Goal: Task Accomplishment & Management: Manage account settings

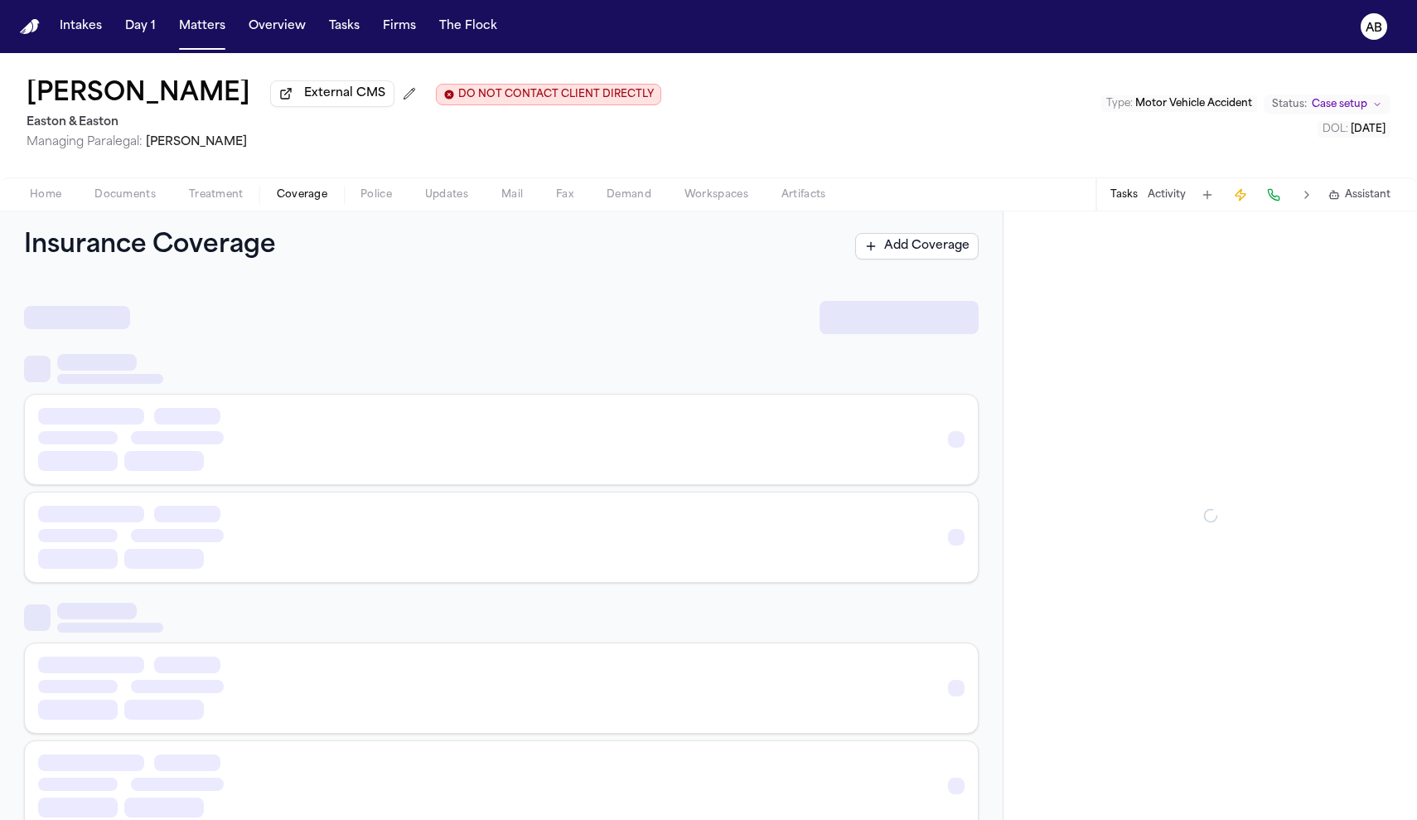
click at [288, 189] on span "Coverage" at bounding box center [302, 194] width 51 height 13
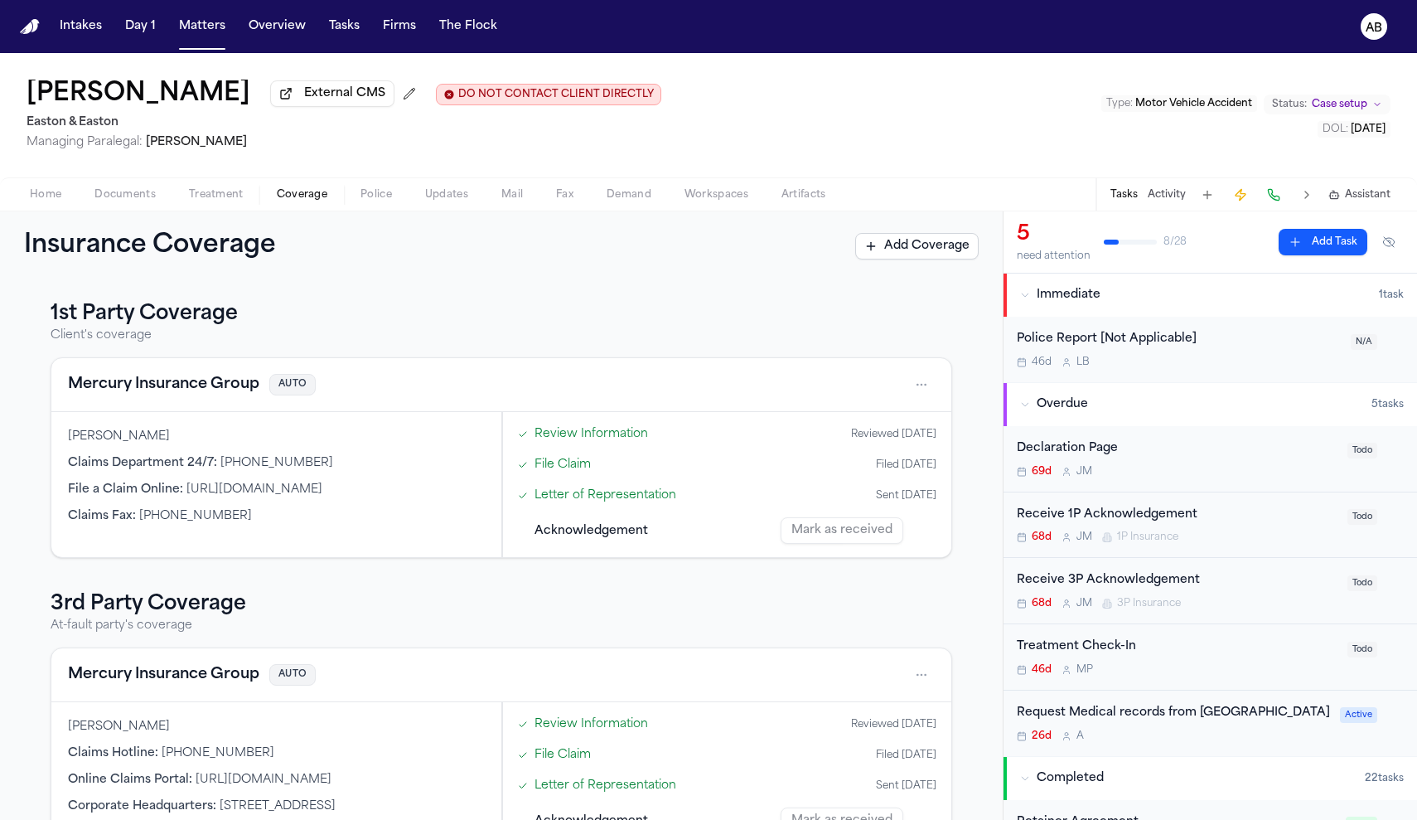
scroll to position [3, 0]
click at [141, 201] on span "Documents" at bounding box center [124, 194] width 61 height 13
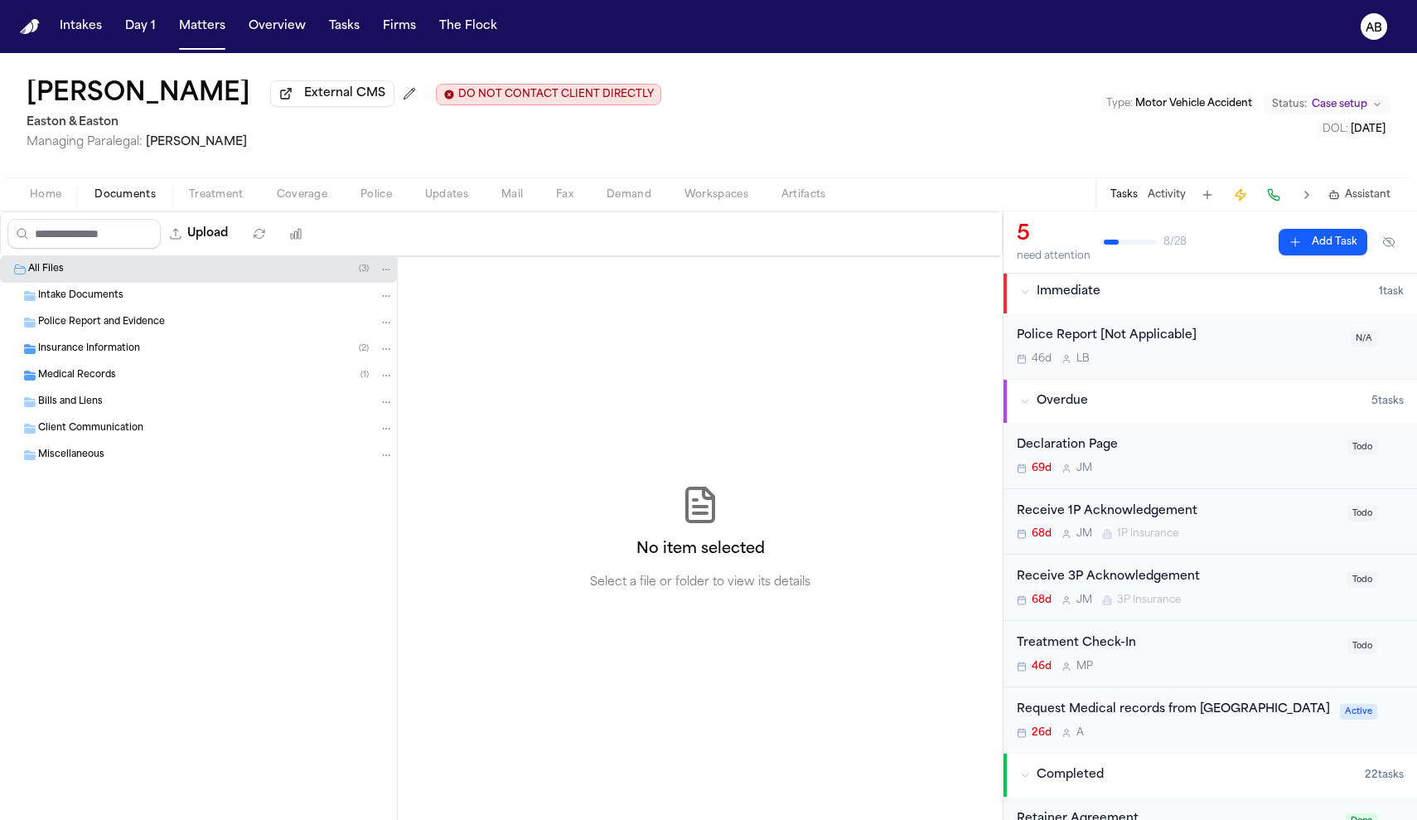
click at [131, 346] on span "Insurance Information" at bounding box center [89, 349] width 102 height 14
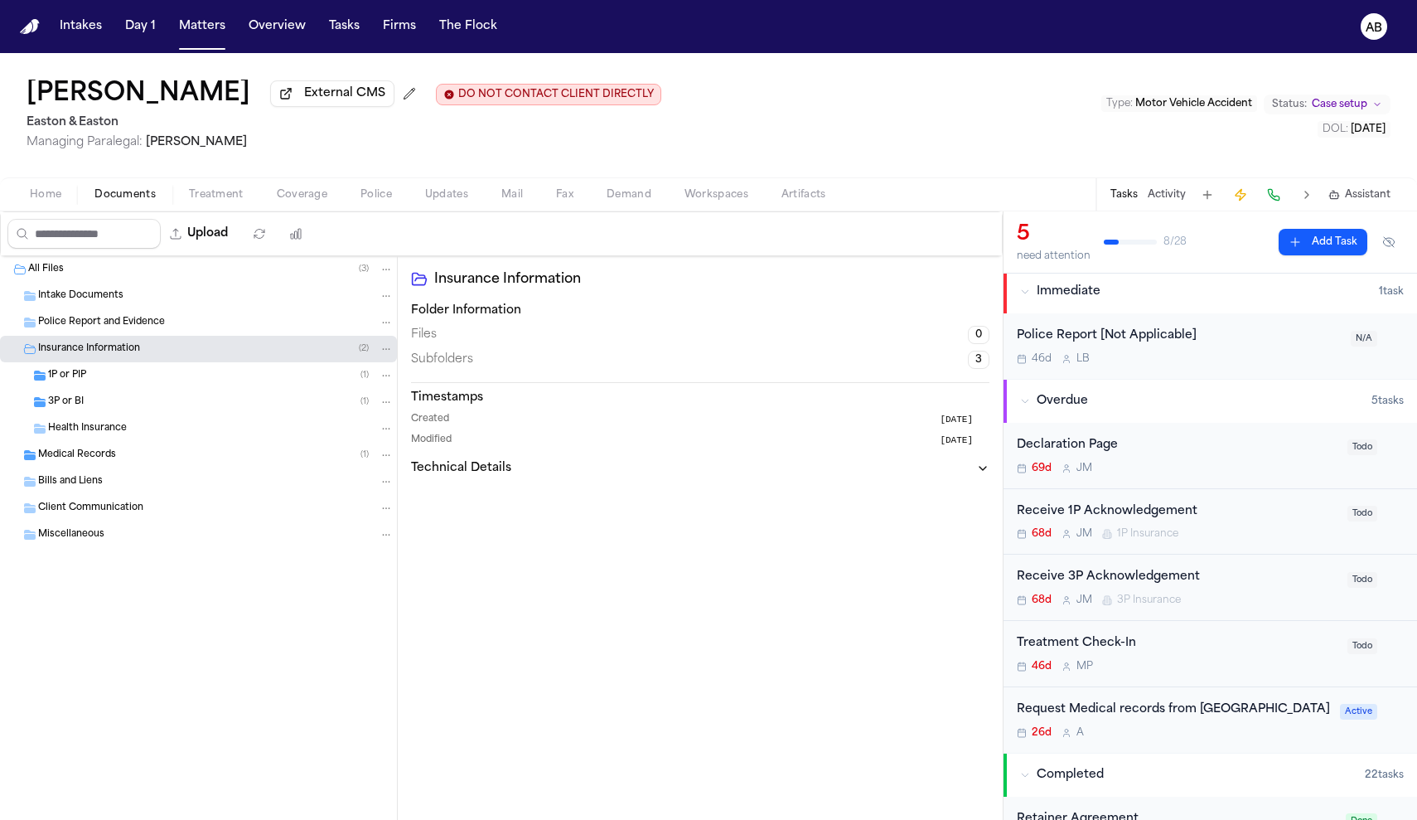
click at [191, 383] on div "1P or PIP ( 1 )" at bounding box center [221, 375] width 346 height 15
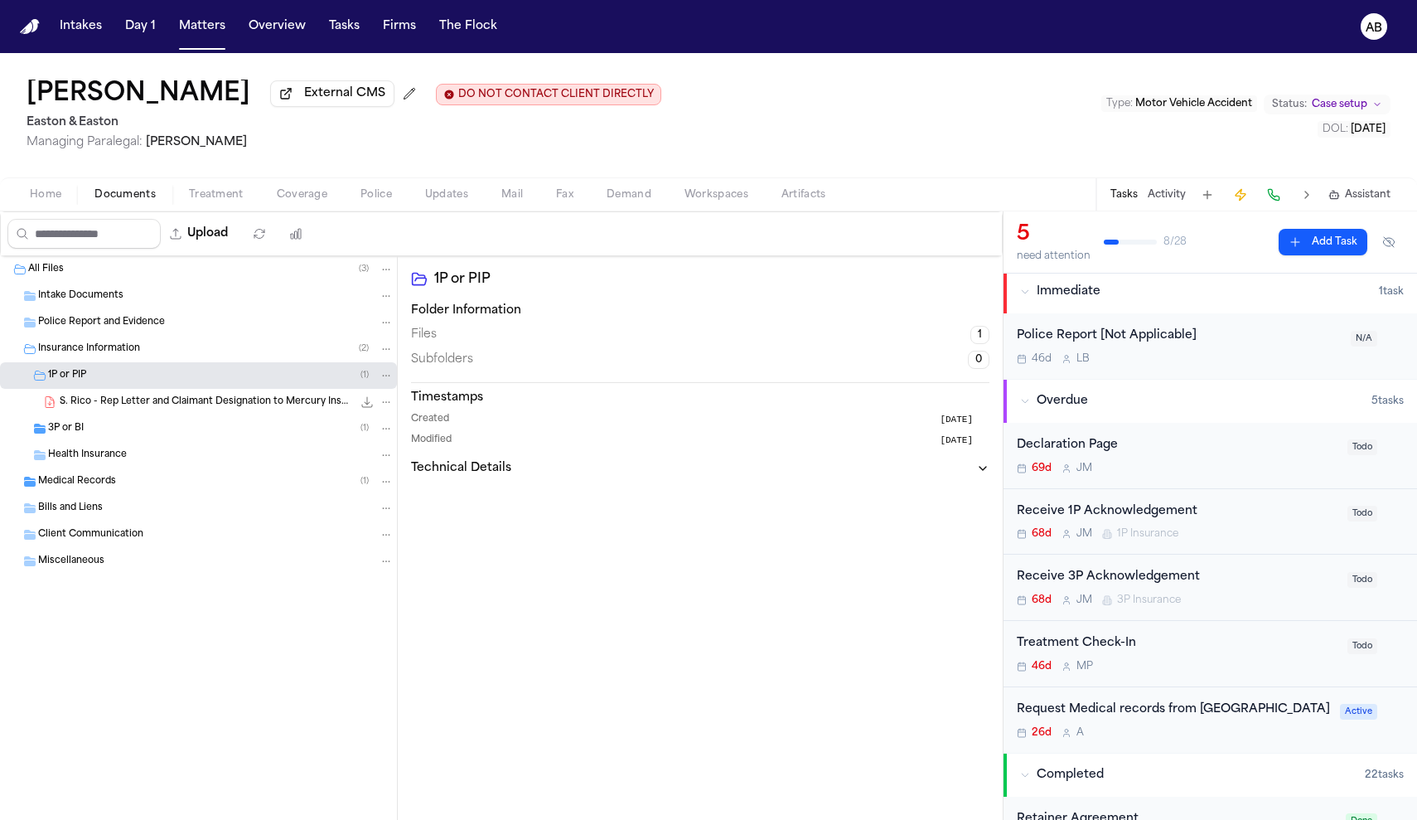
click at [181, 405] on span "S. Rico - Rep Letter and Claimant Designation to Mercury Insurance - 7.29.25" at bounding box center [206, 402] width 293 height 14
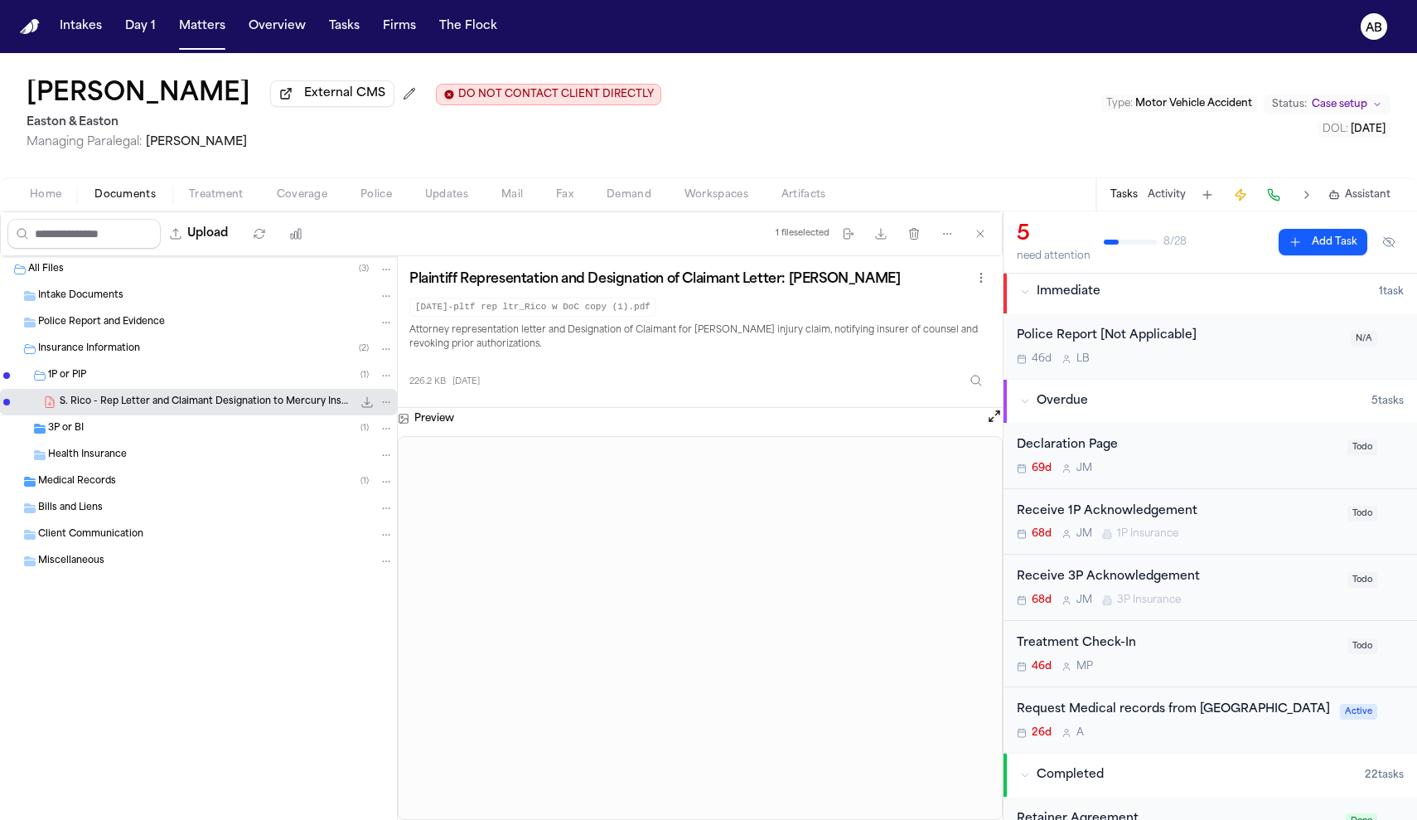
click at [178, 424] on div "3P or BI ( 1 )" at bounding box center [221, 428] width 346 height 15
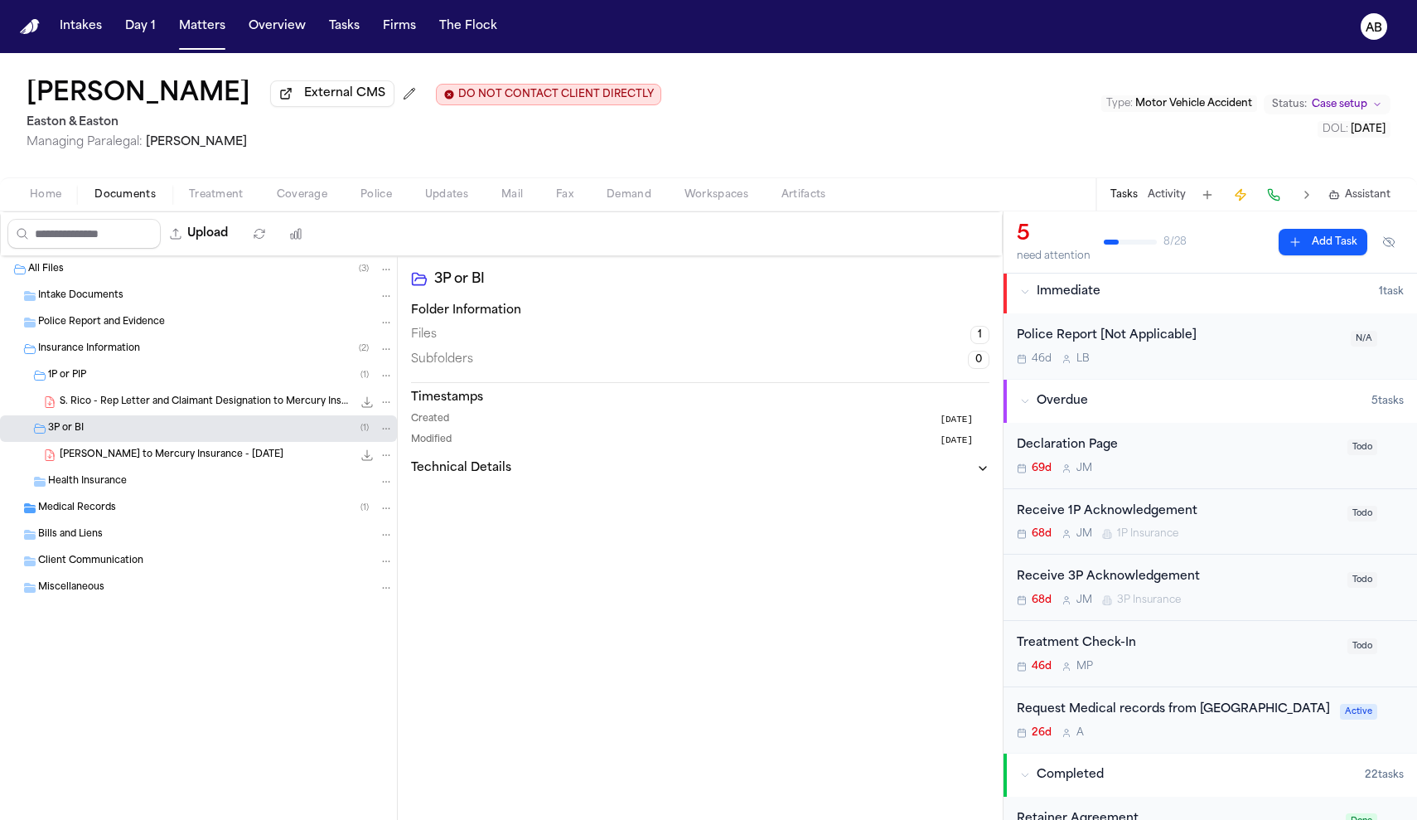
click at [145, 272] on div "All Files ( 3 )" at bounding box center [210, 269] width 365 height 15
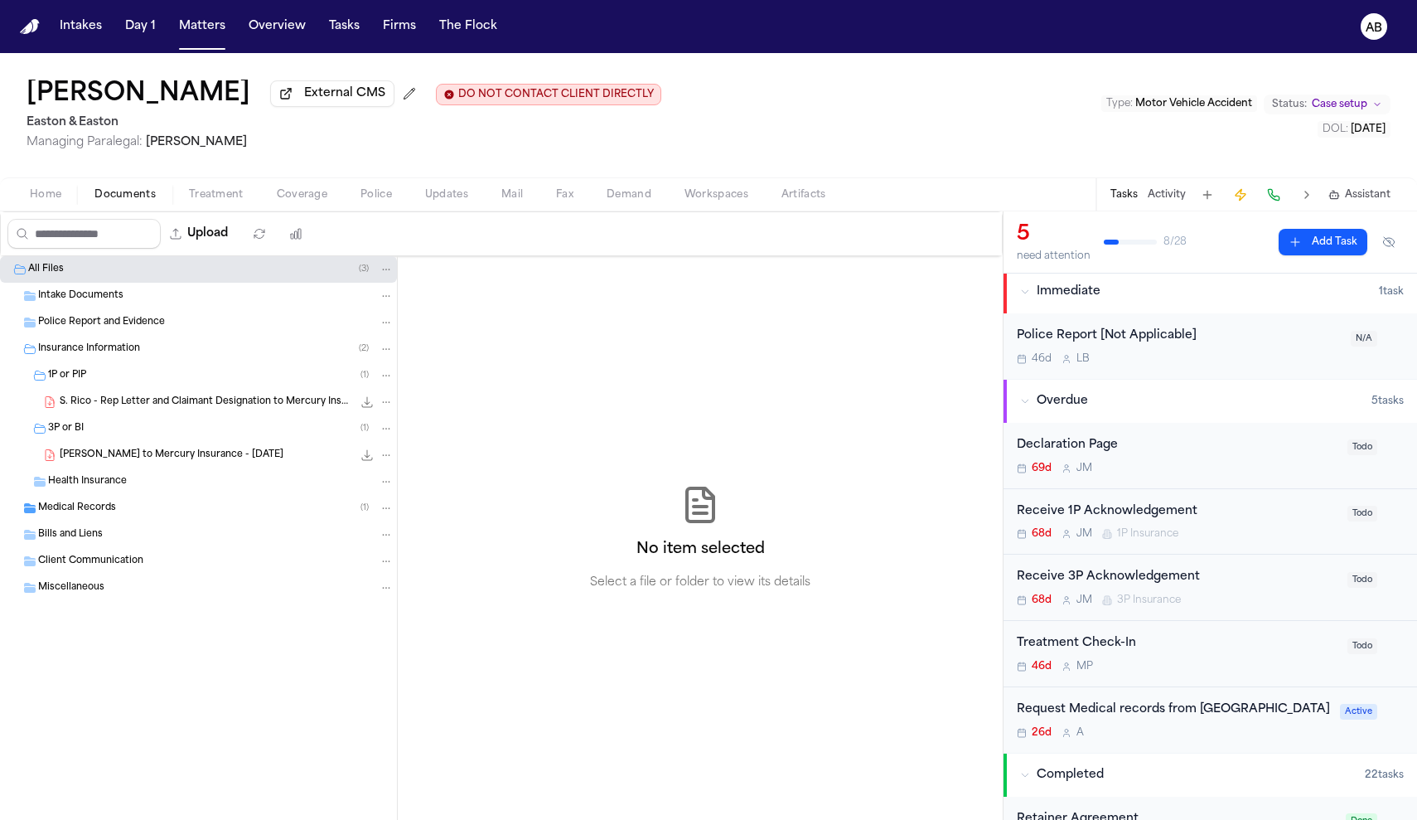
click at [143, 200] on span "Documents" at bounding box center [124, 194] width 61 height 13
click at [46, 196] on span "Home" at bounding box center [45, 194] width 31 height 13
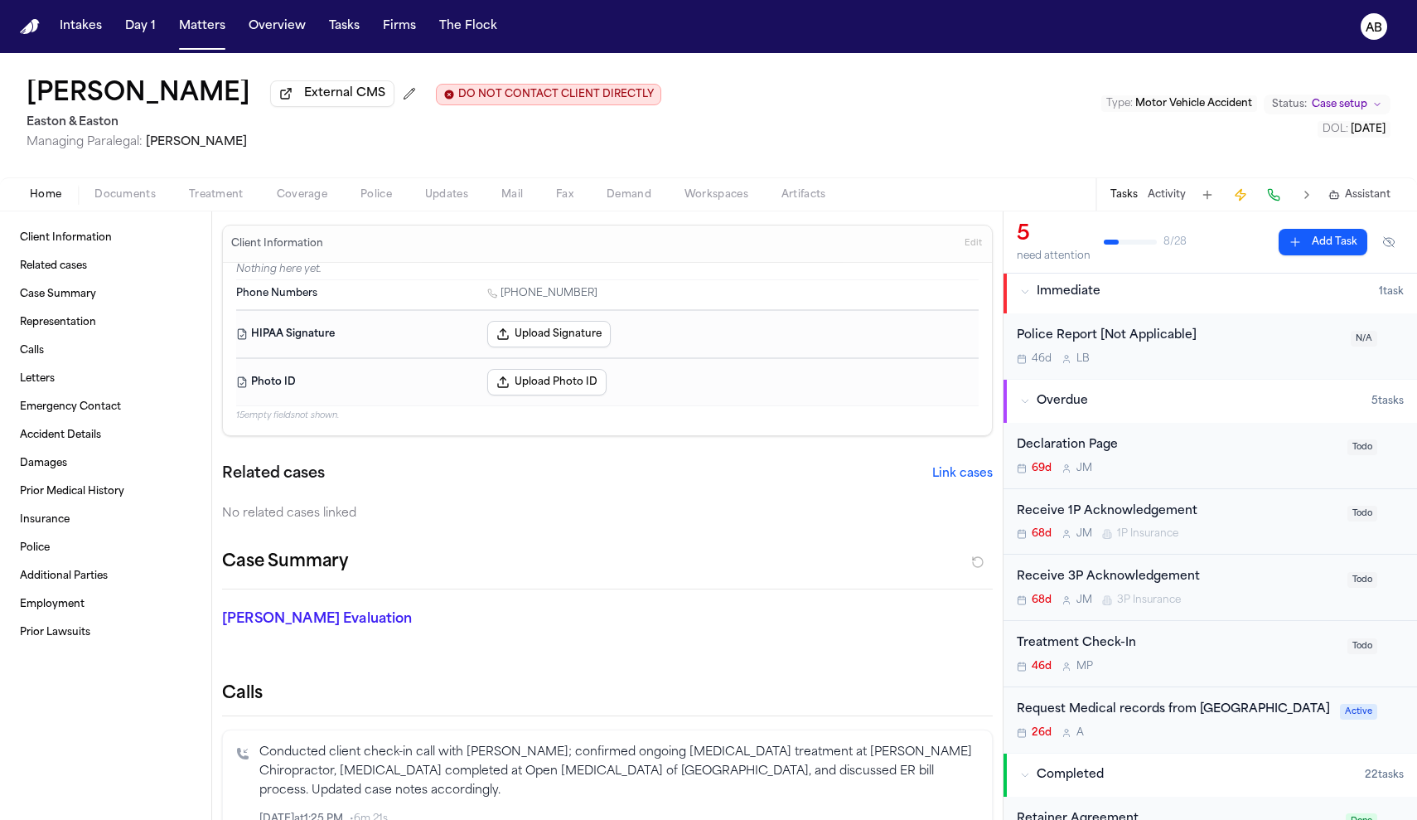
click at [1241, 505] on div "Receive 1P Acknowledgement" at bounding box center [1177, 511] width 321 height 19
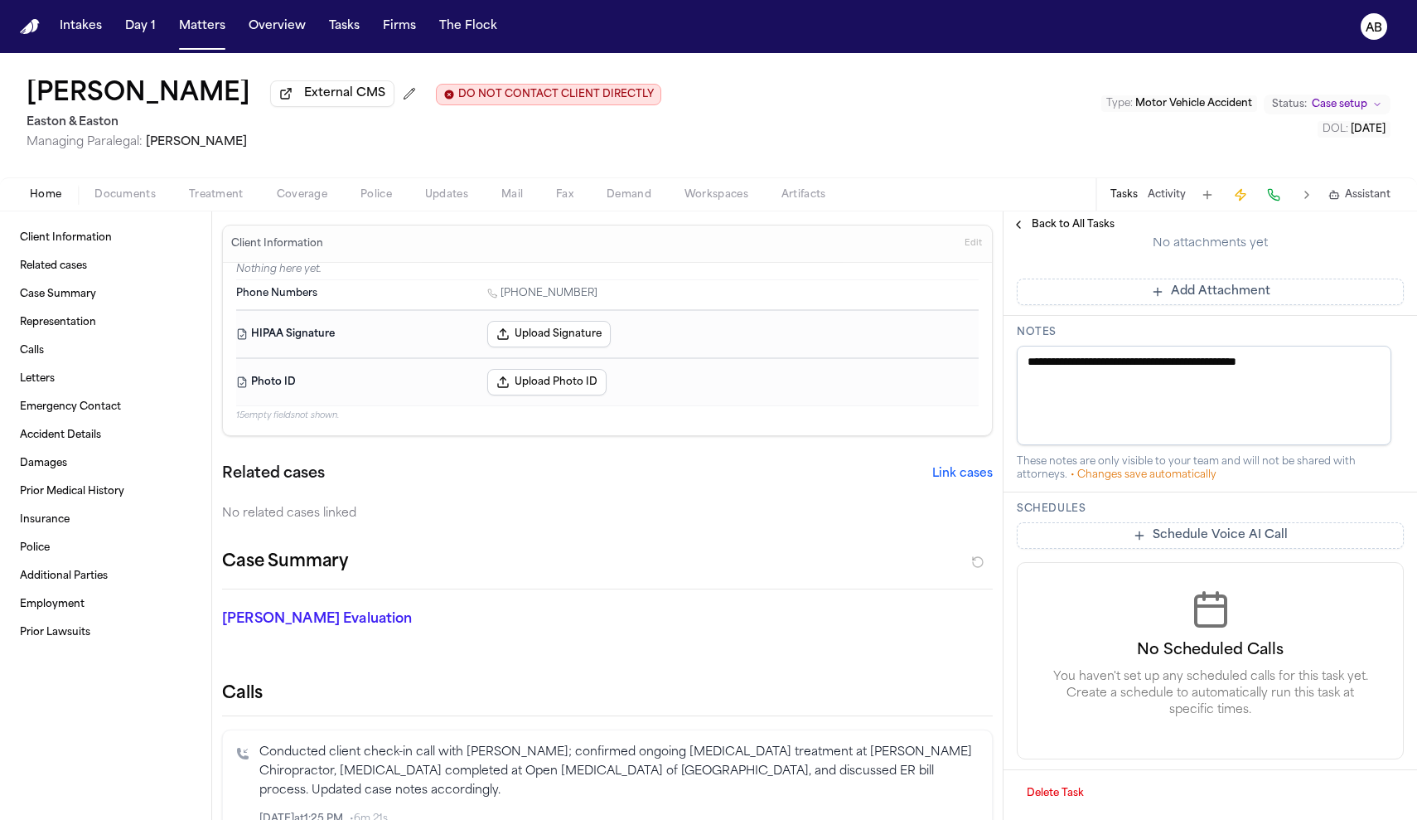
scroll to position [560, 0]
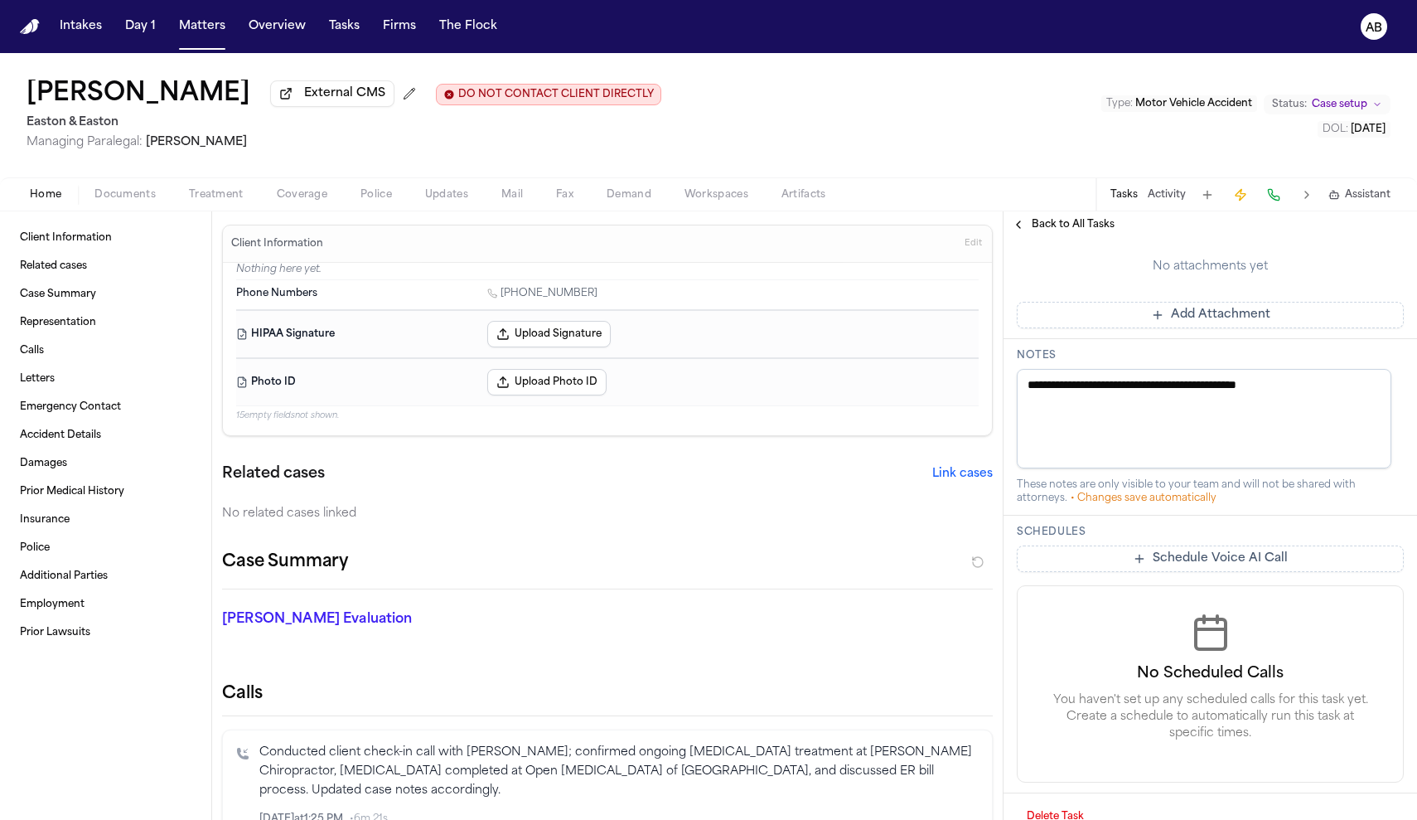
click at [1347, 406] on textarea "**********" at bounding box center [1204, 418] width 375 height 99
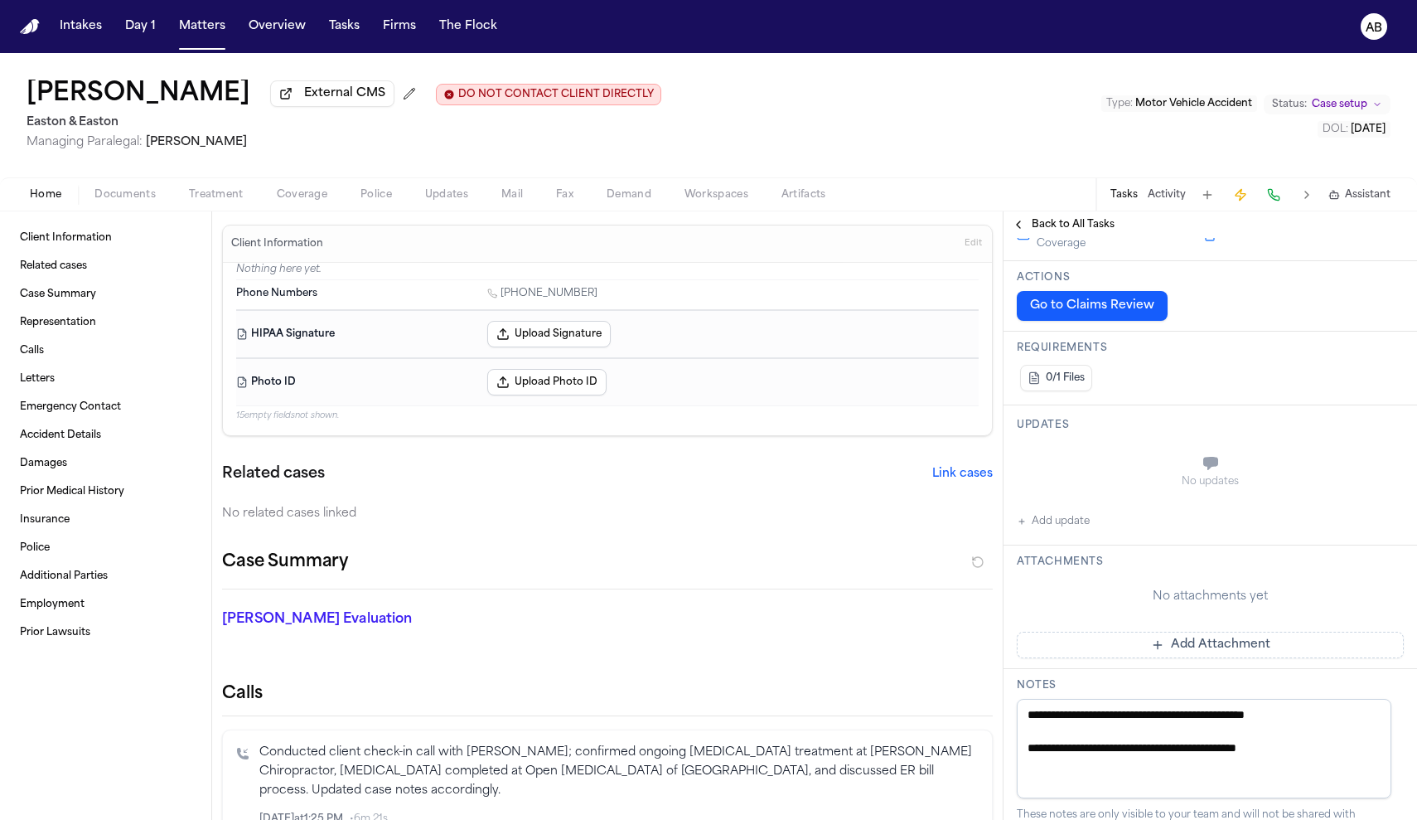
scroll to position [0, 0]
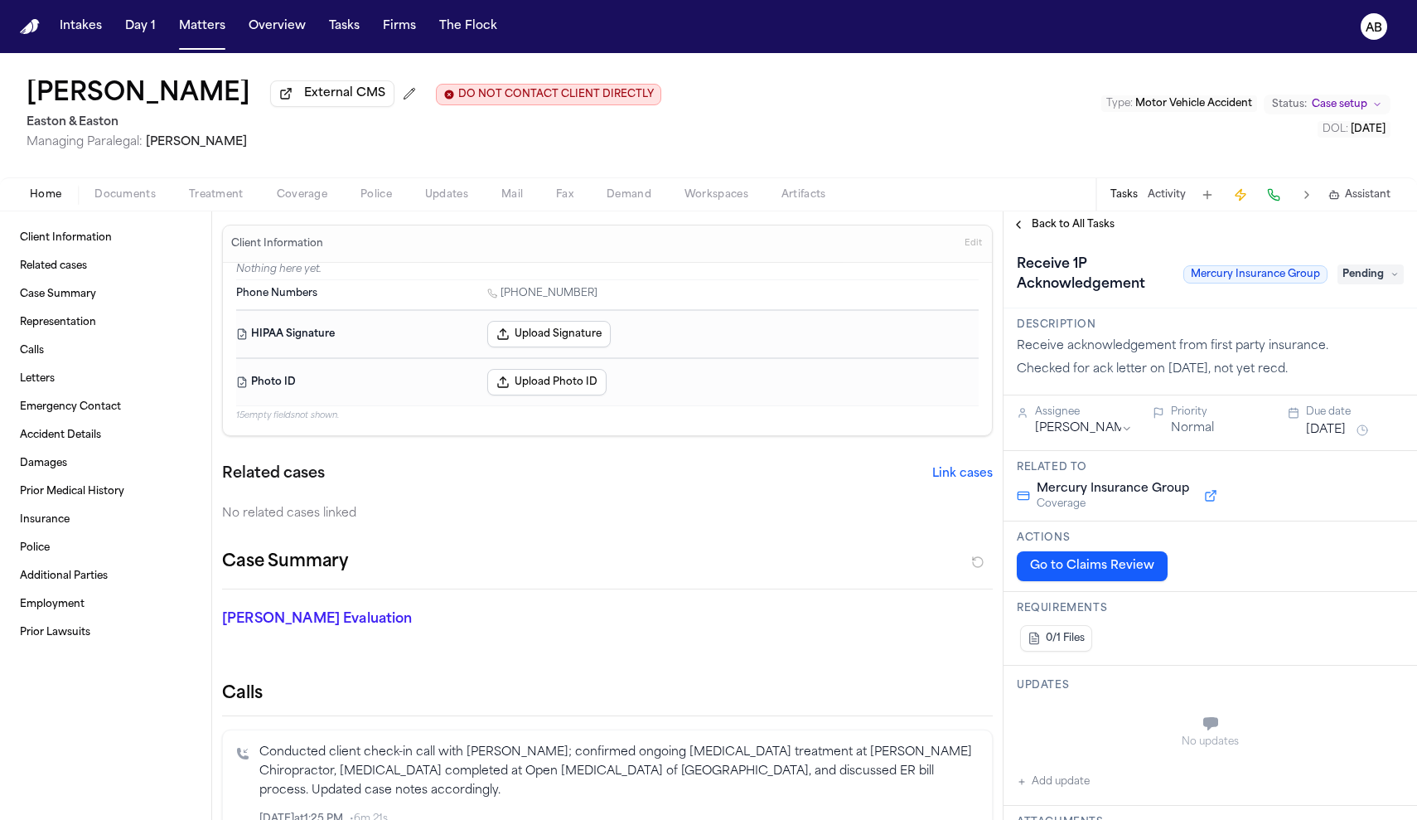
type textarea "**********"
click at [1052, 230] on span "Back to All Tasks" at bounding box center [1073, 224] width 83 height 13
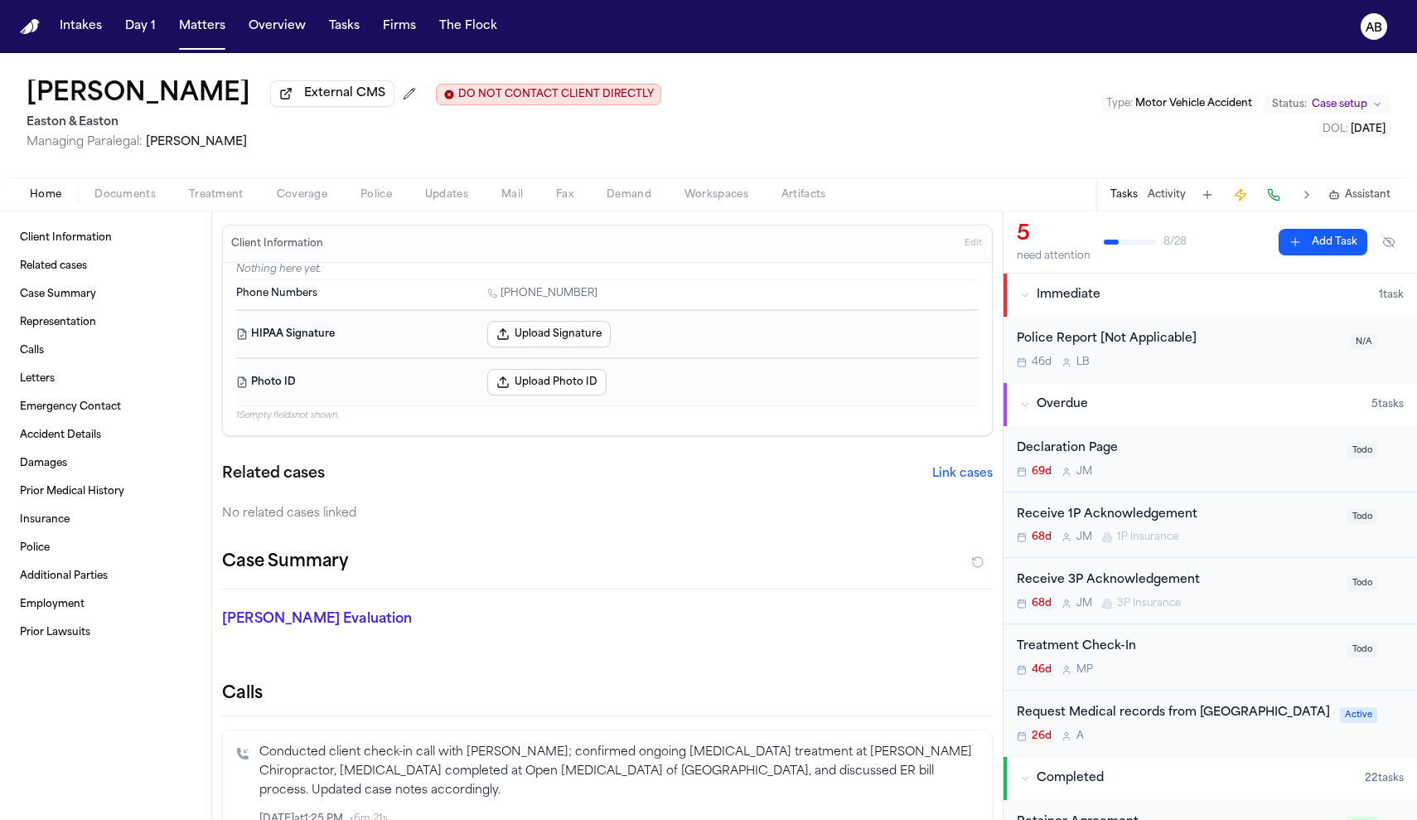
click at [1227, 527] on div "Receive 1P Acknowledgement 68d J M 1P Insurance" at bounding box center [1177, 524] width 321 height 39
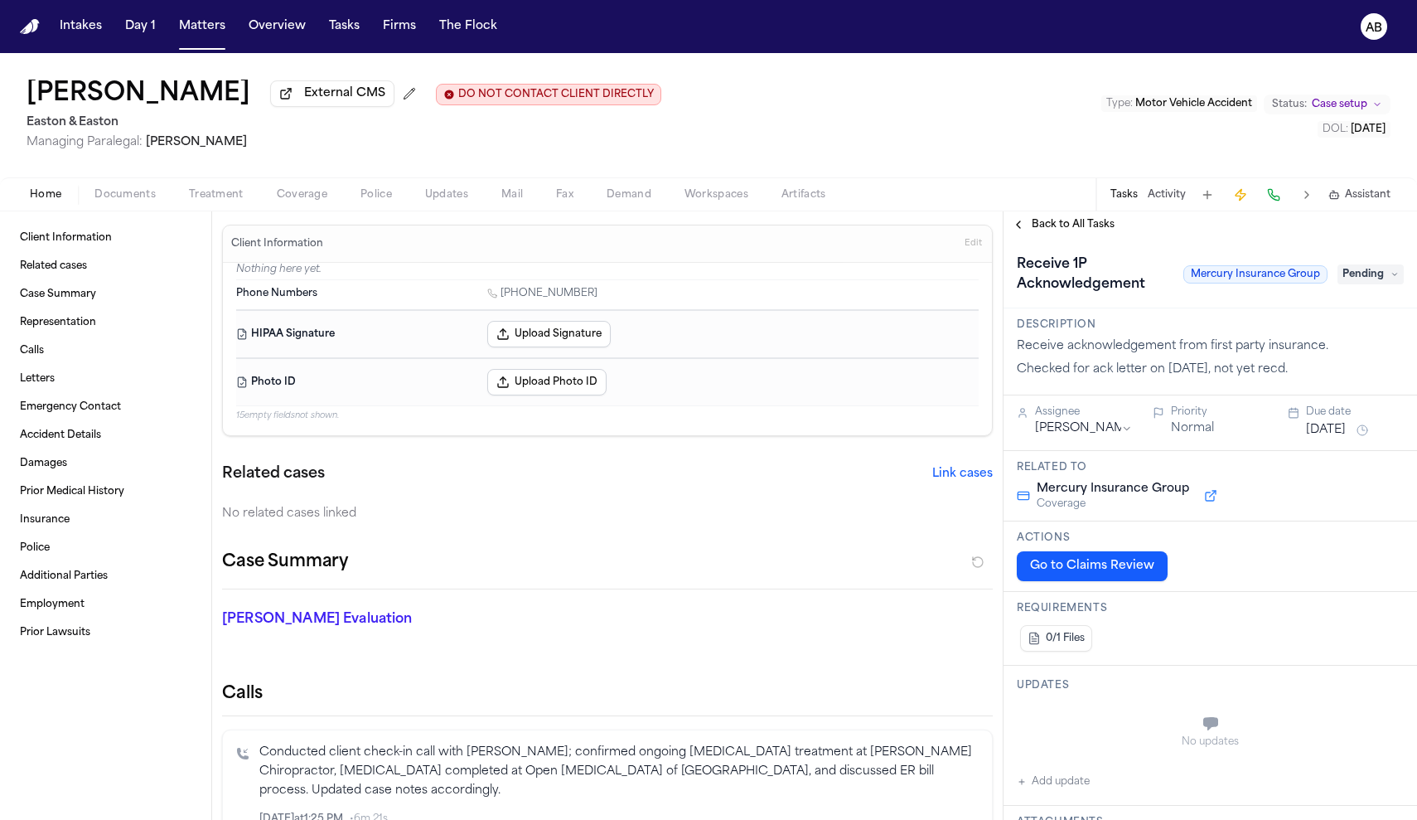
click at [1328, 435] on button "Jul 31, 2025" at bounding box center [1326, 430] width 40 height 17
click at [1370, 563] on button "10" at bounding box center [1366, 563] width 27 height 27
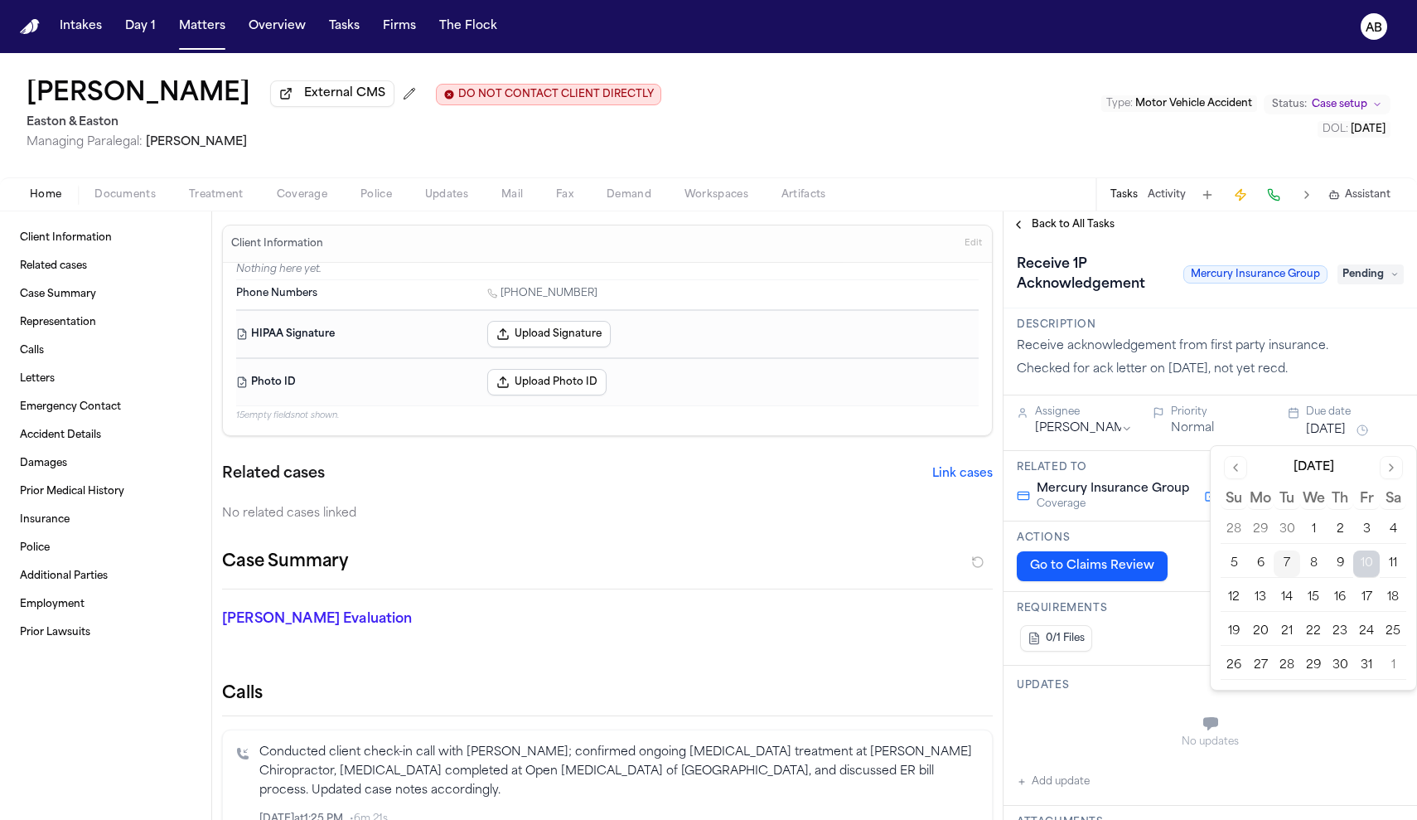
click at [776, 136] on div "Serena Rico External CMS DO NOT CONTACT CLIENT DIRECTLY DO NOT CONTACT Easton &…" at bounding box center [708, 115] width 1417 height 124
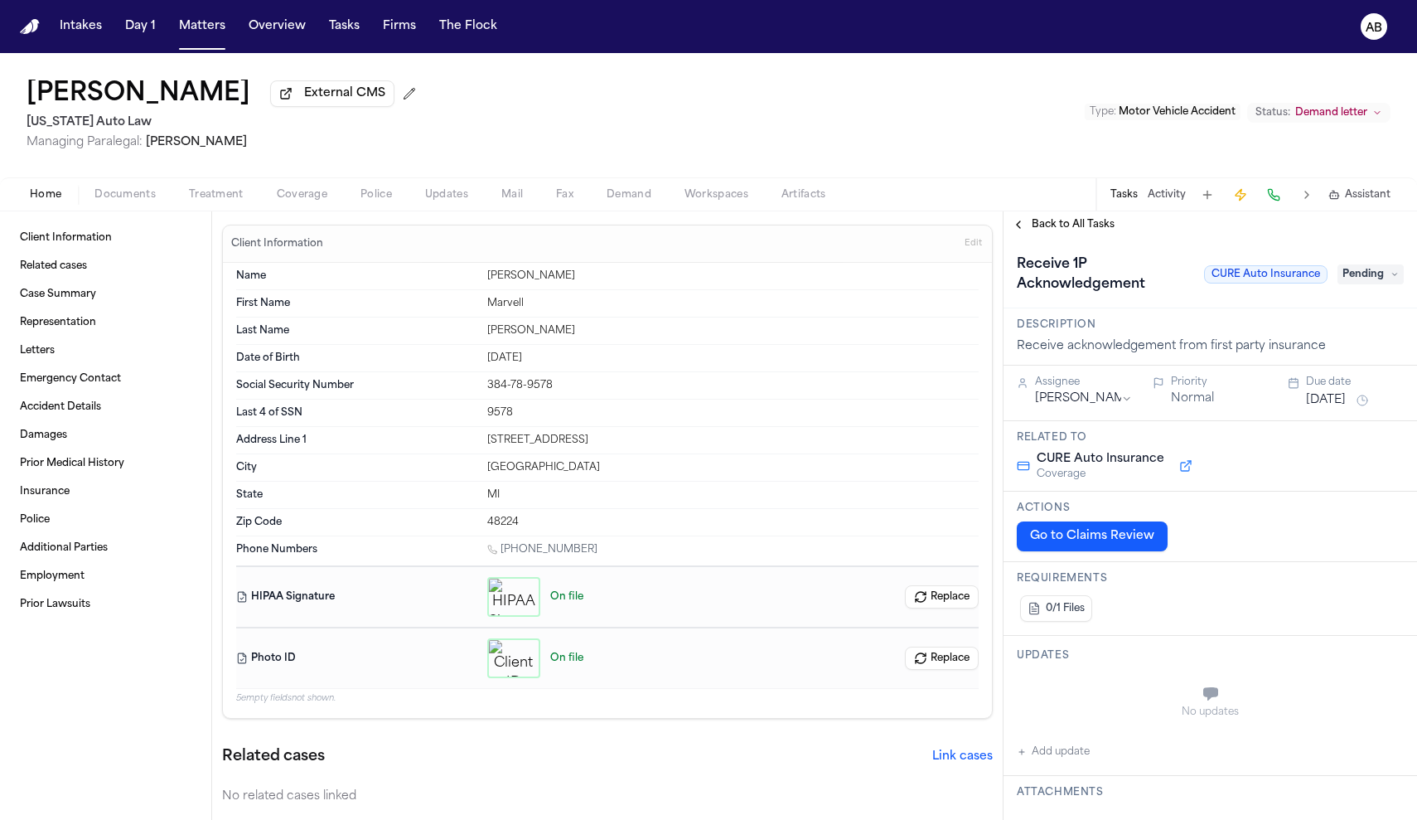
click at [155, 196] on button "Documents" at bounding box center [125, 195] width 94 height 20
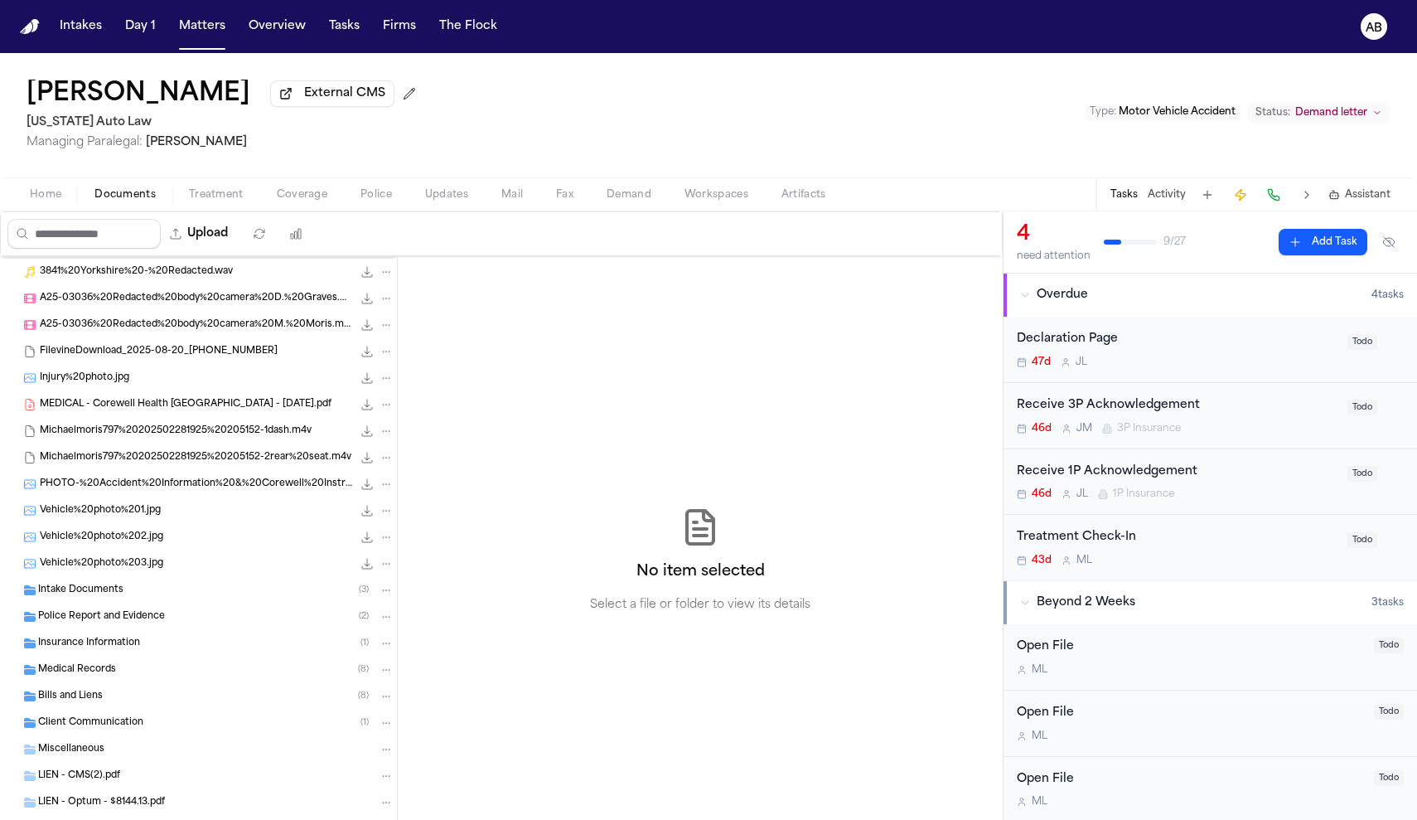
scroll to position [27, 0]
click at [119, 637] on span "Insurance Information" at bounding box center [89, 640] width 102 height 14
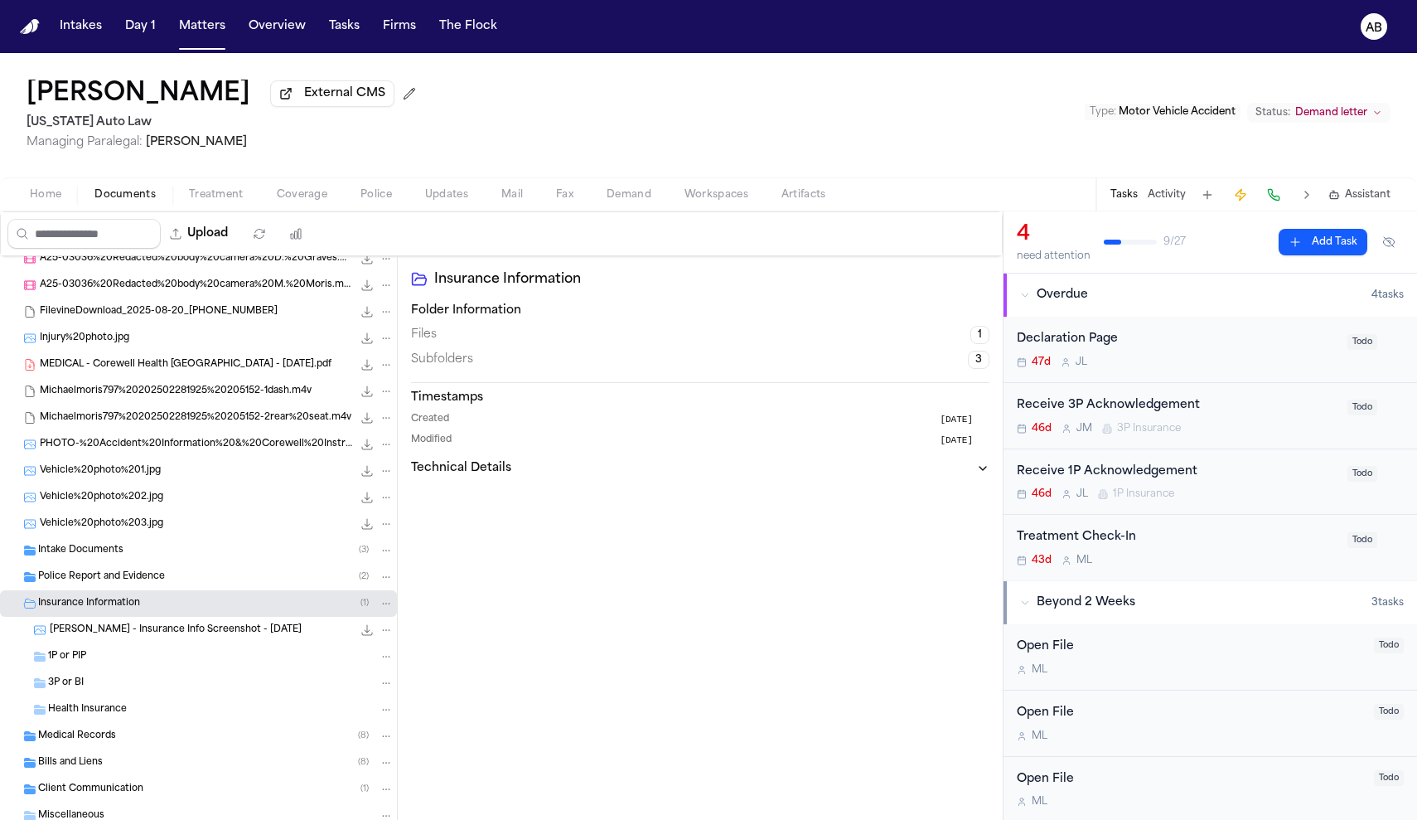
scroll to position [74, 0]
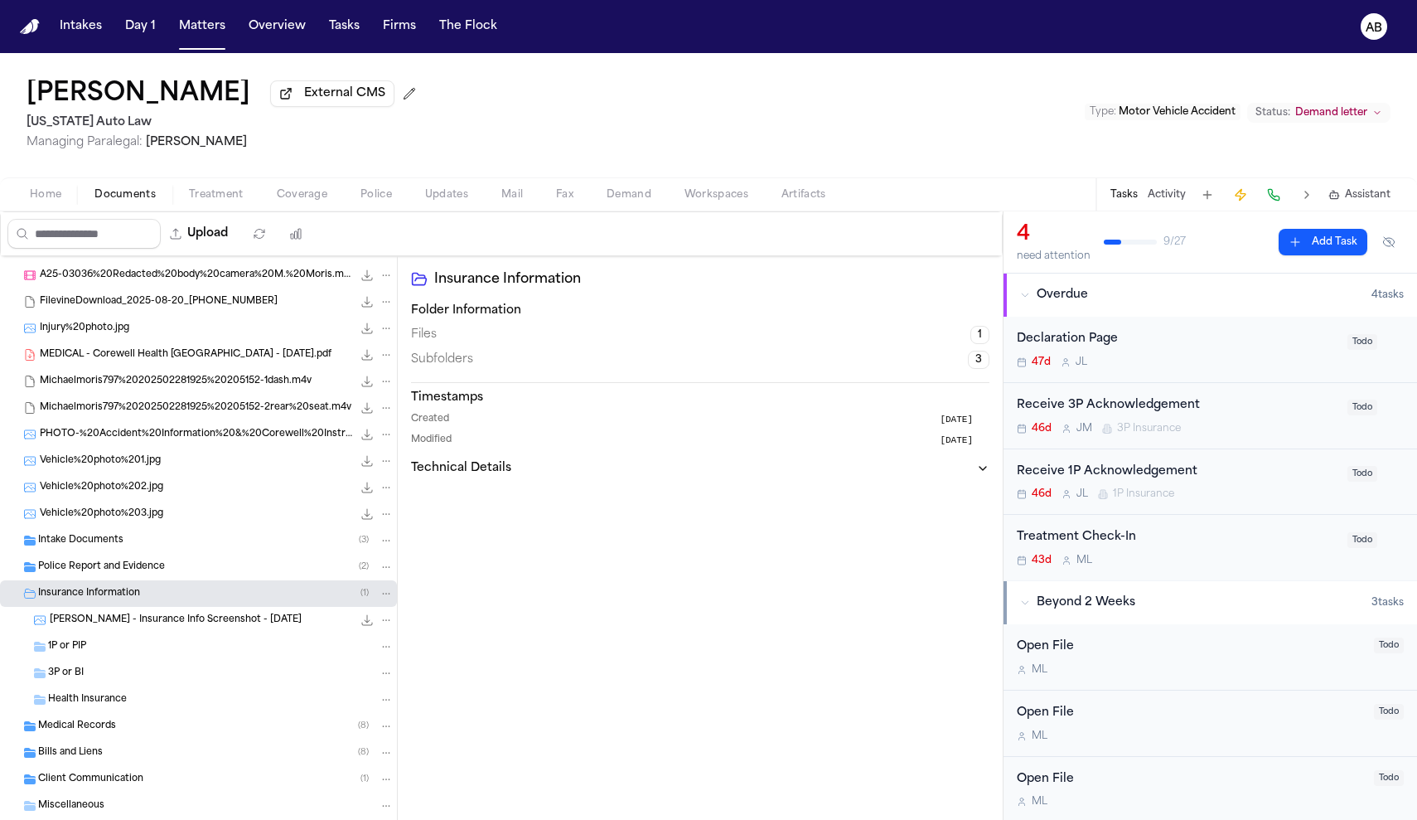
click at [119, 636] on div "1P or PIP" at bounding box center [198, 646] width 397 height 27
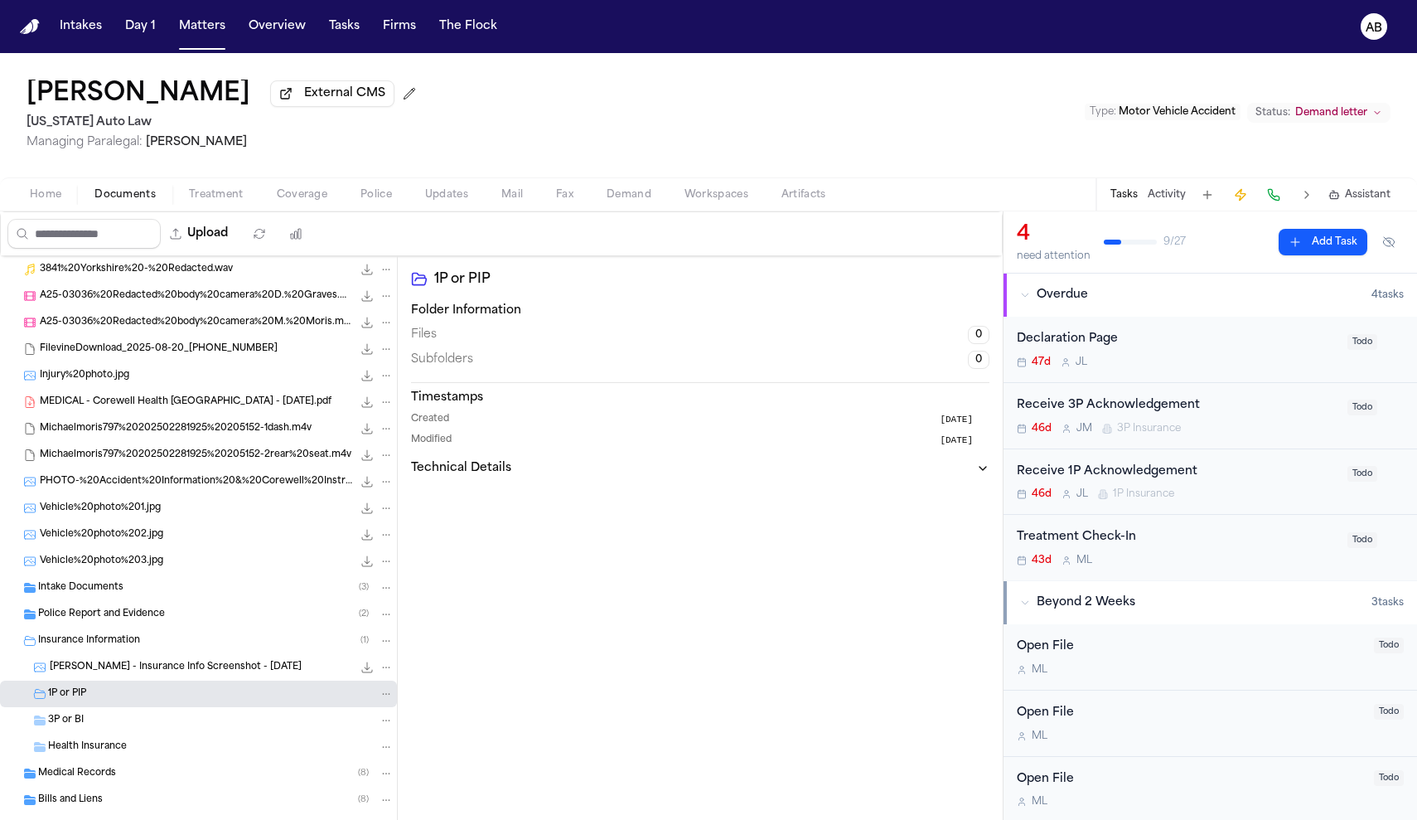
scroll to position [0, 0]
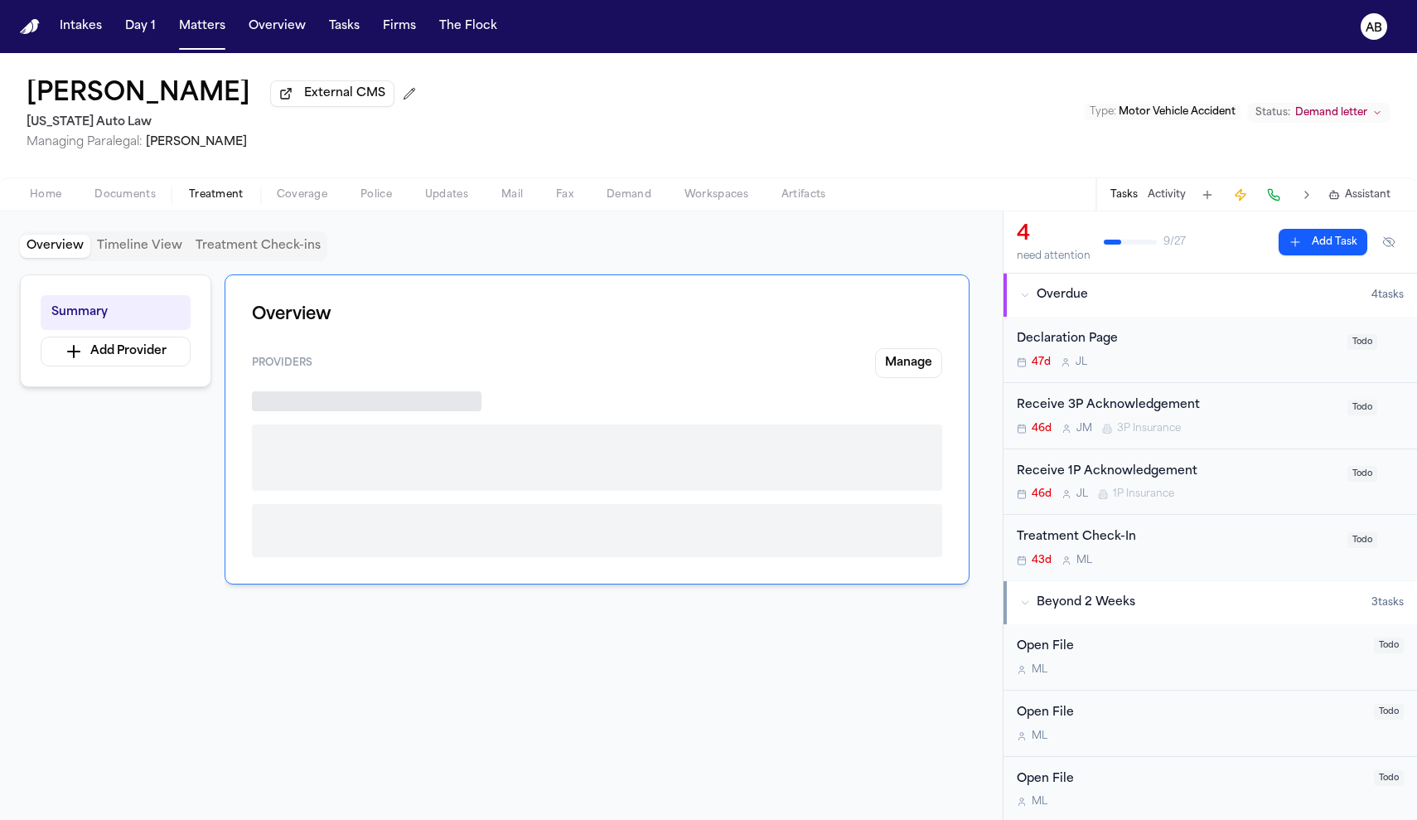
click at [239, 201] on span "Treatment" at bounding box center [216, 194] width 55 height 13
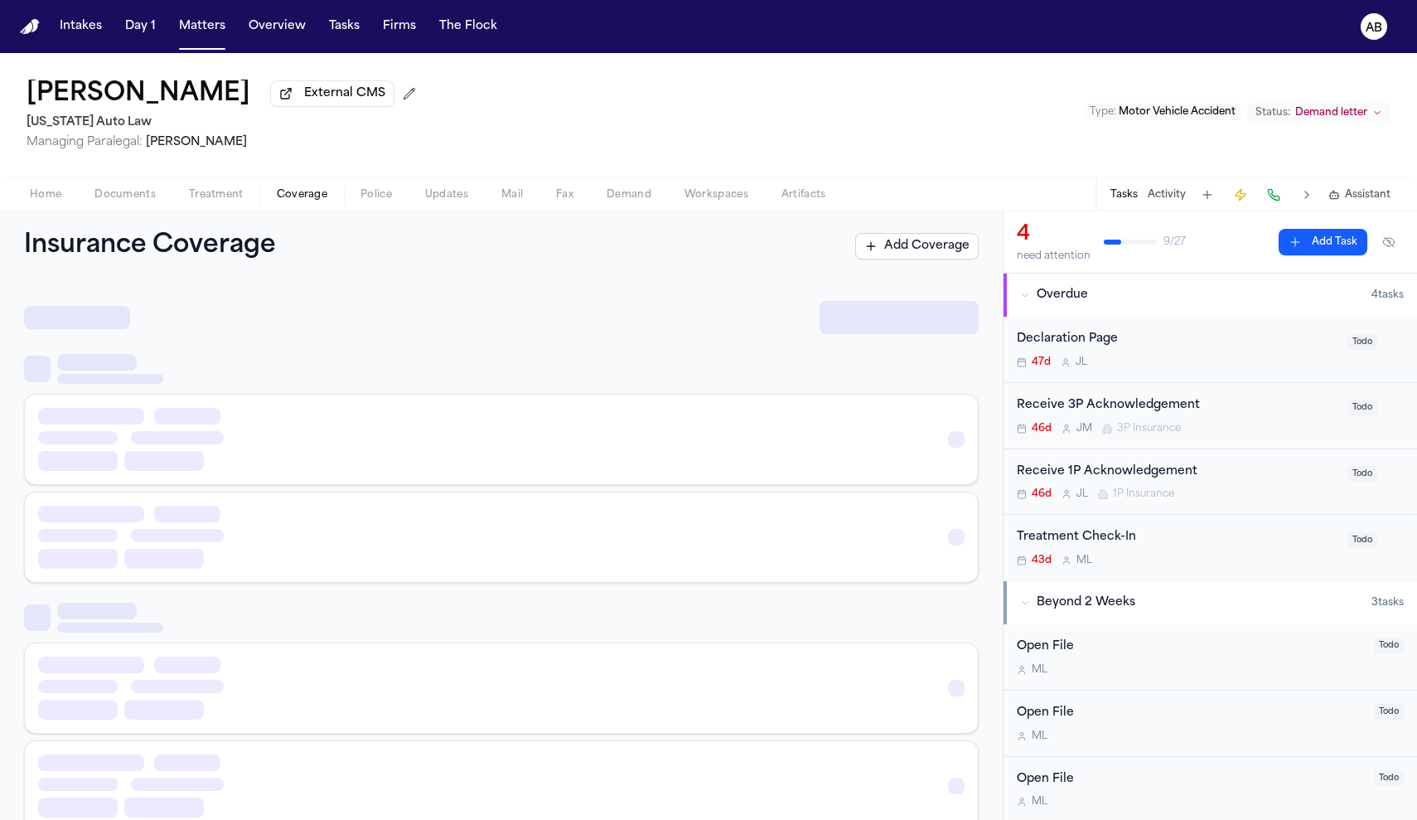
click at [331, 188] on button "Coverage" at bounding box center [302, 195] width 84 height 20
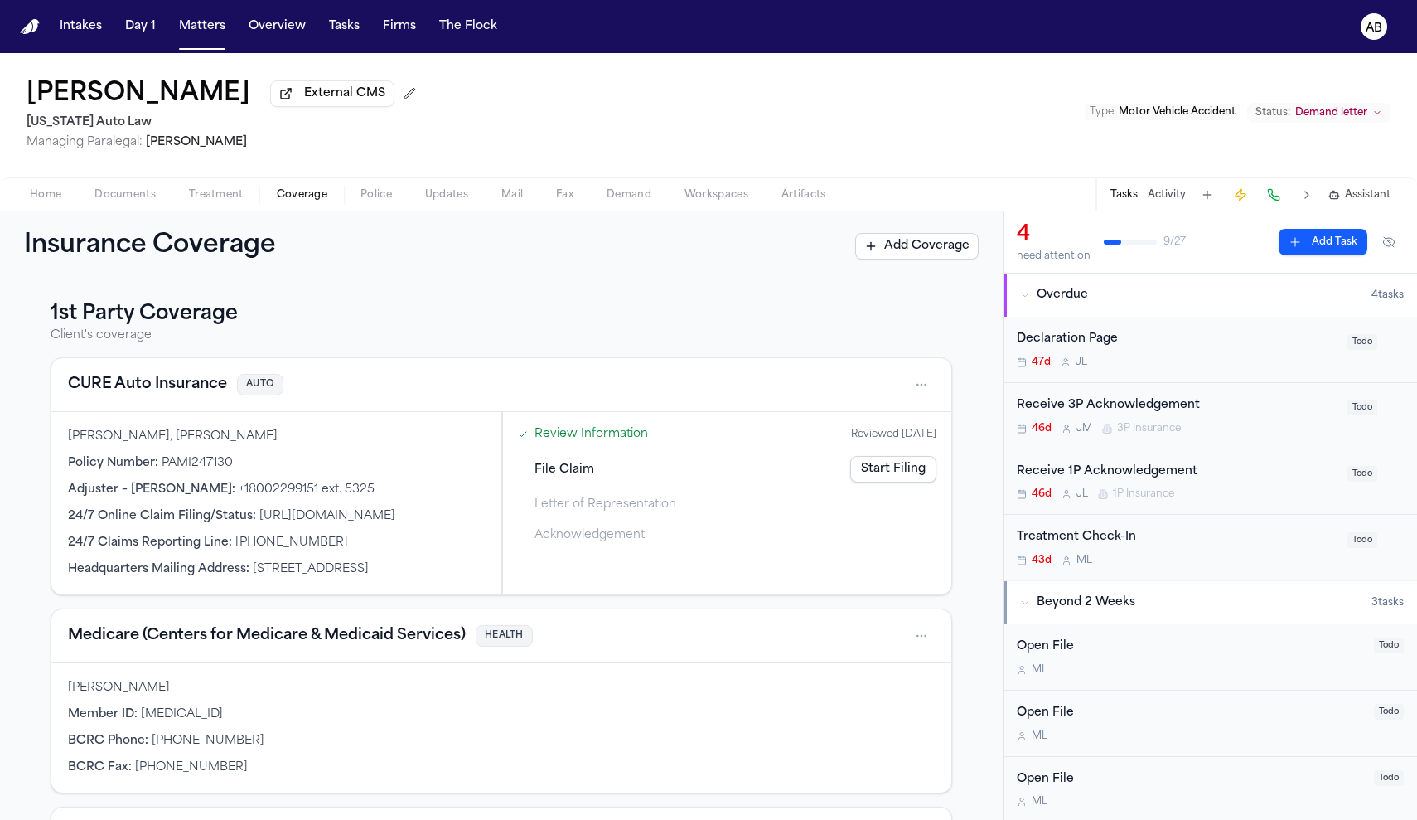
click at [318, 197] on span "Coverage" at bounding box center [302, 194] width 51 height 13
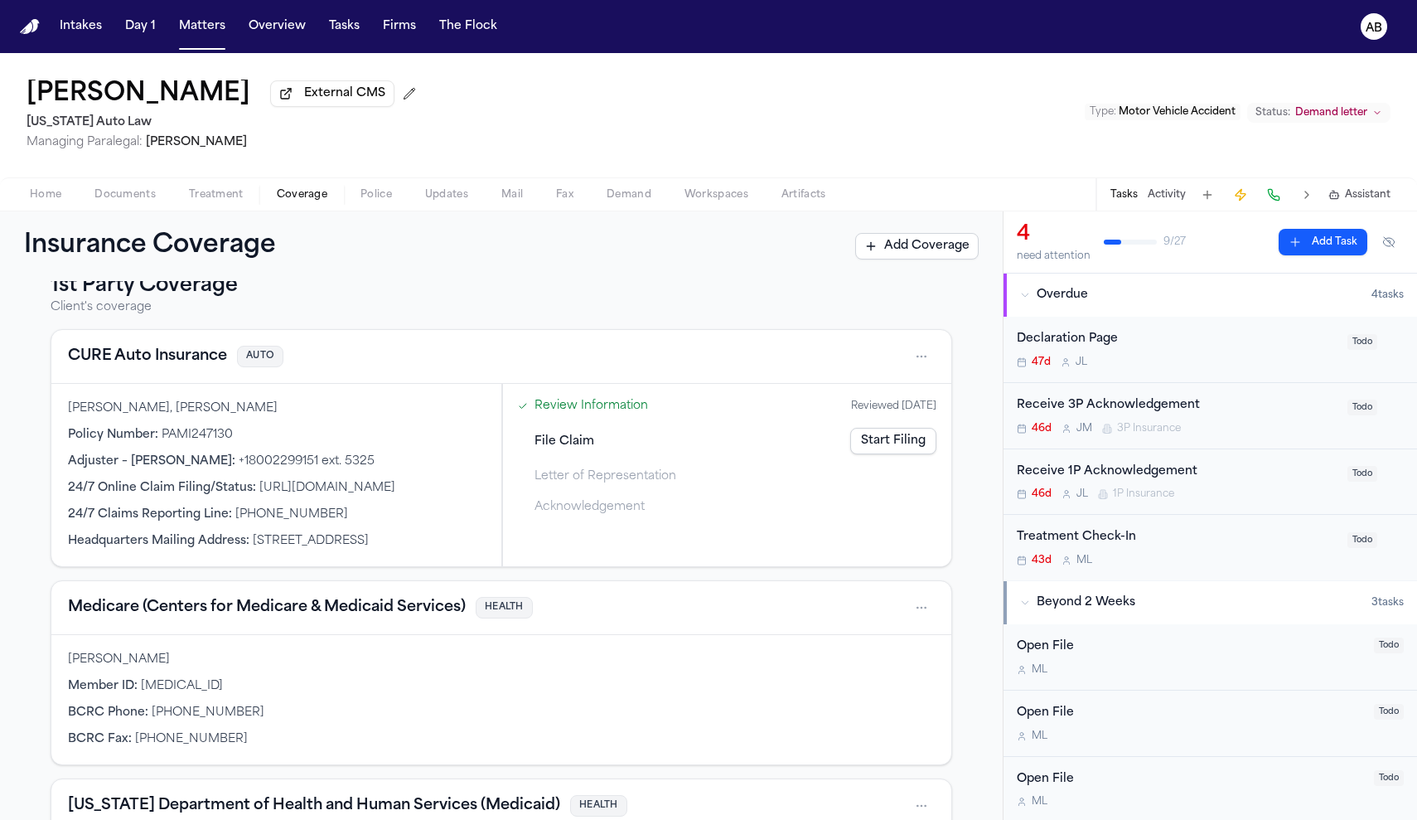
scroll to position [65, 0]
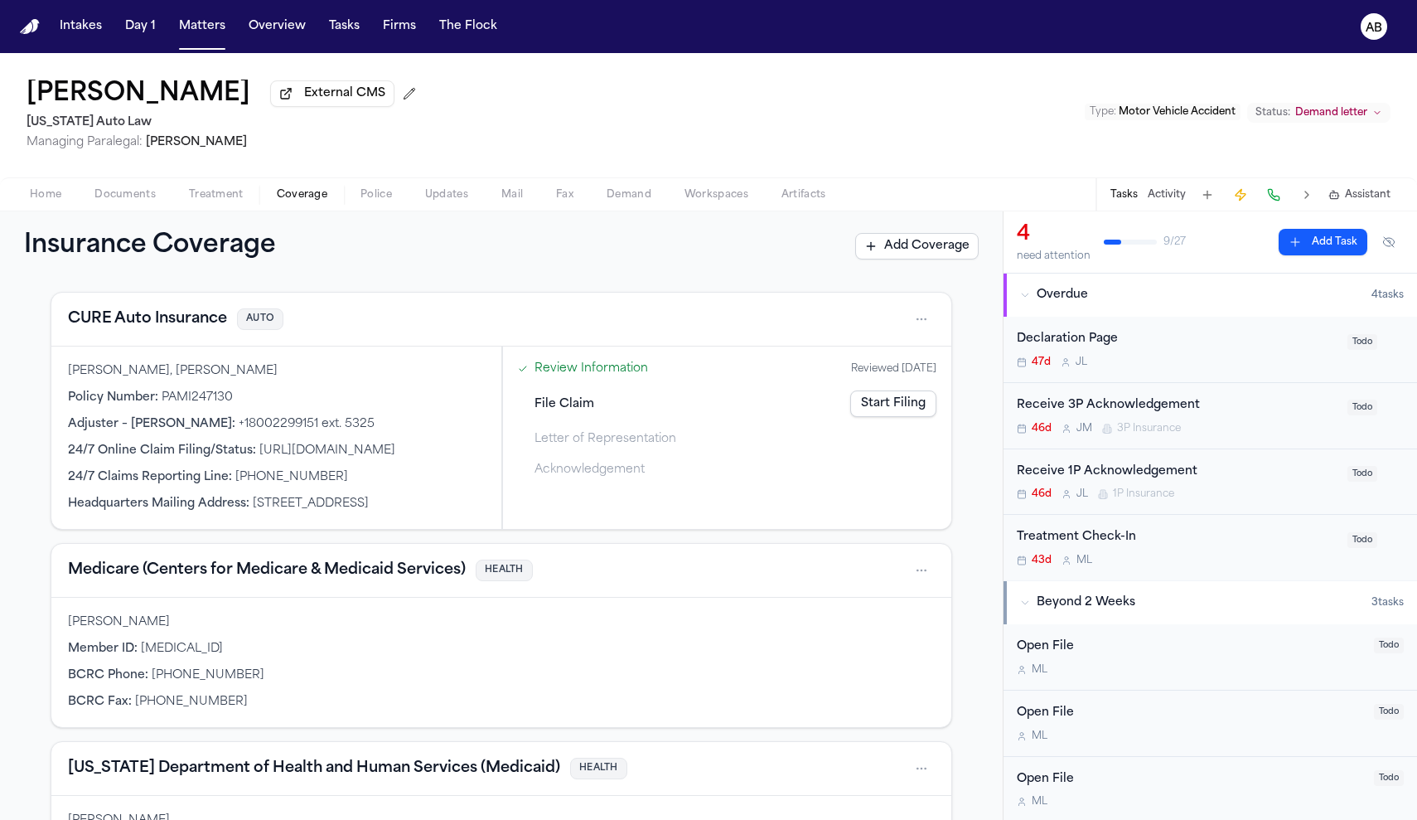
click at [907, 414] on link "Start Filing" at bounding box center [893, 403] width 86 height 27
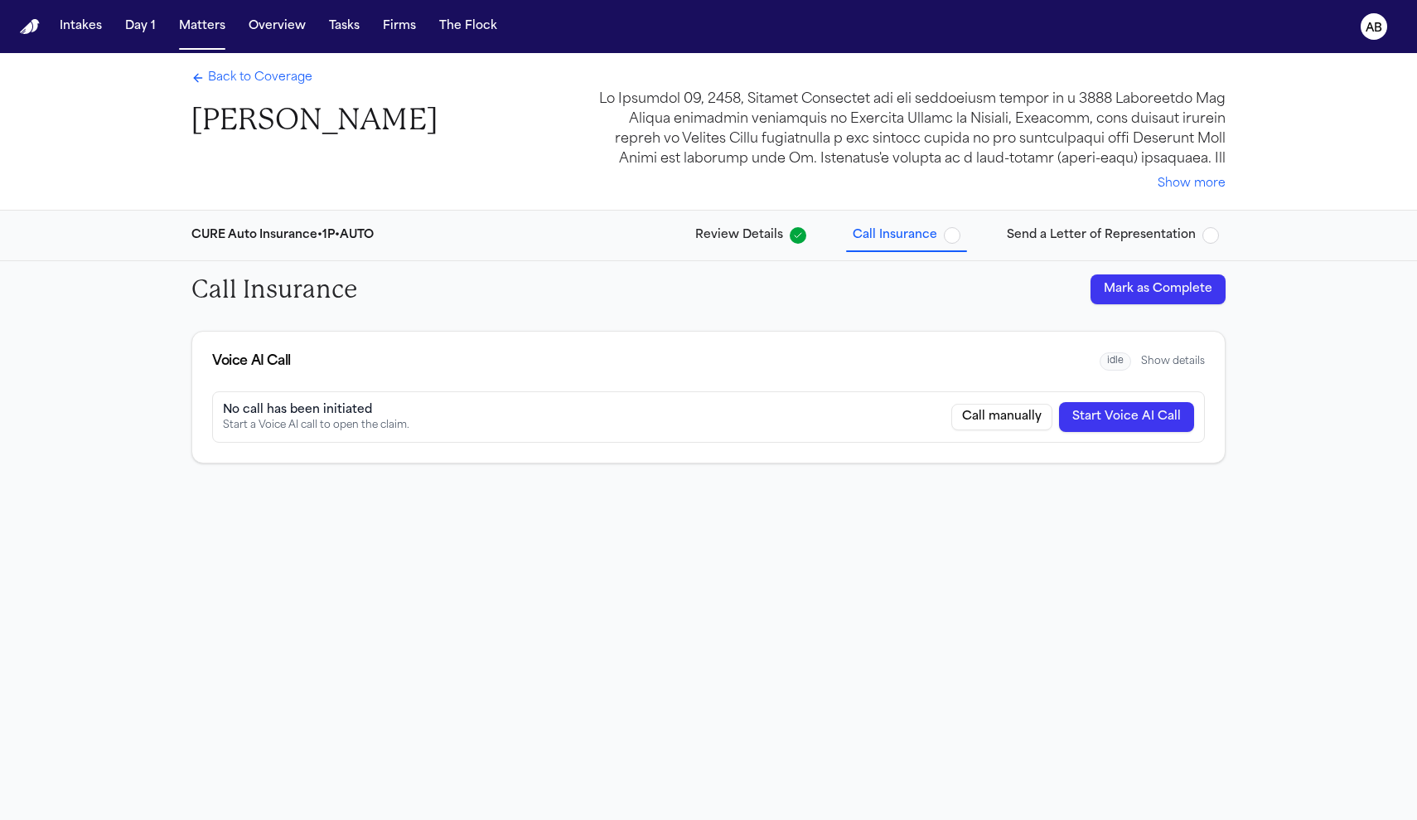
click at [1167, 184] on button "Show more" at bounding box center [1192, 184] width 68 height 17
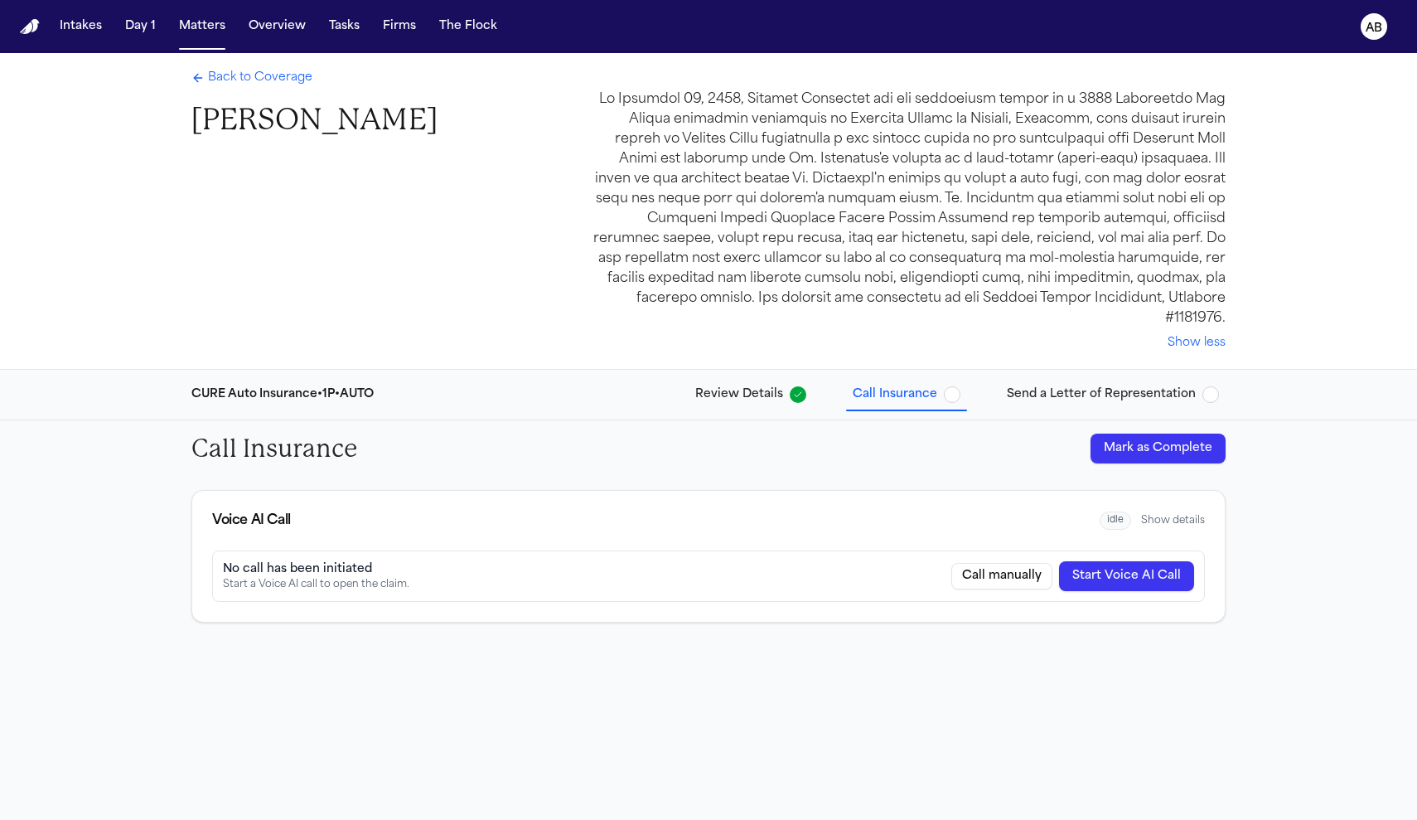
click at [278, 86] on span "Back to Coverage" at bounding box center [260, 78] width 104 height 17
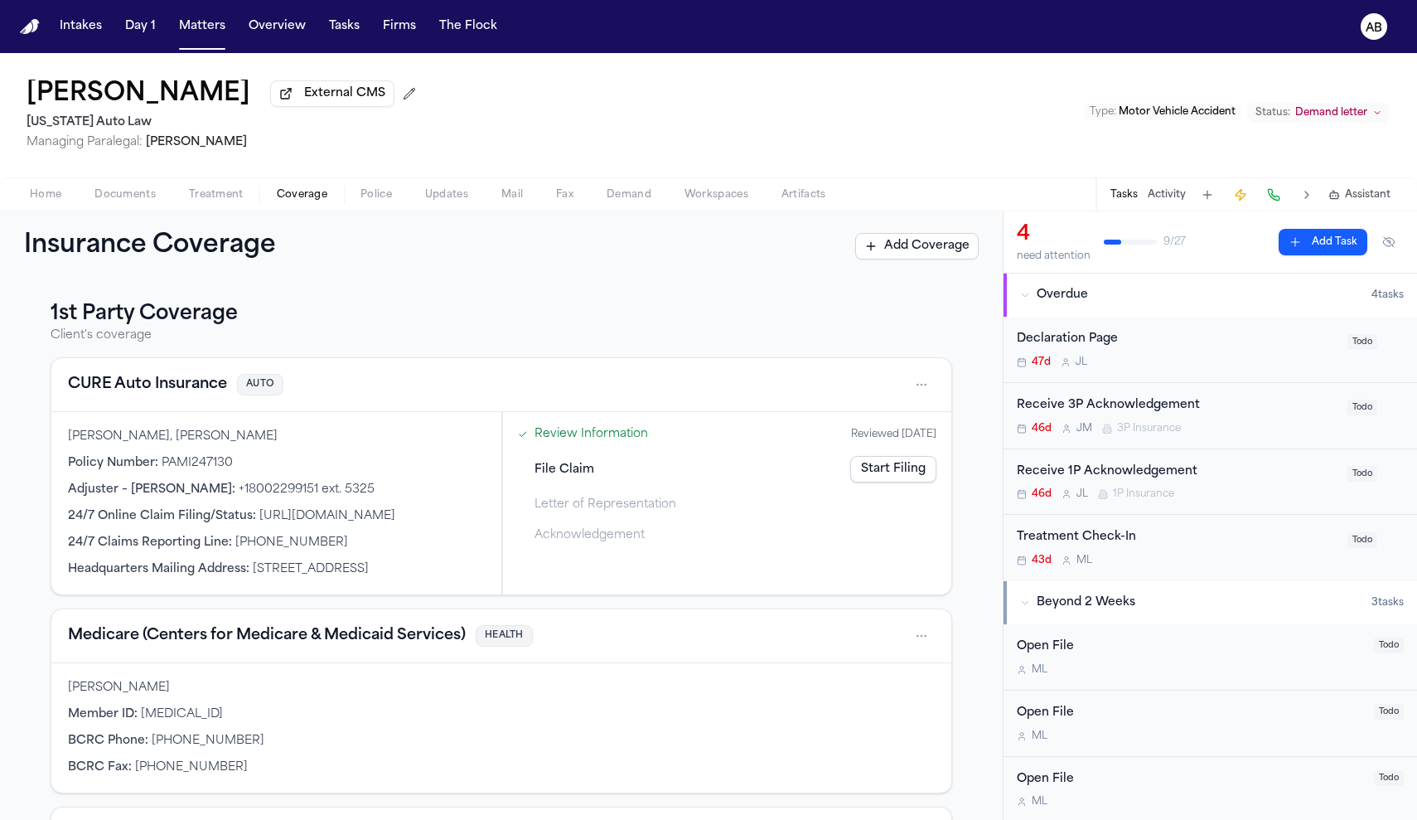
click at [865, 474] on link "Start Filing" at bounding box center [893, 469] width 86 height 27
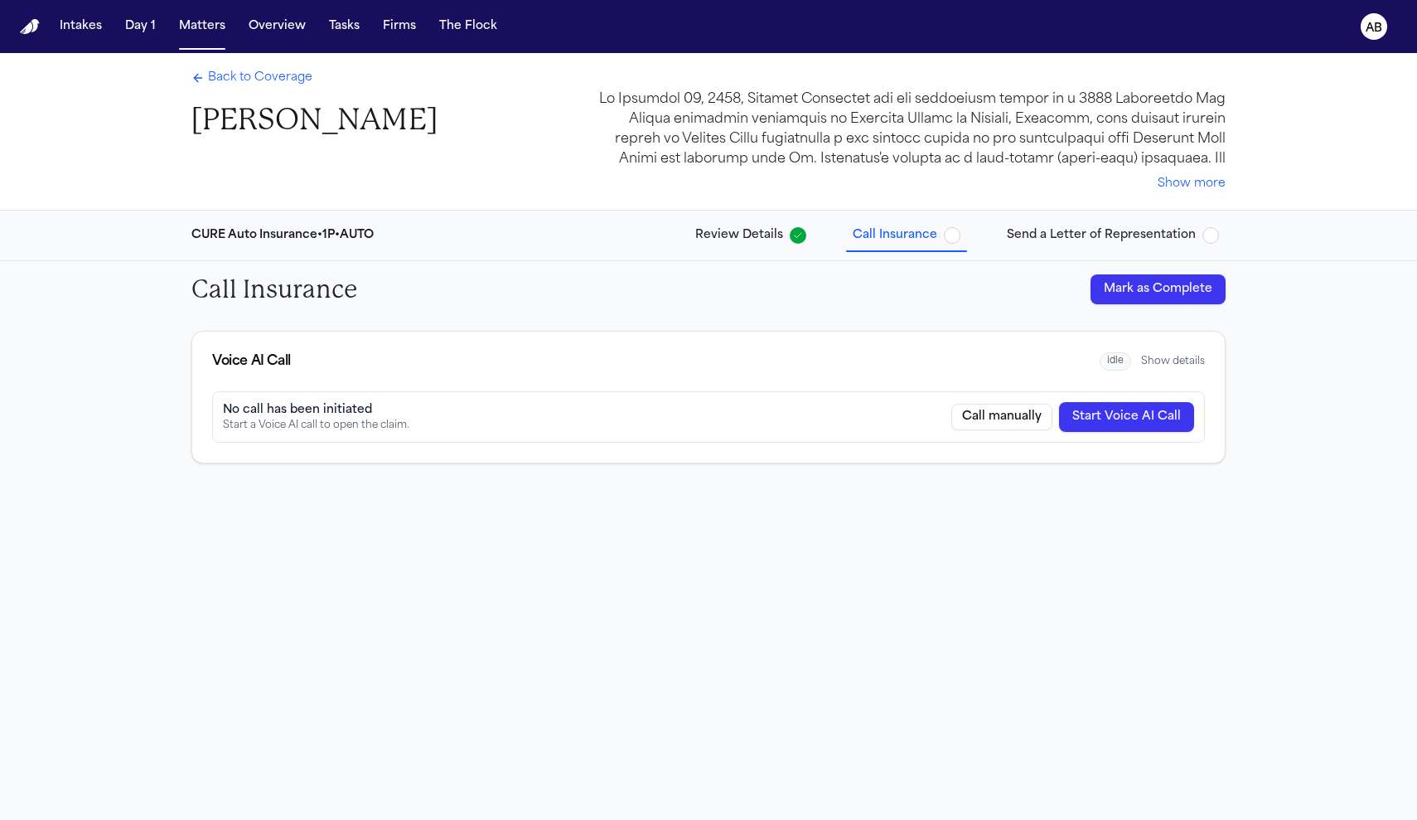
click at [1120, 419] on button "Start Voice AI Call" at bounding box center [1126, 417] width 135 height 30
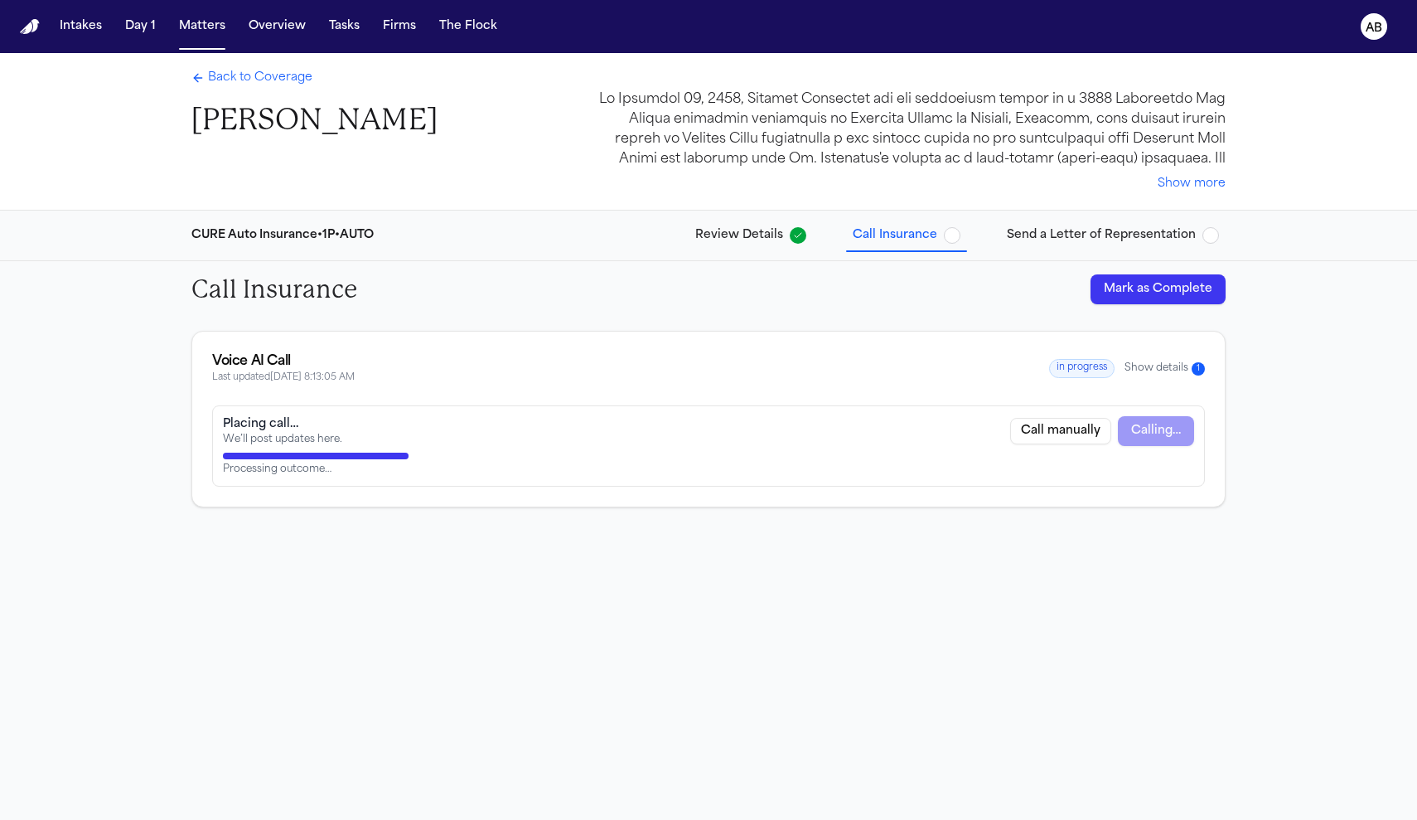
click at [303, 85] on span "Back to Coverage" at bounding box center [260, 78] width 104 height 17
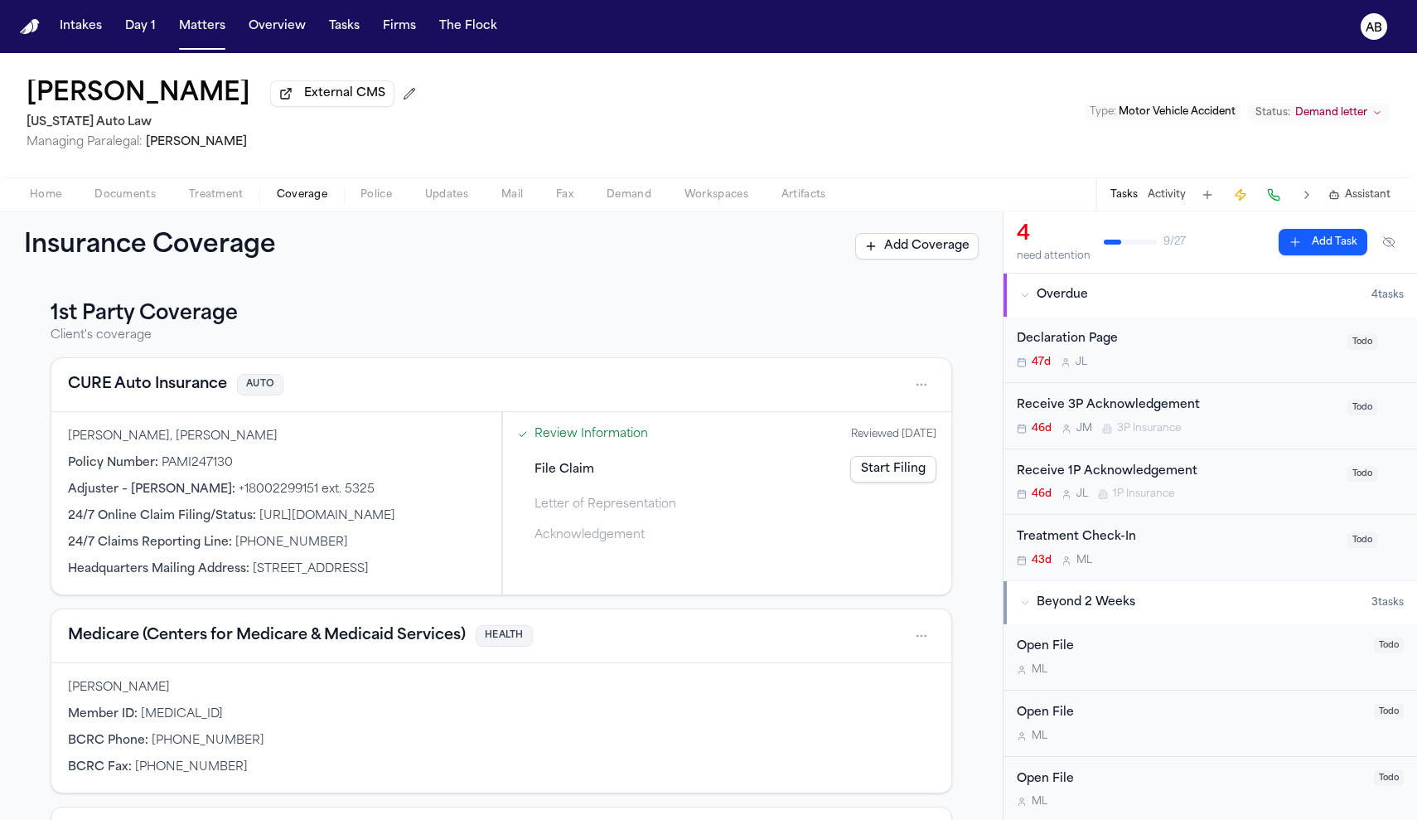
click at [388, 450] on div "Marvell Eggleston, Sharon D. Eggleston Policy Number : PAMI247130 Adjuster – Br…" at bounding box center [276, 503] width 450 height 182
click at [728, 475] on div "File Claim Start Filing" at bounding box center [727, 469] width 432 height 36
click at [867, 480] on link "Start Filing" at bounding box center [893, 469] width 86 height 27
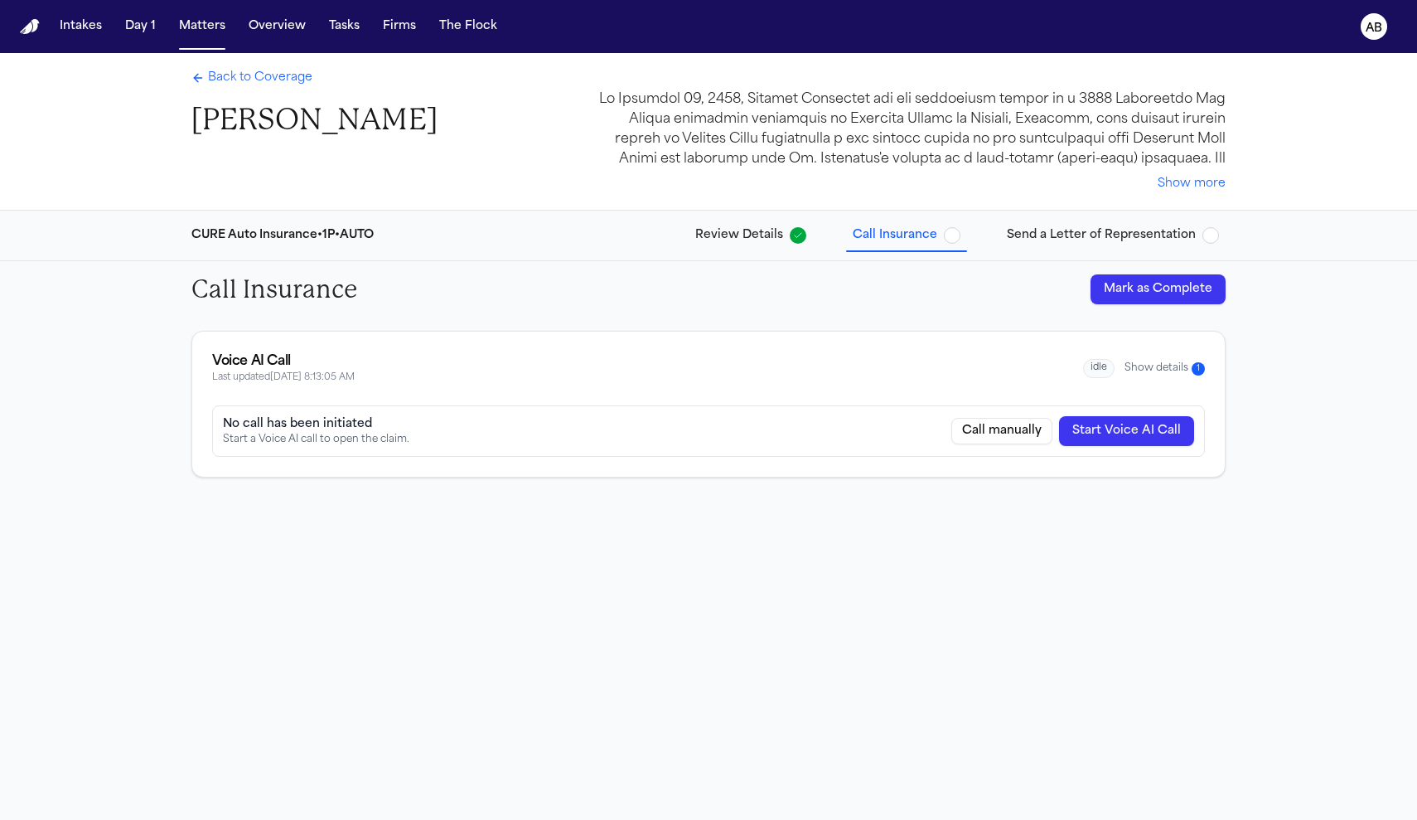
click at [277, 81] on span "Back to Coverage" at bounding box center [260, 78] width 104 height 17
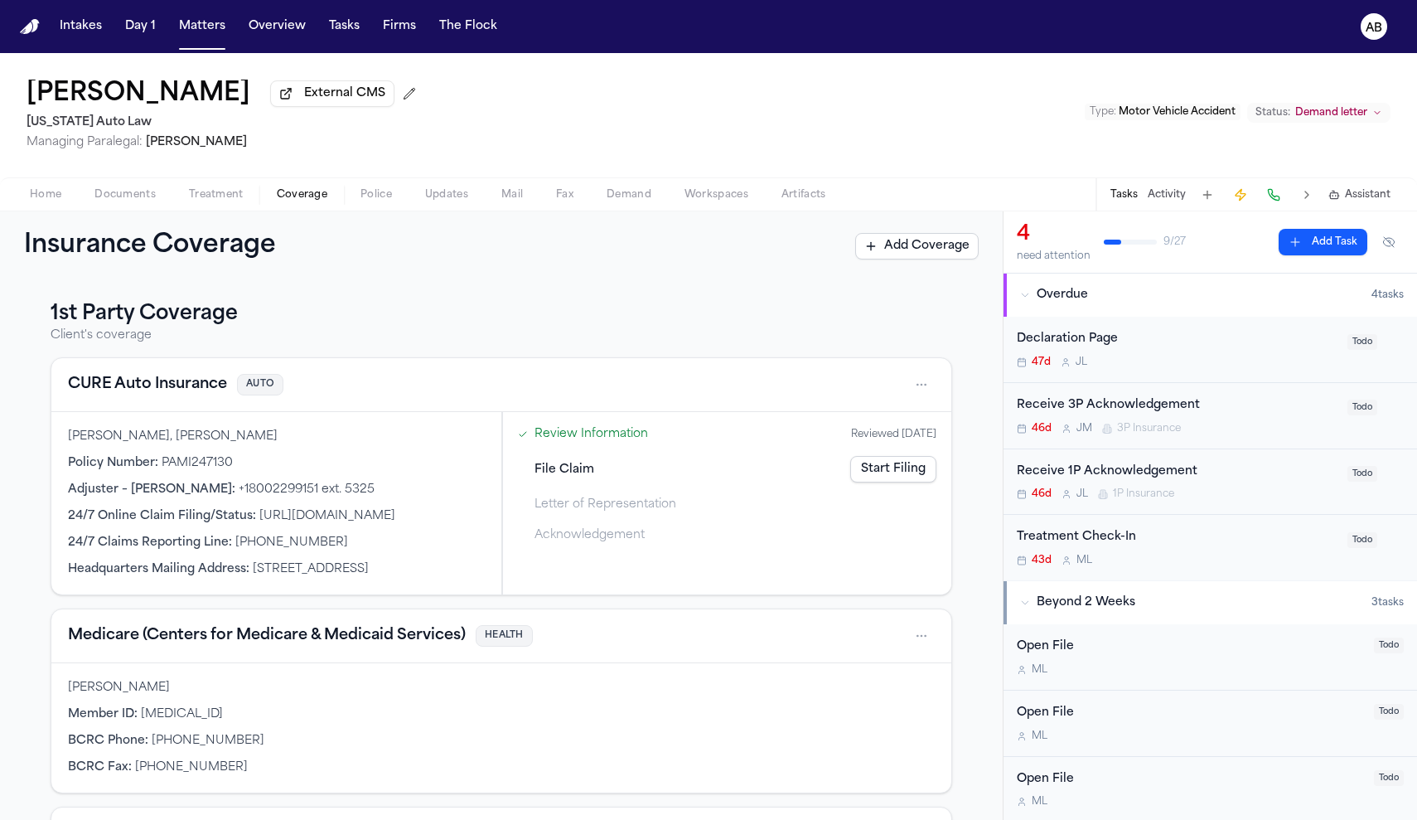
click at [853, 472] on link "Start Filing" at bounding box center [893, 469] width 86 height 27
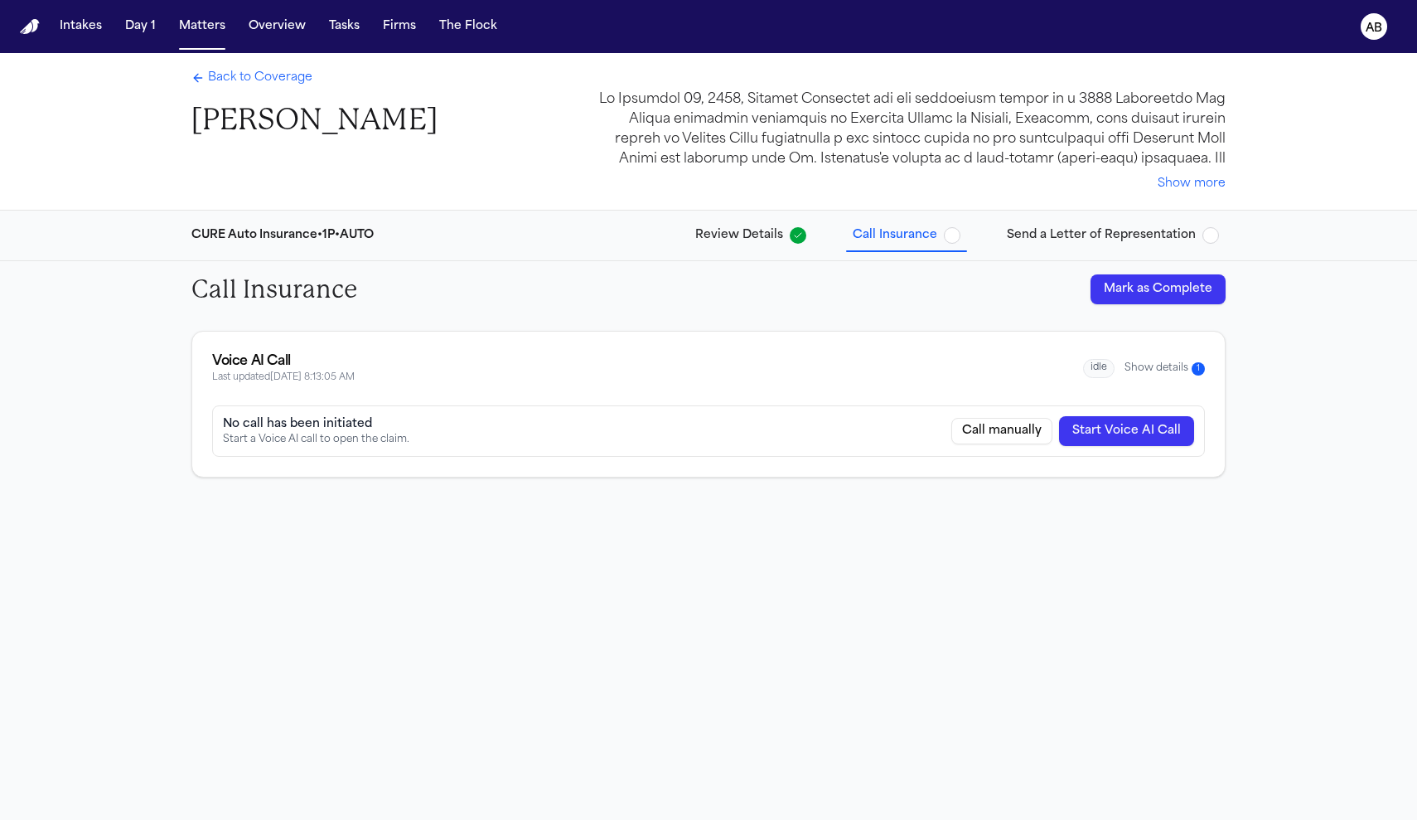
click at [1083, 428] on button "Start Voice AI Call" at bounding box center [1126, 431] width 135 height 30
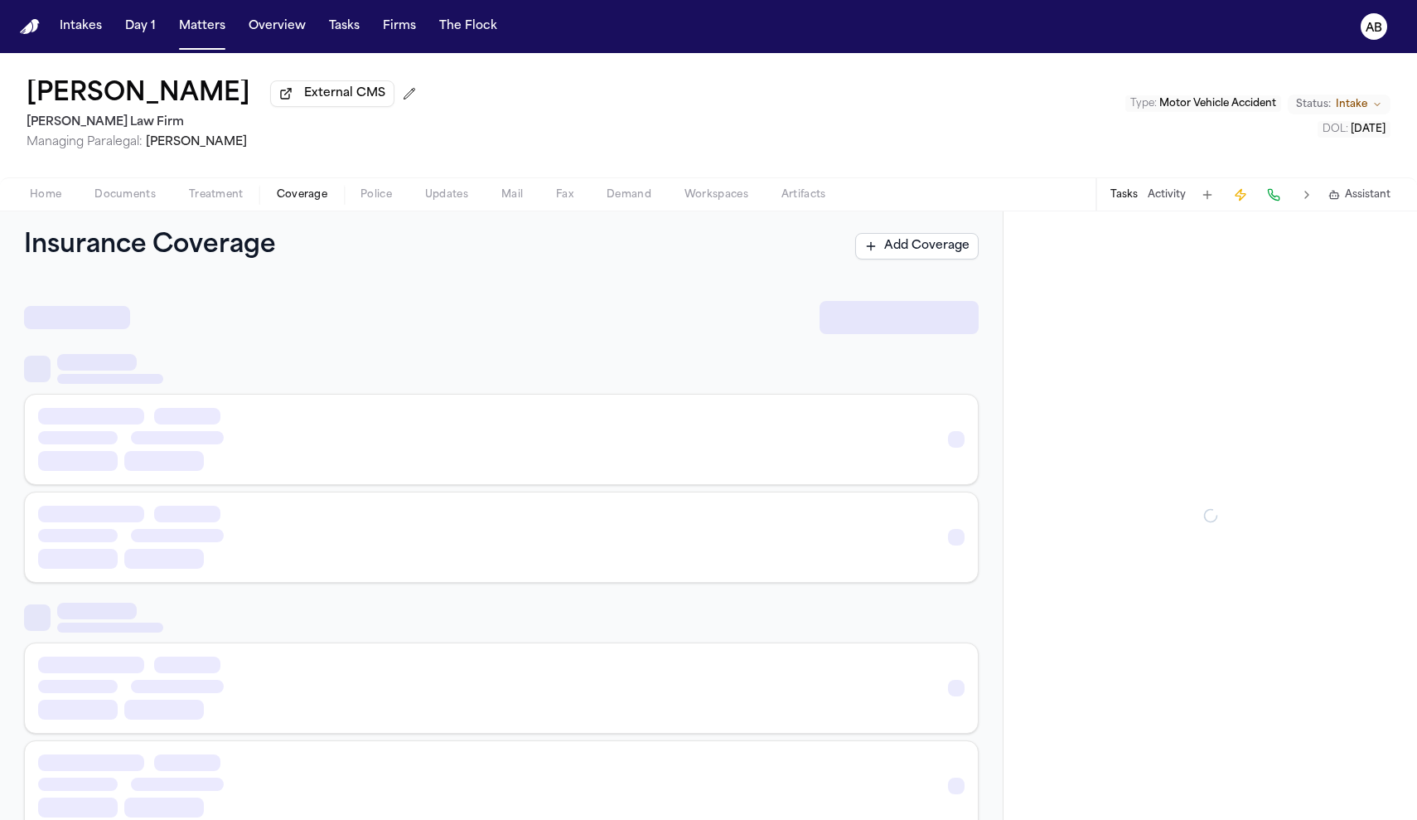
click at [289, 201] on span "Coverage" at bounding box center [302, 194] width 51 height 13
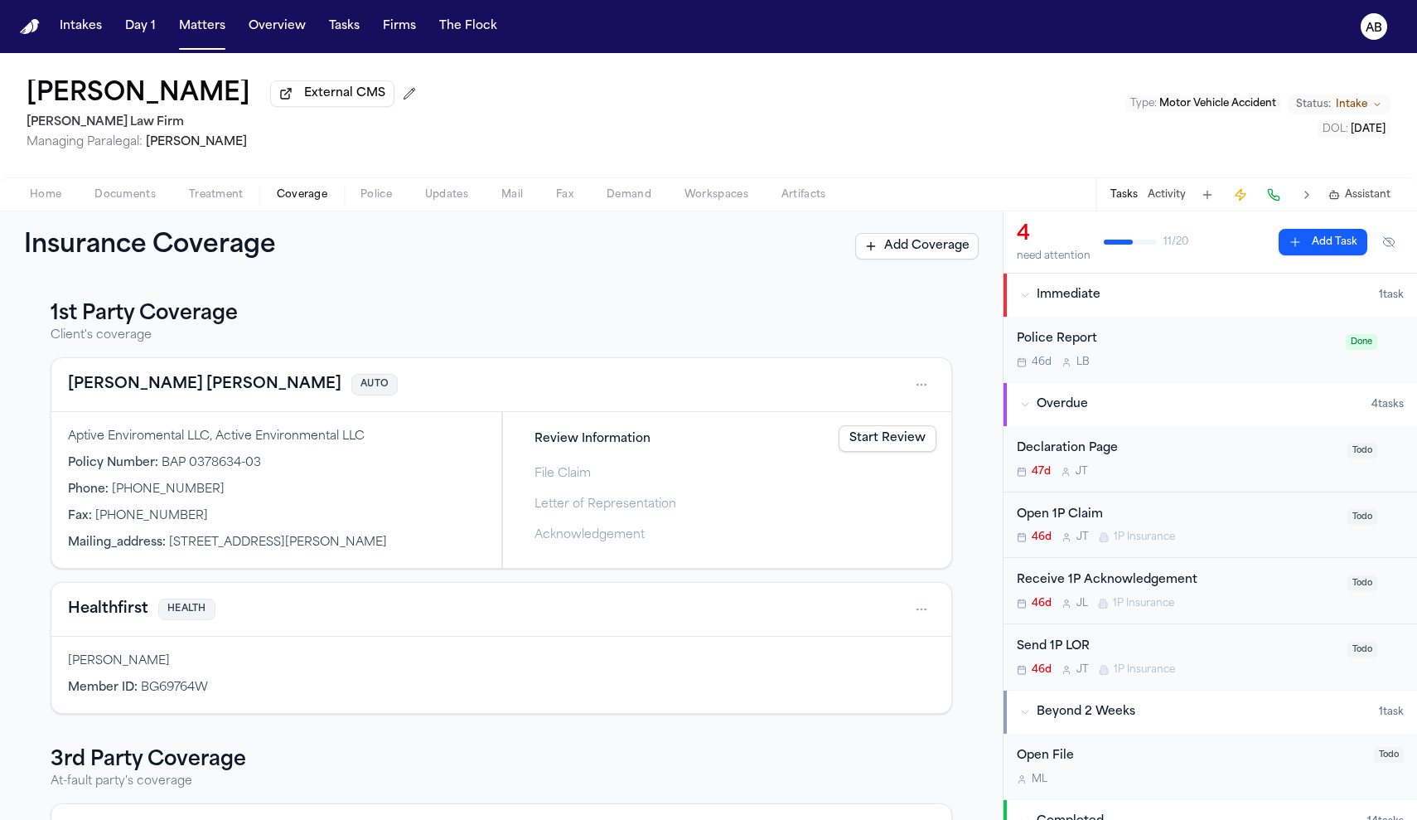
click at [882, 438] on link "Start Review" at bounding box center [888, 438] width 98 height 27
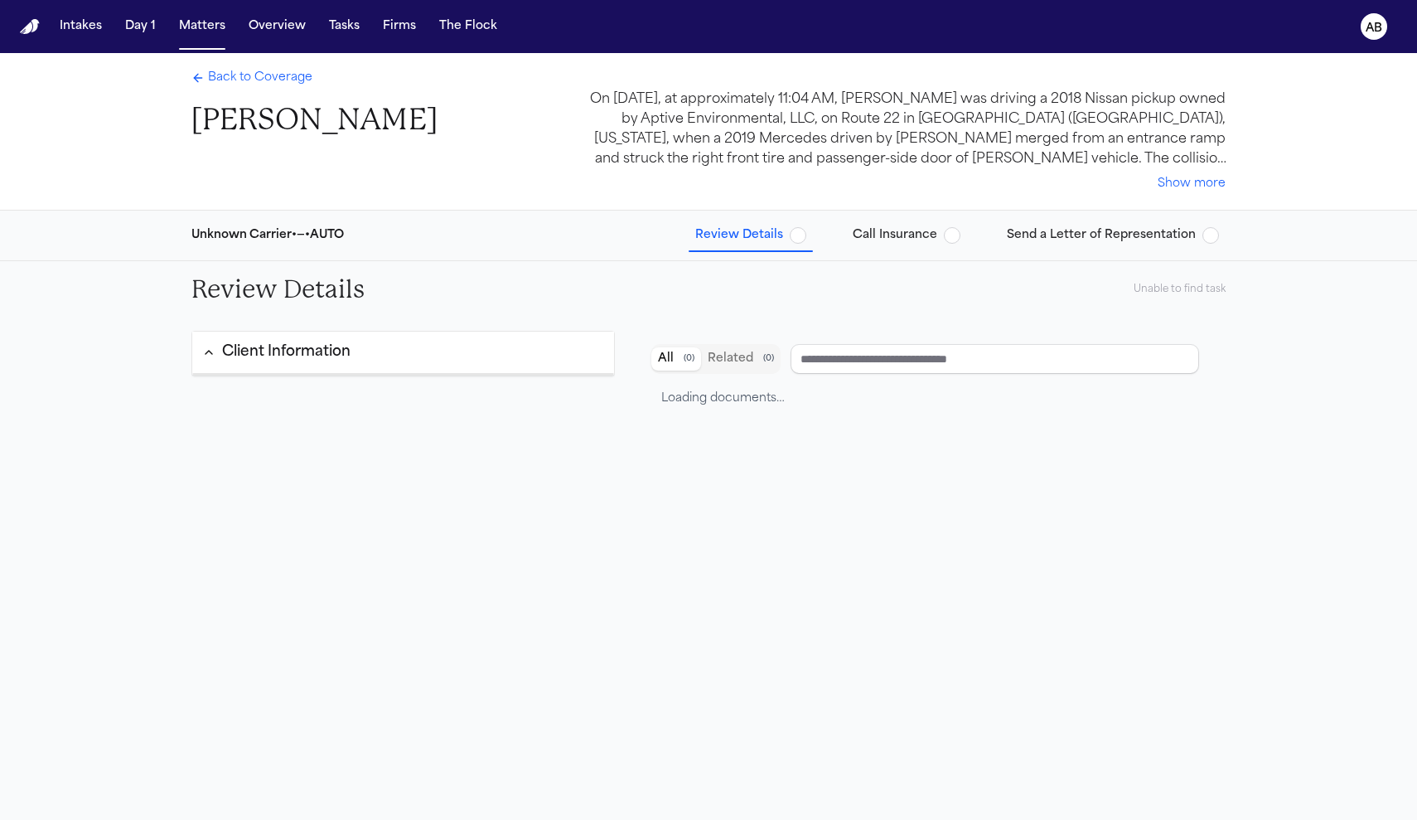
type input "**********"
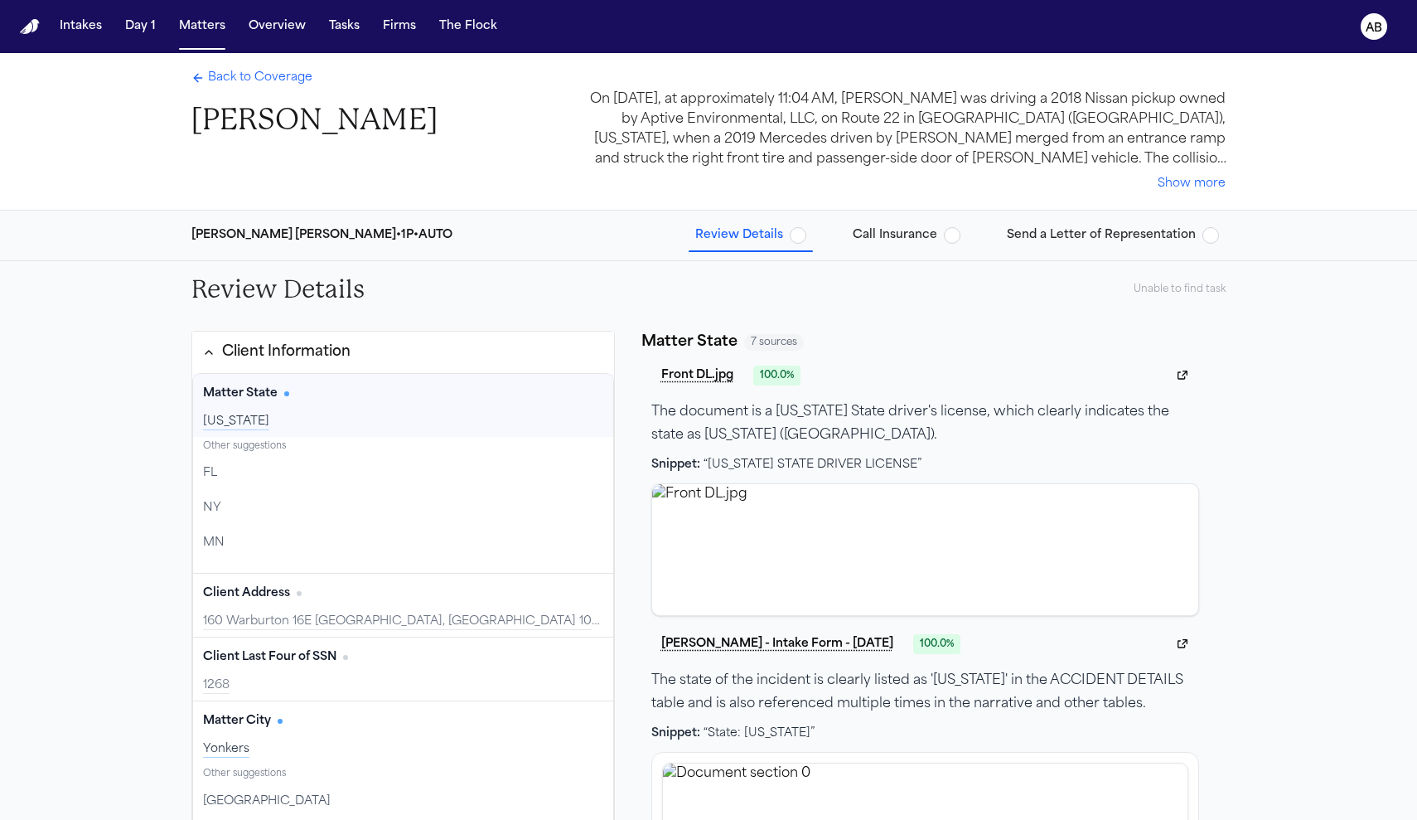
click at [1183, 184] on button "Show more" at bounding box center [1192, 184] width 68 height 17
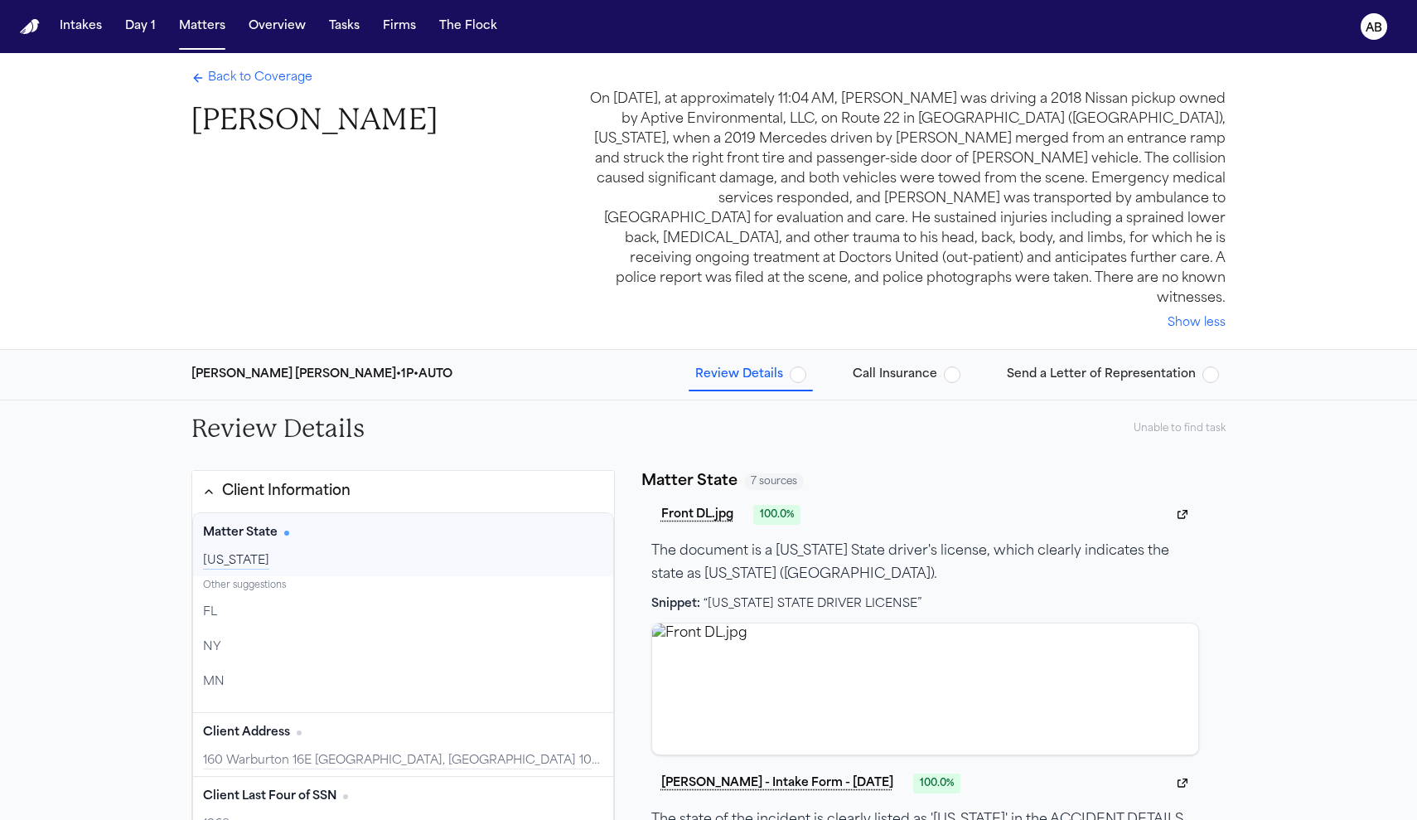
click at [345, 548] on div "Matter State Edit New York" at bounding box center [403, 544] width 420 height 63
click at [584, 635] on button "Confirm" at bounding box center [572, 647] width 62 height 27
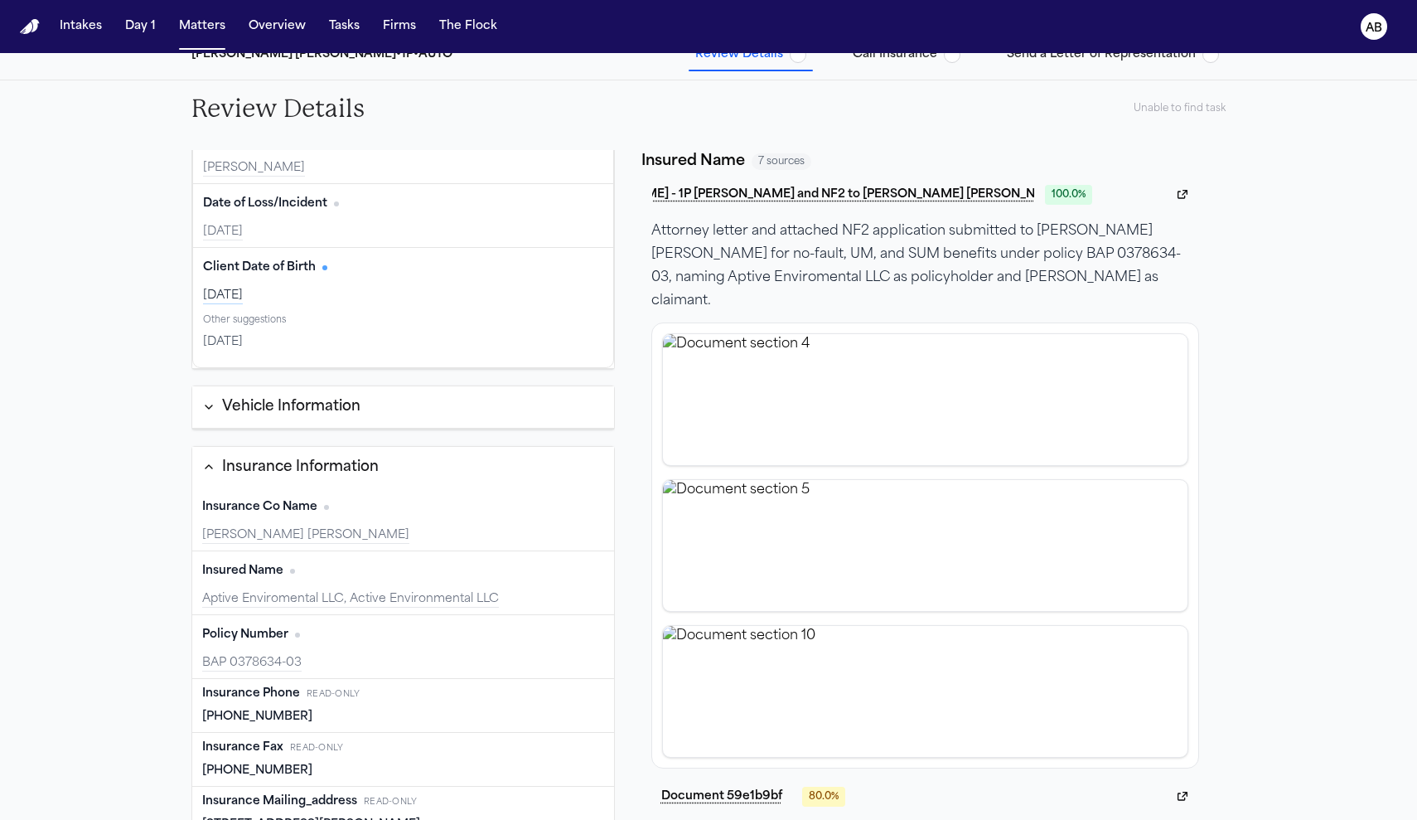
scroll to position [284, 0]
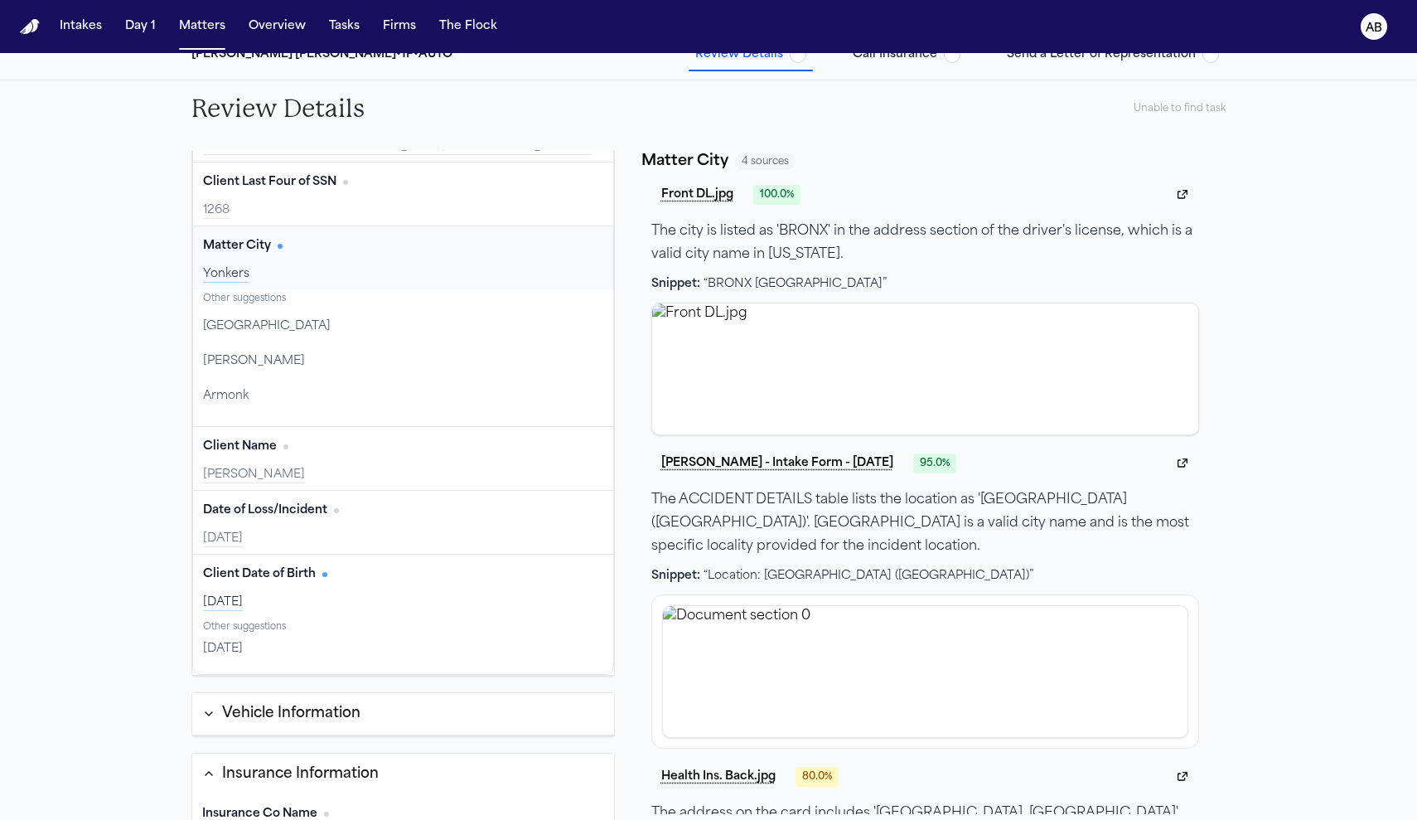
click at [574, 383] on button "Confirm" at bounding box center [572, 396] width 62 height 27
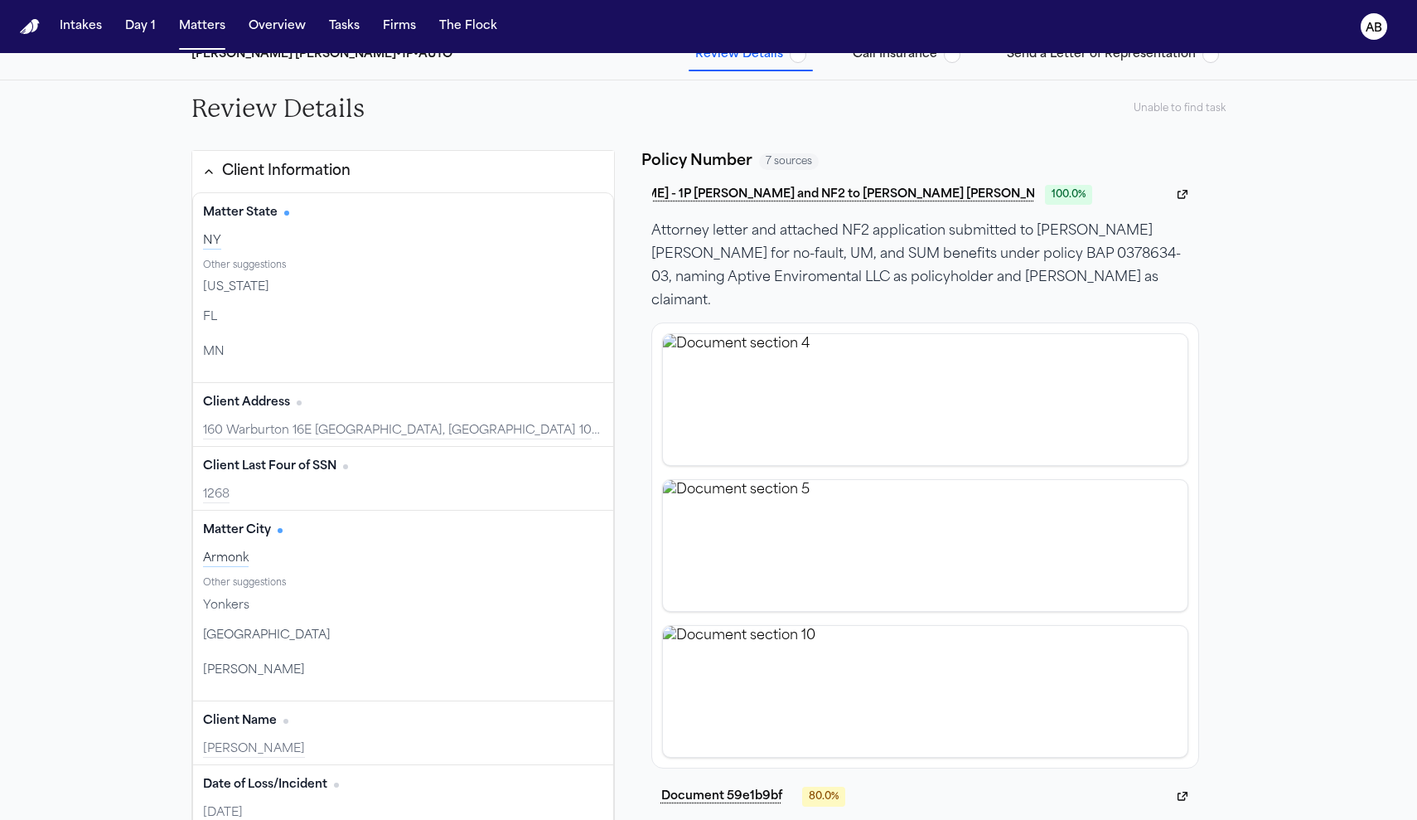
scroll to position [0, 0]
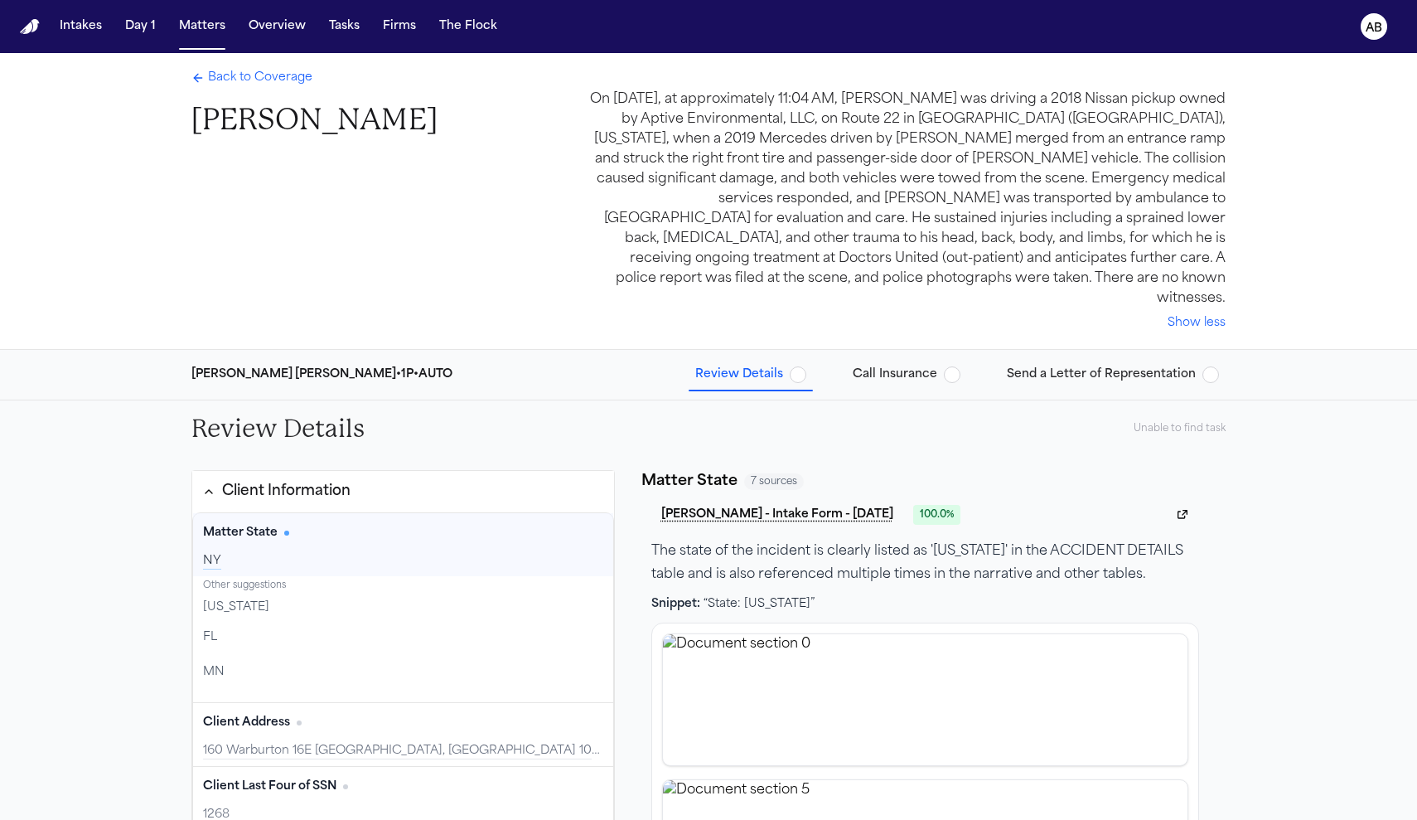
click at [806, 366] on span "button" at bounding box center [798, 374] width 17 height 17
click at [278, 85] on span "Back to Coverage" at bounding box center [260, 78] width 104 height 17
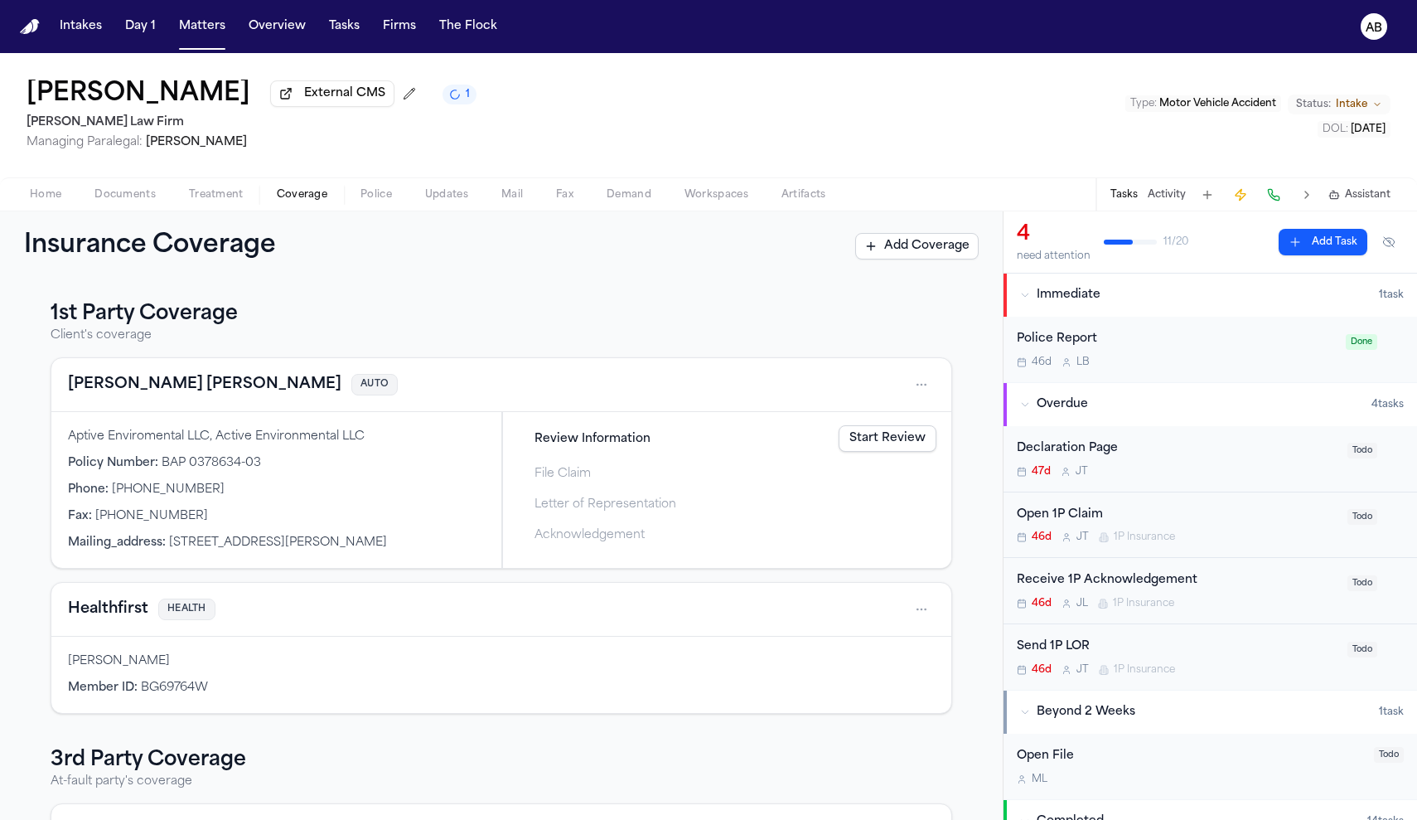
click at [872, 451] on link "Start Review" at bounding box center [888, 438] width 98 height 27
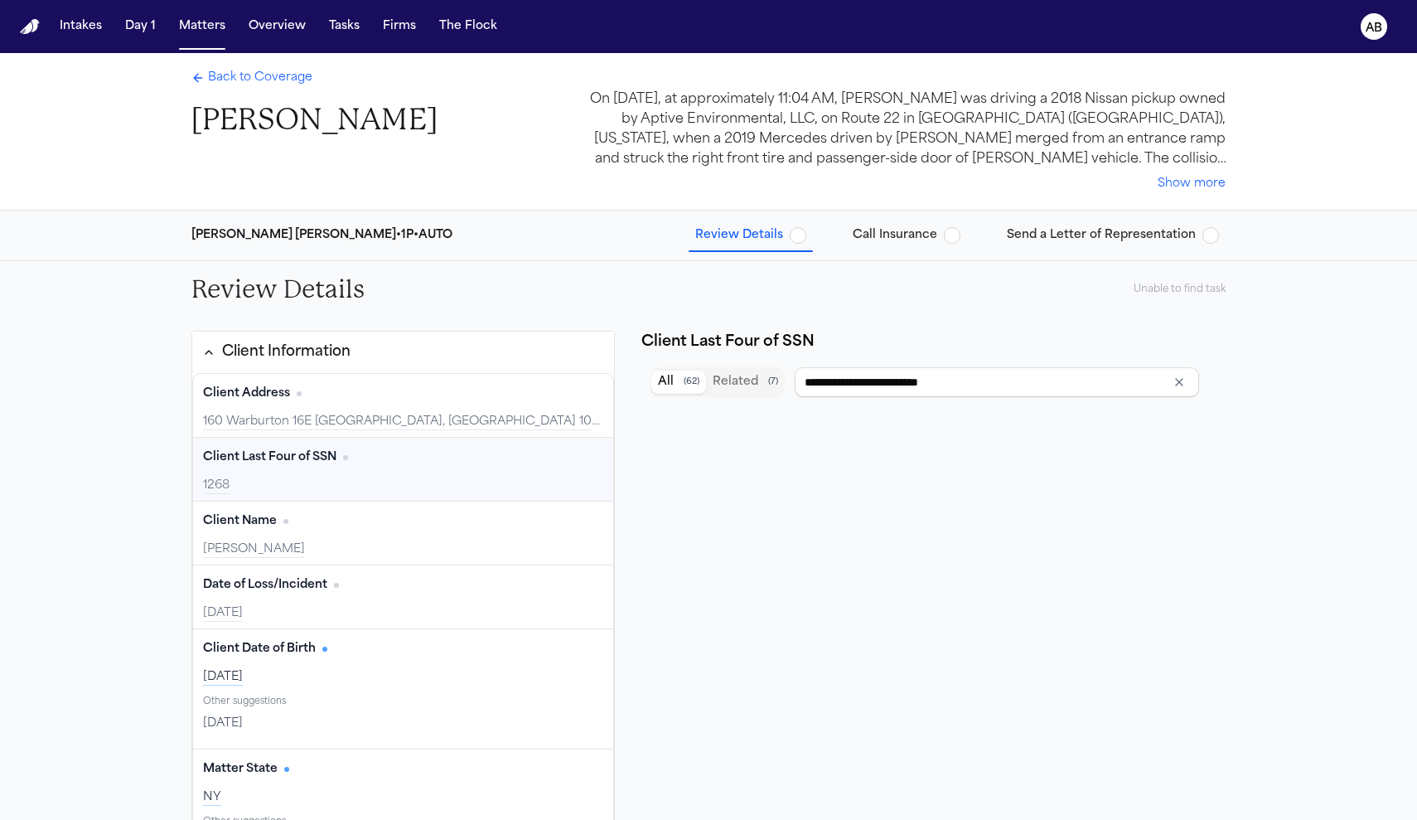
type input "****"
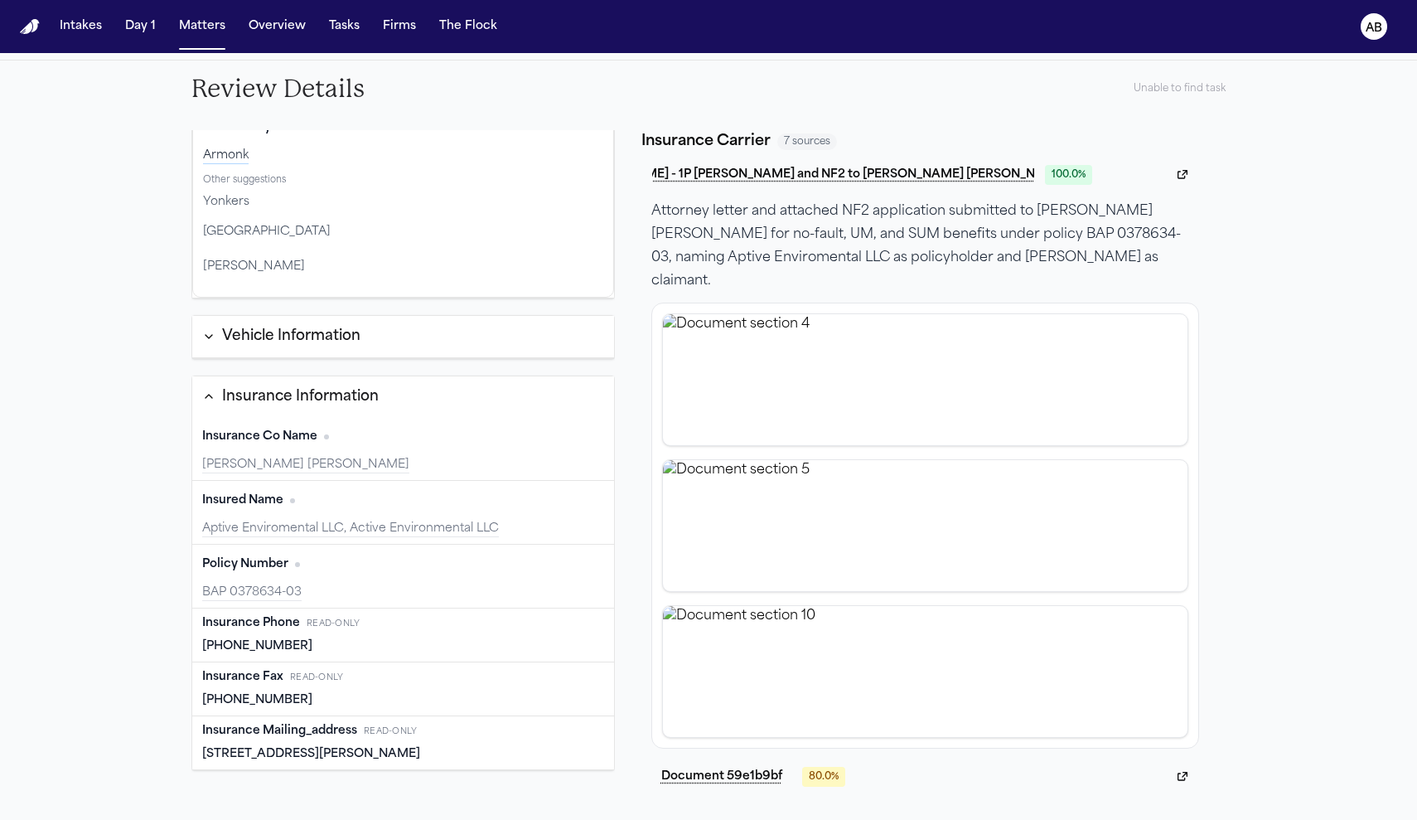
scroll to position [564, 0]
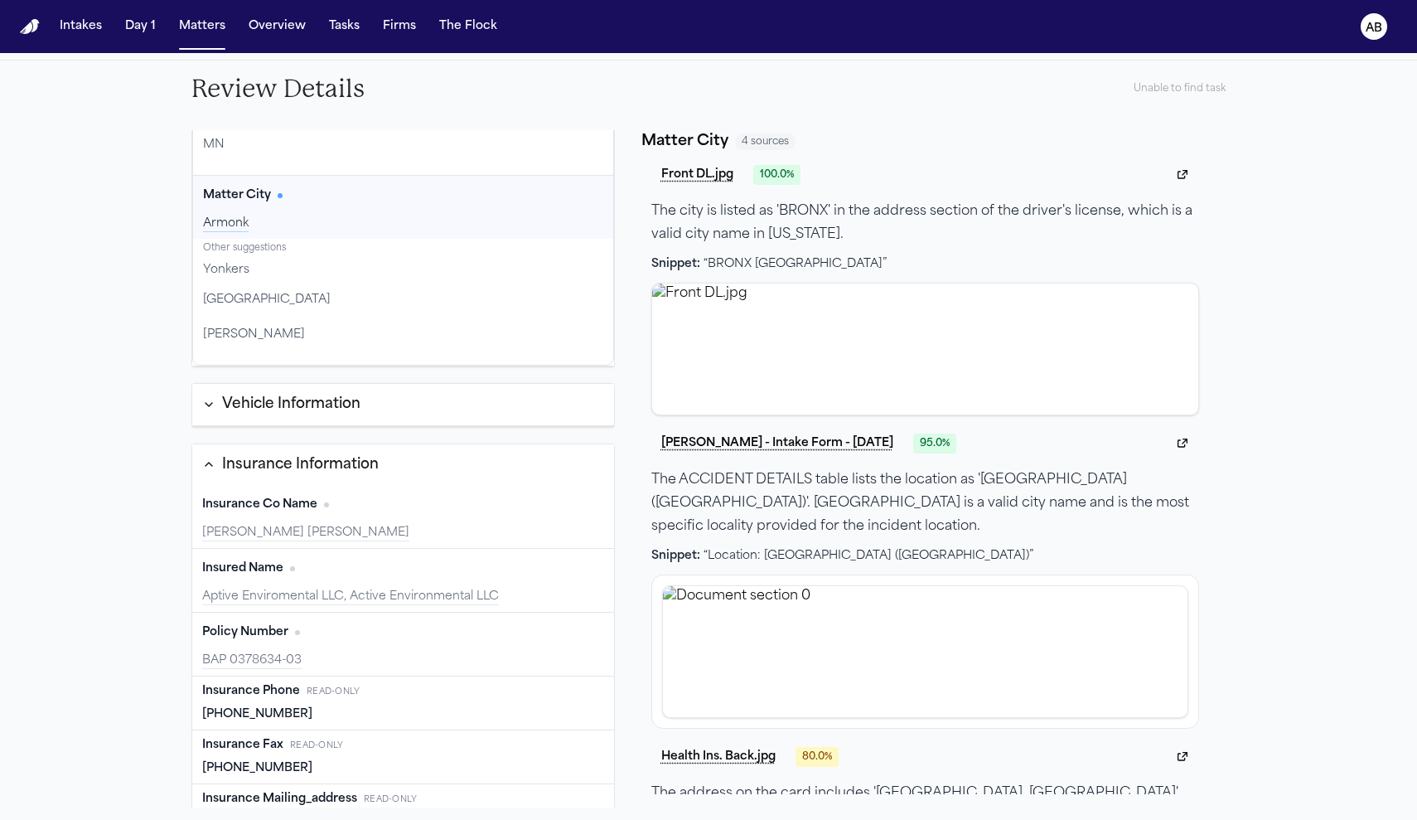
click at [520, 389] on button "Vehicle Information" at bounding box center [403, 405] width 422 height 42
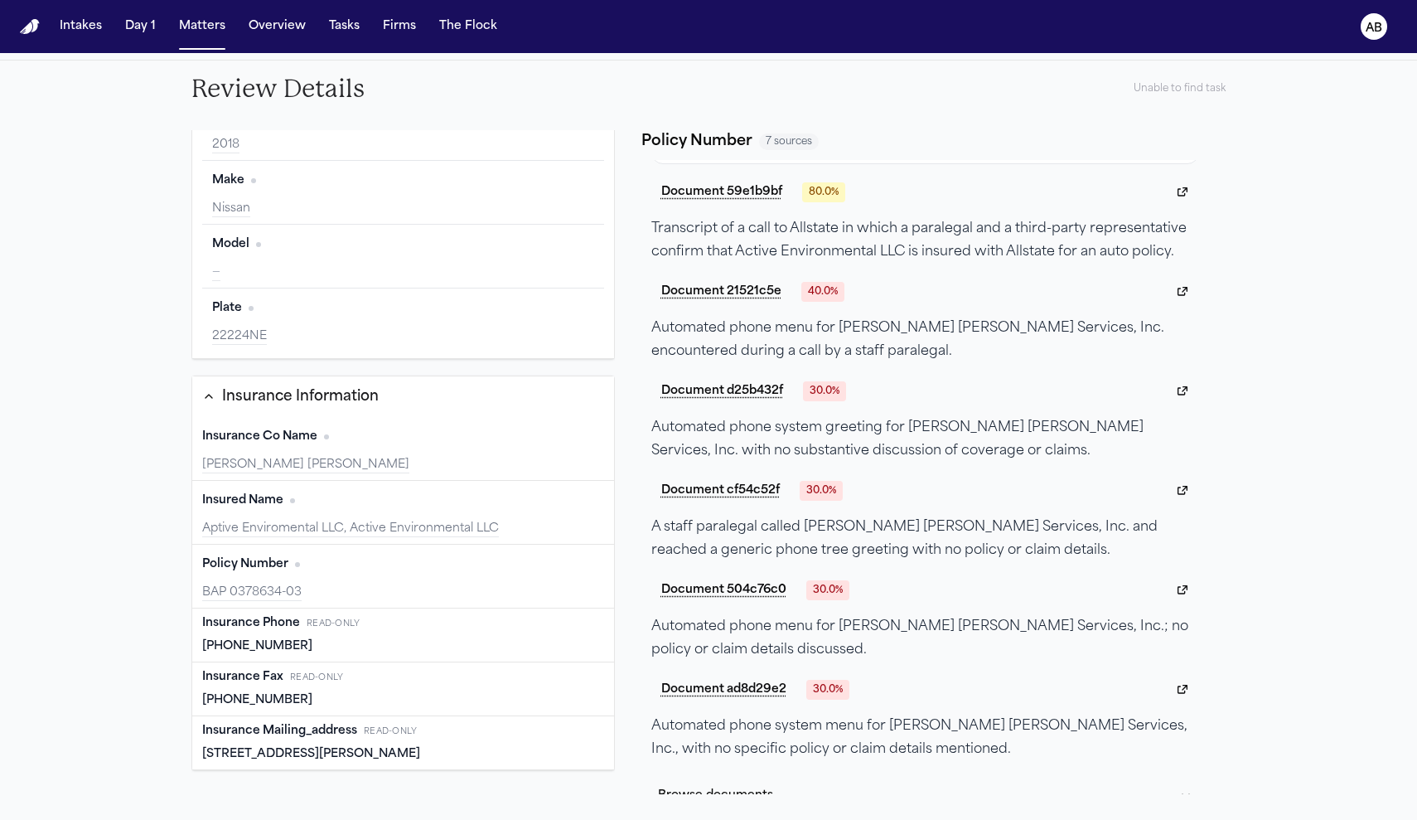
scroll to position [0, 0]
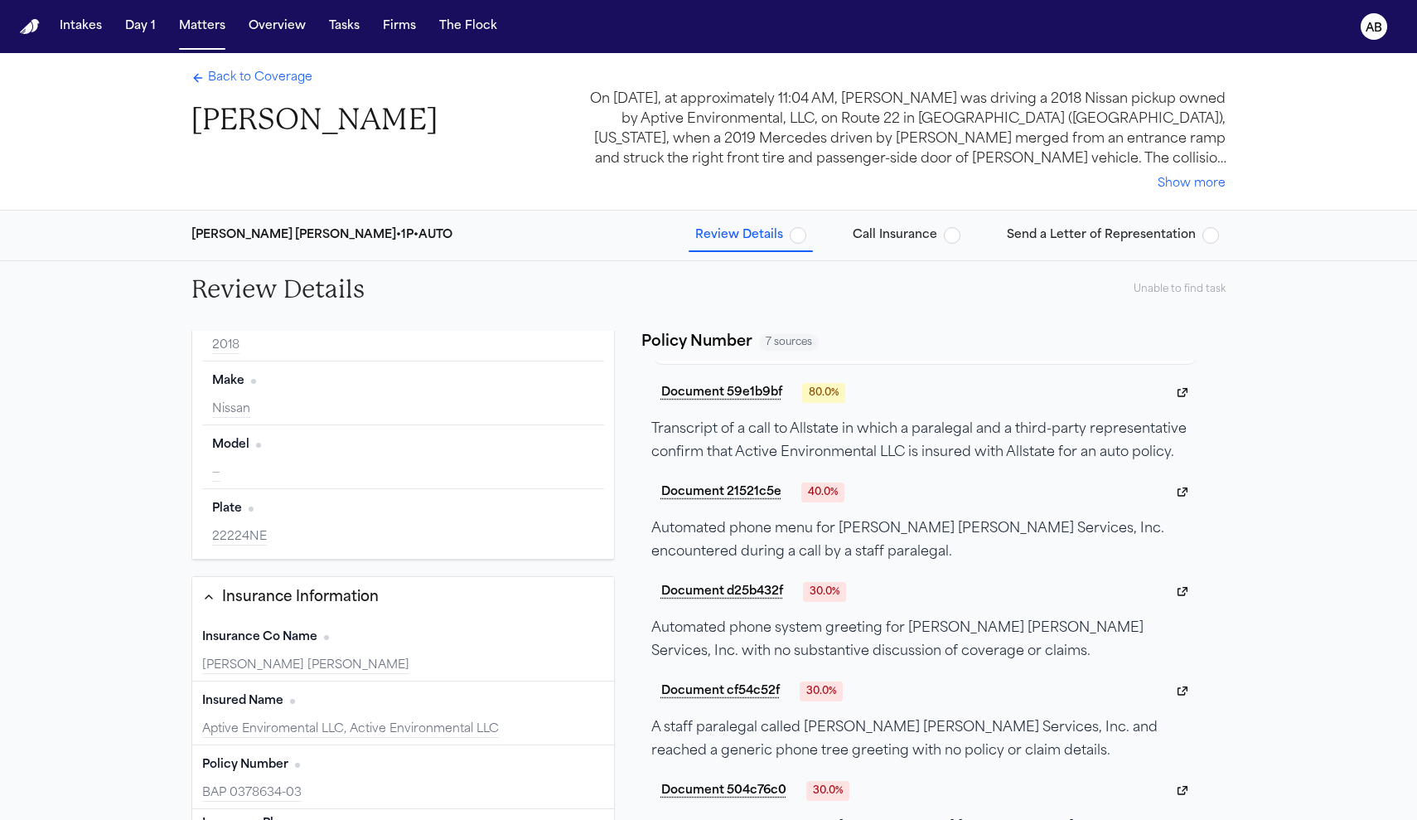
click at [806, 237] on span "button" at bounding box center [798, 235] width 17 height 17
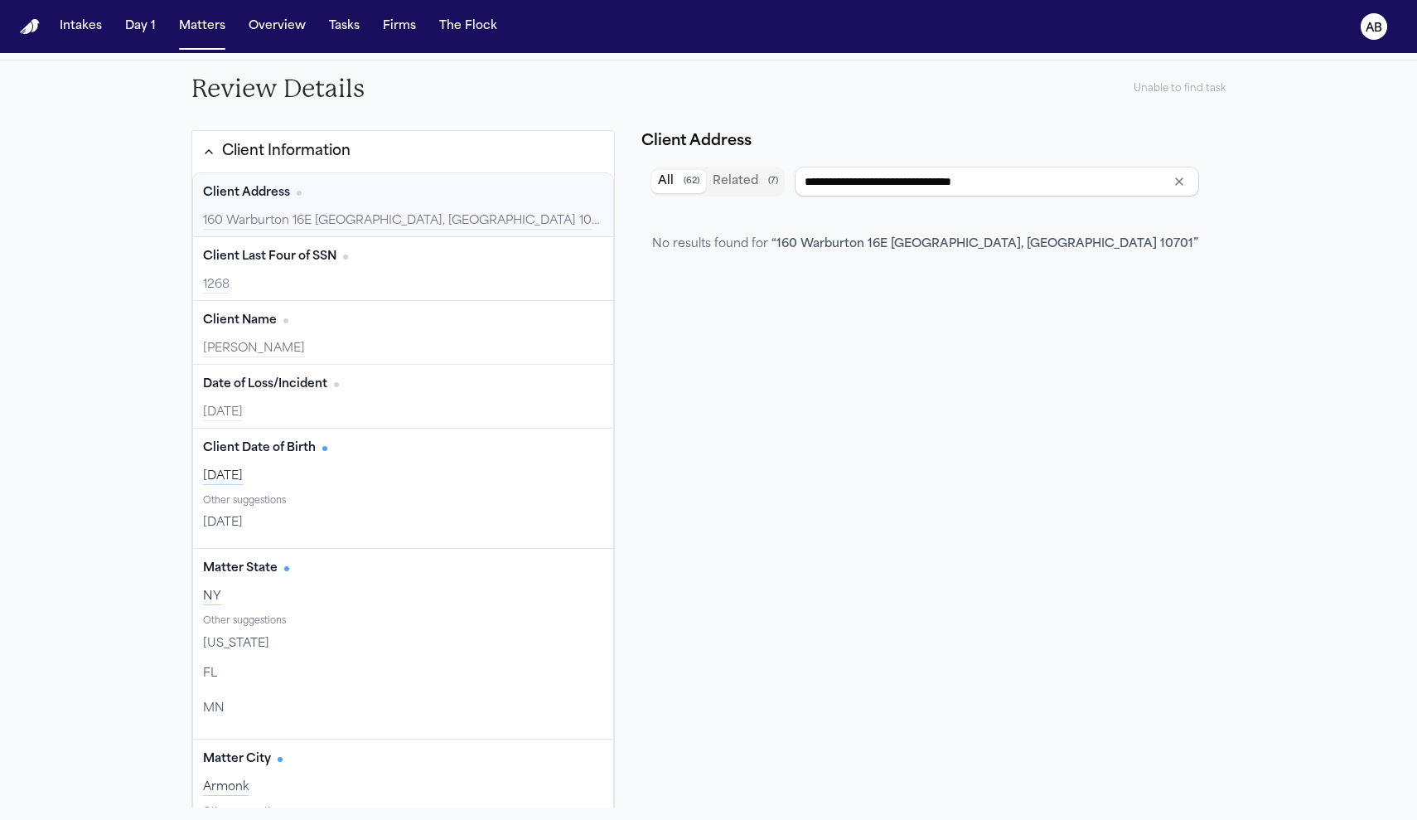
type input "****"
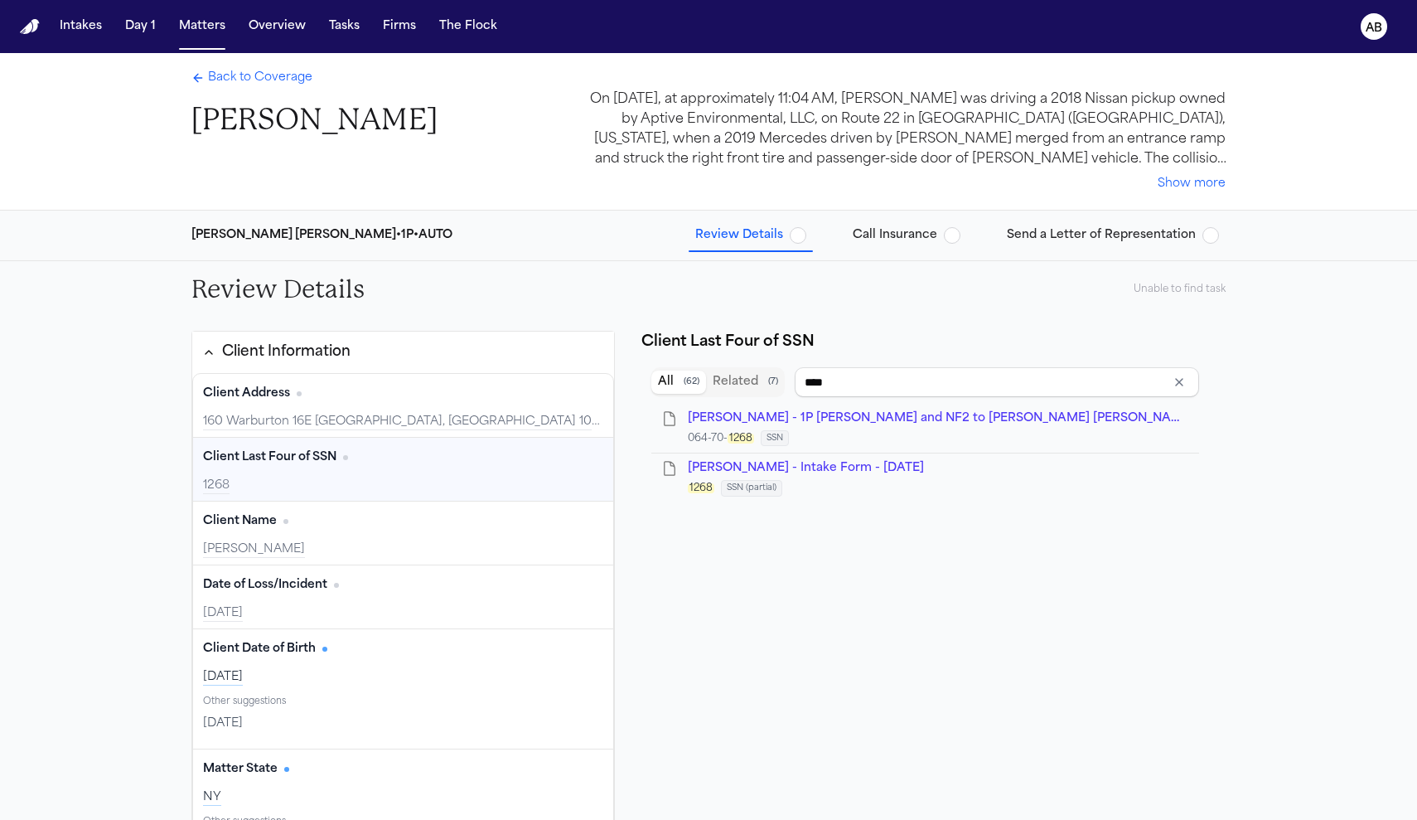
click at [250, 75] on span "Back to Coverage" at bounding box center [260, 78] width 104 height 17
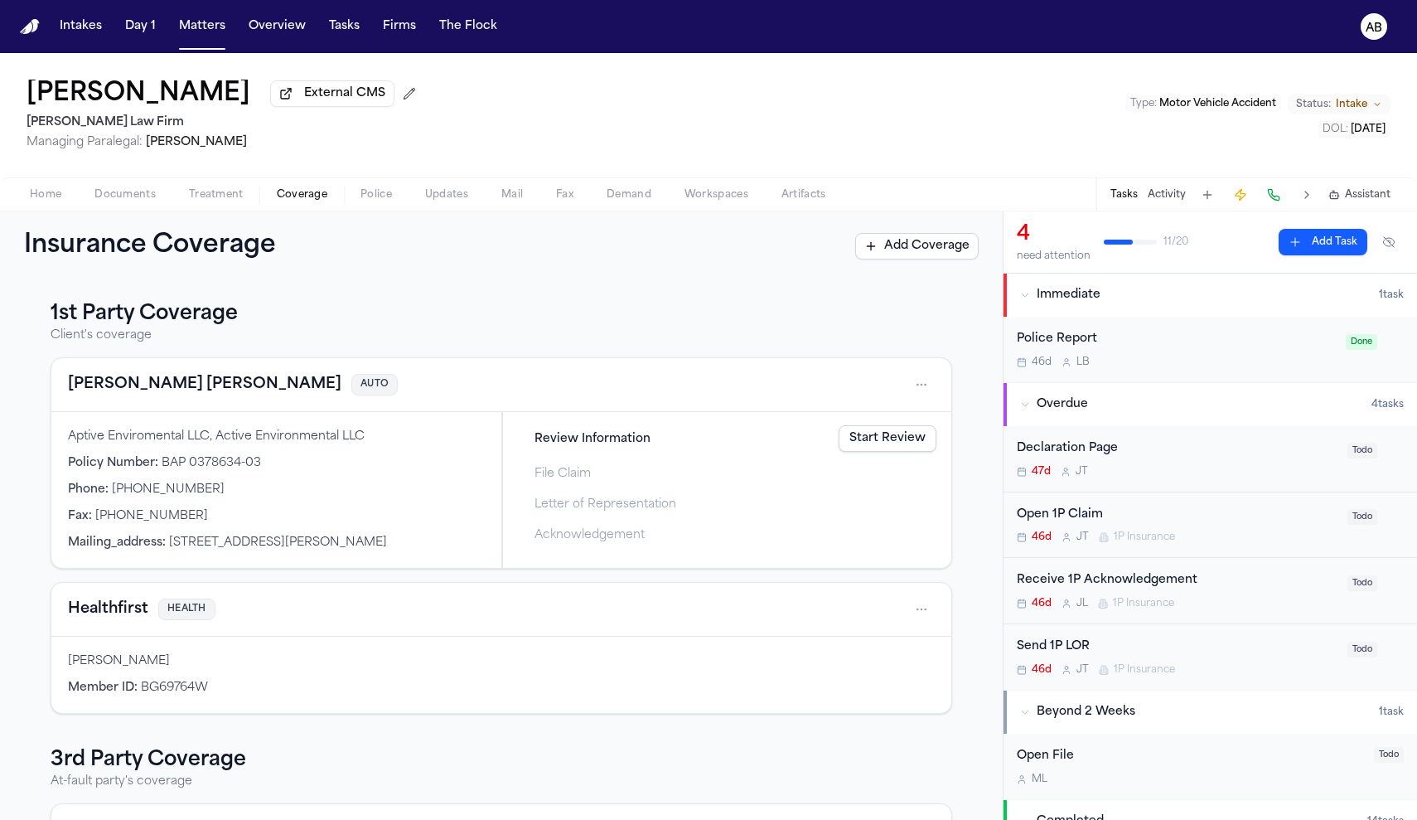
click at [135, 198] on span "Documents" at bounding box center [124, 194] width 61 height 13
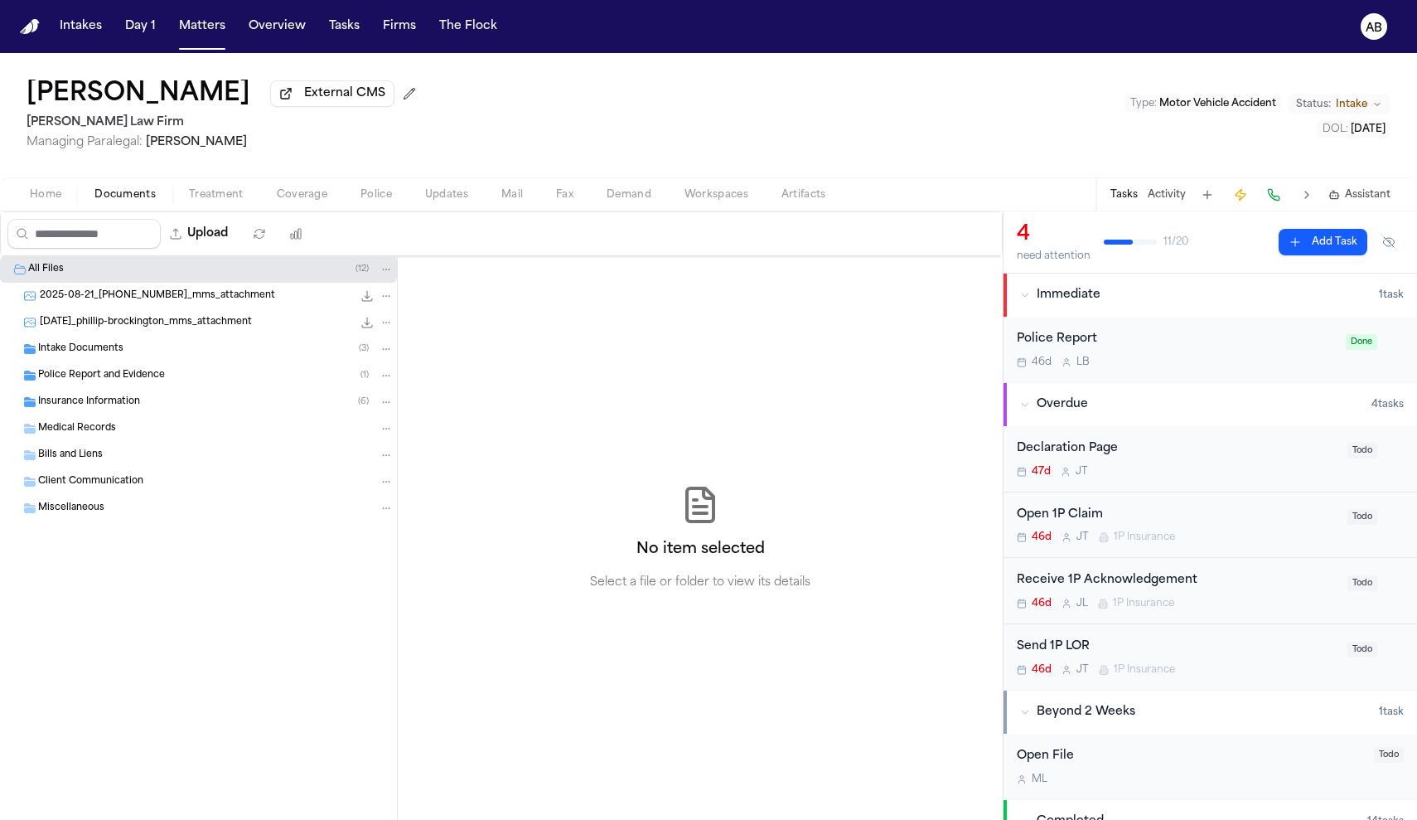
click at [99, 356] on span "Intake Documents" at bounding box center [80, 349] width 85 height 14
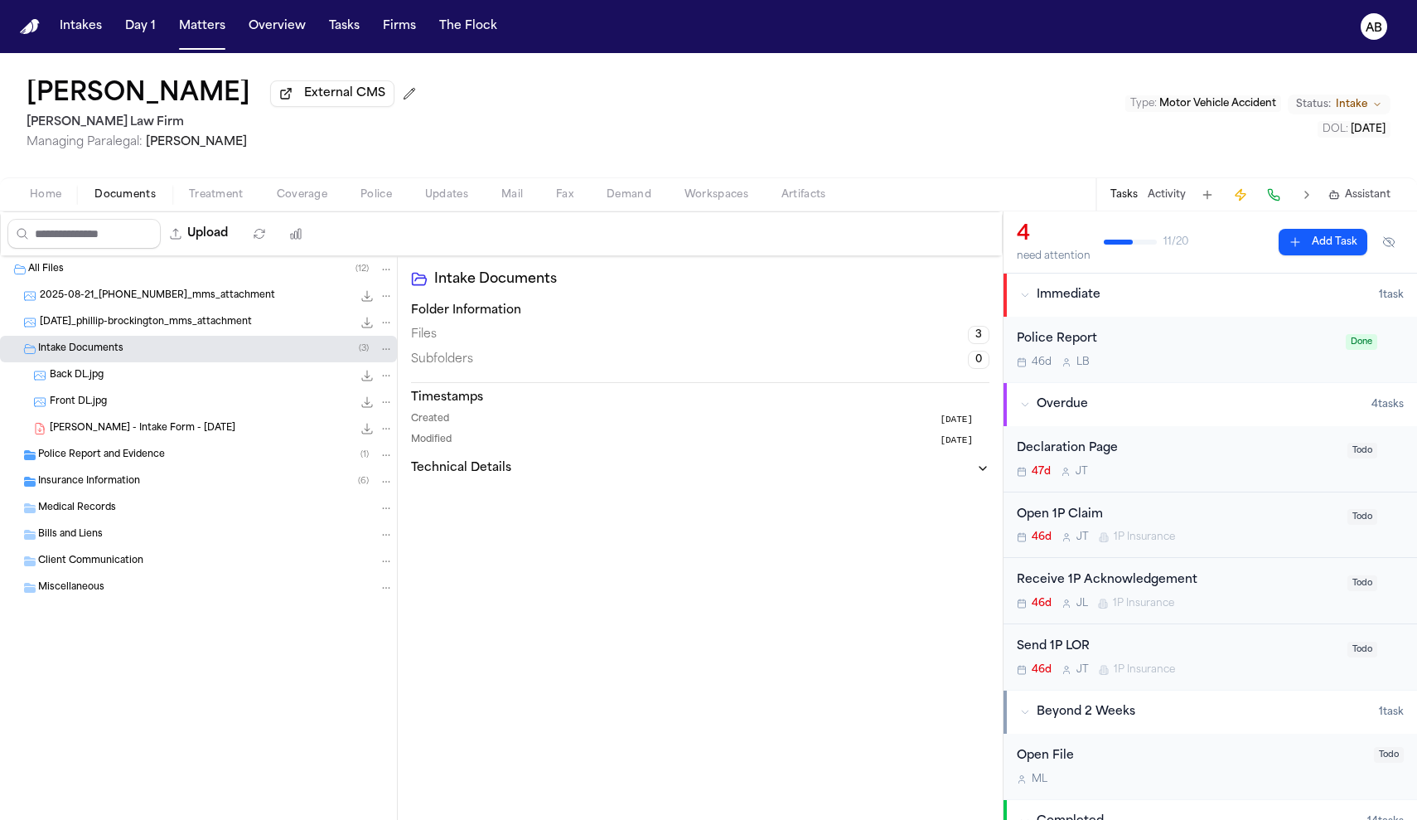
click at [99, 356] on span "Intake Documents" at bounding box center [80, 349] width 85 height 14
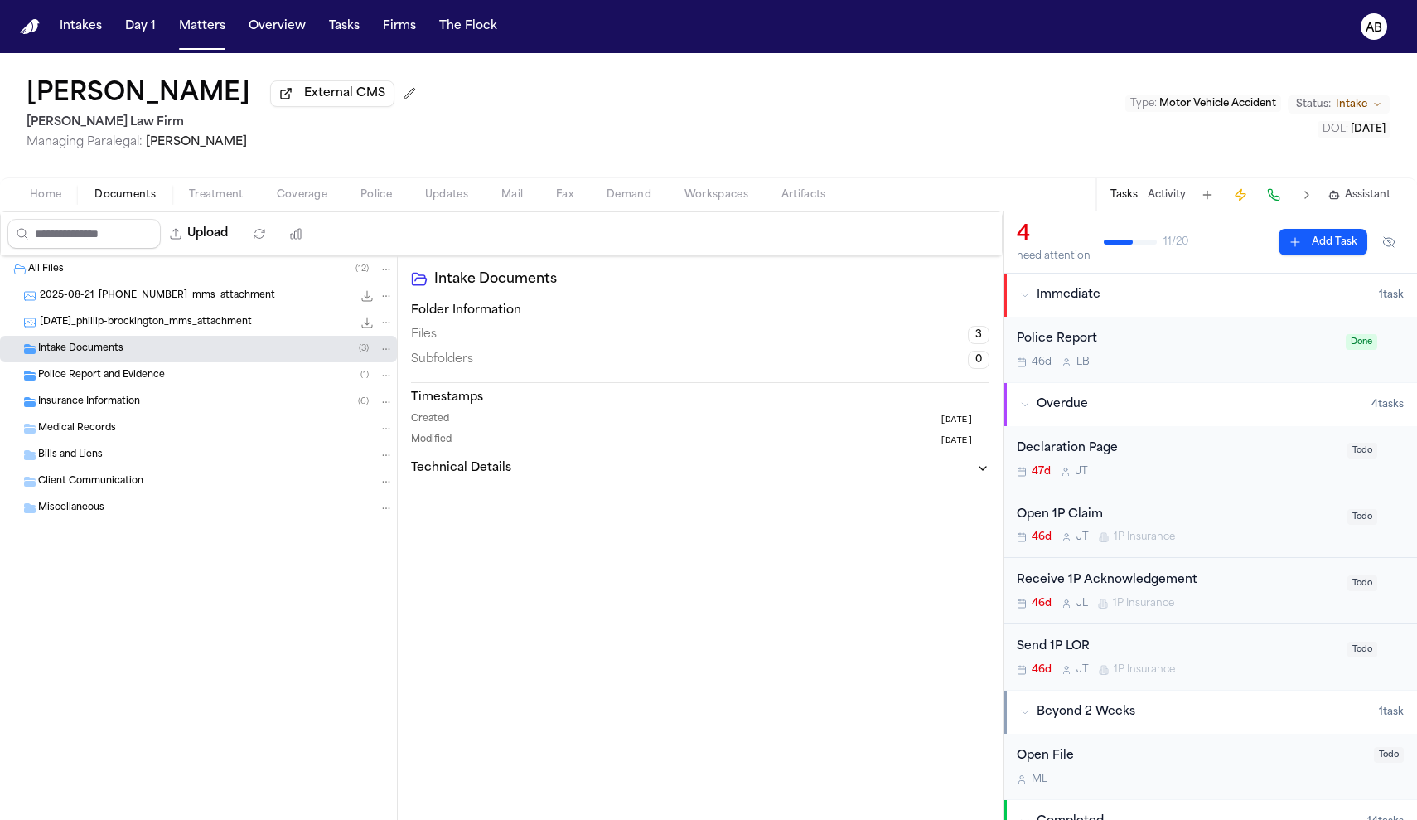
click at [88, 409] on span "Insurance Information" at bounding box center [89, 402] width 102 height 14
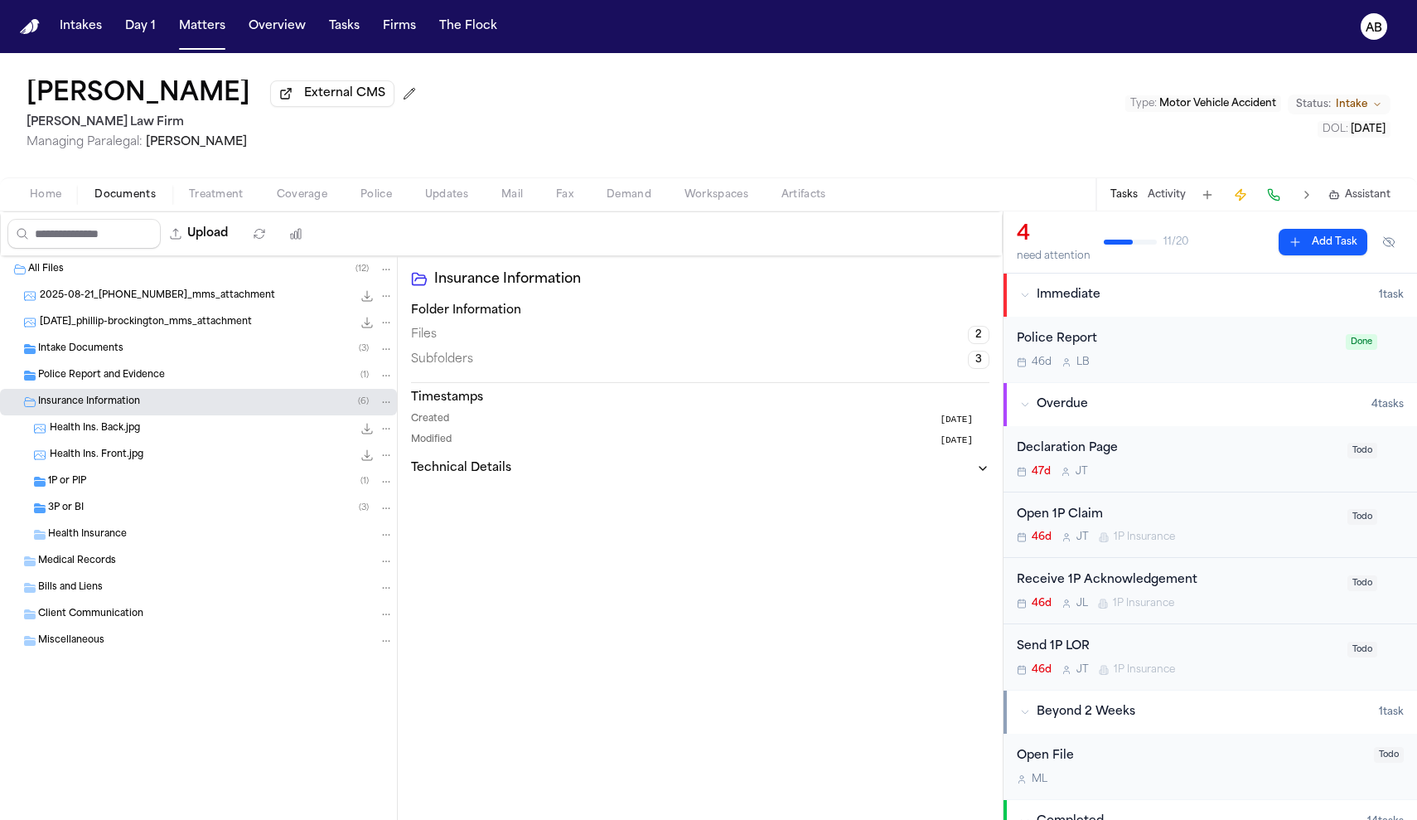
click at [94, 495] on div "1P or PIP ( 1 )" at bounding box center [198, 481] width 397 height 27
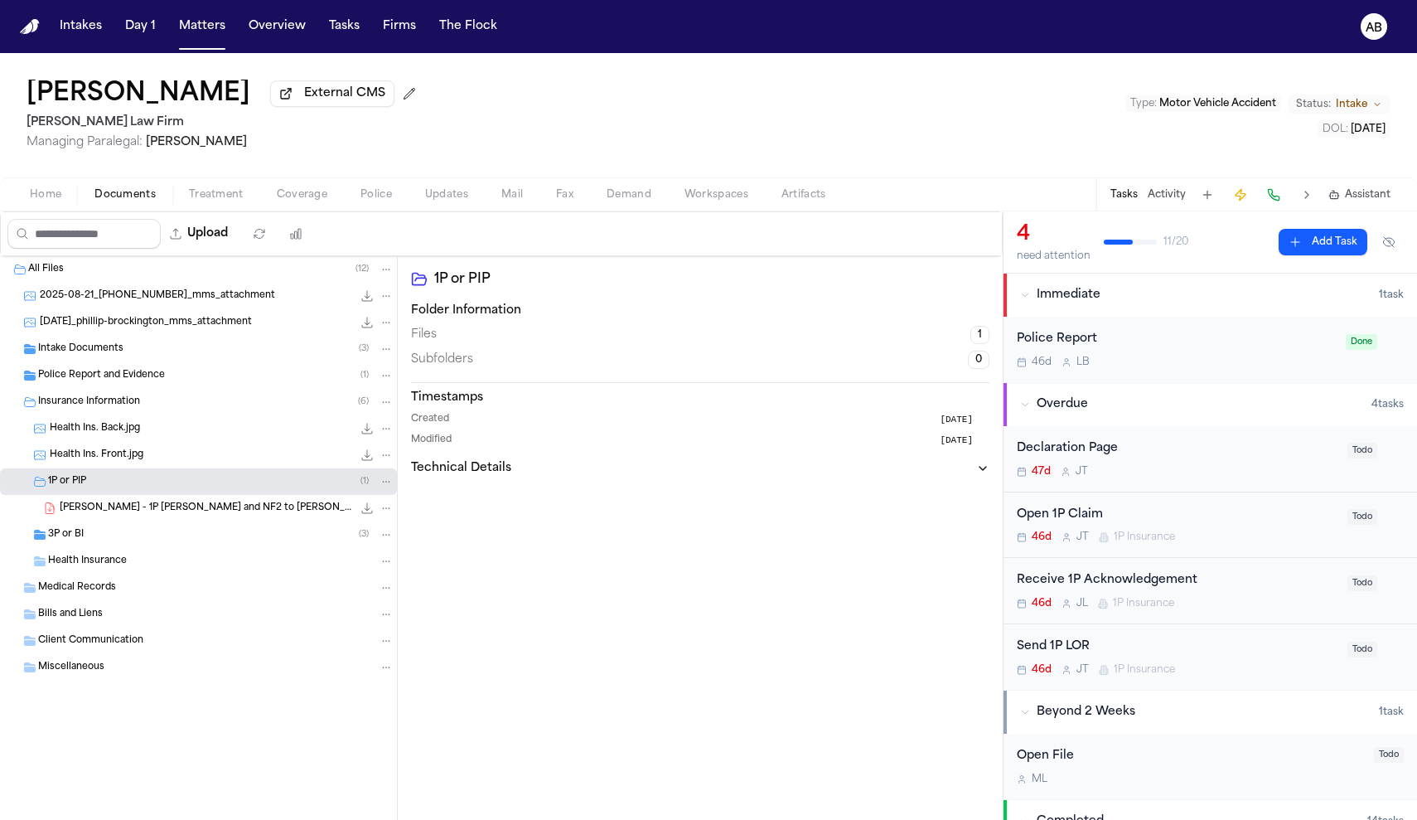
click at [94, 495] on div "1P or PIP ( 1 )" at bounding box center [198, 481] width 397 height 27
click at [86, 511] on div "3P or BI ( 3 )" at bounding box center [221, 508] width 346 height 15
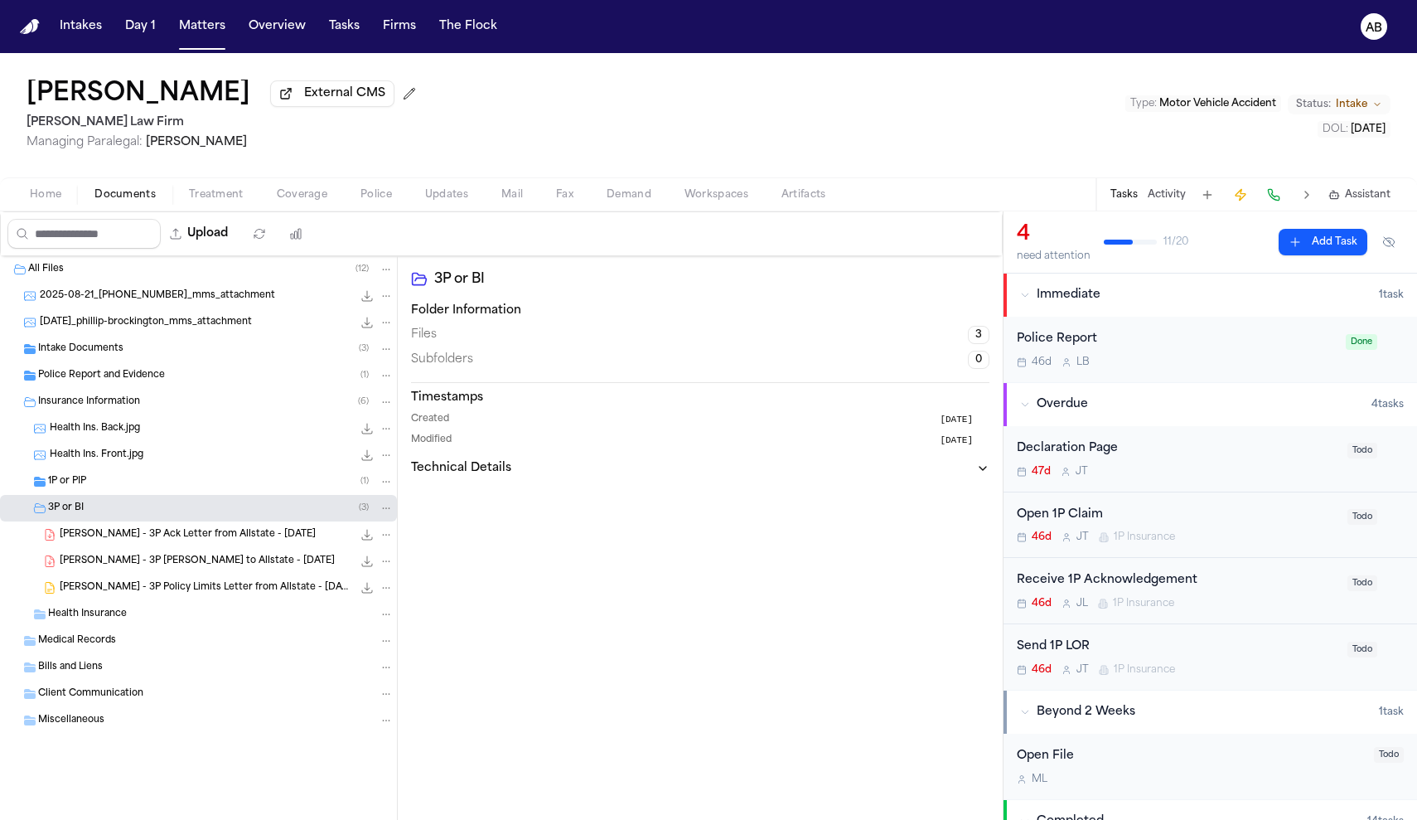
click at [112, 486] on div "1P or PIP ( 1 )" at bounding box center [221, 481] width 346 height 15
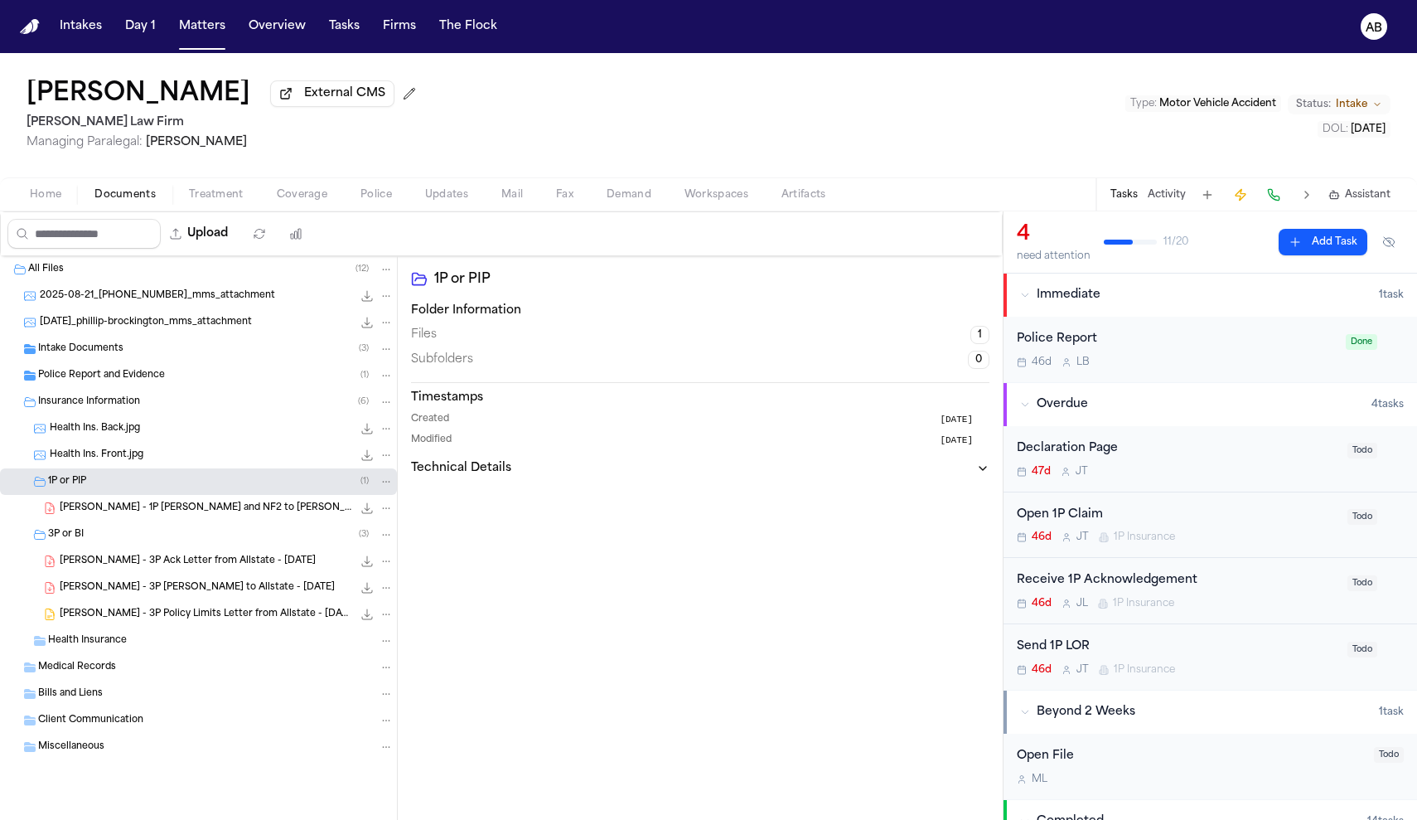
click at [245, 509] on span "P. Brockington - 1P LOR and NF2 to Gallagher Bassett - 9.8.25" at bounding box center [206, 508] width 293 height 14
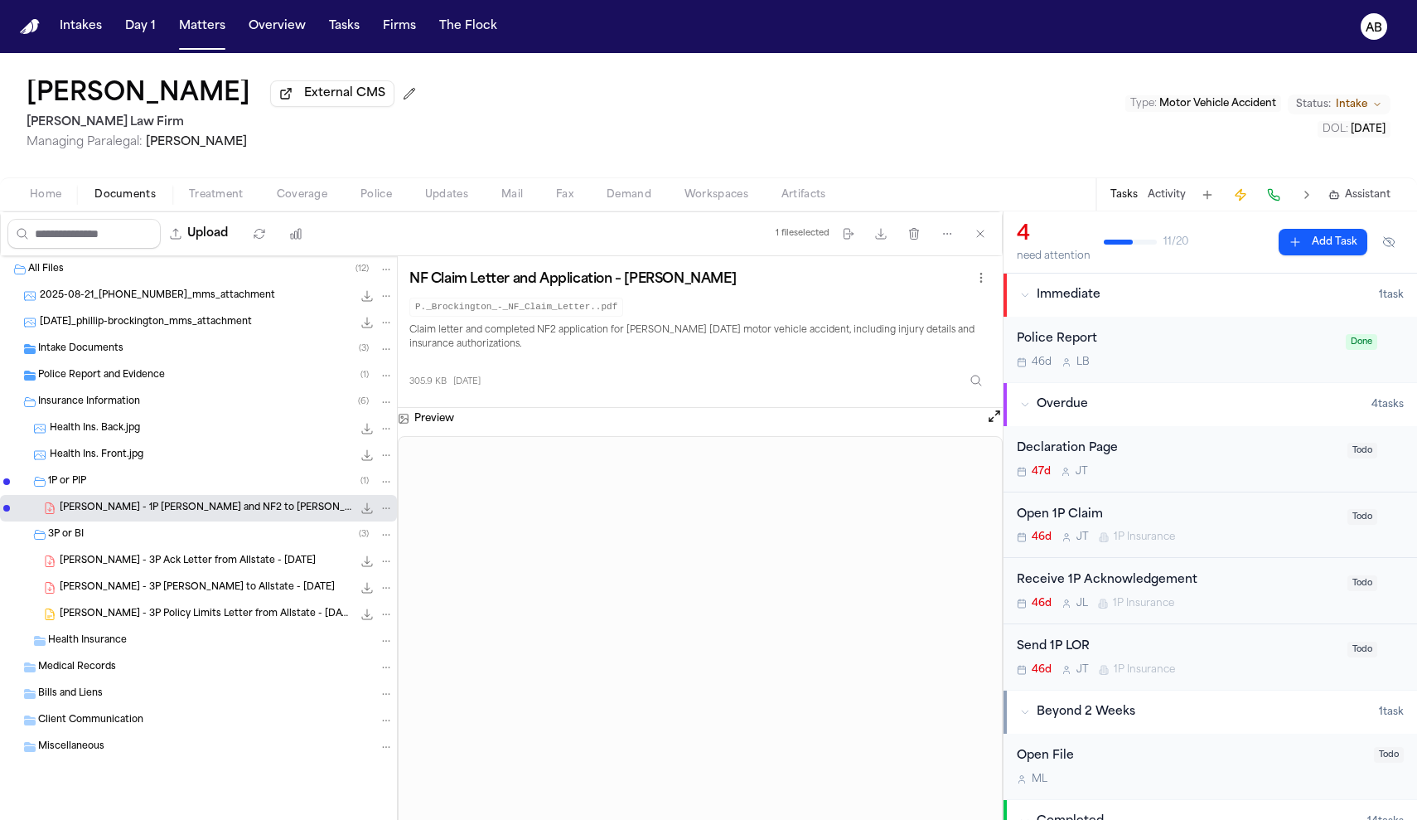
click at [1228, 524] on div "Open 1P Claim" at bounding box center [1177, 514] width 321 height 19
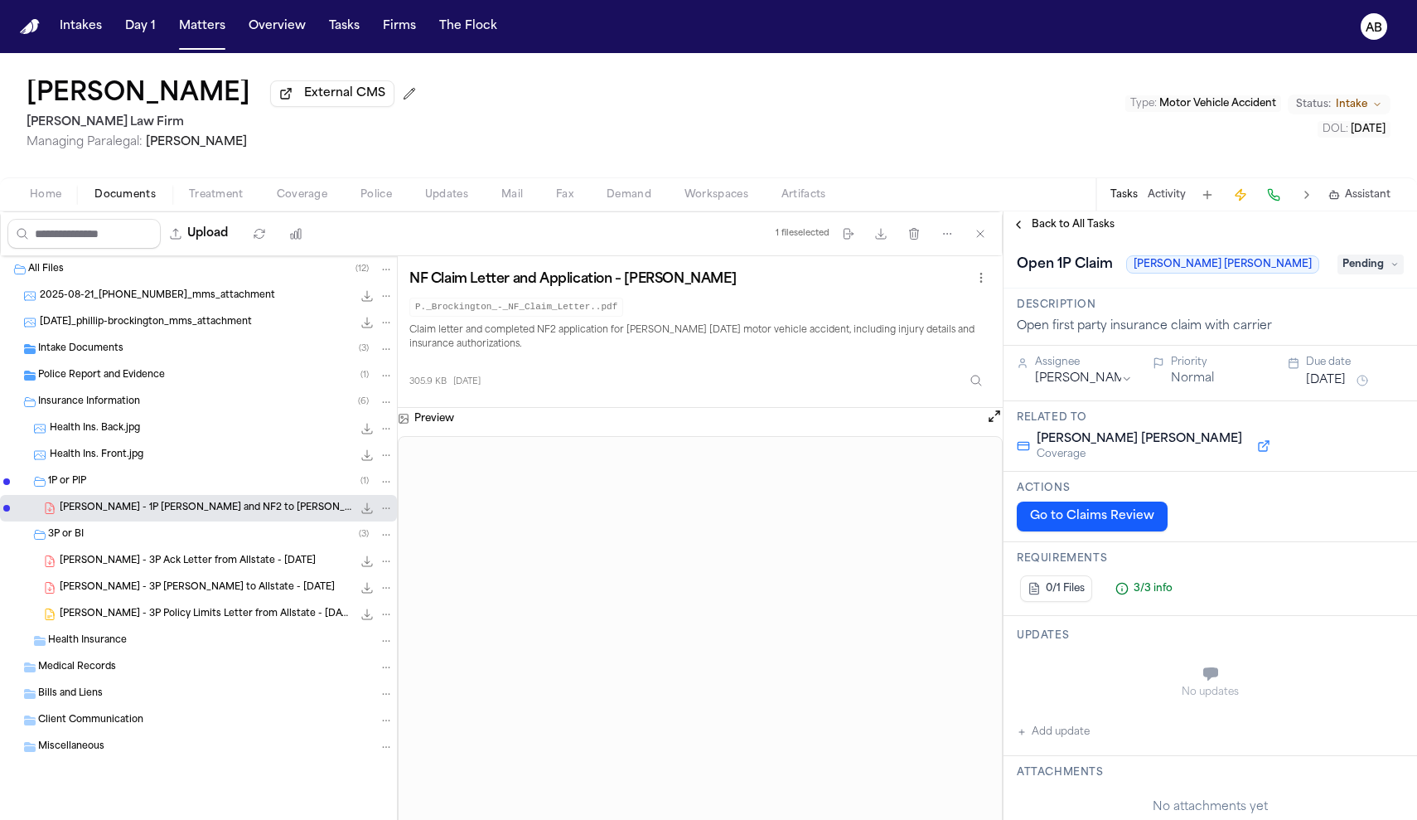
click at [1367, 268] on span "Pending" at bounding box center [1370, 264] width 66 height 20
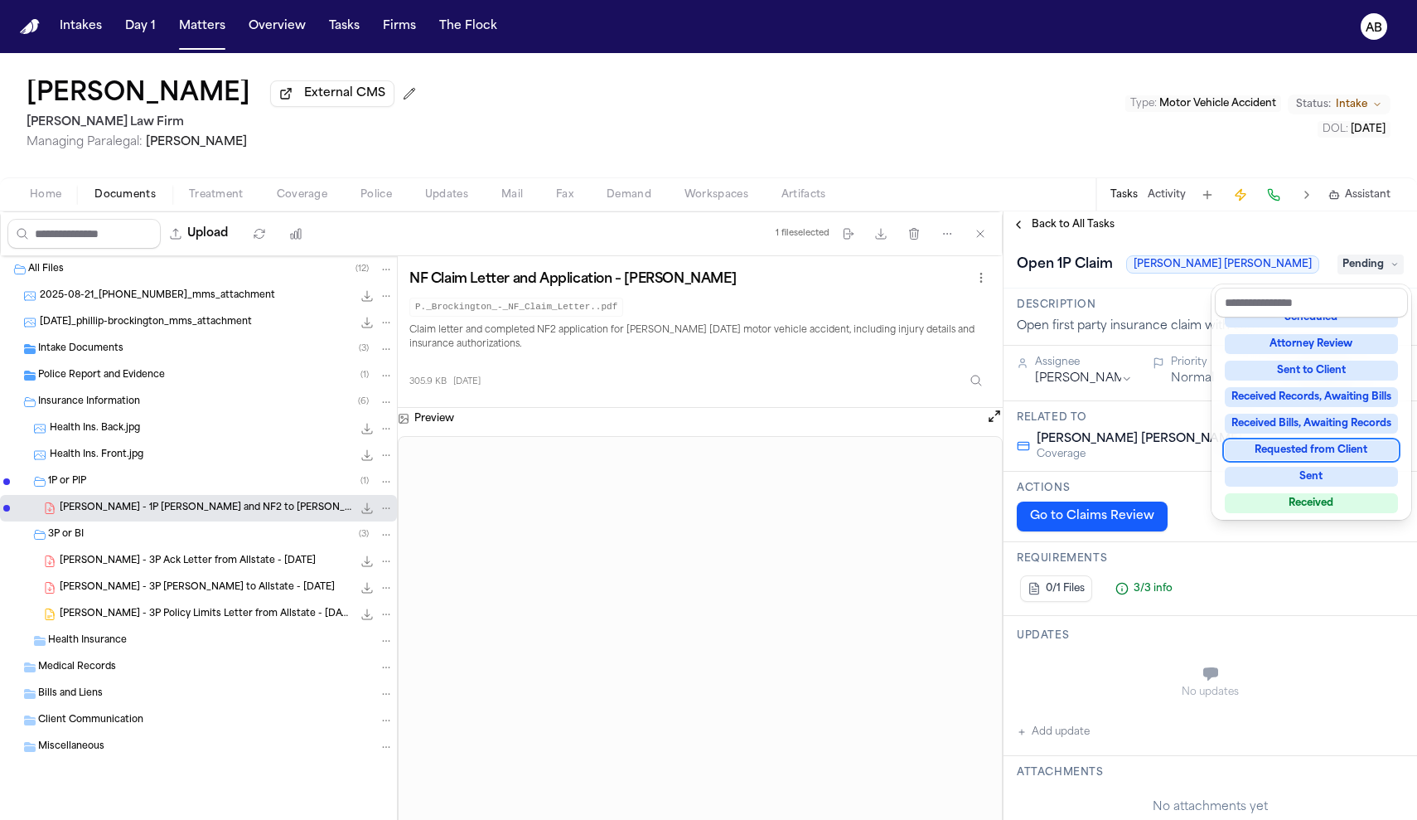
scroll to position [197, 0]
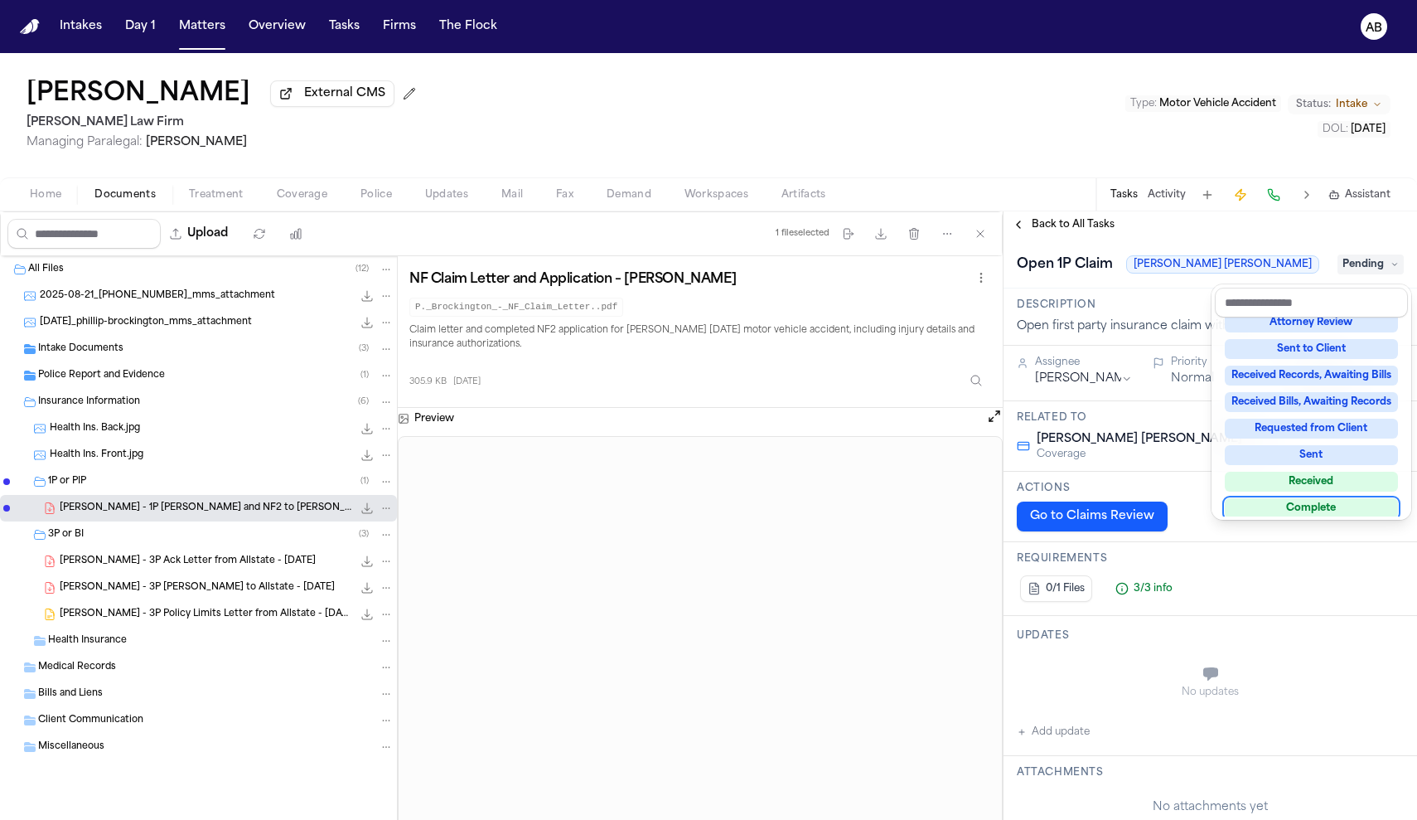
click at [1322, 503] on div "Complete" at bounding box center [1311, 508] width 173 height 20
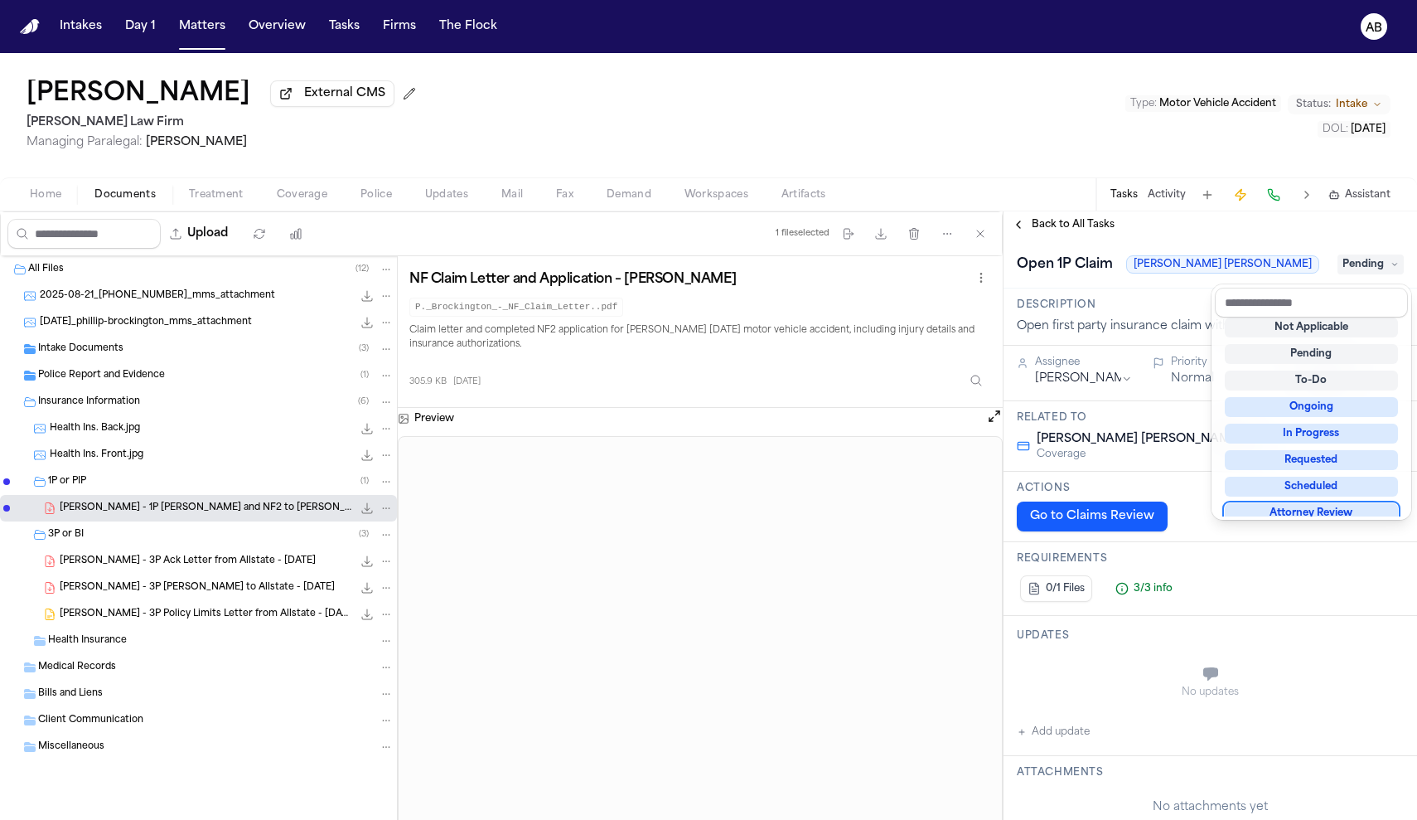
scroll to position [10, 0]
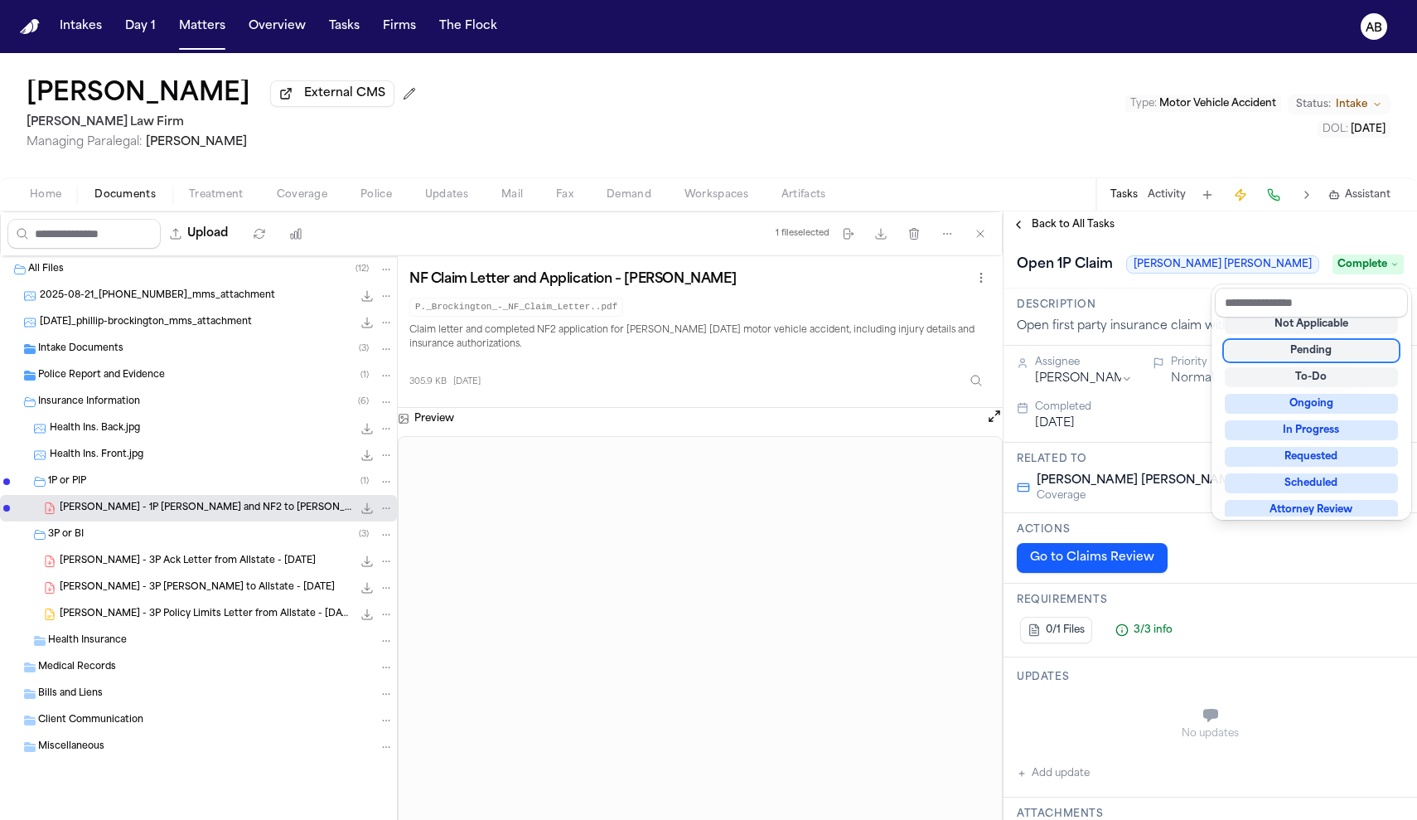
click at [1277, 231] on div "**********" at bounding box center [1211, 515] width 414 height 608
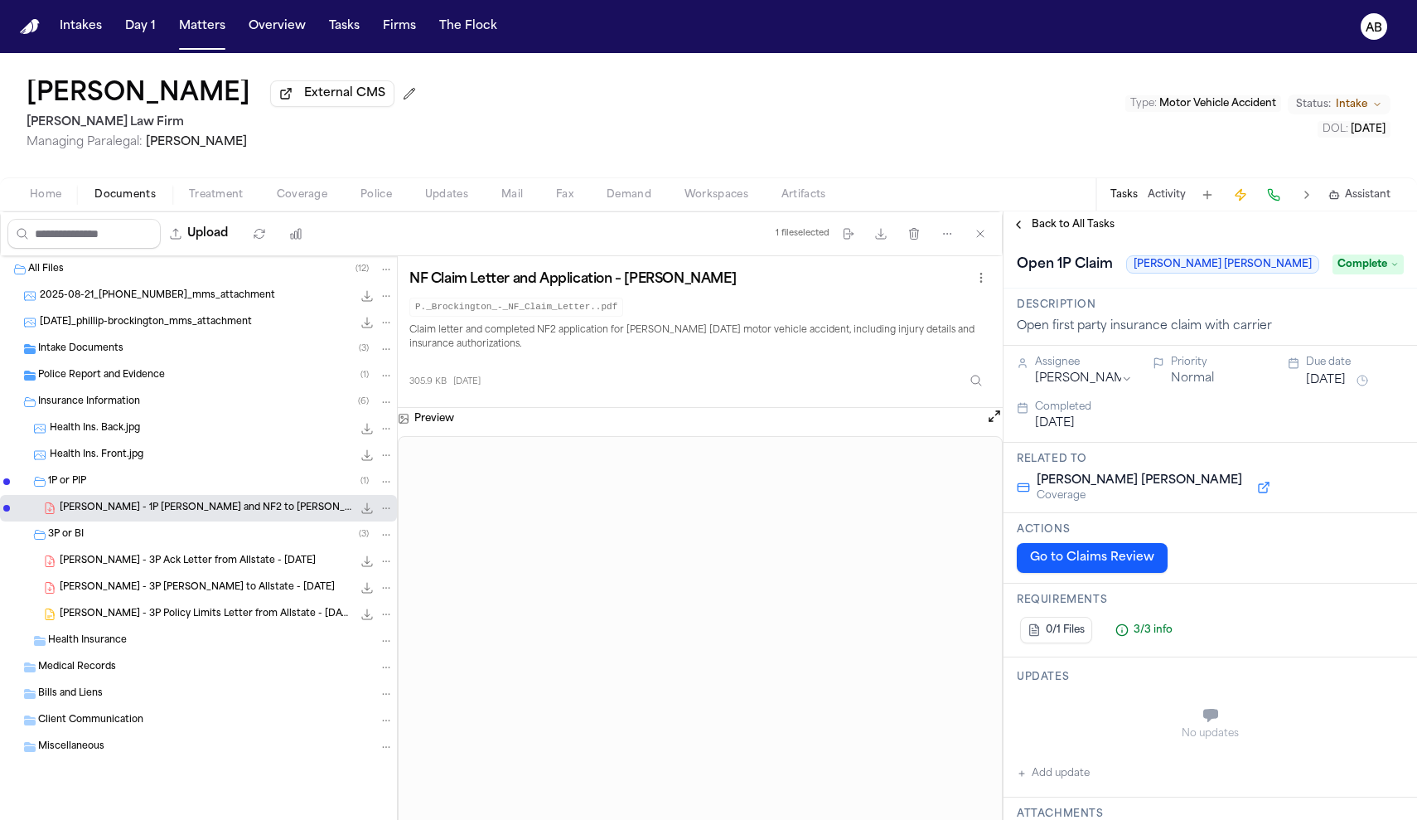
click at [1057, 228] on span "Back to All Tasks" at bounding box center [1073, 224] width 83 height 13
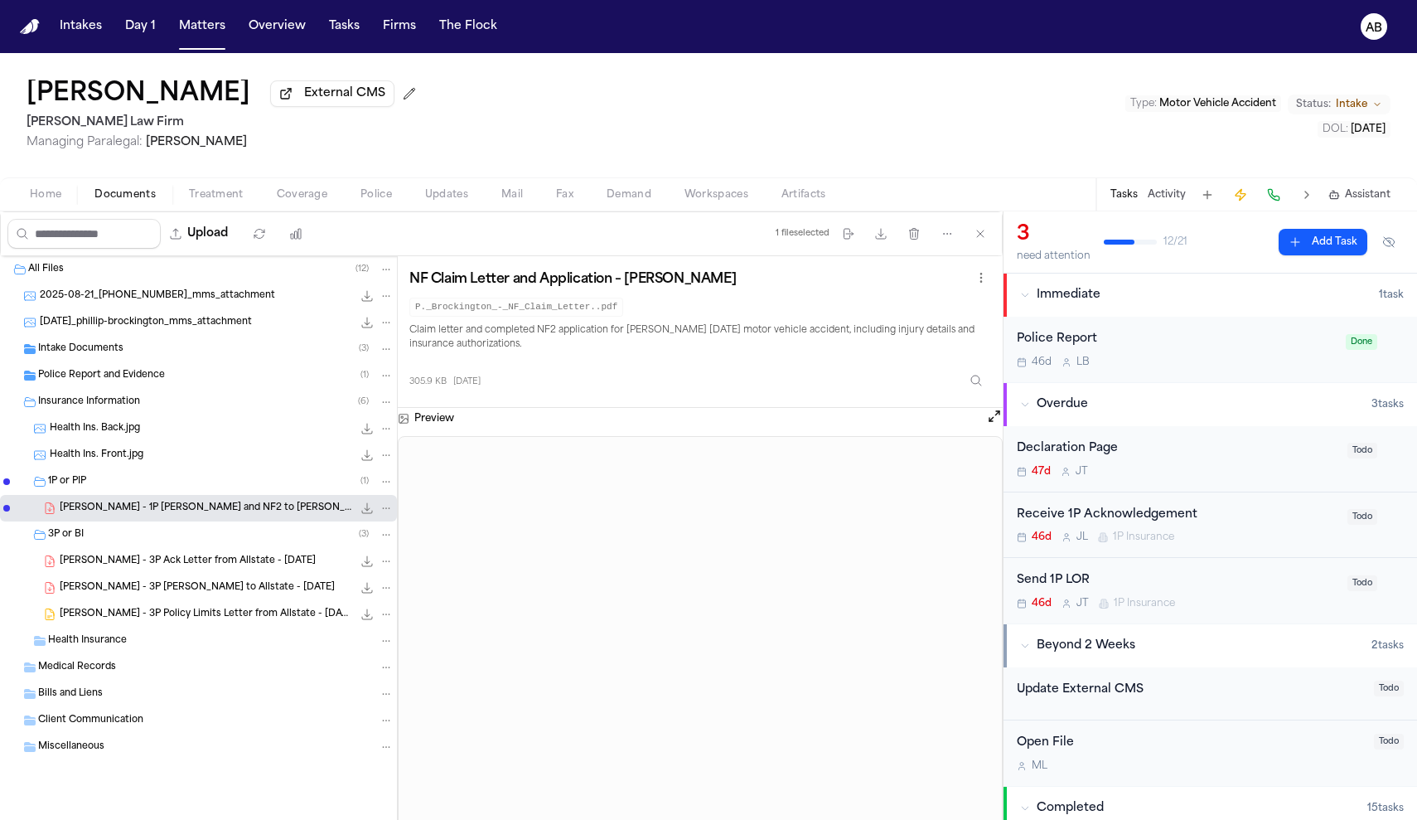
click at [1202, 578] on div "Send 1P LOR" at bounding box center [1177, 580] width 321 height 19
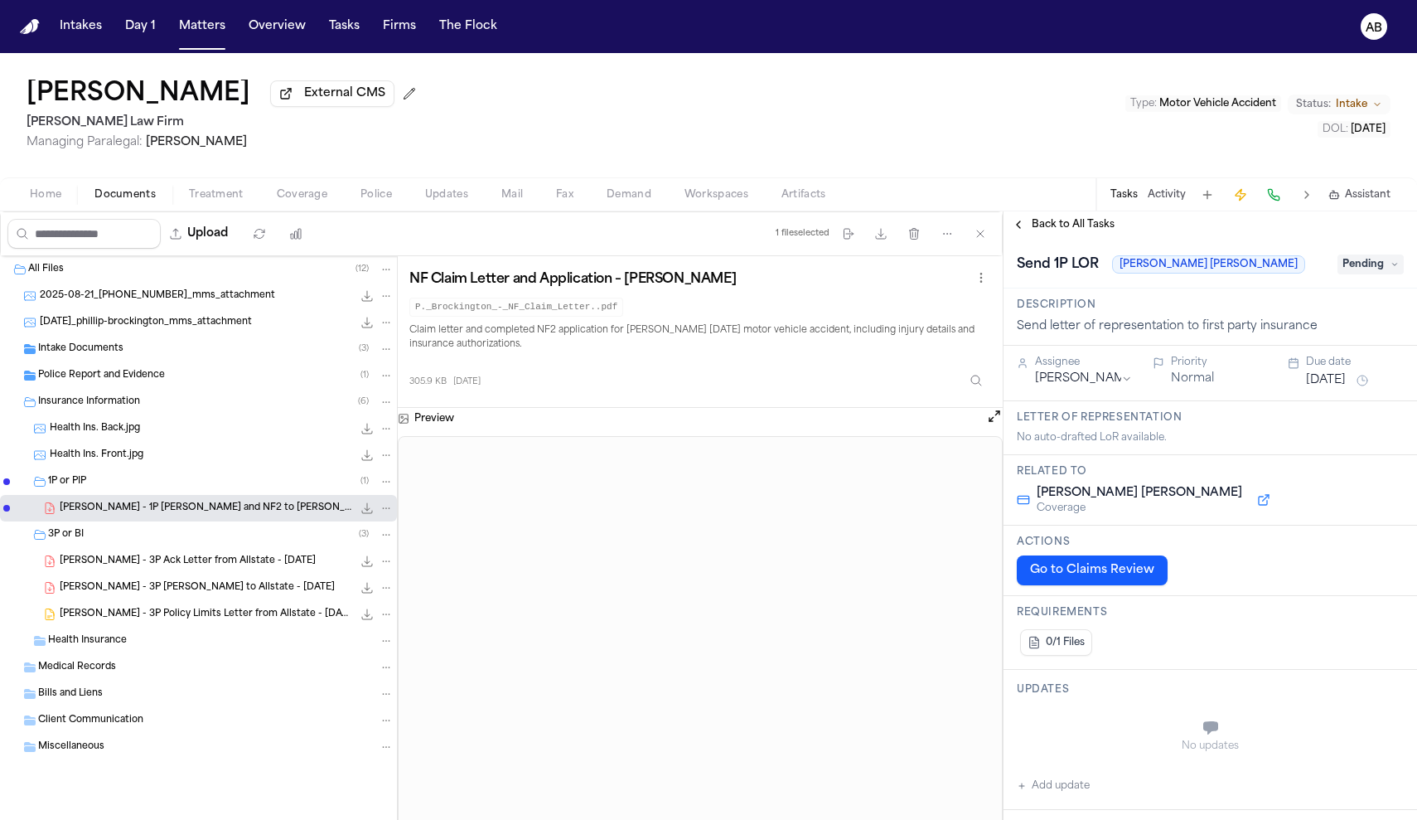
click at [1351, 274] on span "Pending" at bounding box center [1370, 264] width 66 height 20
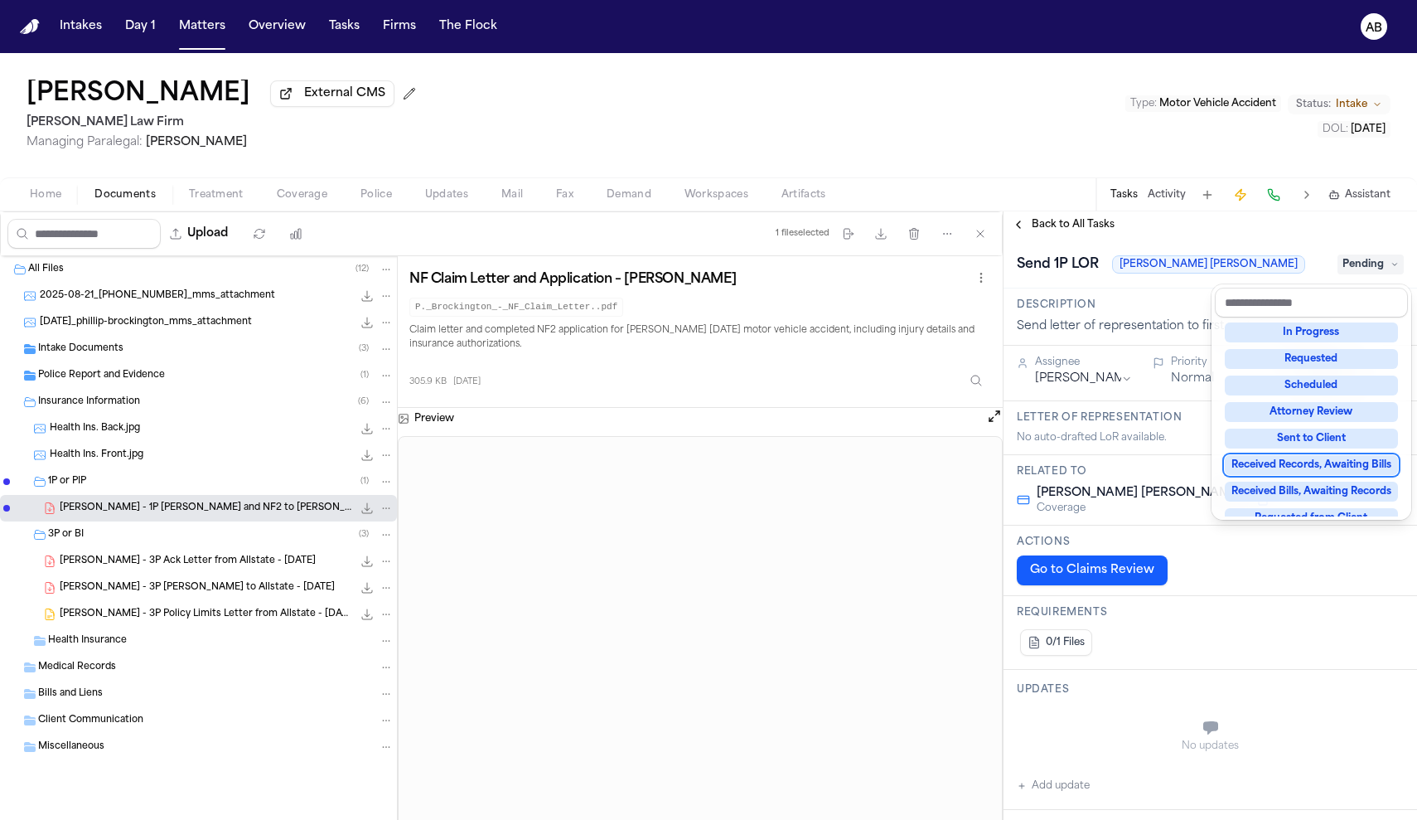
scroll to position [230, 0]
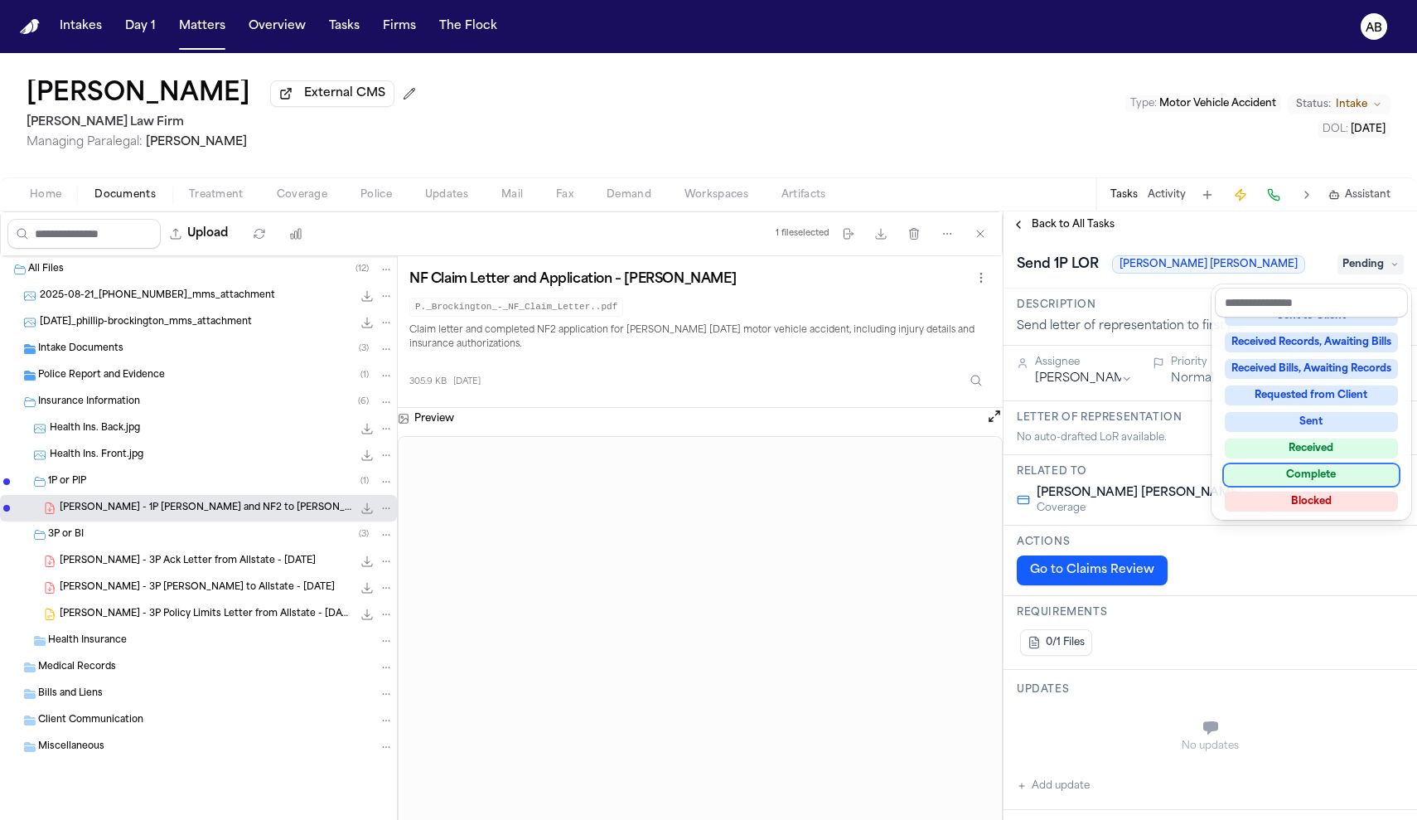
click at [1301, 474] on div "Complete" at bounding box center [1311, 475] width 173 height 20
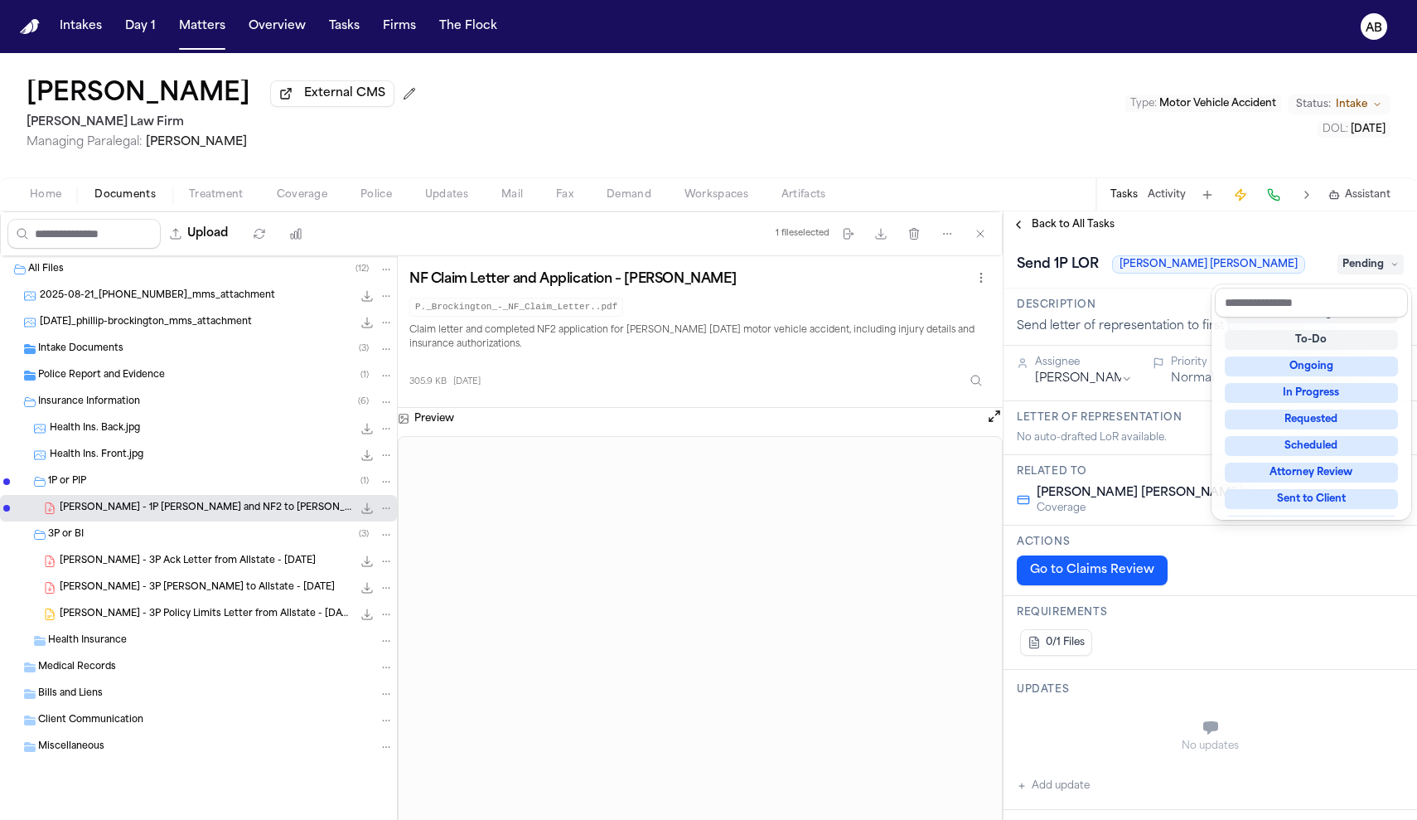
scroll to position [7, 0]
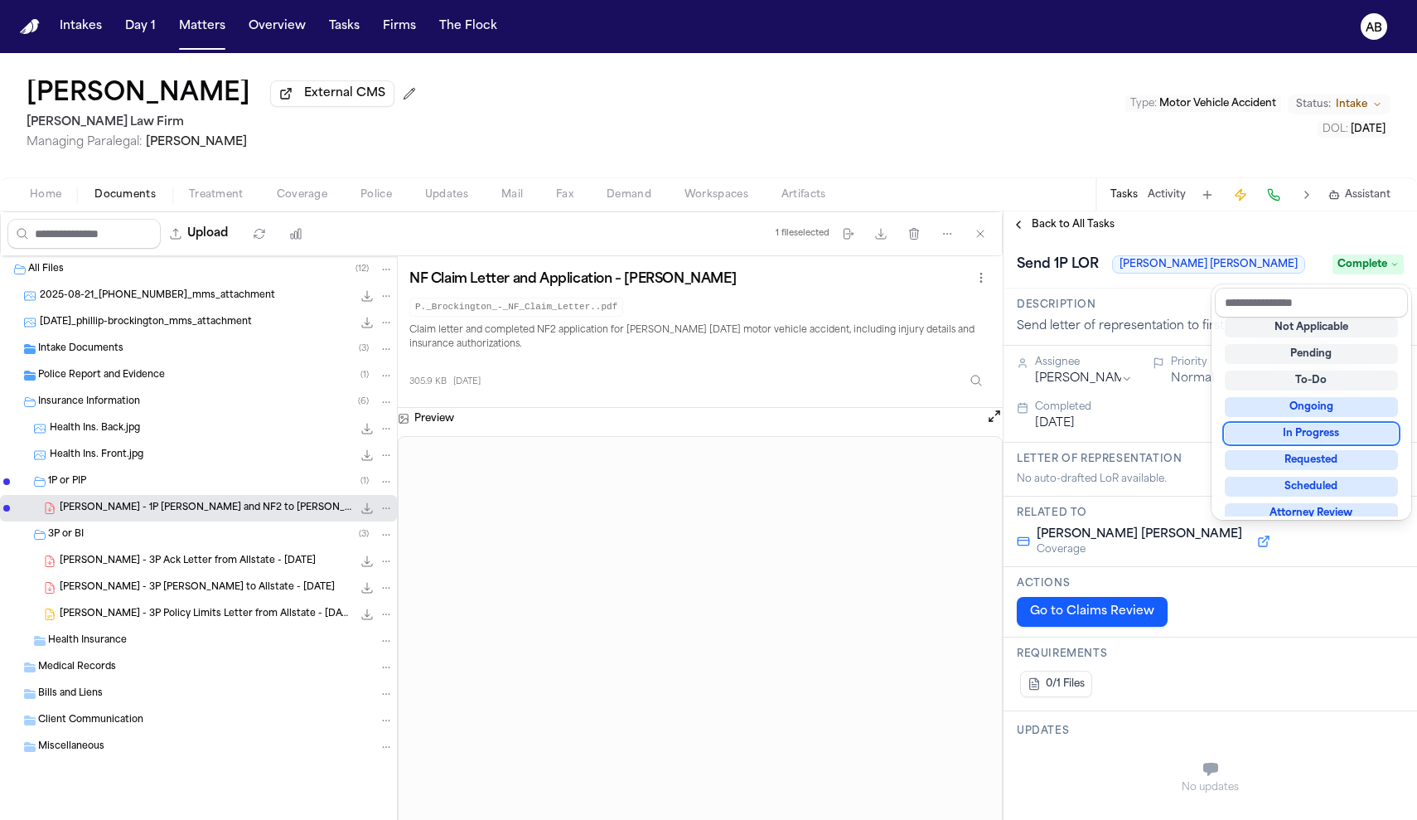
click at [1159, 230] on div "**********" at bounding box center [1211, 515] width 414 height 608
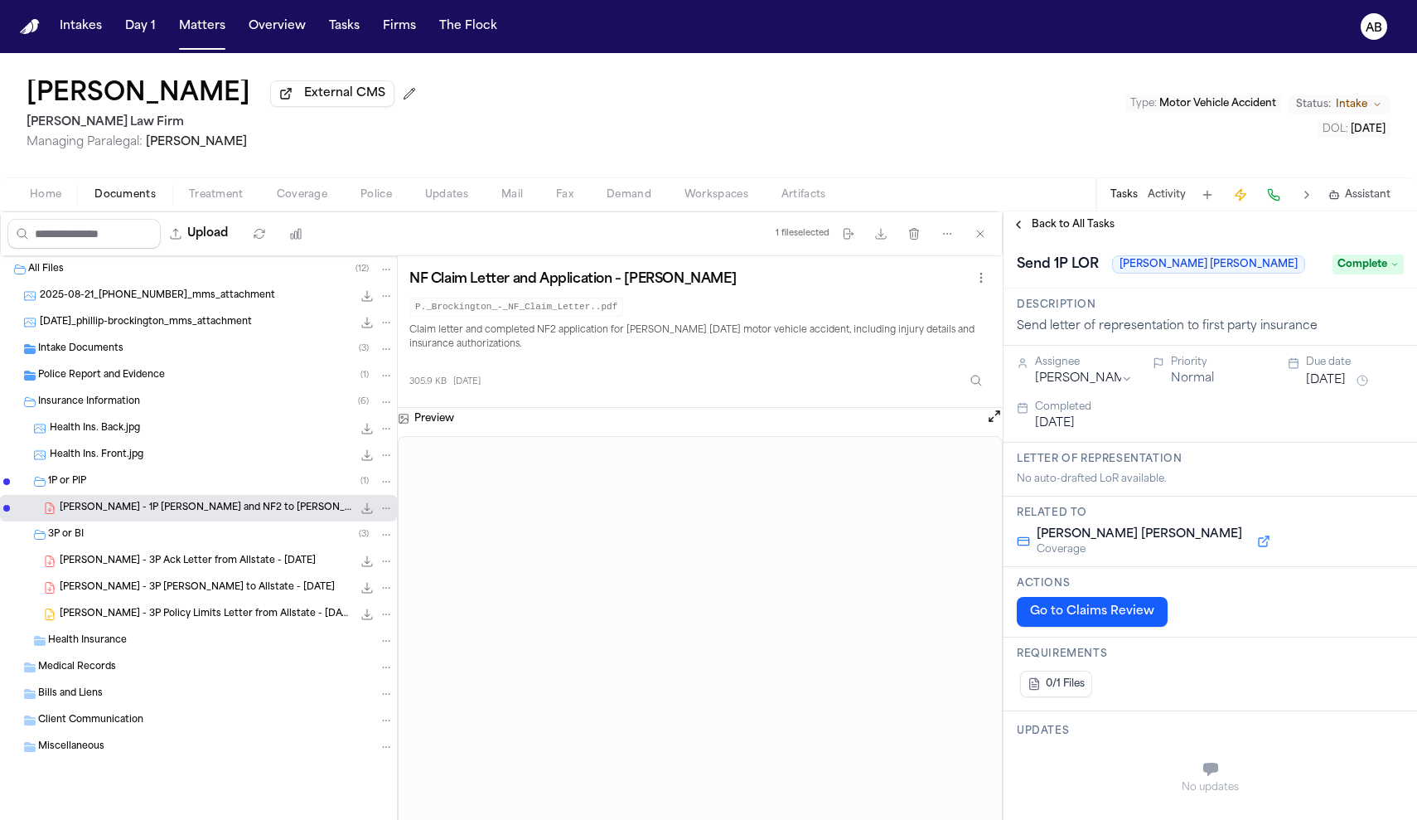
click at [1052, 227] on span "Back to All Tasks" at bounding box center [1073, 224] width 83 height 13
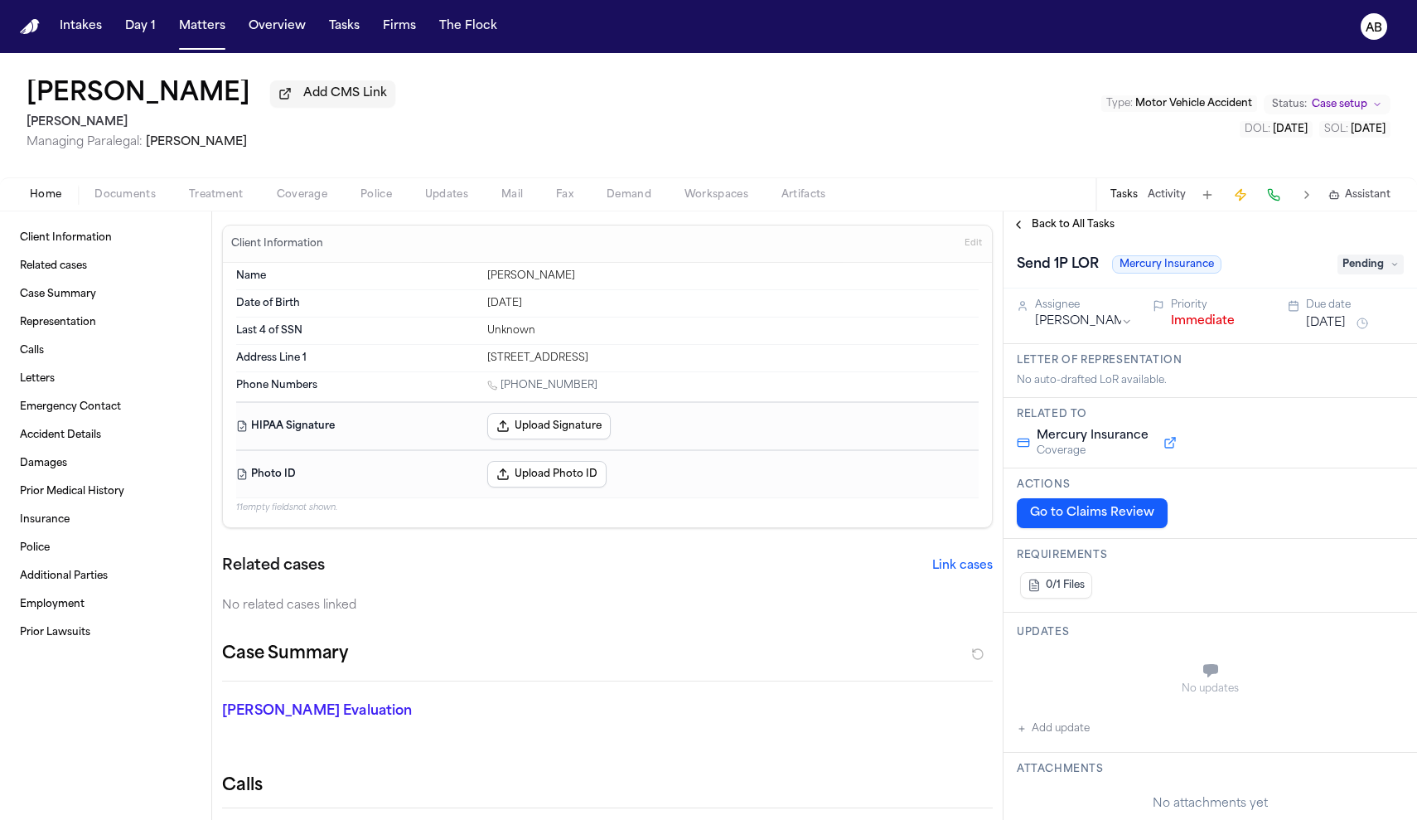
click at [1105, 510] on button "Go to Claims Review" at bounding box center [1092, 513] width 151 height 30
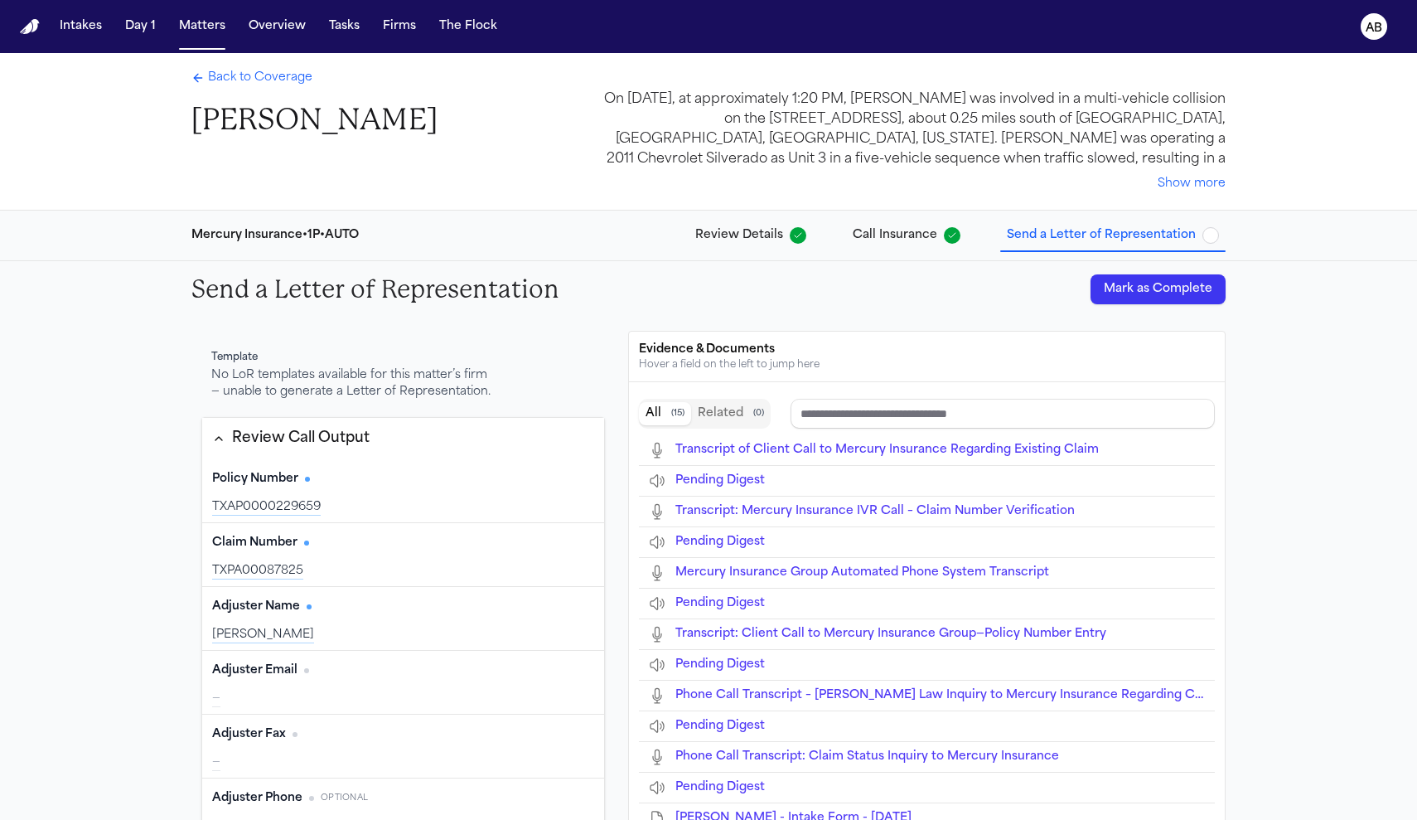
click at [277, 86] on span "Back to Coverage" at bounding box center [260, 78] width 104 height 17
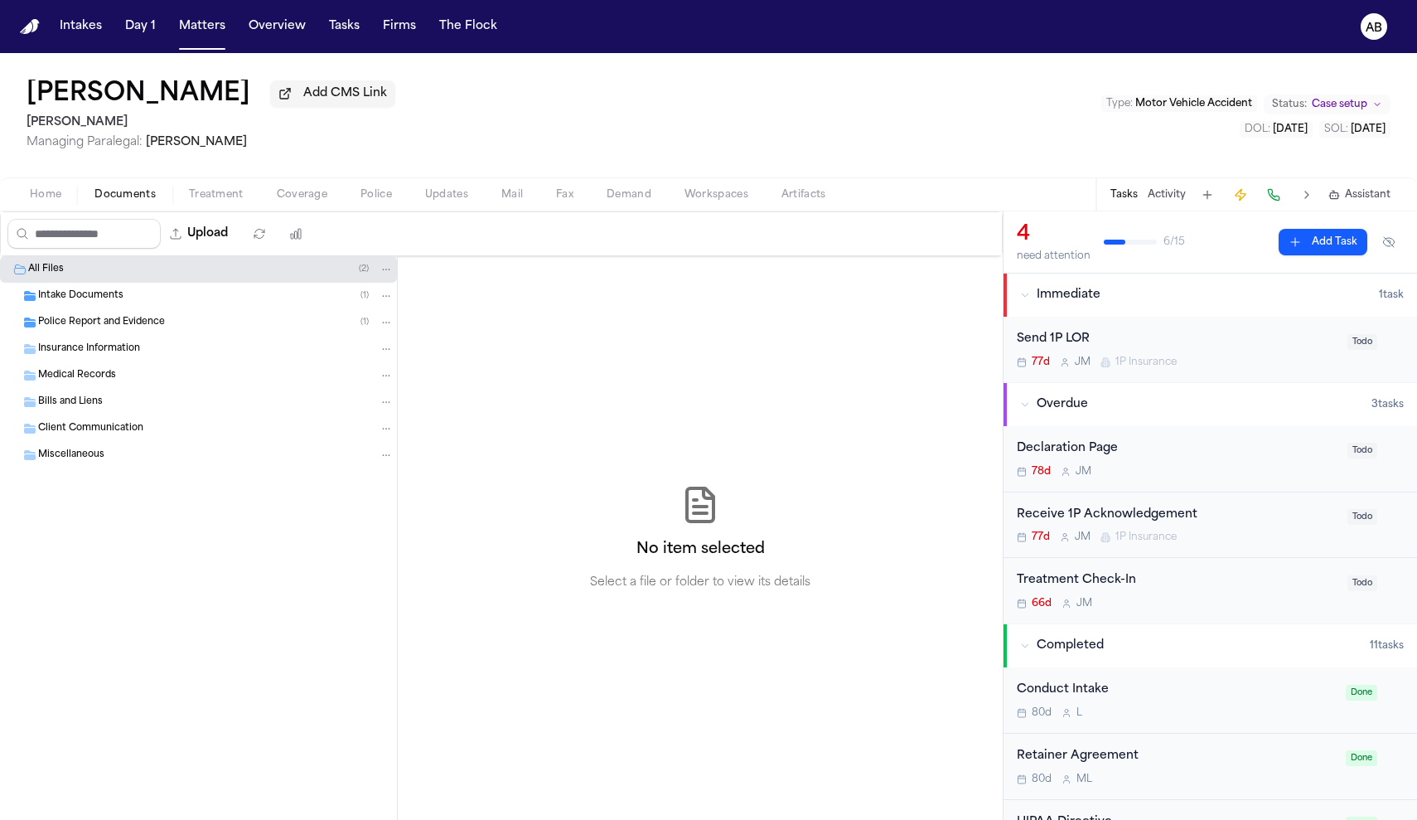
click at [110, 201] on span "Documents" at bounding box center [124, 194] width 61 height 13
click at [100, 356] on span "Insurance Information" at bounding box center [89, 349] width 102 height 14
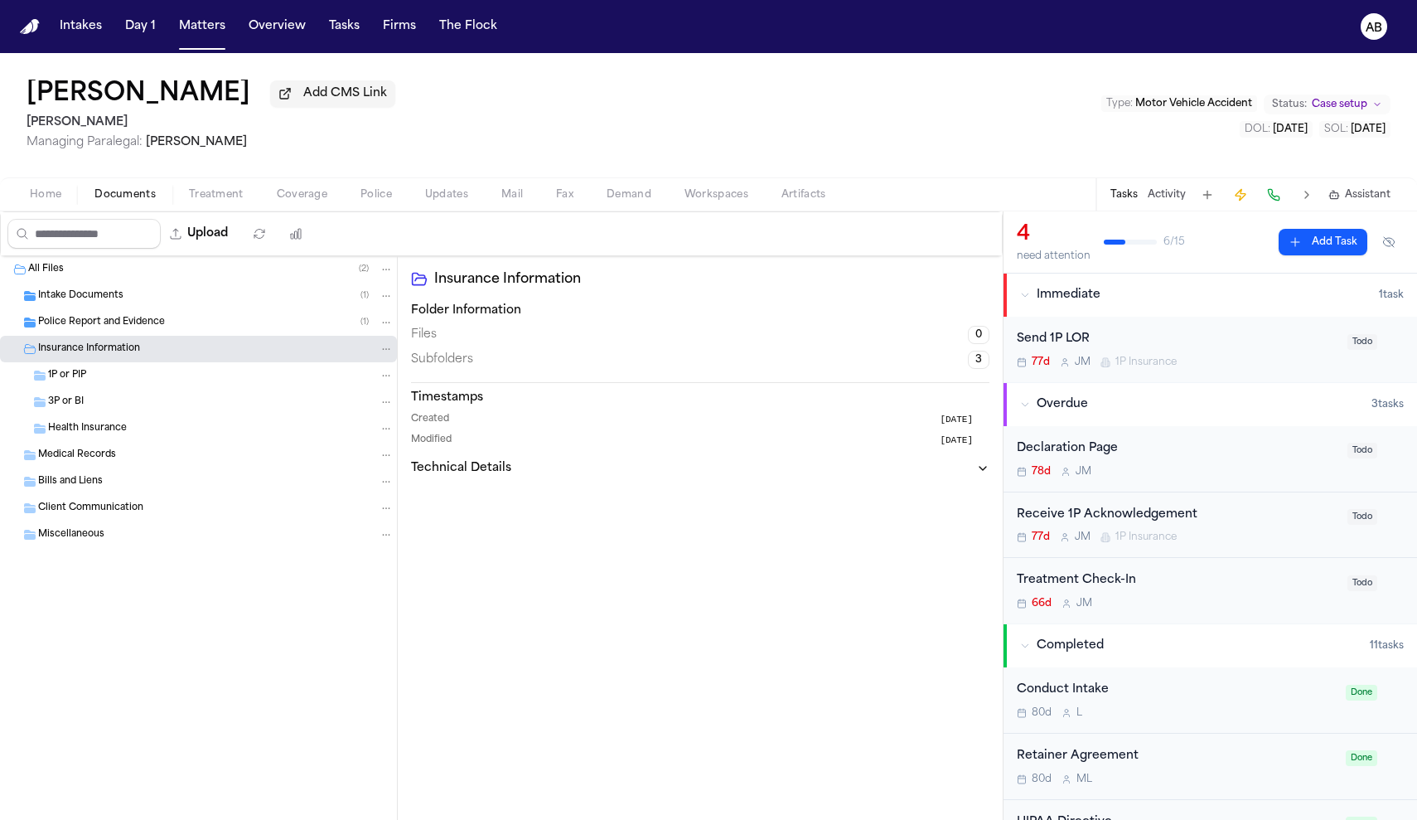
click at [93, 375] on div "1P or PIP" at bounding box center [221, 375] width 346 height 15
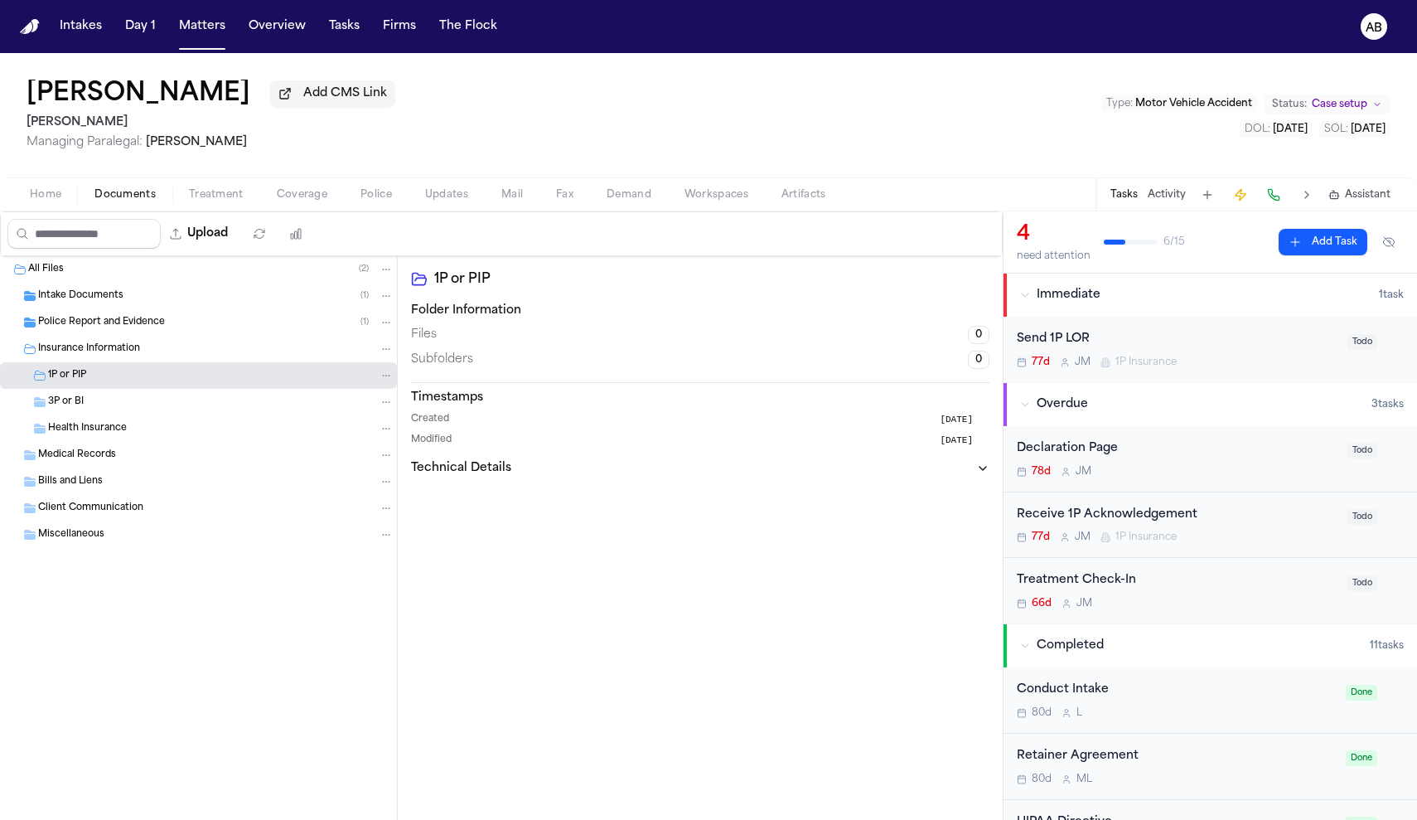
click at [282, 201] on span "Coverage" at bounding box center [302, 194] width 51 height 13
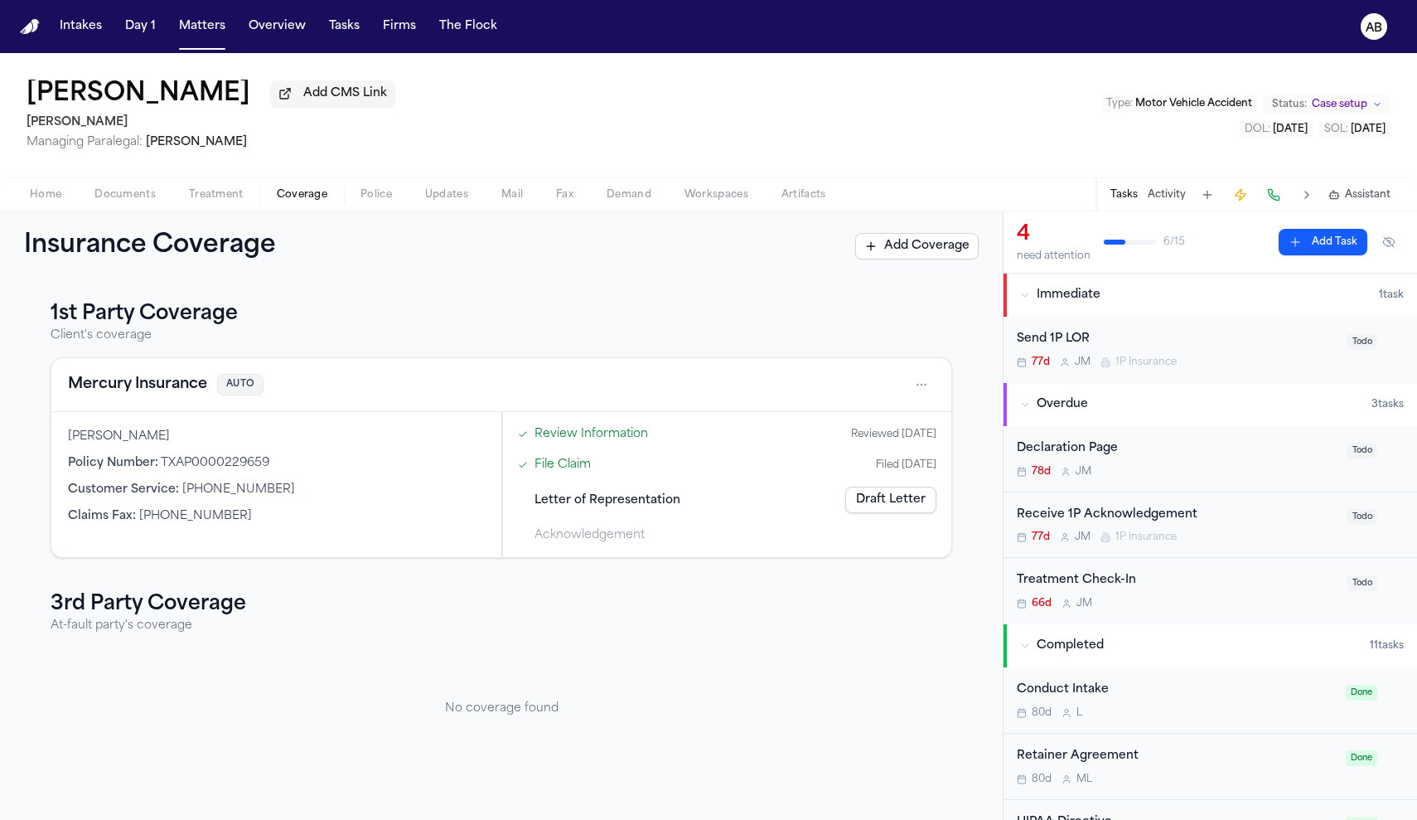
click at [876, 496] on link "Draft Letter" at bounding box center [890, 499] width 91 height 27
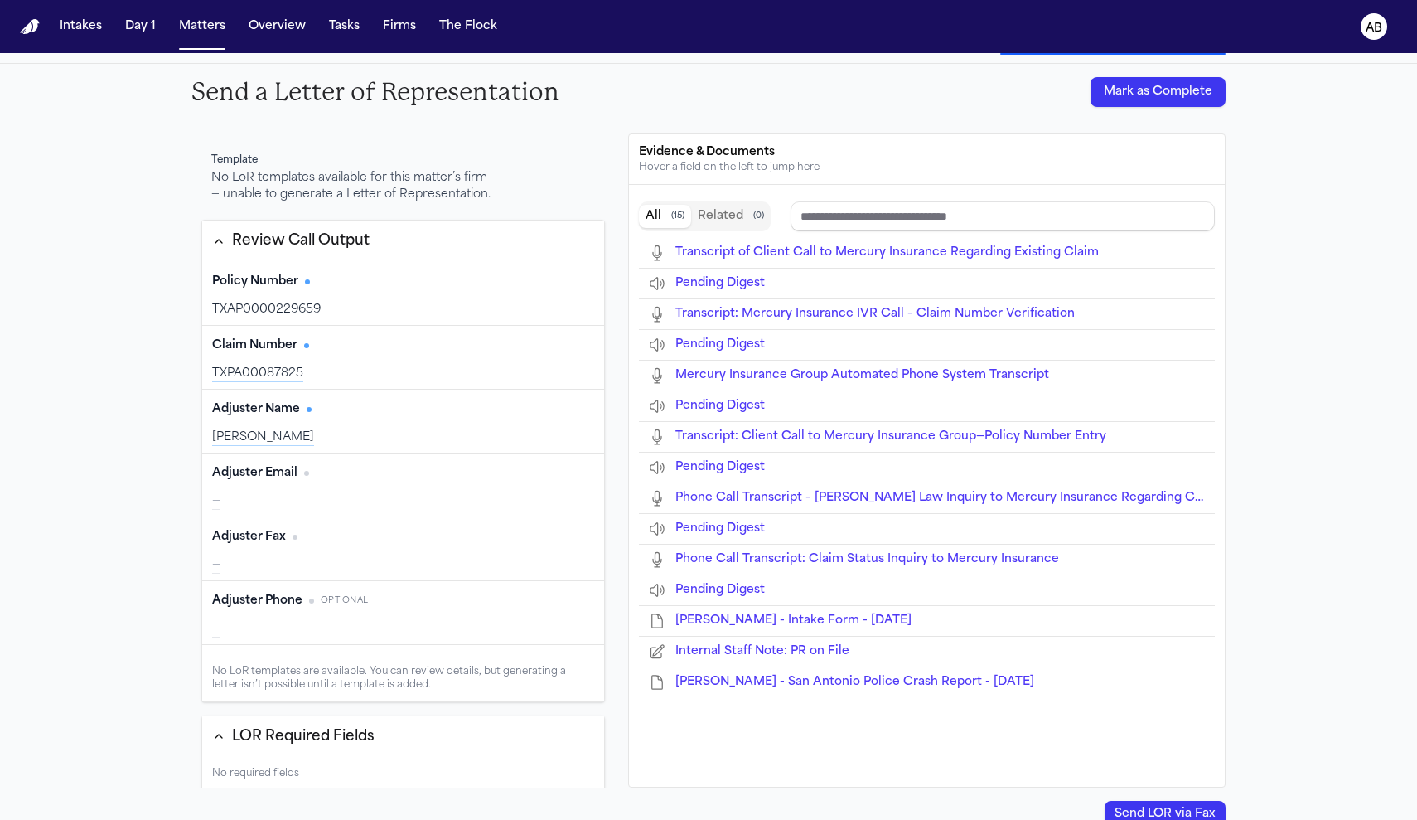
scroll to position [128, 0]
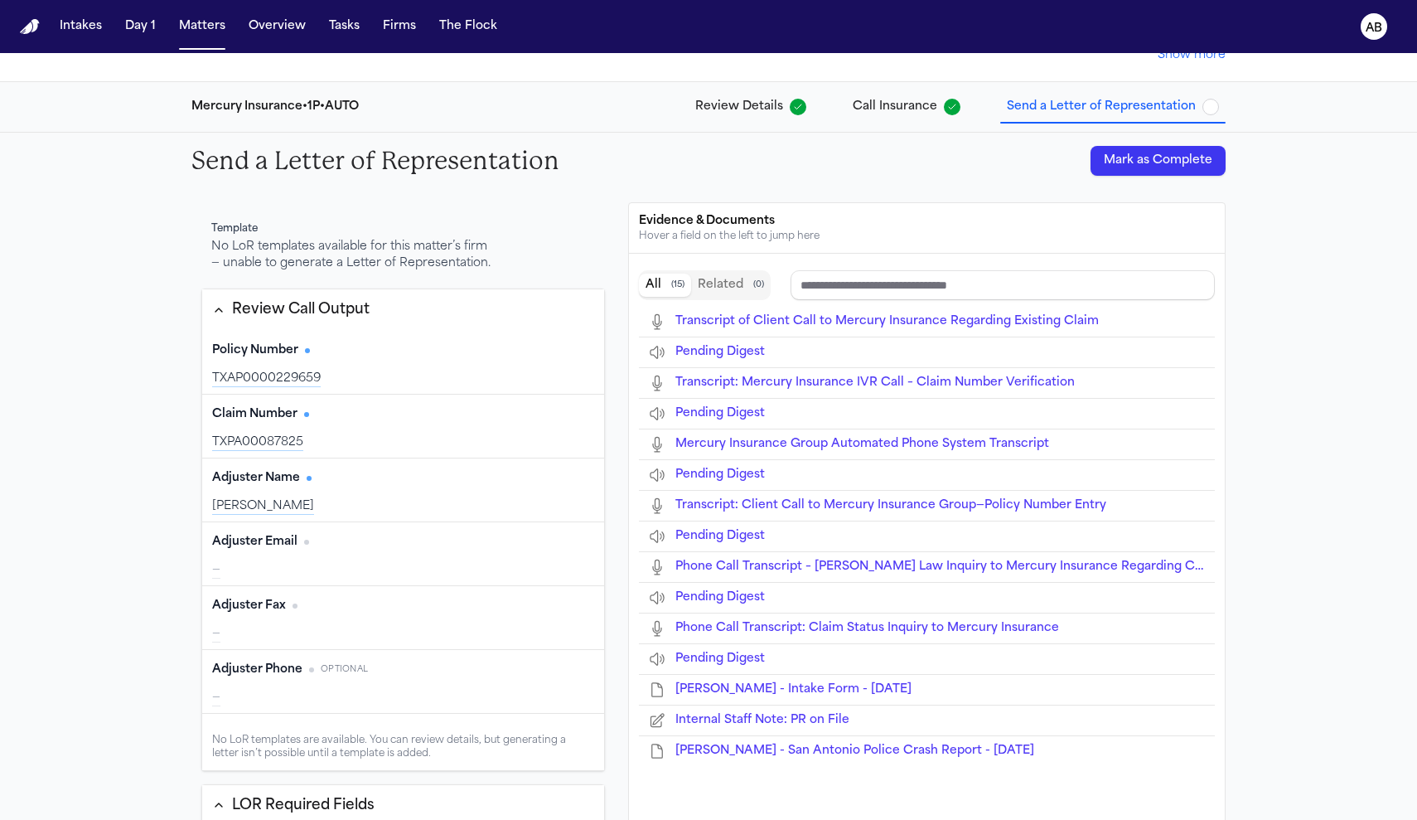
type input "**********"
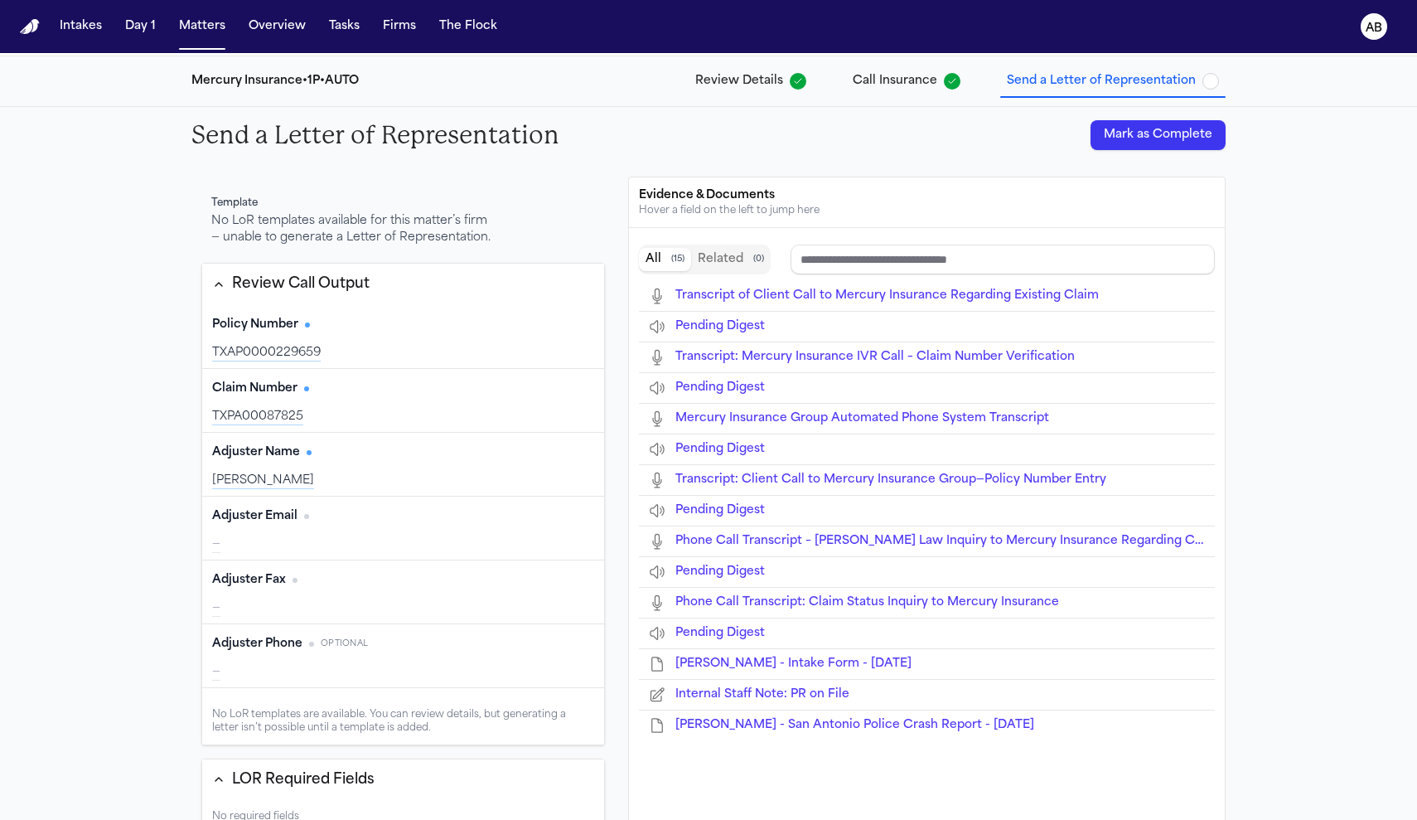
scroll to position [146, 0]
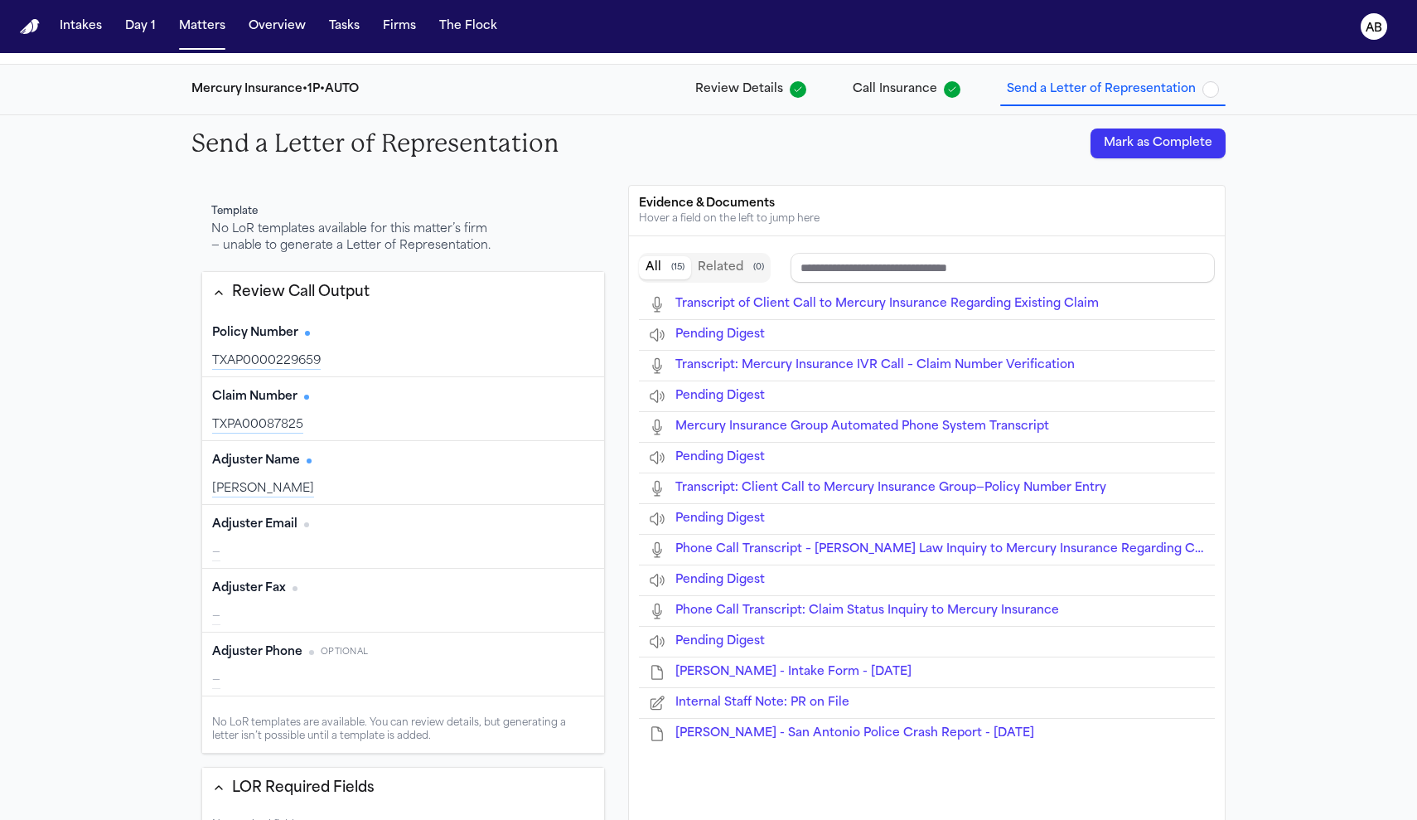
type input "**********"
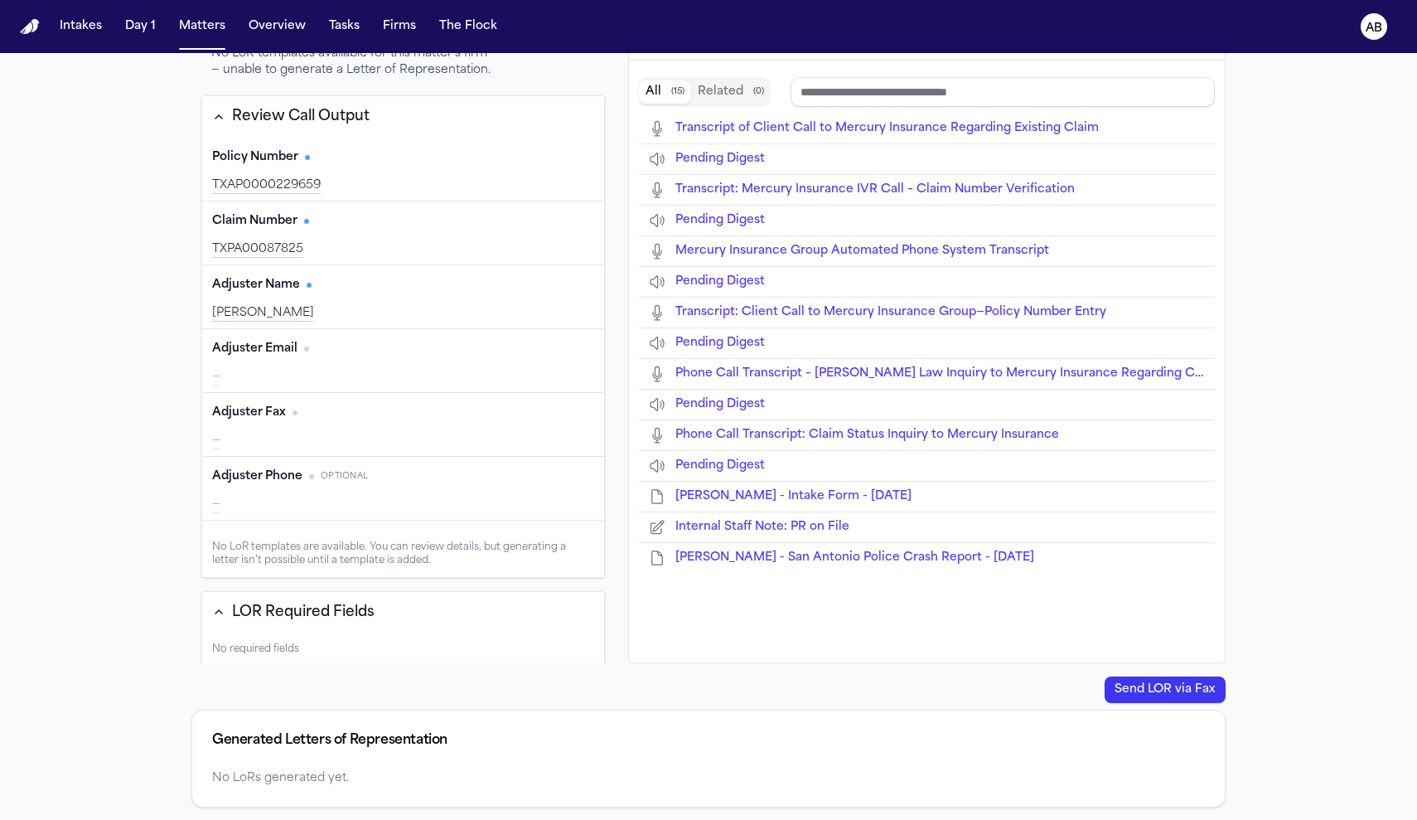
scroll to position [0, 0]
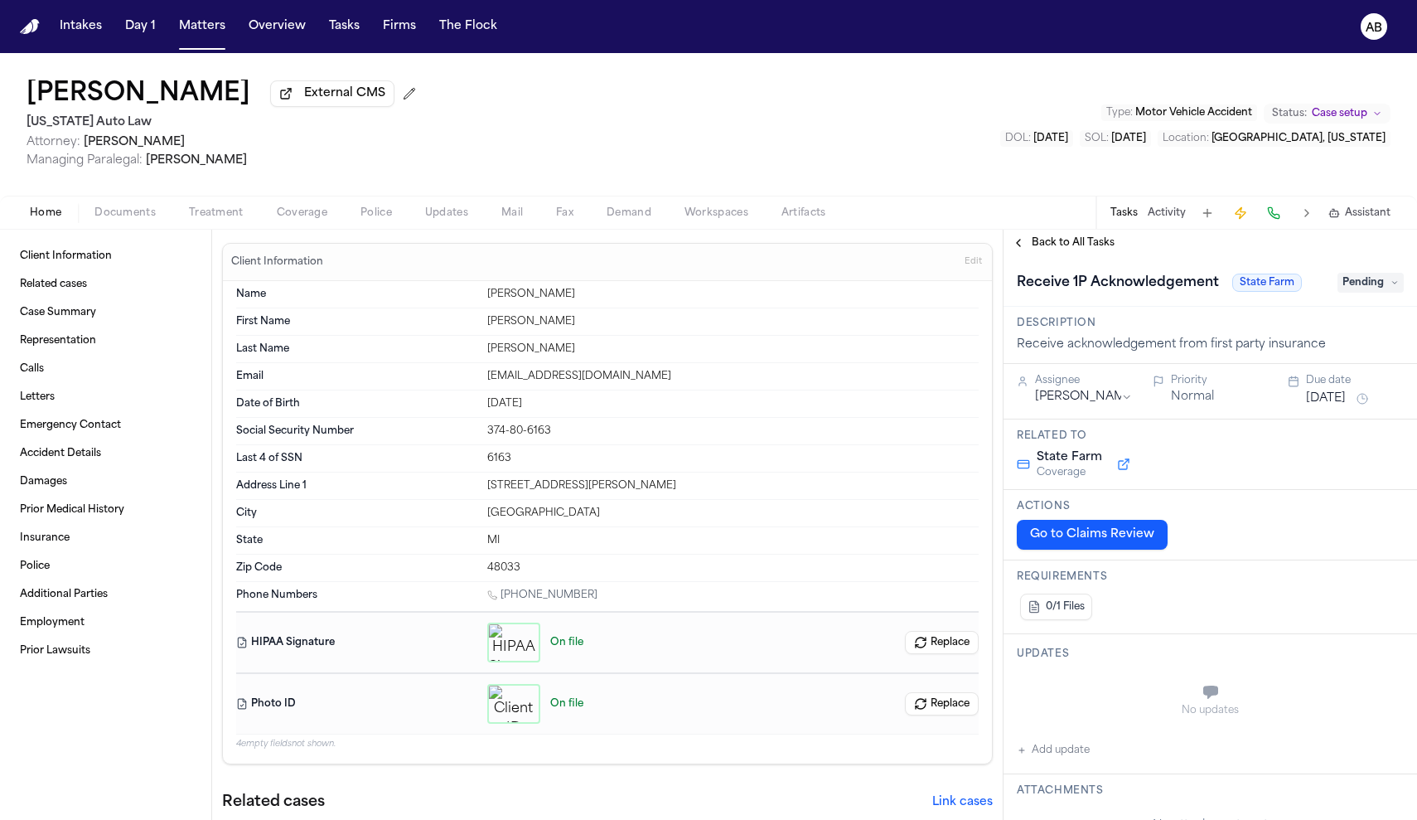
click at [1157, 541] on button "Go to Claims Review" at bounding box center [1092, 535] width 151 height 30
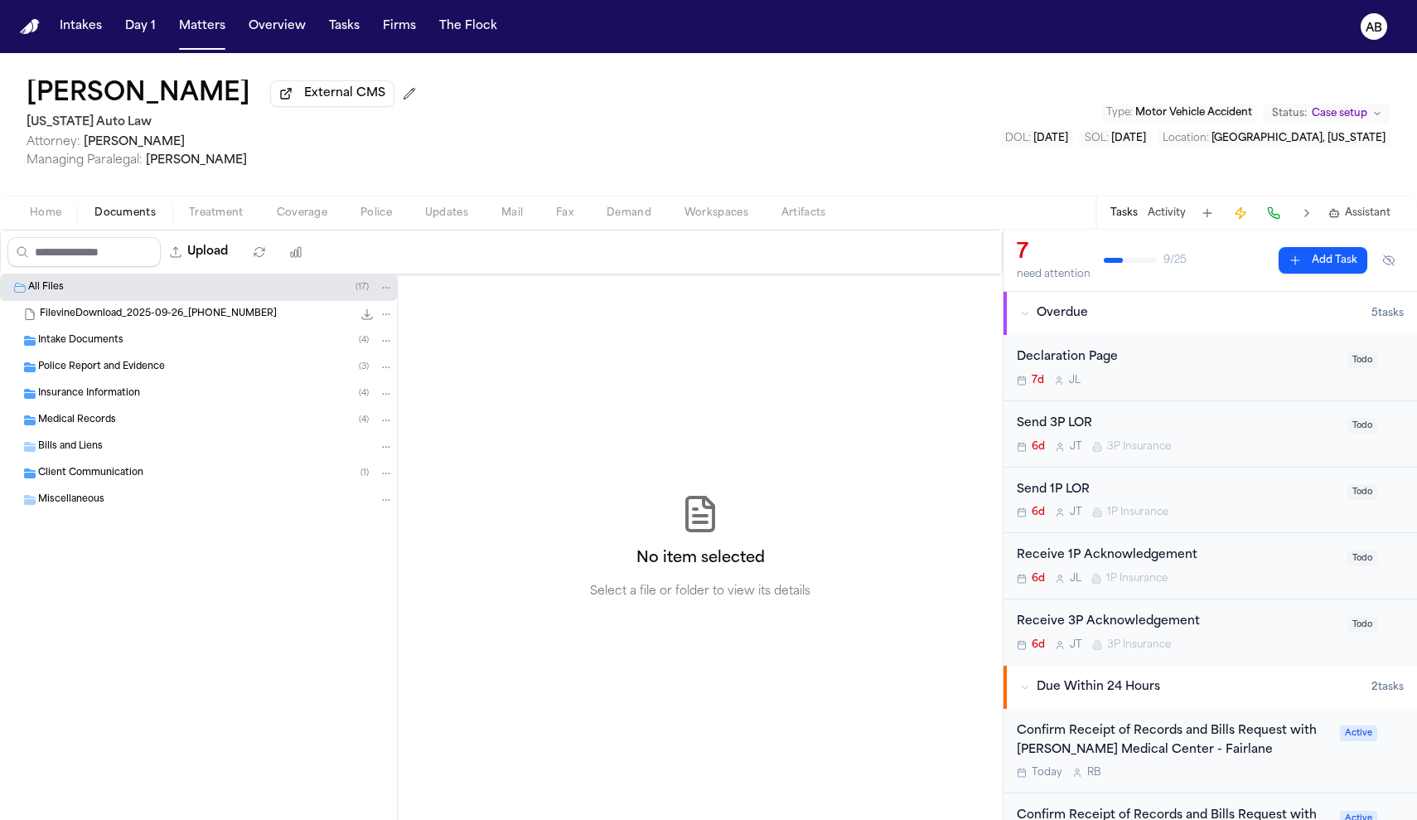
click at [136, 215] on span "Documents" at bounding box center [124, 212] width 61 height 13
click at [120, 396] on span "Insurance Information" at bounding box center [89, 394] width 102 height 14
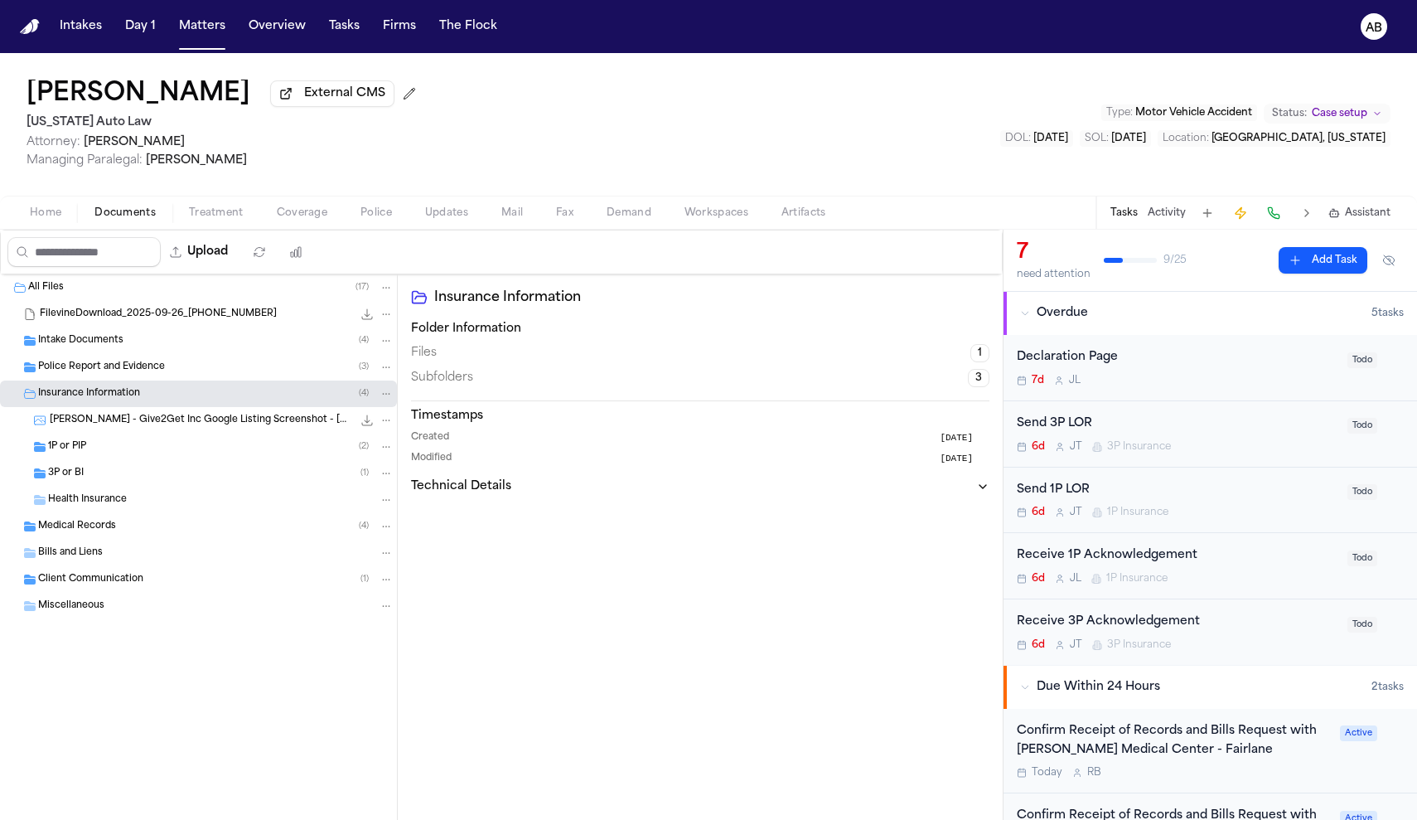
click at [177, 447] on div "1P or PIP ( 2 )" at bounding box center [221, 446] width 346 height 15
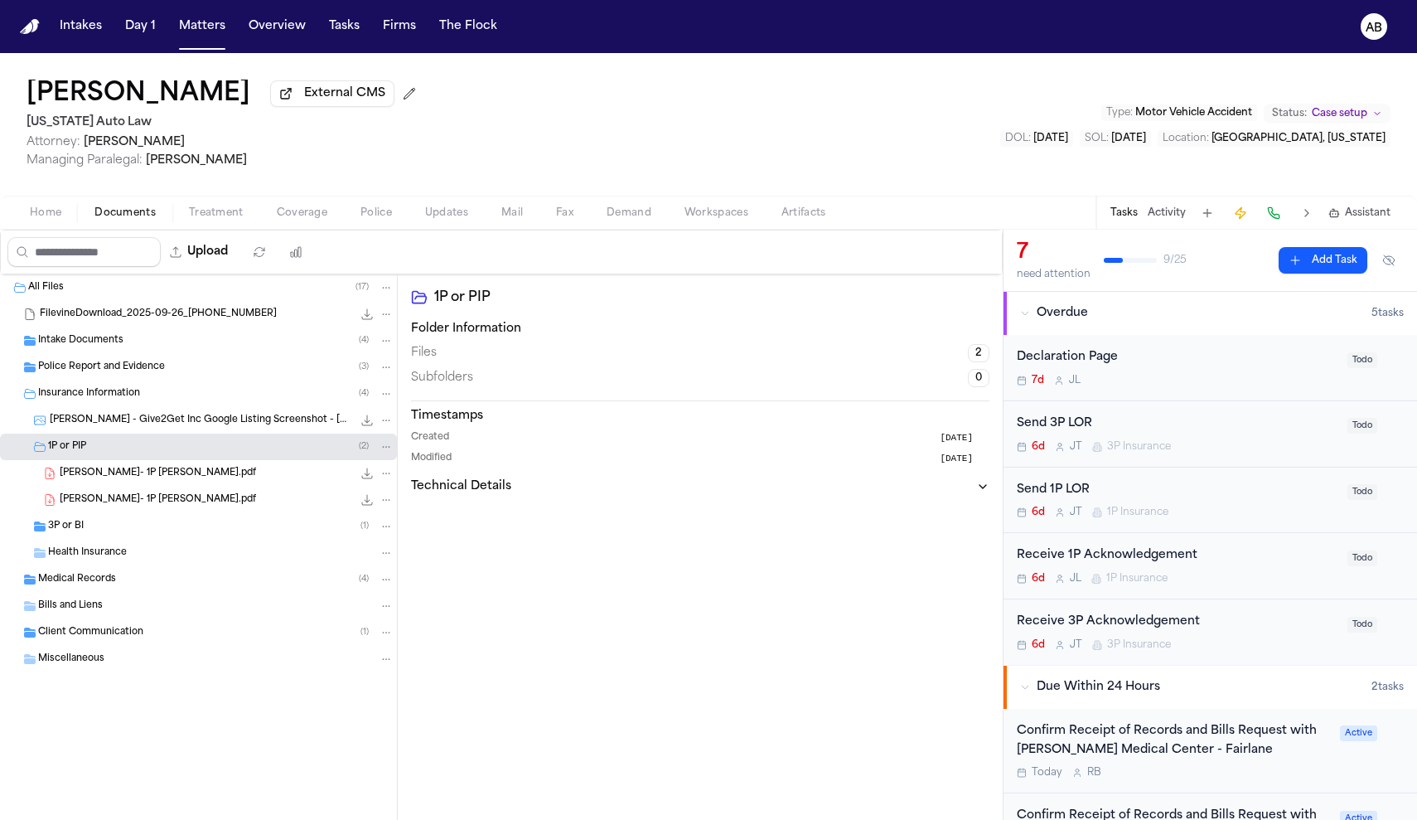
click at [115, 481] on span "[PERSON_NAME]- 1P [PERSON_NAME].pdf" at bounding box center [158, 474] width 196 height 14
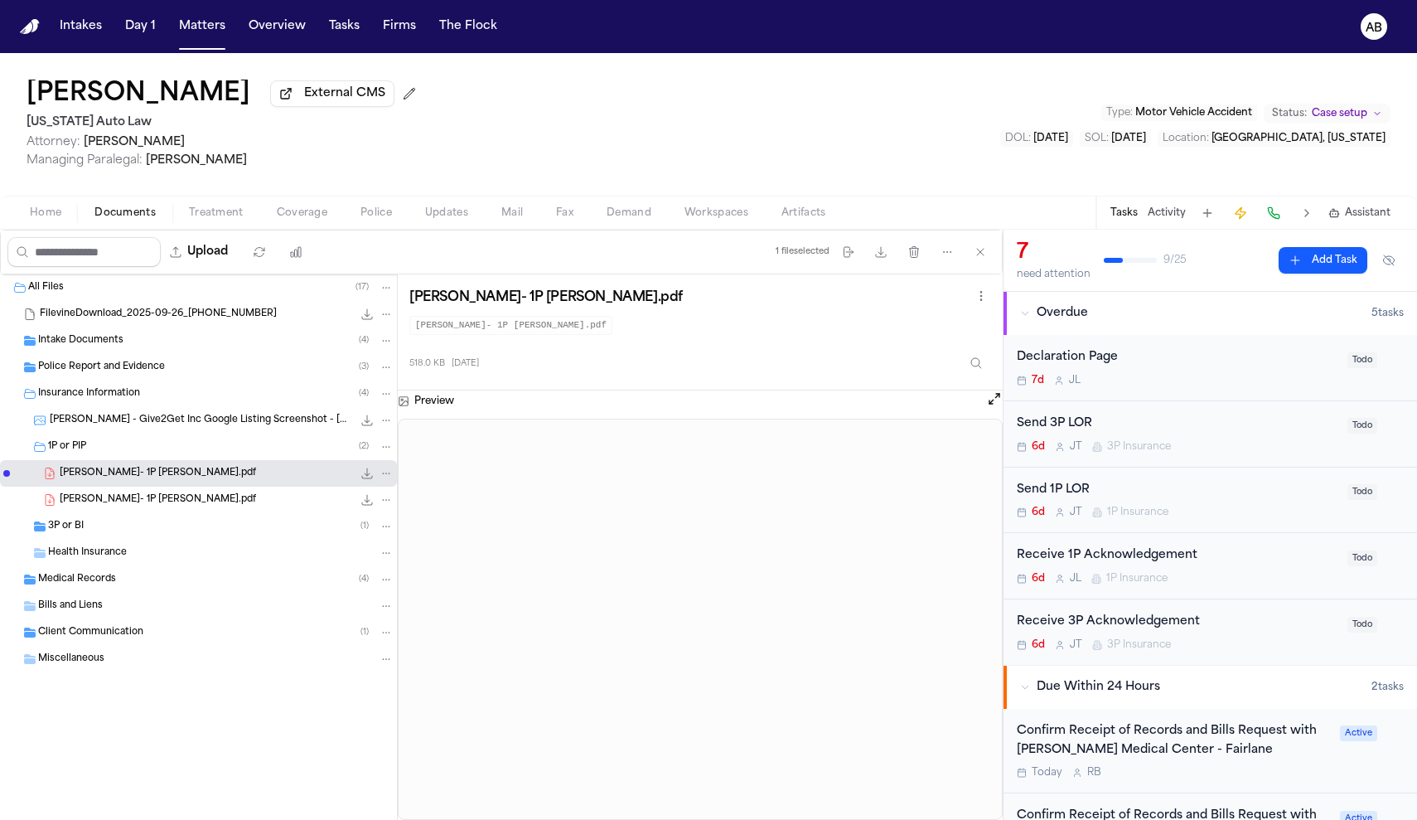
click at [1236, 504] on div "Send 1P LOR 6d [PERSON_NAME] 1P Insurance" at bounding box center [1177, 500] width 321 height 39
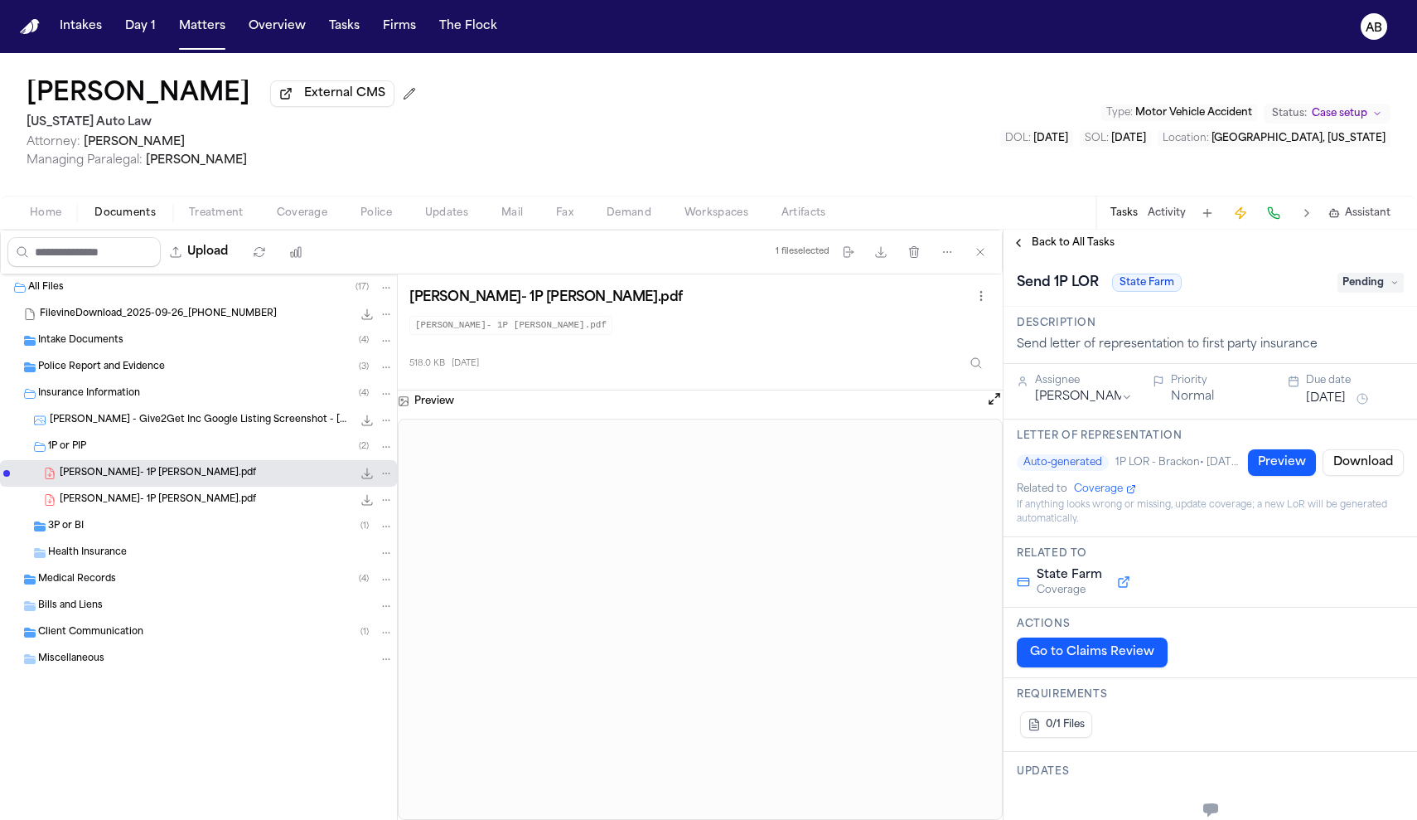
click at [1365, 288] on span "Pending" at bounding box center [1370, 283] width 66 height 20
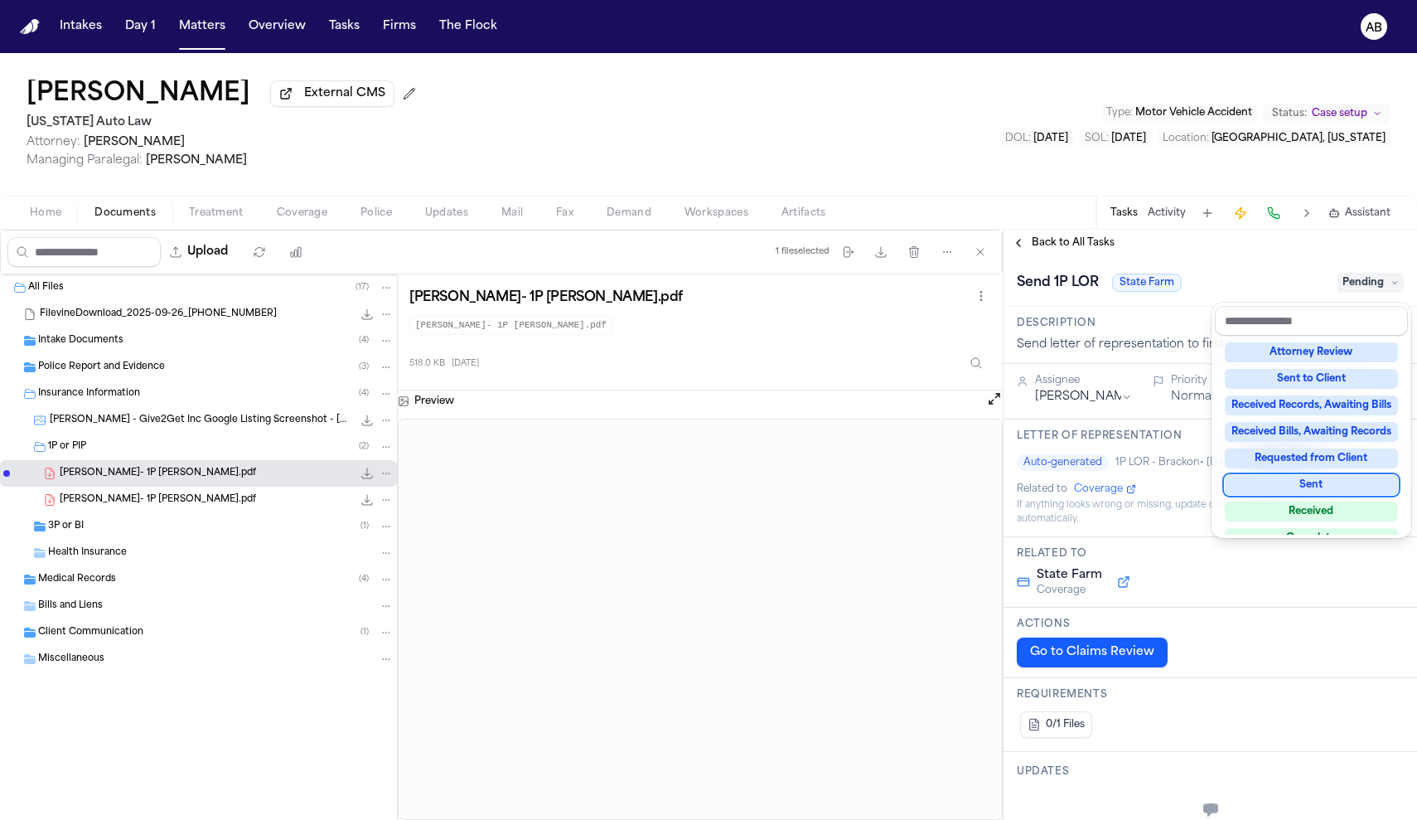
scroll to position [199, 0]
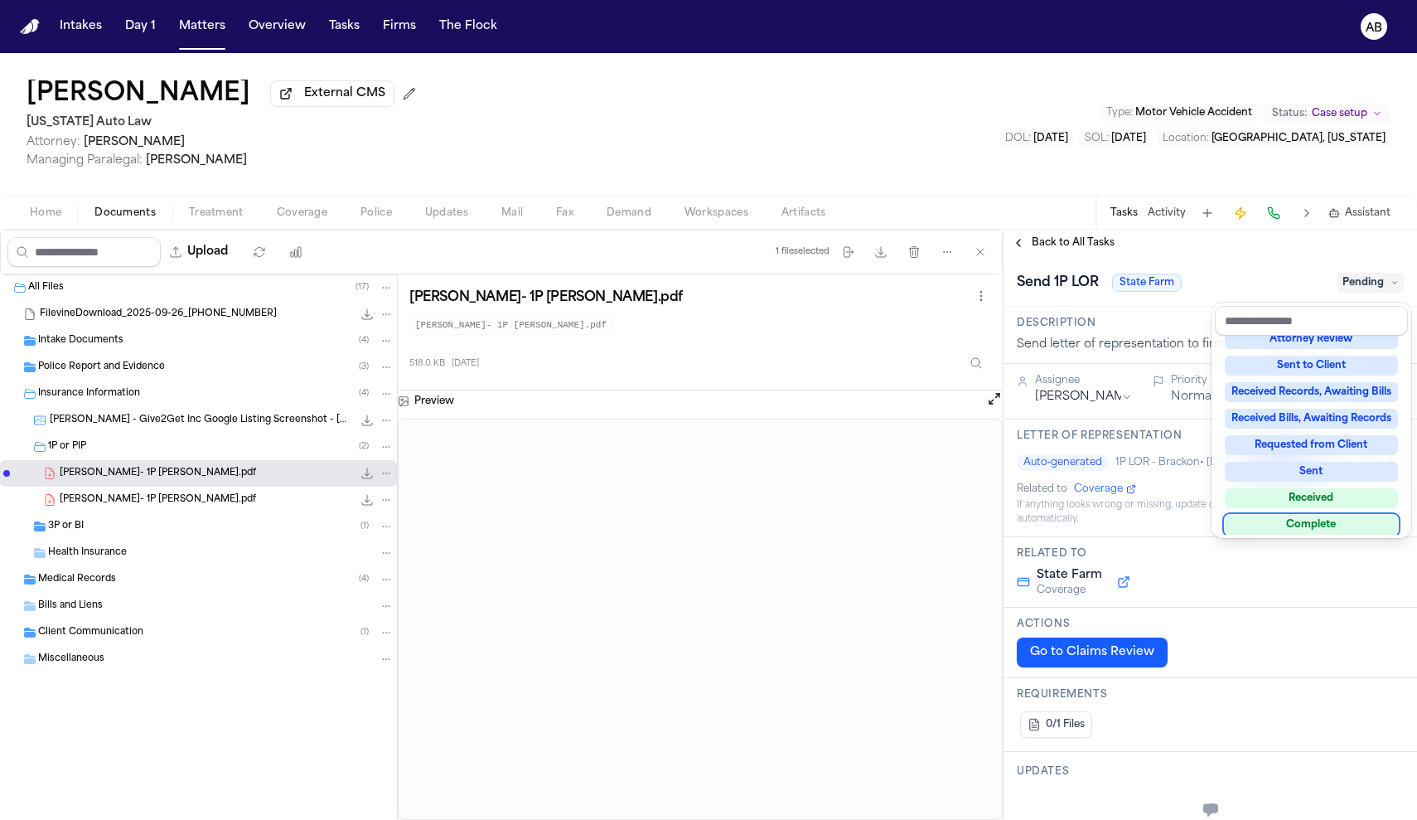
click at [1307, 524] on div "Complete" at bounding box center [1311, 525] width 173 height 20
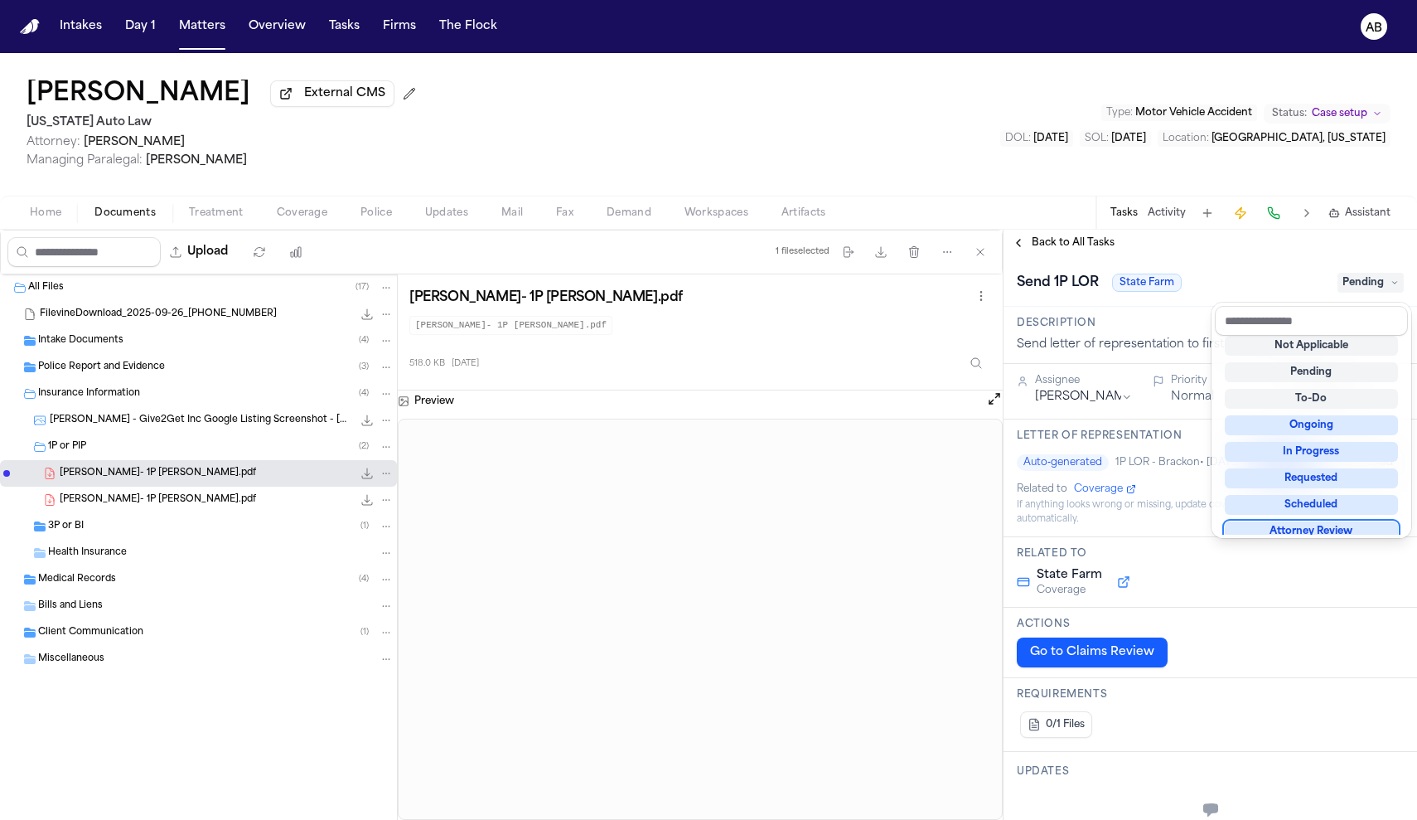
scroll to position [10, 0]
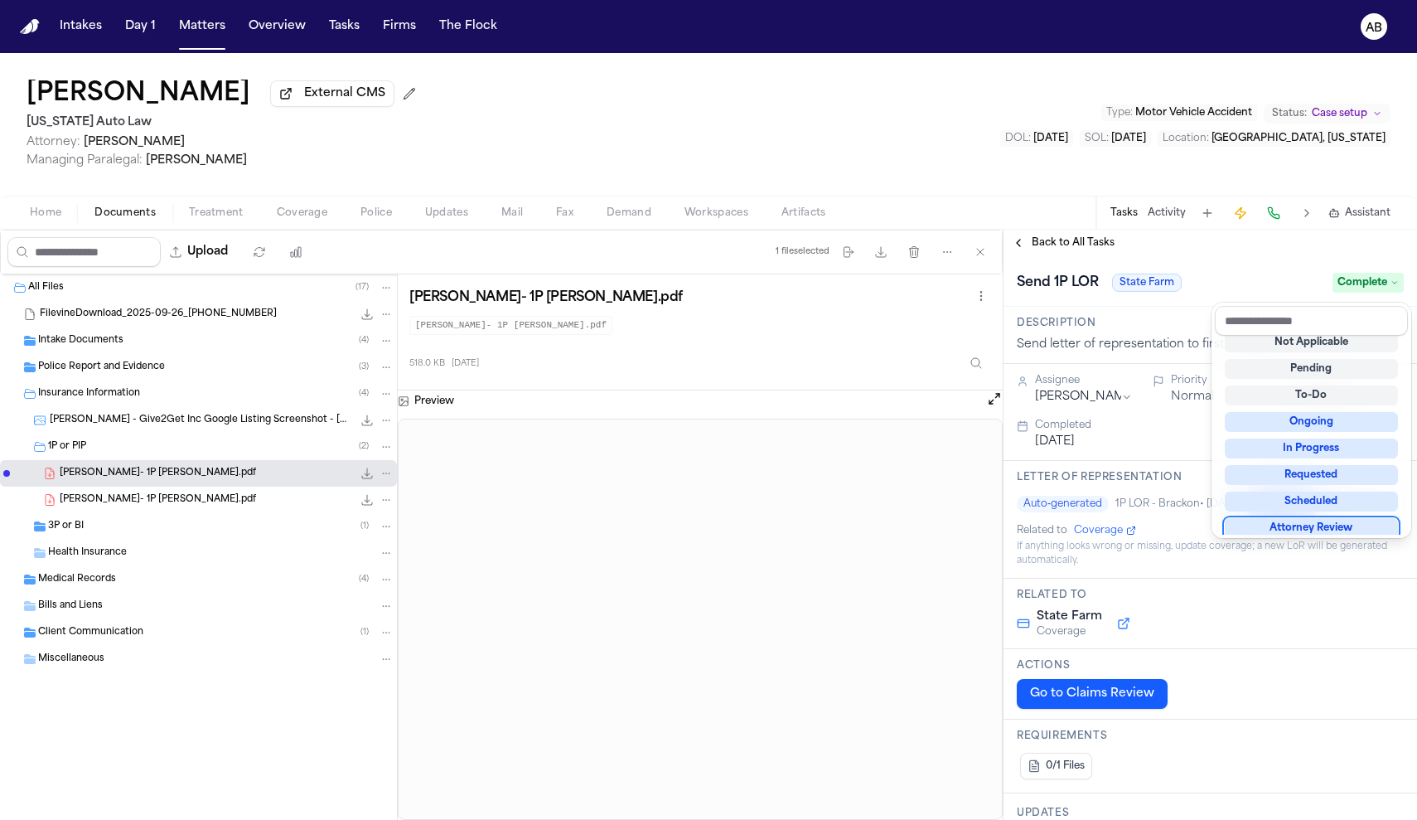
click at [1096, 250] on div "**********" at bounding box center [1211, 525] width 414 height 590
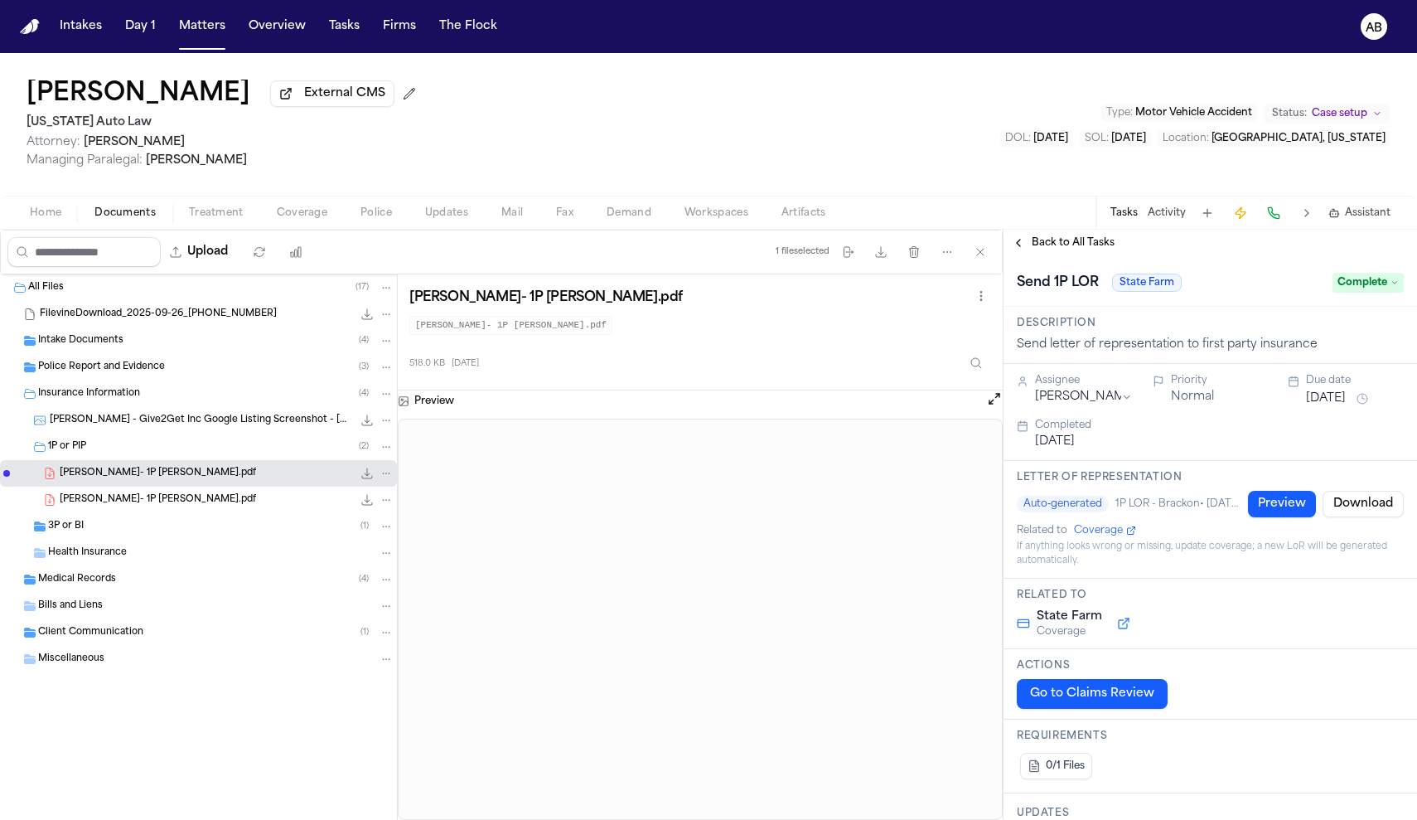
click at [1096, 249] on span "Back to All Tasks" at bounding box center [1073, 242] width 83 height 13
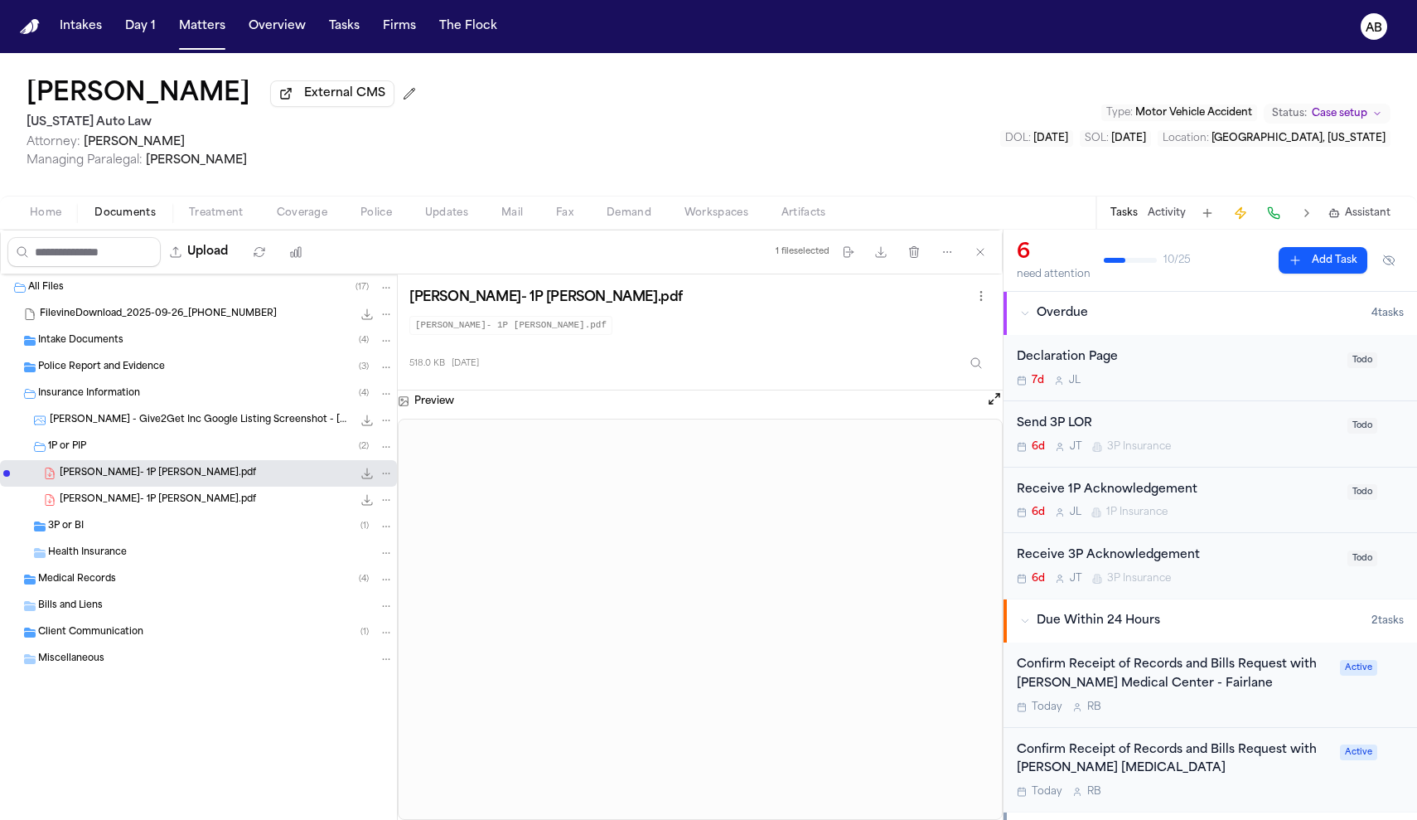
click at [1235, 500] on div "Receive 1P Acknowledgement" at bounding box center [1177, 490] width 321 height 19
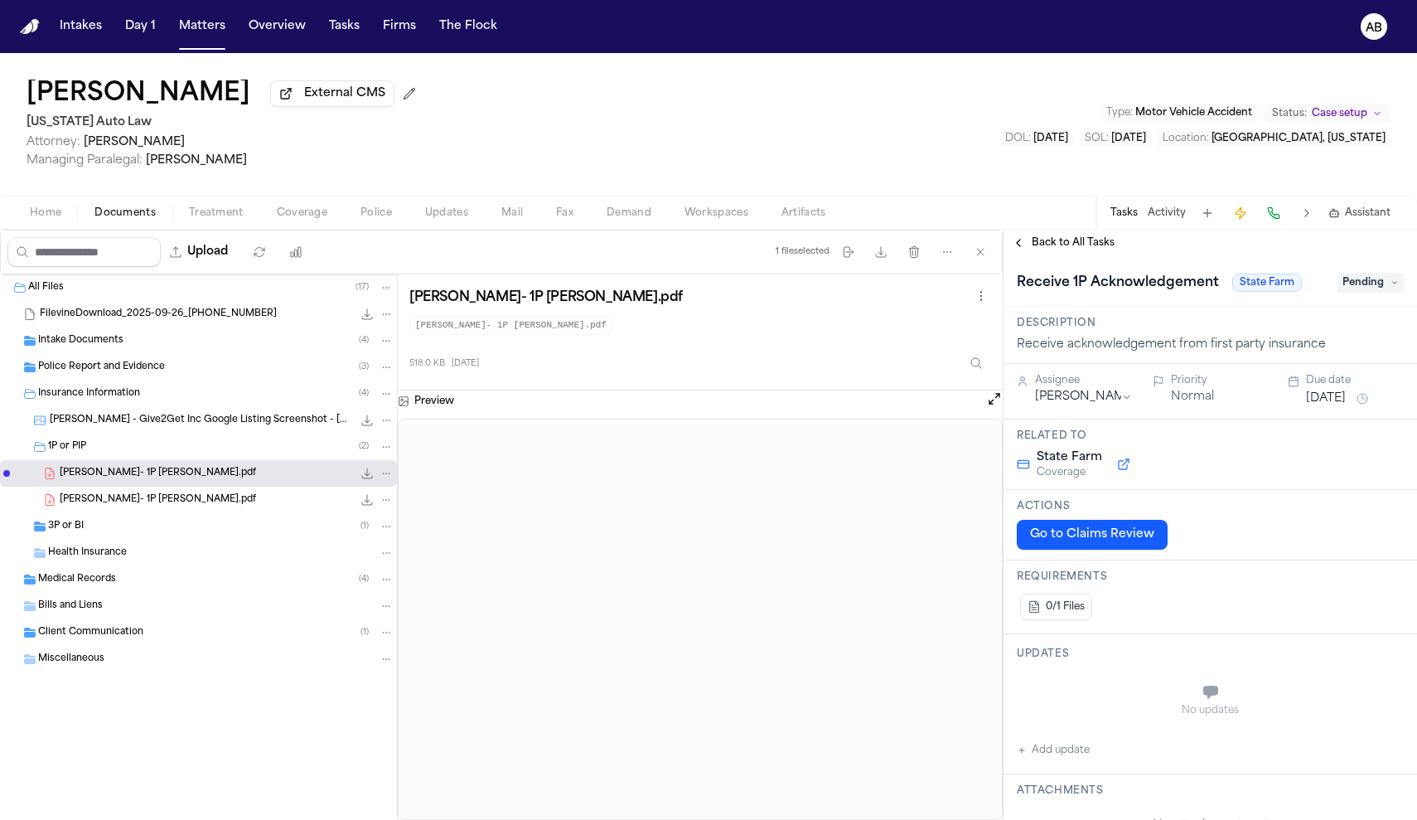
click at [1344, 404] on button "[DATE]" at bounding box center [1326, 398] width 40 height 17
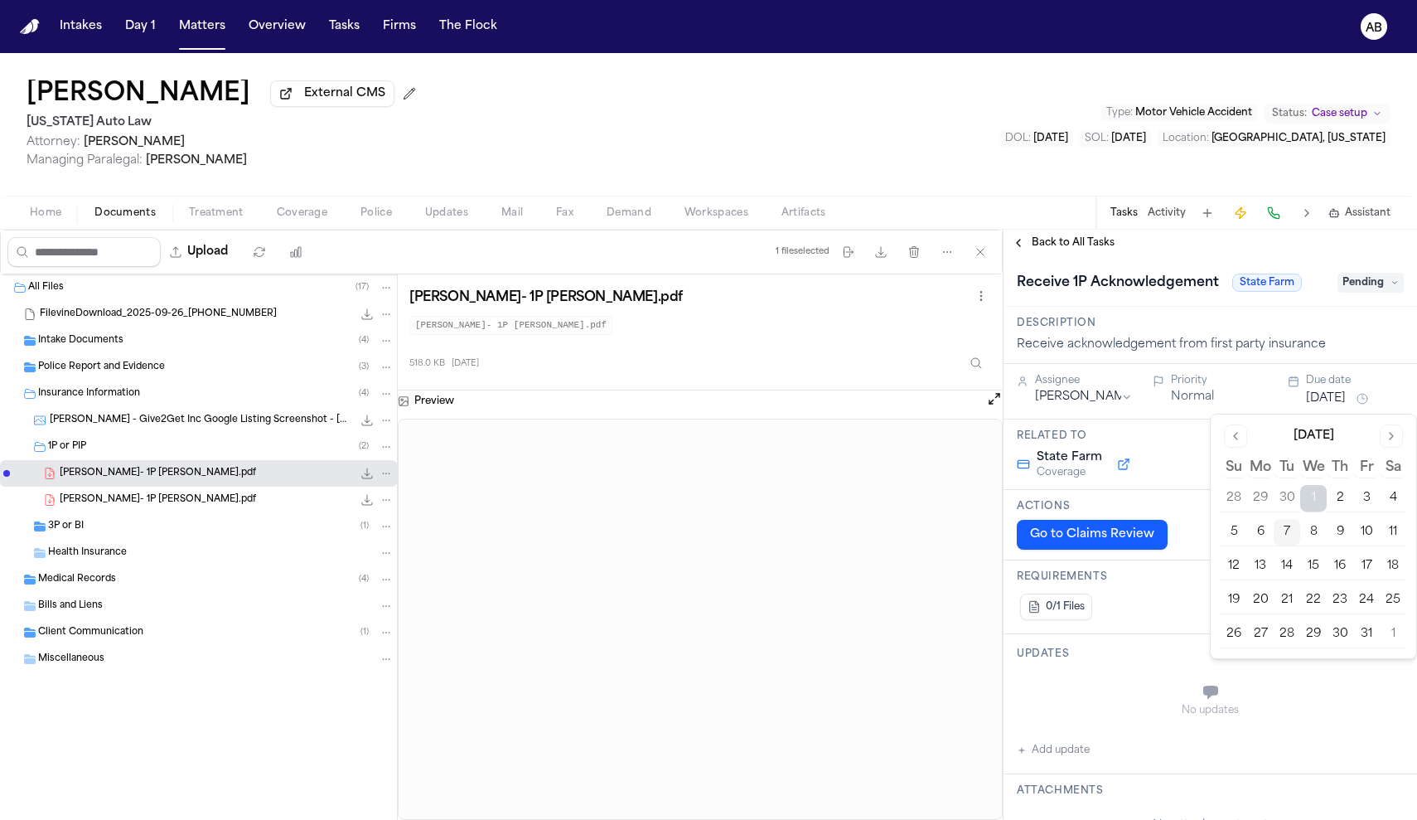
click at [1287, 599] on button "21" at bounding box center [1287, 600] width 27 height 27
click at [999, 199] on div "Home Documents Treatment Coverage Police Updates Mail Fax Demand Workspaces Art…" at bounding box center [708, 212] width 1417 height 33
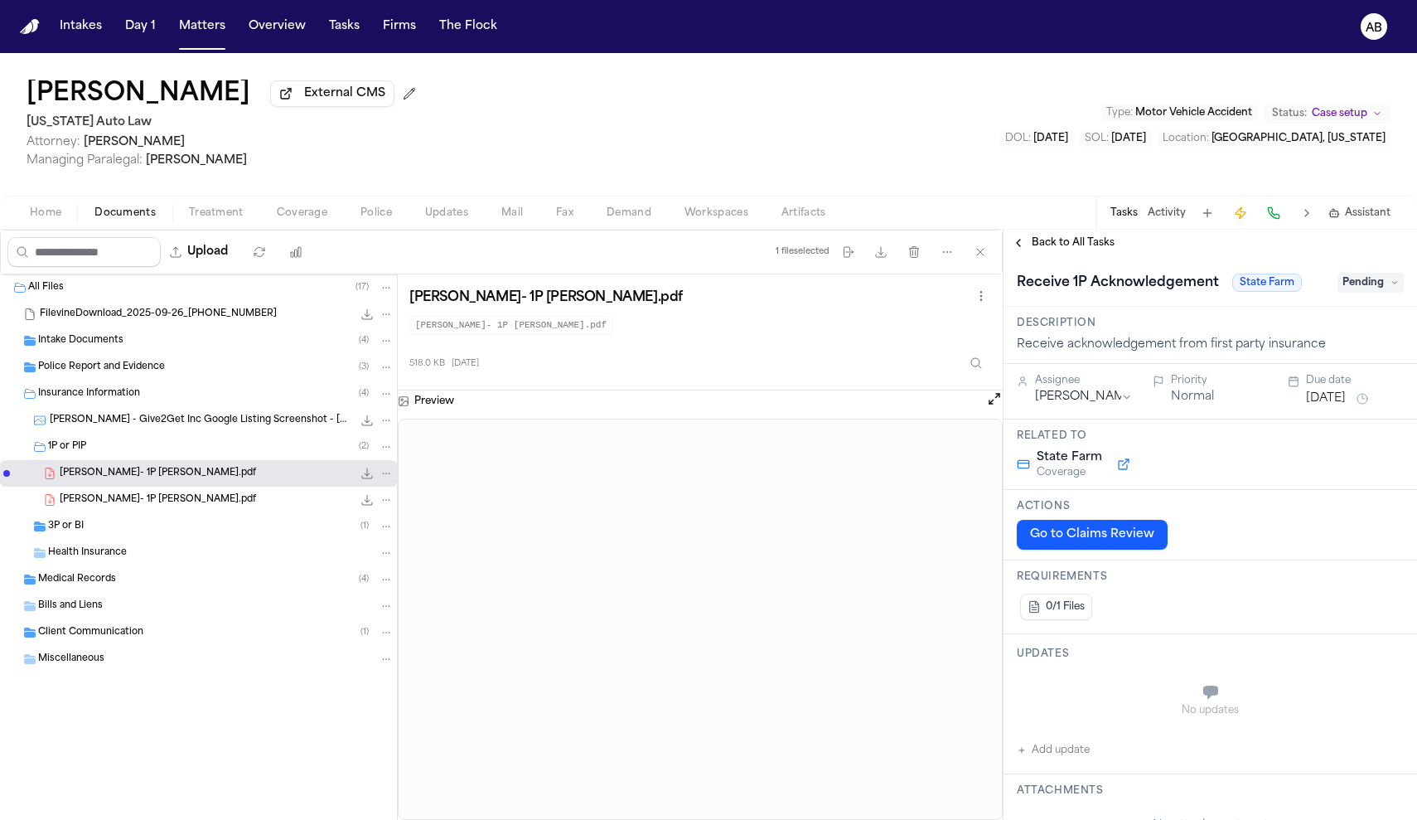
click at [1022, 249] on button "Back to All Tasks" at bounding box center [1063, 242] width 119 height 13
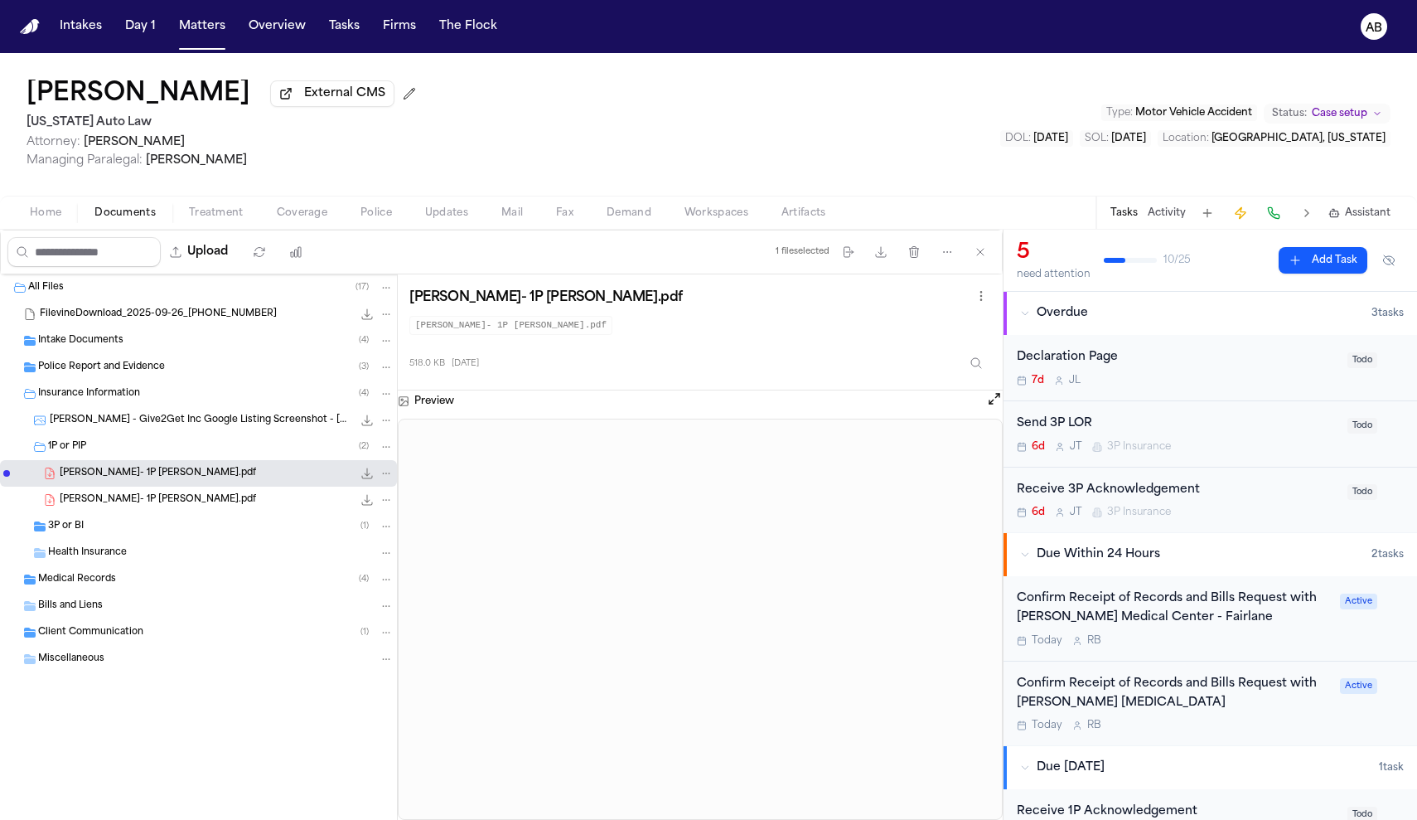
click at [45, 215] on span "Home" at bounding box center [45, 212] width 31 height 13
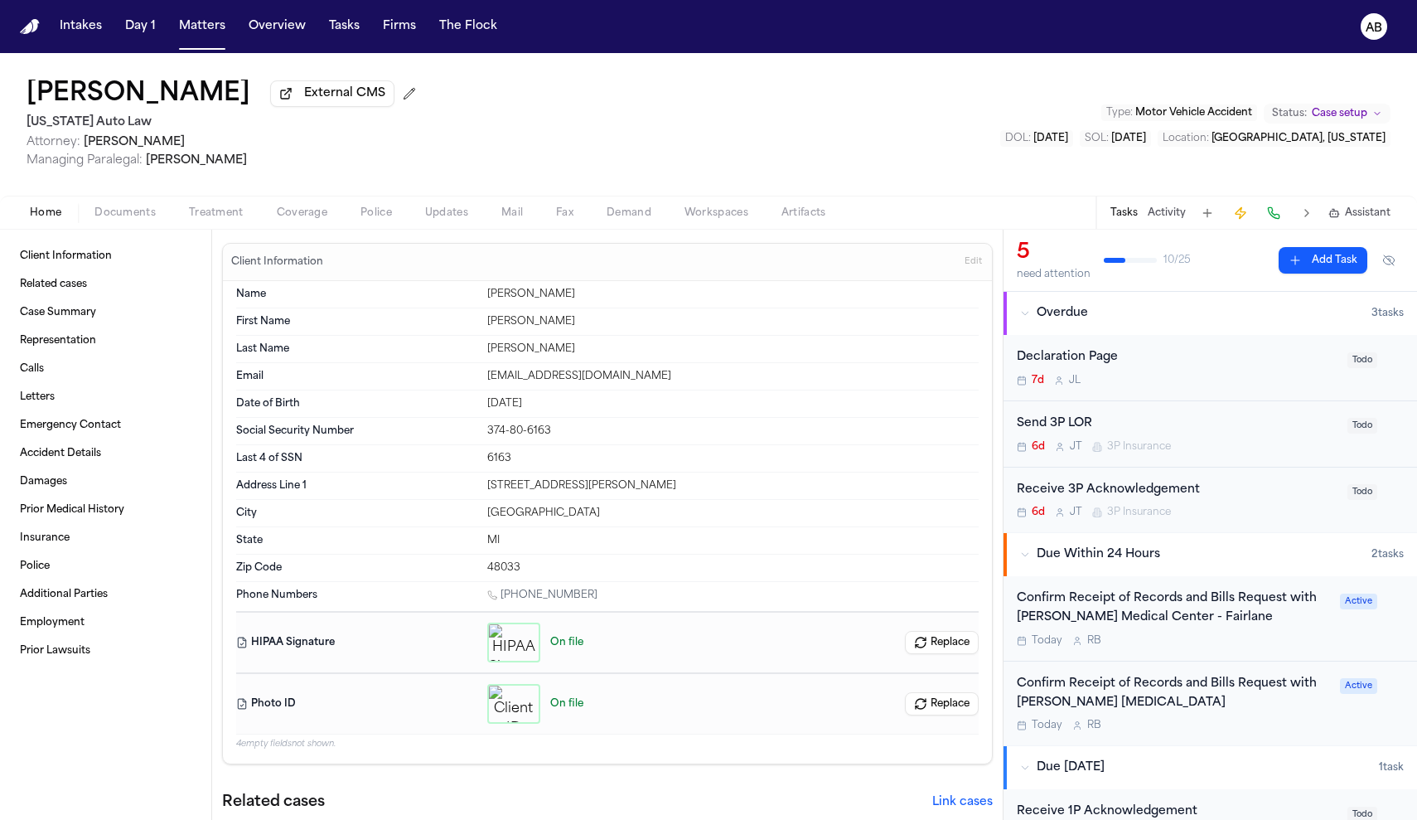
click at [107, 207] on span "Documents" at bounding box center [124, 212] width 61 height 13
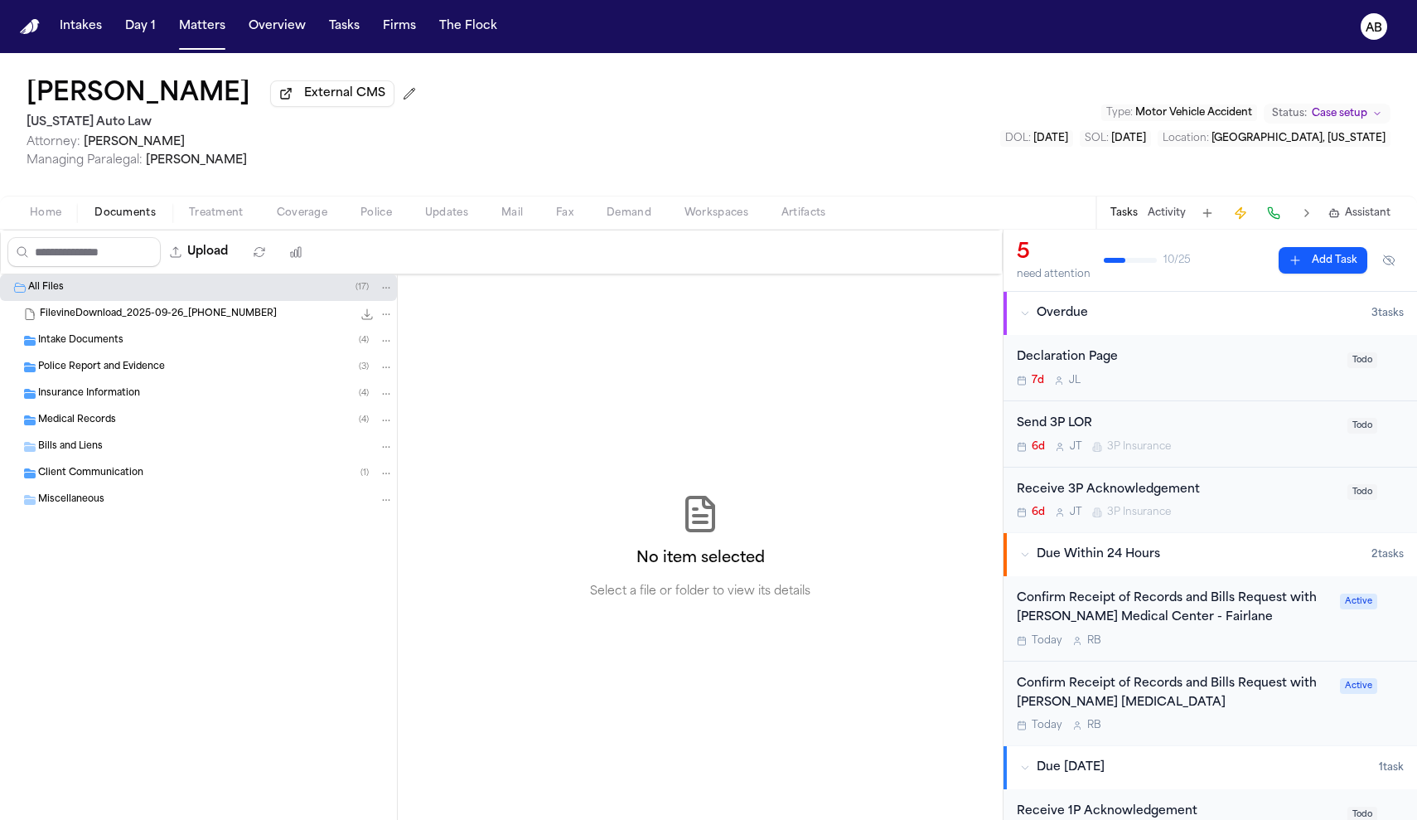
click at [76, 401] on span "Insurance Information" at bounding box center [89, 394] width 102 height 14
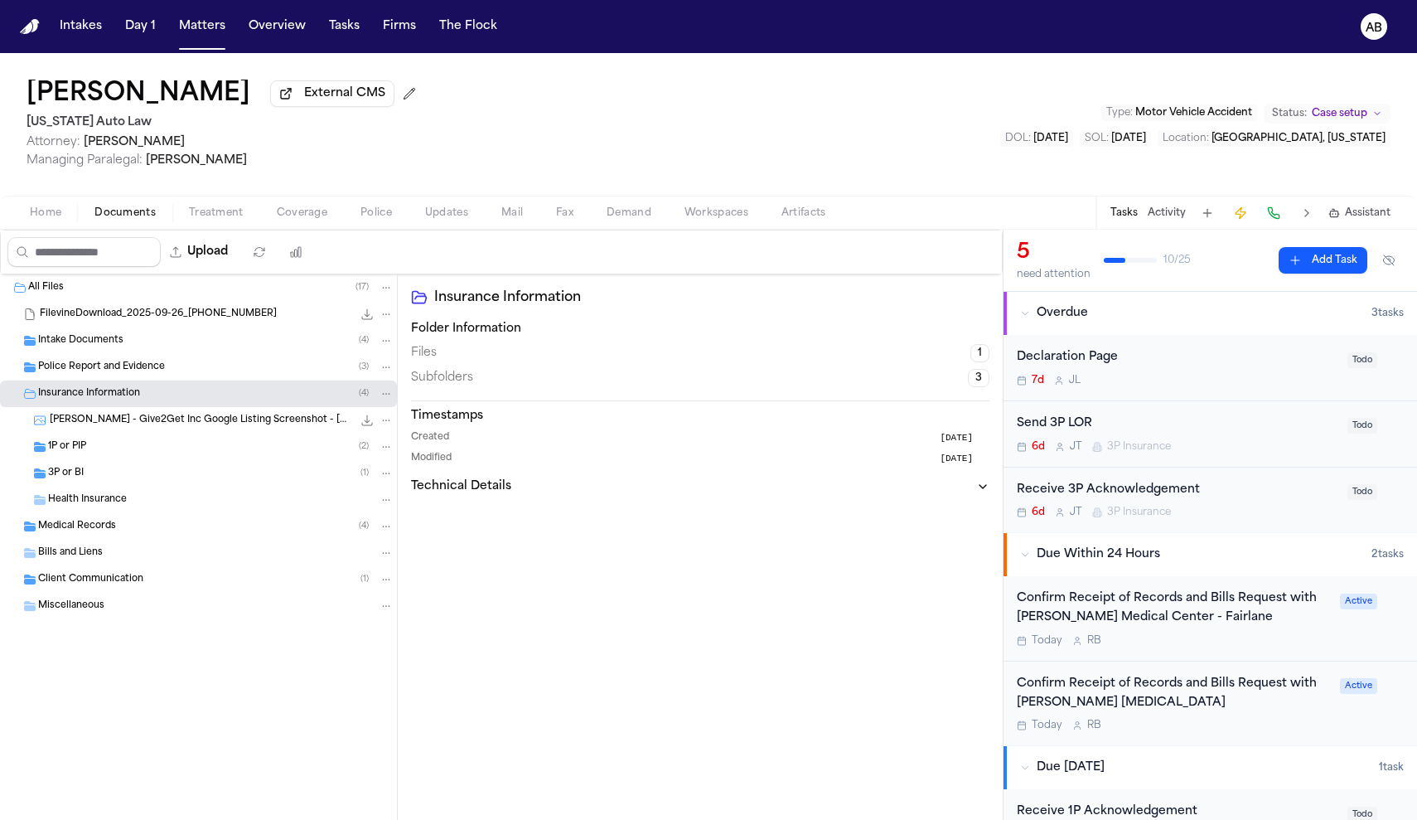
click at [73, 486] on div "3P or BI ( 1 )" at bounding box center [198, 473] width 397 height 27
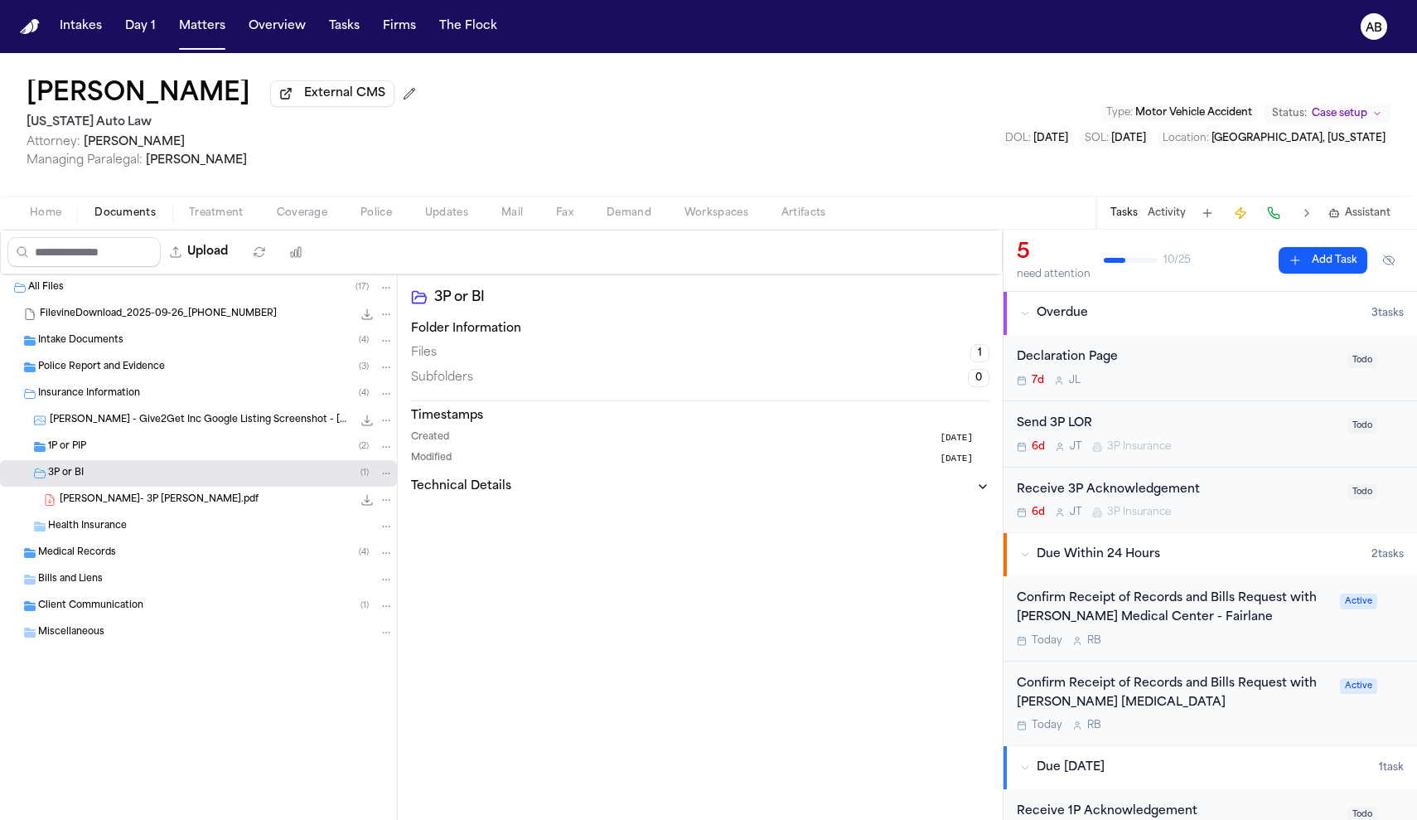
click at [1251, 436] on div "Send 3P LOR 6d [PERSON_NAME] 3P Insurance" at bounding box center [1177, 433] width 321 height 39
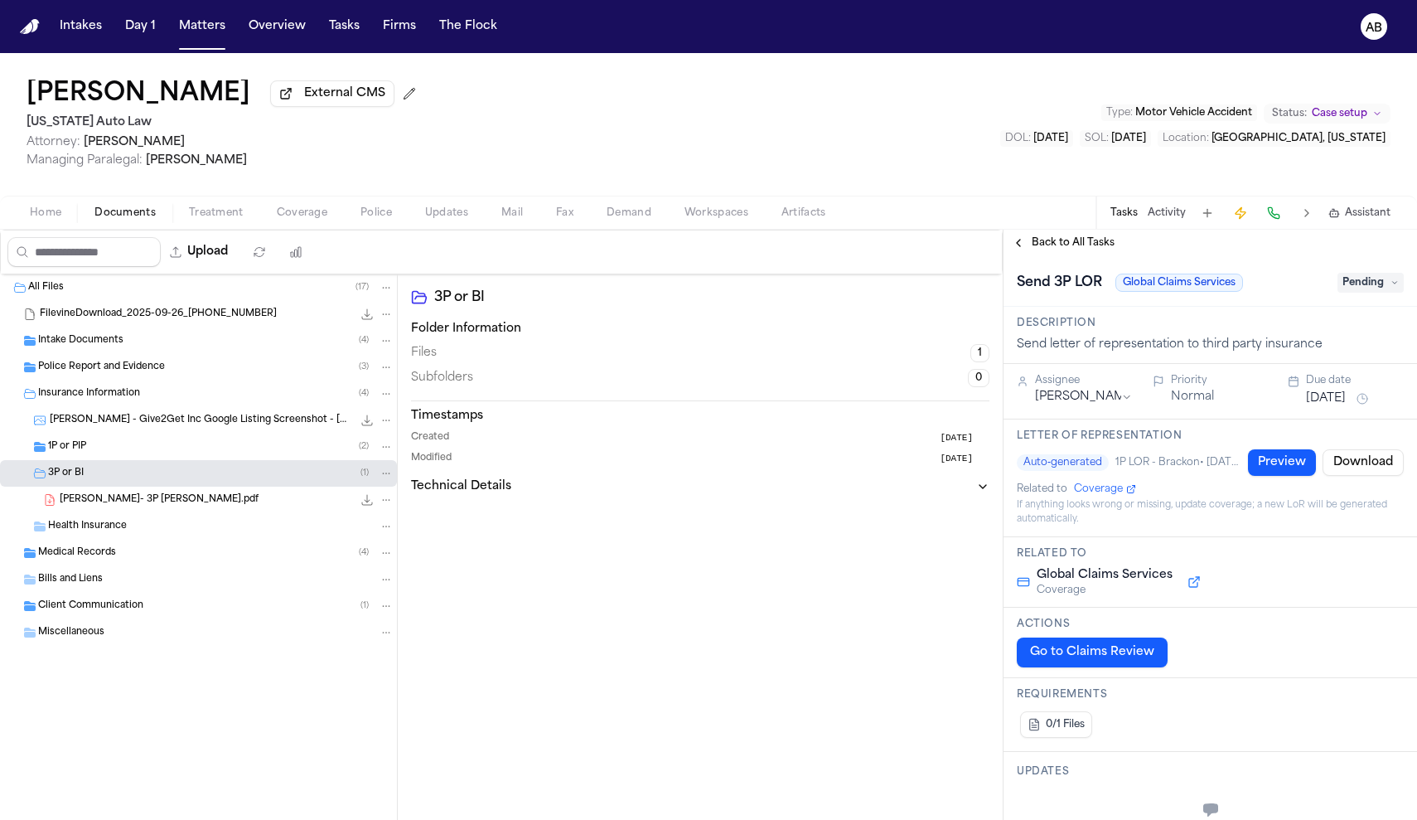
click at [1066, 249] on span "Back to All Tasks" at bounding box center [1073, 242] width 83 height 13
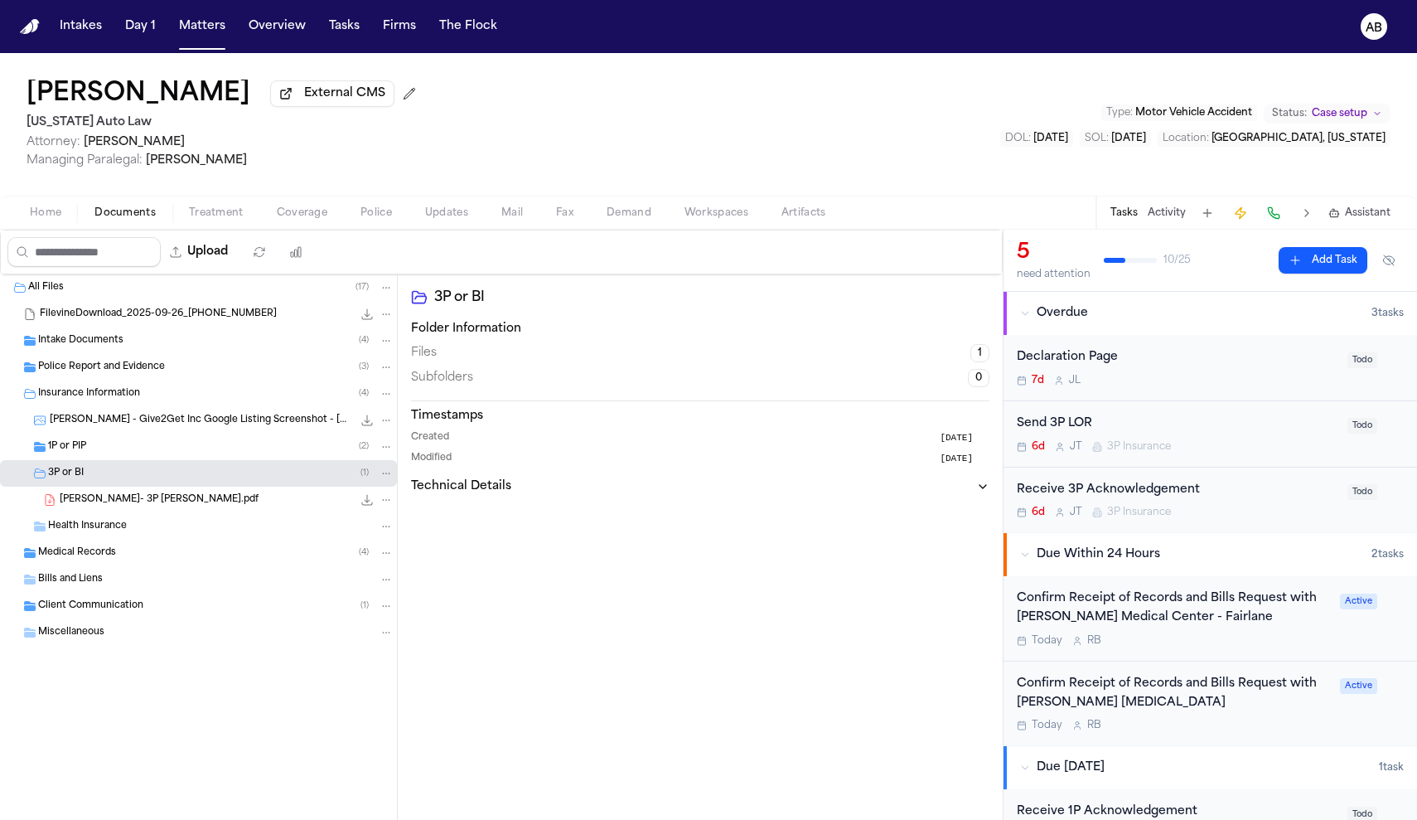
click at [1217, 491] on div "Receive 3P Acknowledgement" at bounding box center [1177, 490] width 321 height 19
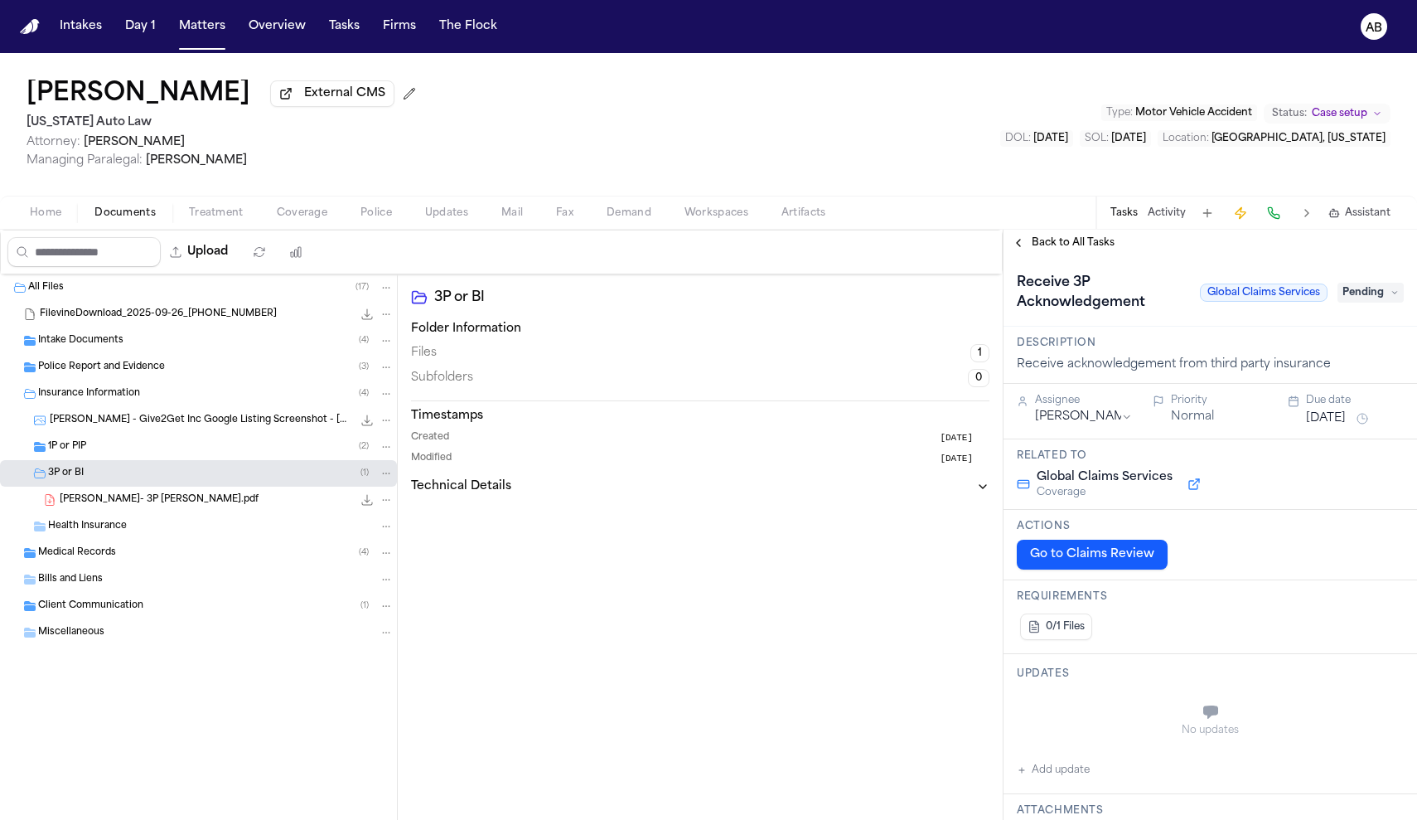
click at [1081, 249] on span "Back to All Tasks" at bounding box center [1073, 242] width 83 height 13
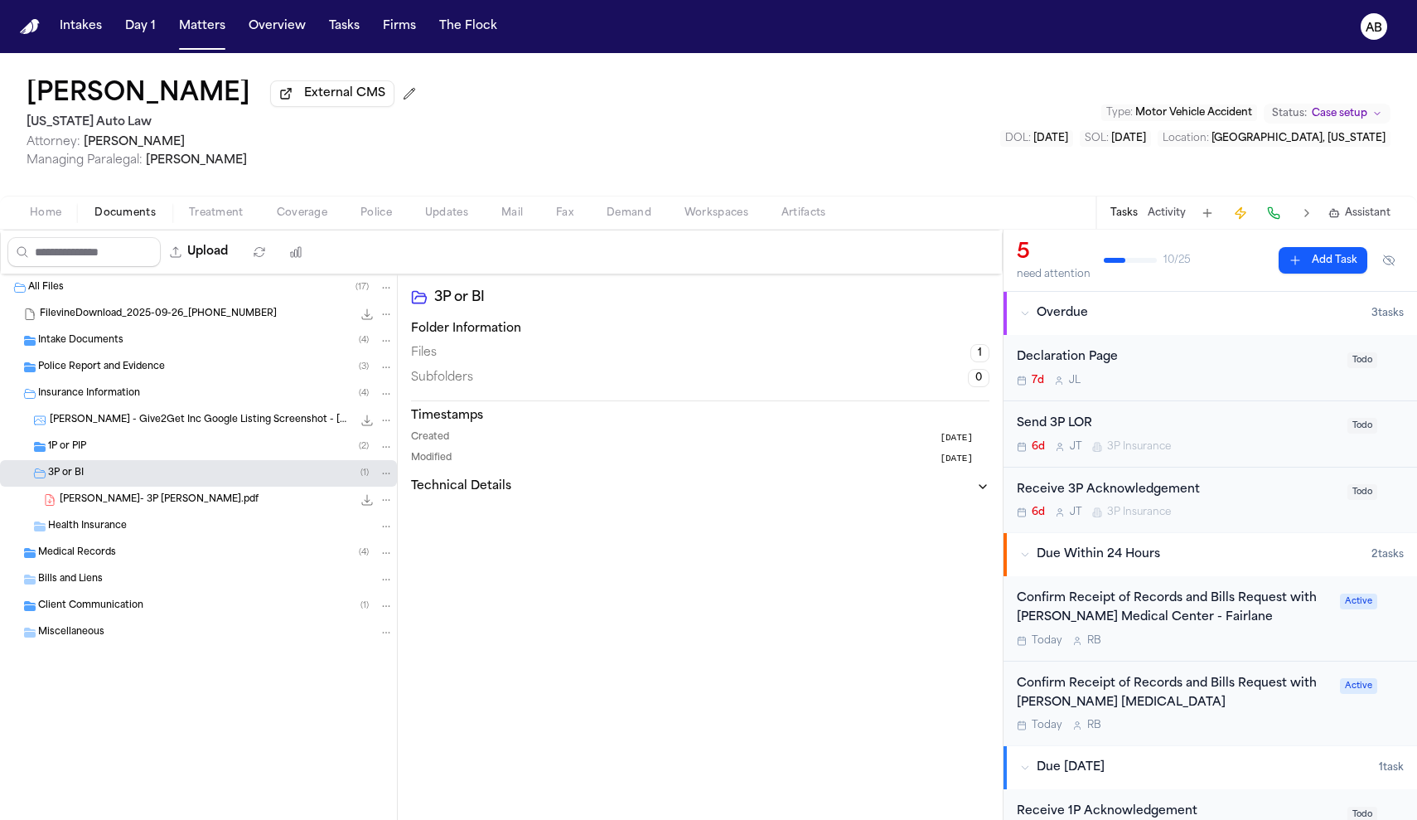
click at [1249, 421] on div "Send 3P LOR" at bounding box center [1177, 423] width 321 height 19
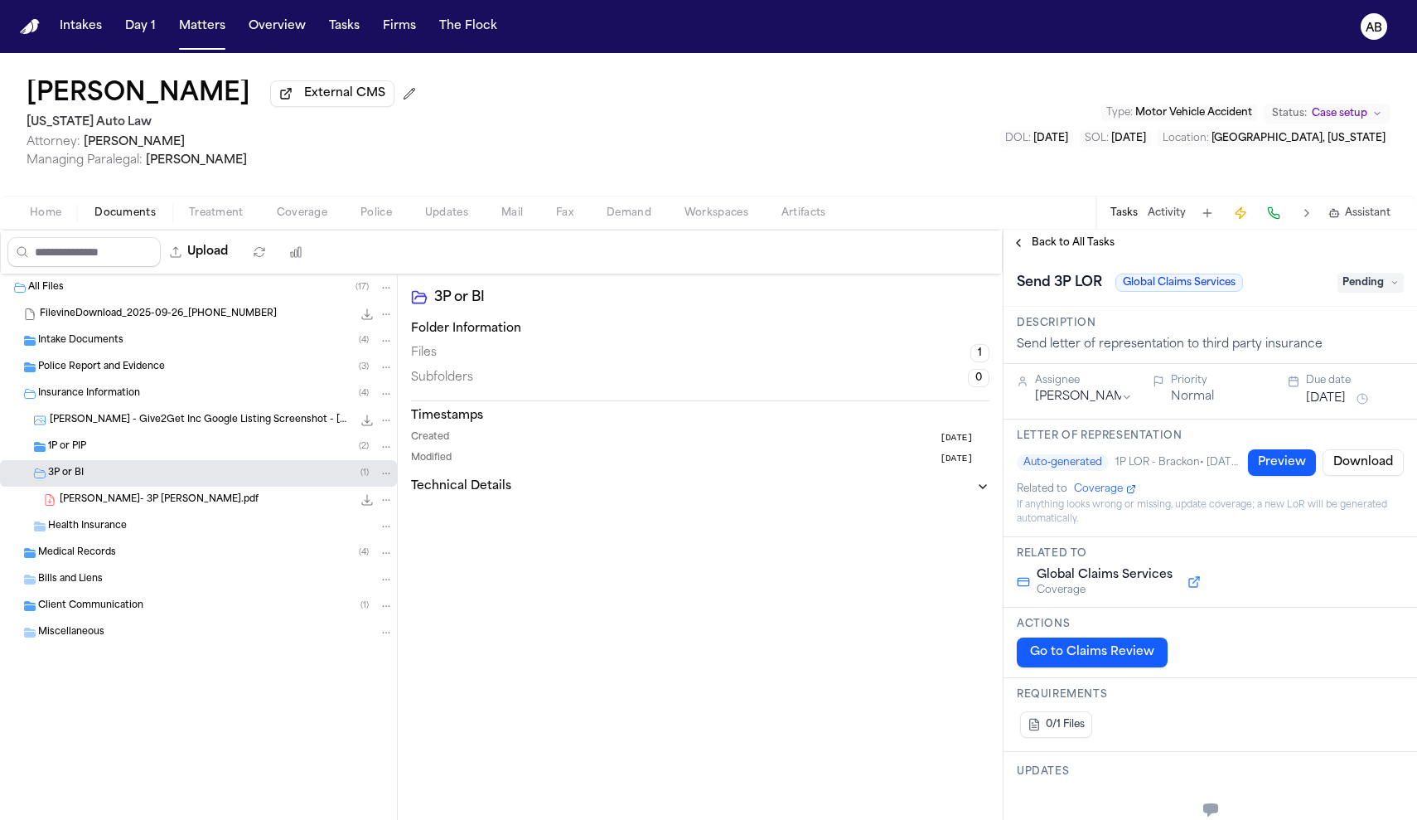
click at [1367, 293] on span "Pending" at bounding box center [1370, 283] width 66 height 20
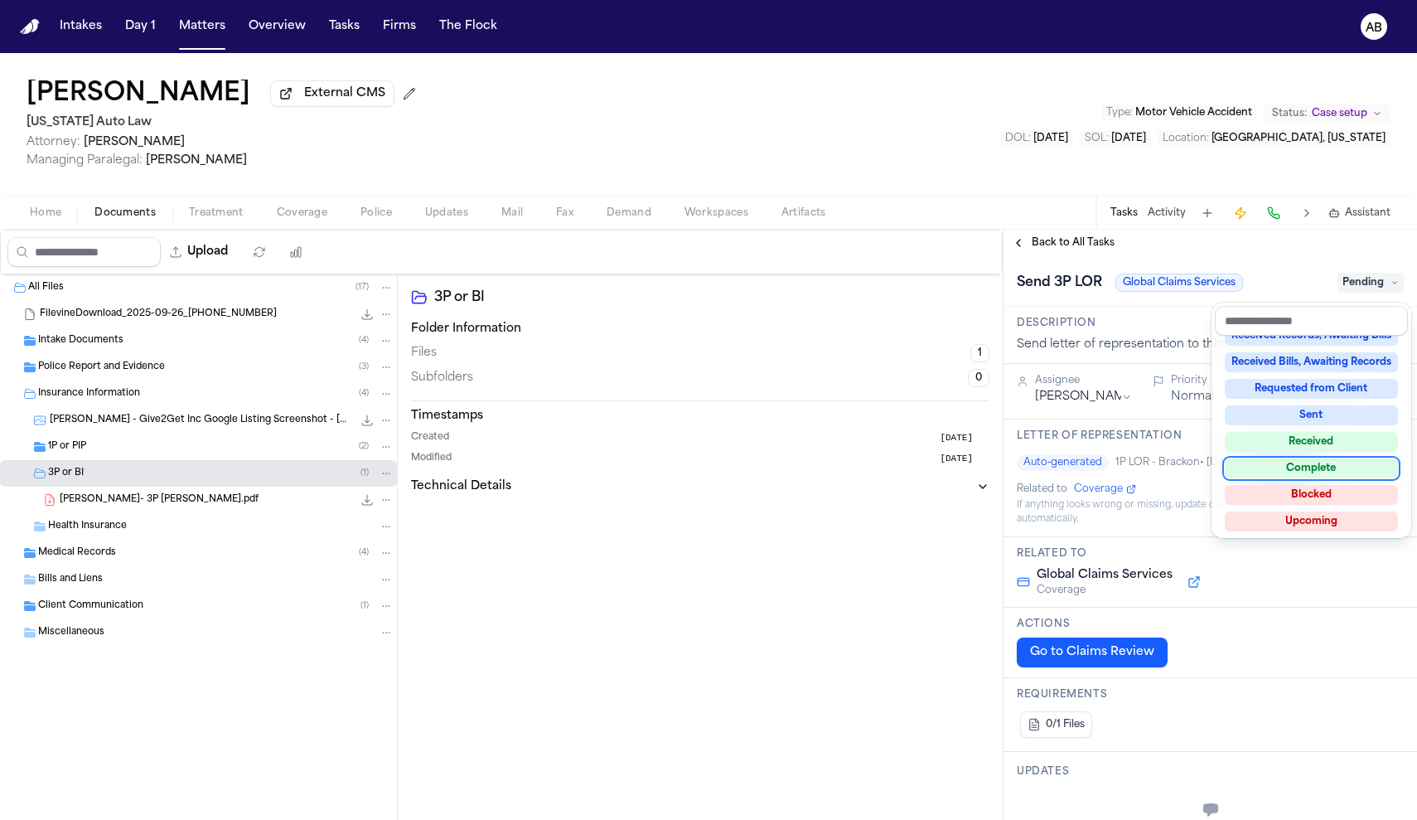
click at [1335, 466] on div "Complete" at bounding box center [1311, 468] width 173 height 20
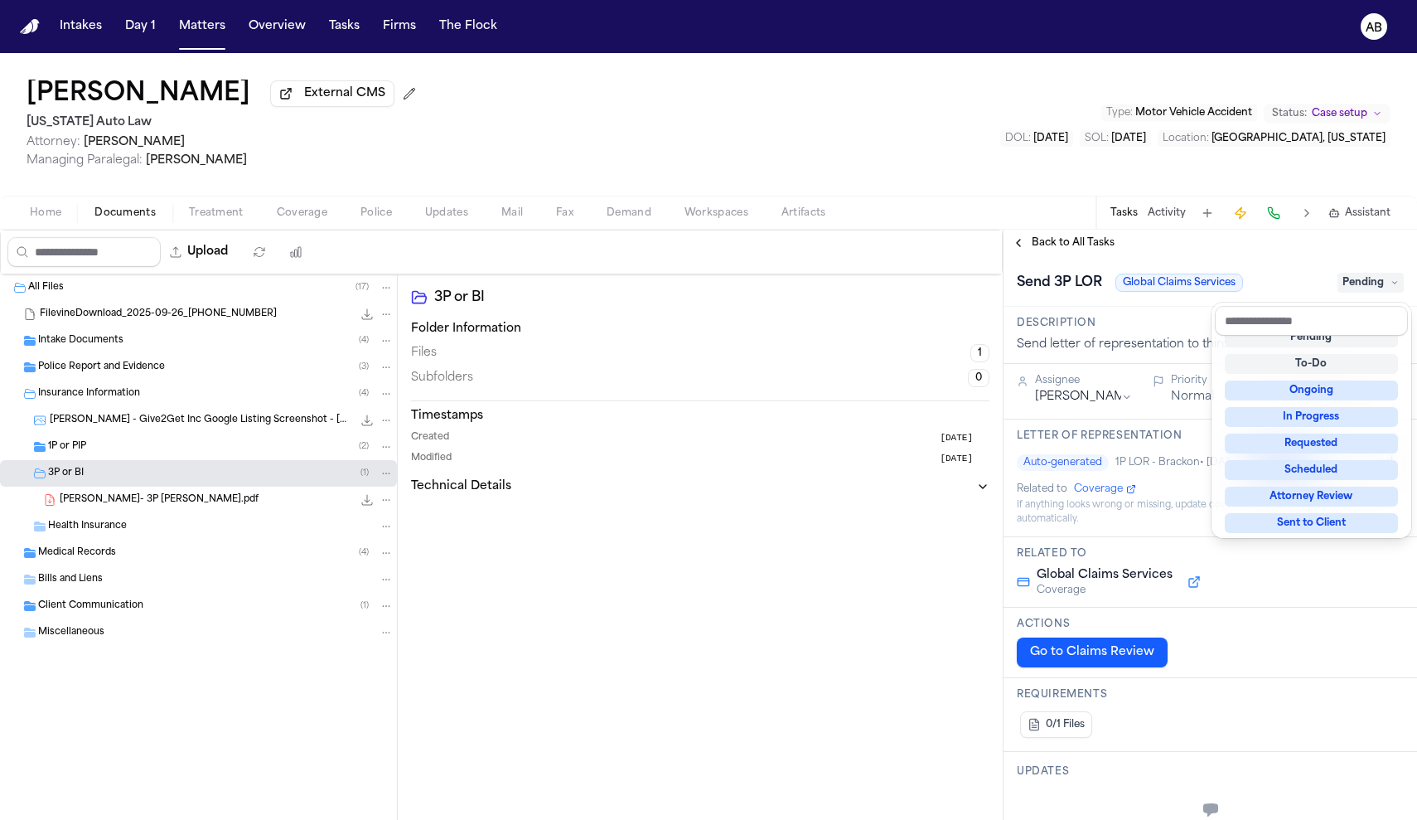
scroll to position [7, 0]
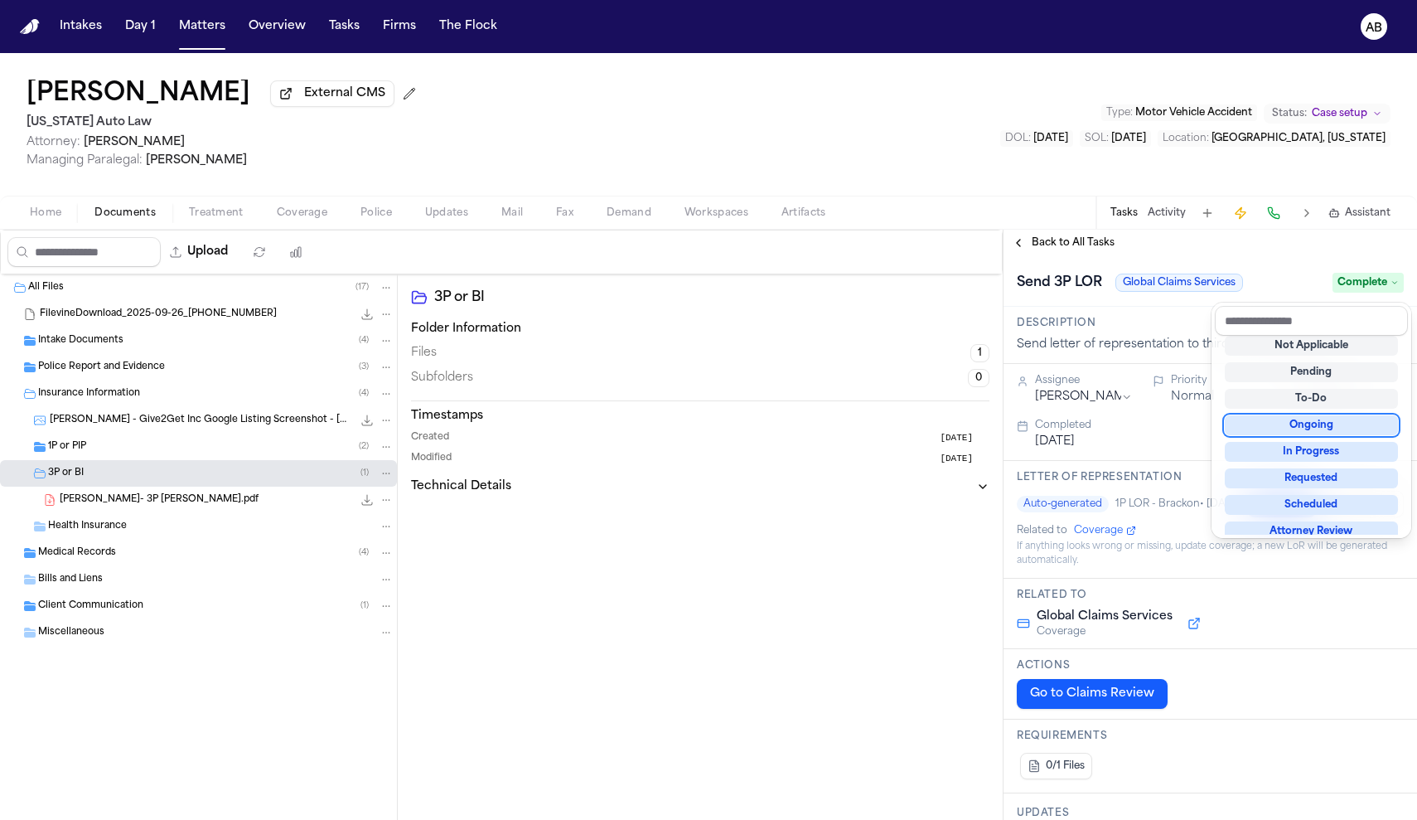
click at [1060, 241] on div "**********" at bounding box center [1211, 525] width 414 height 590
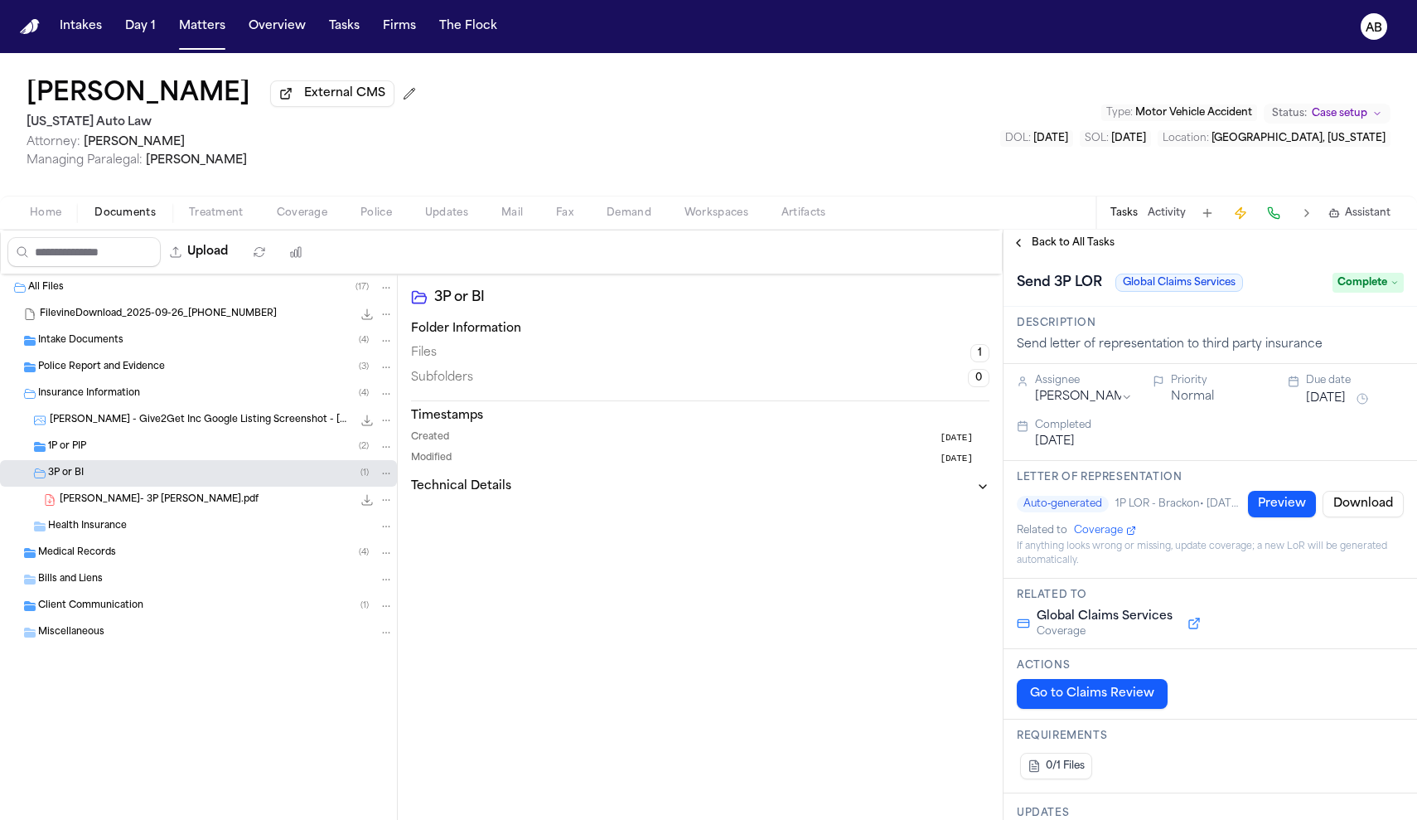
click at [1056, 249] on span "Back to All Tasks" at bounding box center [1073, 242] width 83 height 13
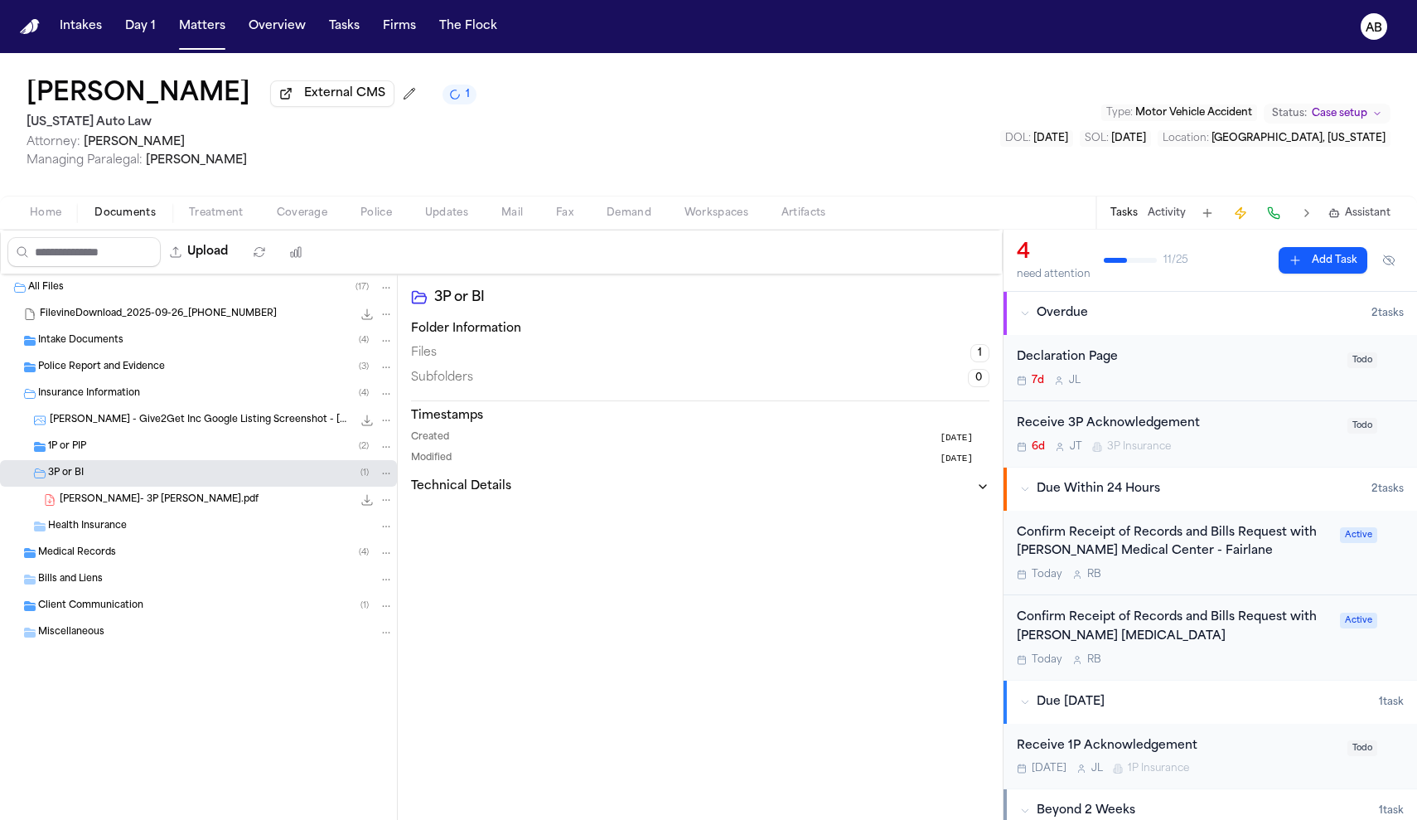
click at [141, 505] on span "[PERSON_NAME]- 3P [PERSON_NAME].pdf" at bounding box center [159, 500] width 199 height 14
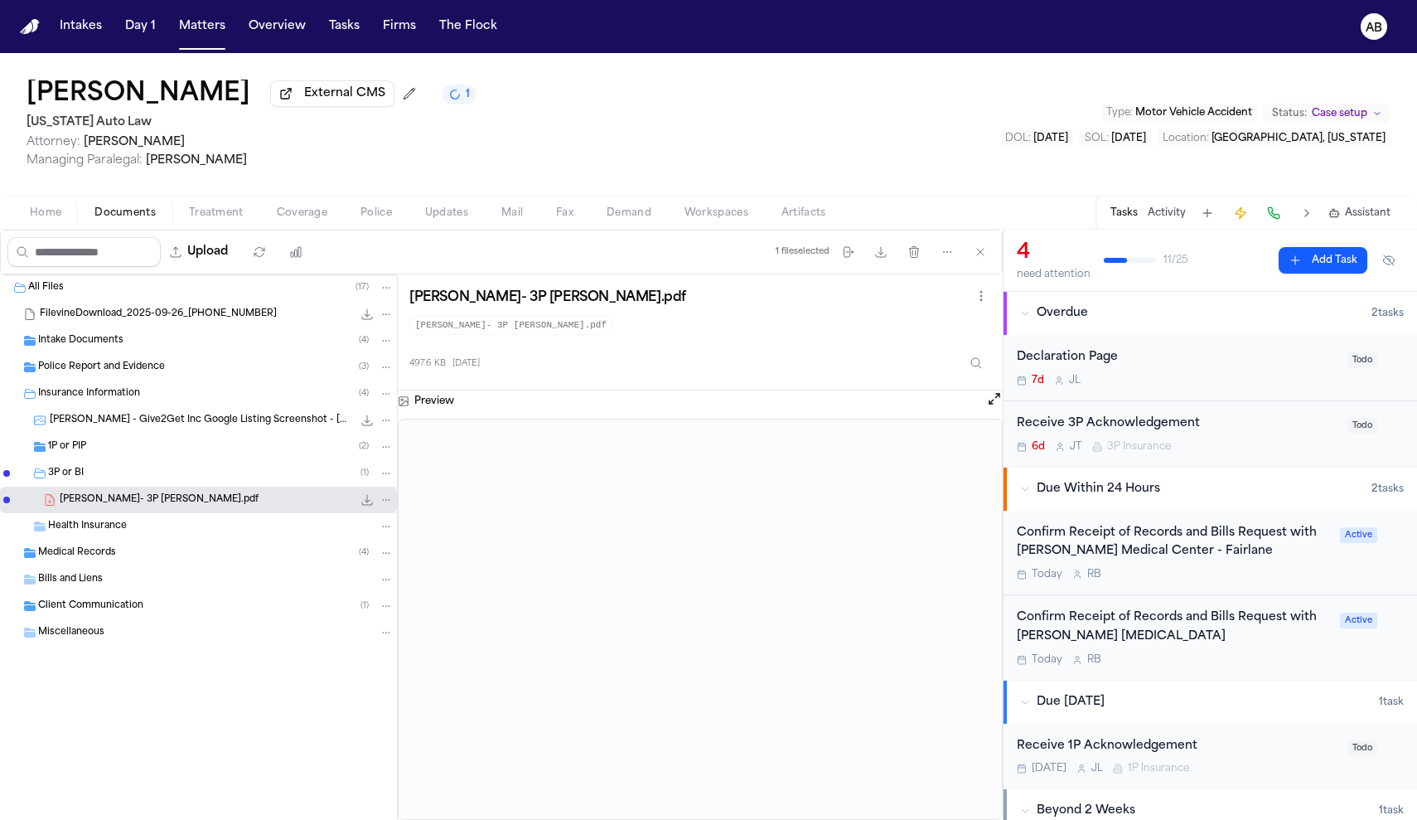
click at [1256, 426] on div "Receive 3P Acknowledgement" at bounding box center [1177, 423] width 321 height 19
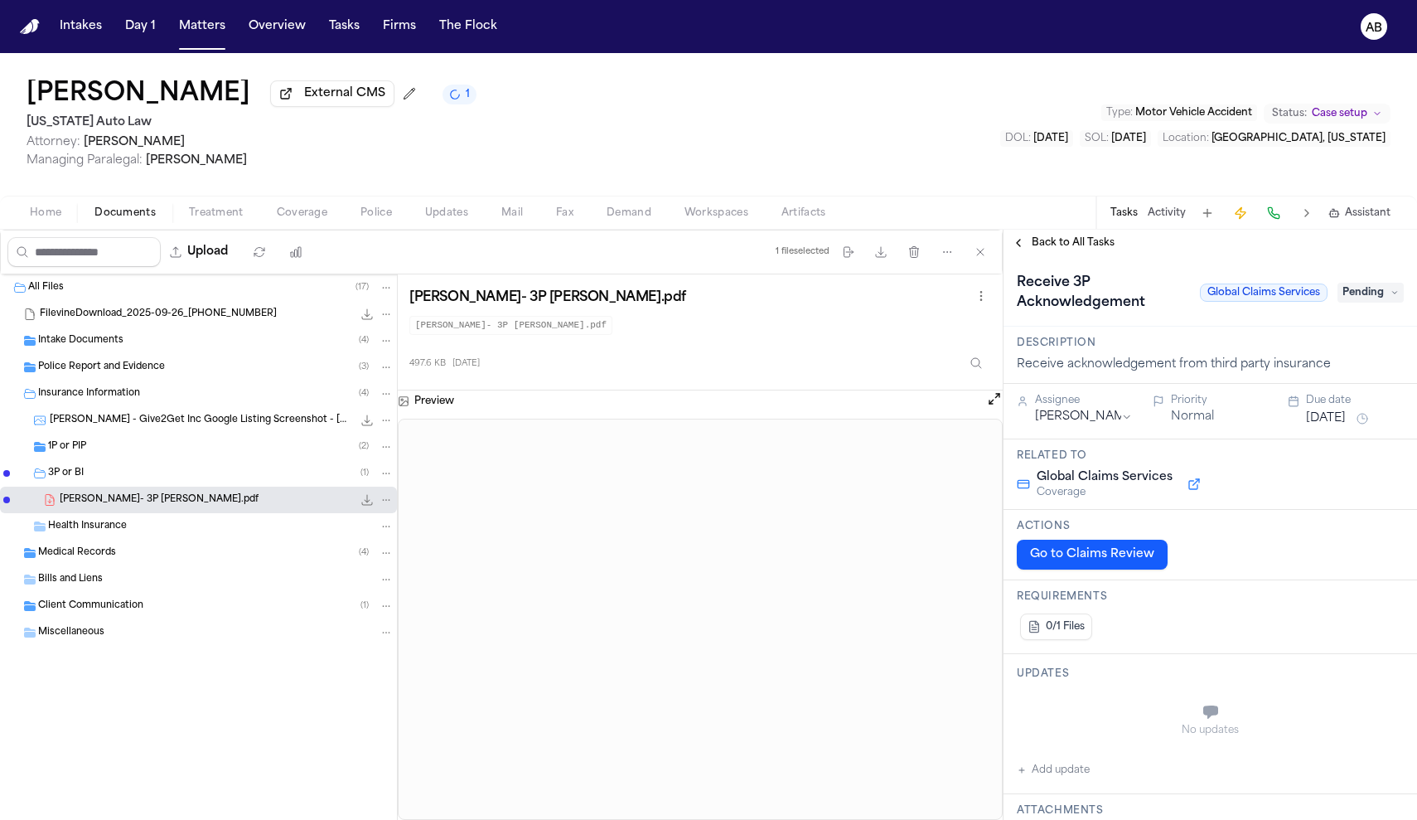
click at [1316, 424] on button "[DATE]" at bounding box center [1326, 418] width 40 height 17
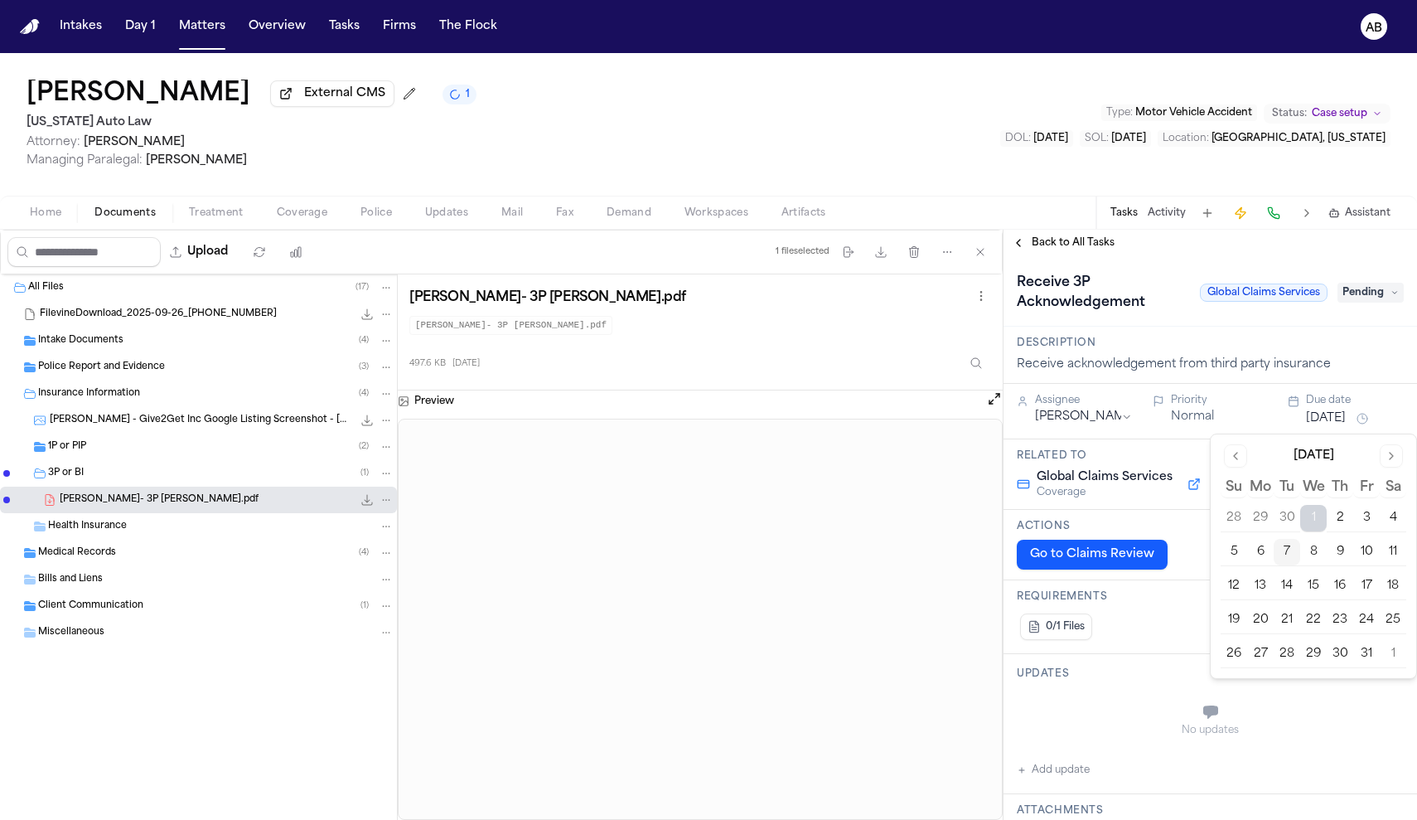
click at [1315, 616] on button "22" at bounding box center [1313, 620] width 27 height 27
click at [1048, 256] on div "Back to All Tasks" at bounding box center [1211, 243] width 414 height 27
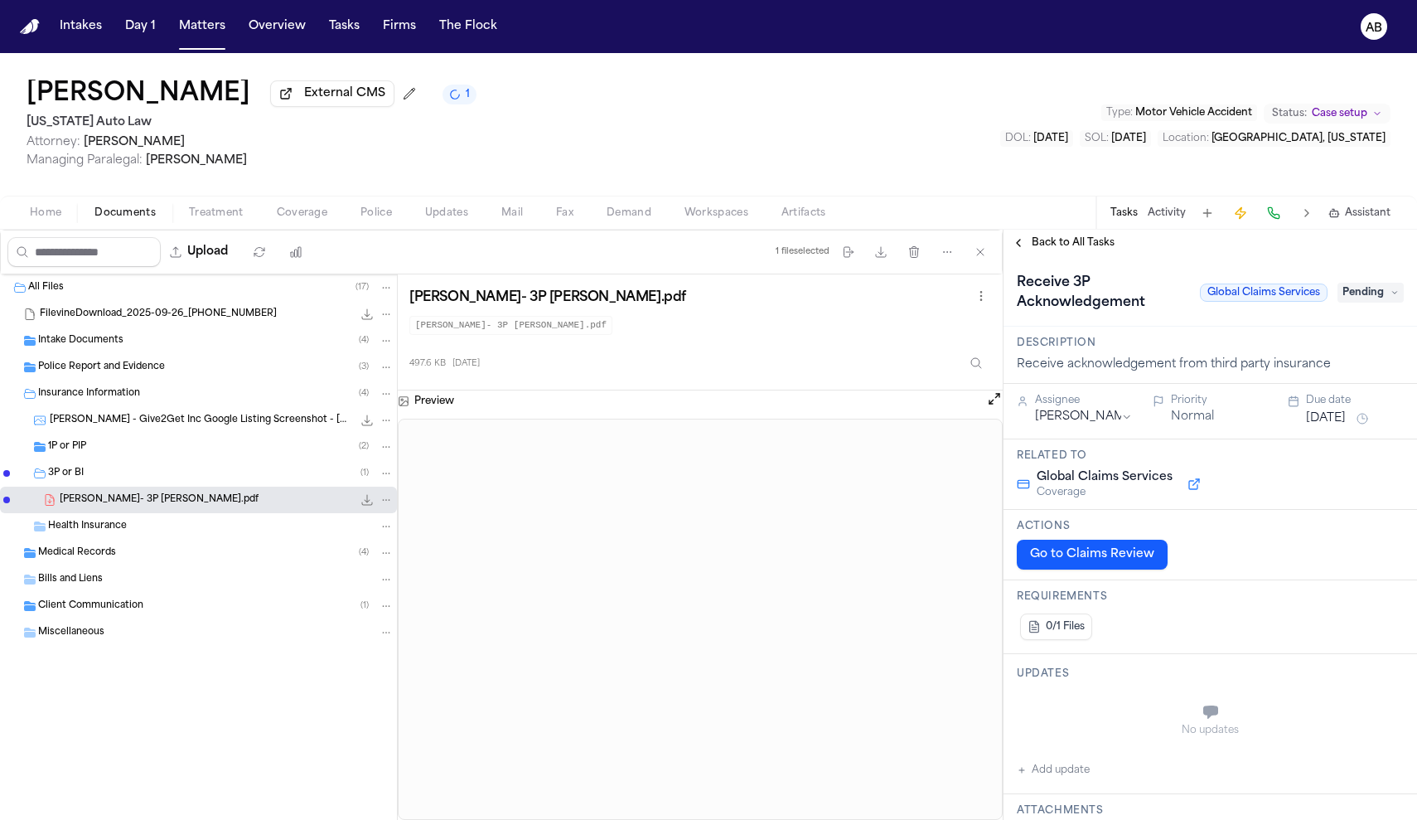
click at [1050, 245] on span "Back to All Tasks" at bounding box center [1073, 242] width 83 height 13
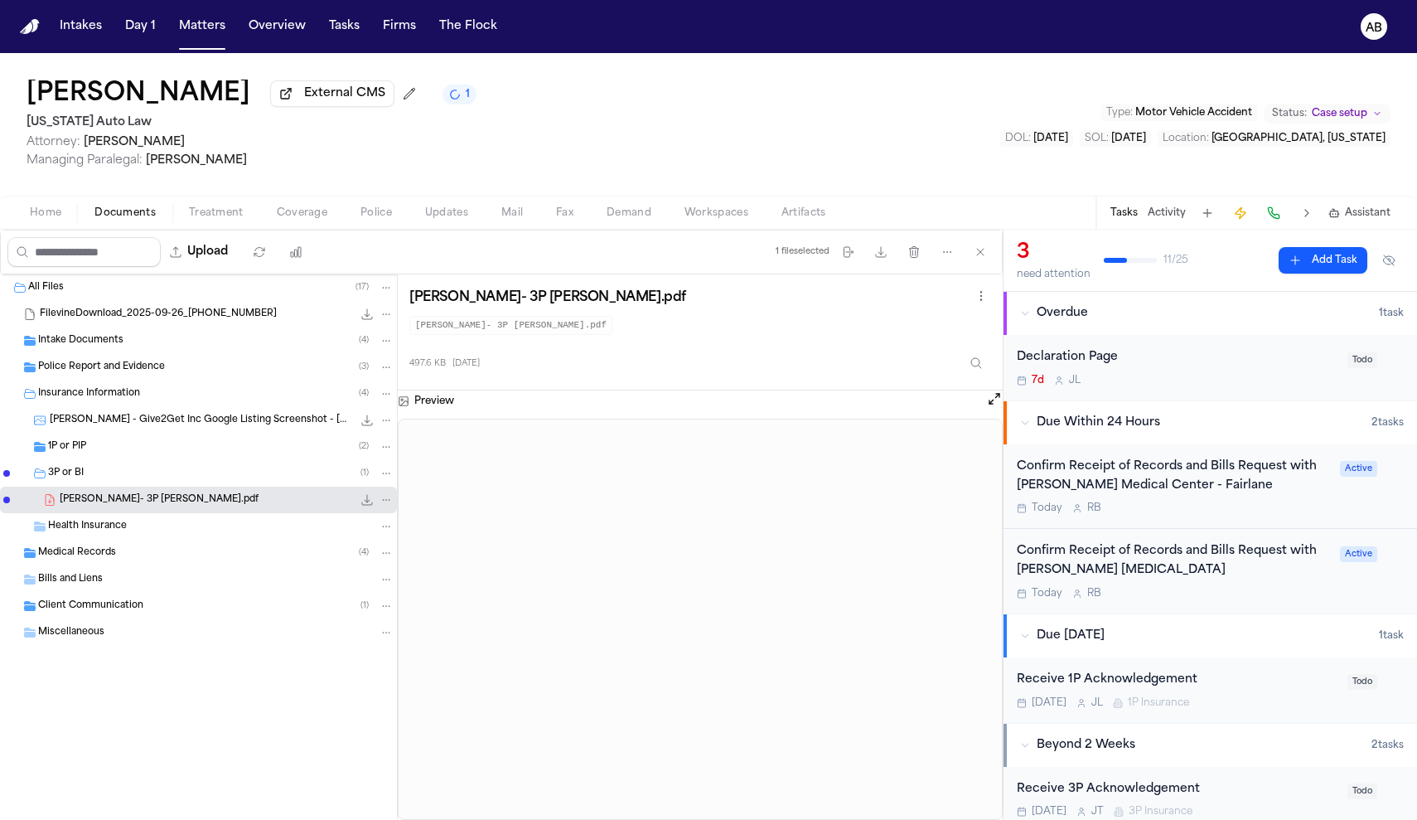
click at [227, 444] on div "1P or PIP ( 2 )" at bounding box center [221, 446] width 346 height 15
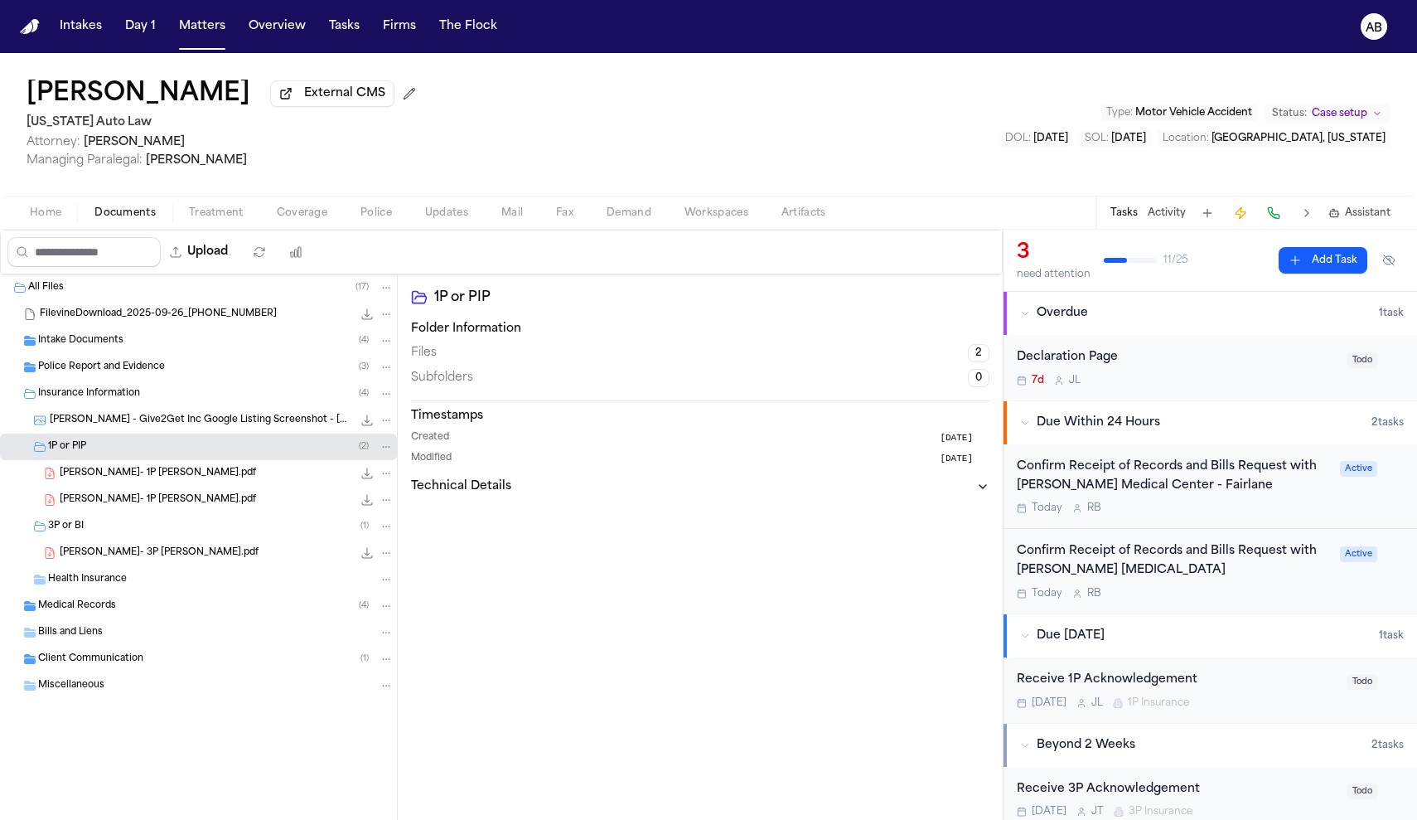
click at [215, 472] on div "Scott Robin- 1P LOR.pdf 518.0 KB • PDF" at bounding box center [227, 473] width 334 height 17
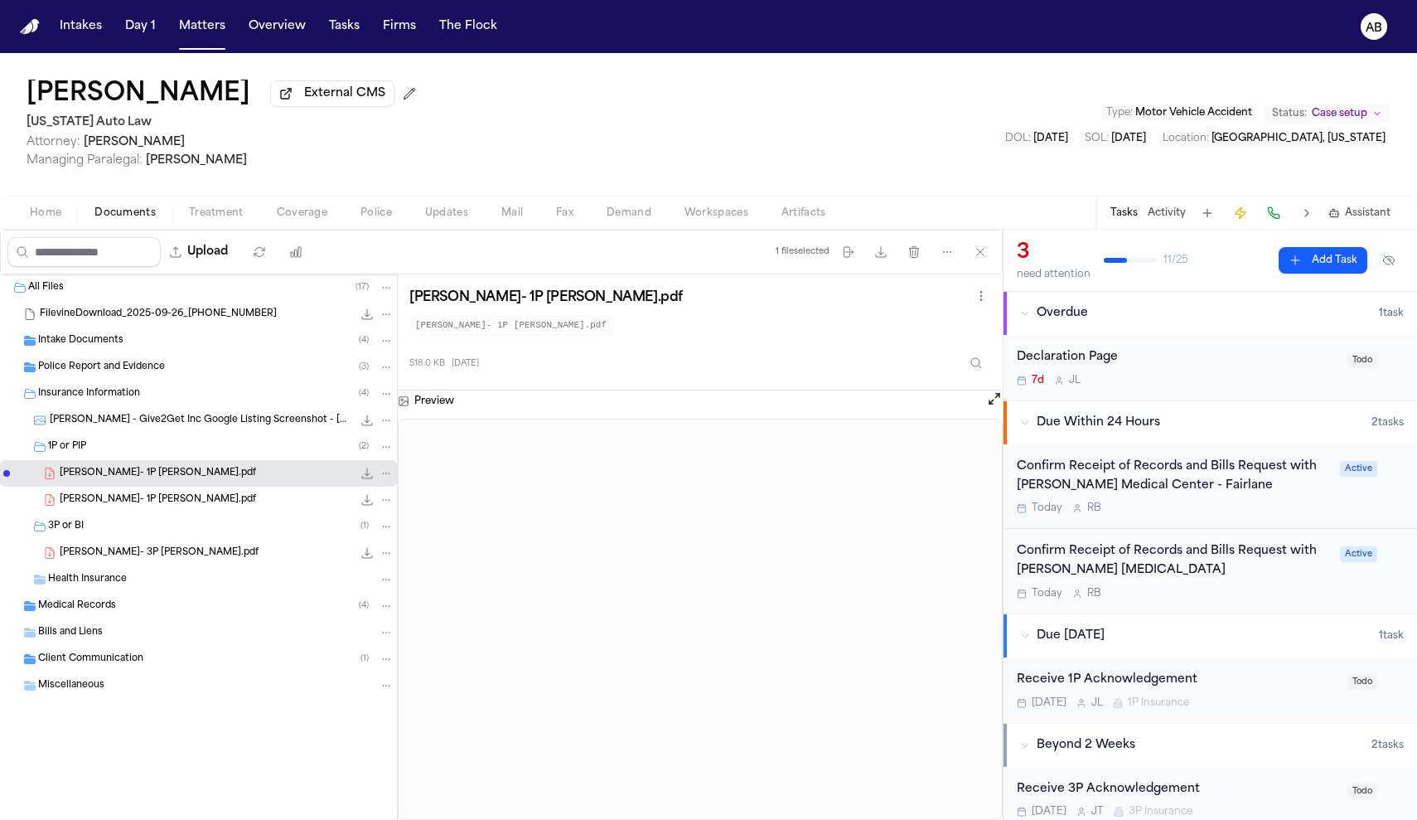
click at [1235, 367] on div "Declaration Page" at bounding box center [1177, 357] width 321 height 19
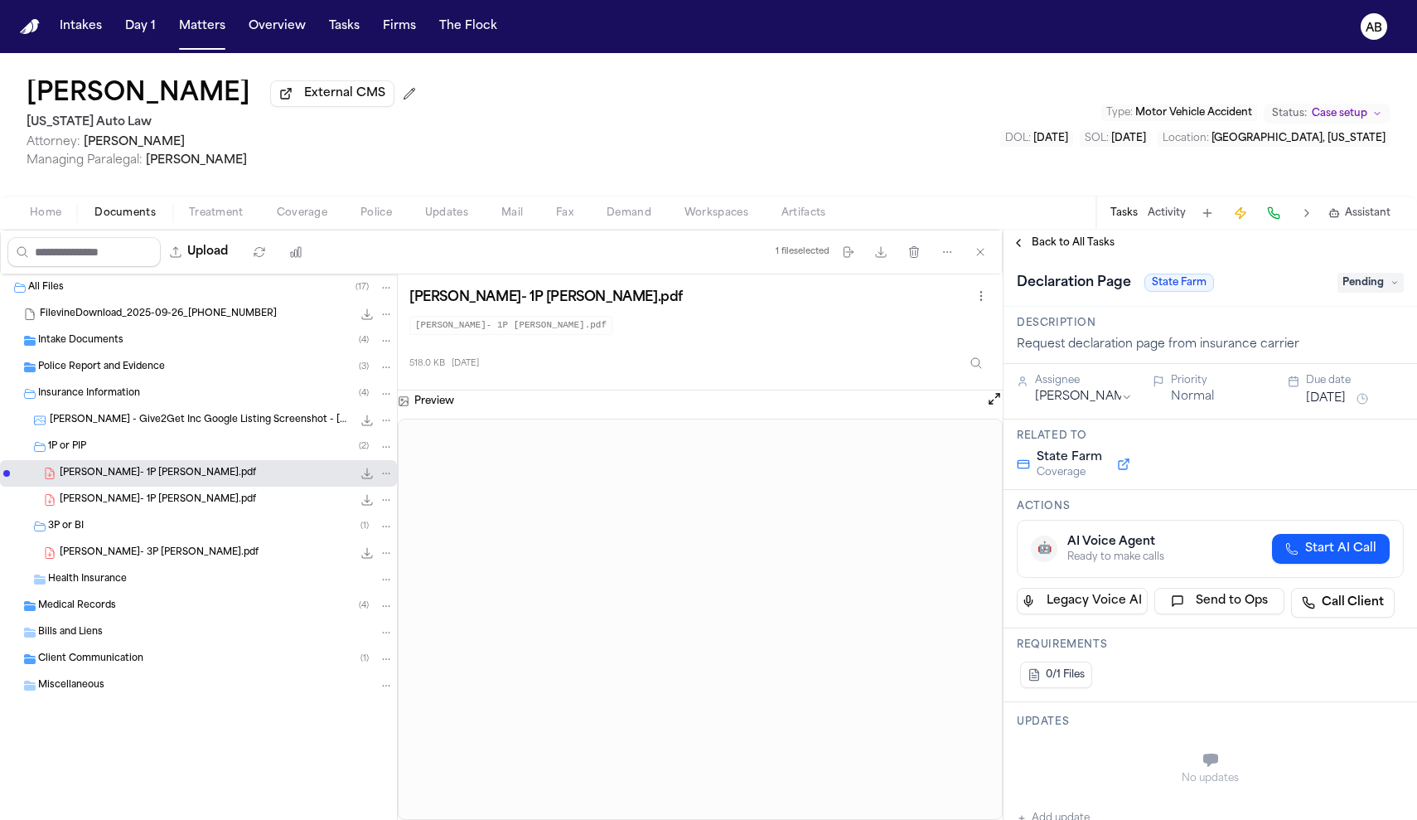
click at [1346, 407] on button "[DATE]" at bounding box center [1326, 398] width 40 height 17
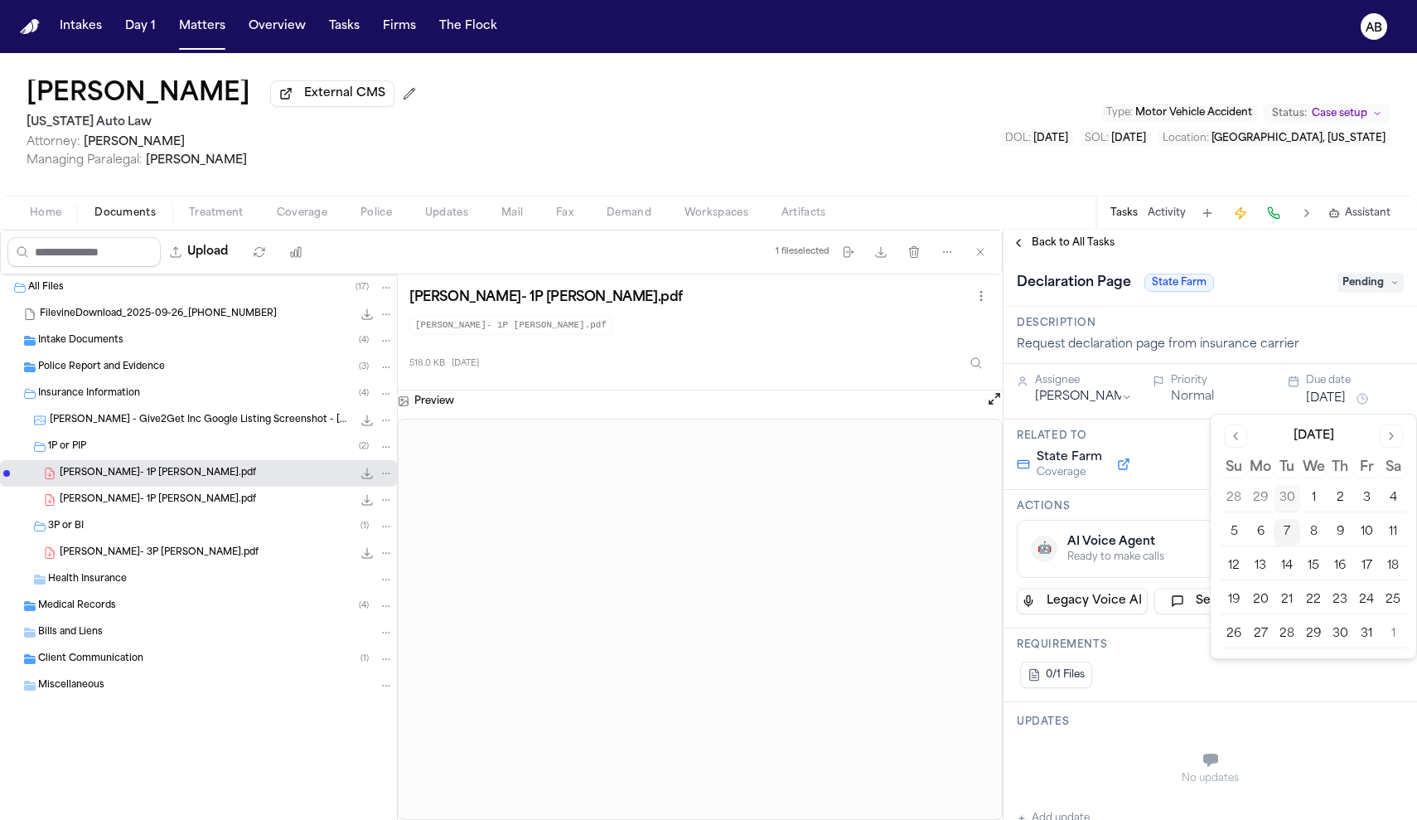
click at [1287, 596] on button "21" at bounding box center [1287, 600] width 27 height 27
click at [1051, 249] on span "Back to All Tasks" at bounding box center [1073, 242] width 83 height 13
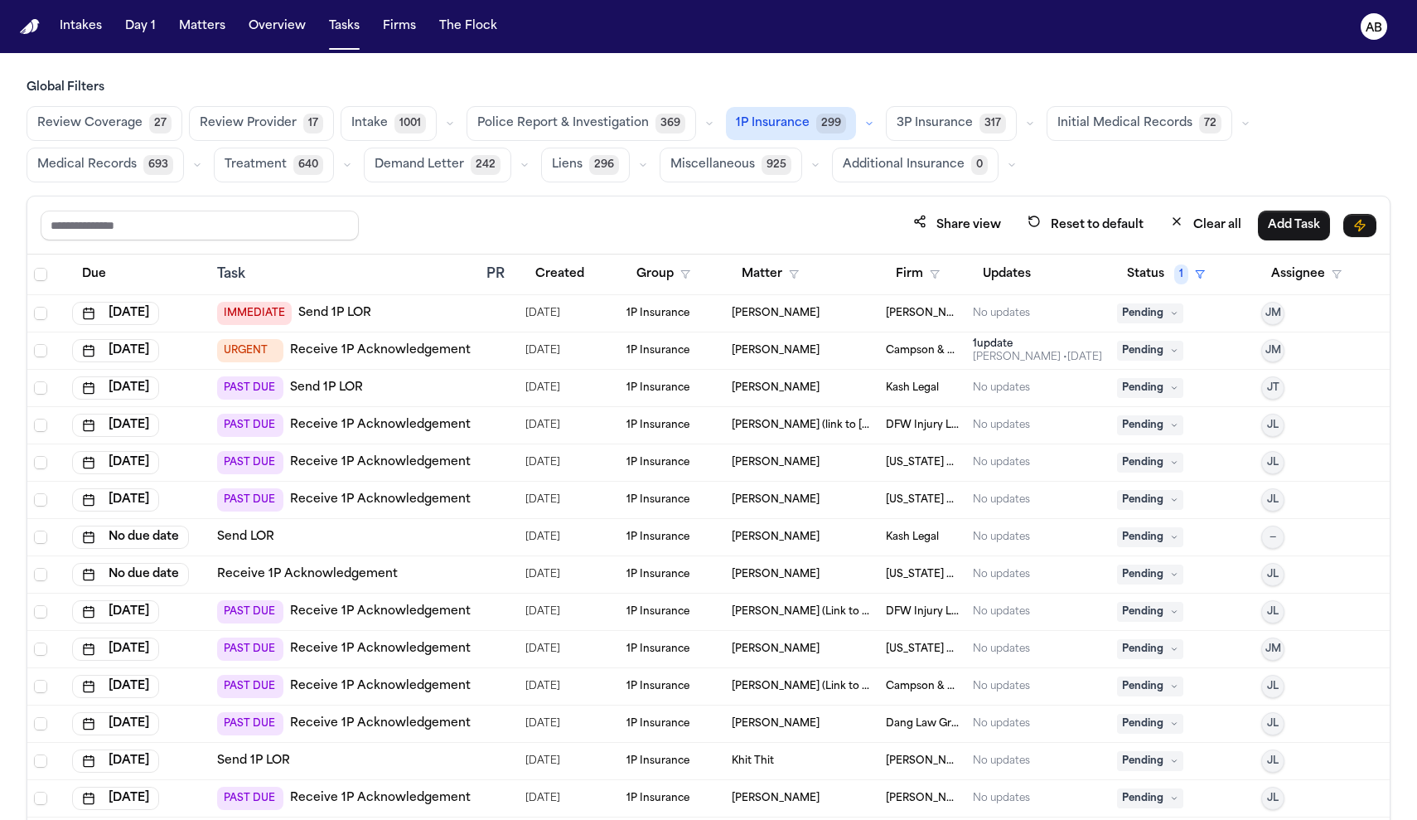
click at [312, 316] on link "Send 1P LOR" at bounding box center [334, 313] width 73 height 17
click at [346, 377] on div "PAST DUE Send 1P LOR" at bounding box center [290, 387] width 146 height 23
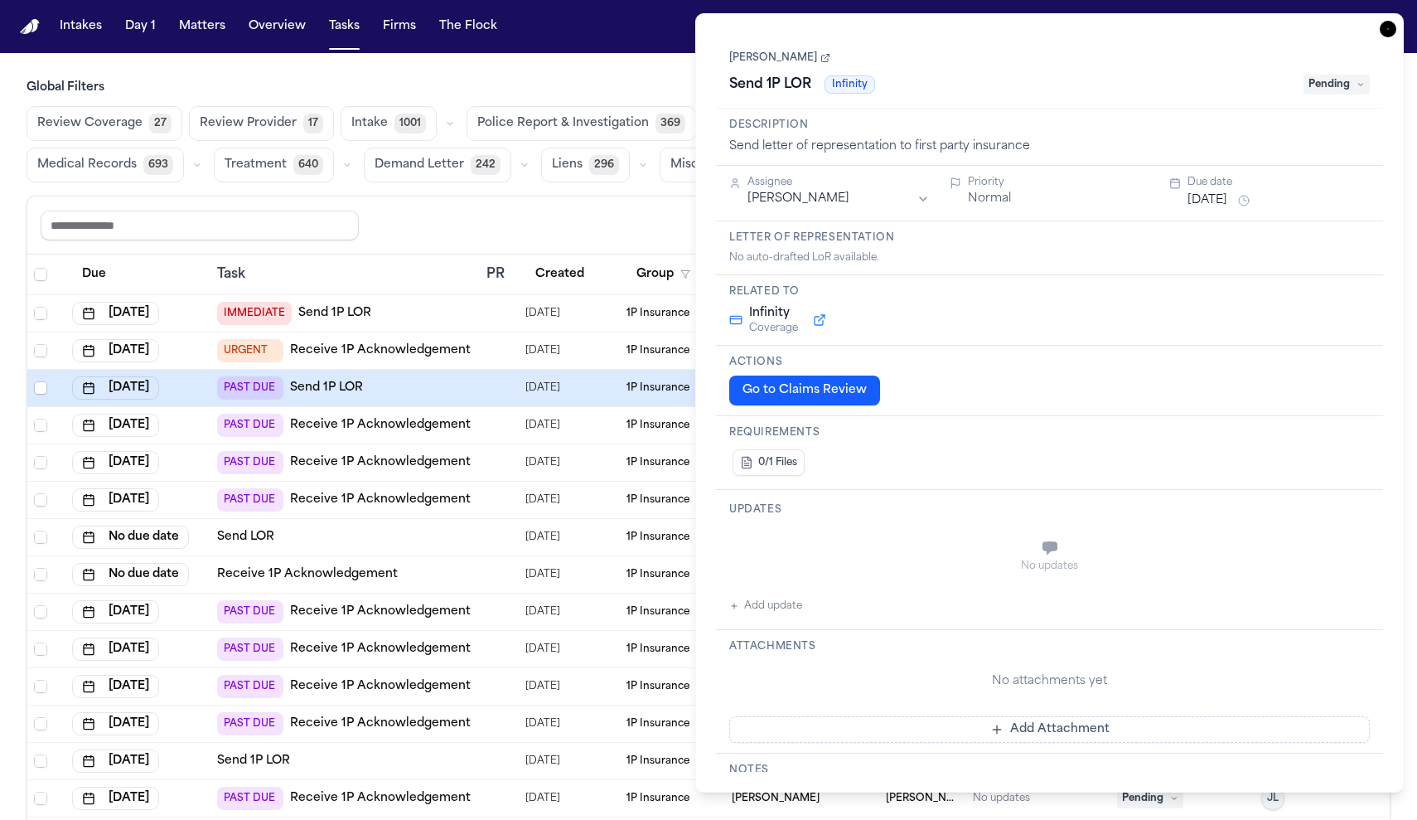
click at [342, 388] on link "Send 1P LOR" at bounding box center [326, 388] width 73 height 17
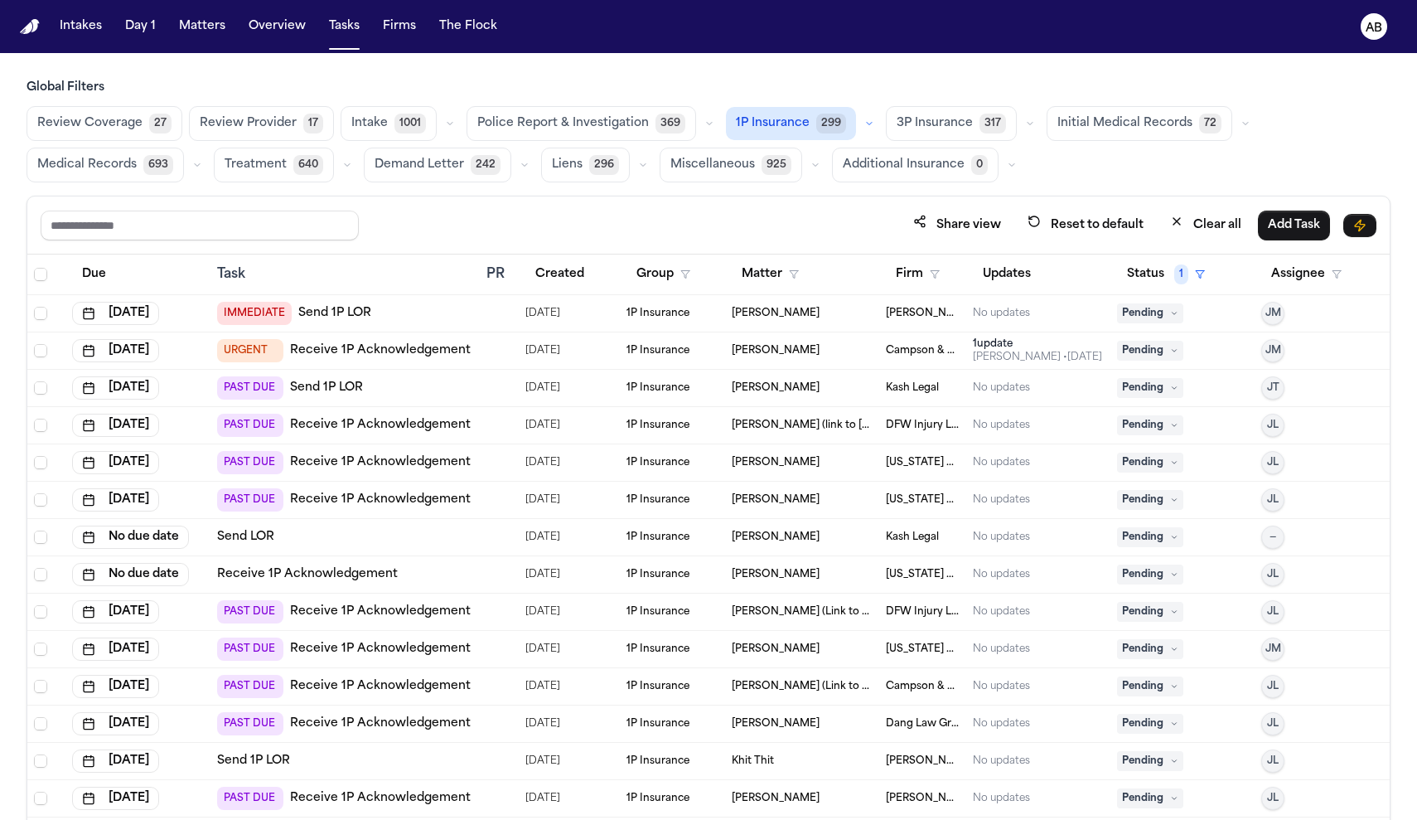
click at [394, 425] on link "Receive 1P Acknowledgement" at bounding box center [380, 425] width 181 height 17
click at [407, 423] on link "Receive 1P Acknowledgement" at bounding box center [380, 425] width 181 height 17
click at [439, 461] on link "Receive 1P Acknowledgement" at bounding box center [380, 462] width 181 height 17
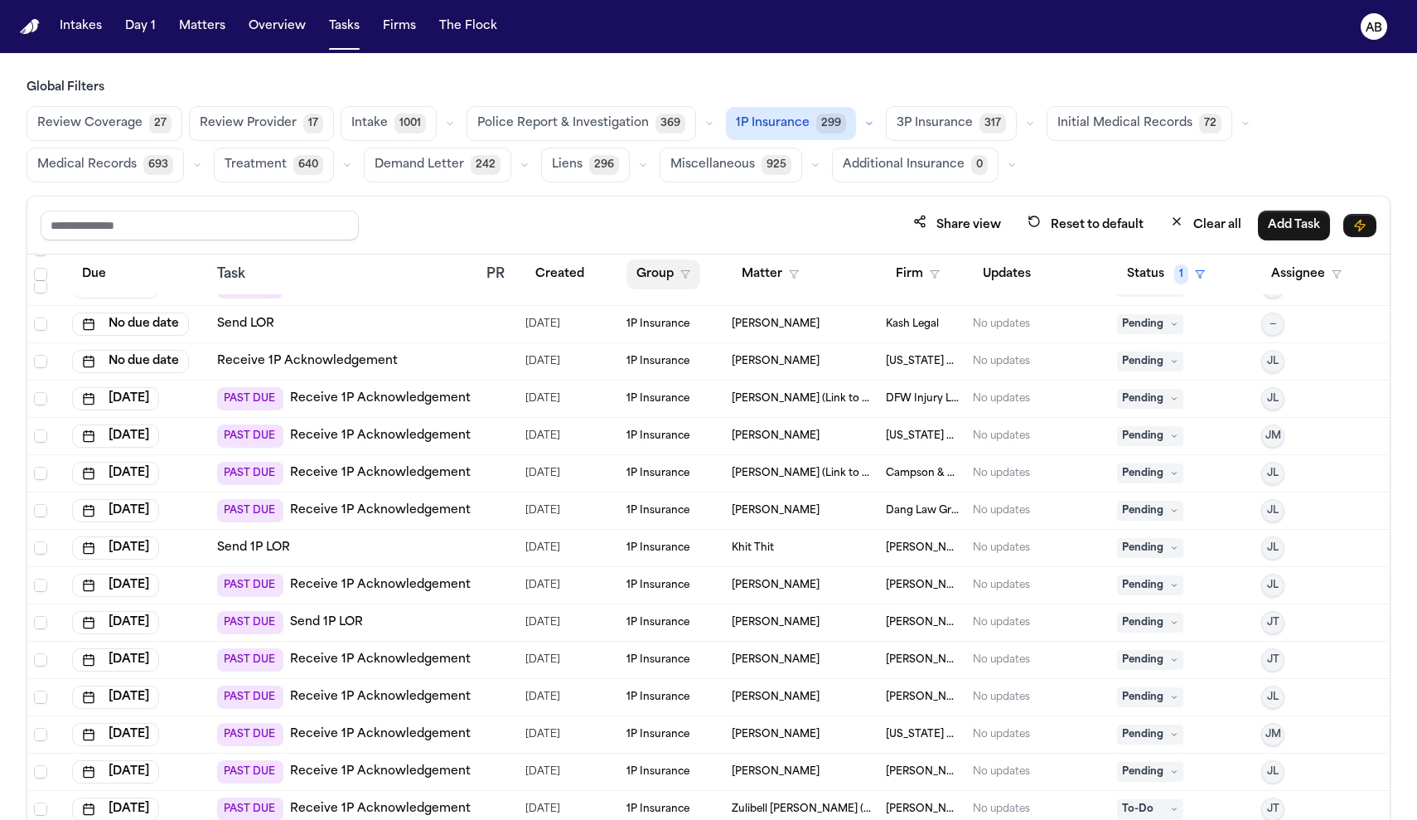
scroll to position [239, 0]
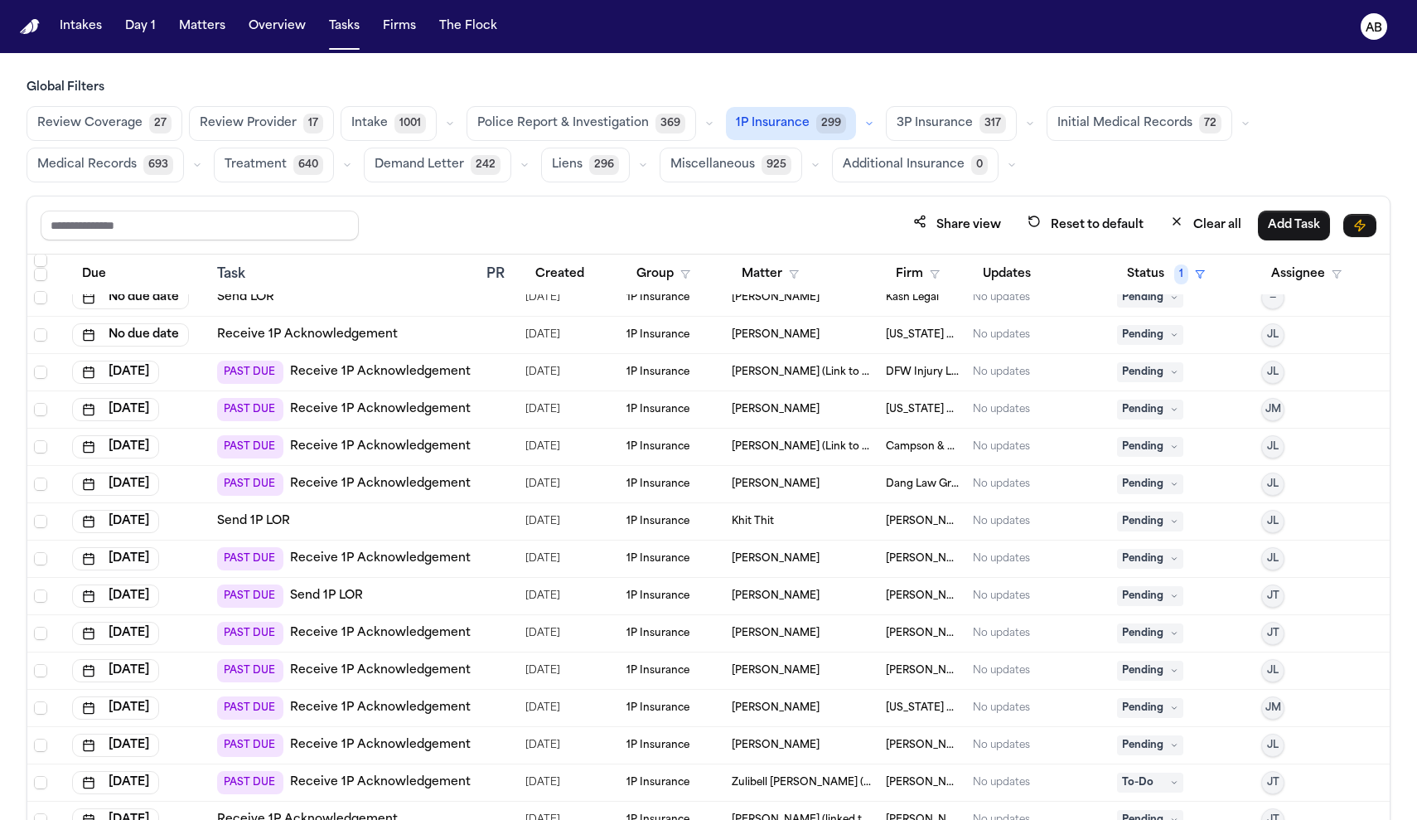
click at [360, 590] on link "Send 1P LOR" at bounding box center [326, 596] width 73 height 17
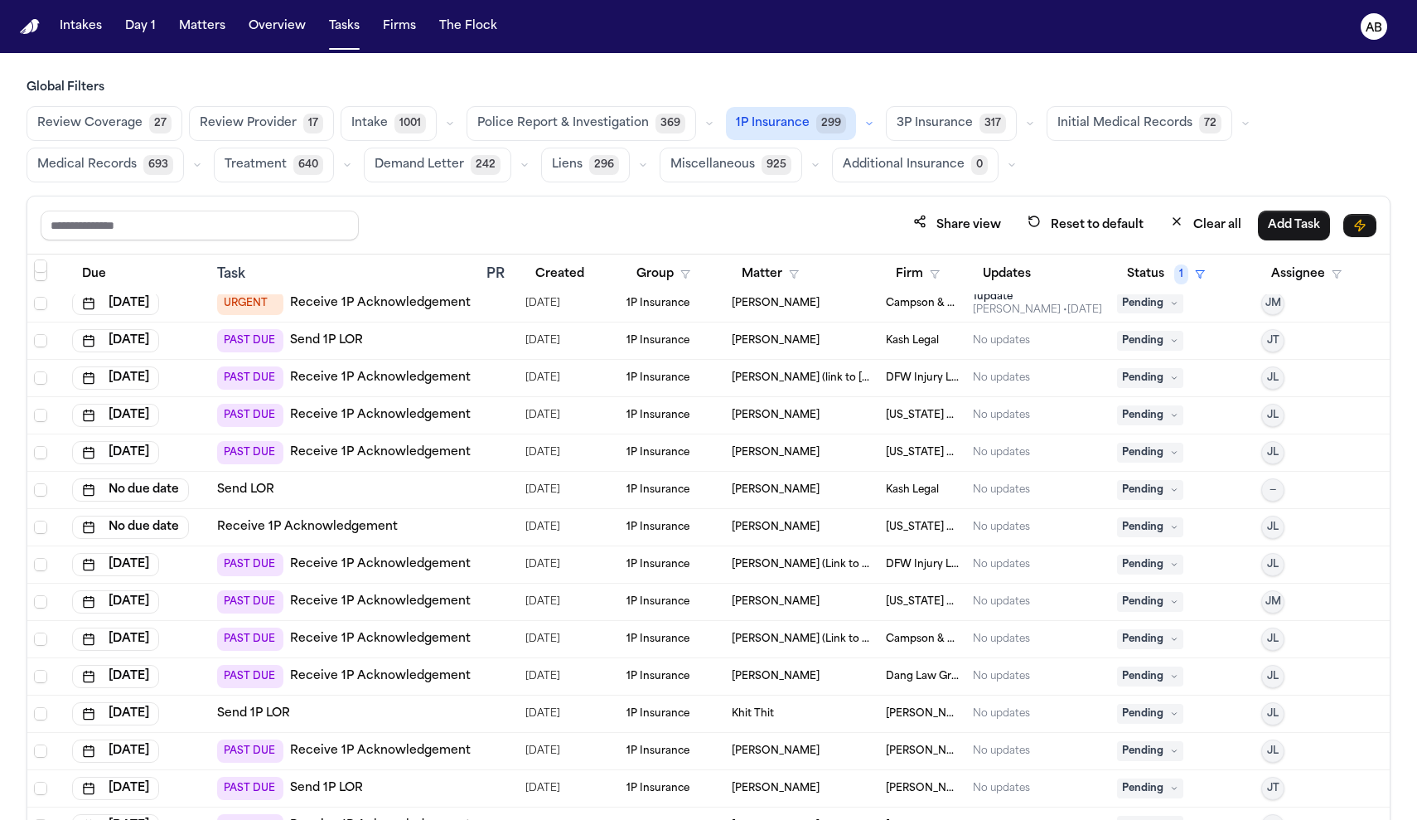
scroll to position [0, 0]
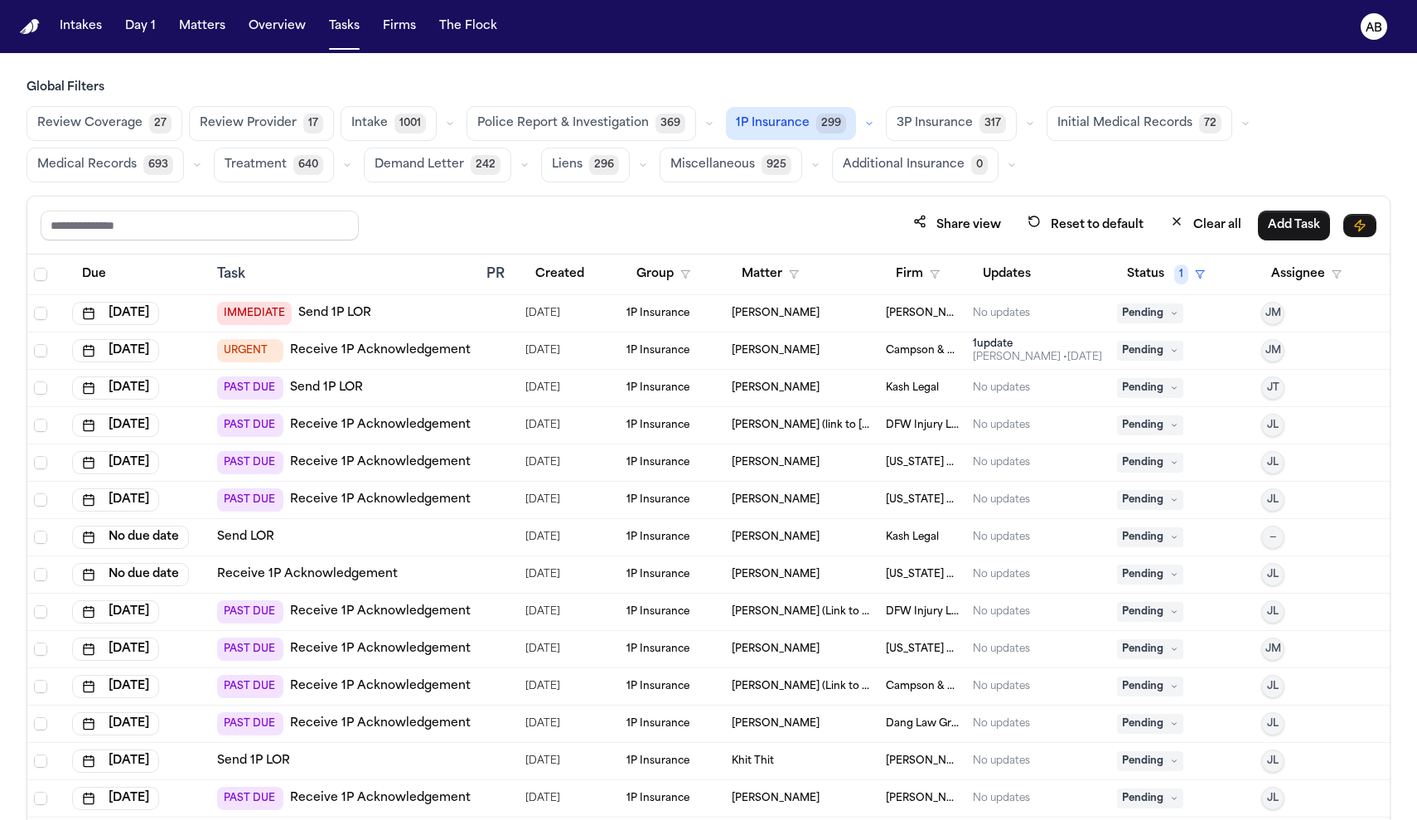
click at [904, 124] on span "3P Insurance" at bounding box center [935, 123] width 76 height 17
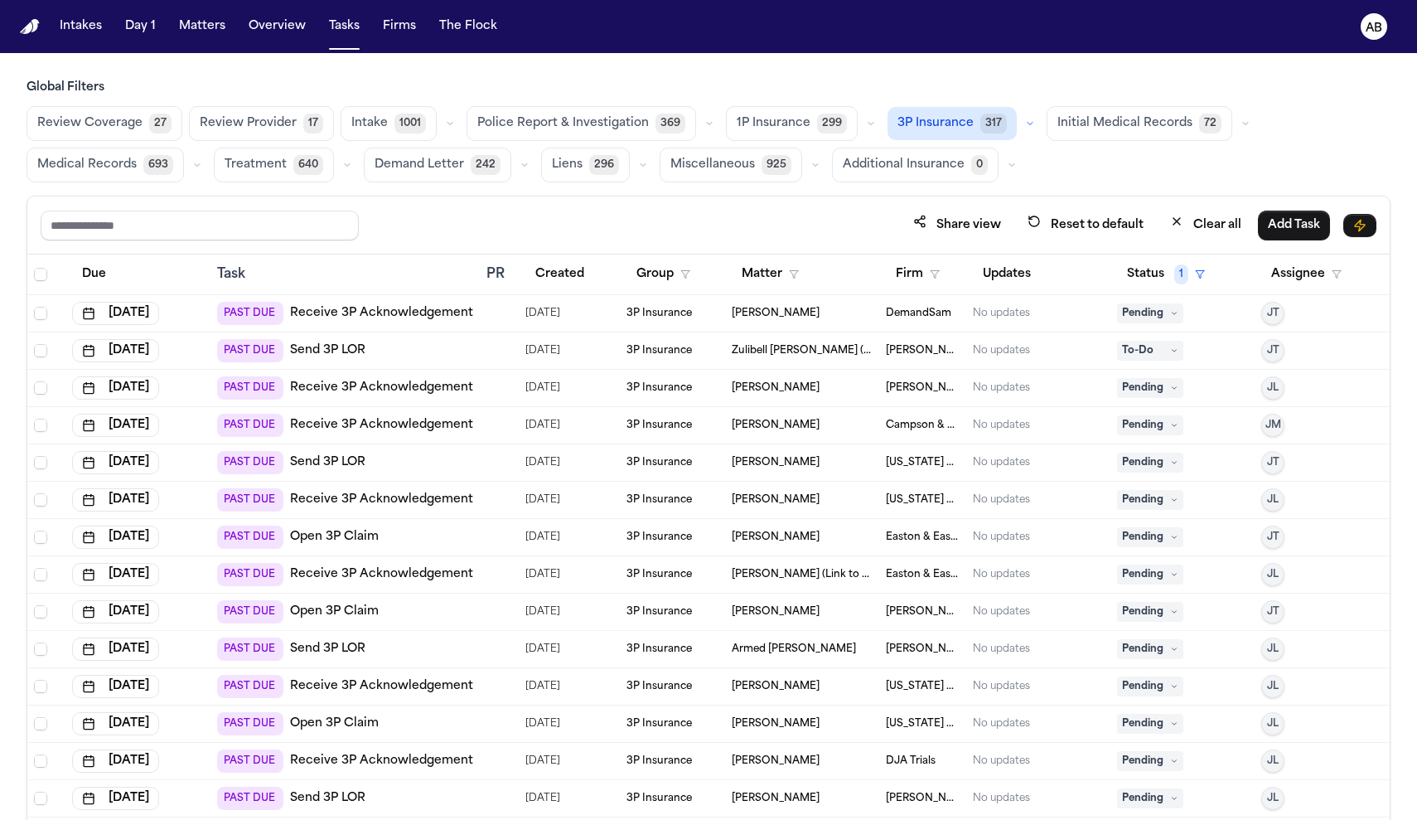
click at [747, 124] on span "1P Insurance" at bounding box center [774, 123] width 74 height 17
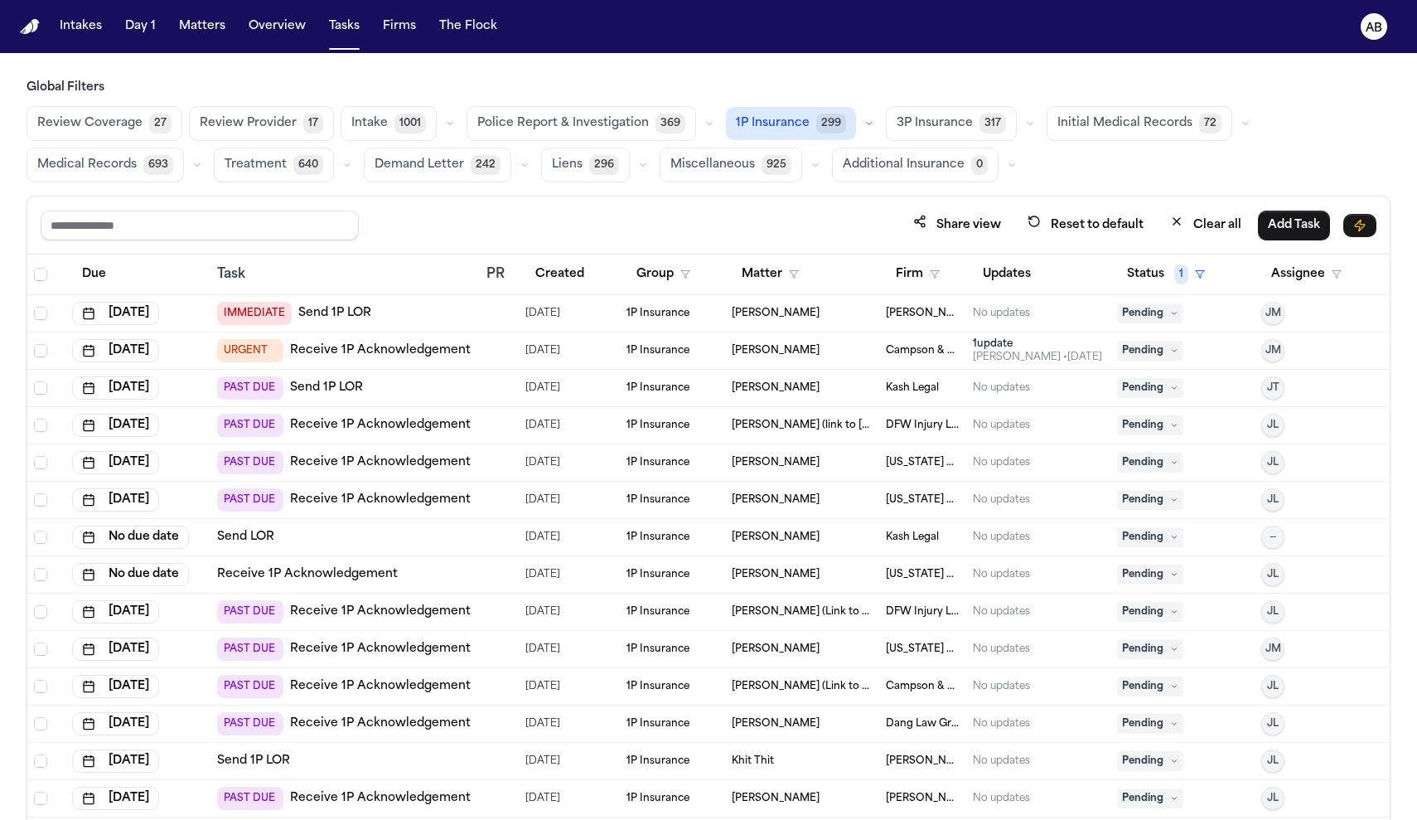
scroll to position [695, 0]
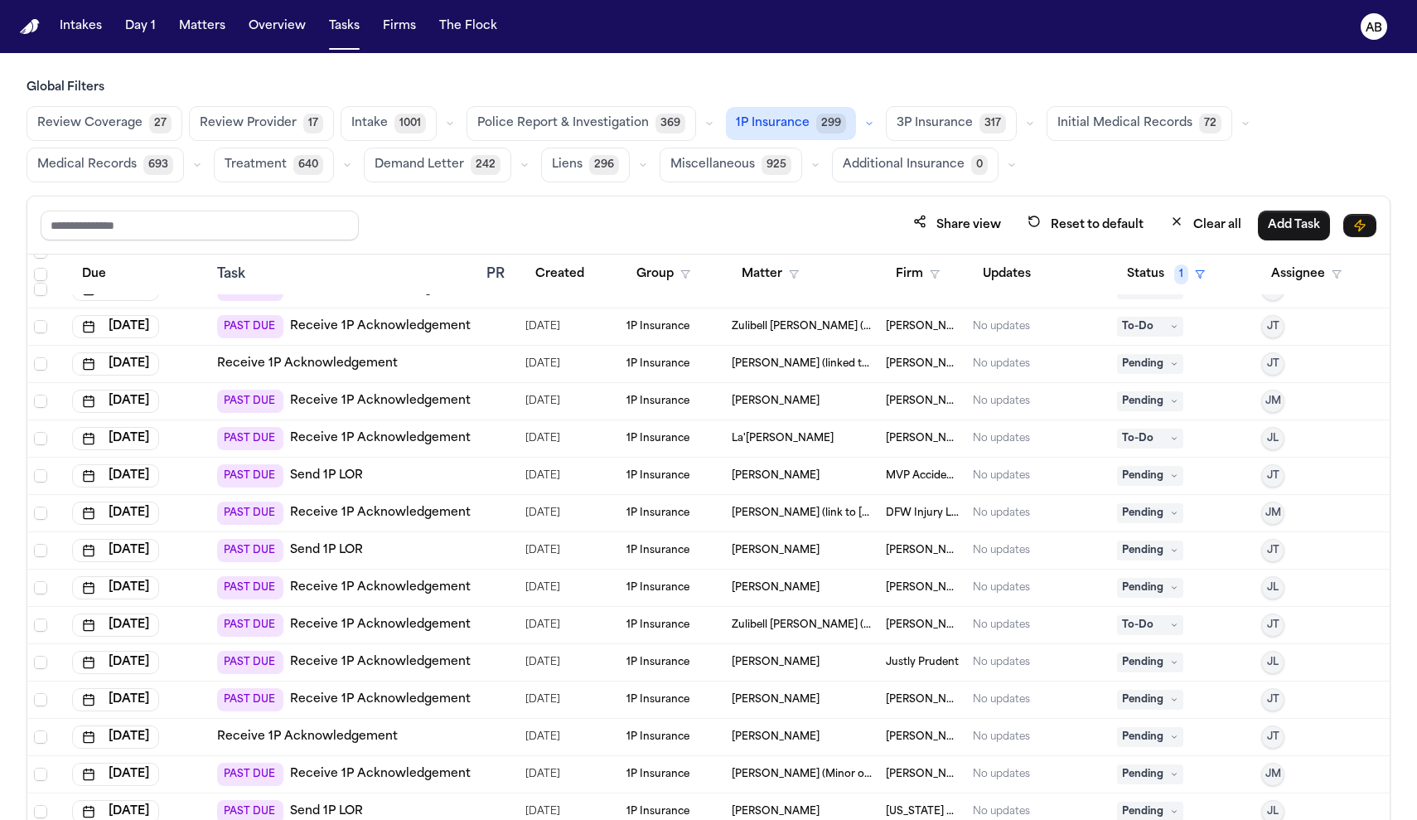
click at [336, 476] on link "Send 1P LOR" at bounding box center [326, 475] width 73 height 17
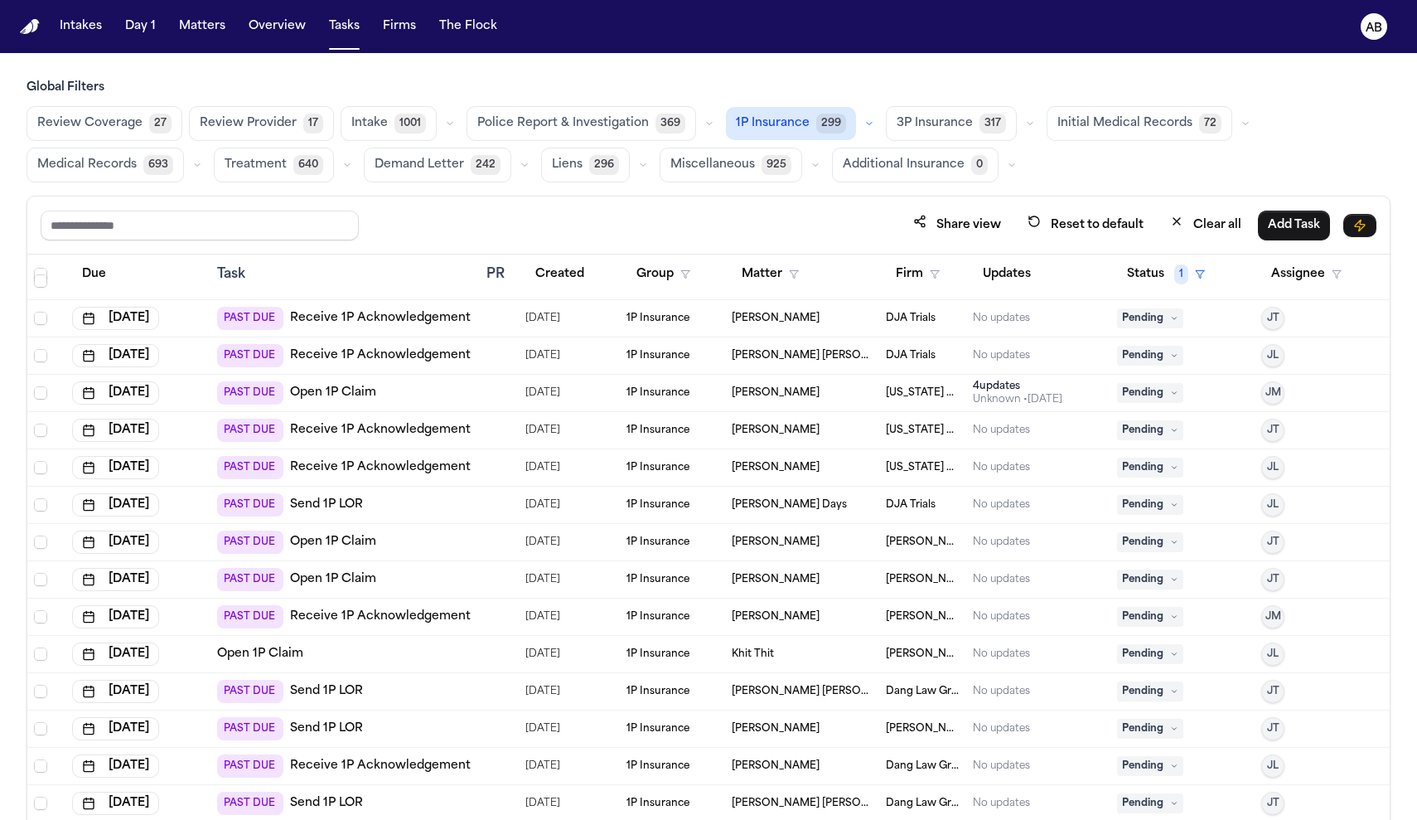
scroll to position [1485, 0]
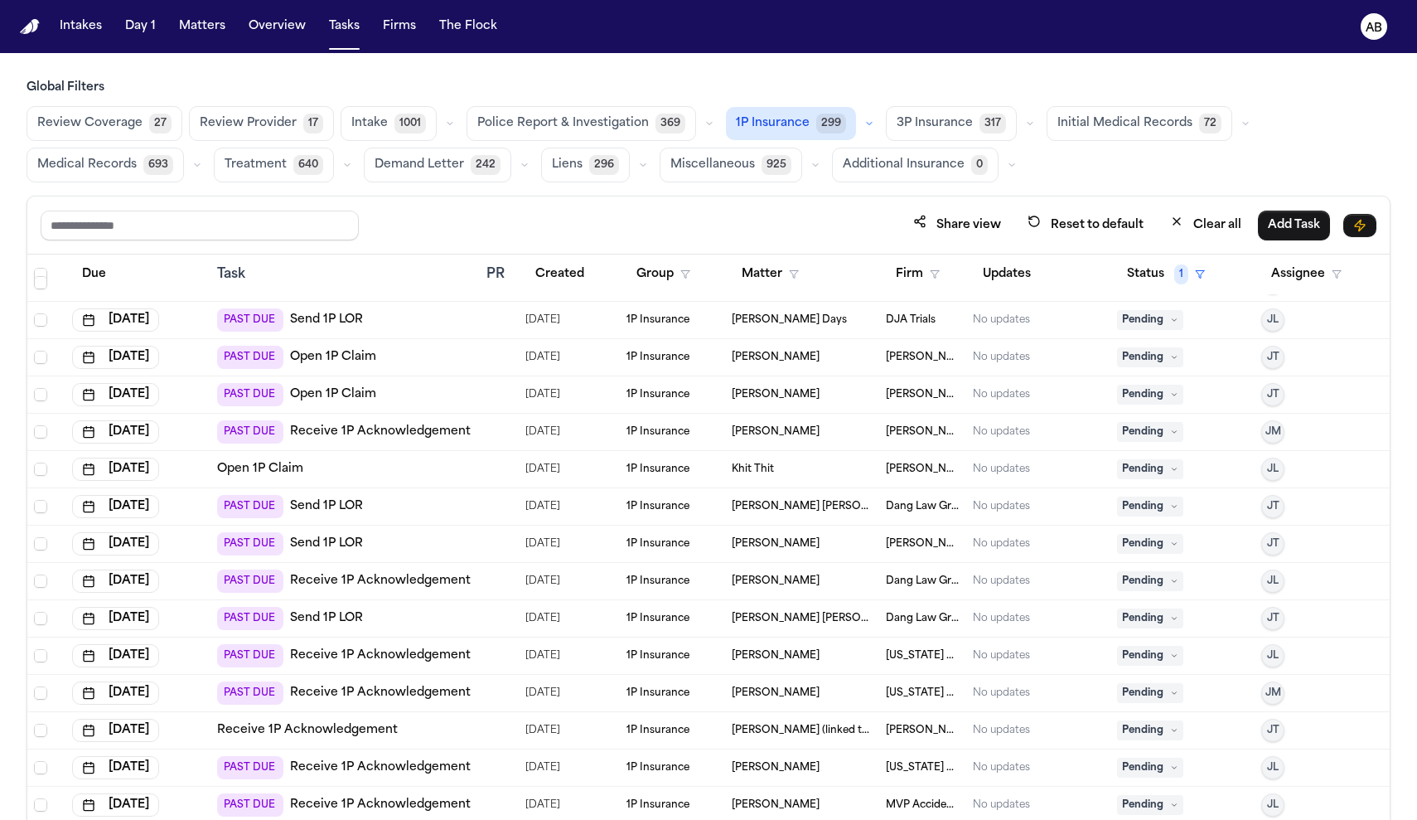
click at [357, 507] on link "Send 1P LOR" at bounding box center [326, 506] width 73 height 17
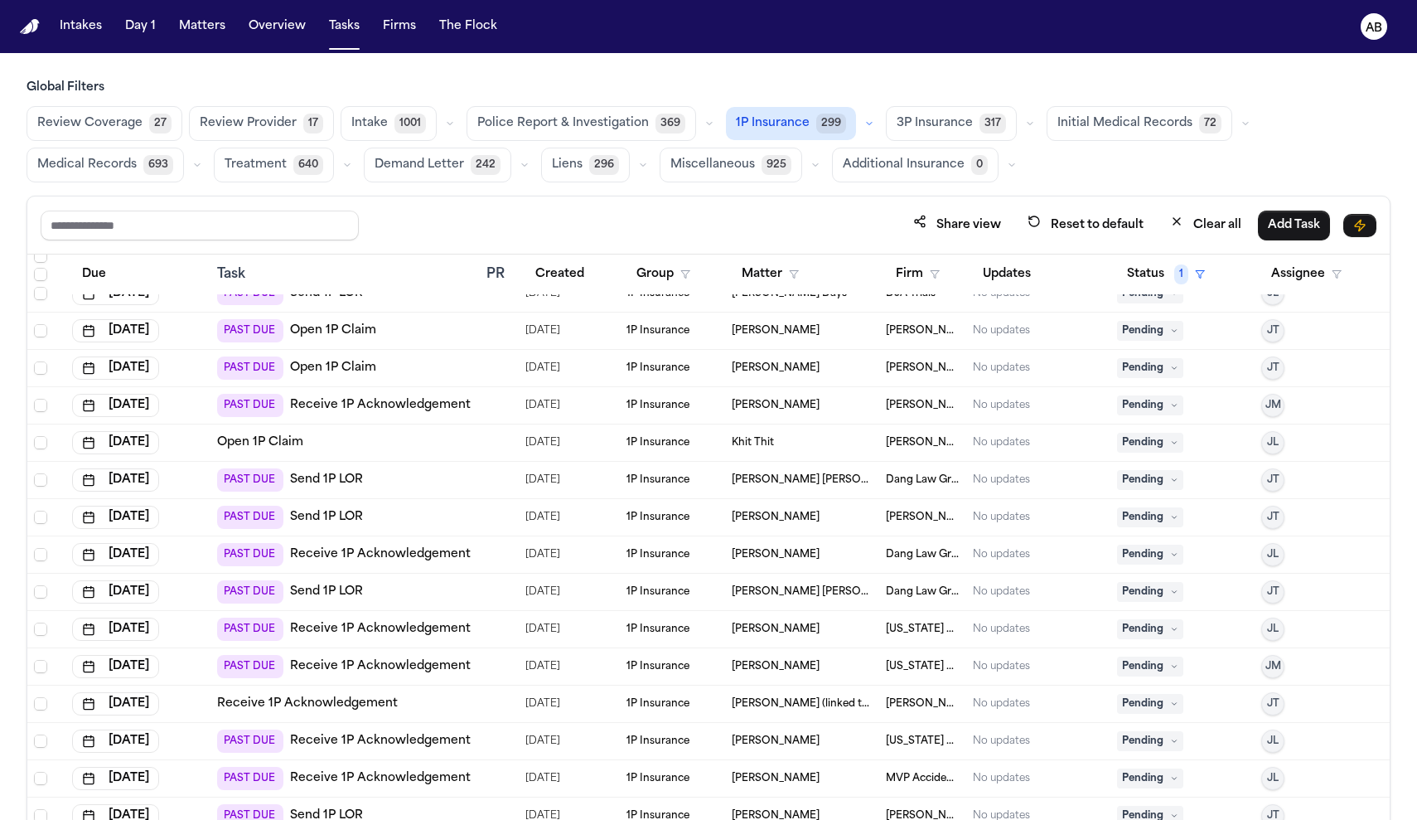
scroll to position [1963, 0]
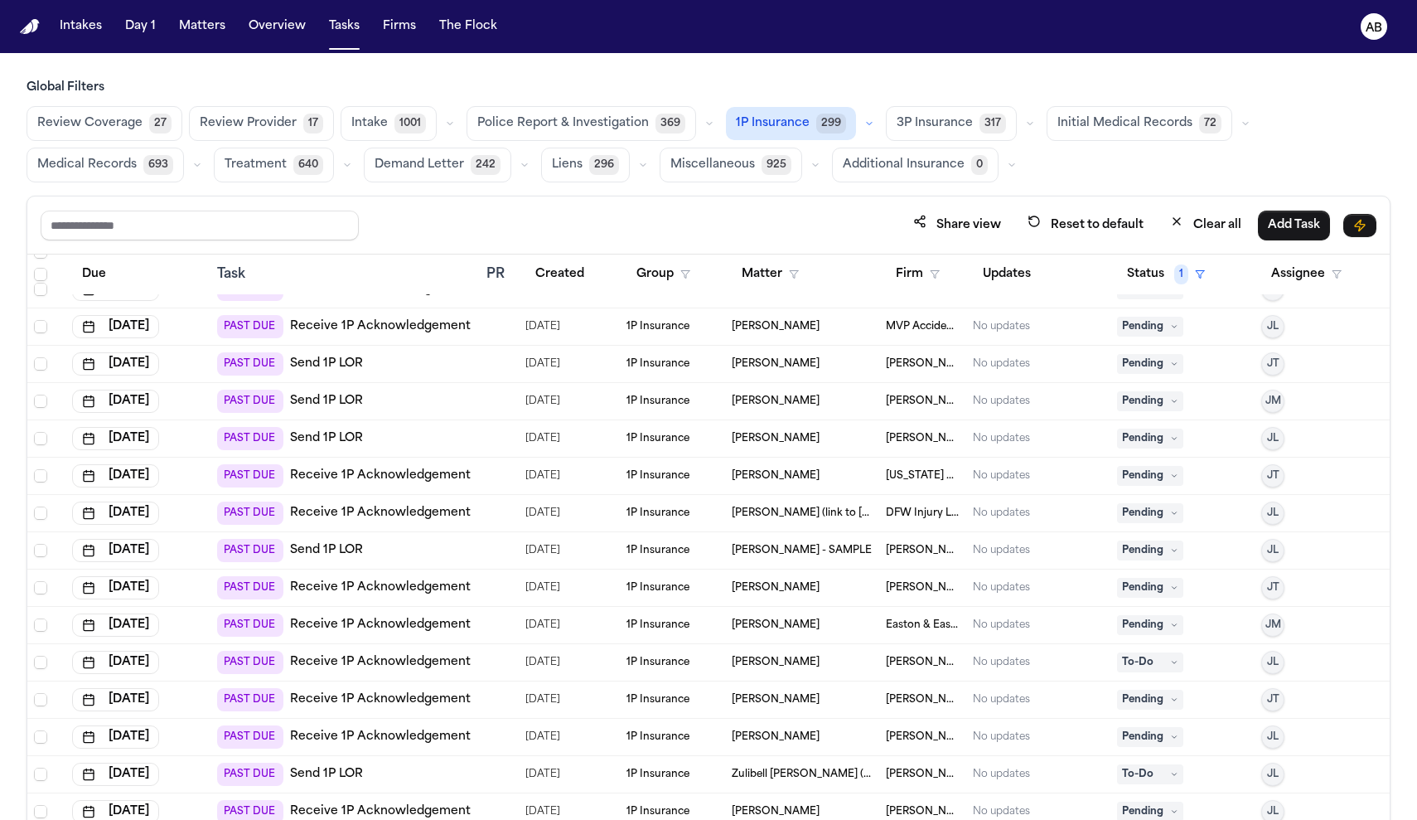
click at [410, 549] on div "PAST DUE Send 1P LOR" at bounding box center [345, 550] width 256 height 23
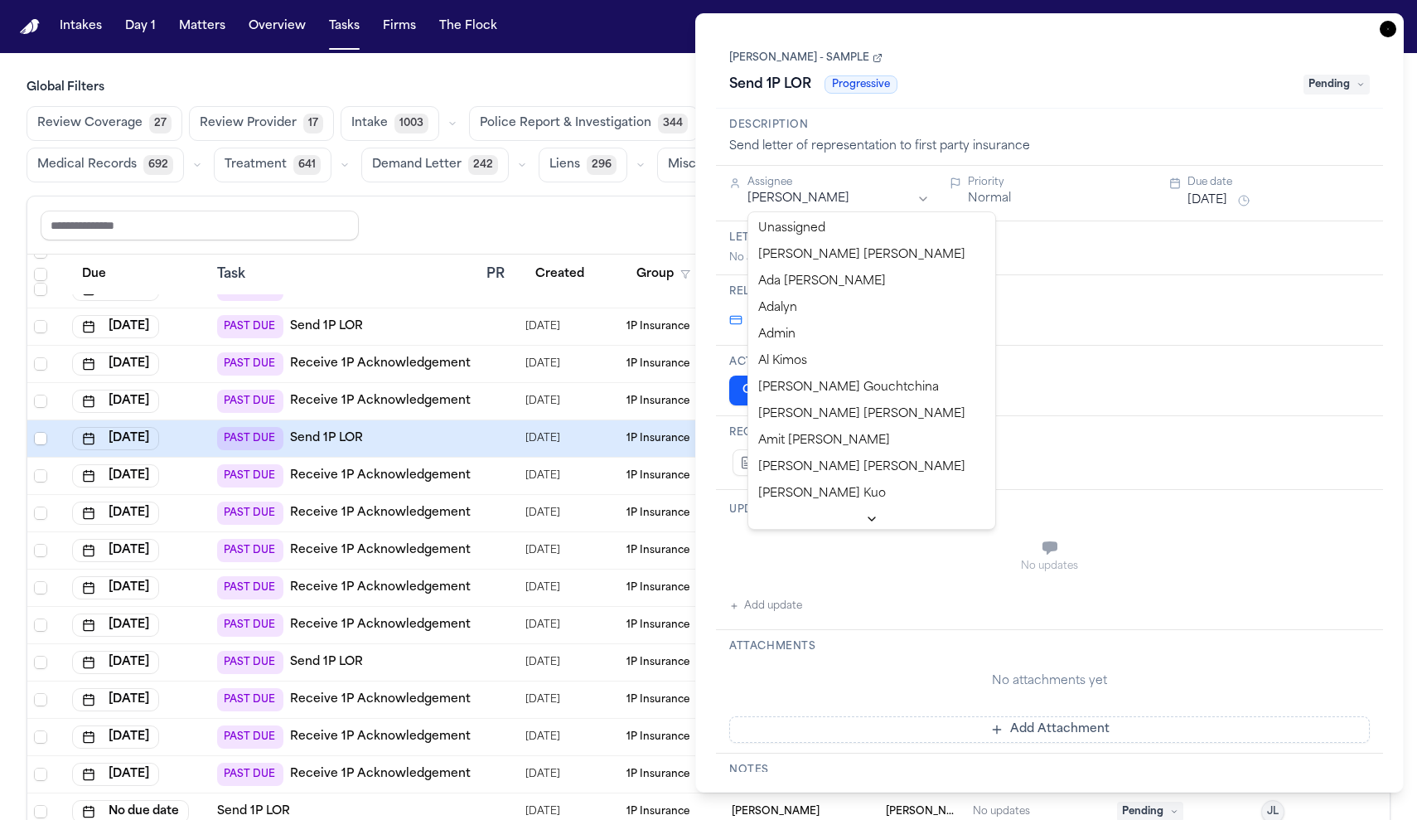
click at [919, 200] on html "Intakes Day 1 Matters Overview Tasks Firms The Flock AB Global Filters Review C…" at bounding box center [708, 410] width 1417 height 820
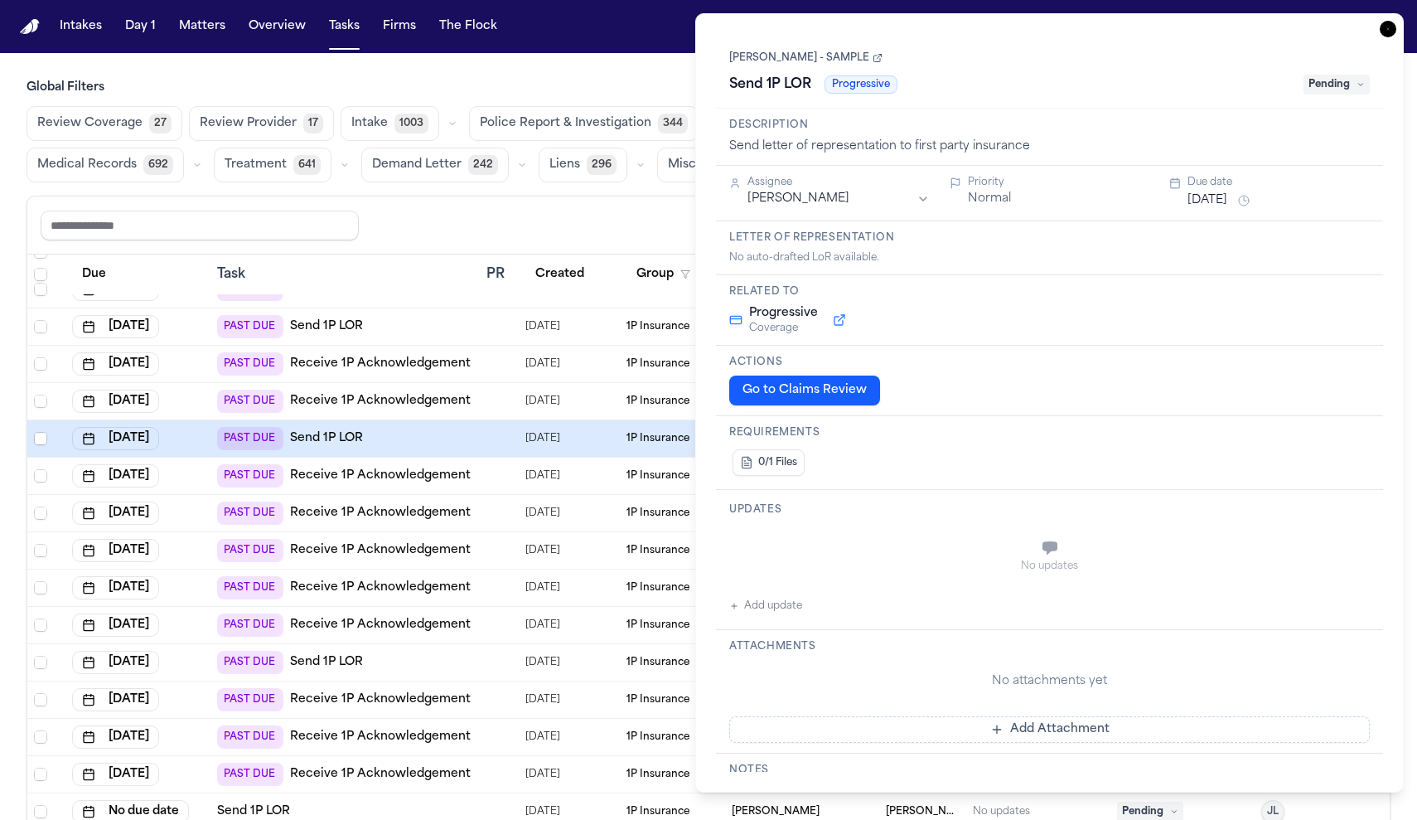
click at [1333, 92] on span "Pending" at bounding box center [1337, 85] width 66 height 20
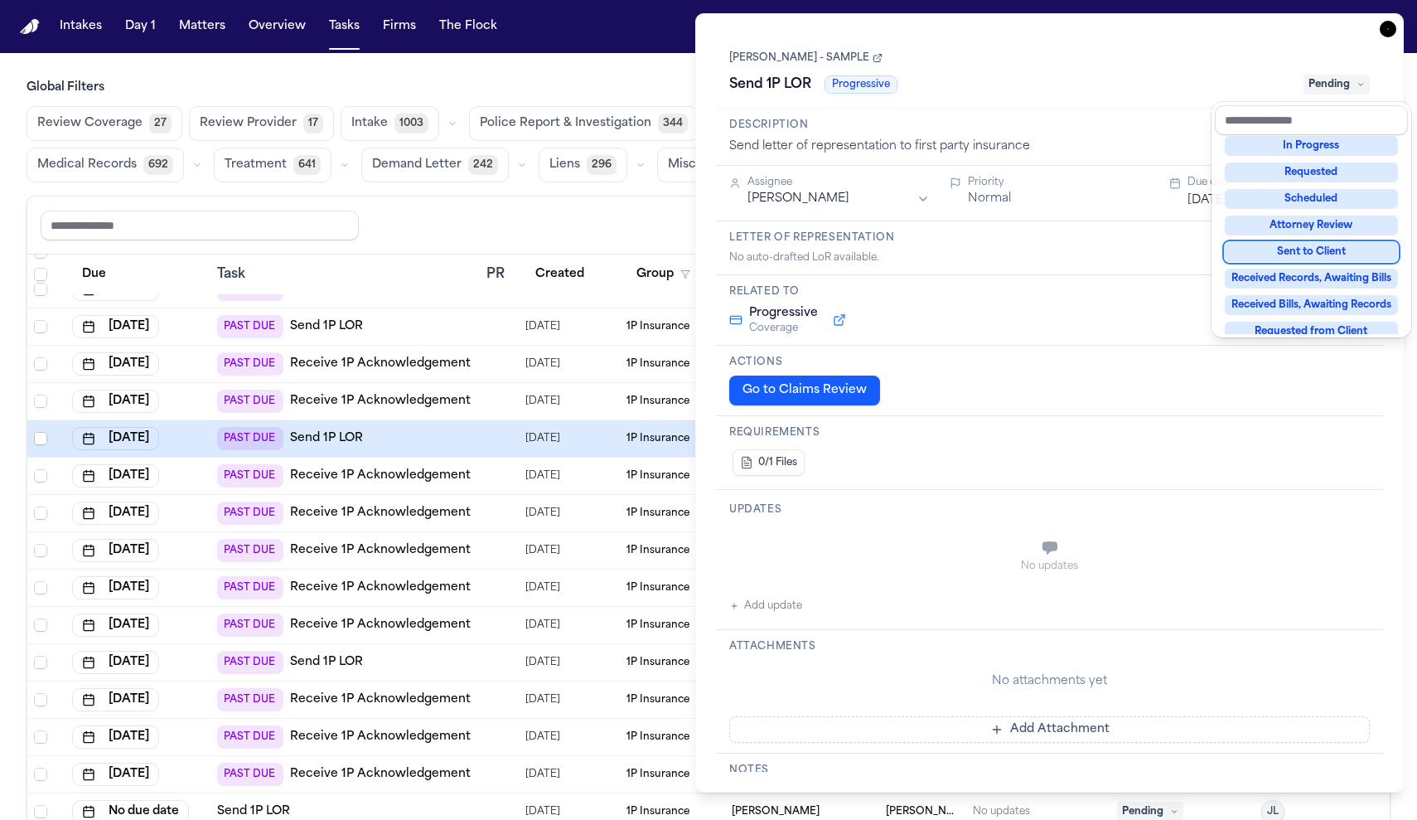
scroll to position [236, 0]
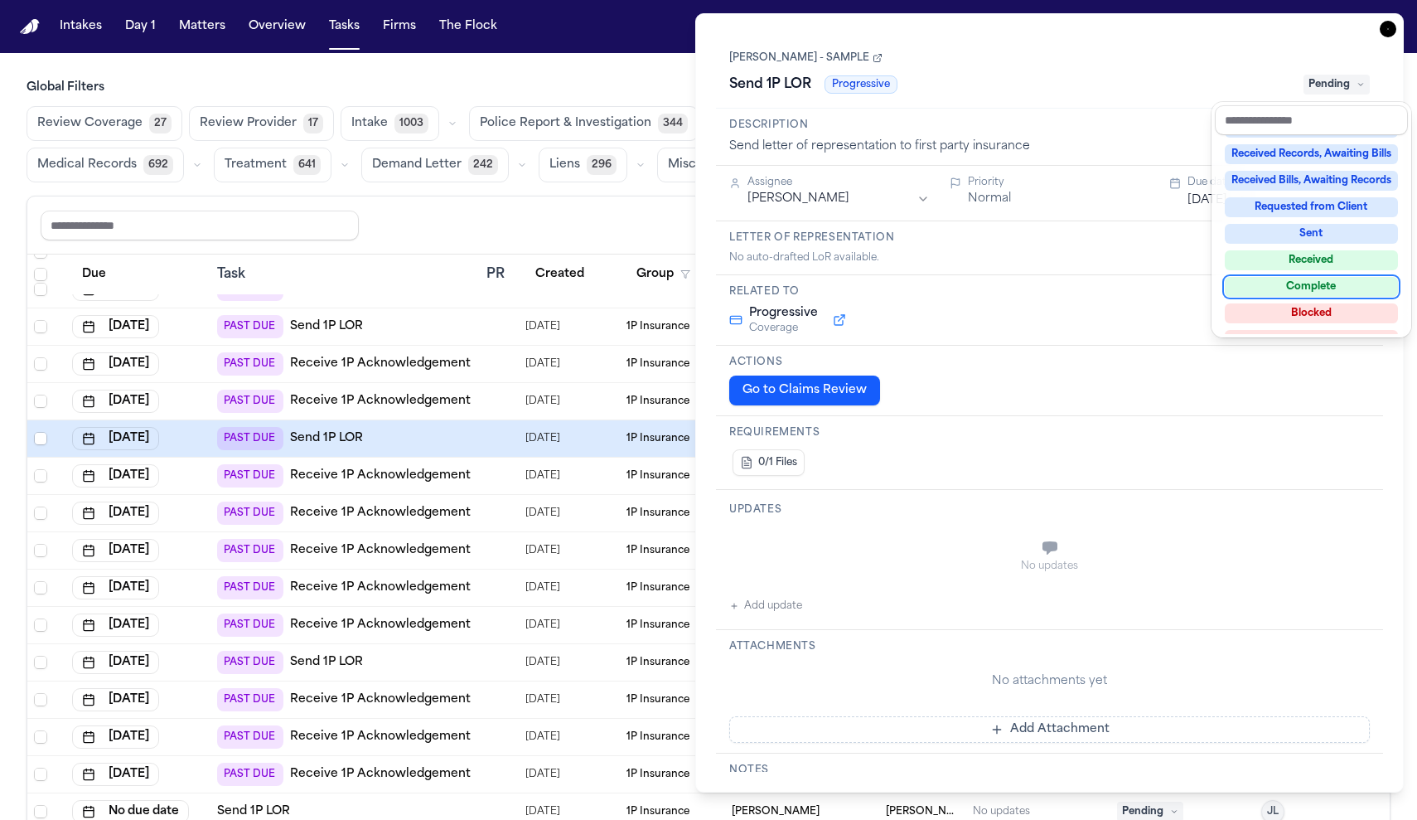
click at [1314, 284] on div "Complete" at bounding box center [1311, 287] width 173 height 20
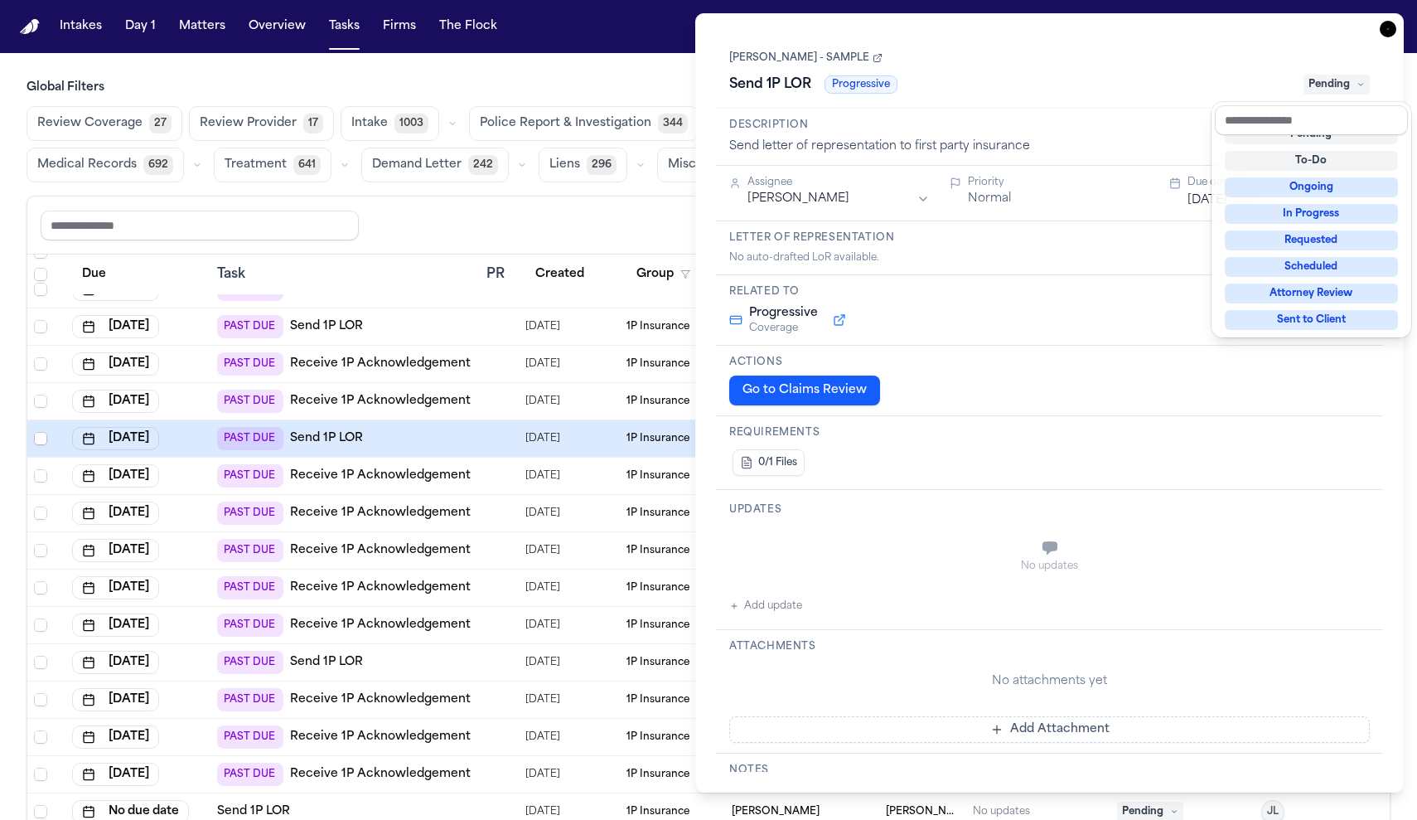
scroll to position [7, 0]
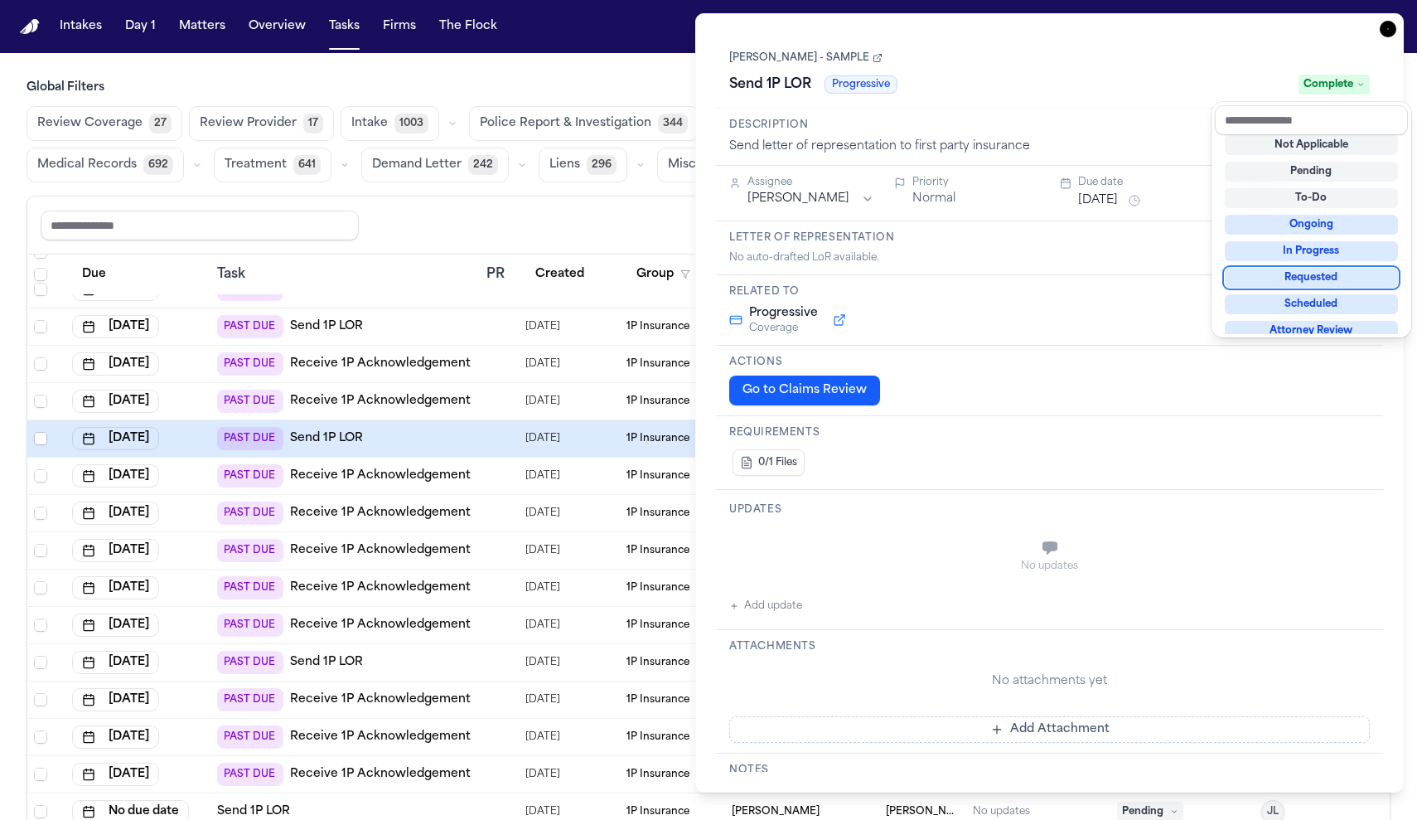
click at [1389, 28] on div "**********" at bounding box center [1049, 402] width 709 height 779
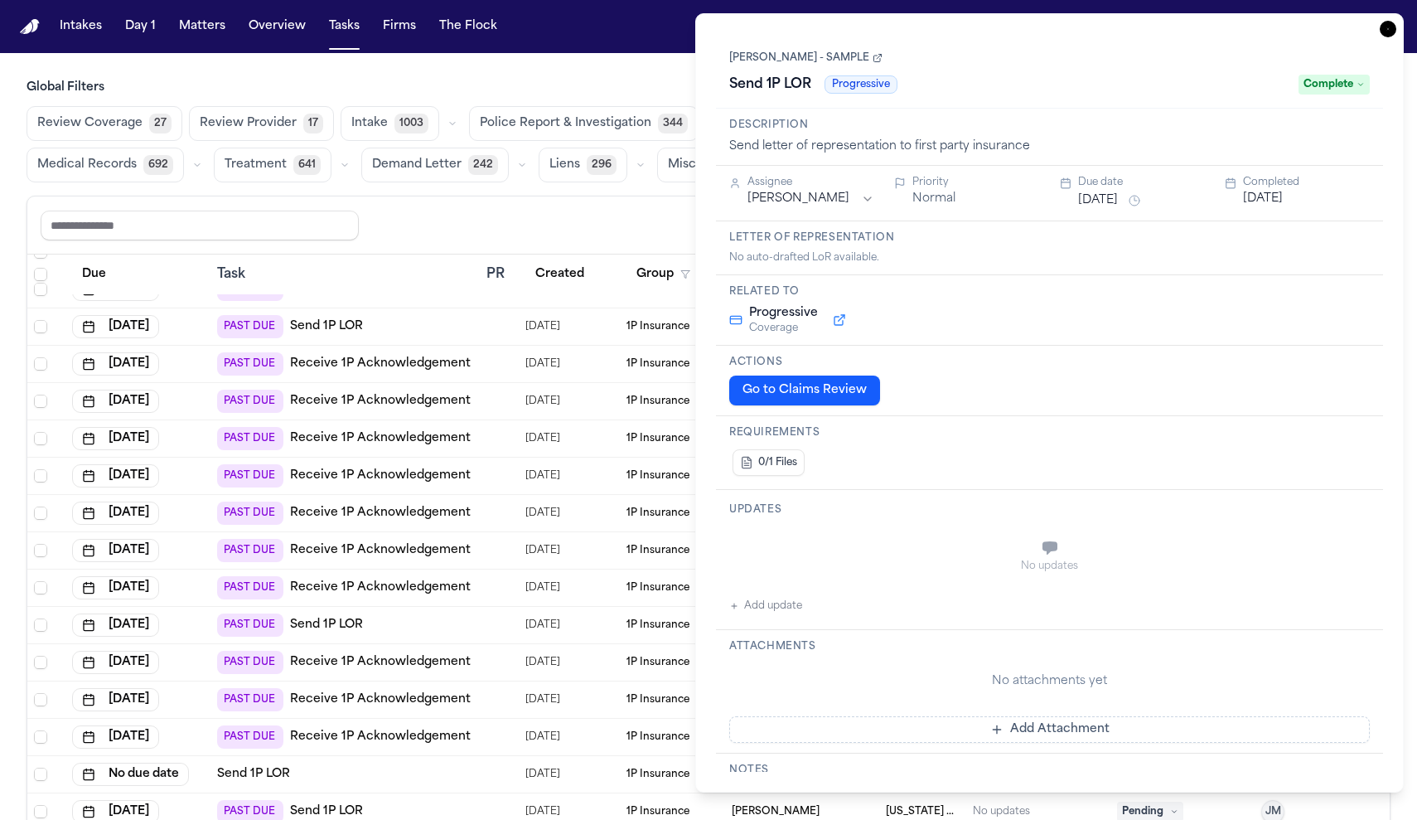
click at [1385, 31] on icon "button" at bounding box center [1388, 29] width 17 height 17
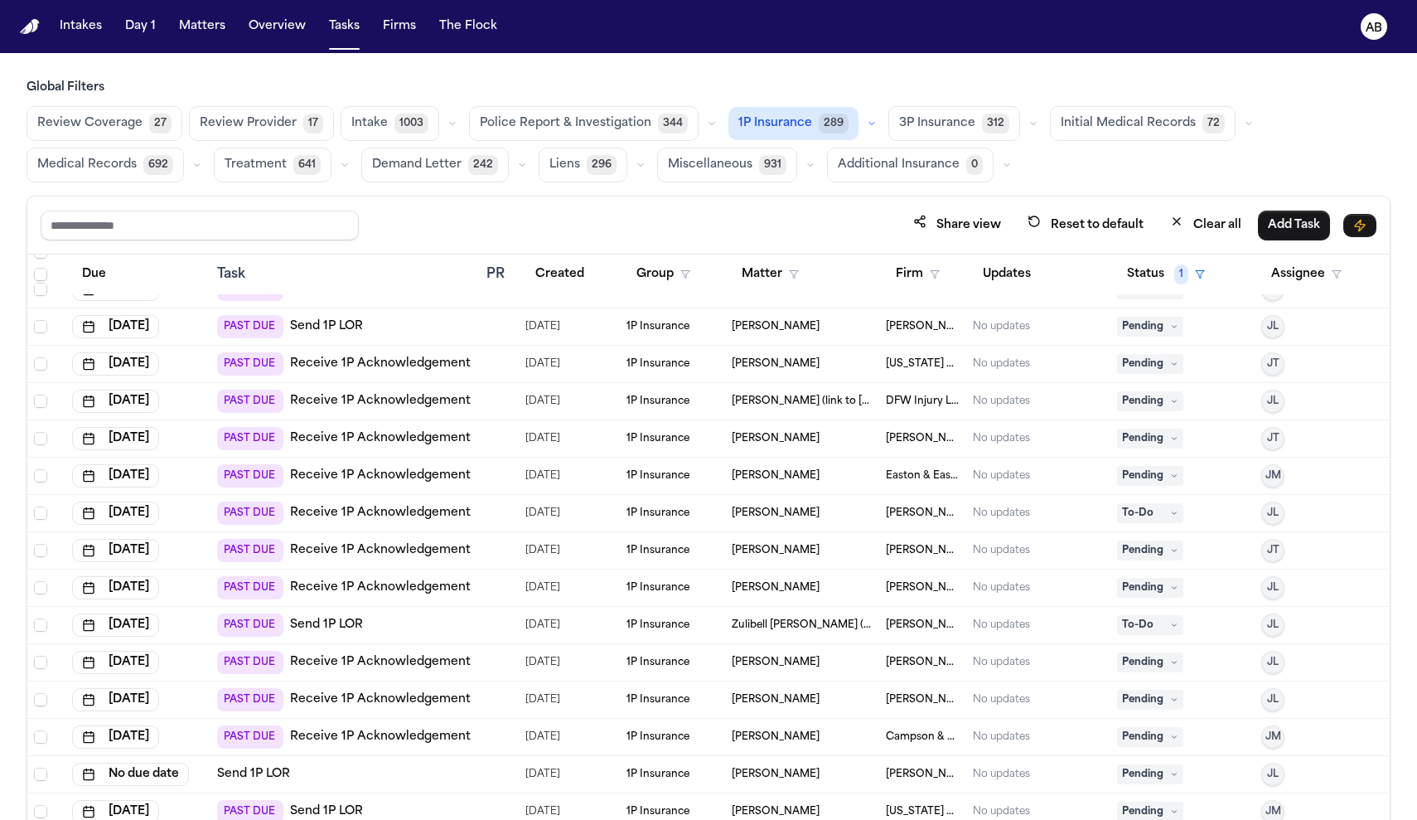
click at [364, 592] on link "Receive 1P Acknowledgement" at bounding box center [380, 587] width 181 height 17
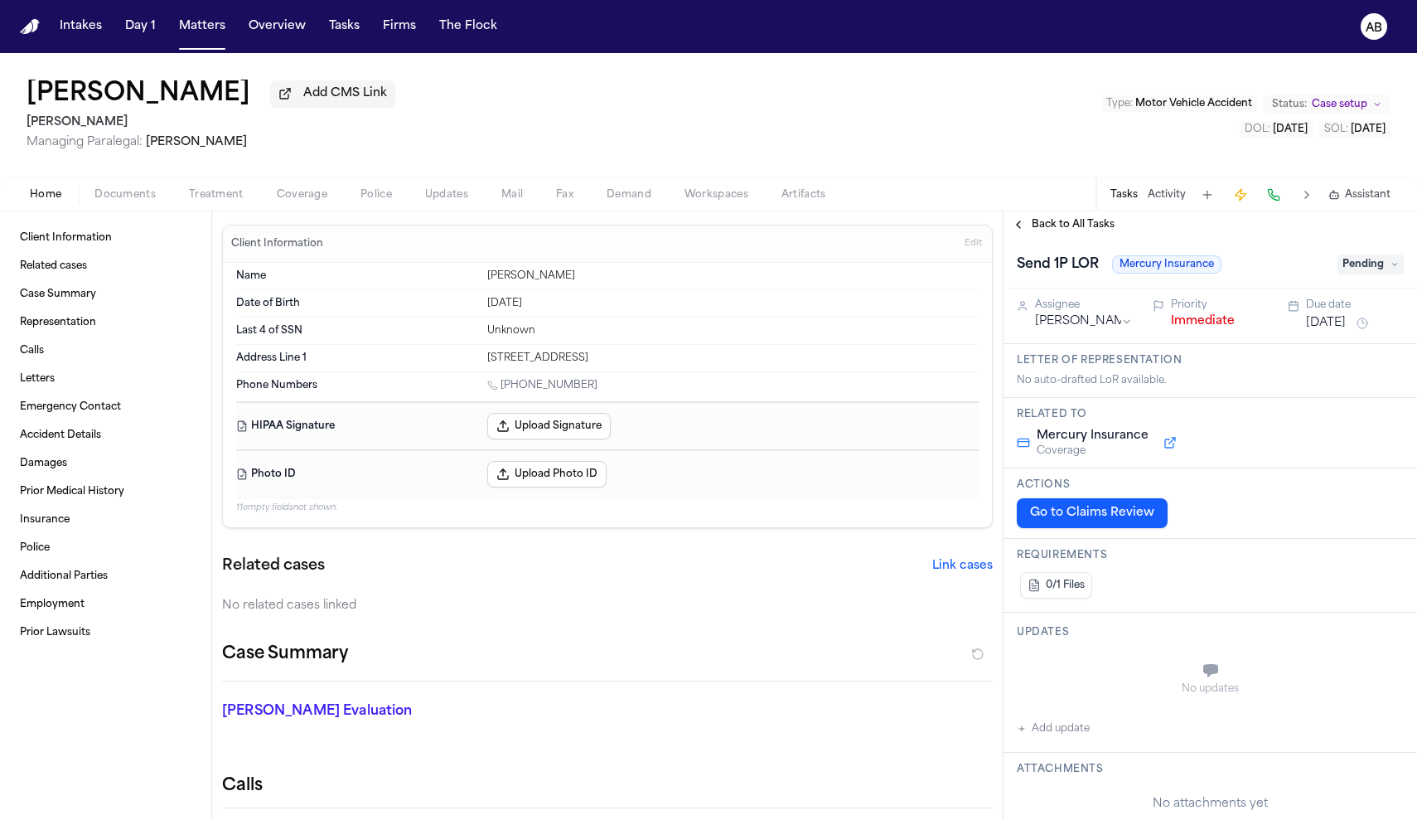
click at [1106, 521] on button "Go to Claims Review" at bounding box center [1092, 513] width 151 height 30
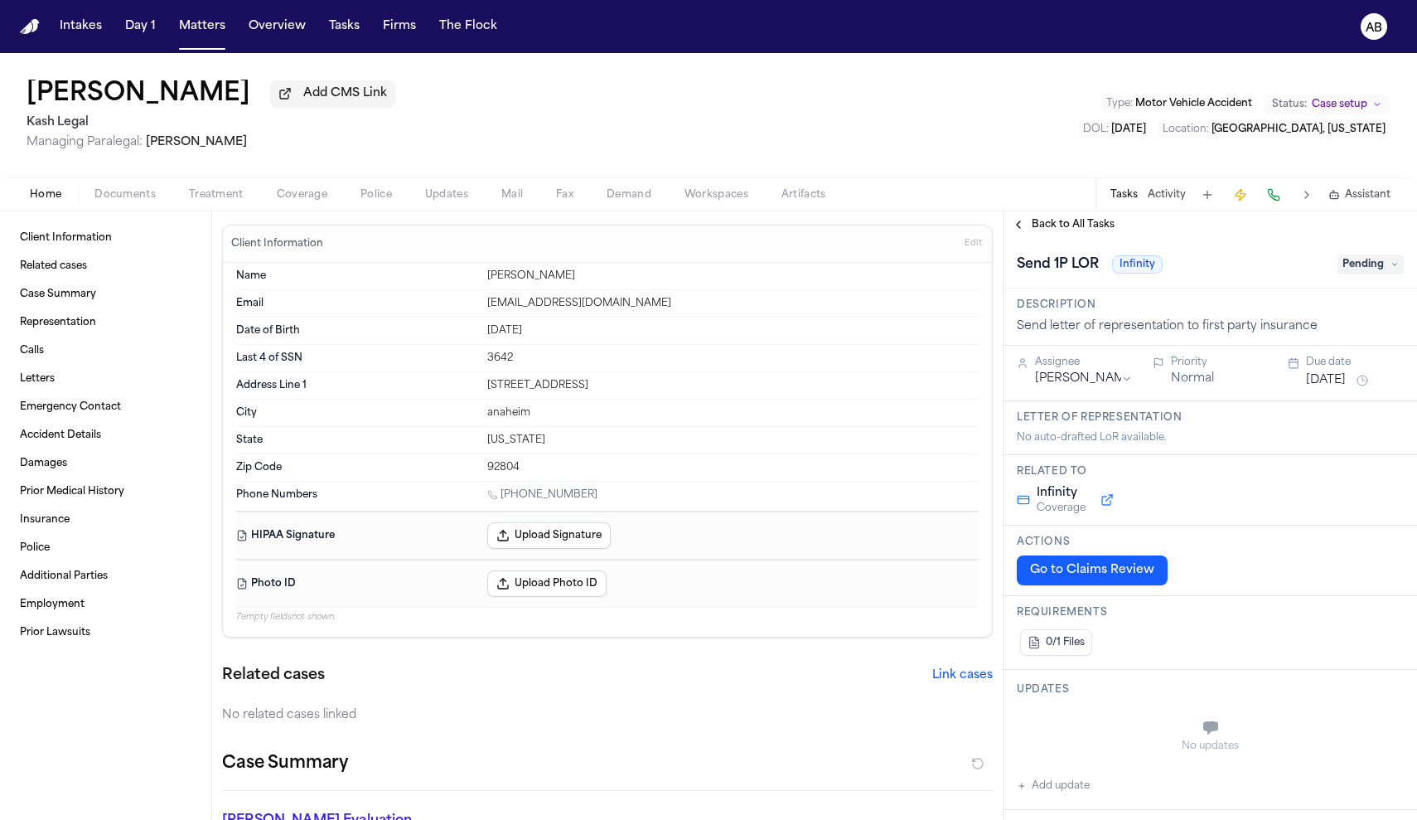
click at [1091, 573] on button "Go to Claims Review" at bounding box center [1092, 570] width 151 height 30
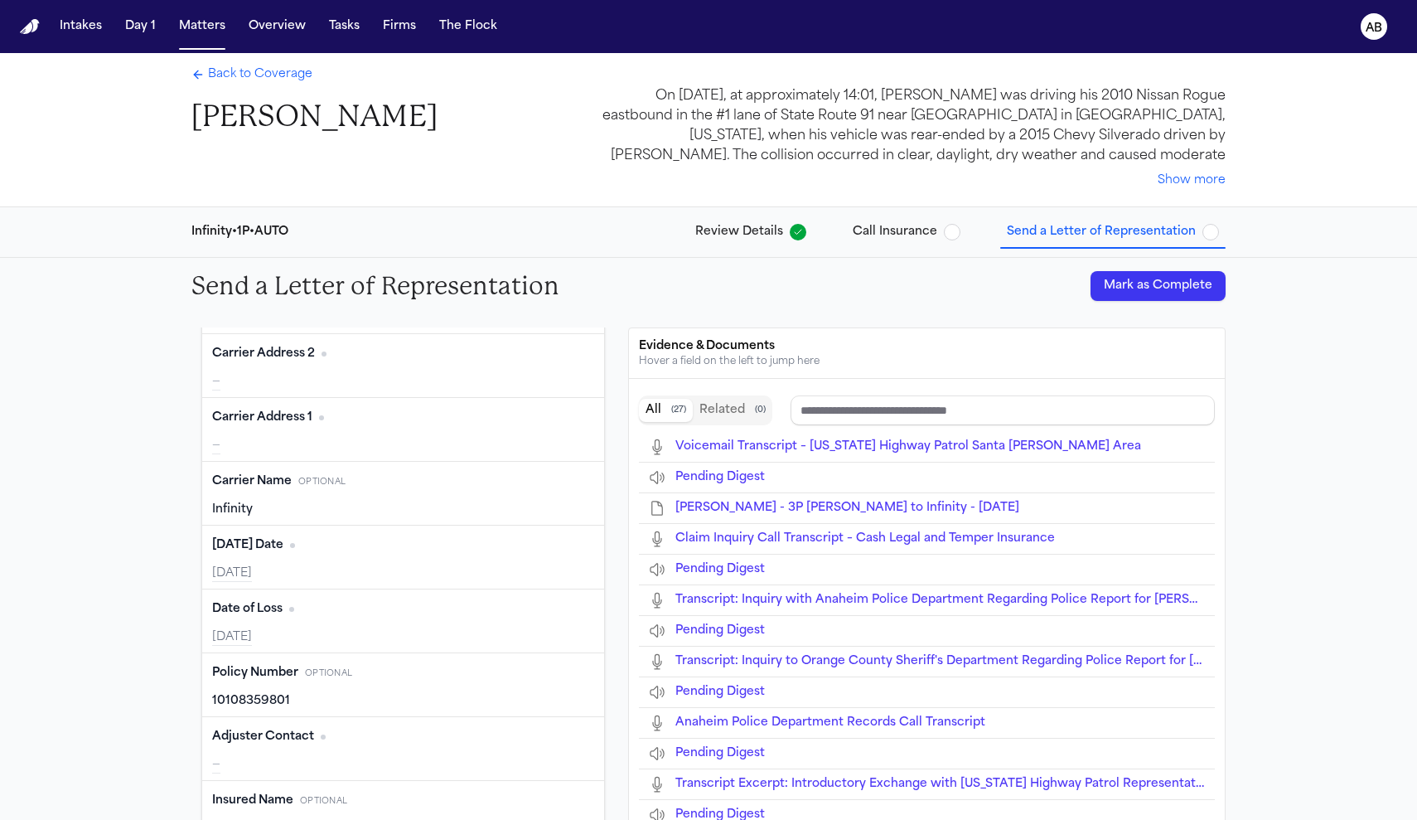
scroll to position [100, 0]
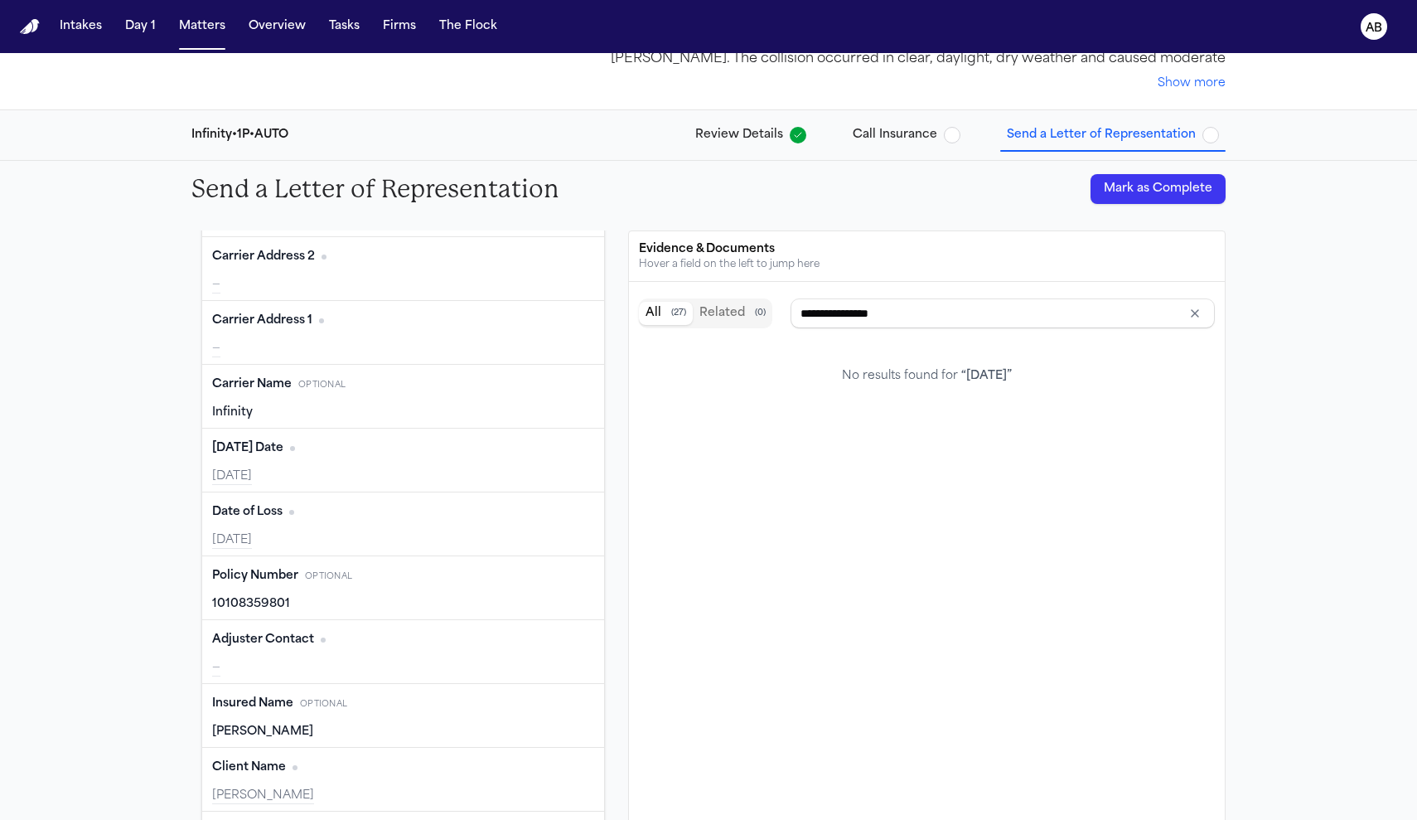
type input "**********"
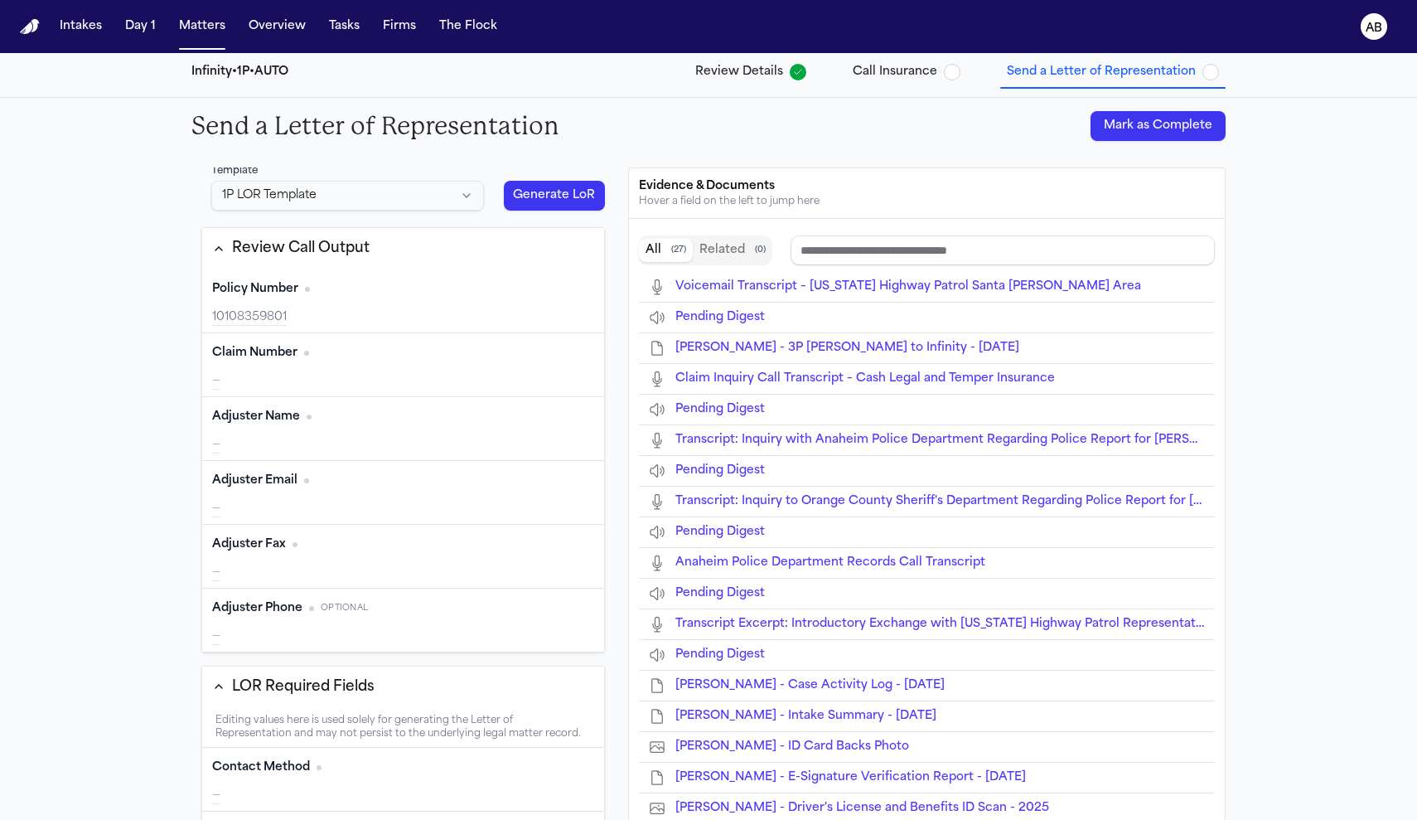
scroll to position [0, 0]
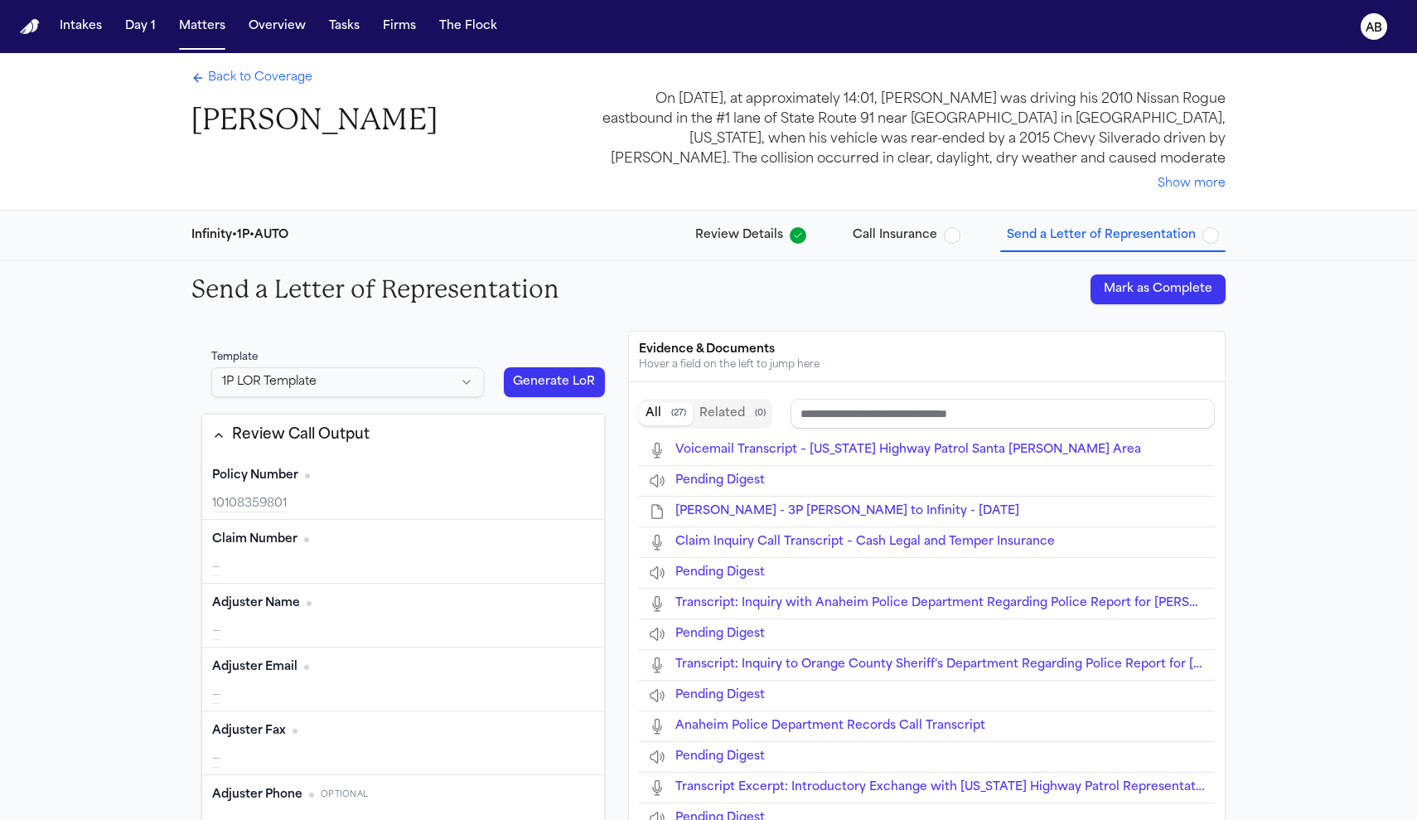
type input "**********"
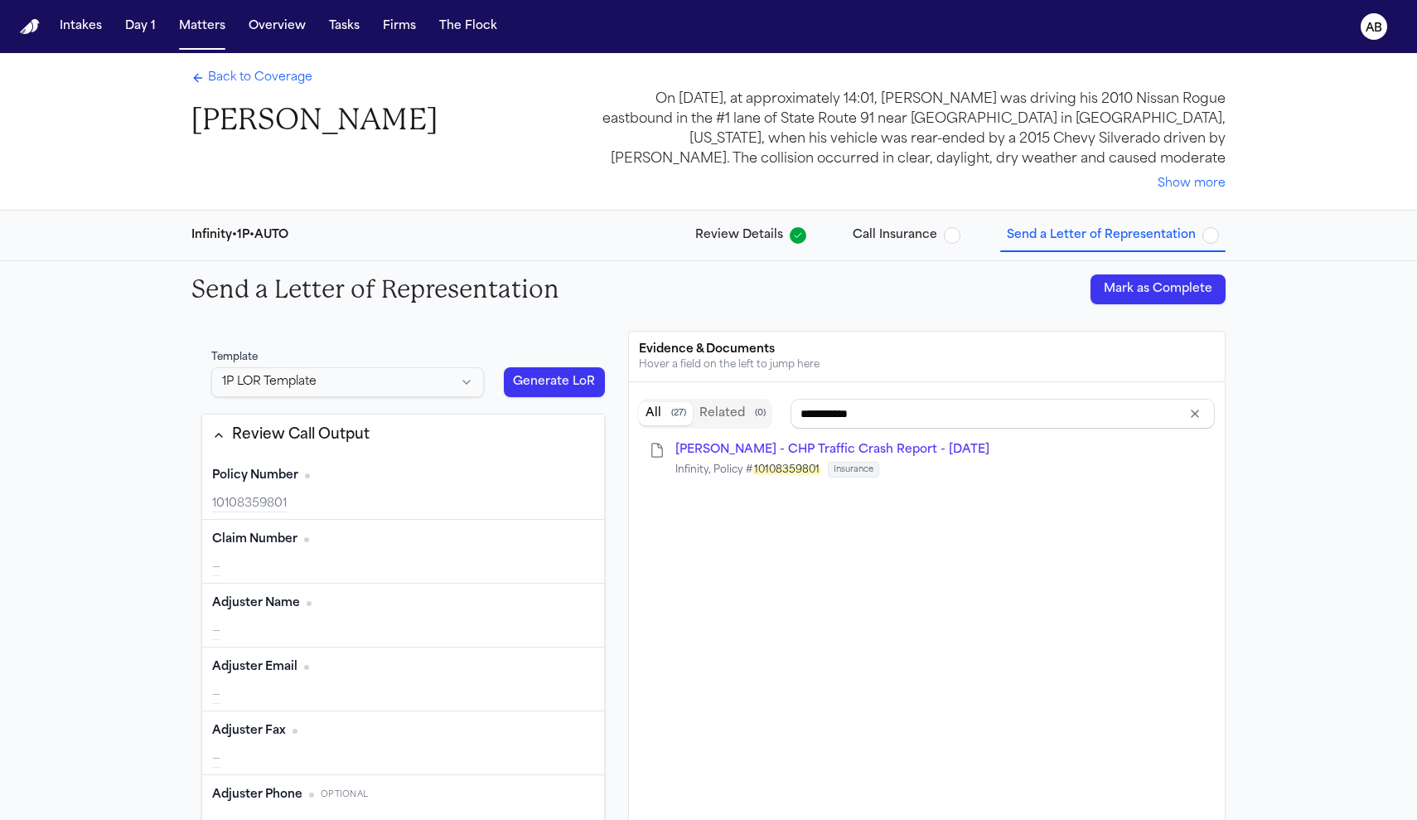
click at [536, 385] on button "Generate LoR" at bounding box center [554, 382] width 101 height 30
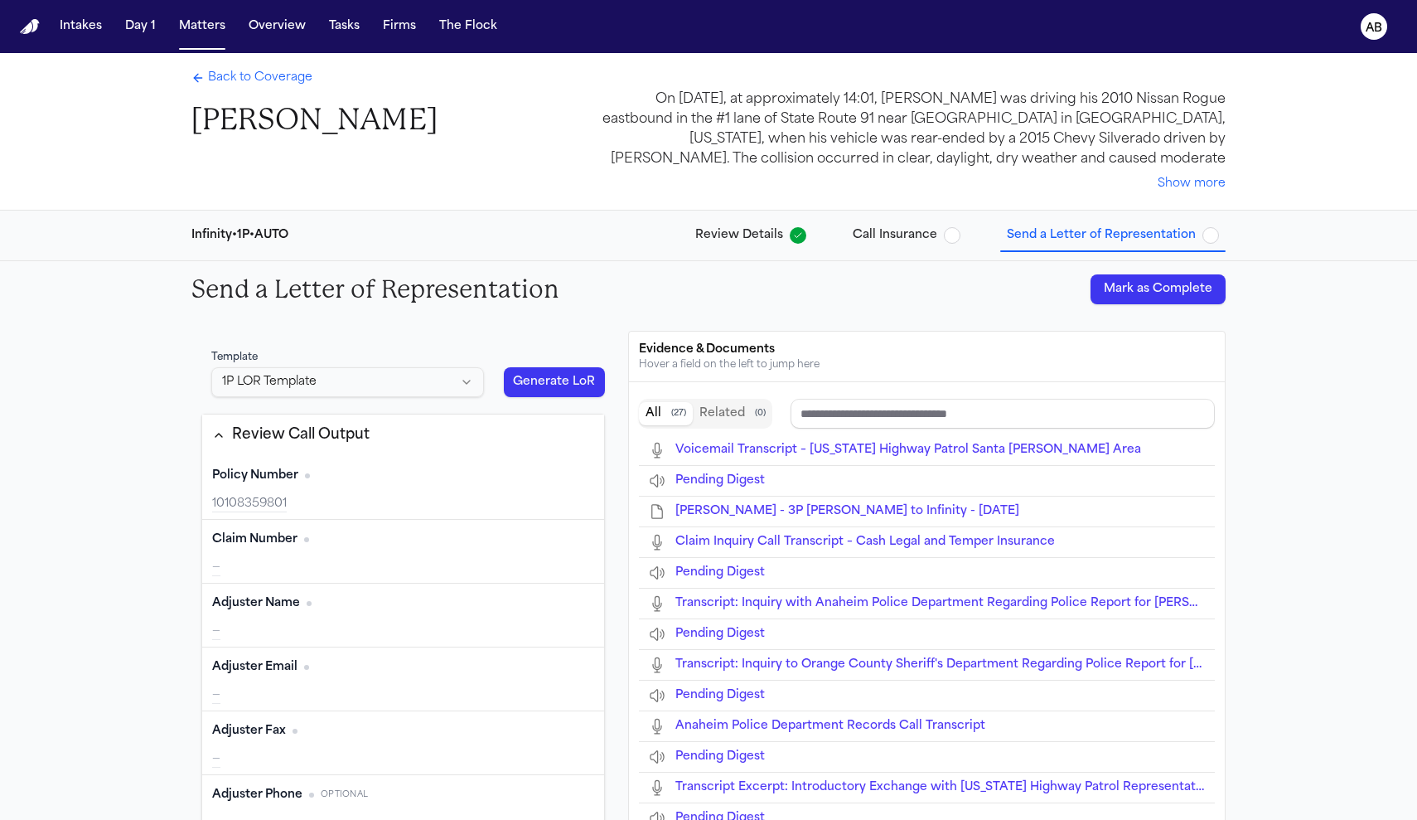
type input "**********"
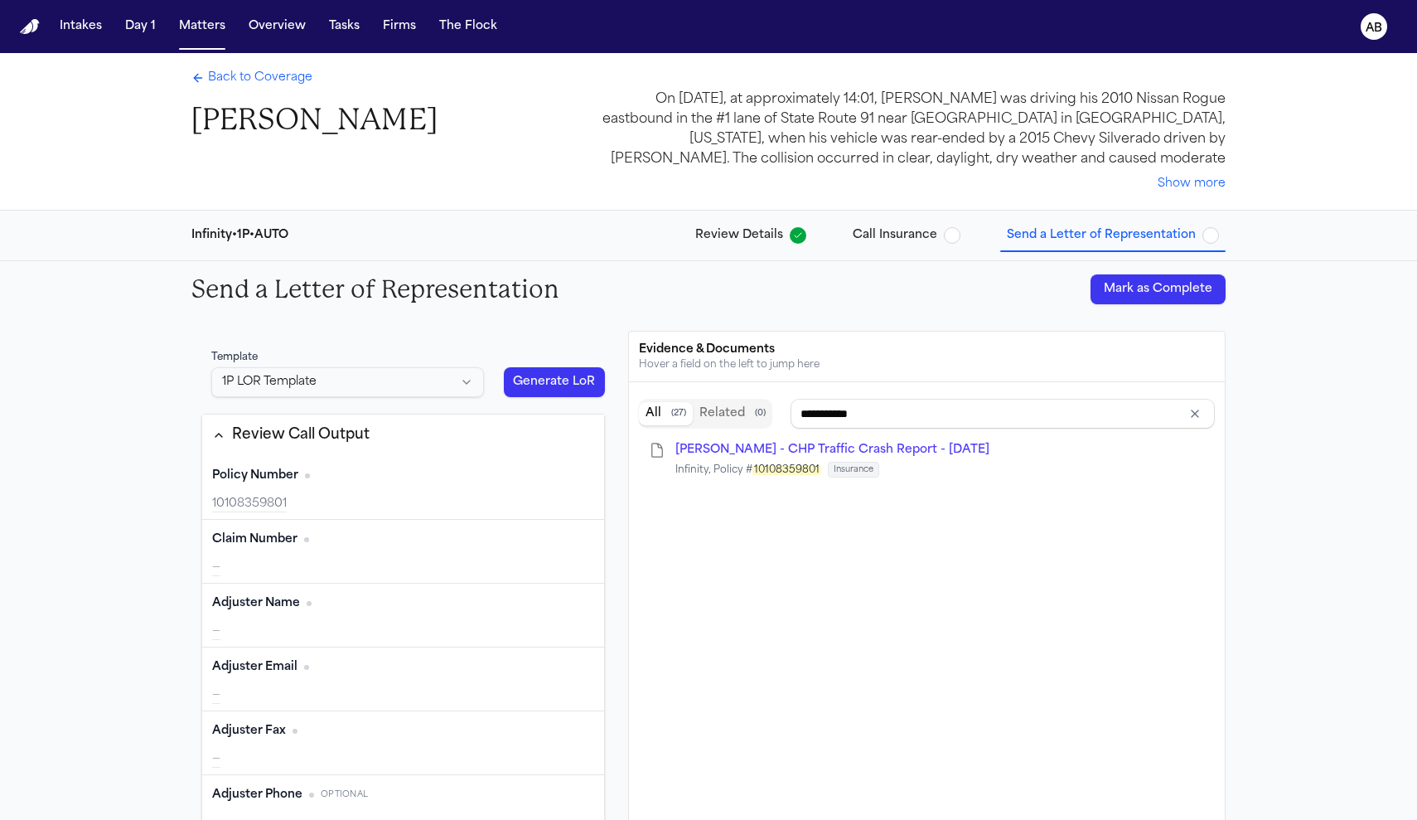
click at [271, 84] on span "Back to Coverage" at bounding box center [260, 78] width 104 height 17
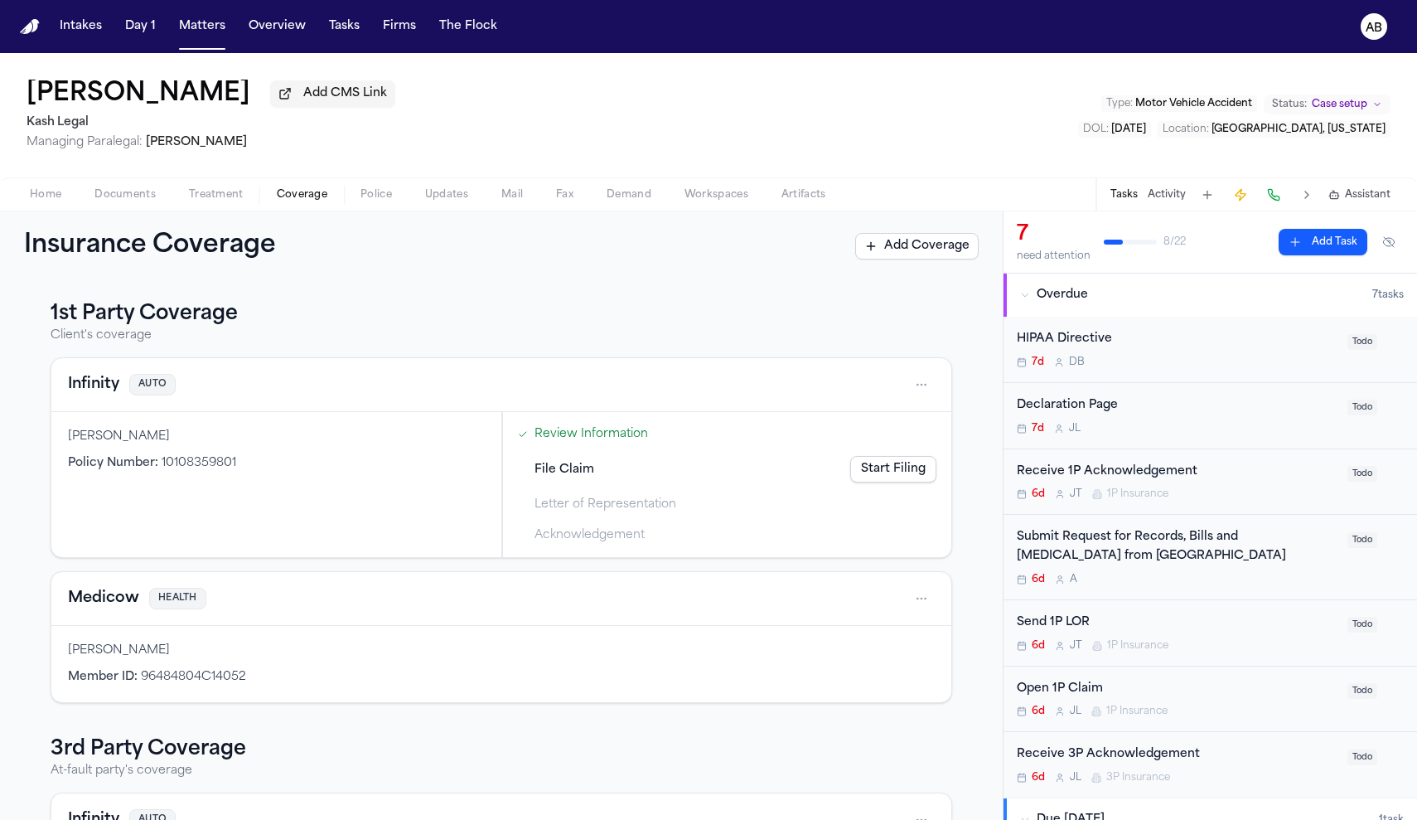
click at [143, 195] on span "Documents" at bounding box center [124, 194] width 61 height 13
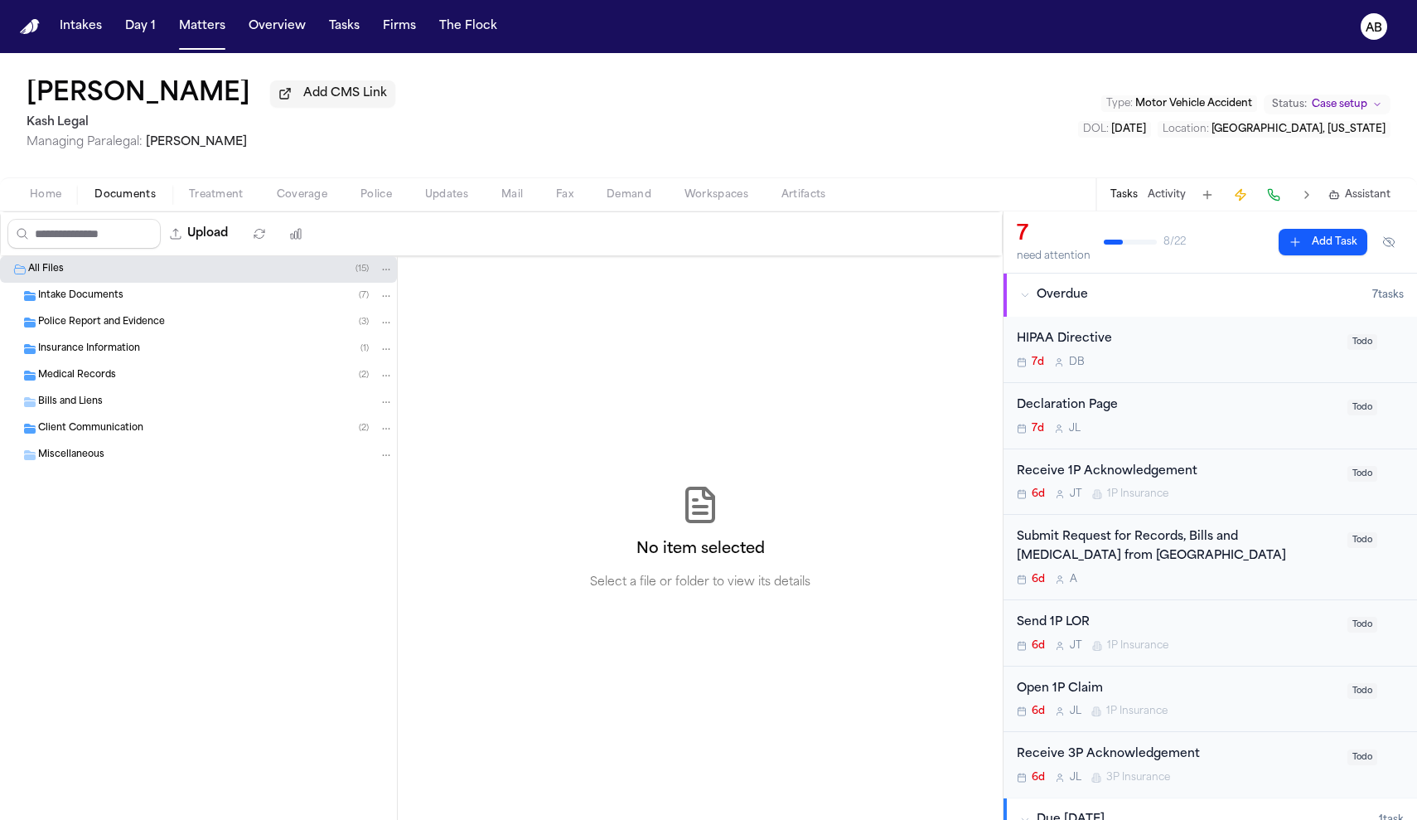
click at [139, 345] on div "Insurance Information ( 1 )" at bounding box center [216, 348] width 356 height 15
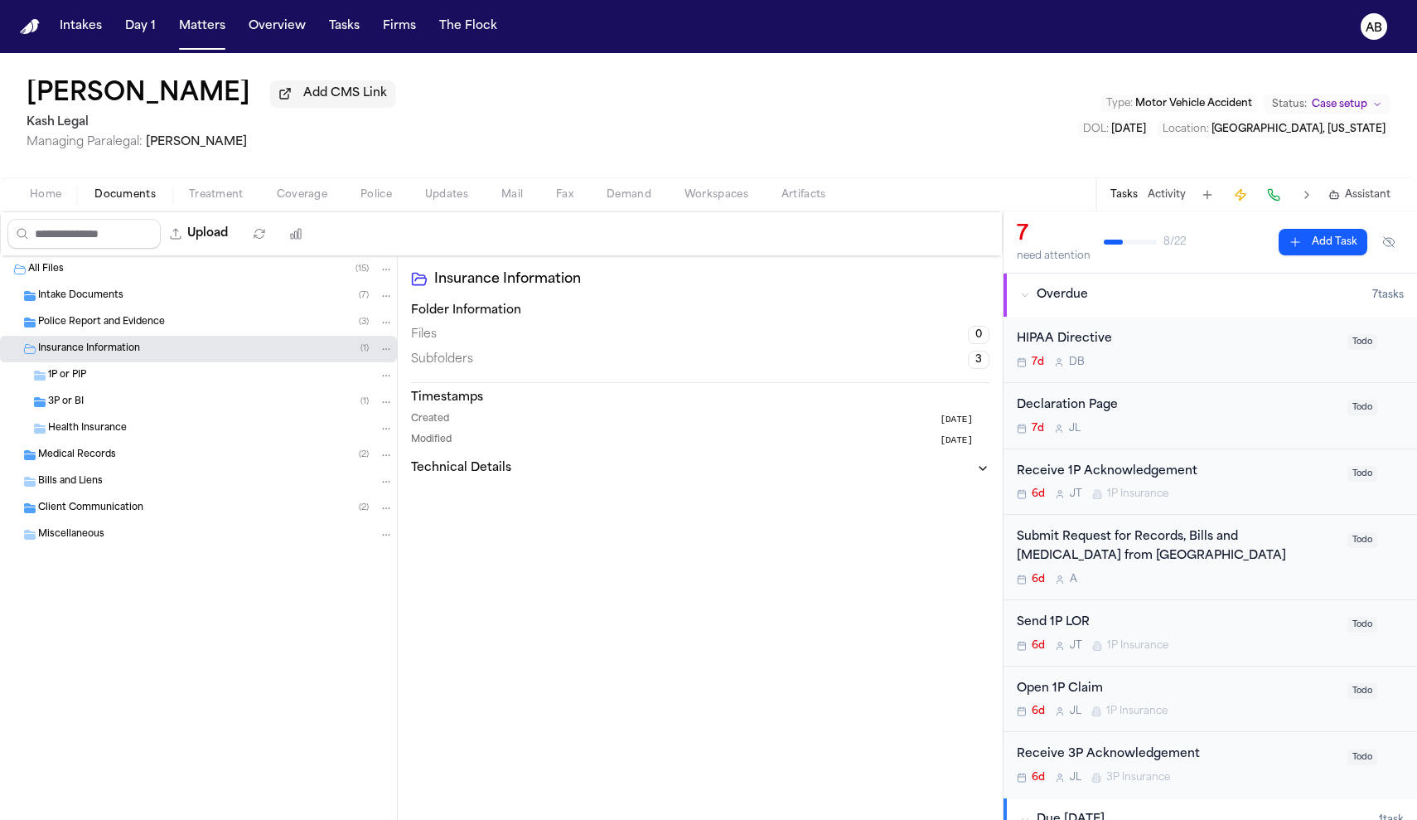
click at [97, 380] on div "1P or PIP" at bounding box center [221, 375] width 346 height 15
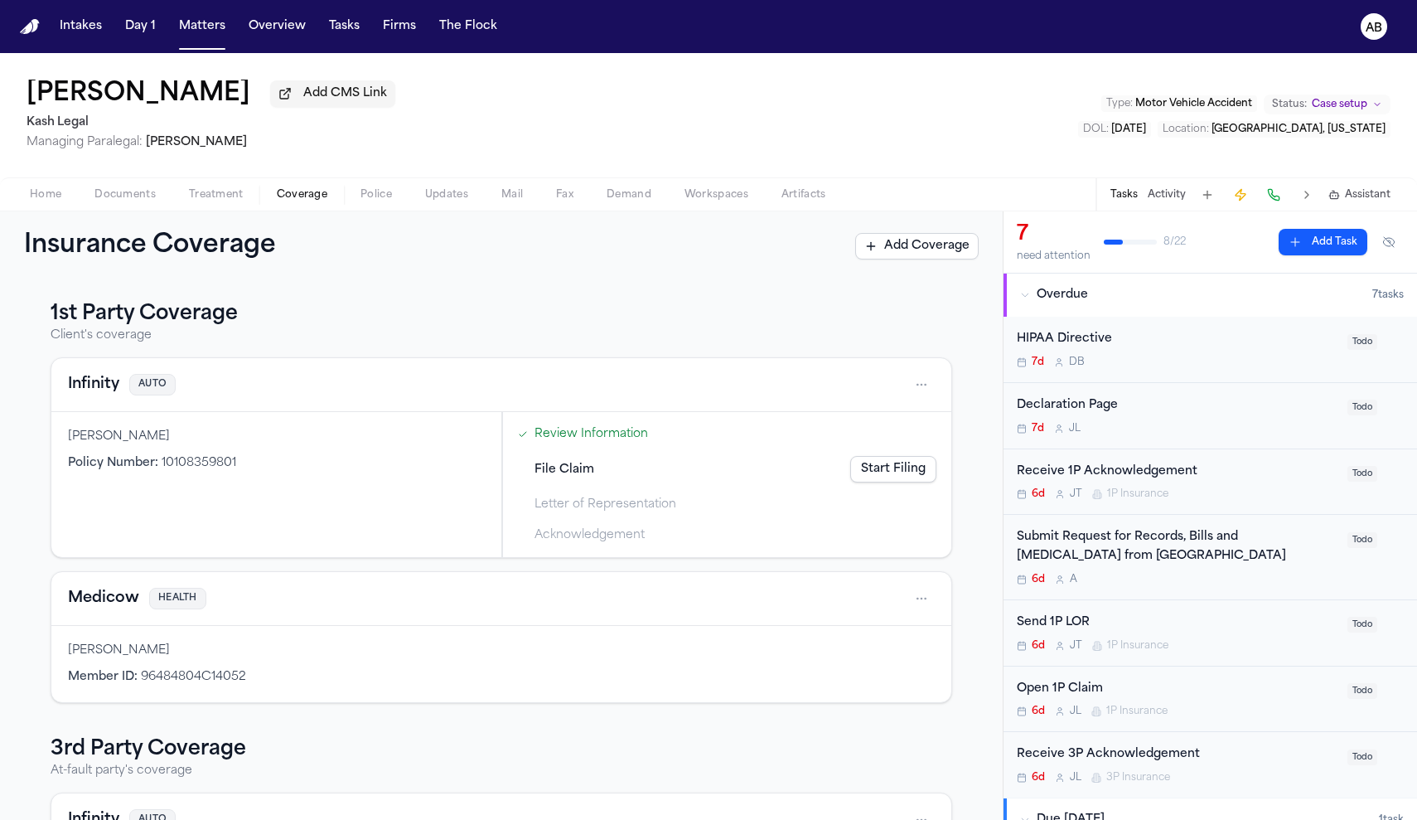
click at [296, 195] on span "Coverage" at bounding box center [302, 194] width 51 height 13
click at [875, 472] on link "Start Filing" at bounding box center [893, 469] width 86 height 27
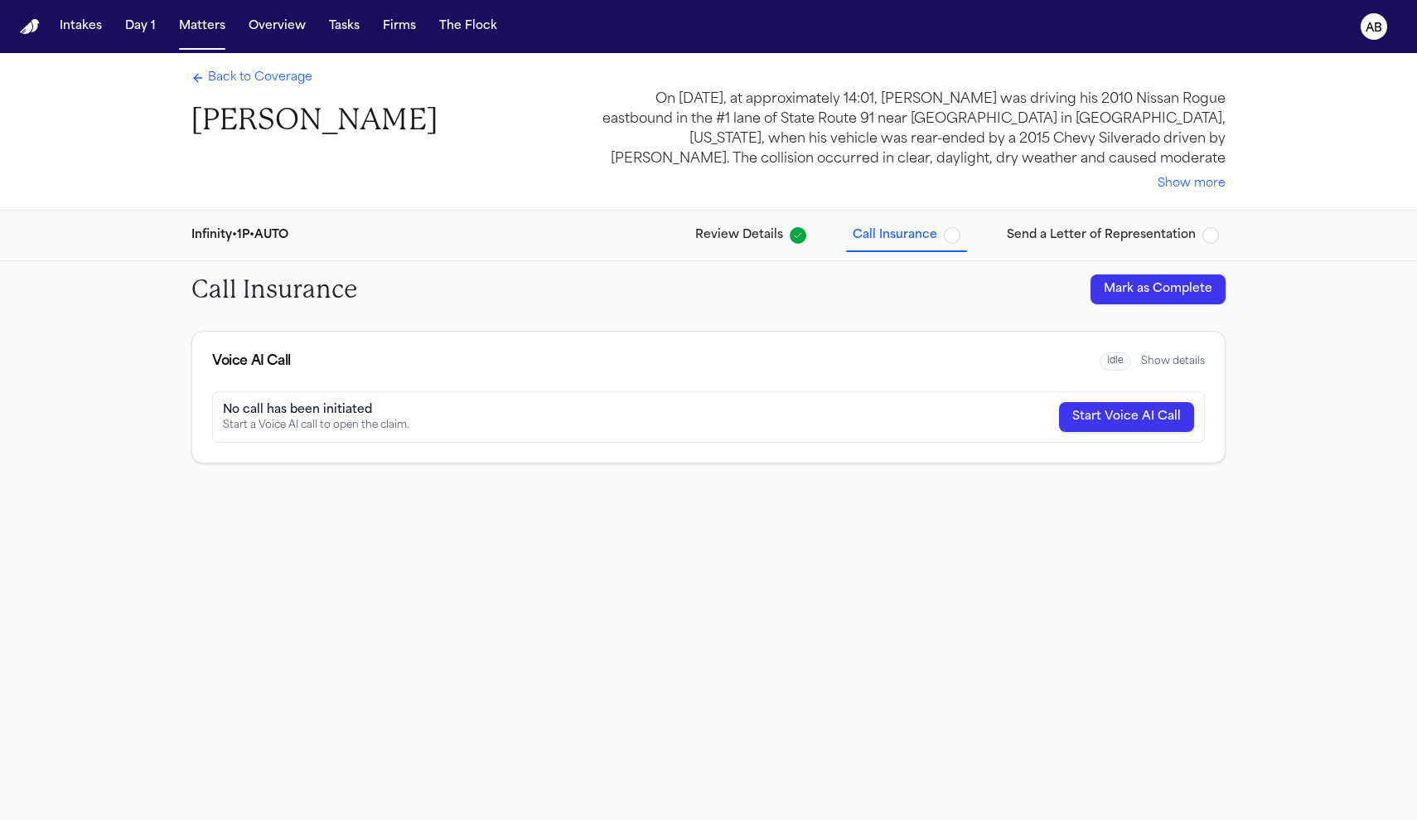
click at [1106, 416] on button "Start Voice AI Call" at bounding box center [1126, 417] width 135 height 30
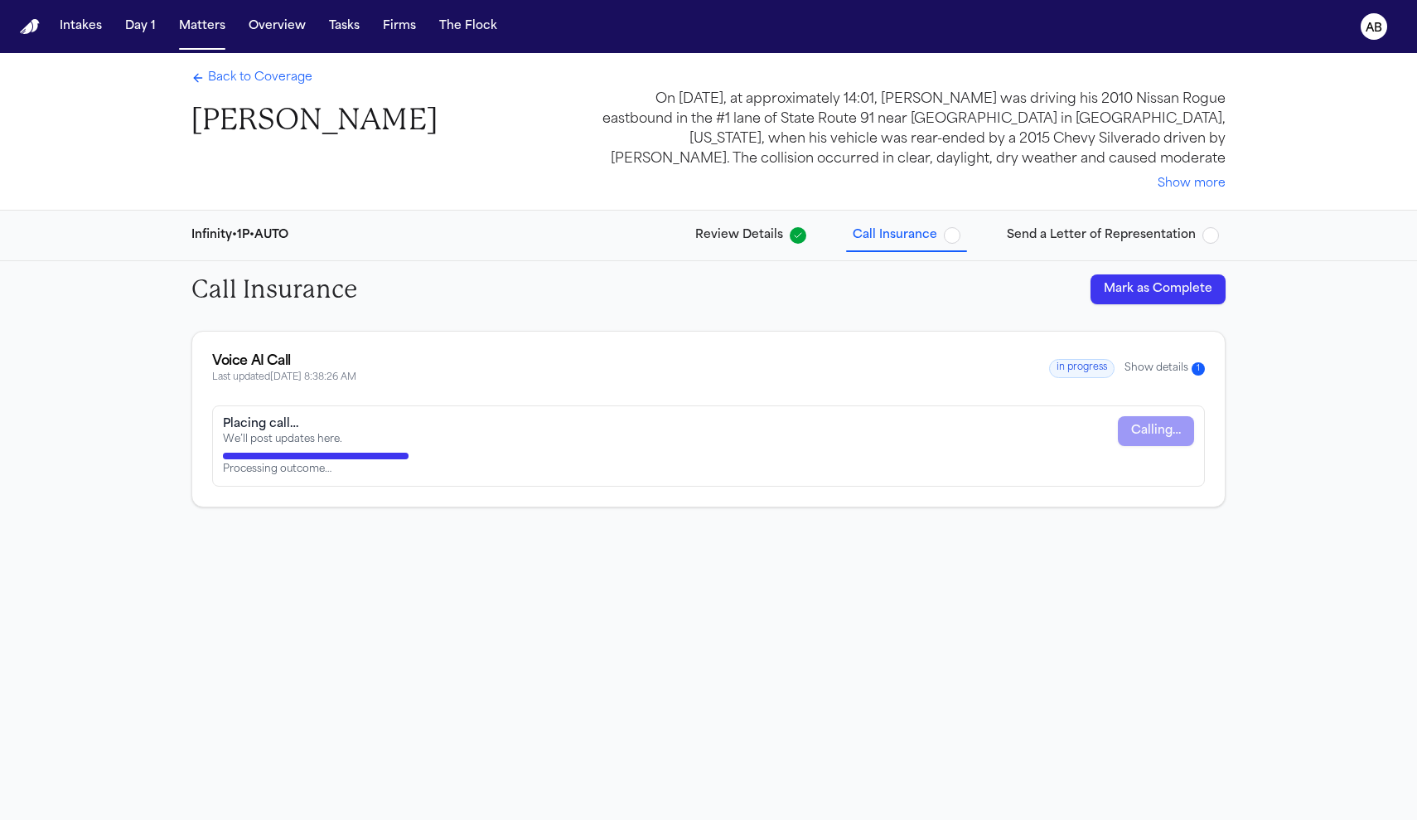
click at [280, 77] on span "Back to Coverage" at bounding box center [260, 78] width 104 height 17
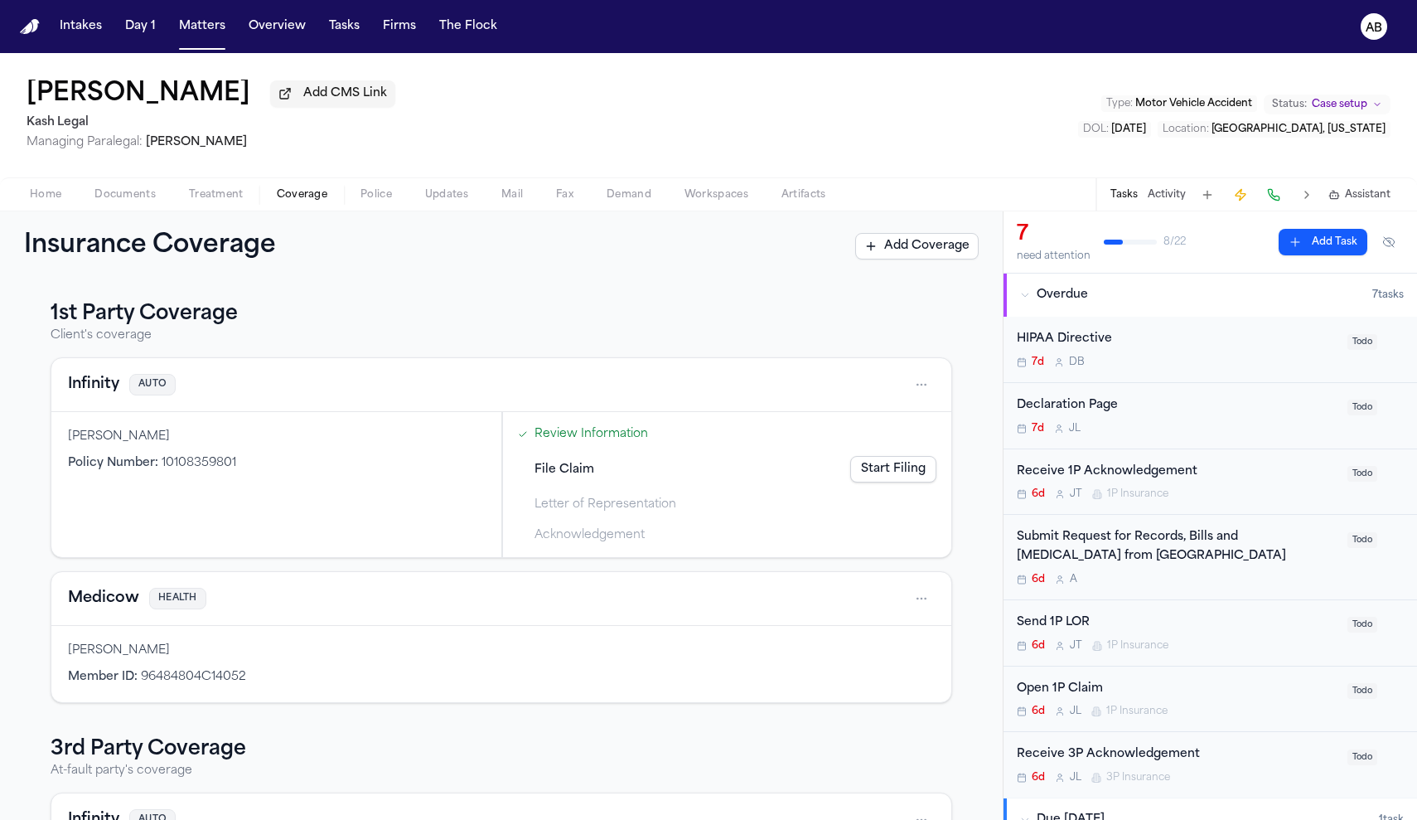
click at [1224, 491] on div "6d J T 1P Insurance" at bounding box center [1177, 493] width 321 height 13
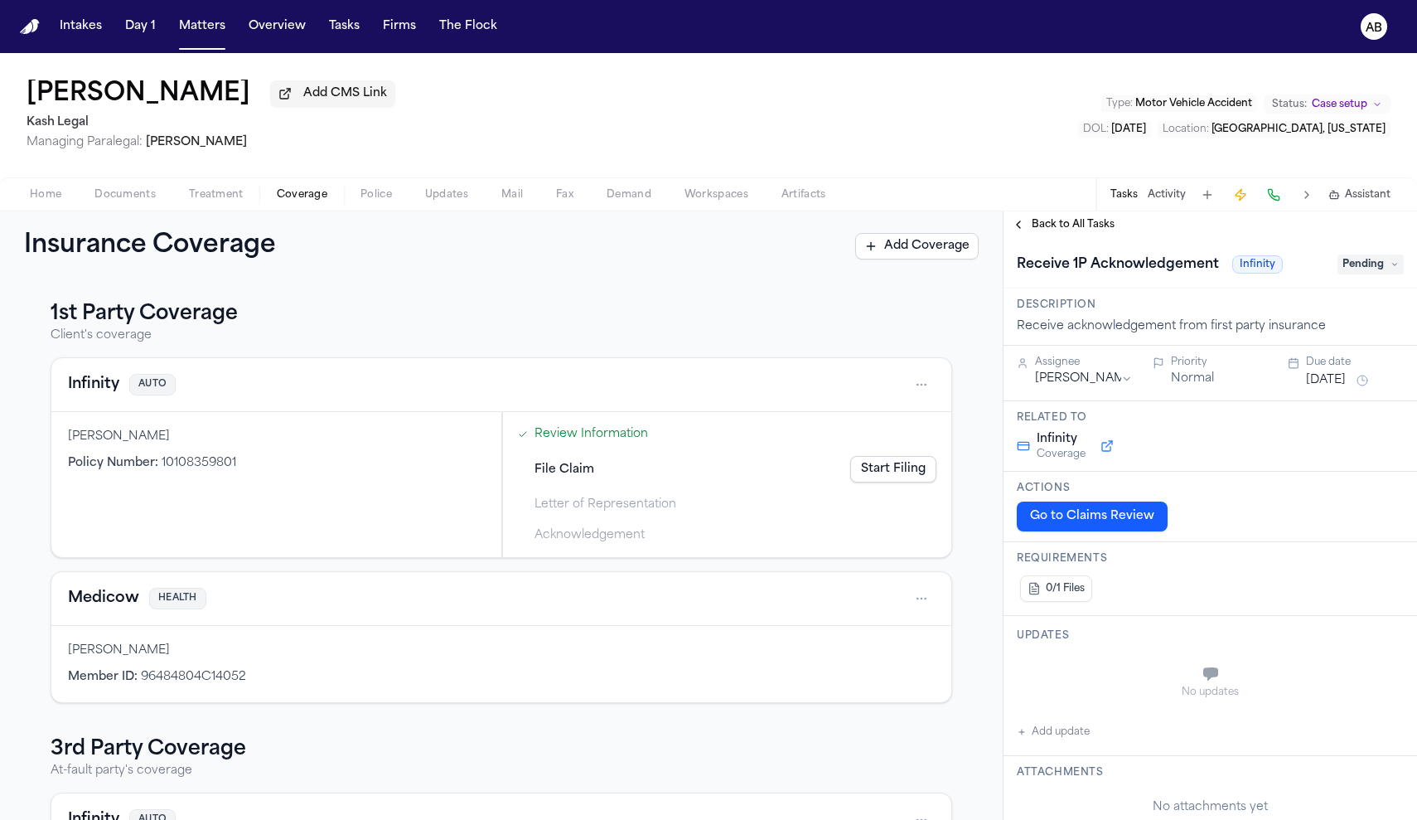
click at [1328, 385] on button "Oct 1, 2025" at bounding box center [1326, 380] width 40 height 17
click at [1317, 577] on button "22" at bounding box center [1313, 581] width 27 height 27
click at [1057, 228] on span "Back to All Tasks" at bounding box center [1073, 224] width 83 height 13
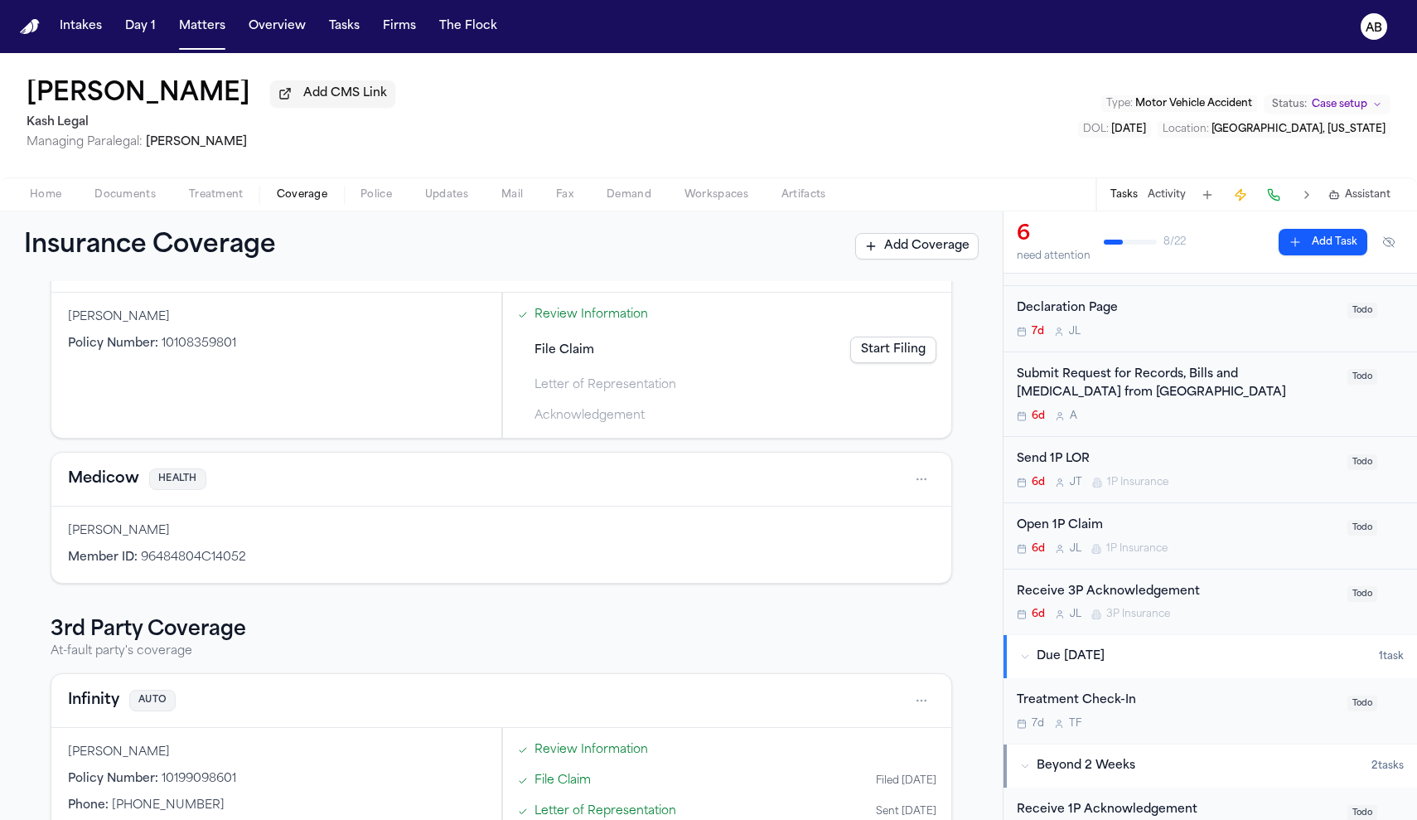
scroll to position [196, 0]
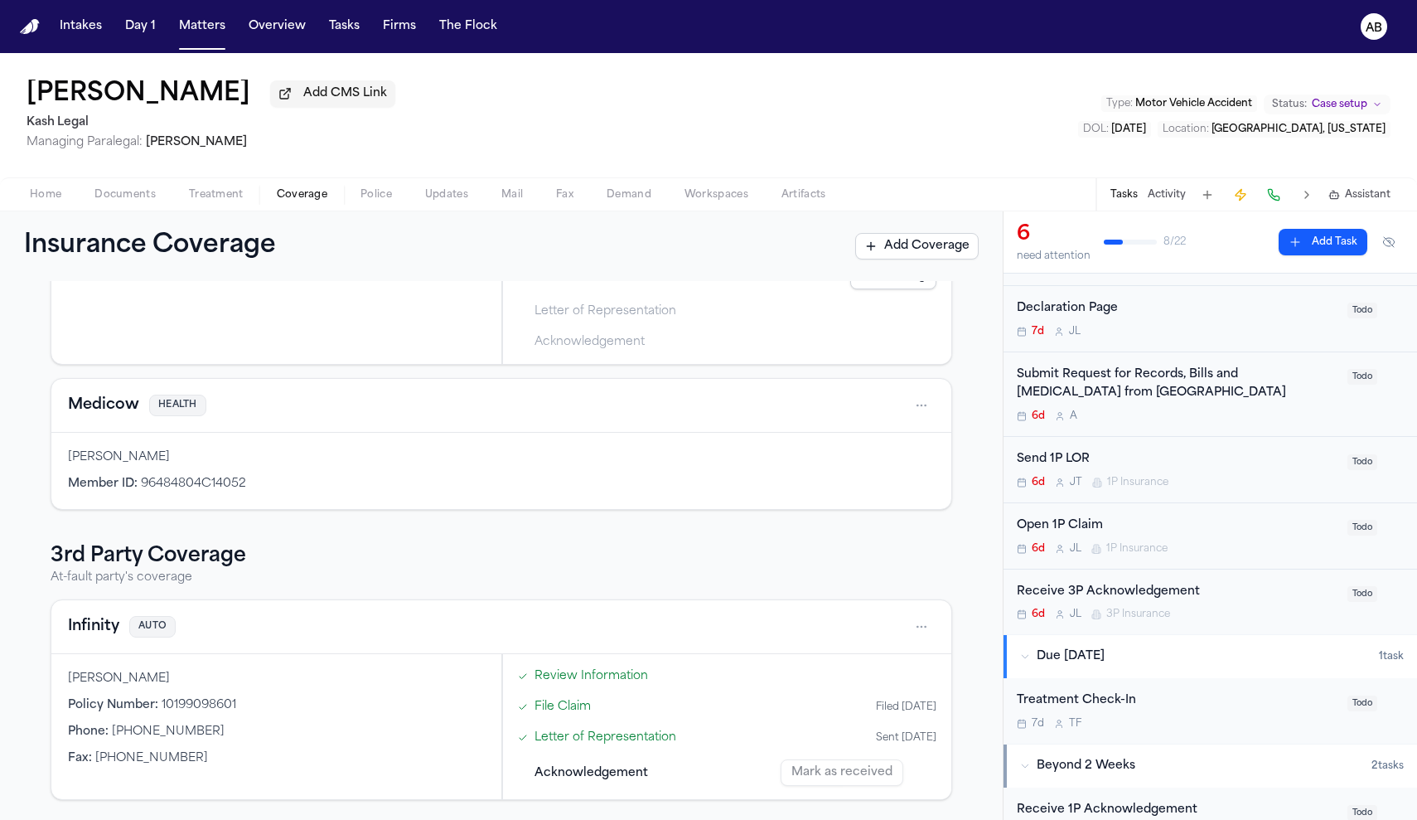
click at [1244, 608] on div "6d J L 3P Insurance" at bounding box center [1177, 613] width 321 height 13
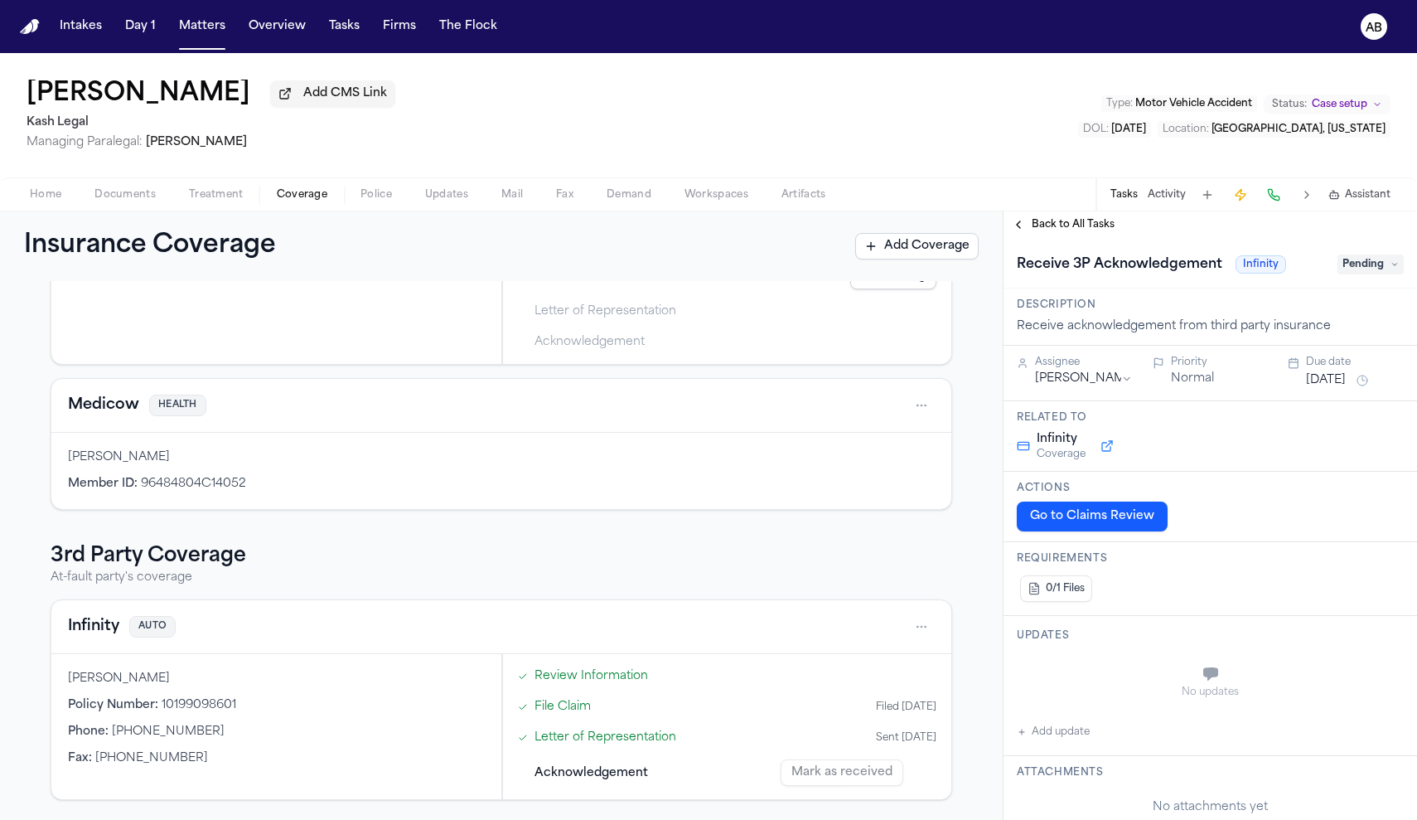
click at [1342, 380] on button "Oct 1, 2025" at bounding box center [1326, 380] width 40 height 17
click at [1369, 588] on button "24" at bounding box center [1366, 581] width 27 height 27
click at [1045, 225] on span "Back to All Tasks" at bounding box center [1073, 224] width 83 height 13
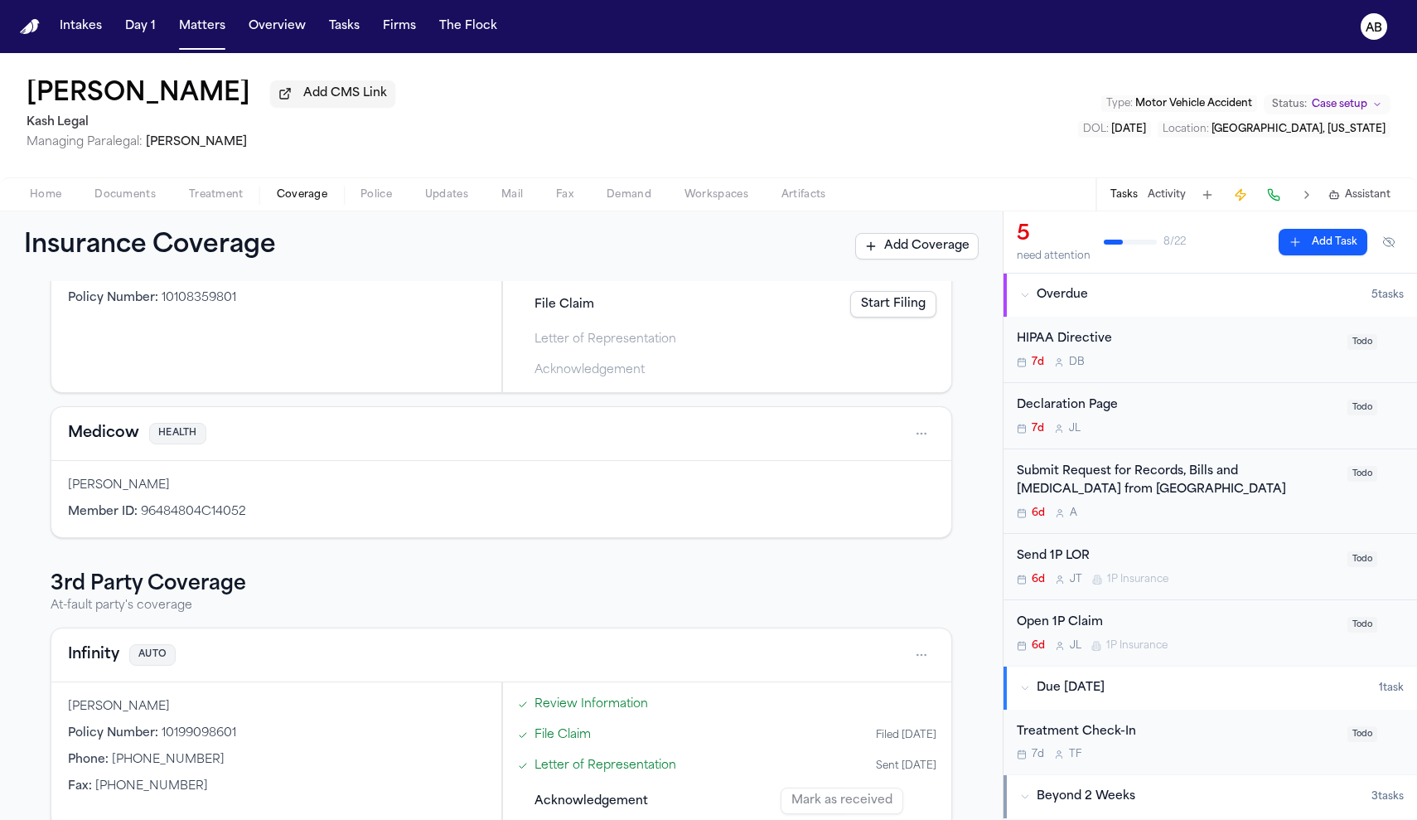
scroll to position [48, 0]
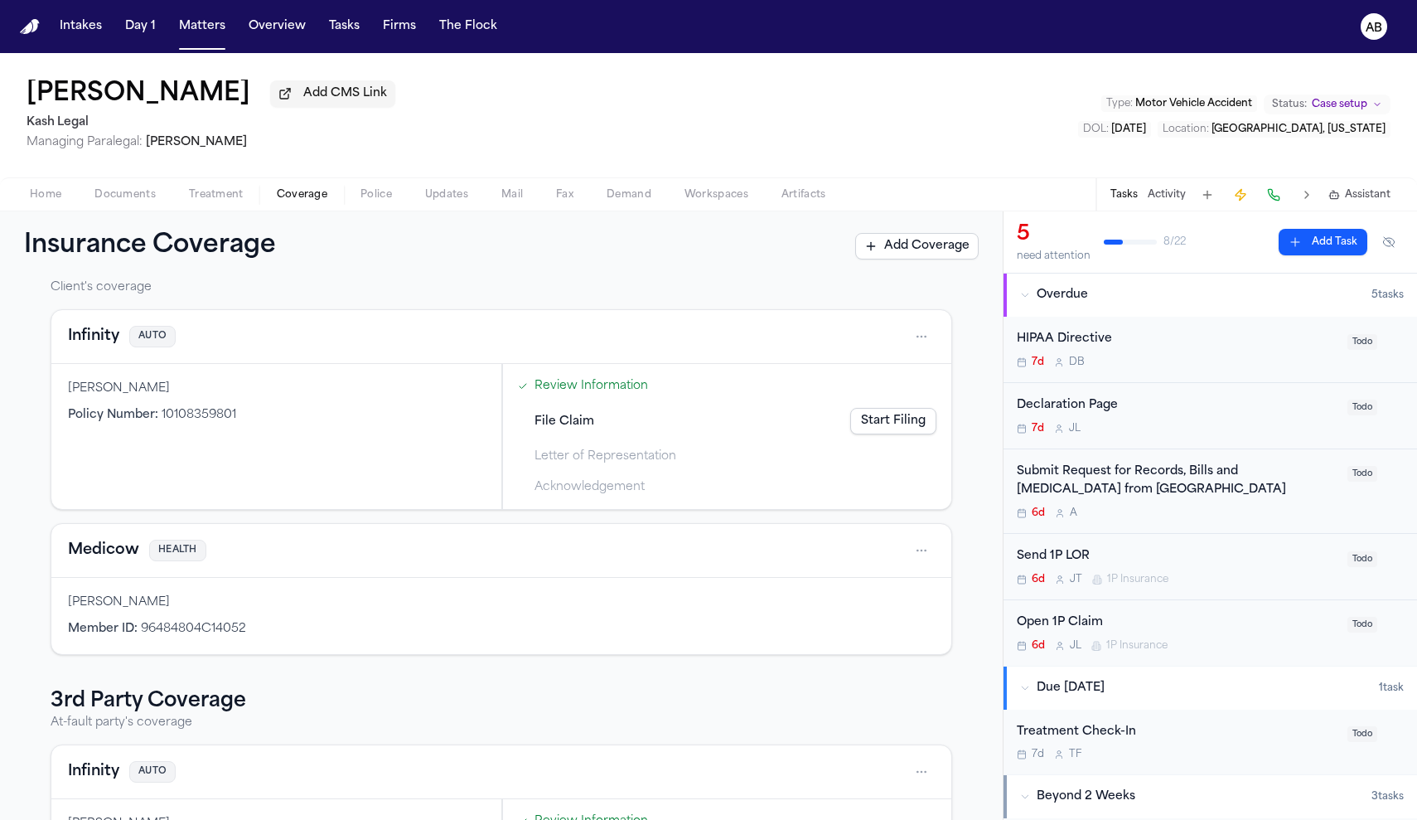
click at [892, 424] on link "Start Filing" at bounding box center [893, 421] width 86 height 27
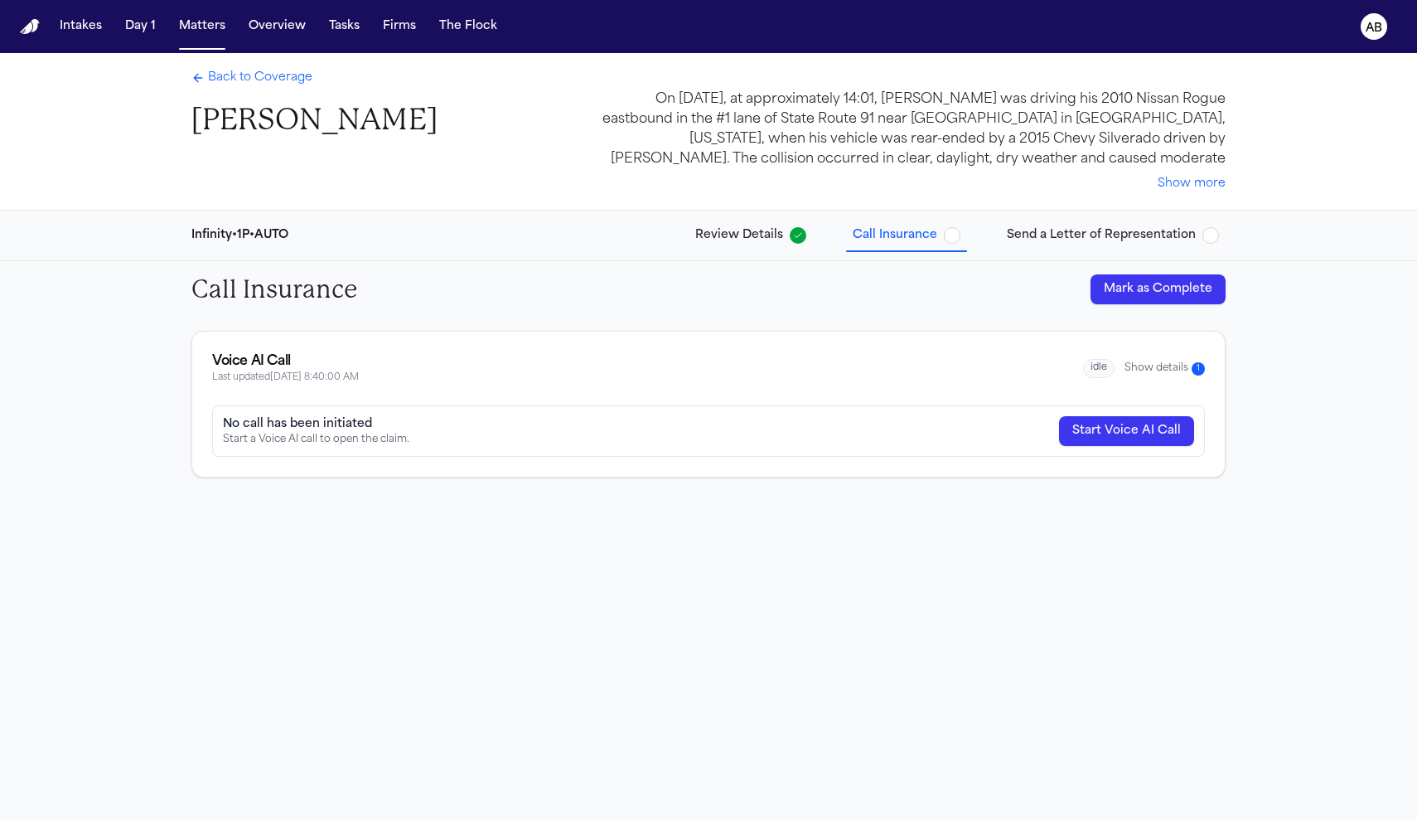
click at [1111, 433] on button "Start Voice AI Call" at bounding box center [1126, 431] width 135 height 30
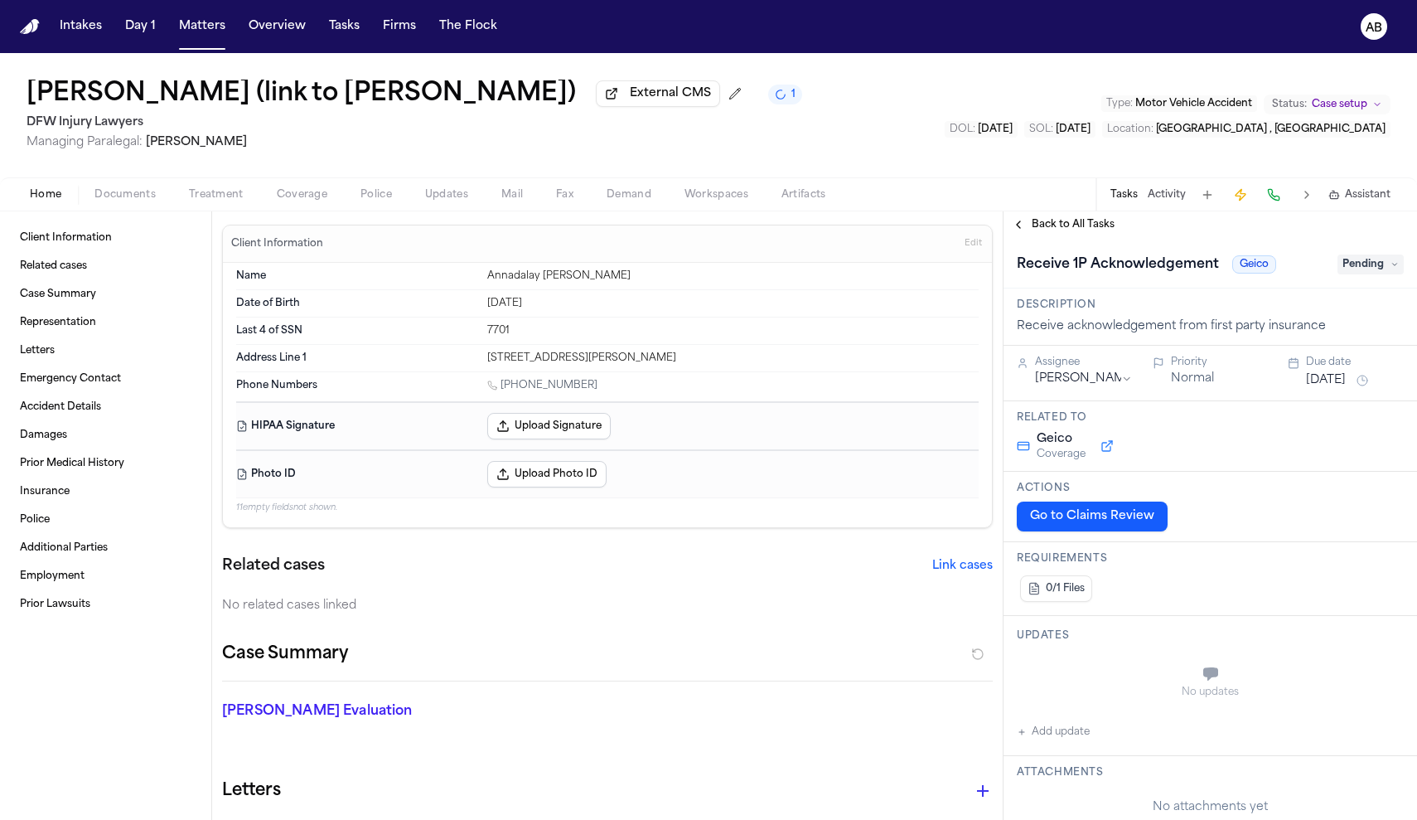
click at [1046, 522] on button "Go to Claims Review" at bounding box center [1092, 516] width 151 height 30
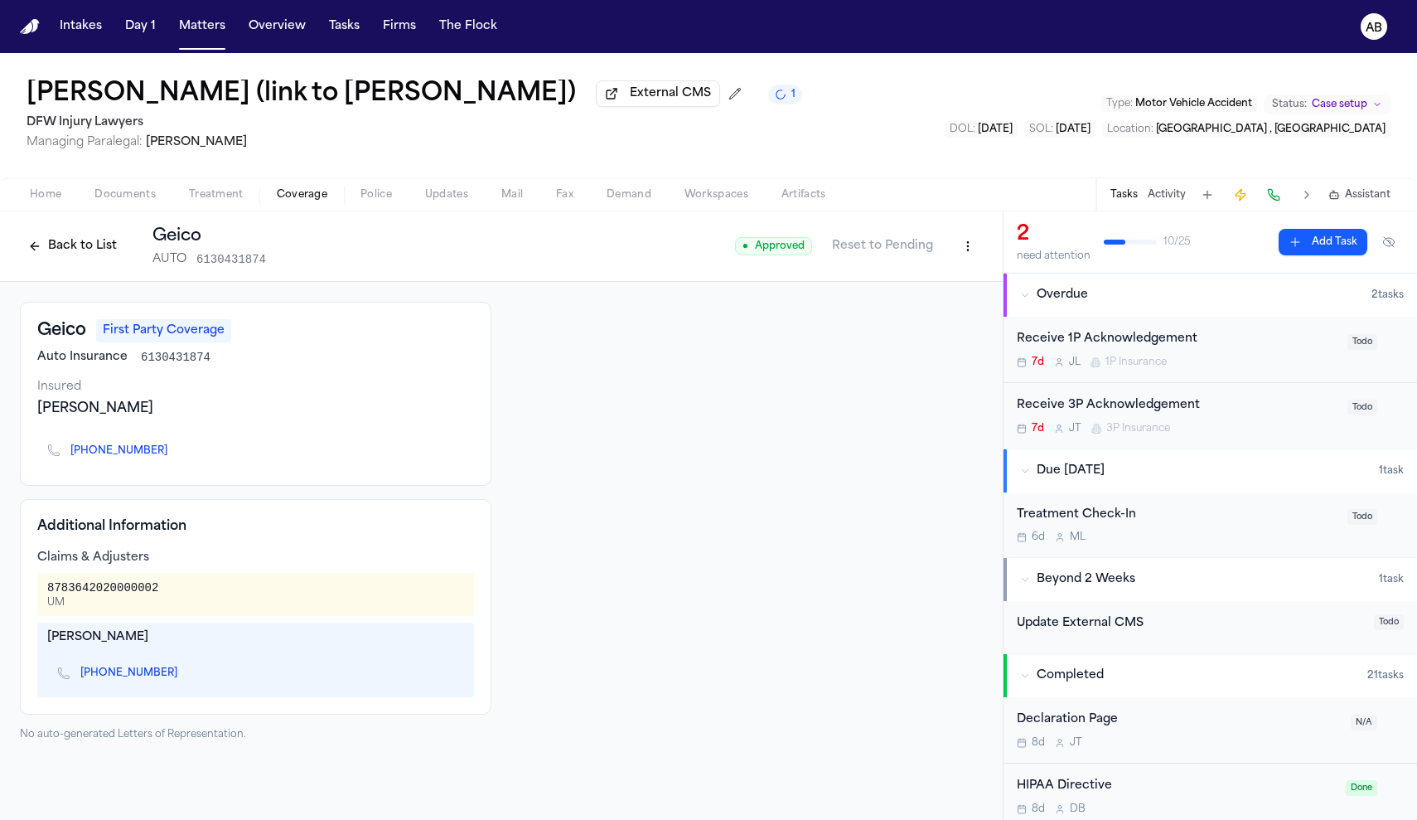
click at [77, 245] on button "Back to List" at bounding box center [72, 246] width 105 height 27
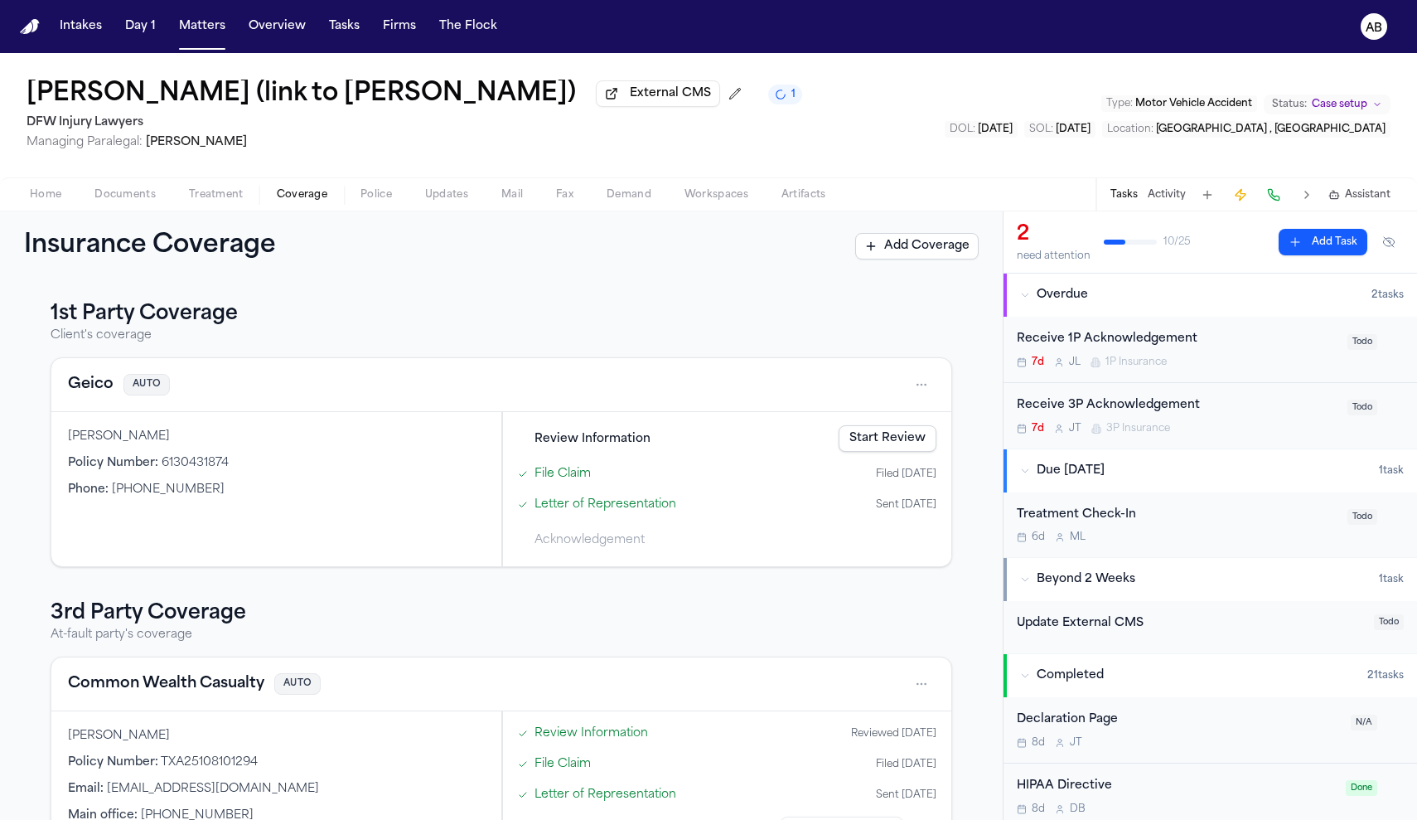
click at [1234, 360] on div "7d [PERSON_NAME] 1P Insurance" at bounding box center [1177, 362] width 321 height 13
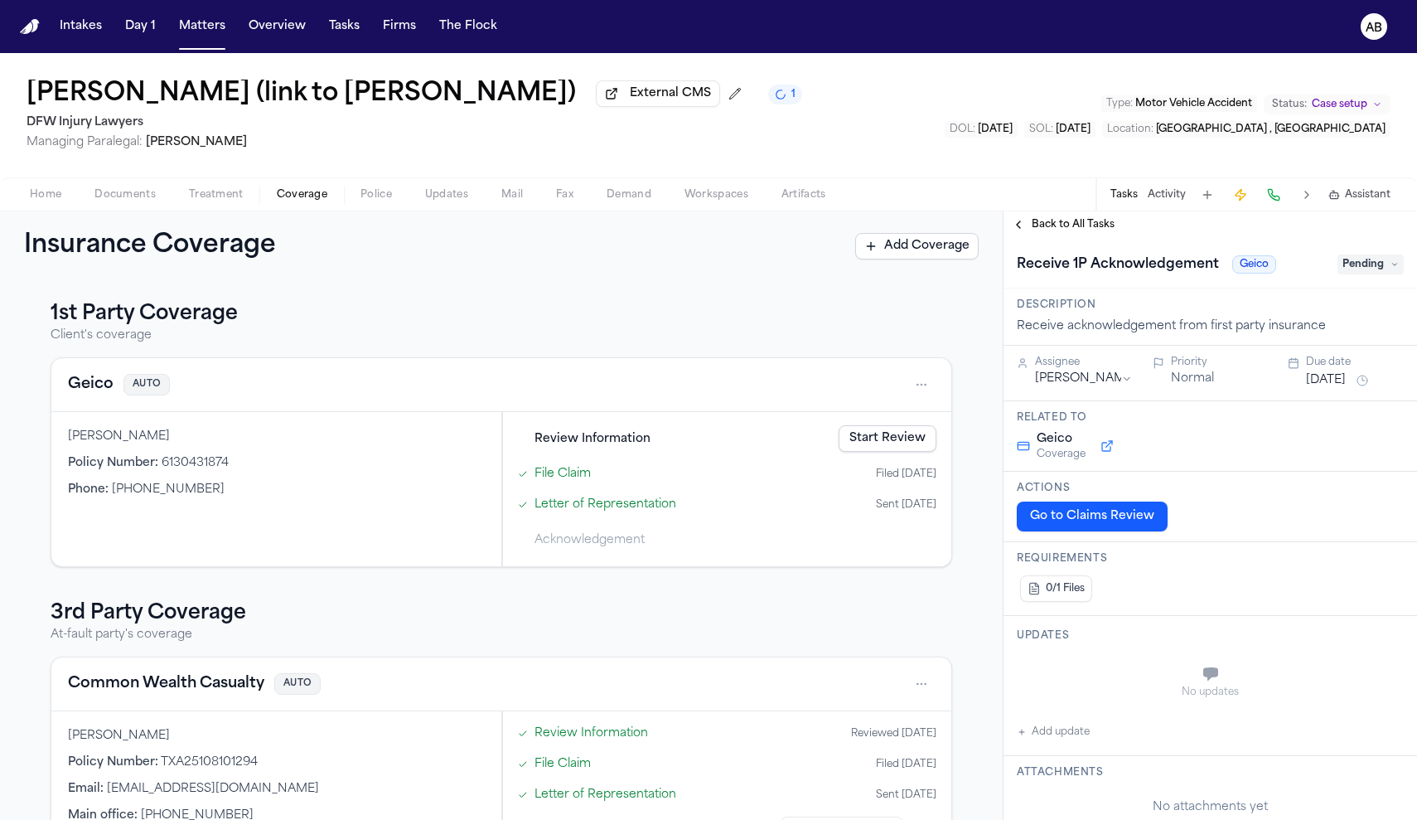
click at [1319, 389] on button "[DATE]" at bounding box center [1326, 380] width 40 height 17
click at [1311, 589] on button "22" at bounding box center [1313, 581] width 27 height 27
click at [547, 272] on div "Insurance Coverage Add Coverage" at bounding box center [501, 246] width 1003 height 70
click at [1080, 231] on span "Back to All Tasks" at bounding box center [1073, 224] width 83 height 13
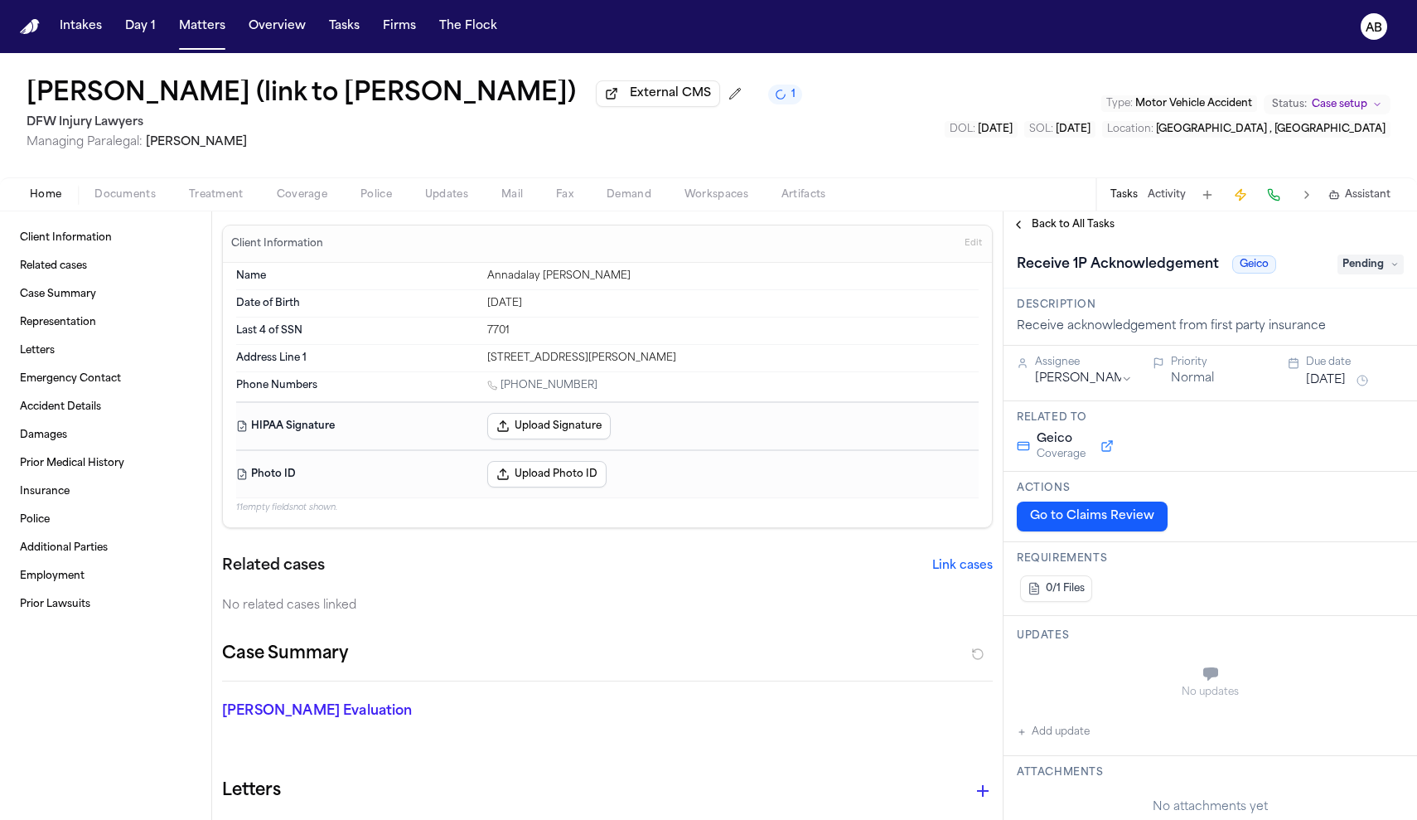
click at [1130, 525] on button "Go to Claims Review" at bounding box center [1092, 516] width 151 height 30
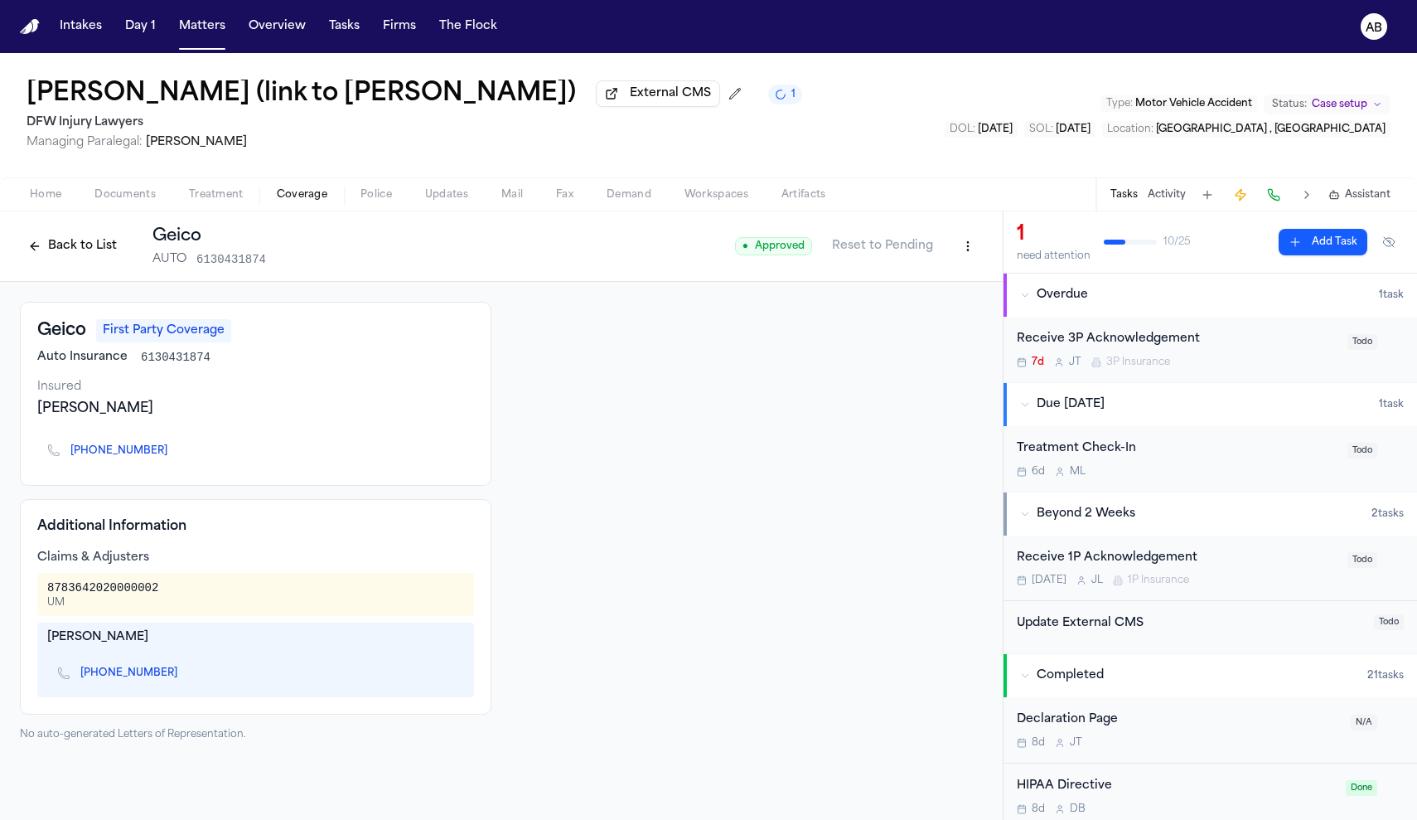
click at [140, 201] on span "Documents" at bounding box center [124, 194] width 61 height 13
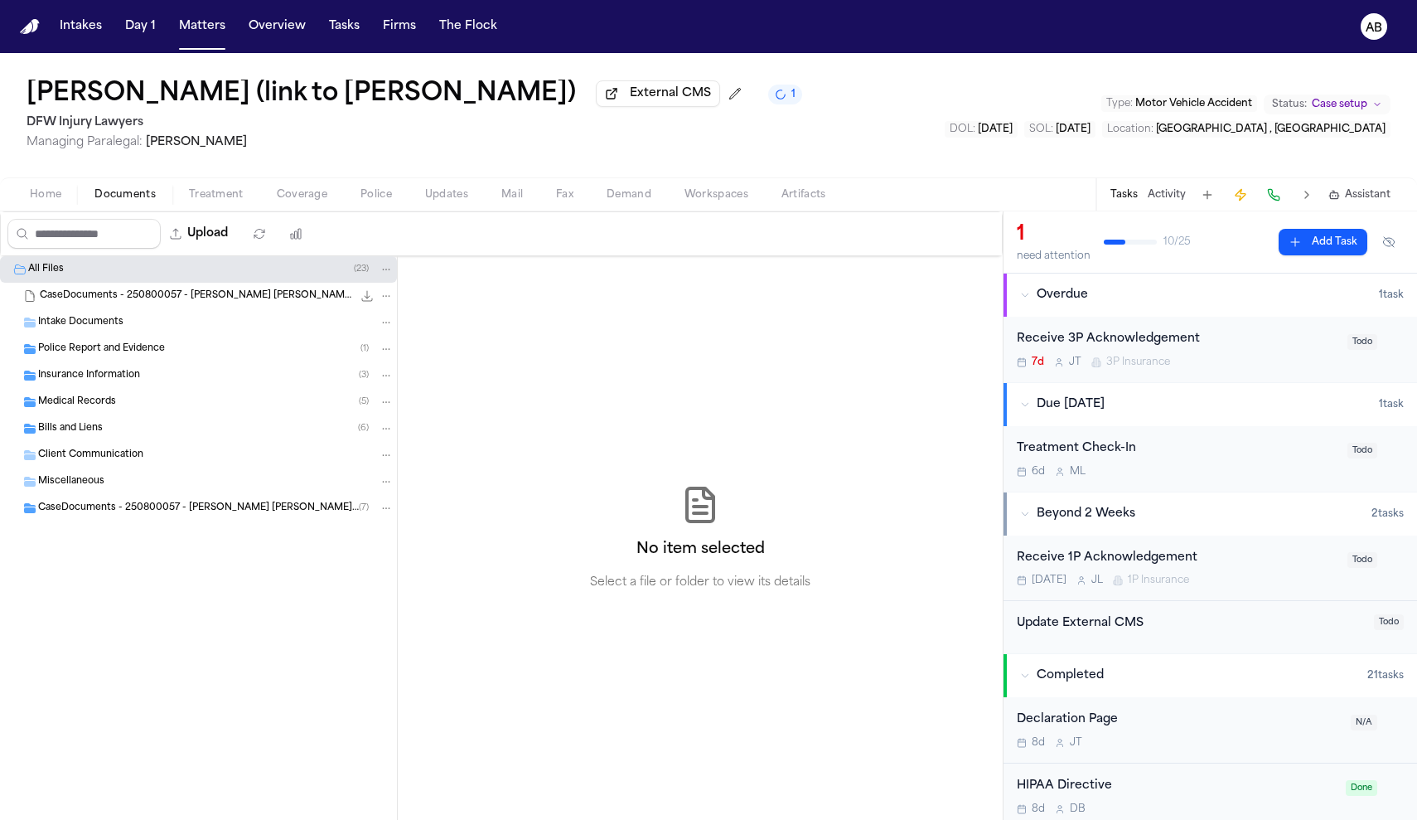
click at [103, 377] on span "Insurance Information" at bounding box center [89, 376] width 102 height 14
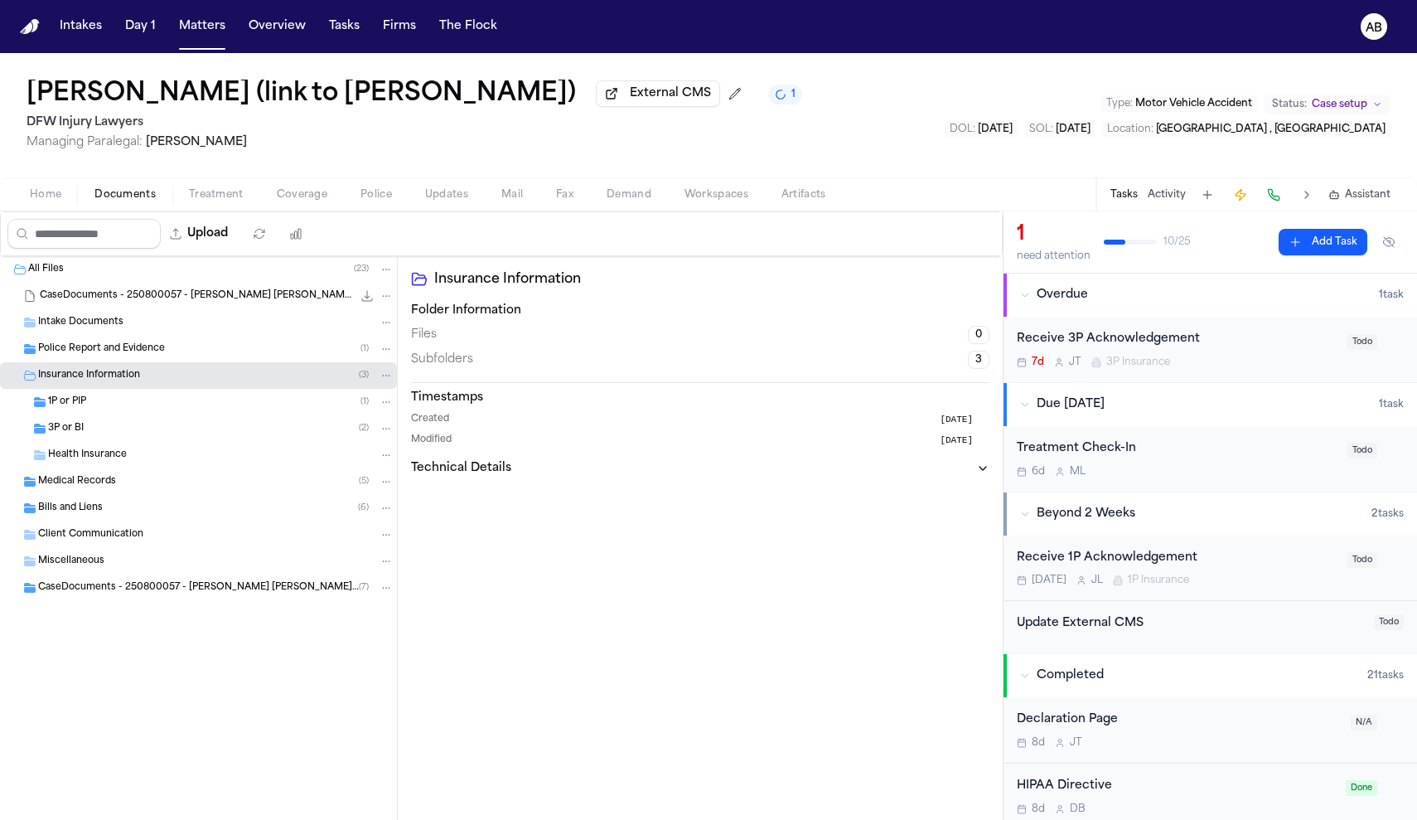
click at [94, 400] on div "1P or PIP ( 1 )" at bounding box center [221, 401] width 346 height 15
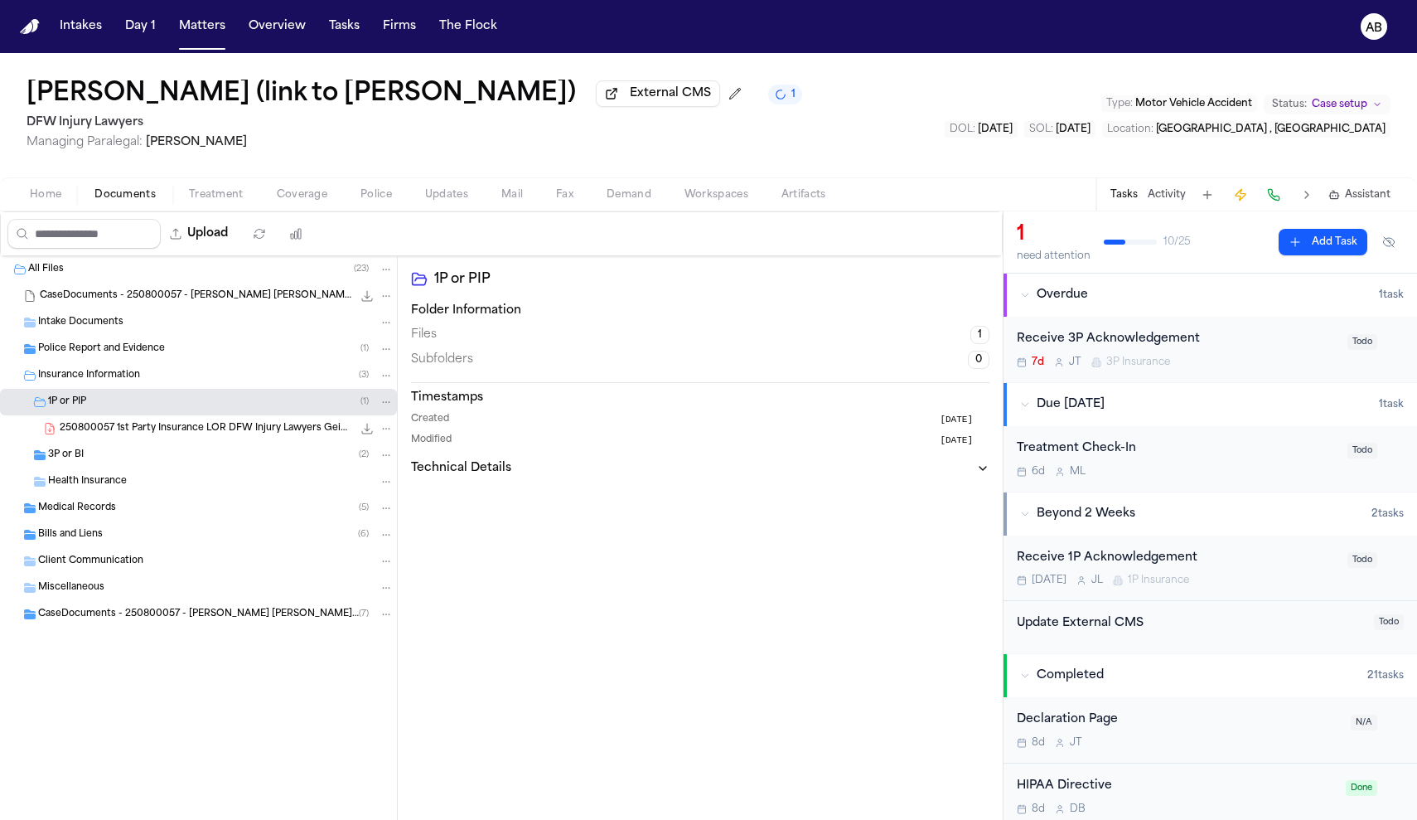
click at [137, 435] on span "250800057 1st Party Insurance LOR DFW Injury Lawyers Geico [DATE]" at bounding box center [206, 429] width 293 height 14
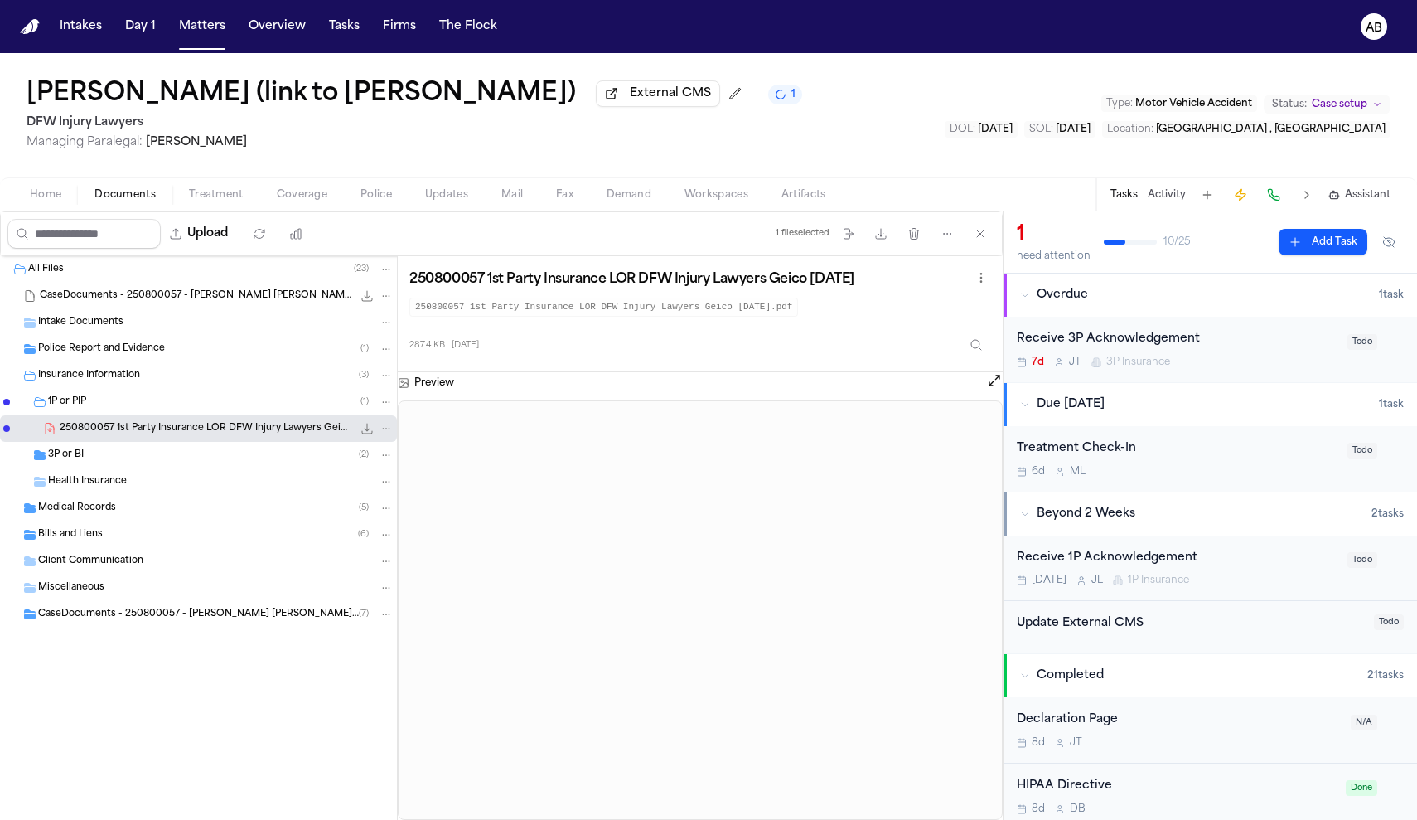
click at [180, 459] on div "3P or BI ( 2 )" at bounding box center [221, 454] width 346 height 15
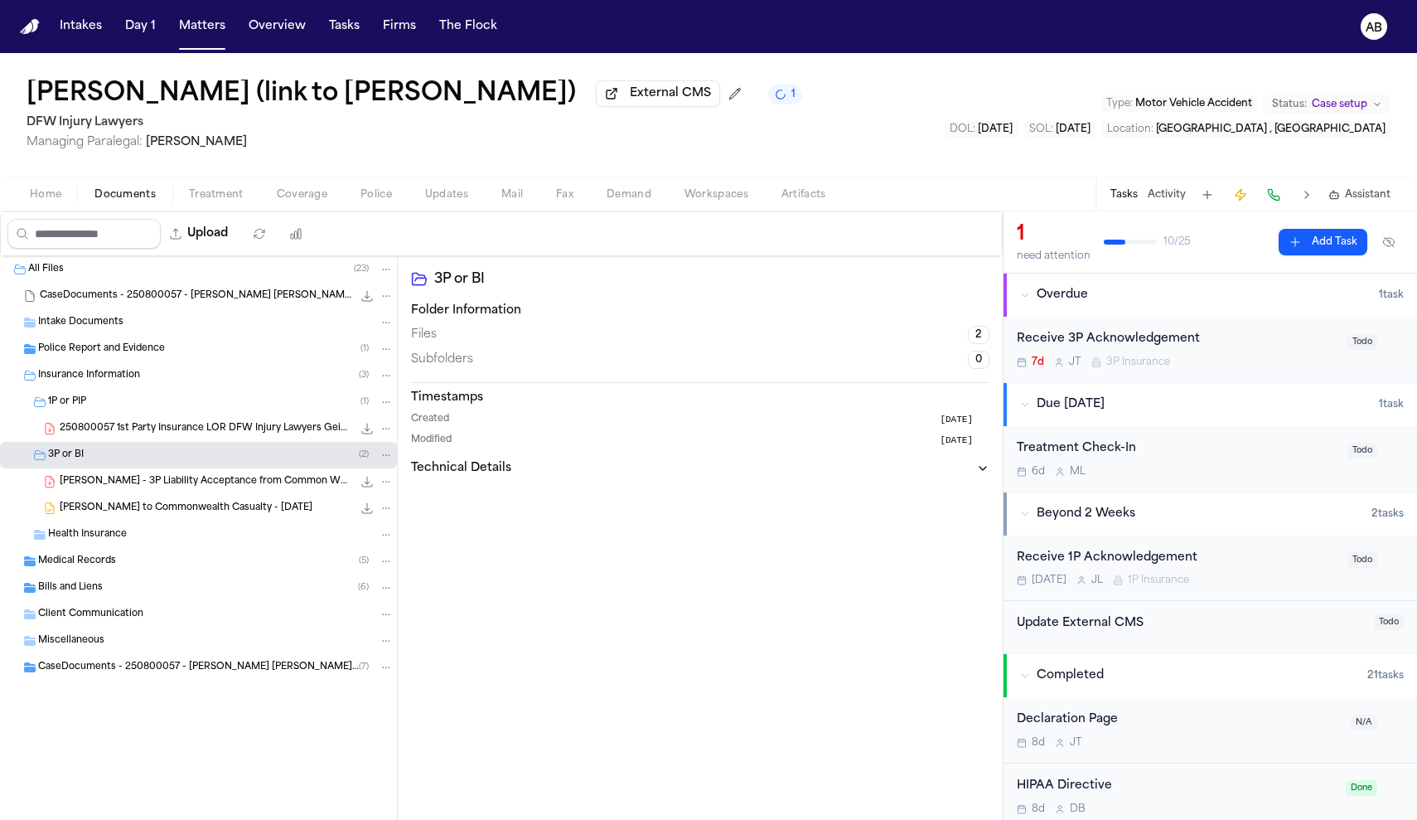
click at [182, 484] on span "[PERSON_NAME] - 3P Liability Acceptance from Common Wealth Casualty - [DATE]" at bounding box center [206, 482] width 293 height 14
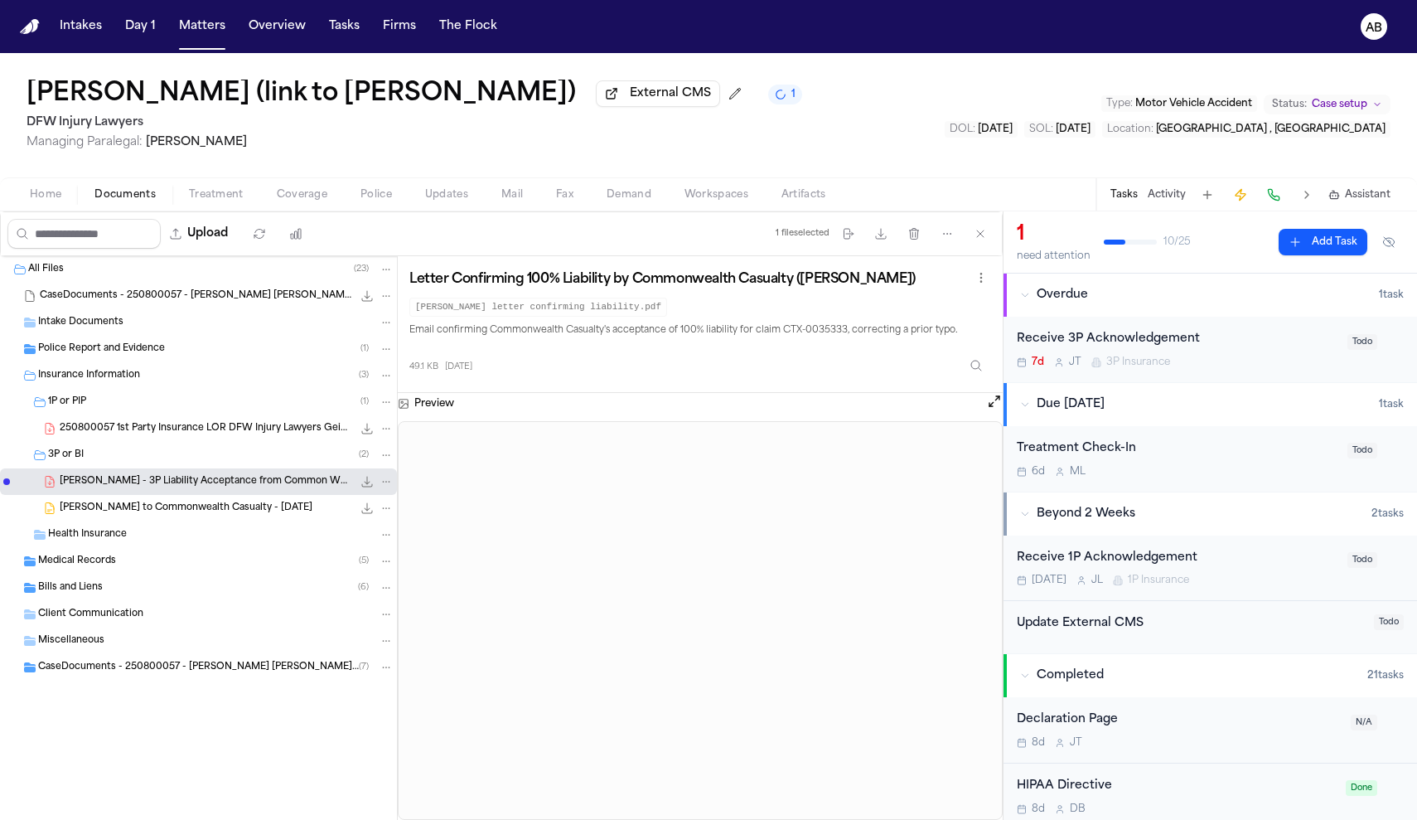
click at [1226, 340] on div "Receive 3P Acknowledgement" at bounding box center [1177, 339] width 321 height 19
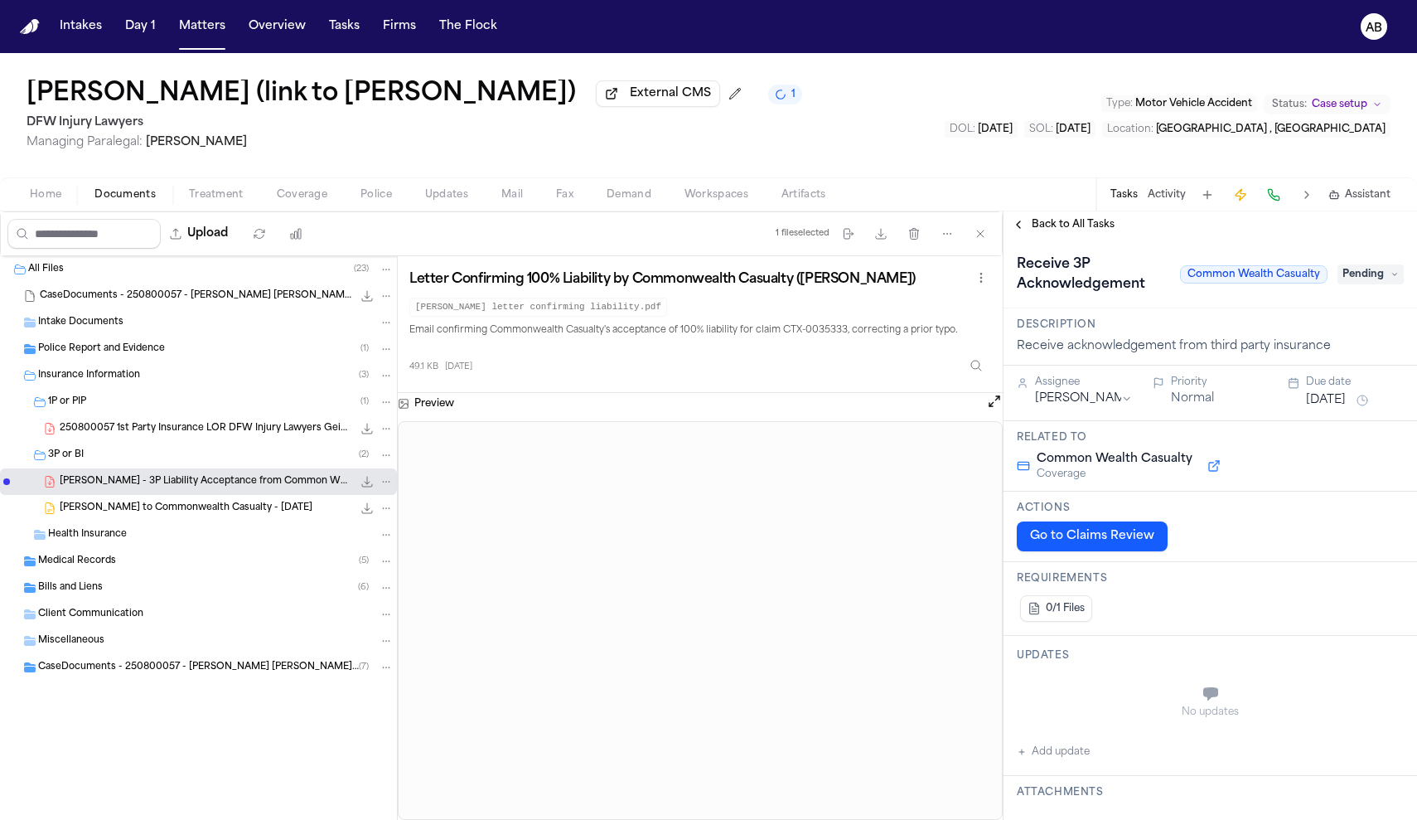
click at [1353, 284] on span "Pending" at bounding box center [1370, 274] width 66 height 20
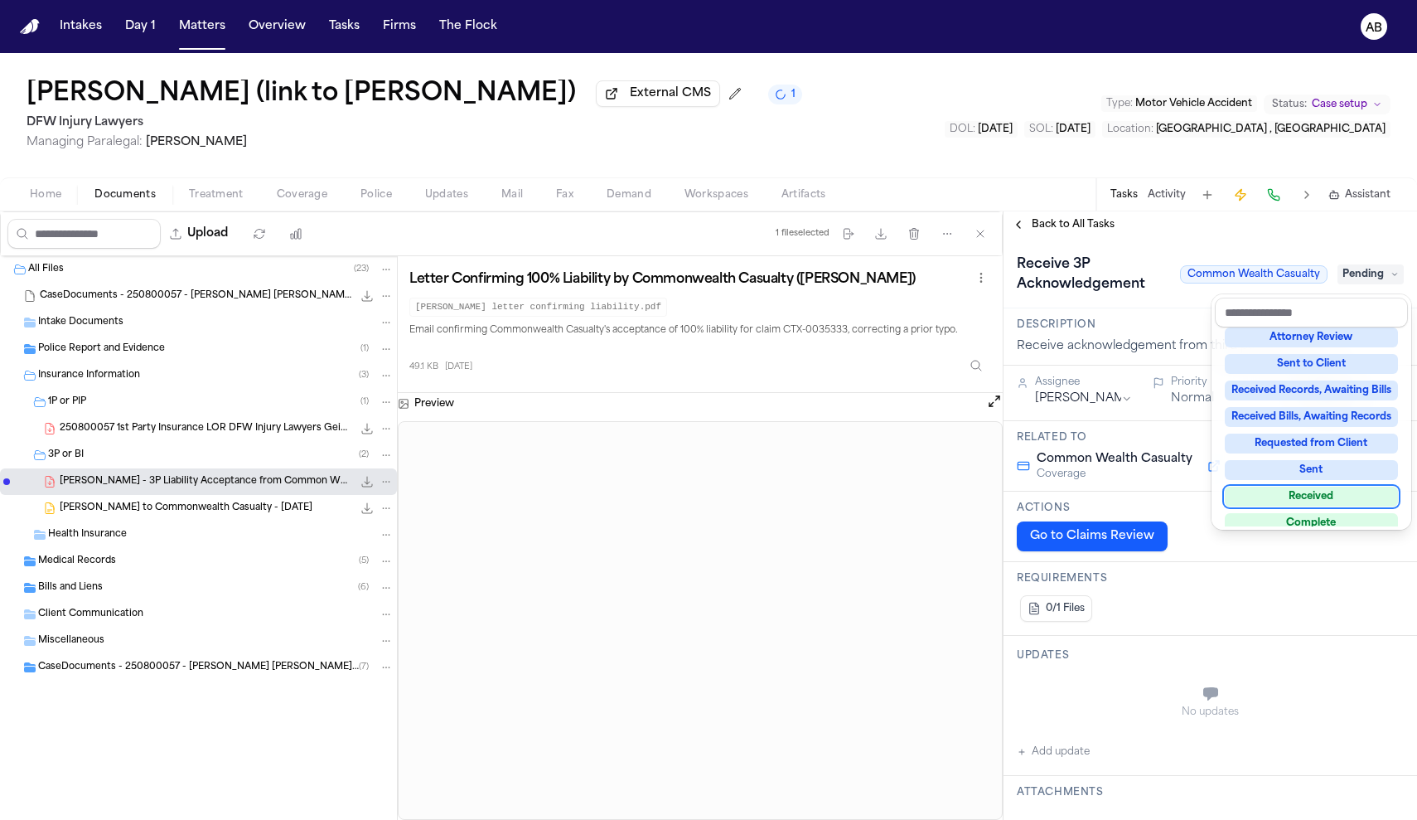
scroll to position [196, 0]
click at [1328, 494] on div "Received" at bounding box center [1311, 493] width 173 height 20
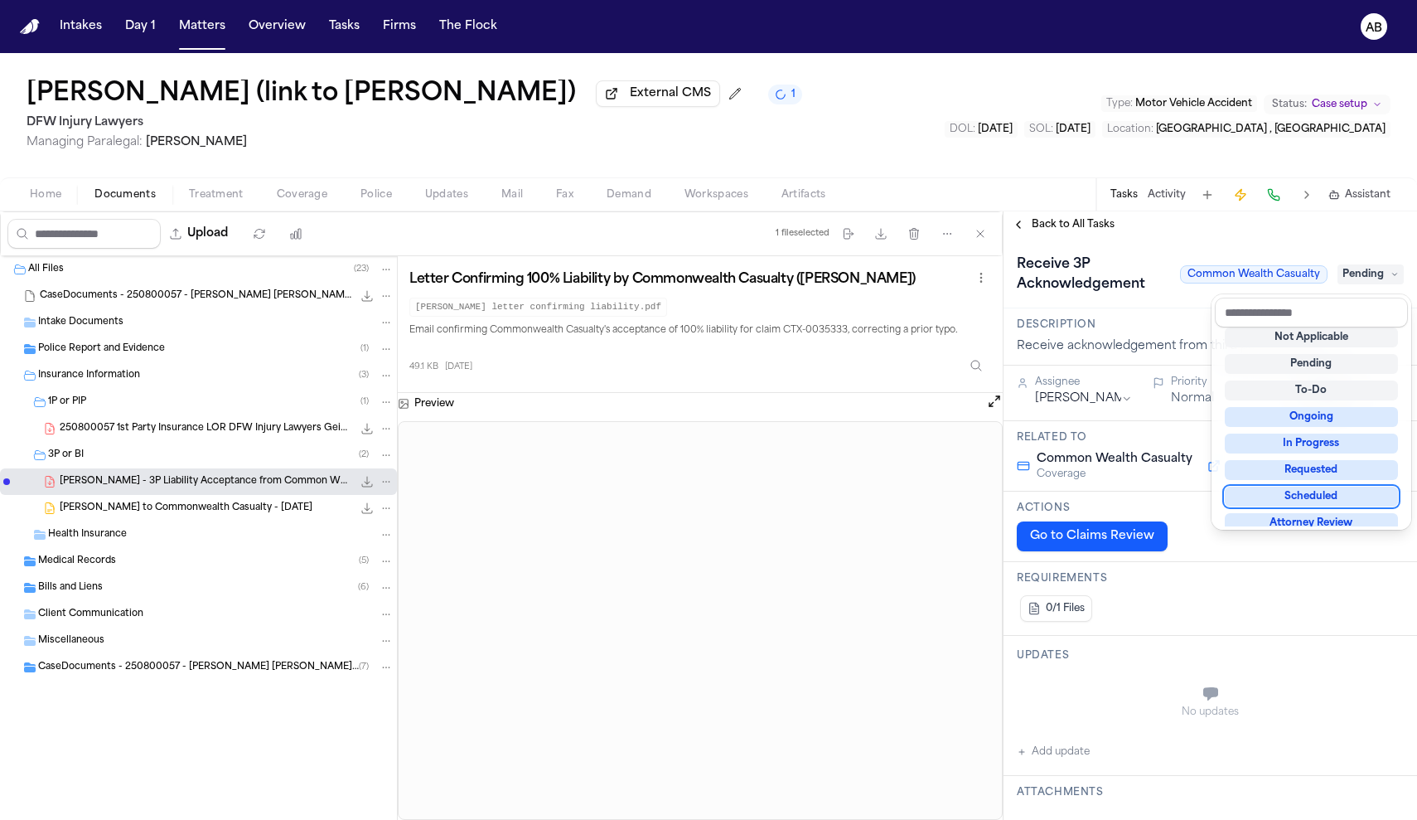
scroll to position [10, 0]
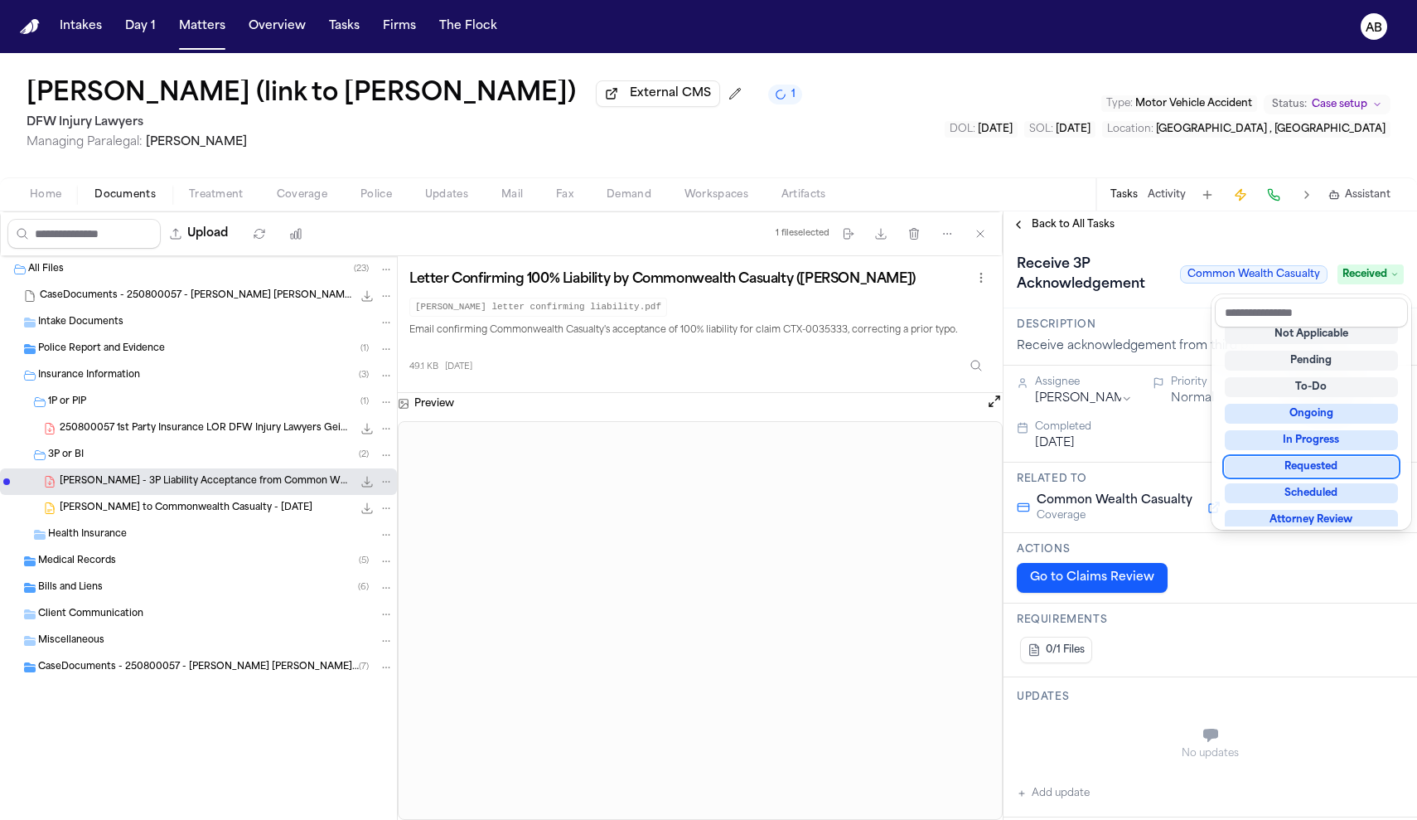
click at [1062, 228] on div "**********" at bounding box center [1211, 515] width 414 height 608
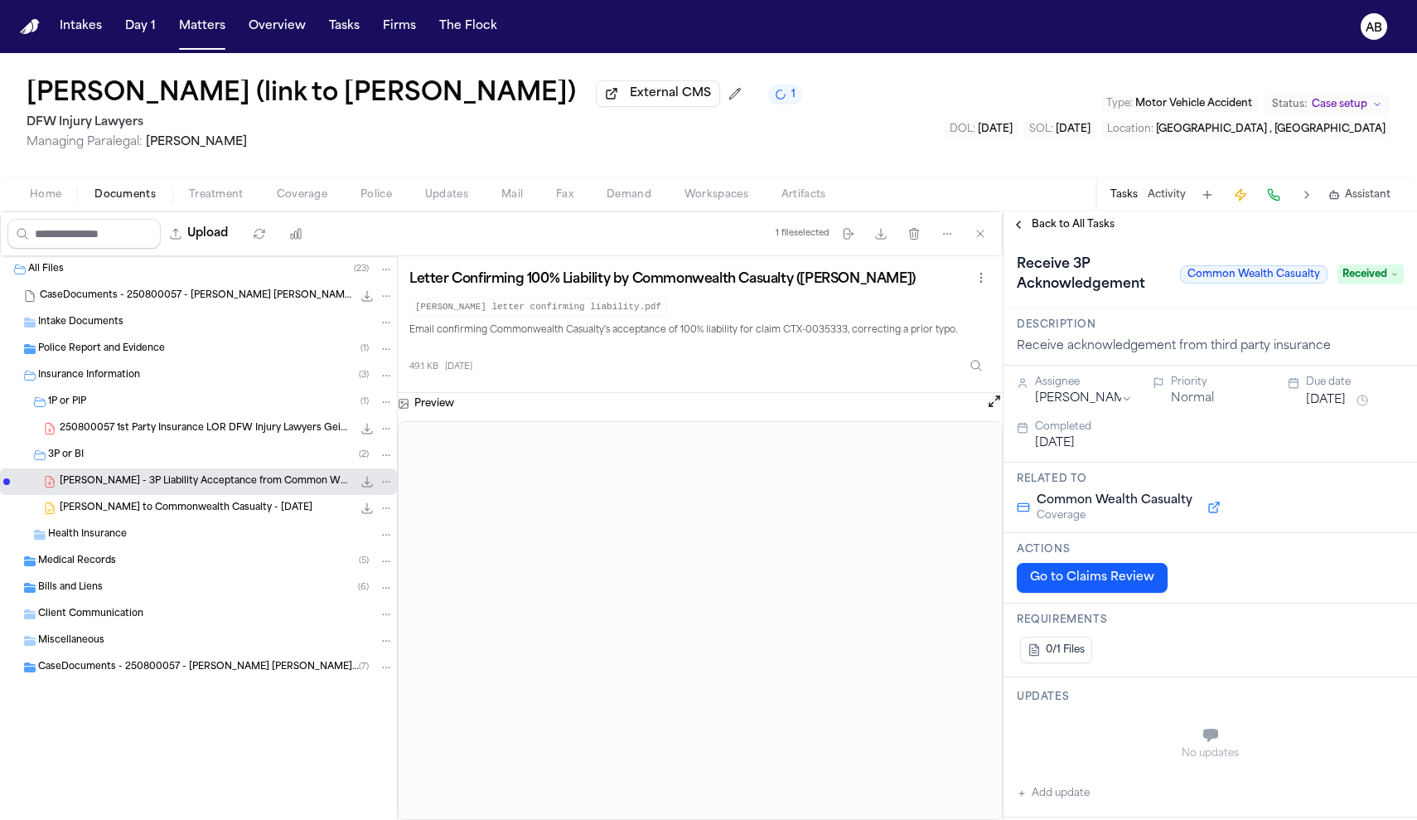
click at [1091, 230] on span "Back to All Tasks" at bounding box center [1073, 224] width 83 height 13
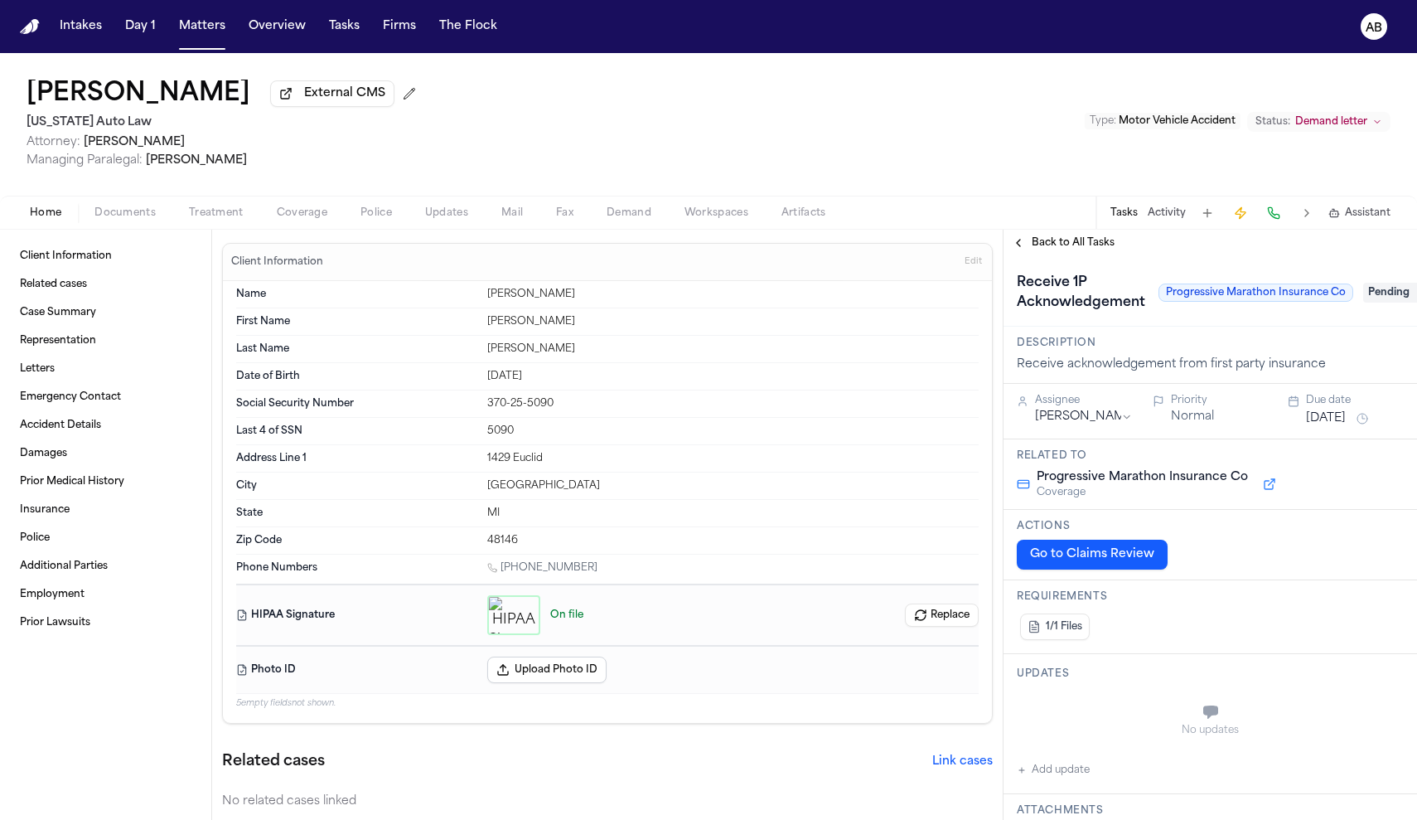
click at [1102, 555] on button "Go to Claims Review" at bounding box center [1092, 554] width 151 height 30
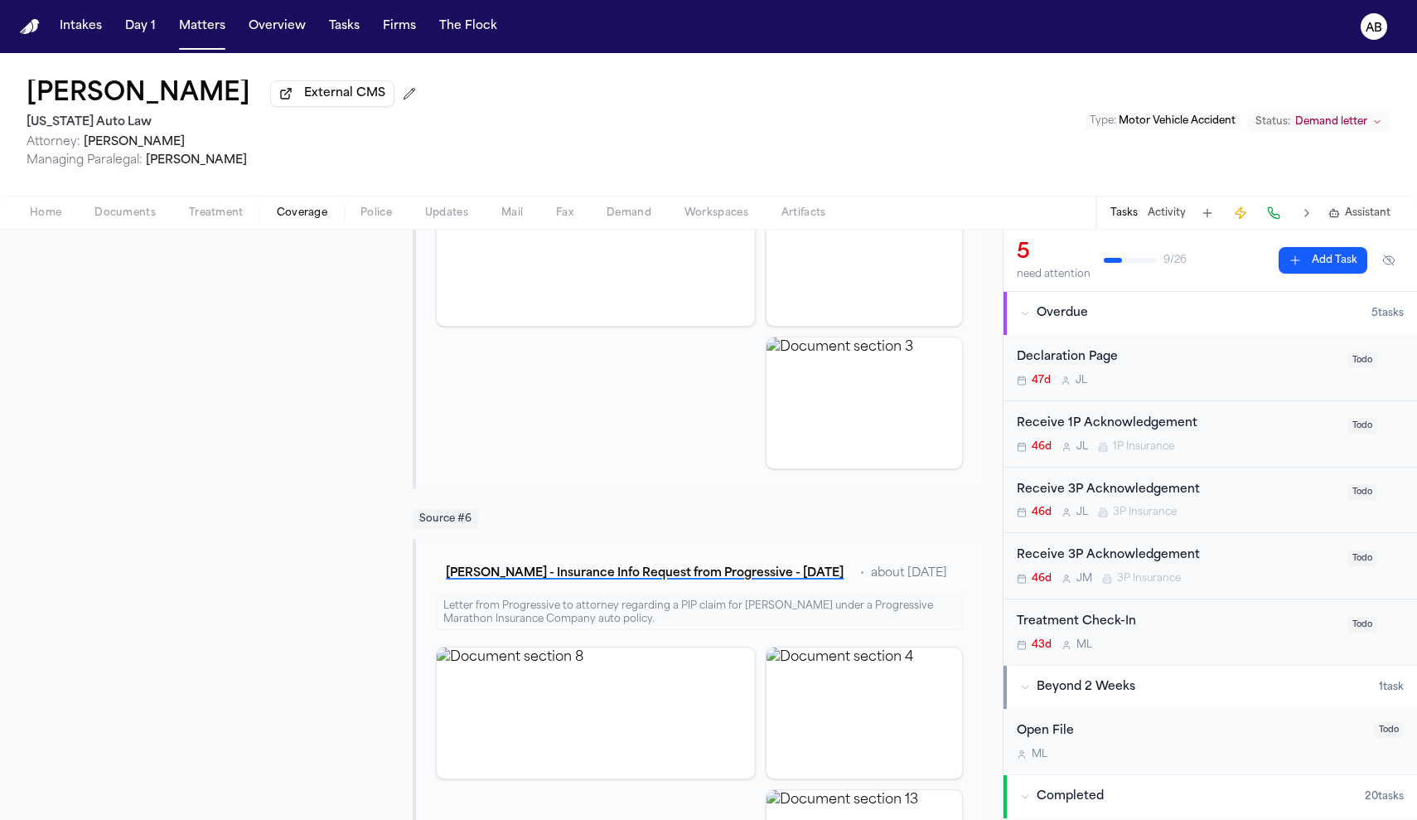
scroll to position [1758, 0]
click at [569, 573] on button "V. Gullett - Insurance Info Request from Progressive - 7.21.25" at bounding box center [645, 570] width 418 height 30
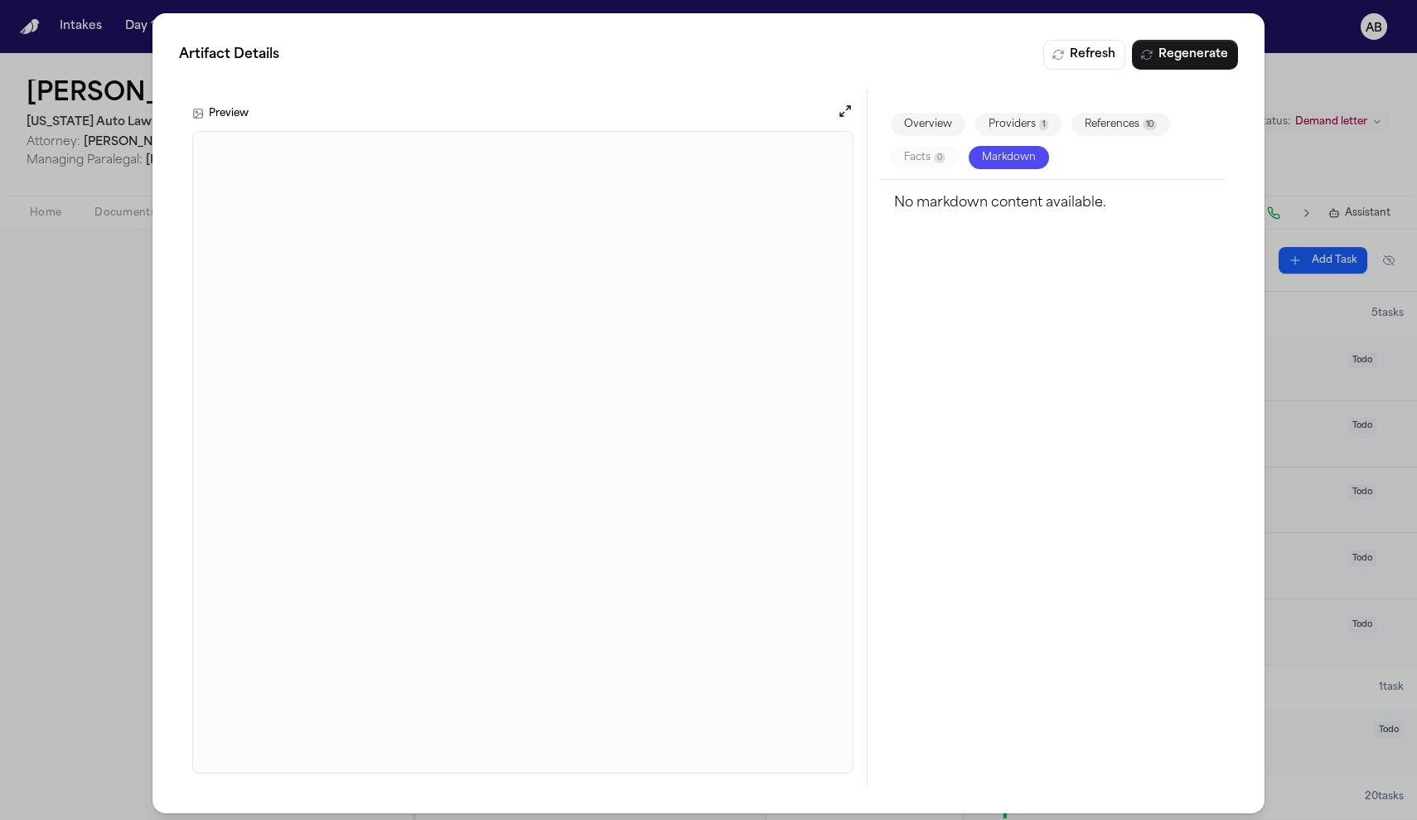
click at [141, 368] on div "Artifact Details Refresh Regenerate Preview Overview Providers 1 References 10 …" at bounding box center [708, 413] width 1417 height 826
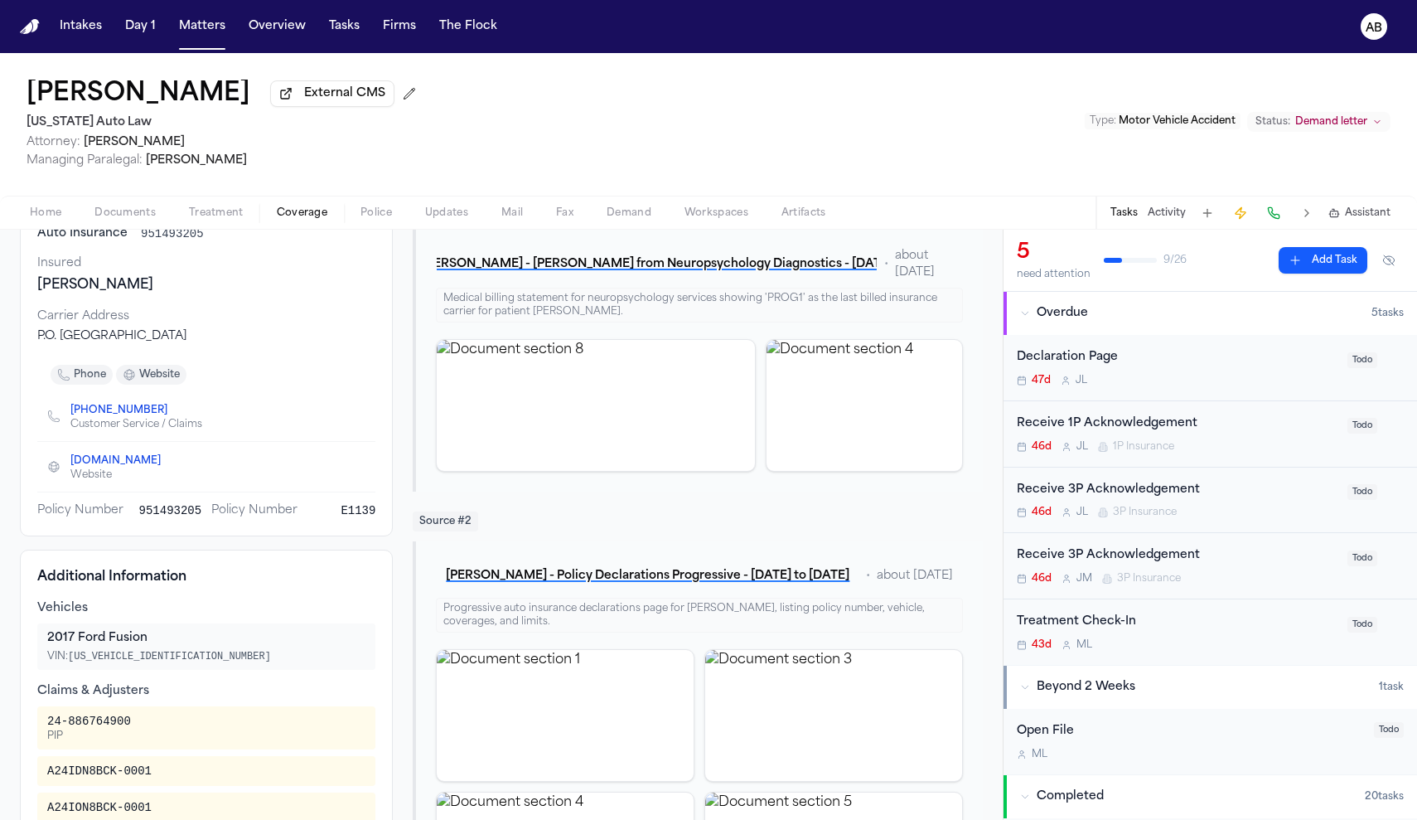
scroll to position [0, 0]
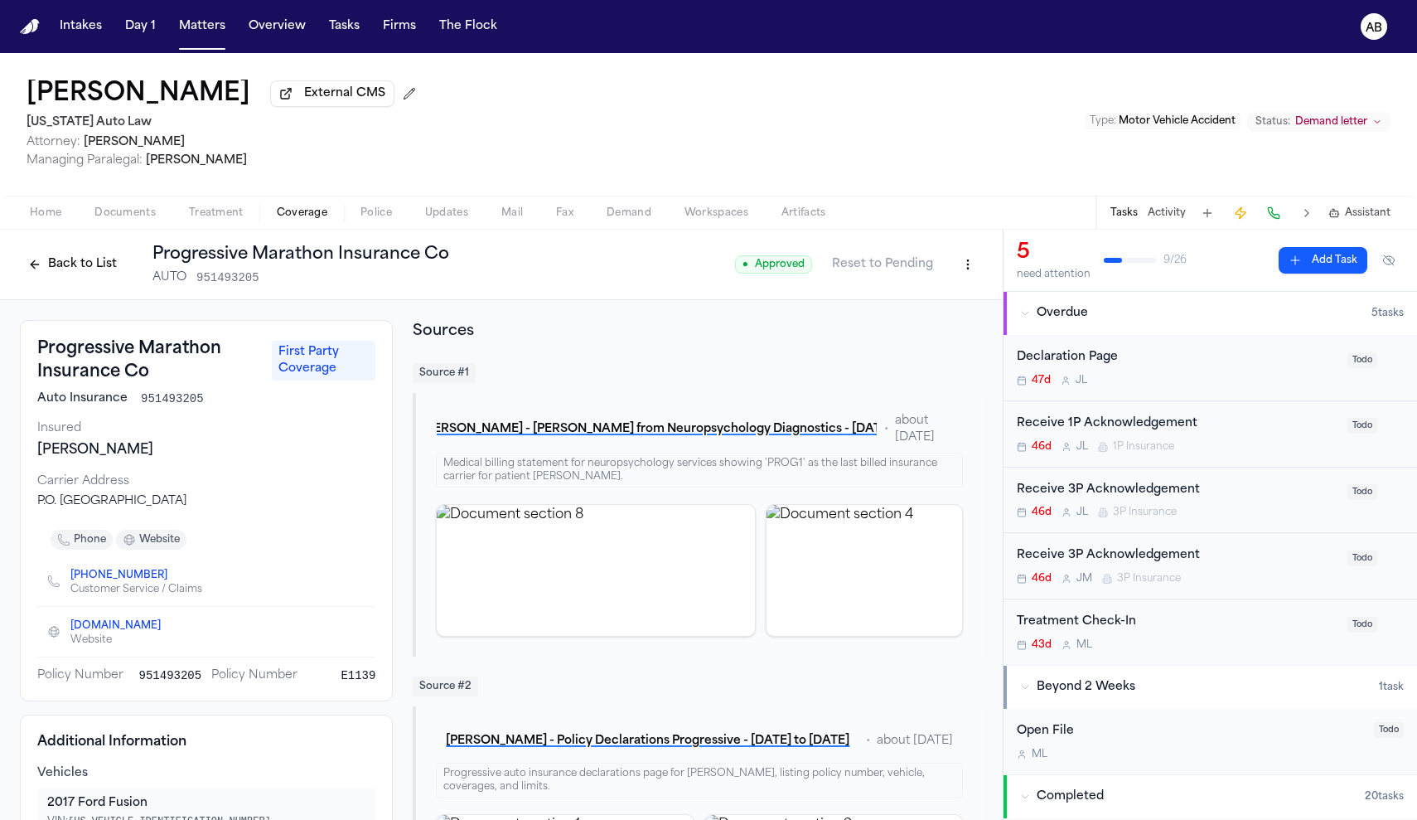
click at [1273, 433] on div "Receive 1P Acknowledgement" at bounding box center [1177, 423] width 321 height 19
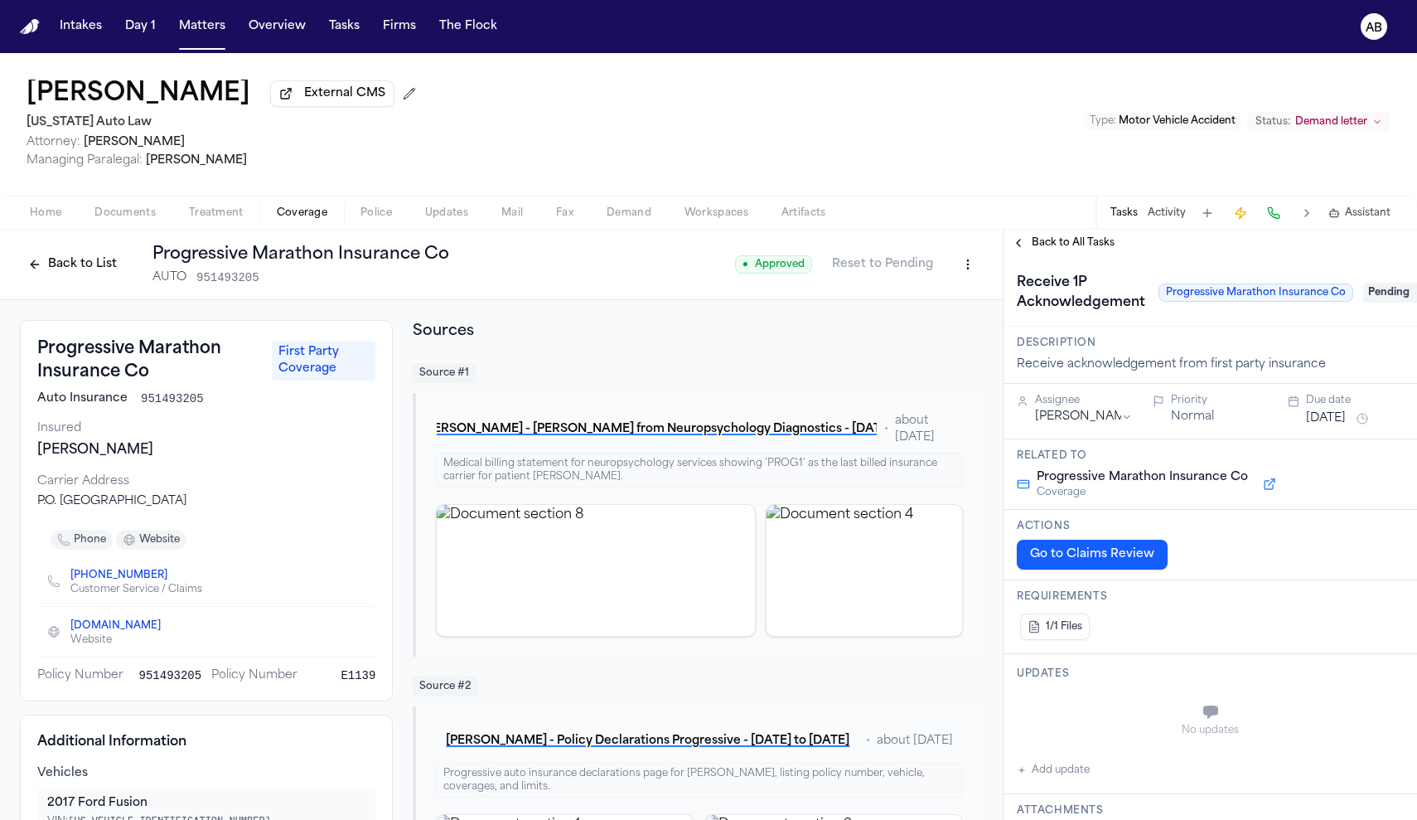
click at [1386, 298] on span "Pending" at bounding box center [1396, 293] width 66 height 20
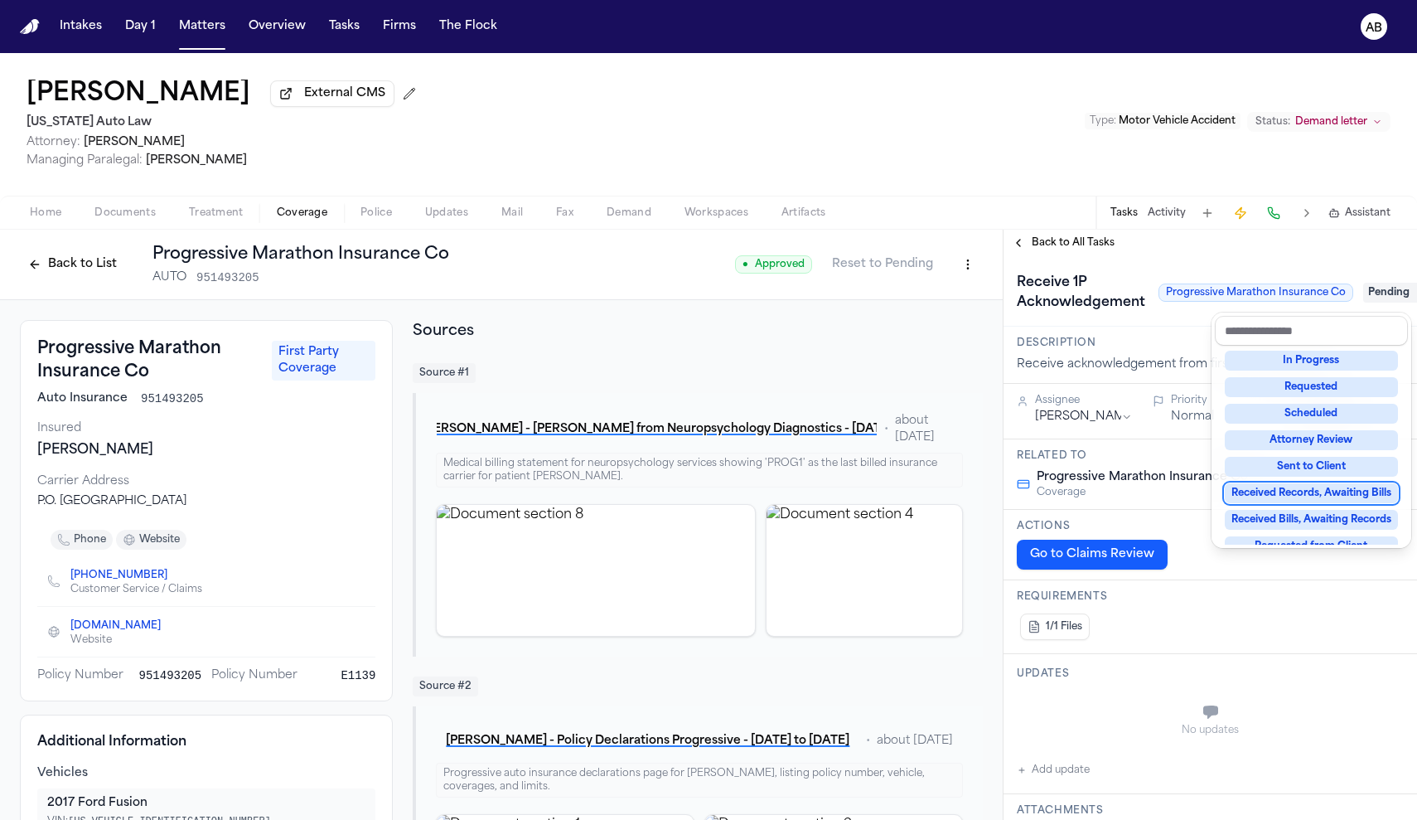
scroll to position [232, 0]
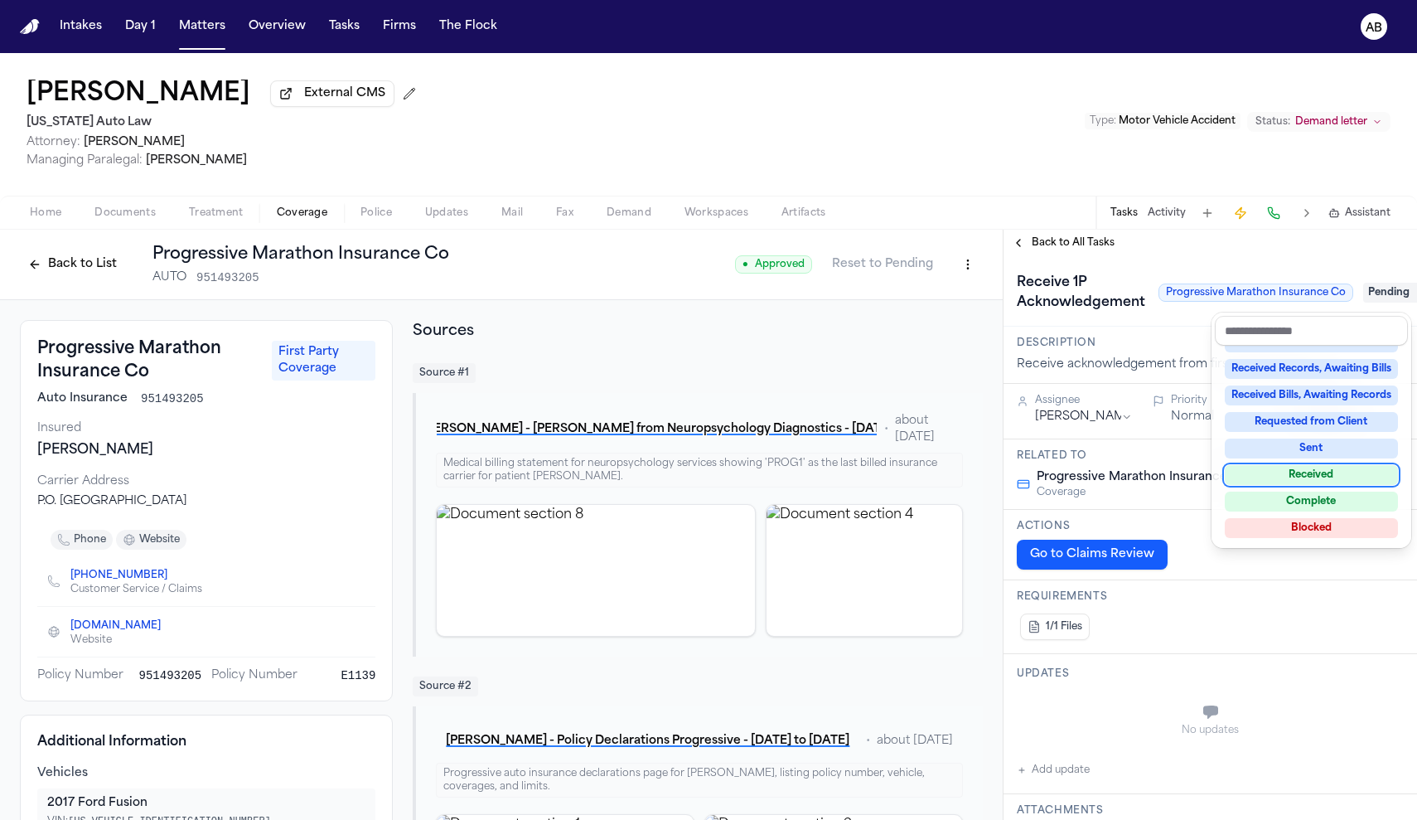
click at [1324, 476] on div "Received" at bounding box center [1311, 475] width 173 height 20
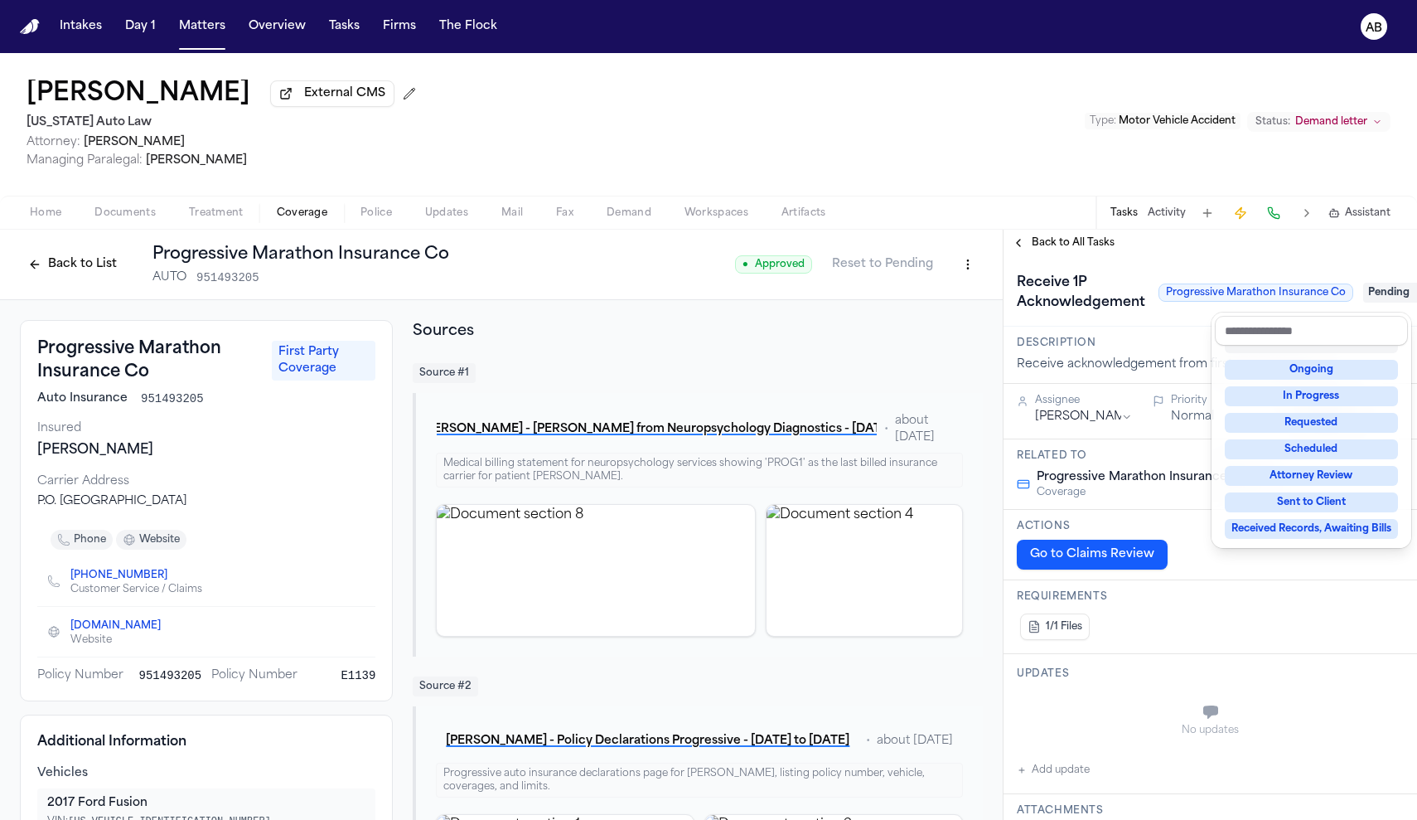
scroll to position [7, 0]
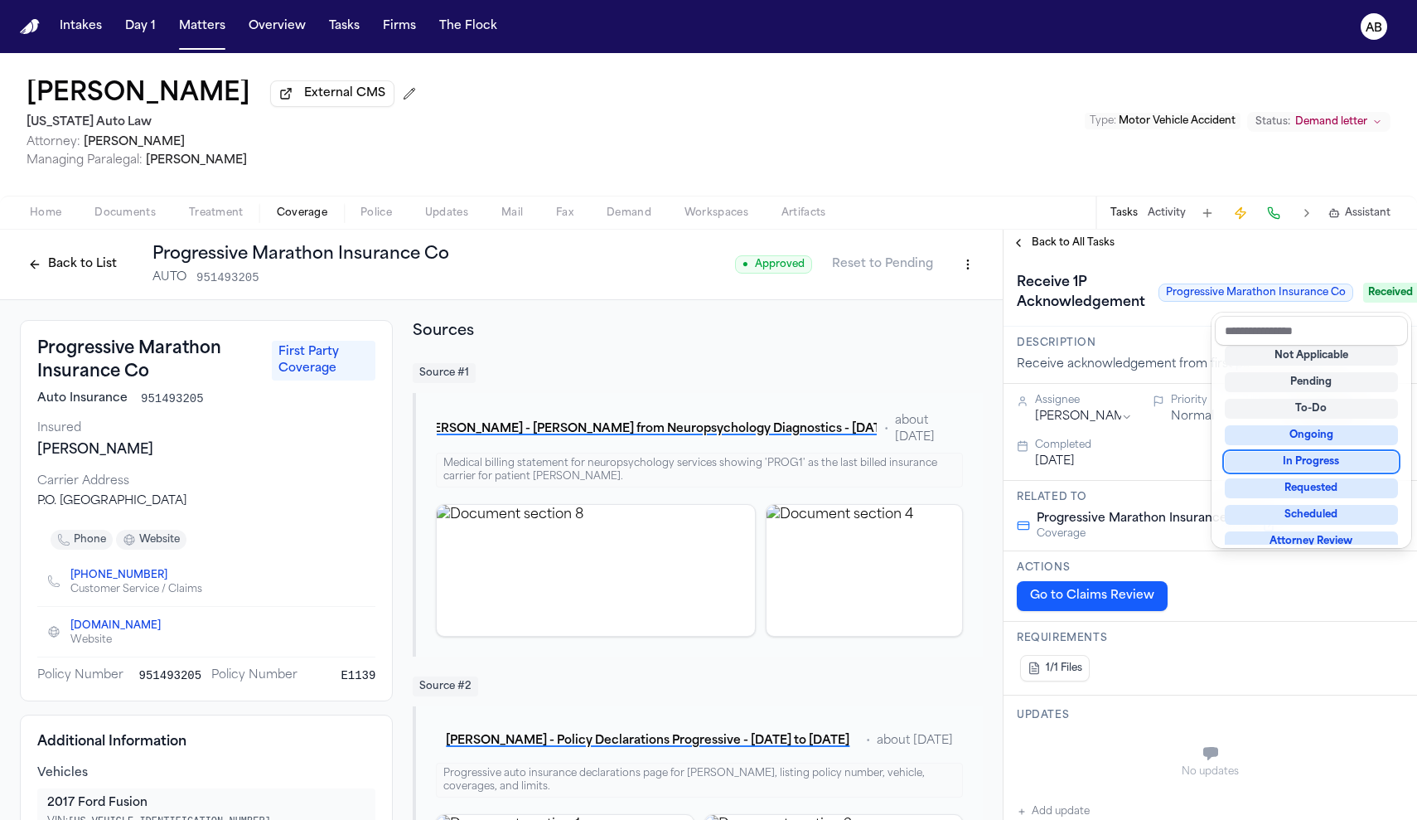
click at [1064, 247] on div "**********" at bounding box center [1211, 525] width 414 height 590
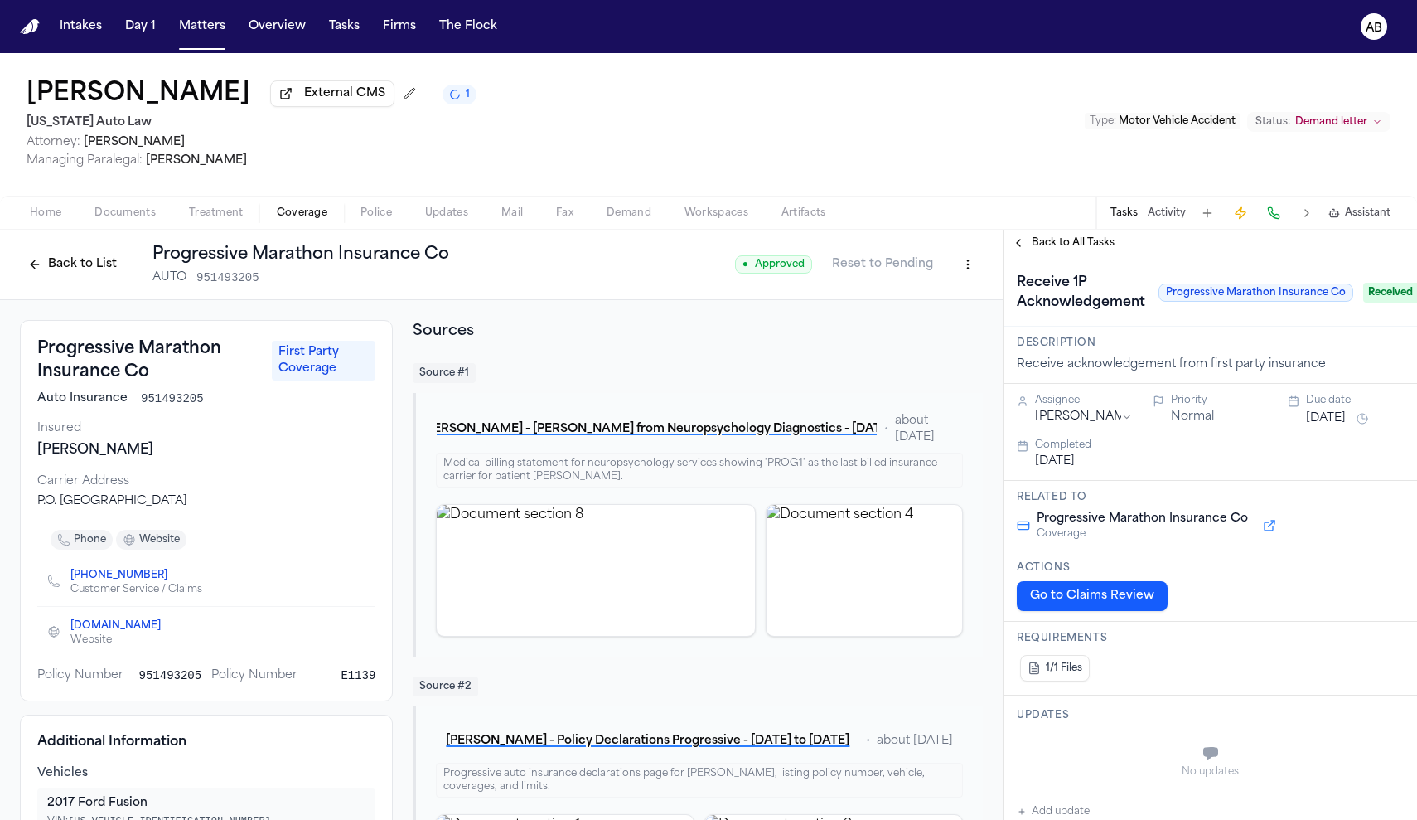
click at [1058, 242] on span "Back to All Tasks" at bounding box center [1073, 242] width 83 height 13
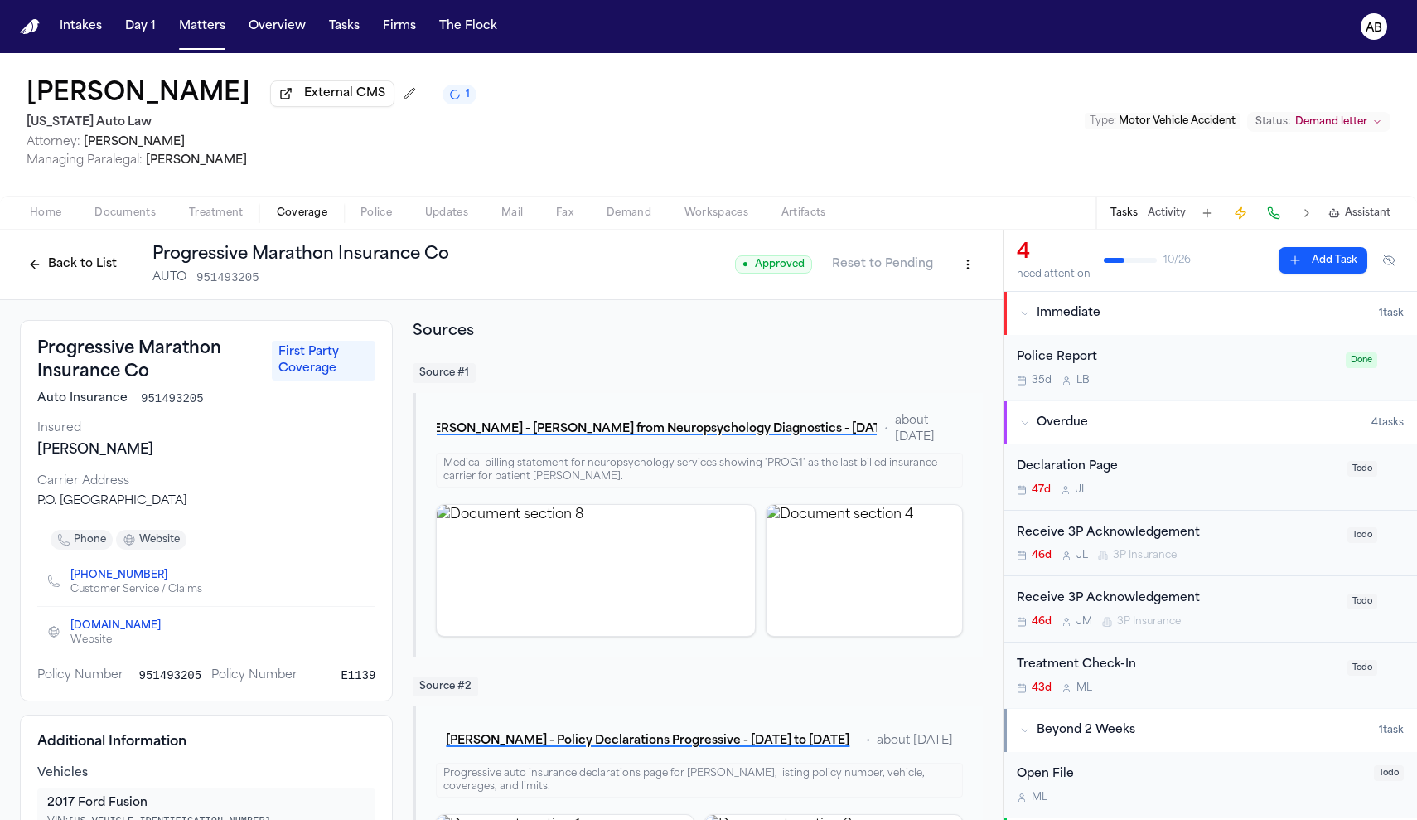
click at [149, 217] on span "Documents" at bounding box center [124, 212] width 61 height 13
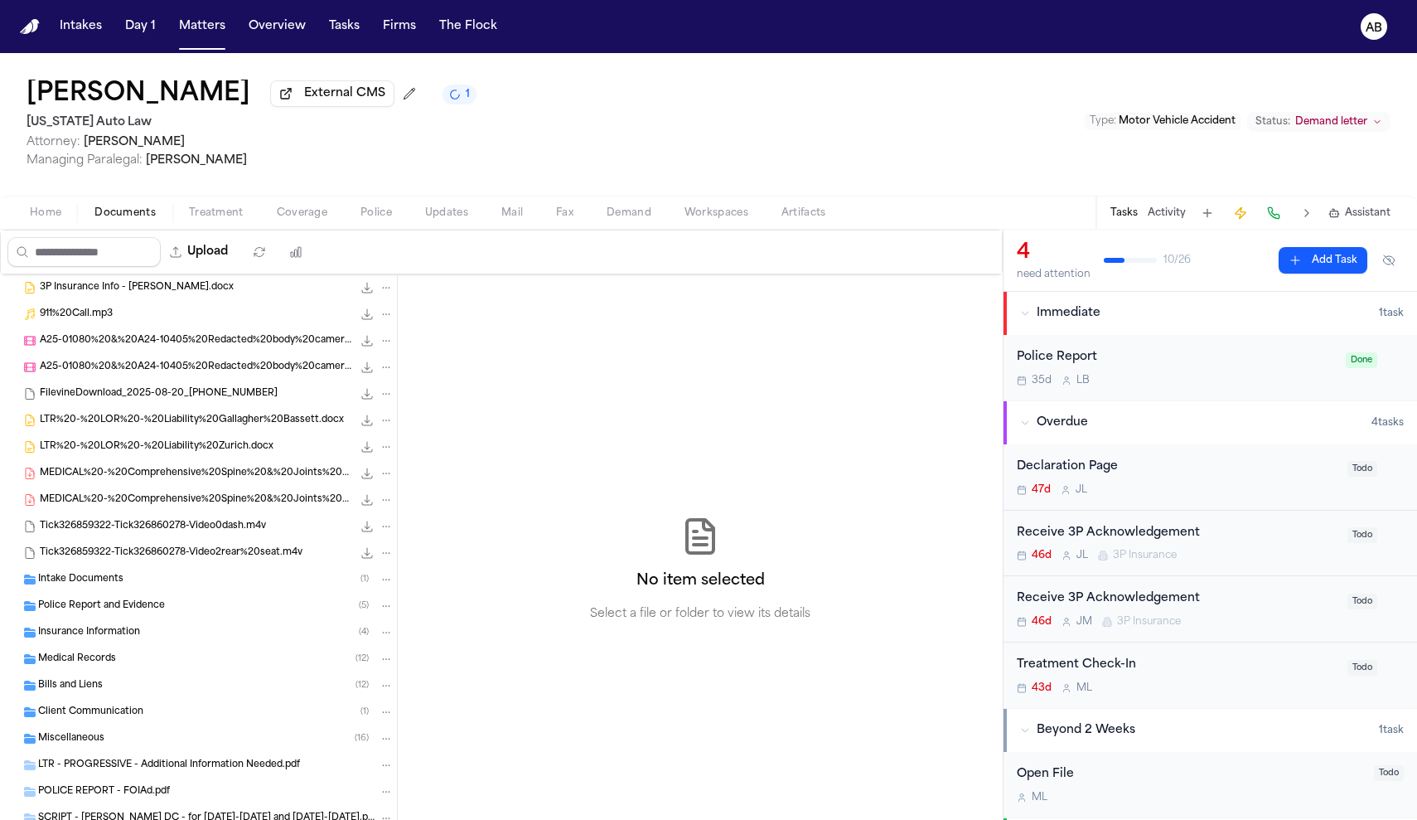
scroll to position [138, 0]
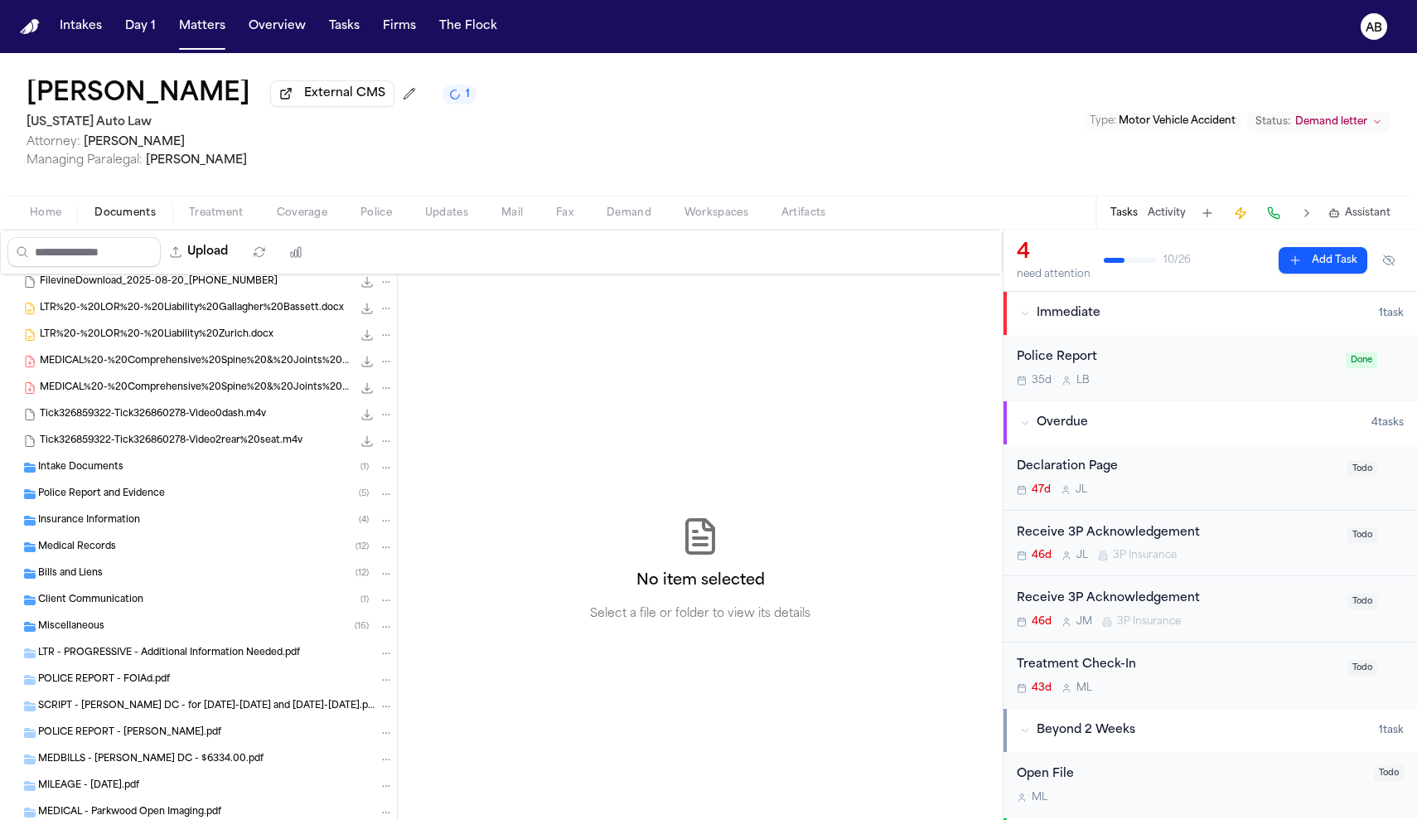
click at [94, 521] on span "Insurance Information" at bounding box center [89, 521] width 102 height 14
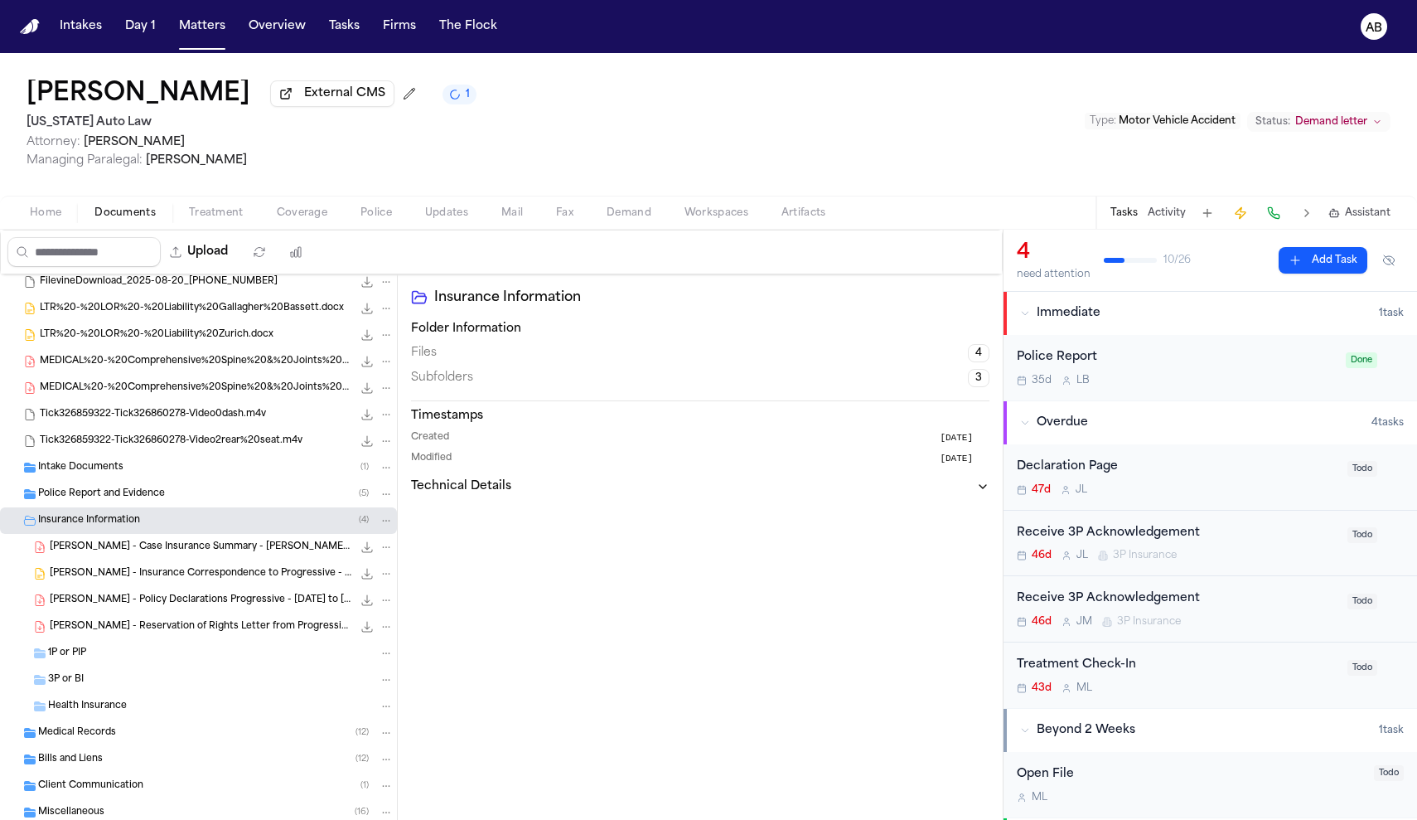
click at [1279, 475] on div "Declaration Page" at bounding box center [1177, 466] width 321 height 19
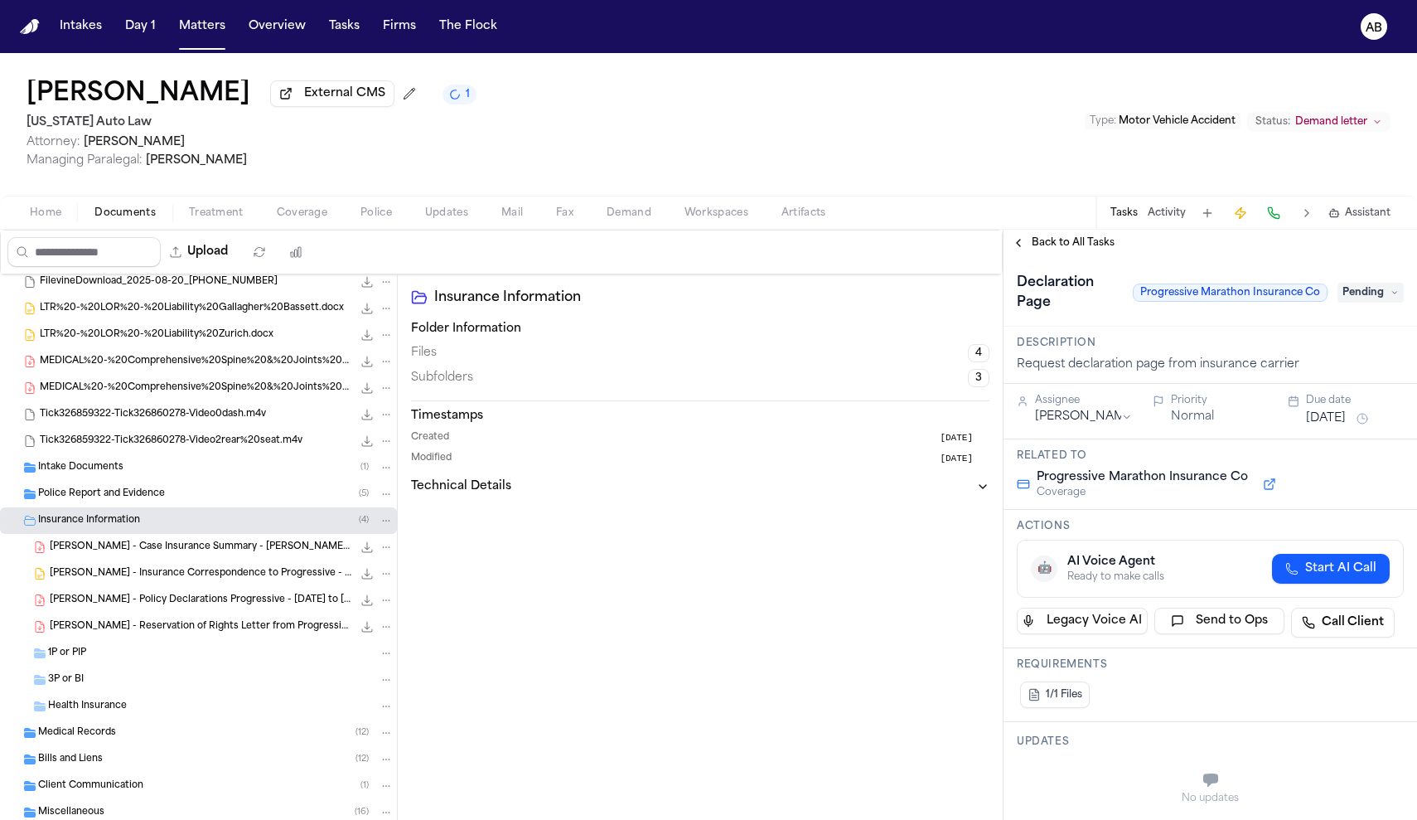
click at [1355, 300] on span "Pending" at bounding box center [1370, 293] width 66 height 20
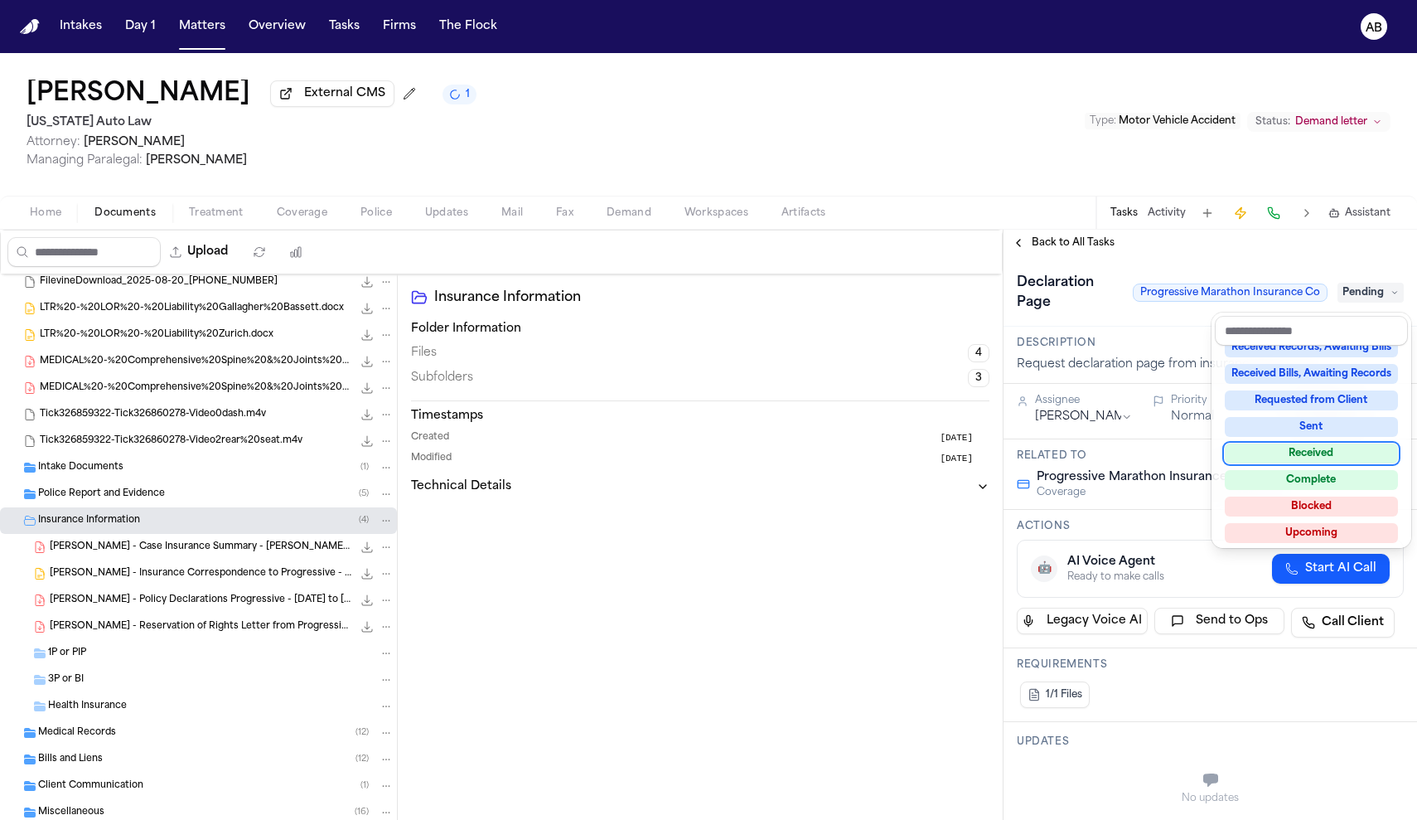
click at [1332, 452] on div "Received" at bounding box center [1311, 453] width 173 height 20
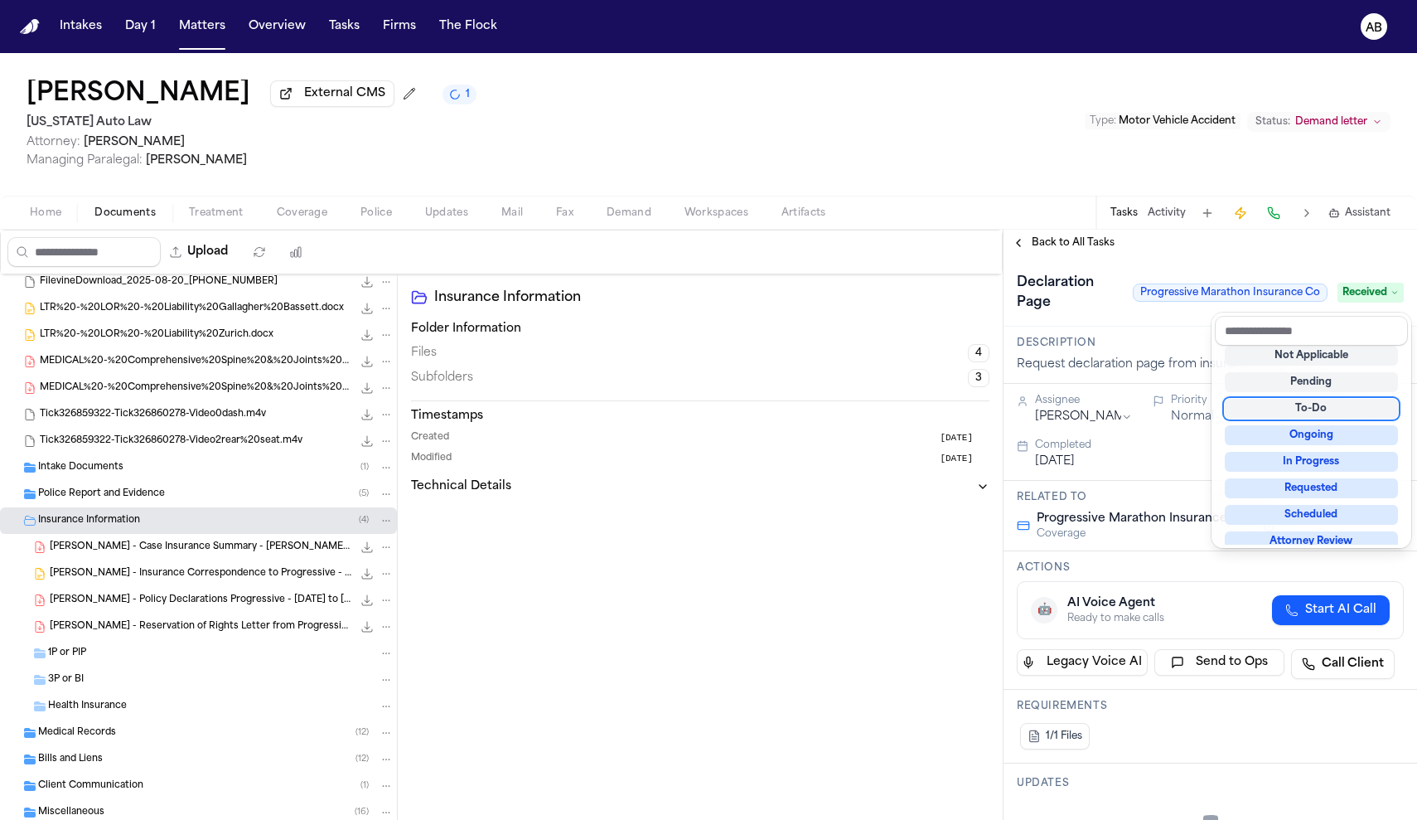
click at [1037, 250] on div "**********" at bounding box center [1211, 525] width 414 height 590
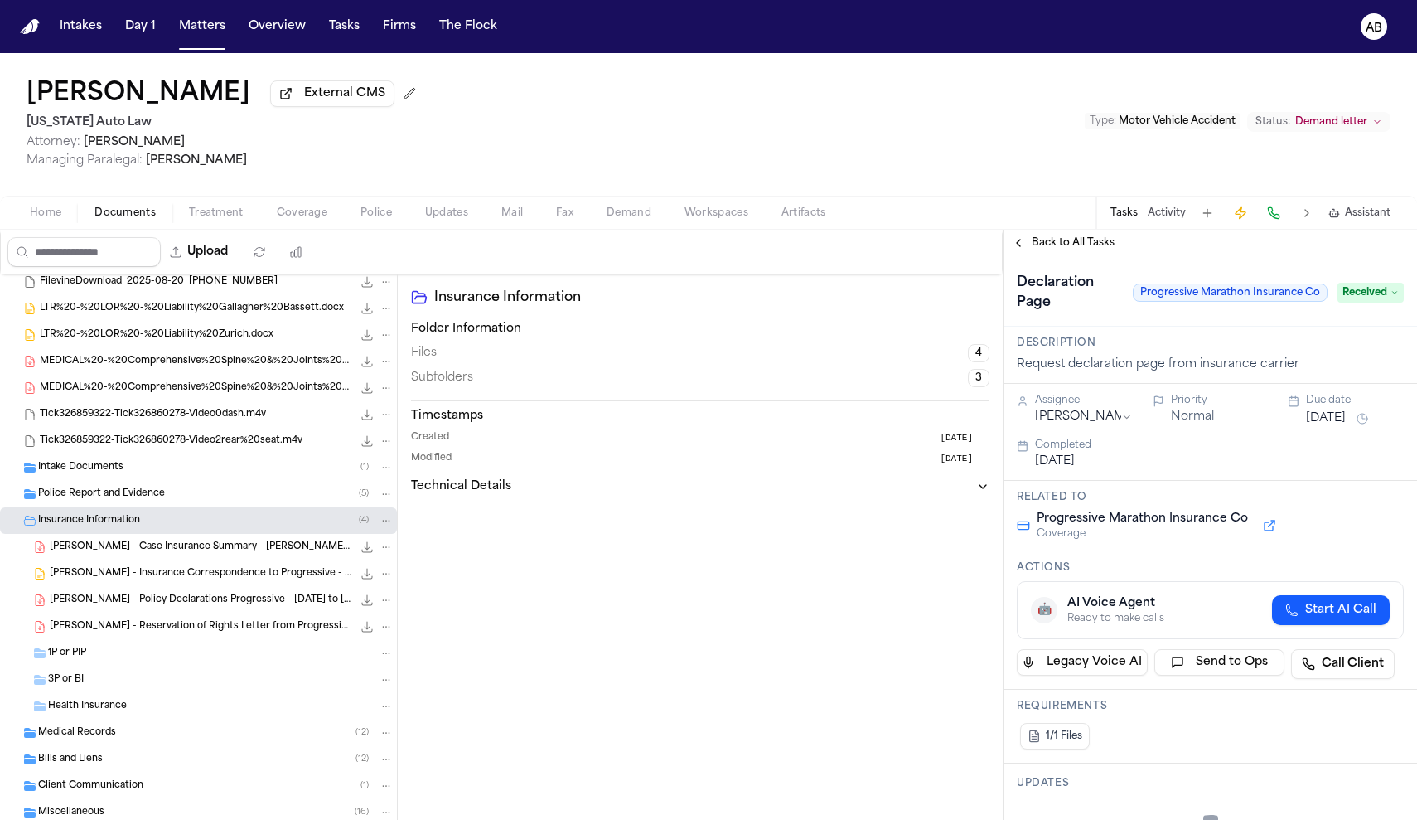
click at [1037, 249] on span "Back to All Tasks" at bounding box center [1073, 242] width 83 height 13
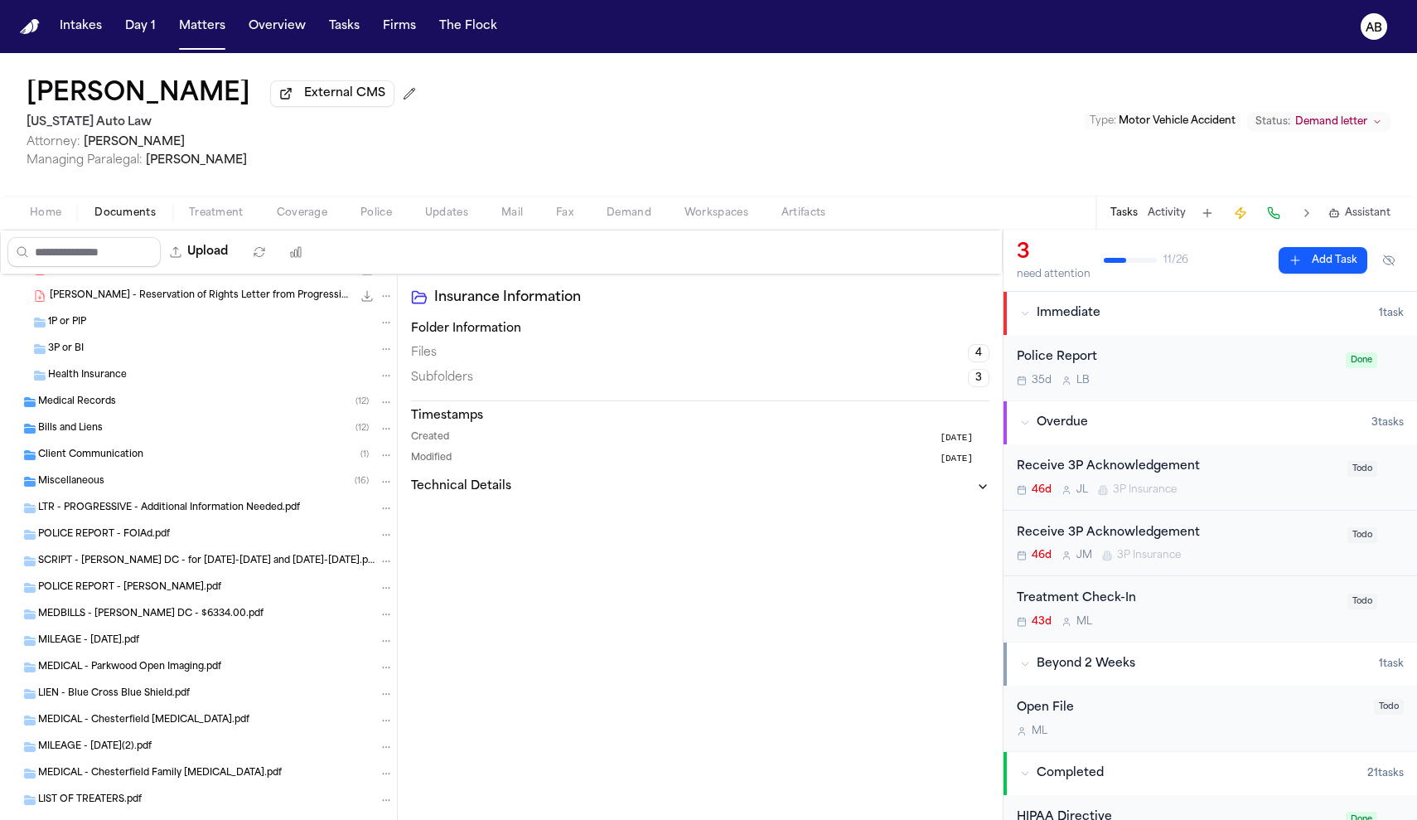
scroll to position [443, 0]
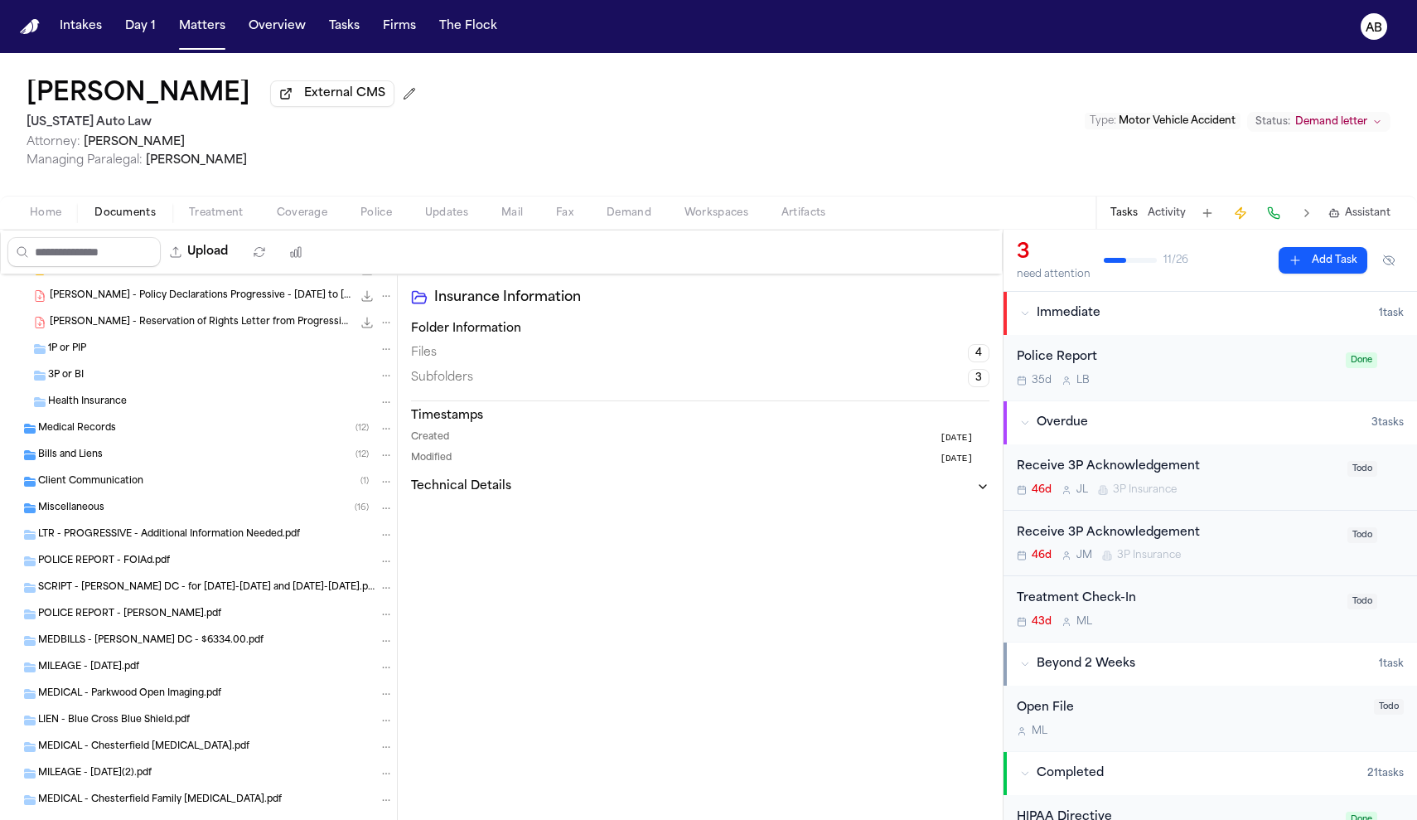
click at [60, 383] on div "3P or BI" at bounding box center [221, 375] width 346 height 15
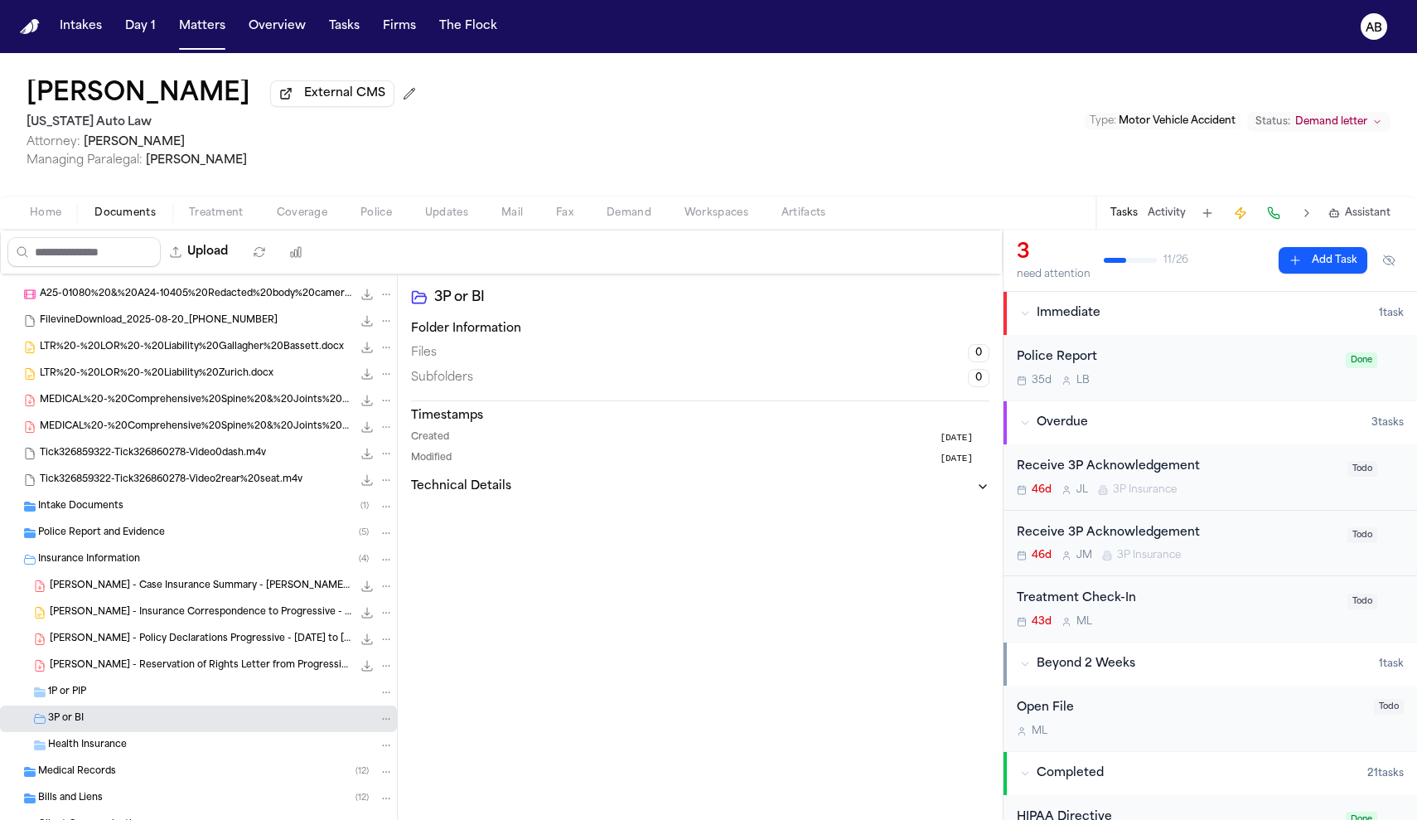
scroll to position [0, 0]
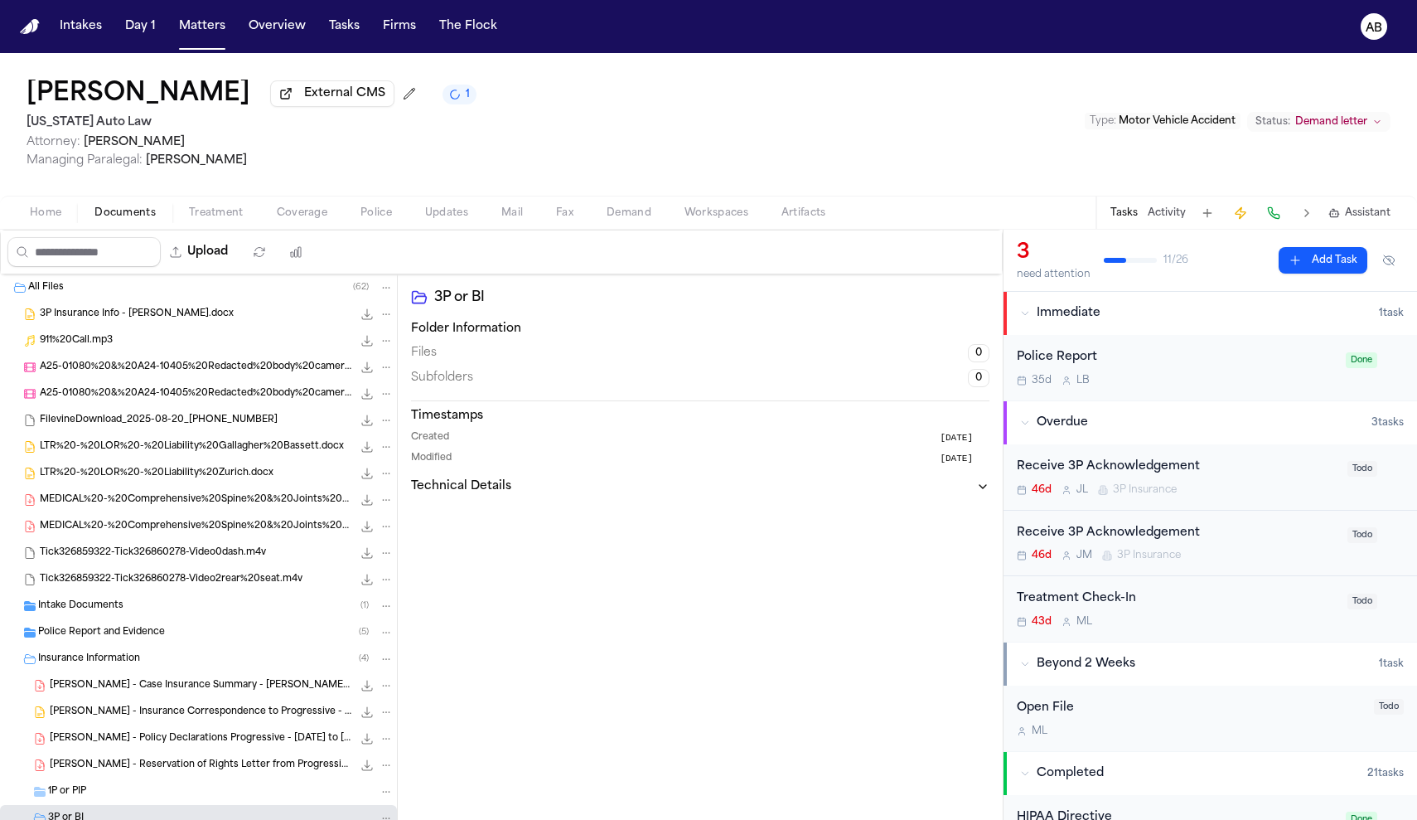
click at [319, 217] on span "Coverage" at bounding box center [302, 212] width 51 height 13
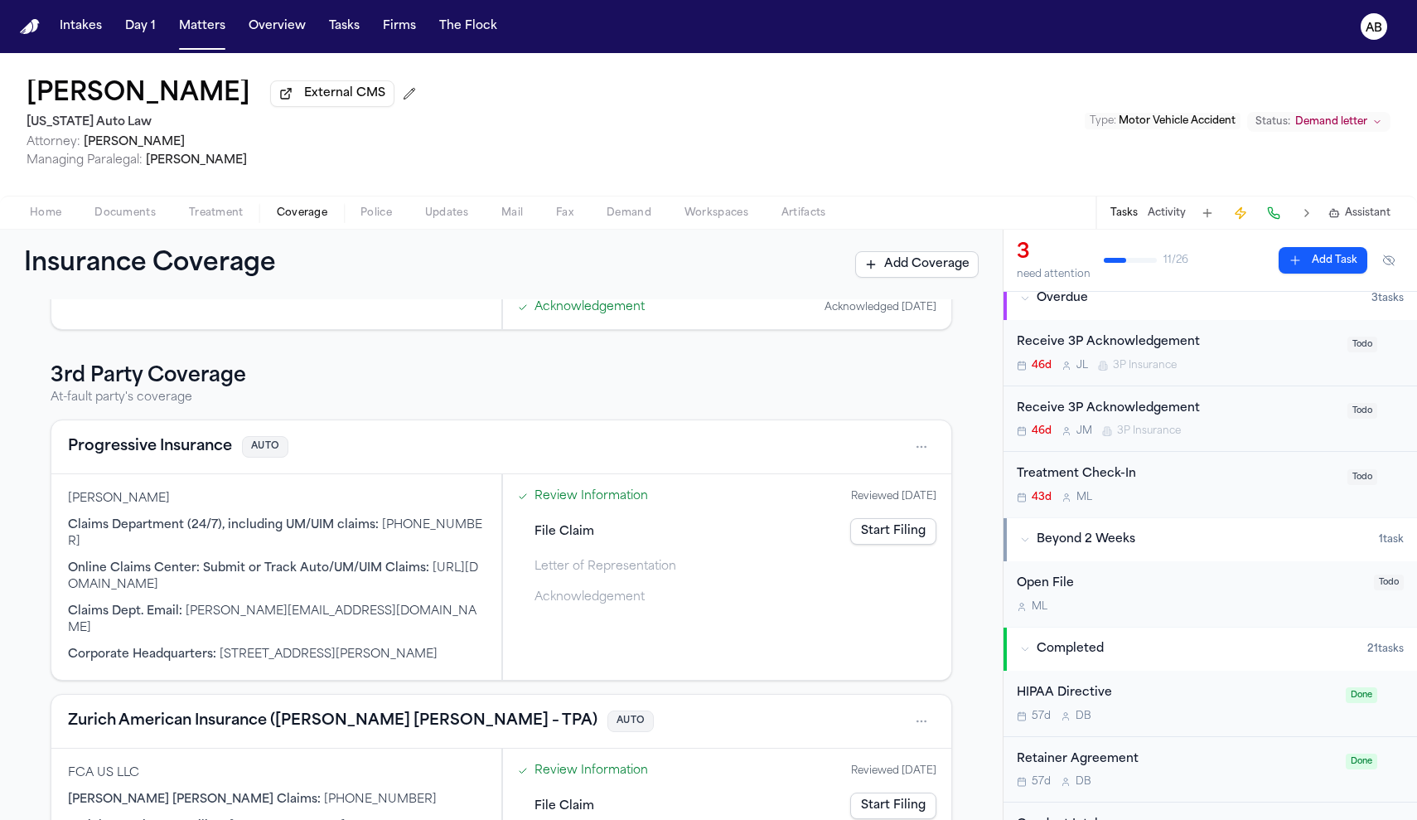
scroll to position [5, 0]
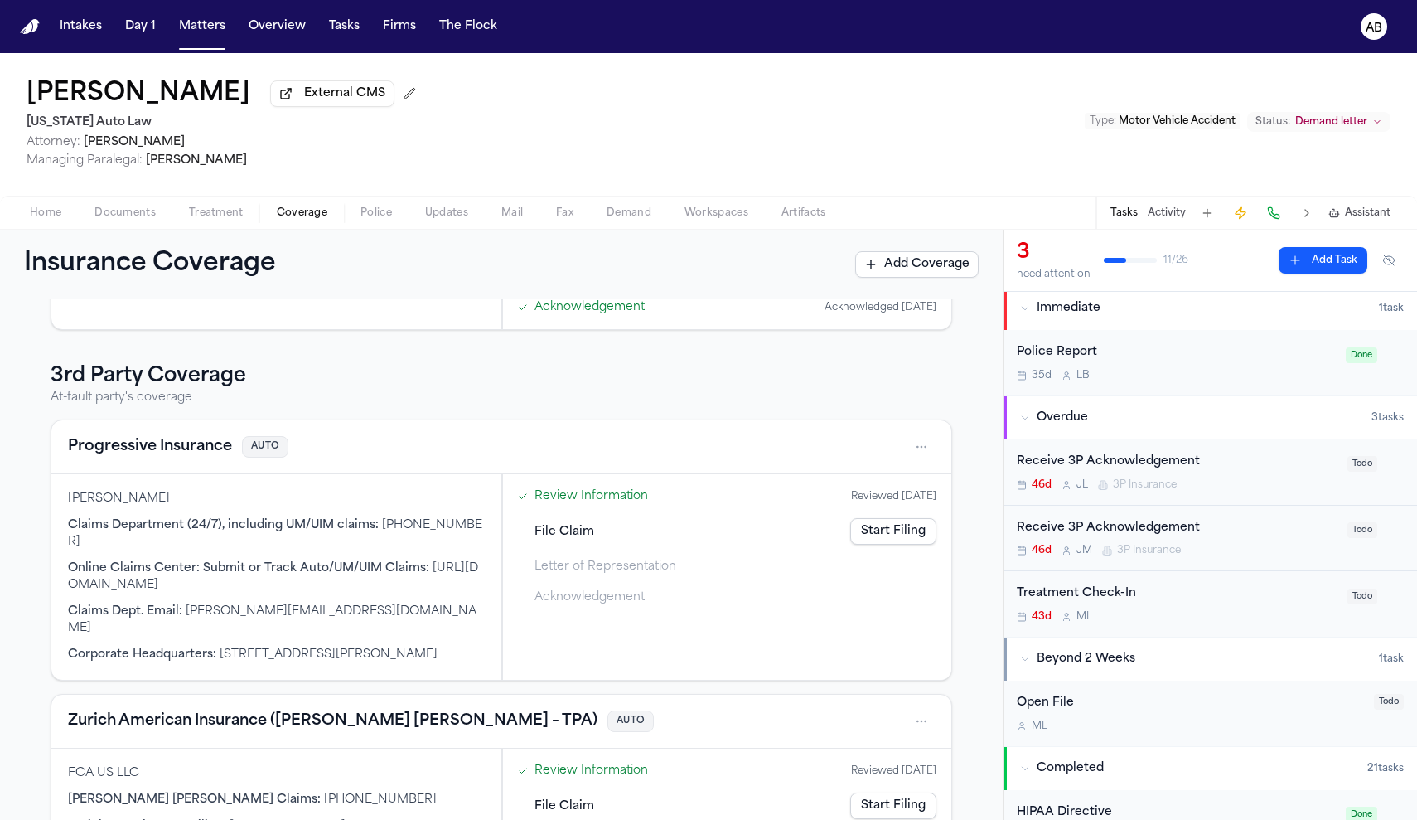
click at [119, 220] on span "Documents" at bounding box center [124, 212] width 61 height 13
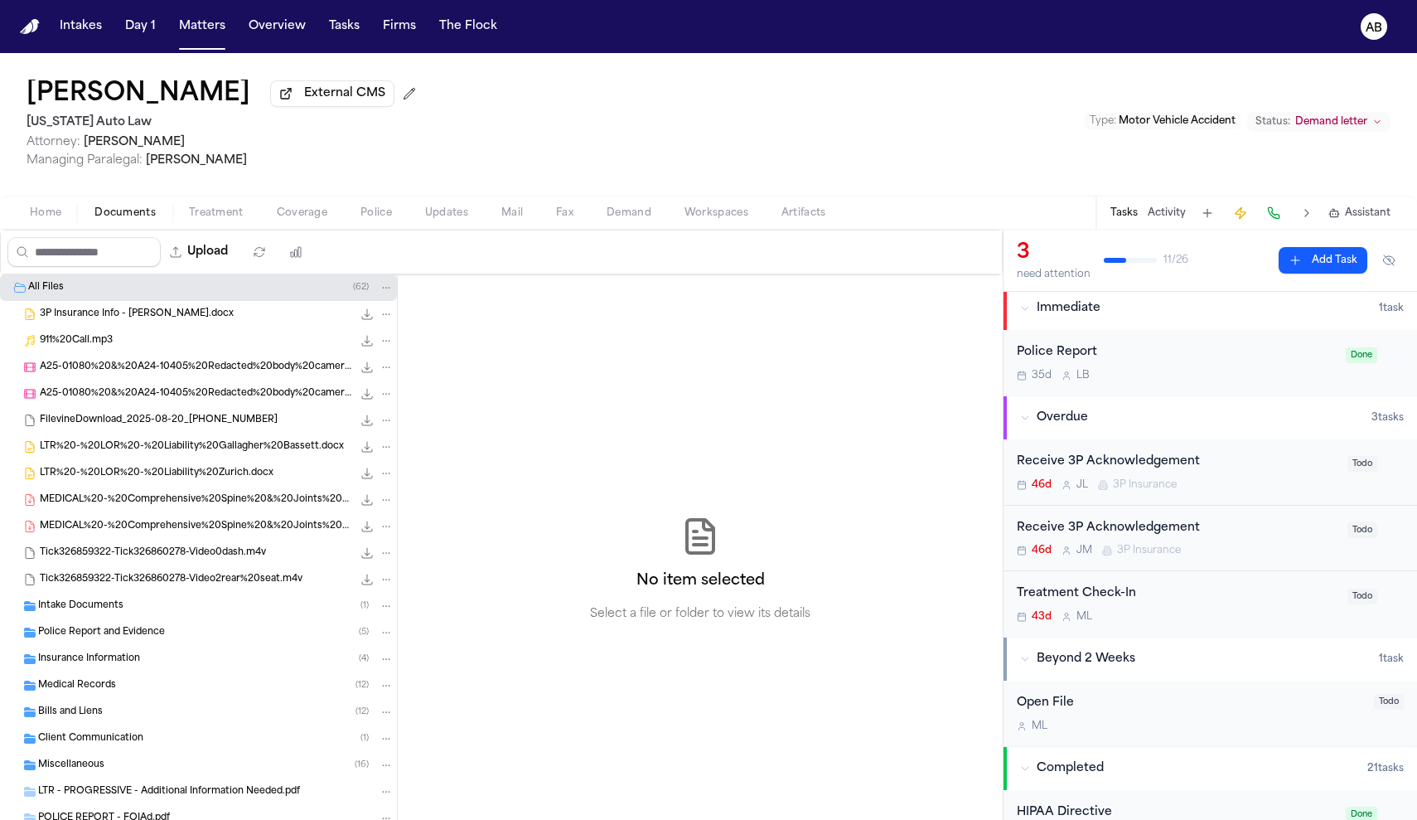
scroll to position [107, 0]
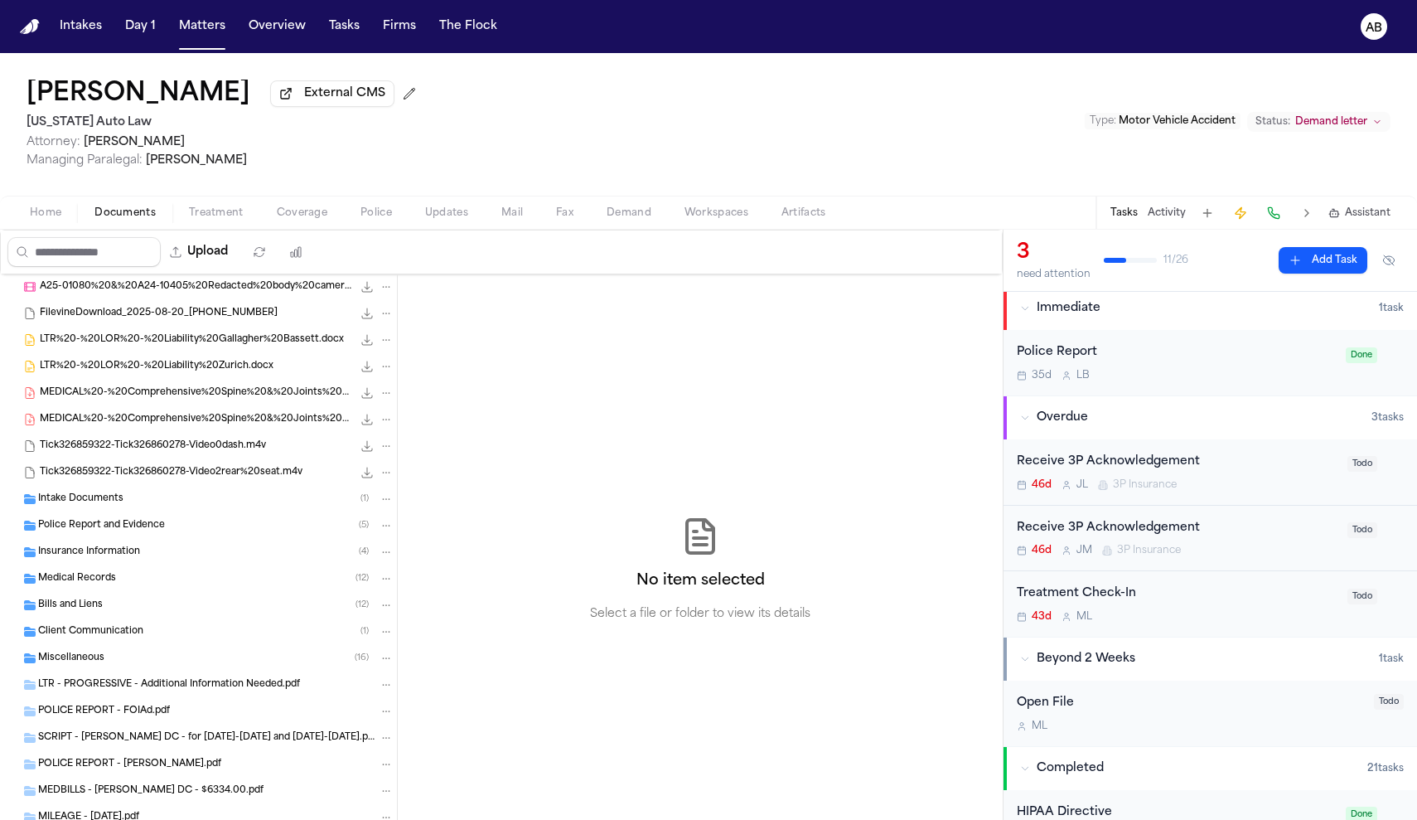
click at [129, 554] on span "Insurance Information" at bounding box center [89, 552] width 102 height 14
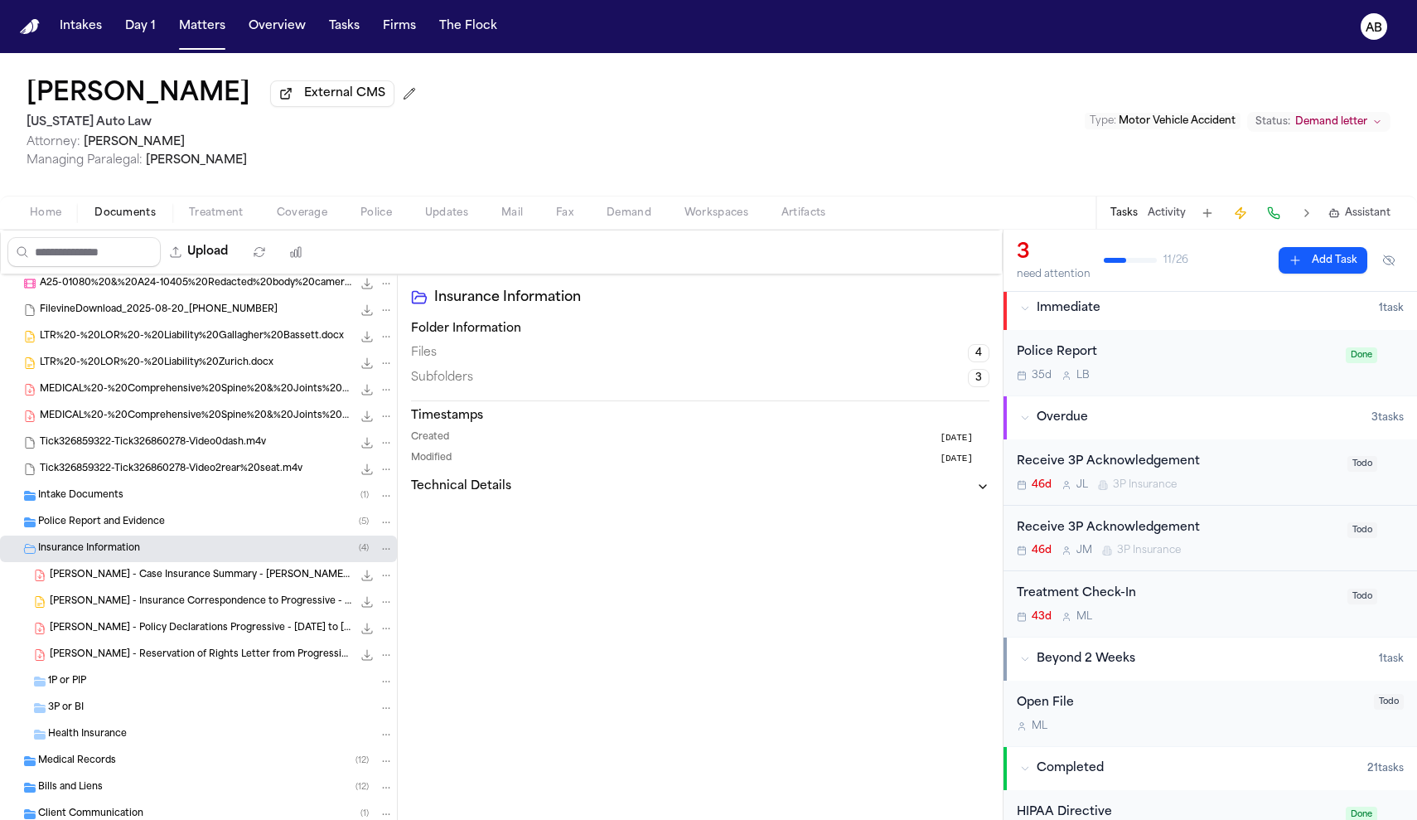
scroll to position [148, 0]
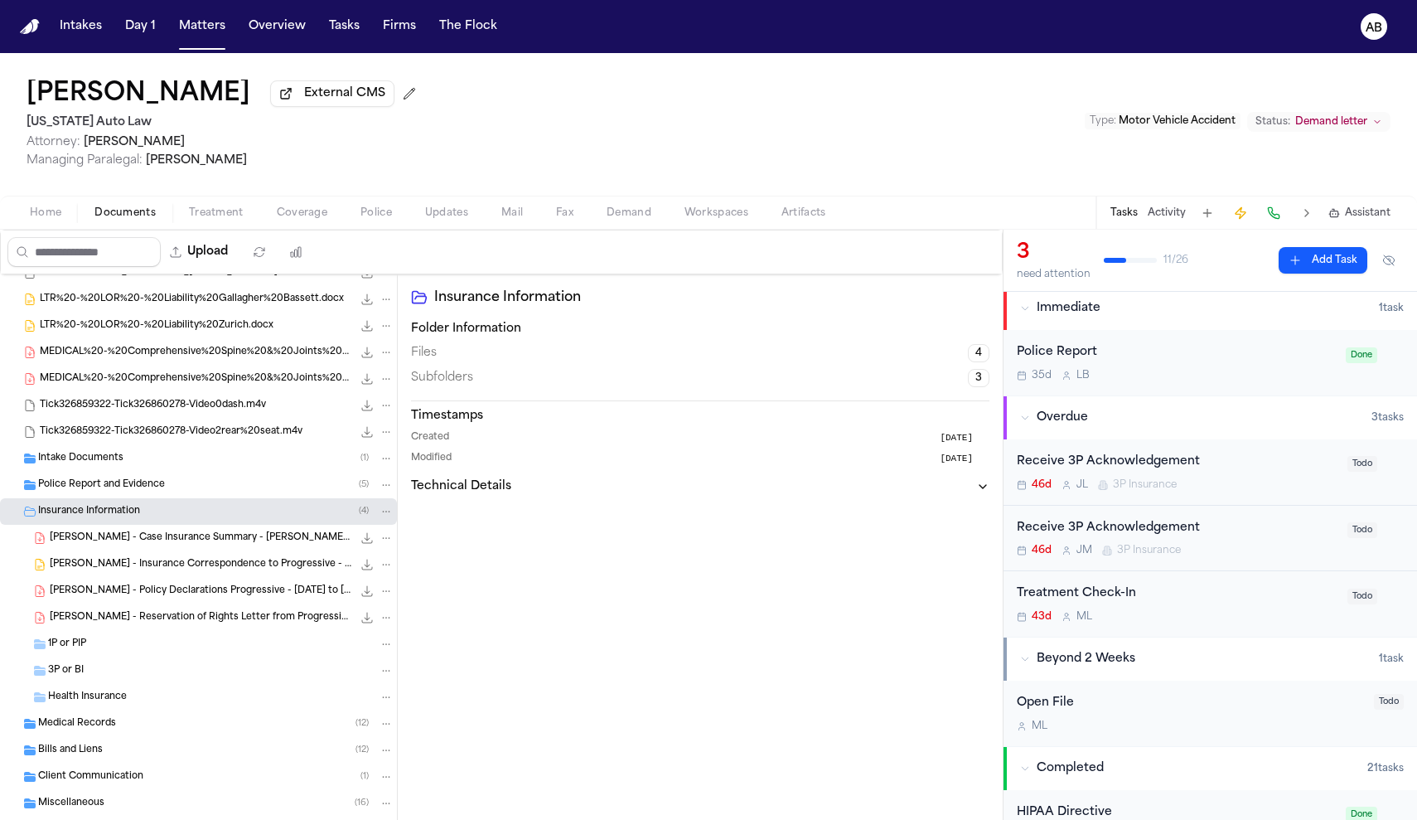
click at [78, 675] on span "3P or BI" at bounding box center [66, 671] width 36 height 14
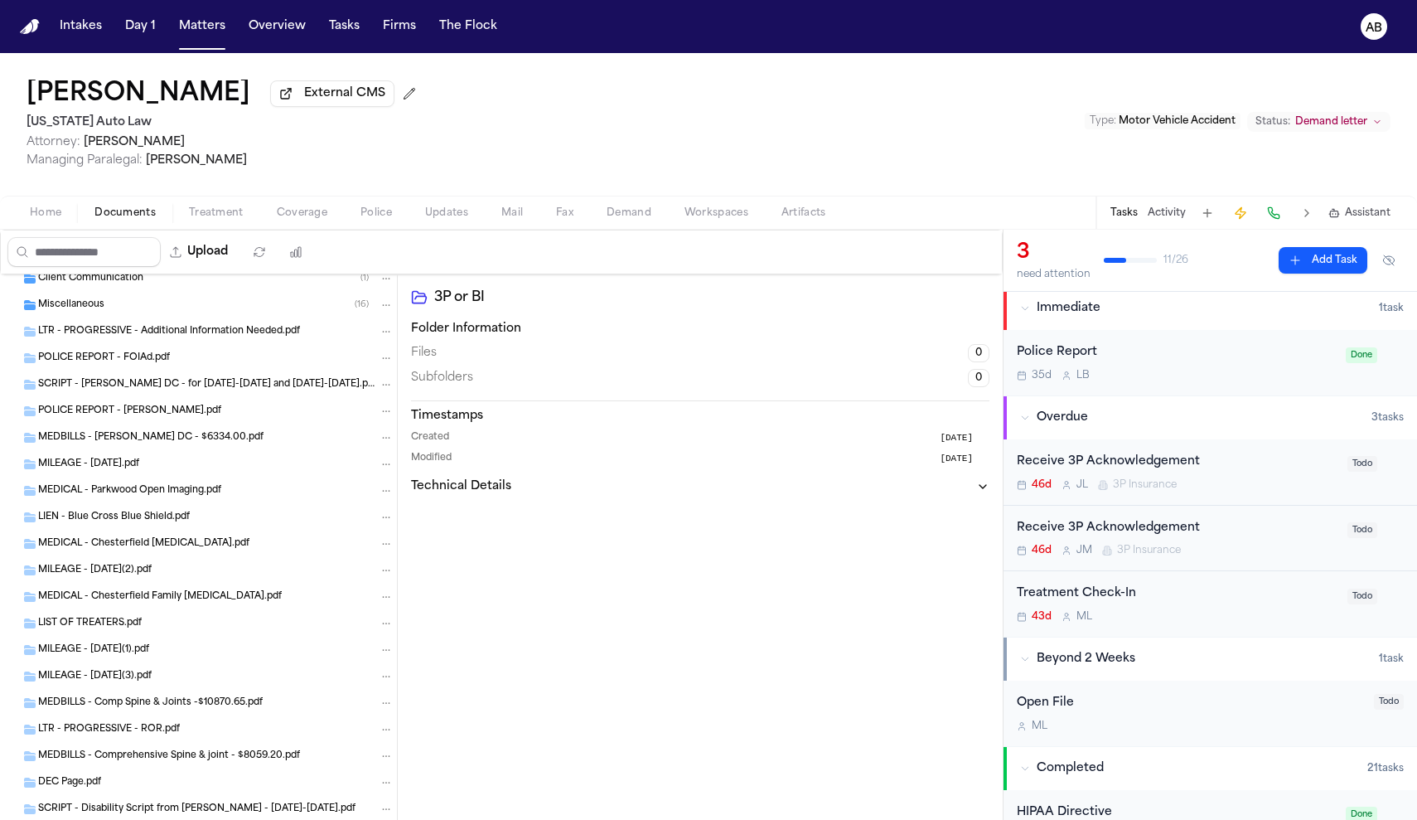
scroll to position [792, 0]
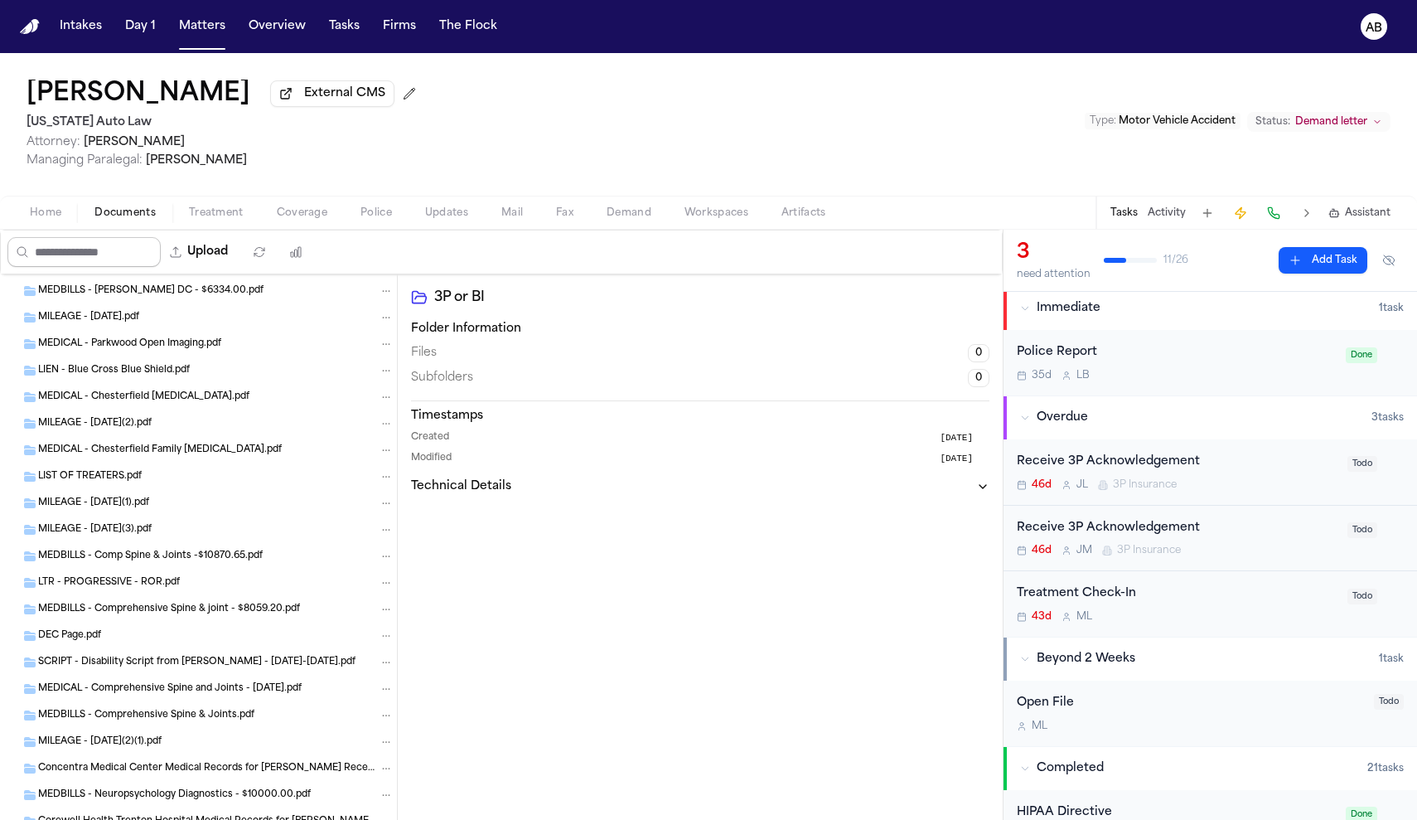
click at [127, 253] on input "Search files" at bounding box center [83, 252] width 153 height 30
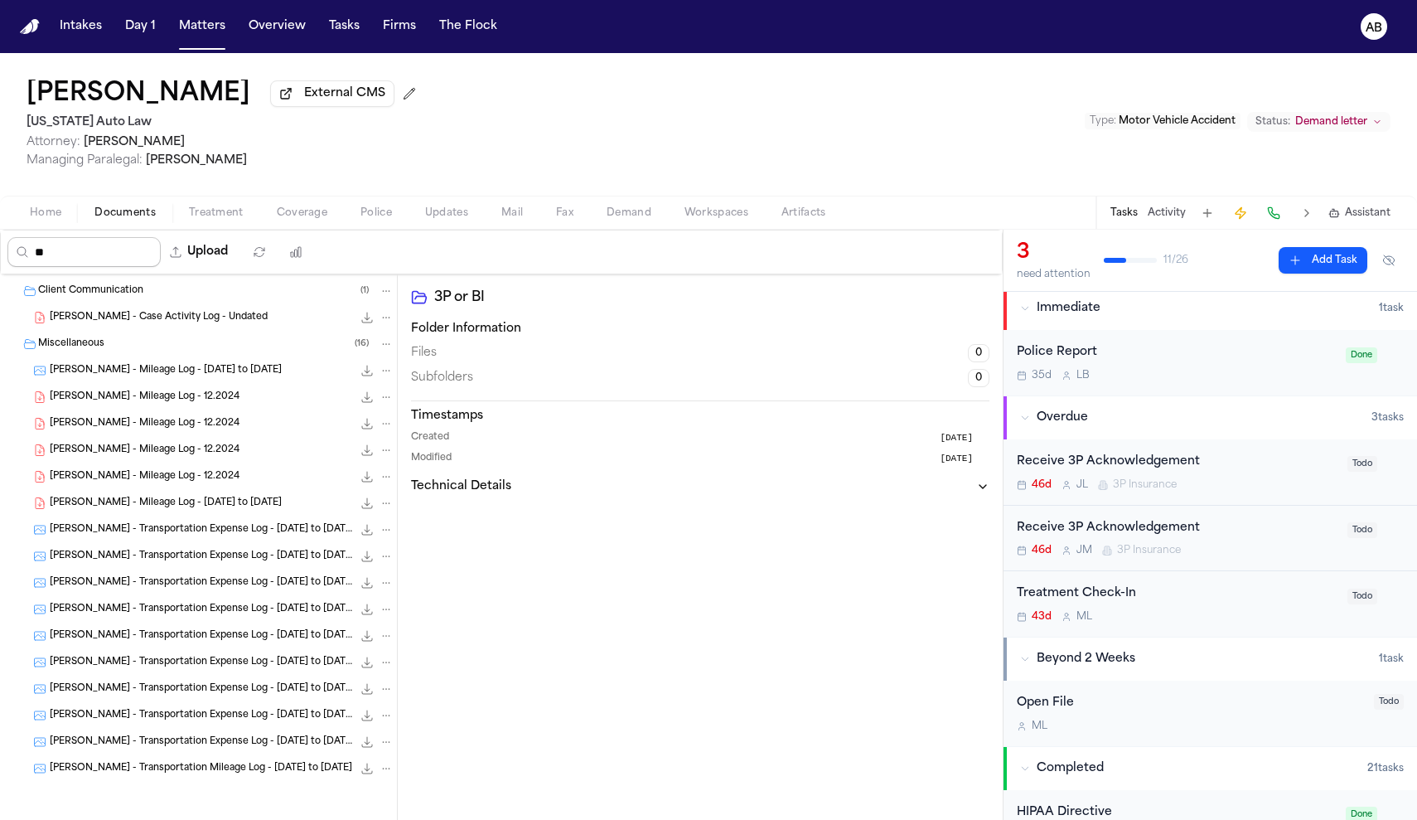
scroll to position [0, 0]
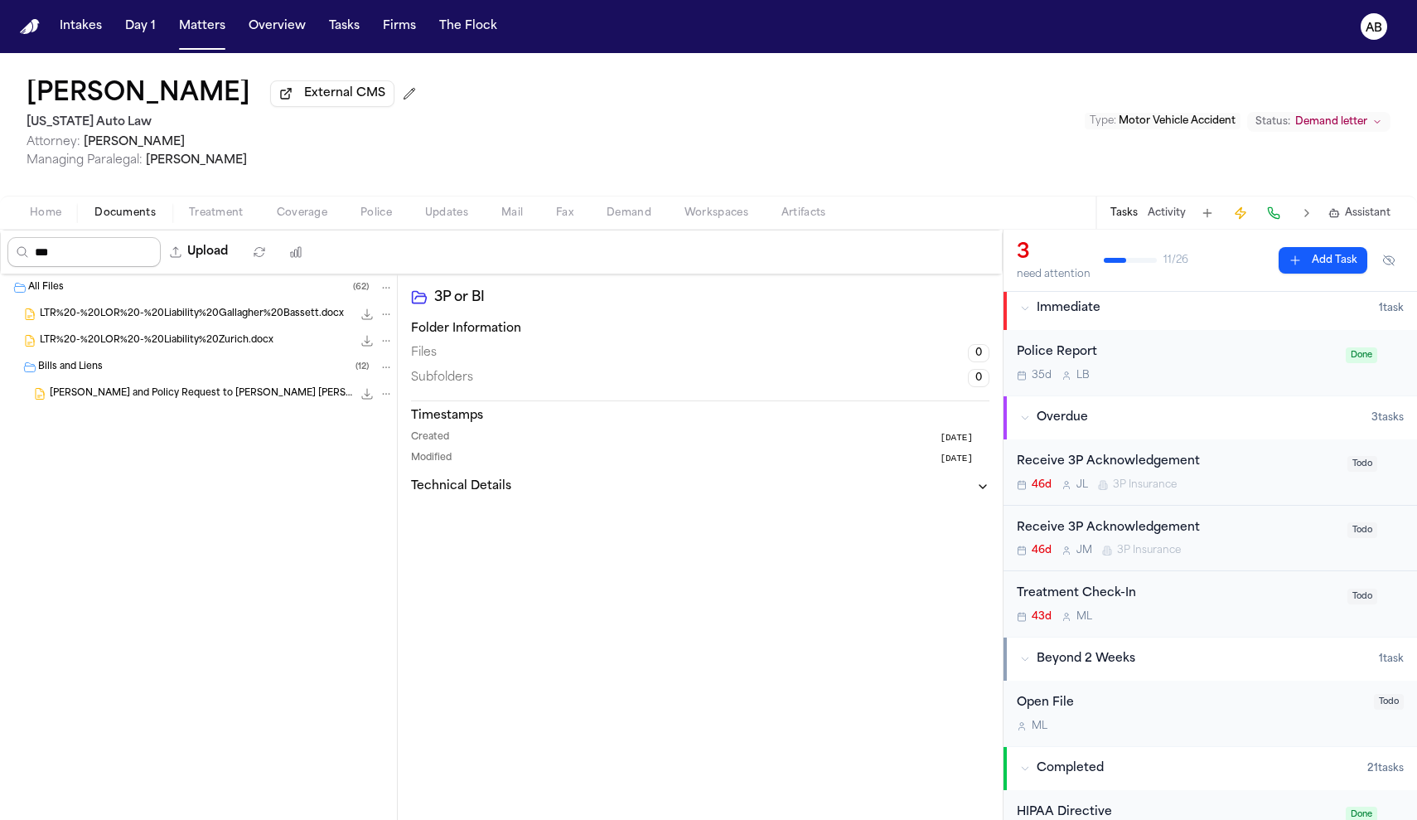
type input "***"
click at [185, 346] on span "LTR%20-%20LOR%20-%20Liability%20Zurich.docx" at bounding box center [157, 341] width 234 height 14
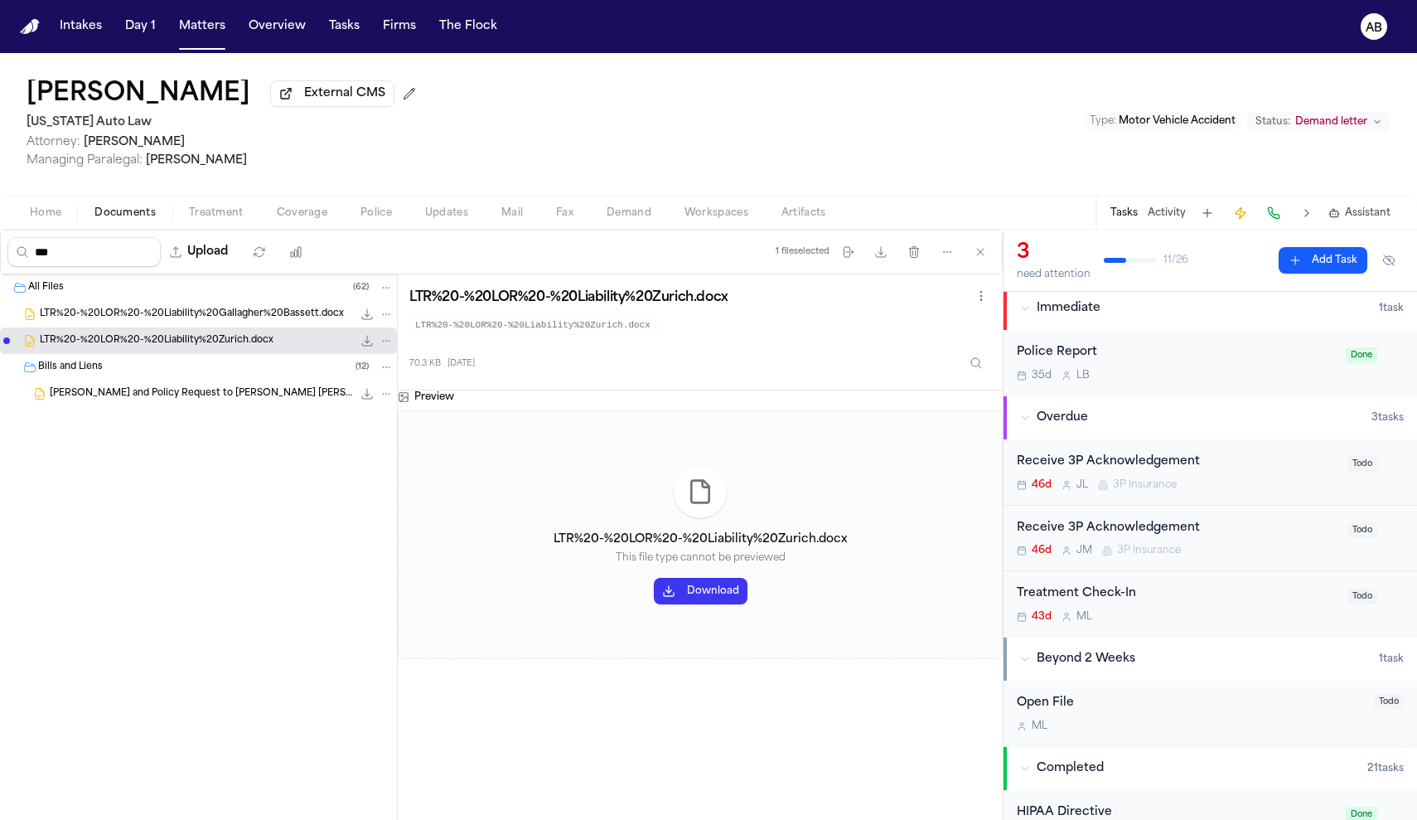
click at [183, 402] on div "V. Gullett - LOR and Policy Request to Gallagher Bassett - 8.11.25 69.5 KB • DO…" at bounding box center [222, 393] width 344 height 17
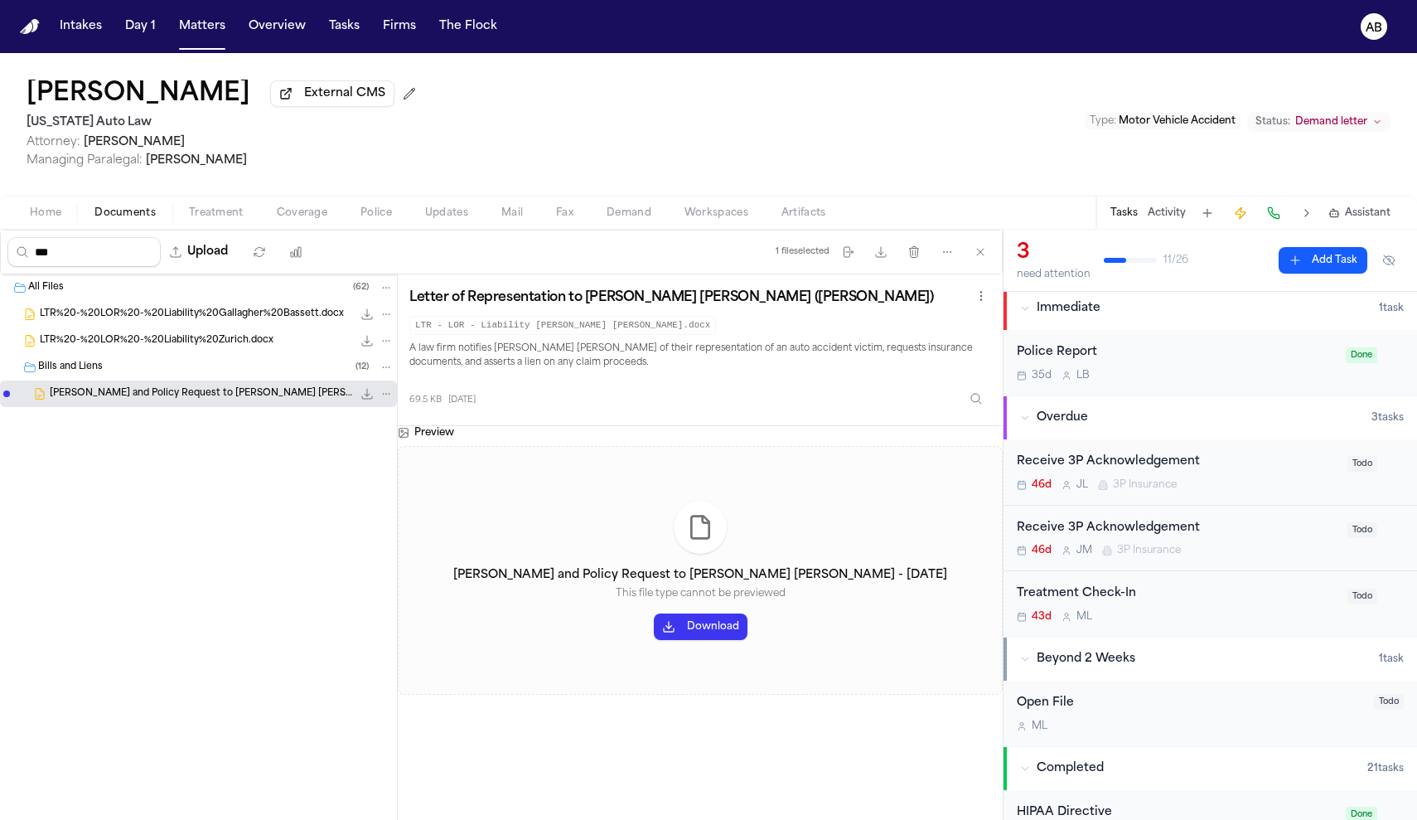
click at [706, 635] on button "Download" at bounding box center [701, 626] width 94 height 27
click at [817, 96] on div "Veronica Gullett External CMS Michigan Auto Law Attorney: Derek Brackon Managin…" at bounding box center [708, 124] width 1417 height 143
click at [1236, 476] on div "Receive 3P Acknowledgement 46d J L 3P Insurance" at bounding box center [1177, 471] width 321 height 39
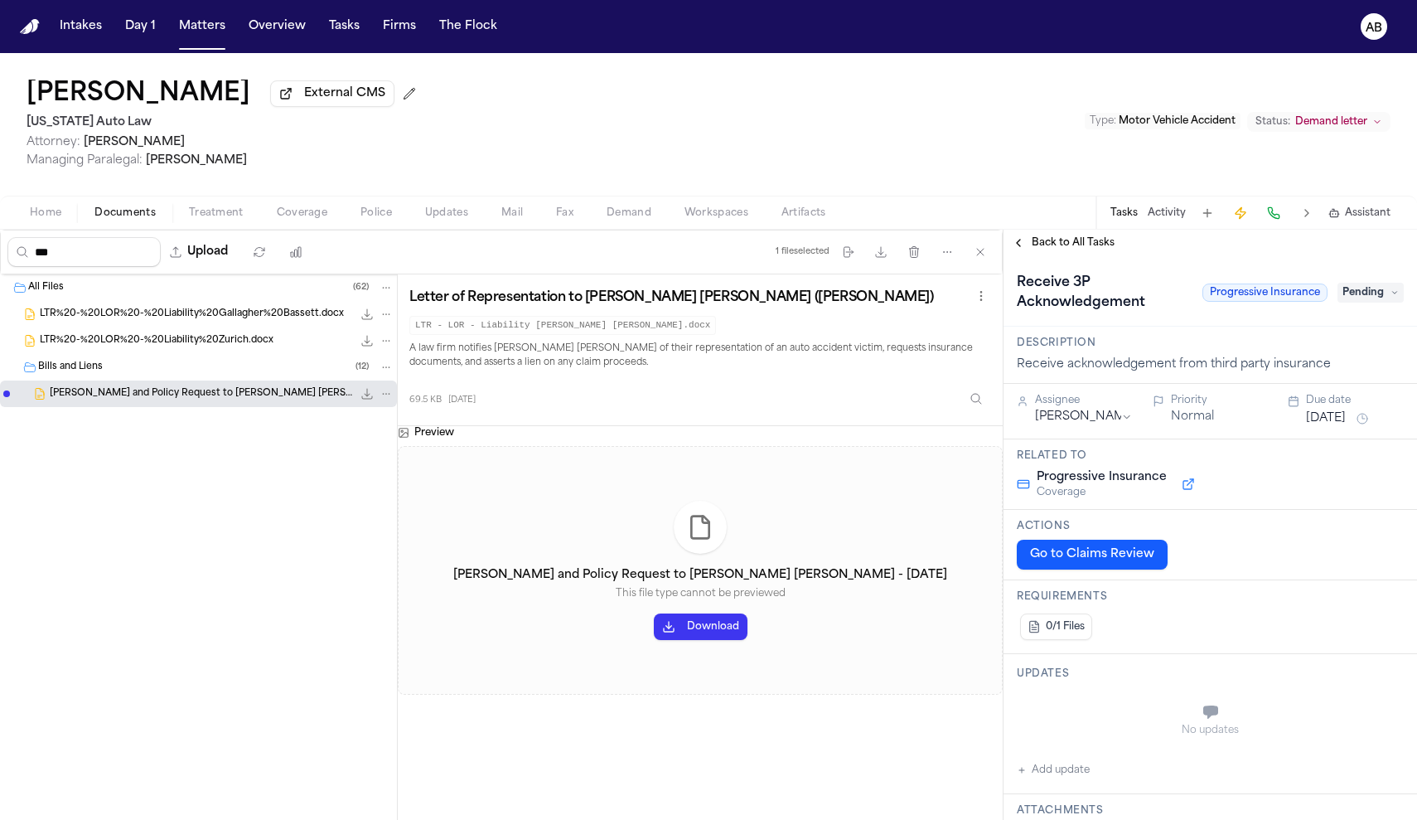
click at [1120, 564] on button "Go to Claims Review" at bounding box center [1092, 554] width 151 height 30
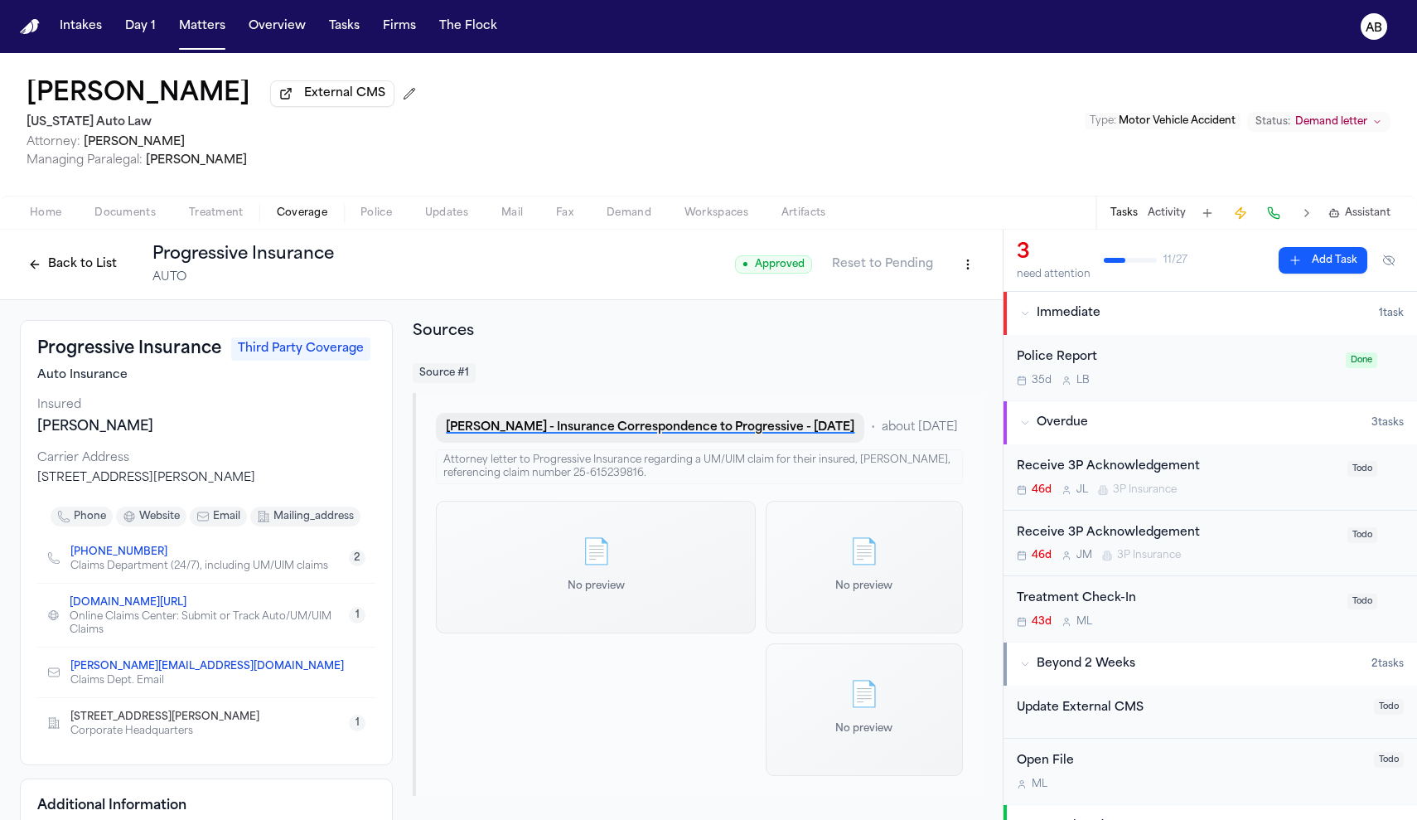
click at [650, 437] on button "V. Gullett - Insurance Correspondence to Progressive - 5.5.25" at bounding box center [650, 428] width 428 height 30
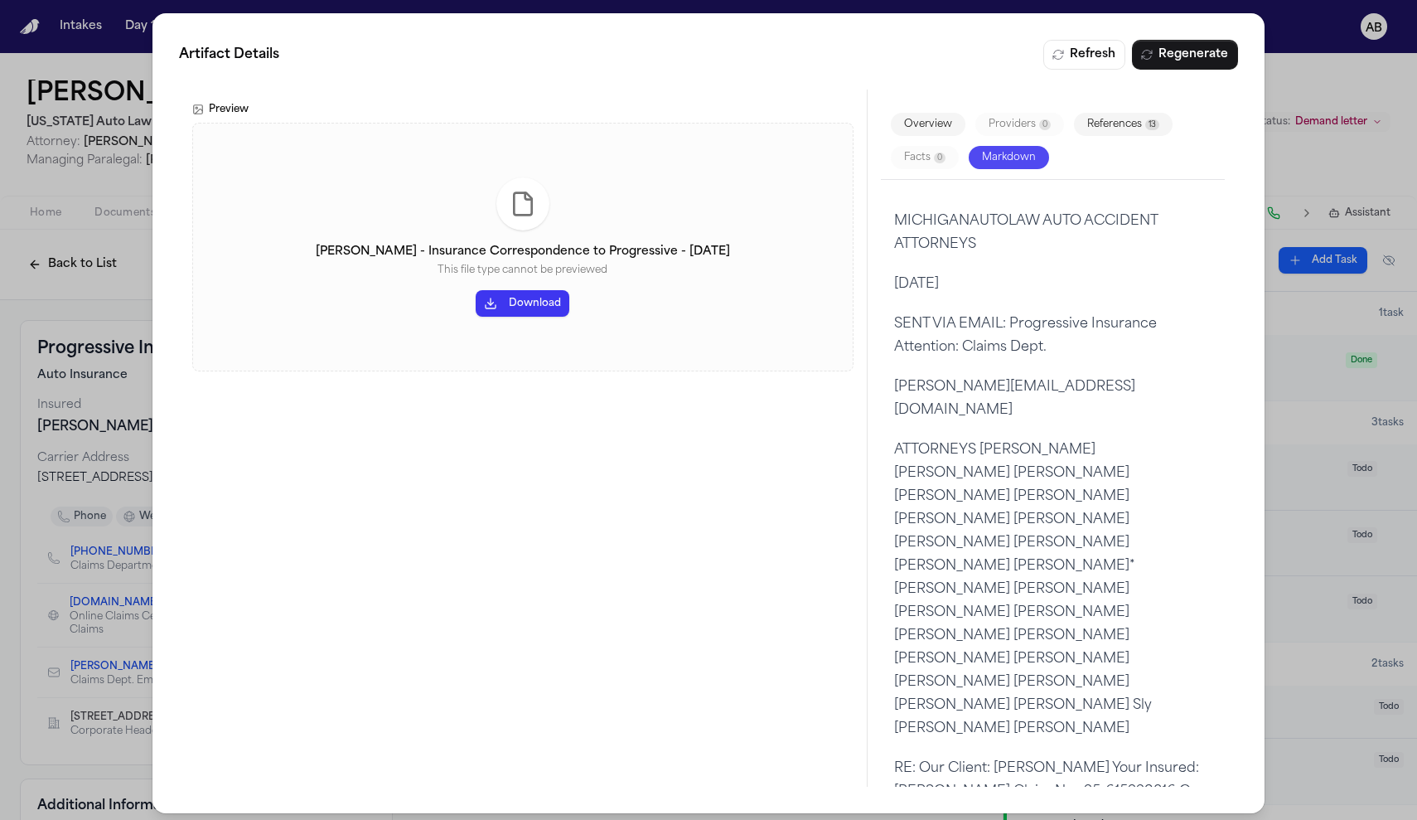
click at [51, 286] on div "Artifact Details Refresh Regenerate Preview V. Gullett - Insurance Corresponden…" at bounding box center [708, 413] width 1417 height 826
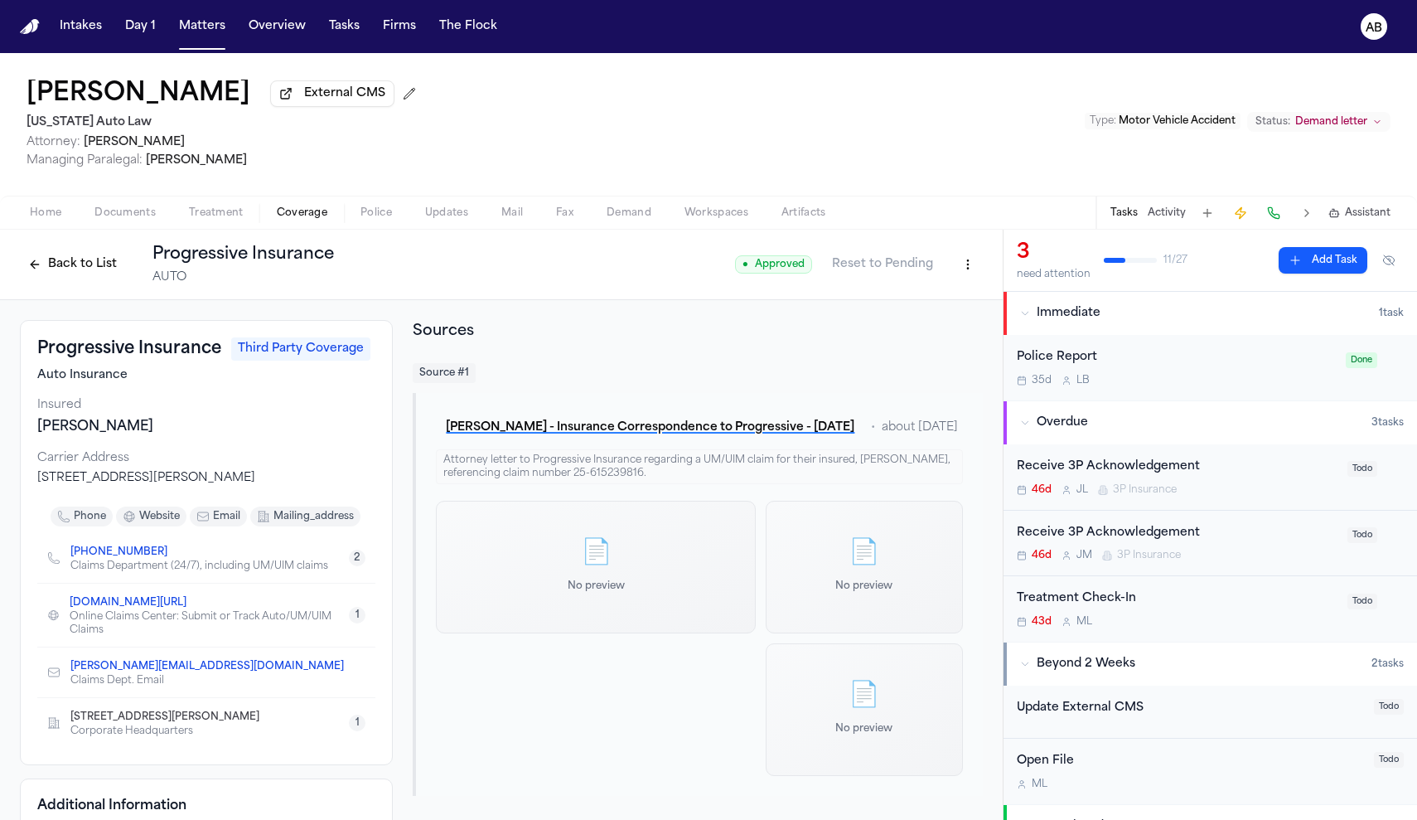
click at [273, 738] on div "Corporate Headquarters" at bounding box center [171, 730] width 202 height 13
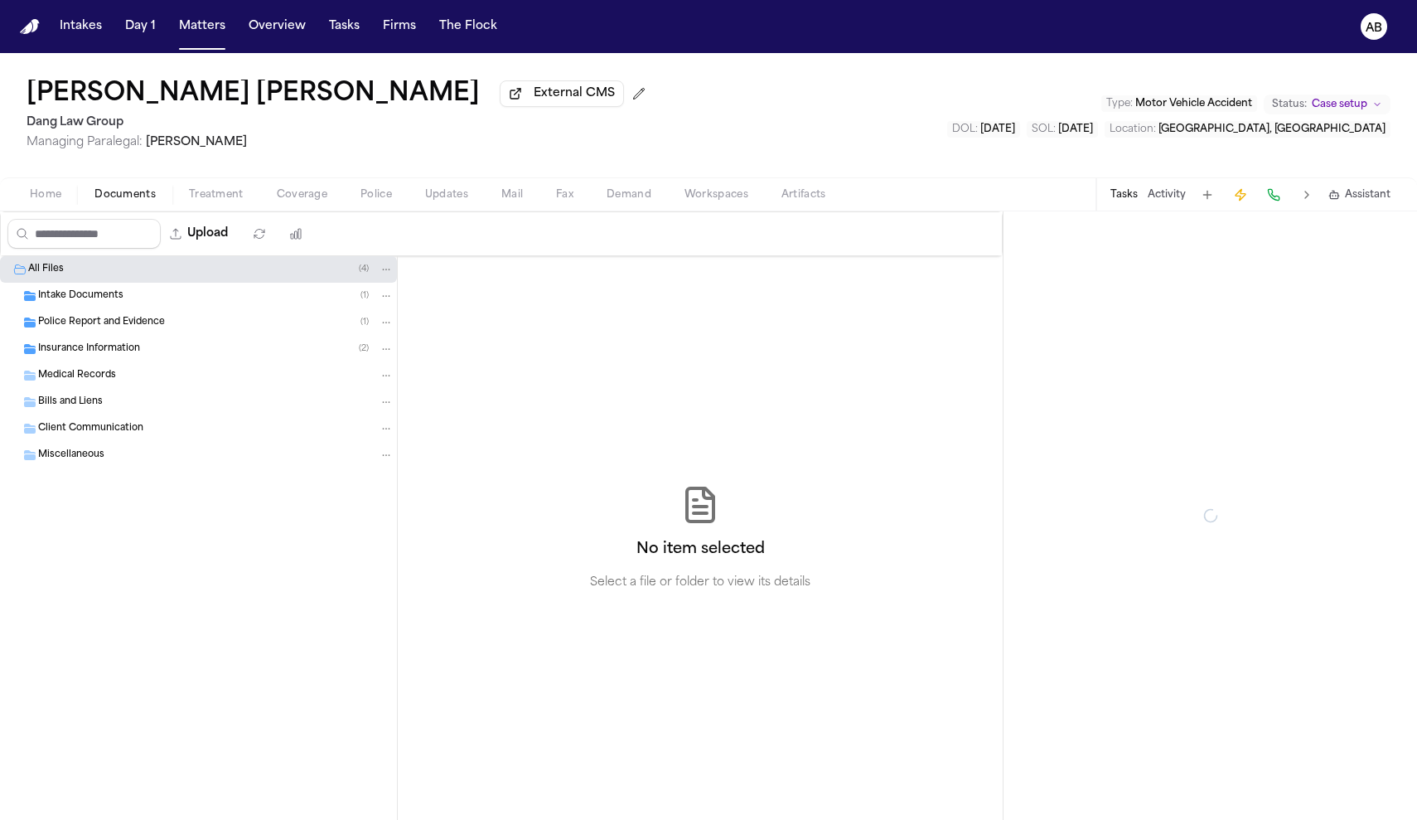
click at [126, 201] on span "Documents" at bounding box center [124, 194] width 61 height 13
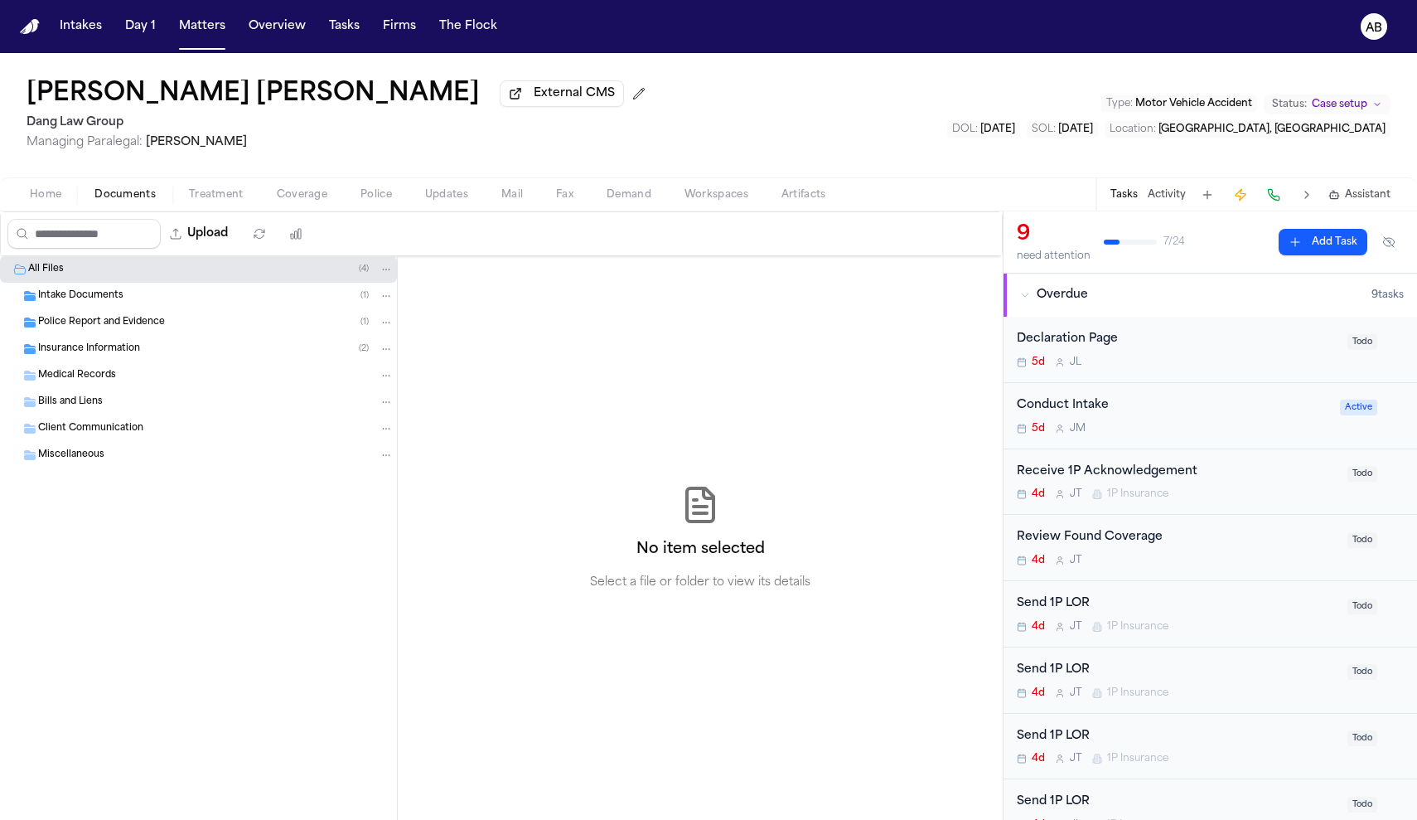
click at [100, 349] on span "Insurance Information" at bounding box center [89, 349] width 102 height 14
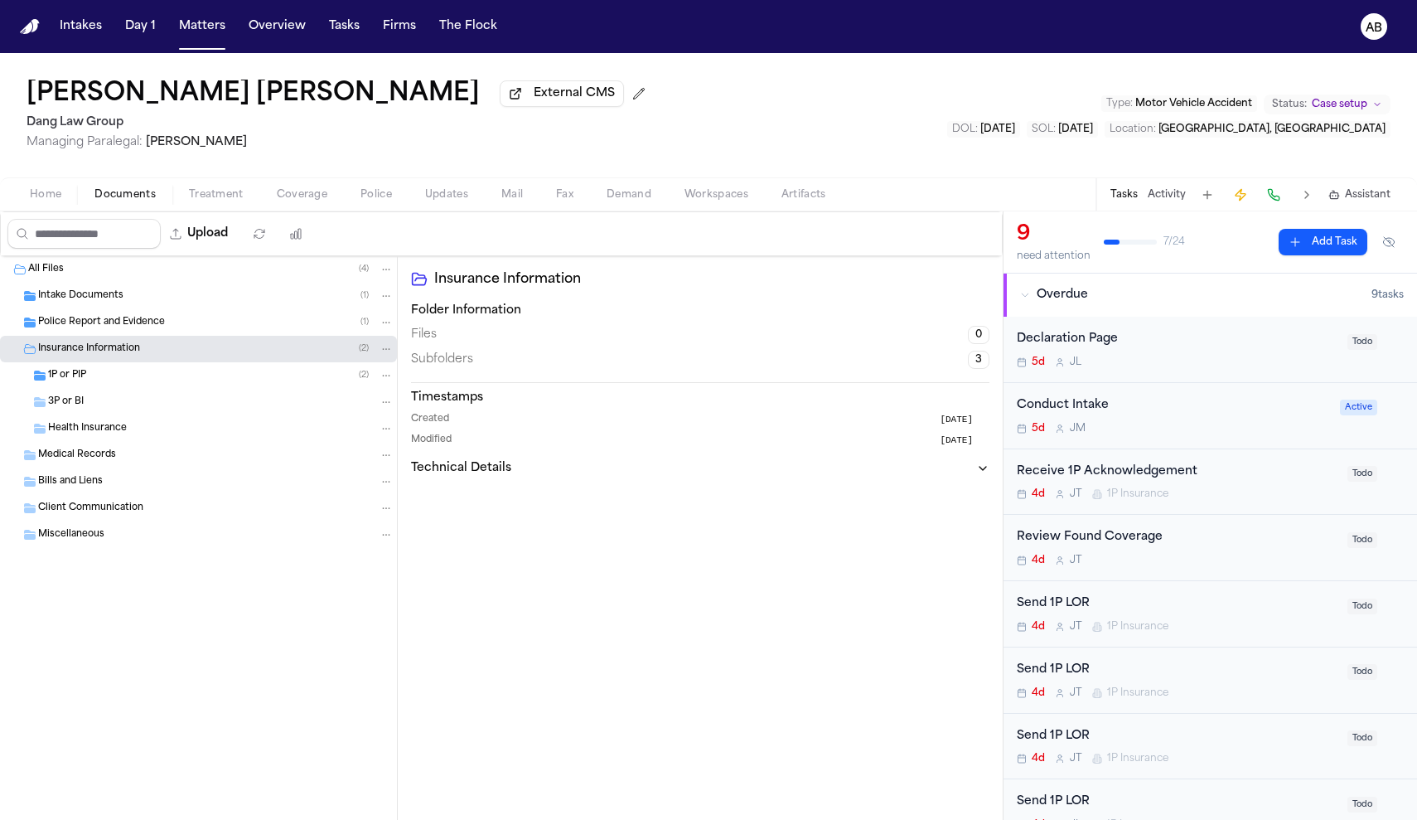
click at [91, 383] on div "1P or PIP ( 2 )" at bounding box center [221, 375] width 346 height 15
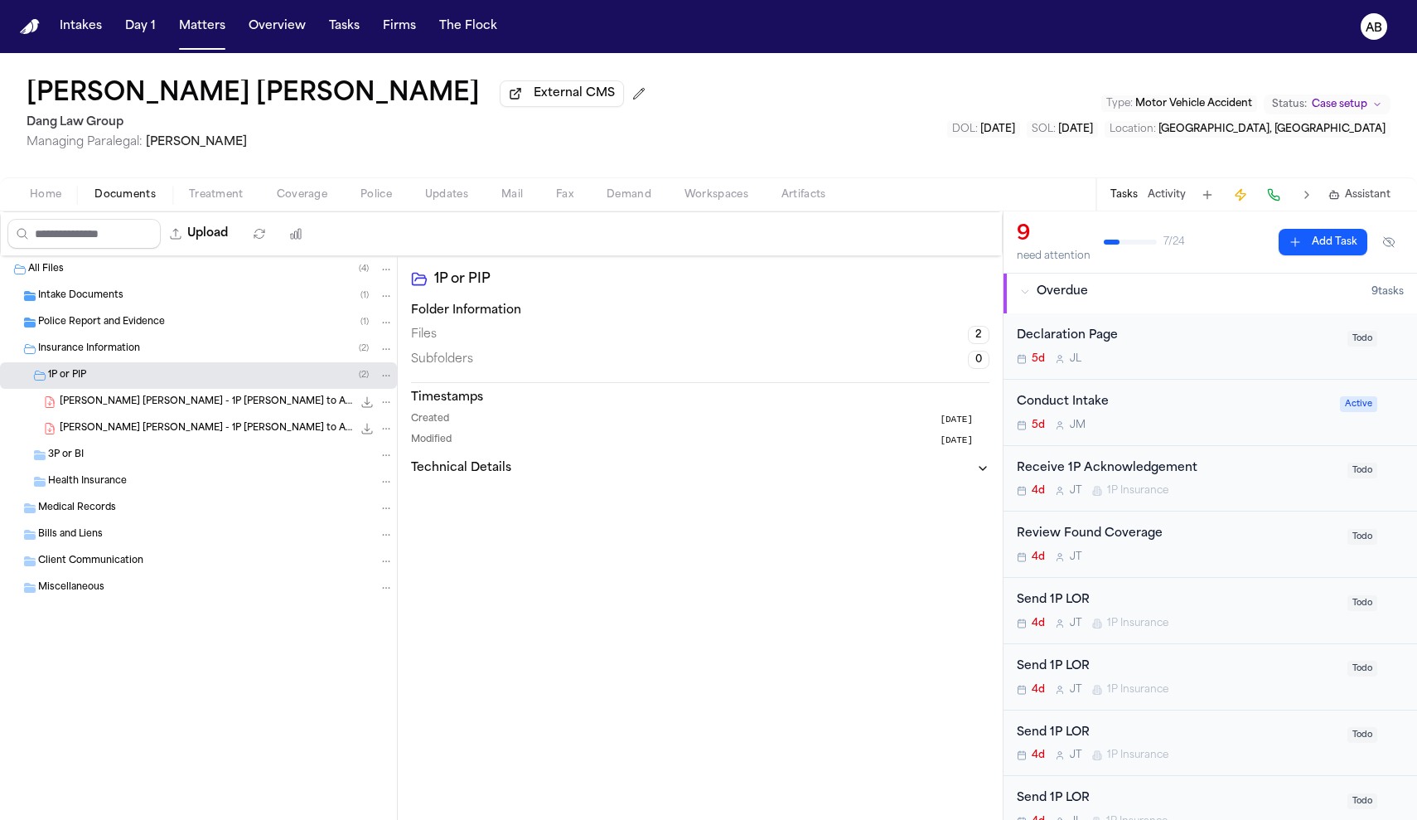
scroll to position [7, 0]
click at [307, 201] on span "Coverage" at bounding box center [302, 194] width 51 height 13
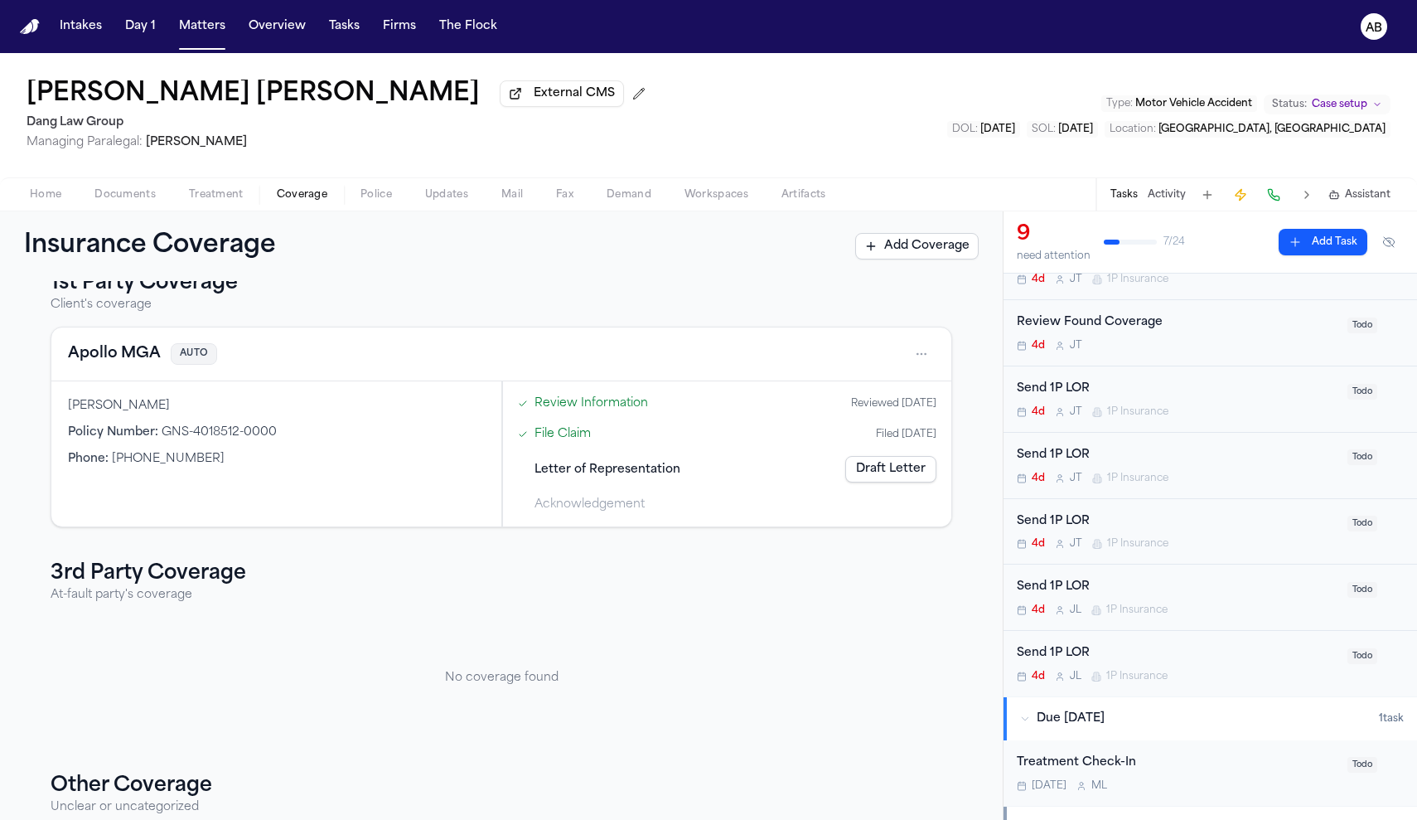
scroll to position [126, 0]
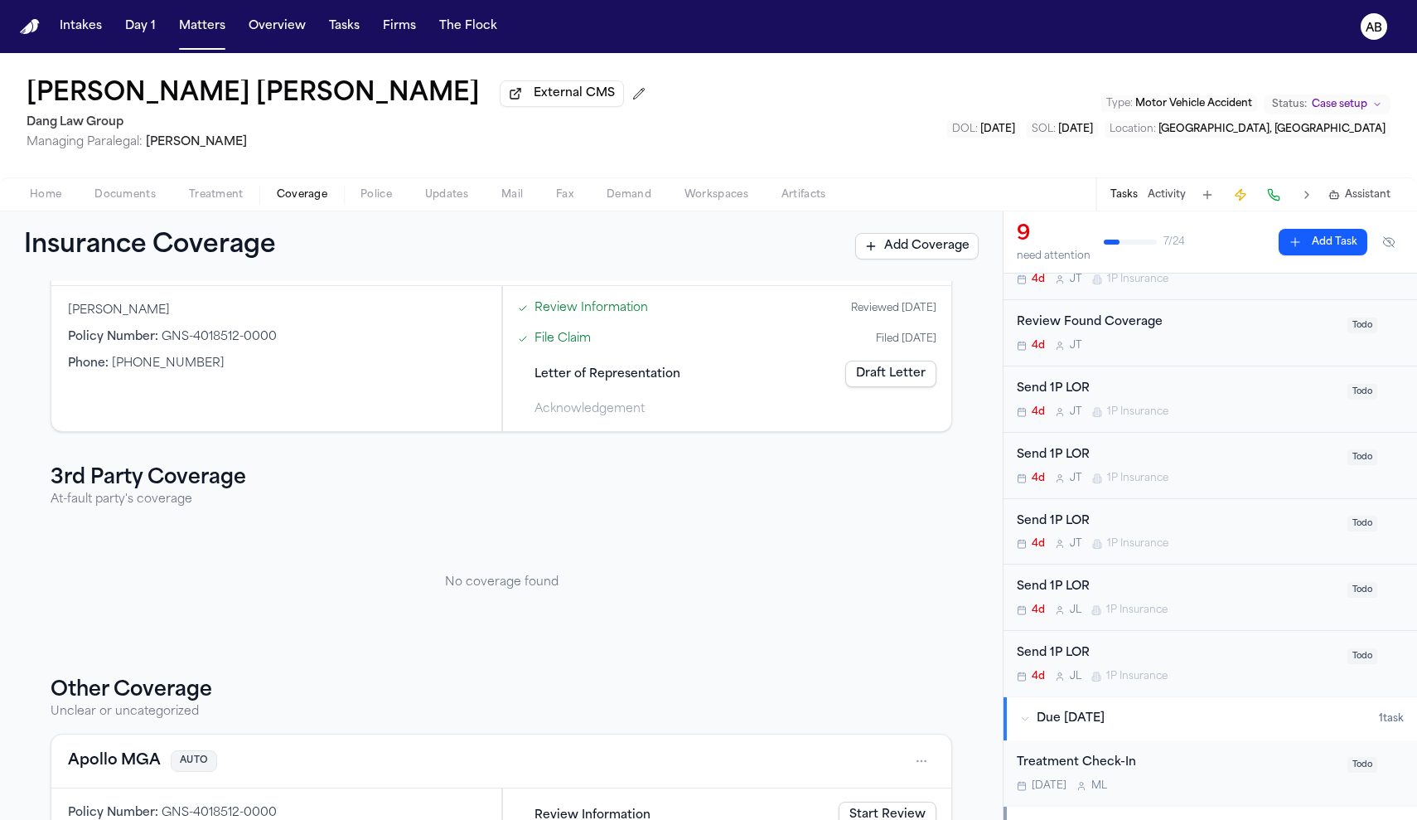
click at [138, 192] on span "Documents" at bounding box center [124, 194] width 61 height 13
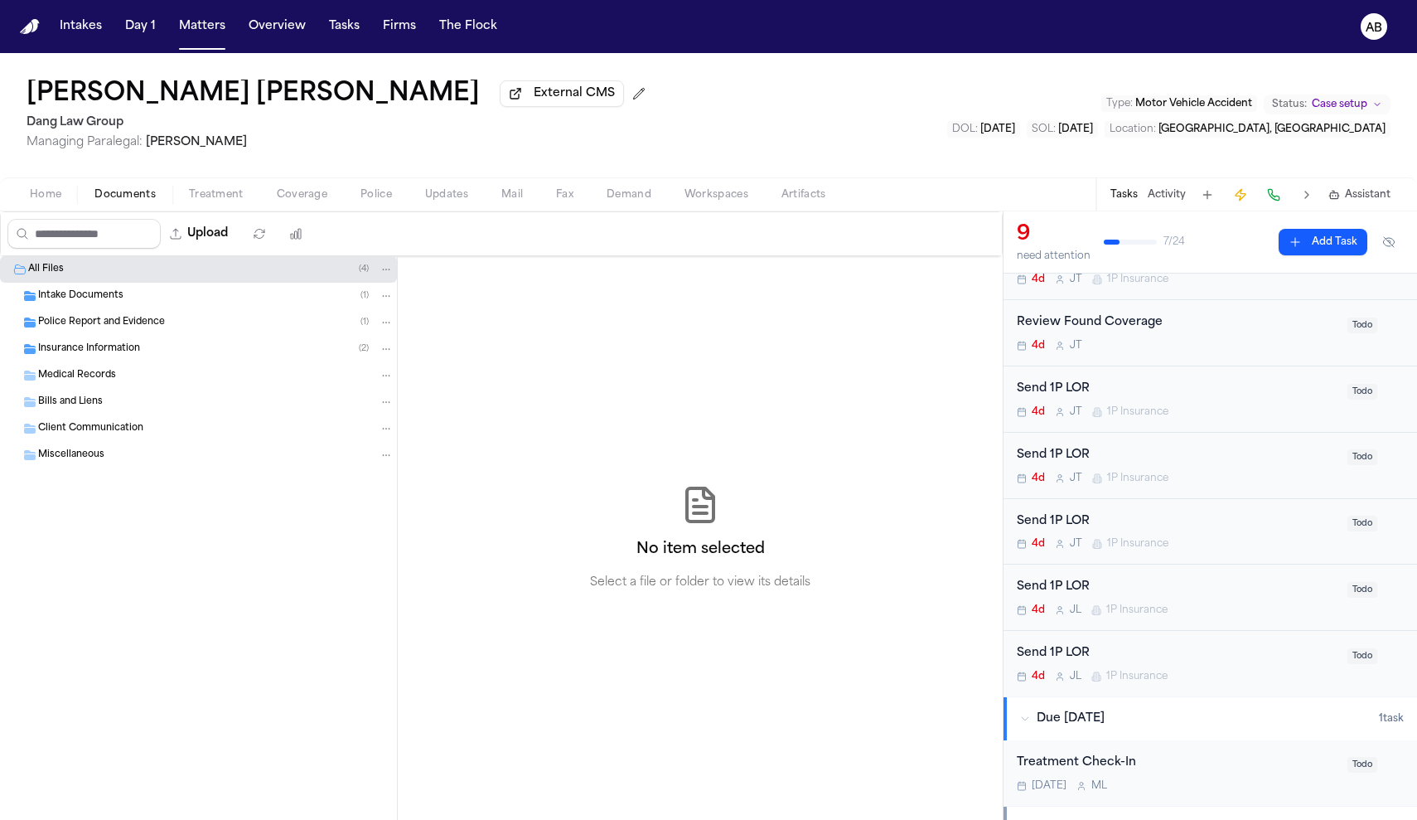
click at [81, 356] on span "Insurance Information" at bounding box center [89, 349] width 102 height 14
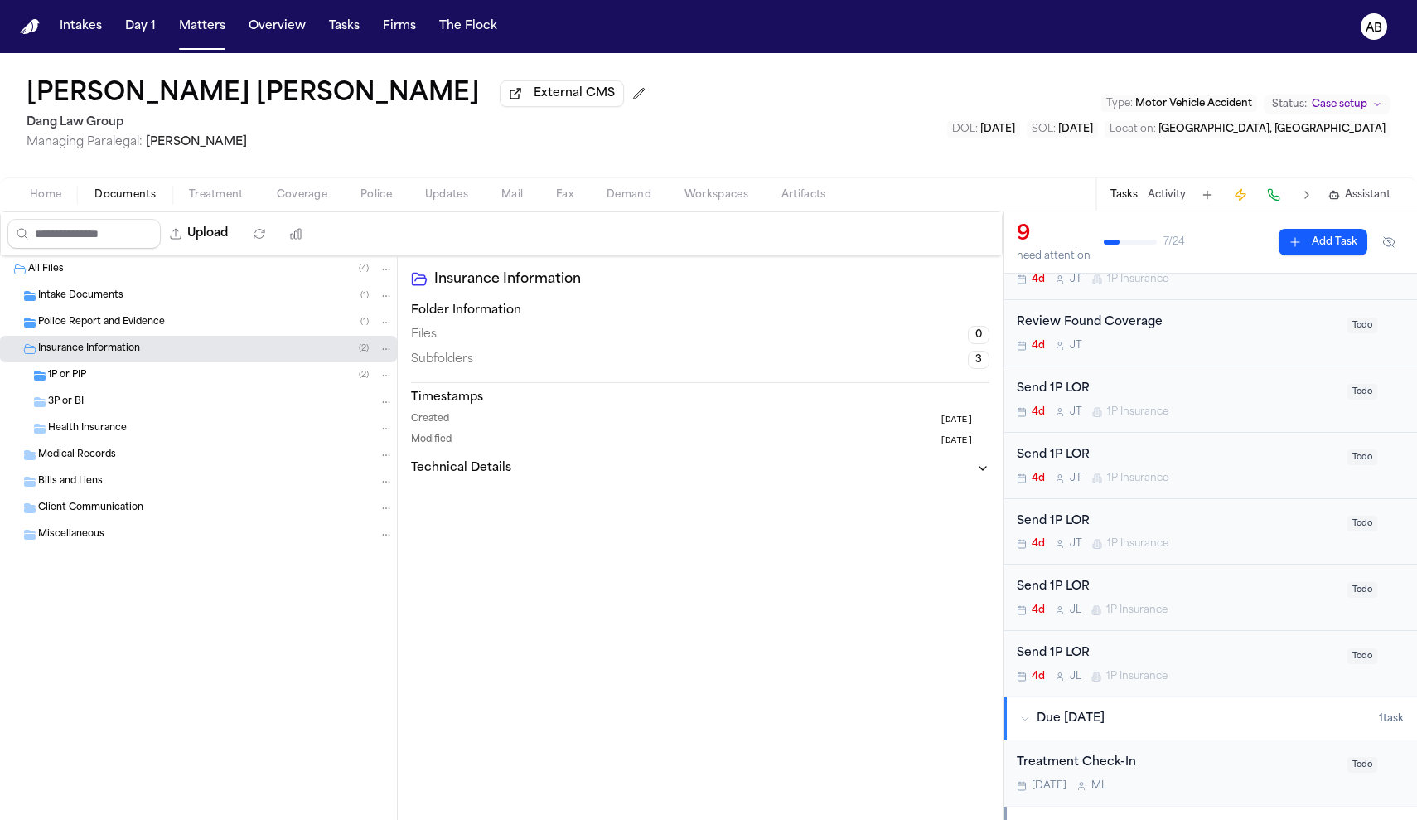
click at [78, 383] on div "1P or PIP ( 2 )" at bounding box center [221, 375] width 346 height 15
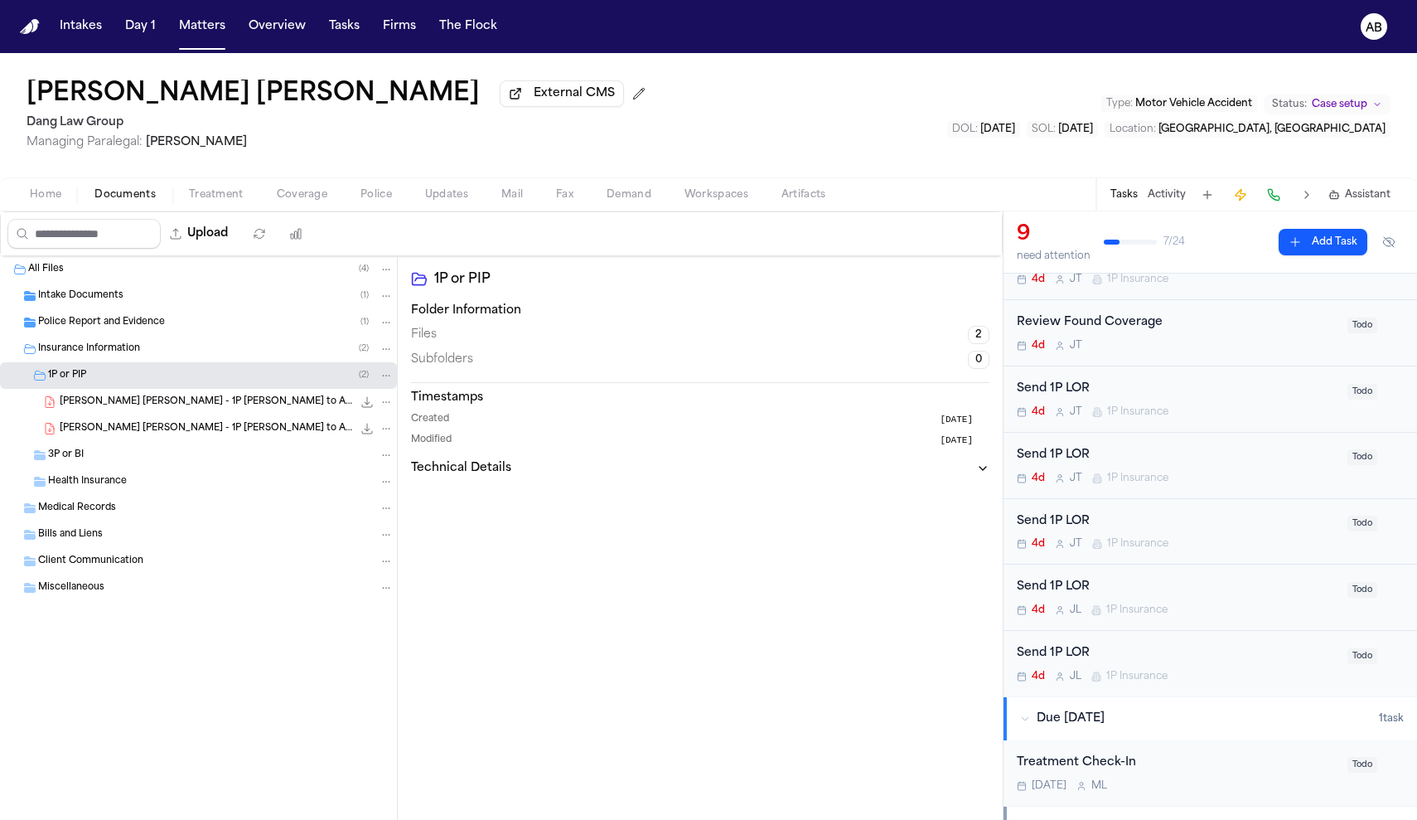
click at [161, 431] on span "[PERSON_NAME] [PERSON_NAME] - 1P [PERSON_NAME] to Apollo MGA - [DATE]" at bounding box center [206, 429] width 293 height 14
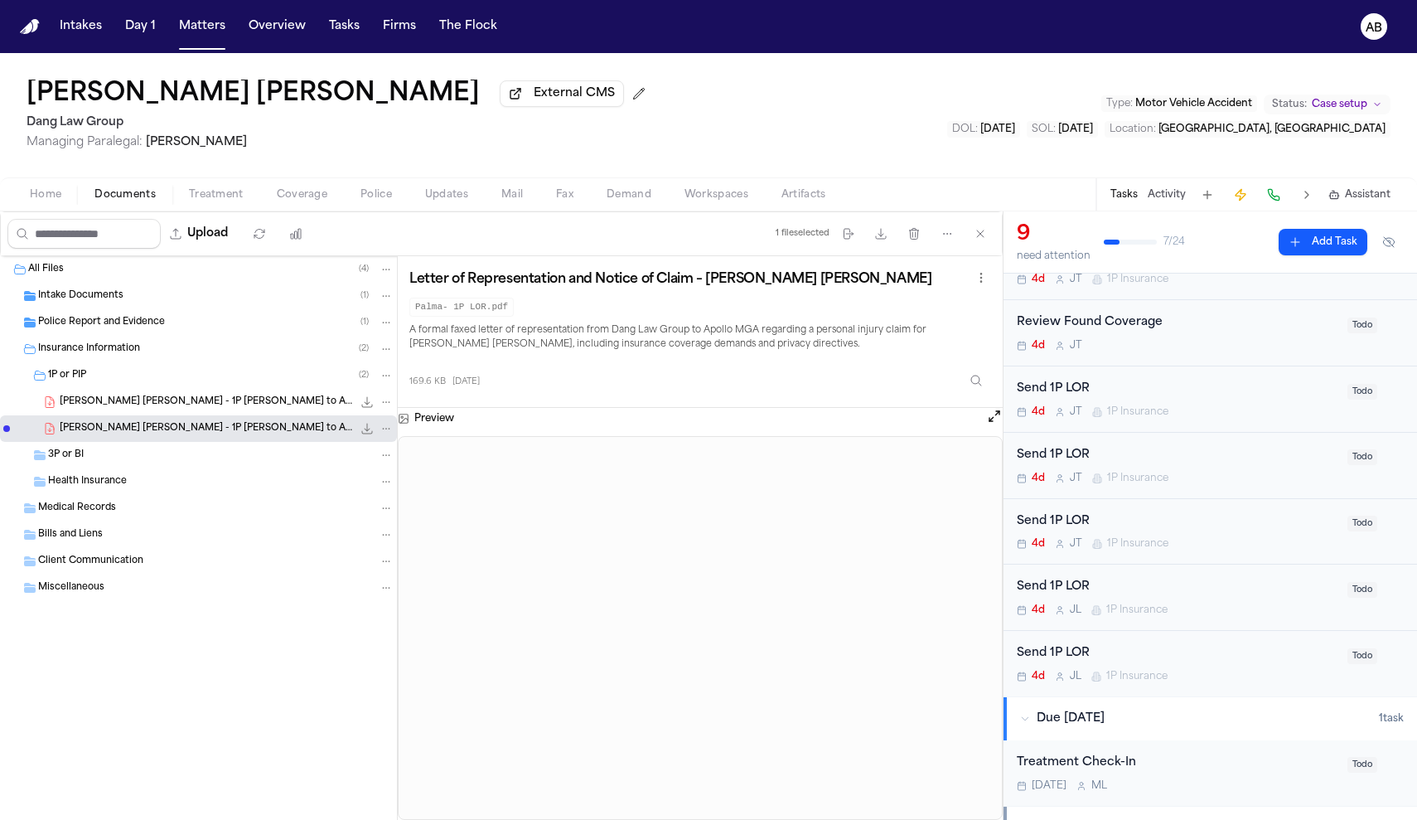
click at [196, 402] on span "[PERSON_NAME] [PERSON_NAME] - 1P [PERSON_NAME] to Apollo MGA - [DATE]" at bounding box center [206, 402] width 293 height 14
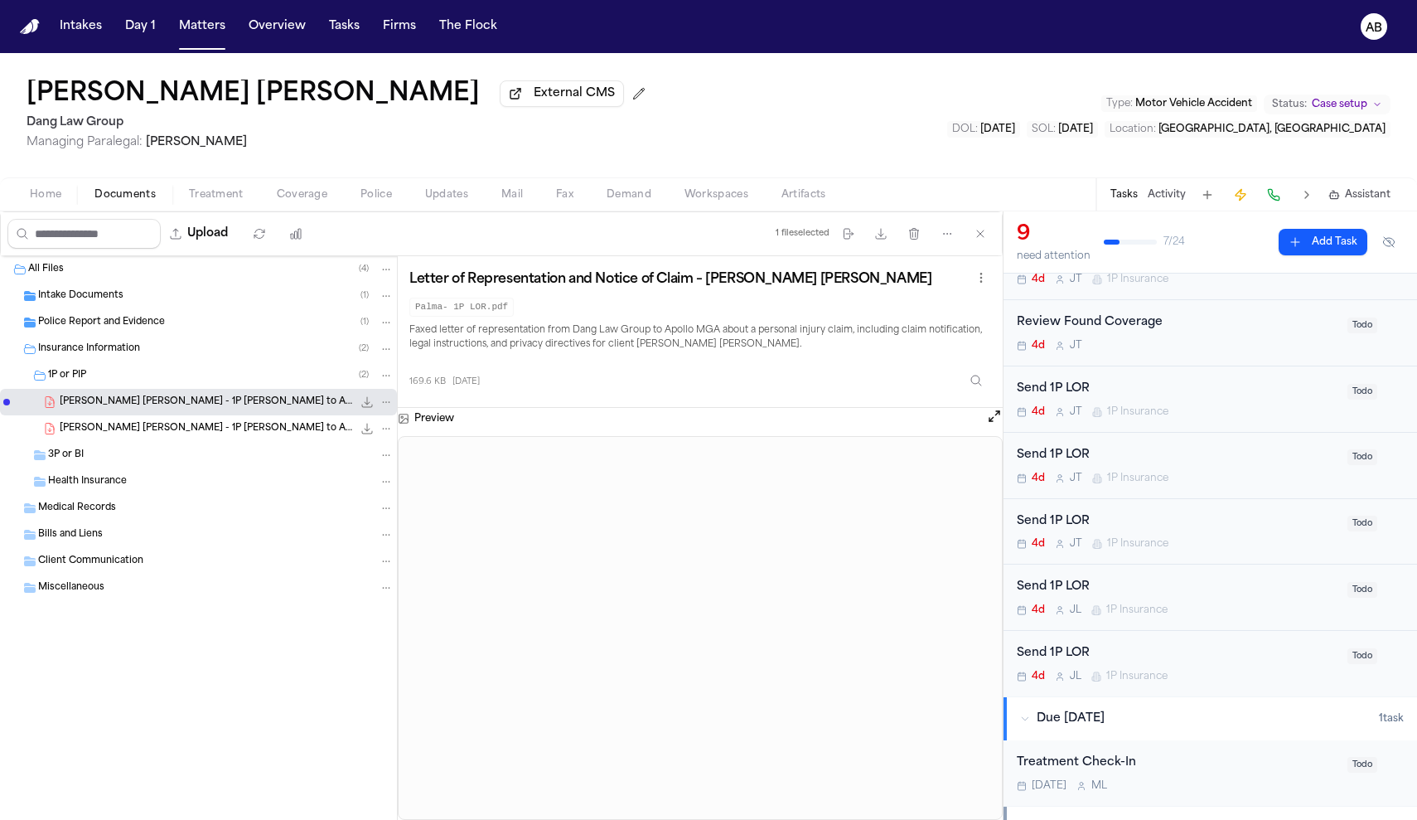
click at [151, 429] on span "[PERSON_NAME] [PERSON_NAME] - 1P [PERSON_NAME] to Apollo MGA - [DATE]" at bounding box center [206, 429] width 293 height 14
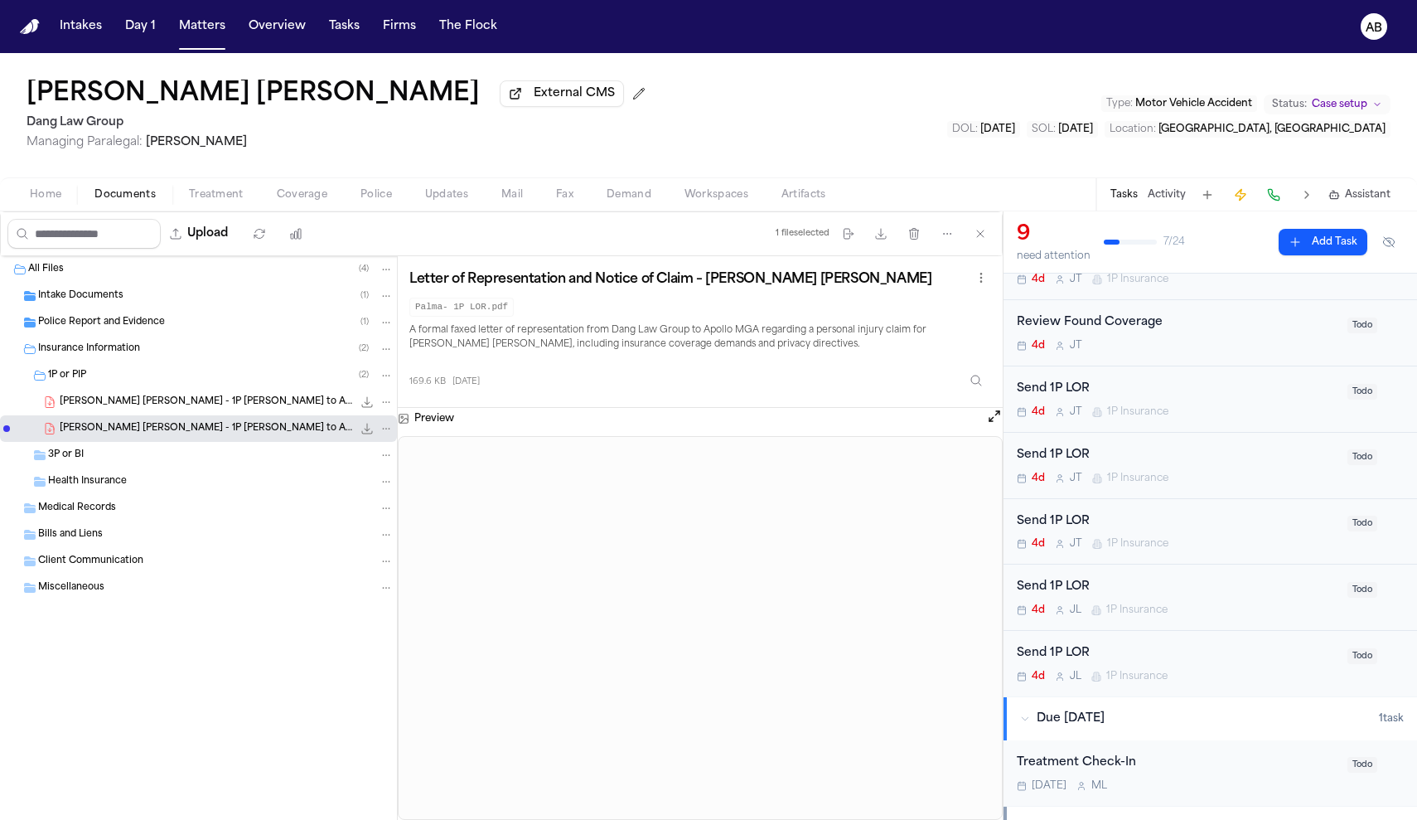
click at [186, 408] on span "[PERSON_NAME] [PERSON_NAME] - 1P [PERSON_NAME] to Apollo MGA - [DATE]" at bounding box center [206, 402] width 293 height 14
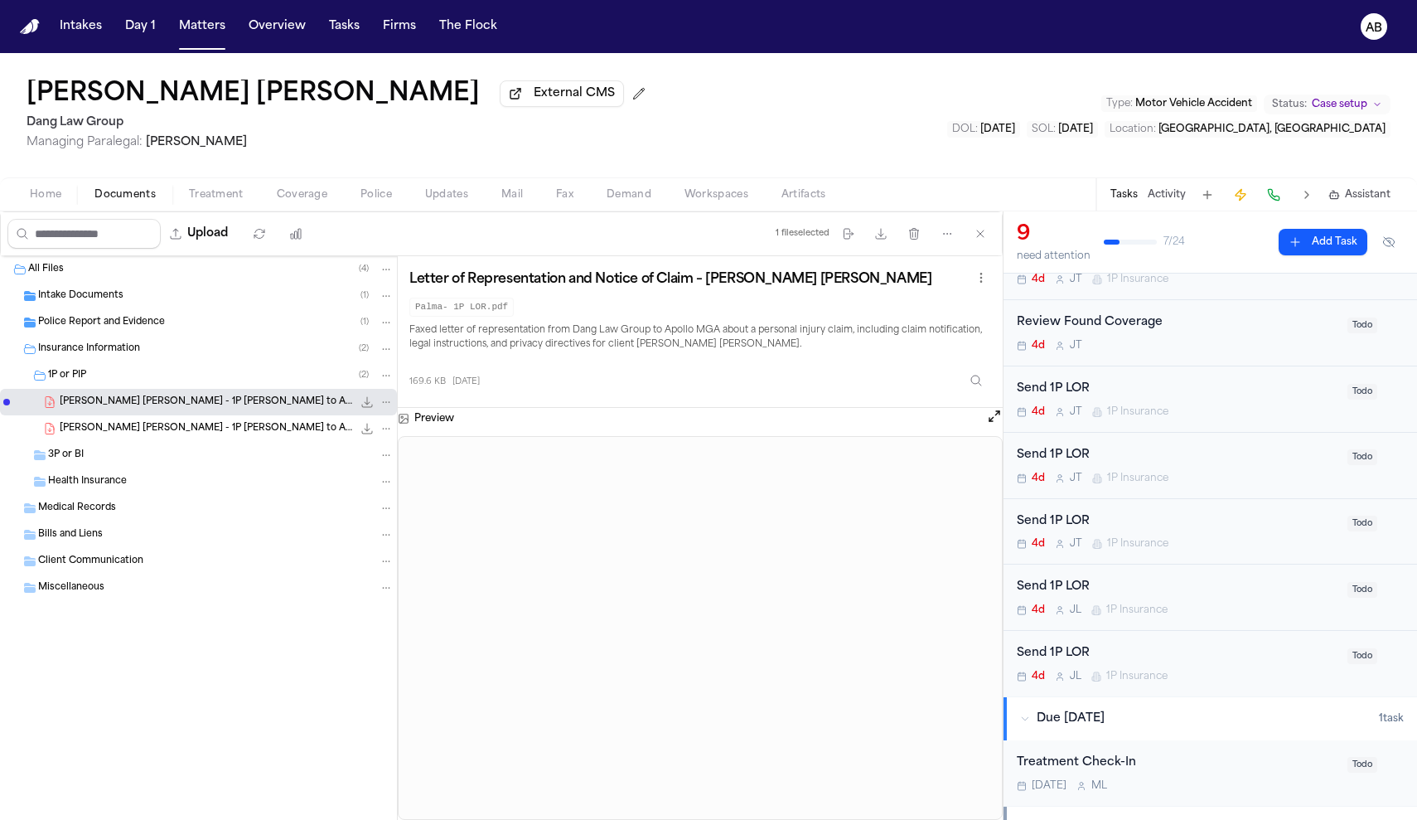
click at [194, 432] on span "[PERSON_NAME] [PERSON_NAME] - 1P [PERSON_NAME] to Apollo MGA - [DATE]" at bounding box center [206, 429] width 293 height 14
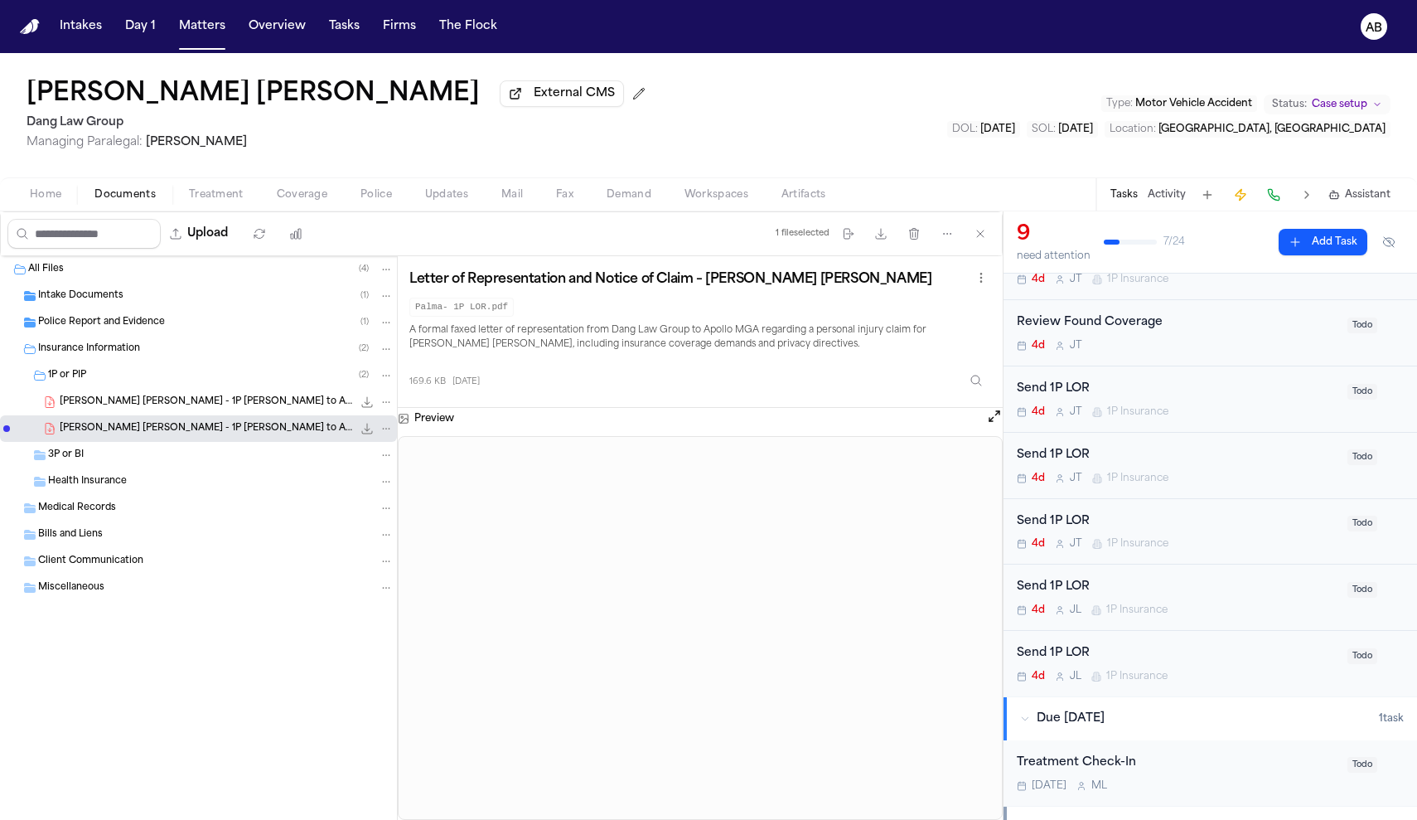
click at [1202, 472] on div "4d [PERSON_NAME] 1P Insurance" at bounding box center [1177, 478] width 321 height 13
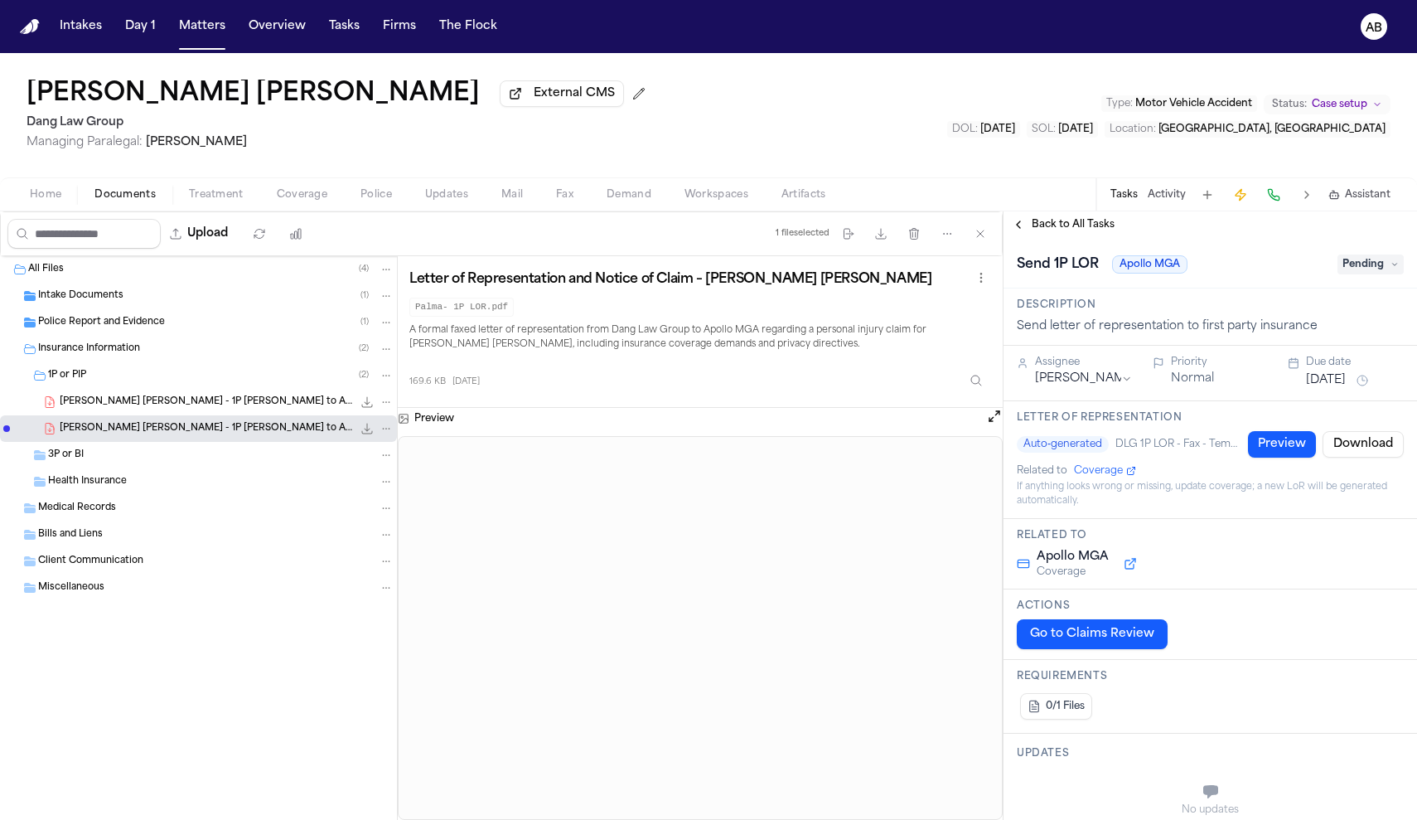
click at [1372, 268] on span "Pending" at bounding box center [1370, 264] width 66 height 20
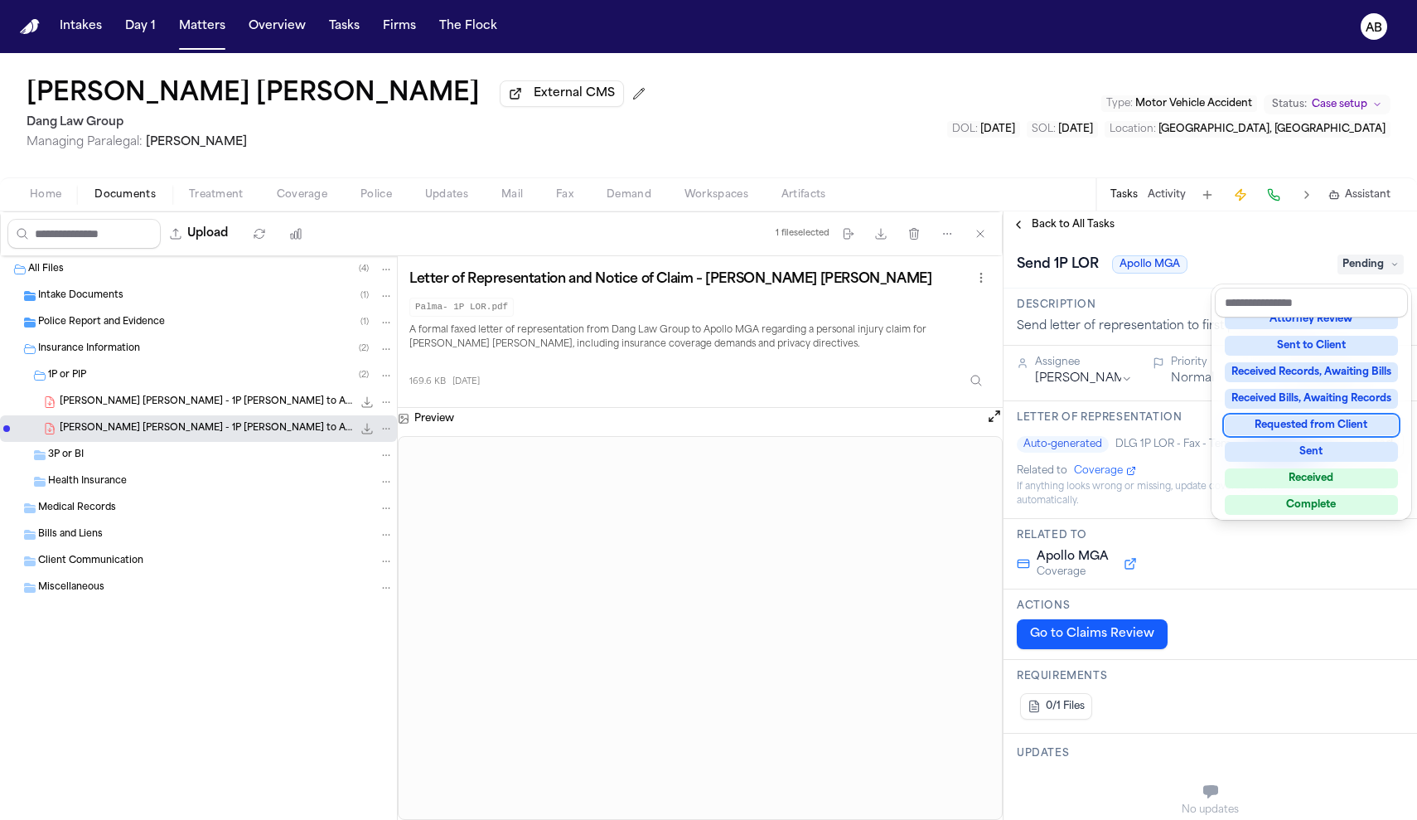
scroll to position [255, 0]
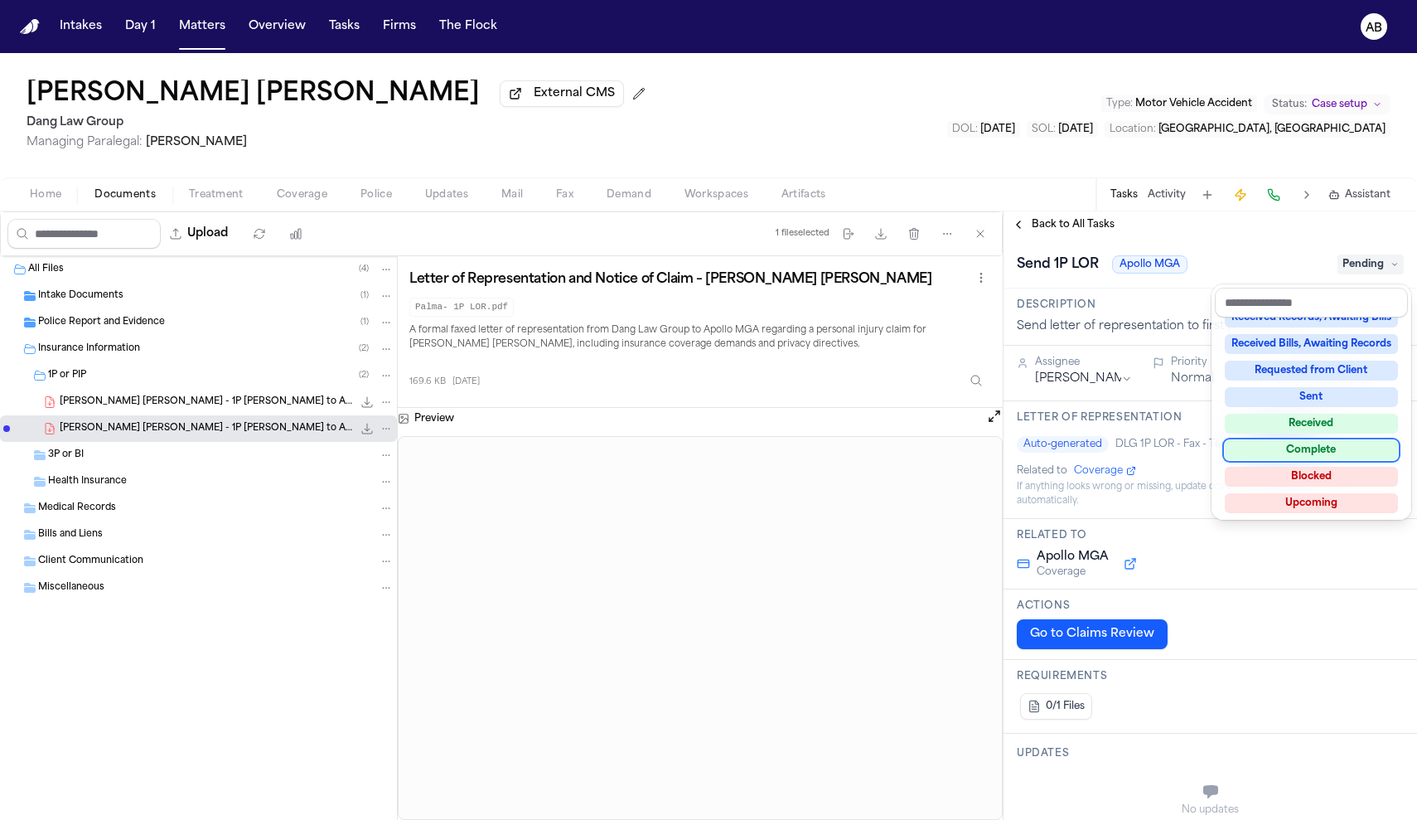
click at [1328, 457] on div "Complete" at bounding box center [1311, 450] width 173 height 20
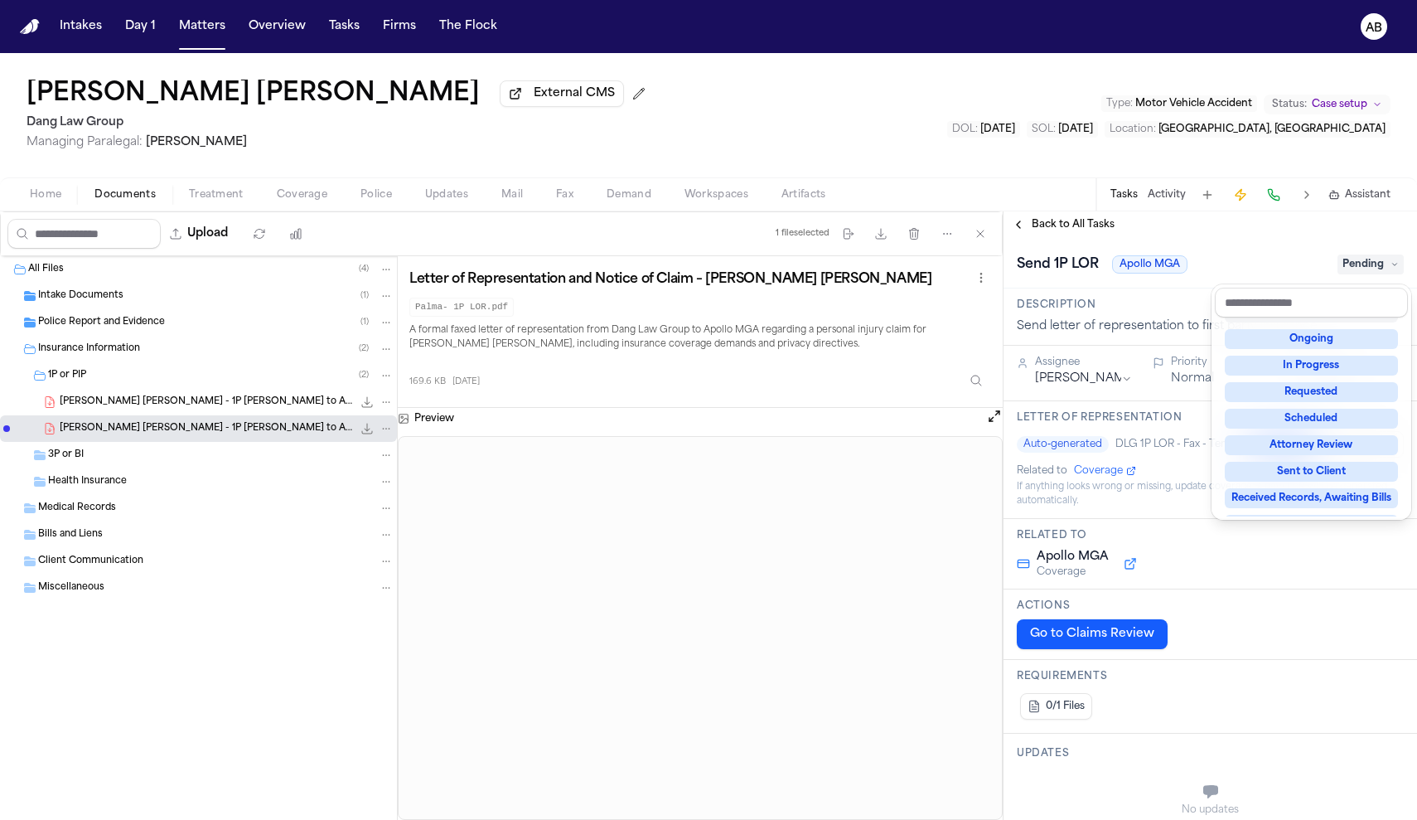
scroll to position [7, 0]
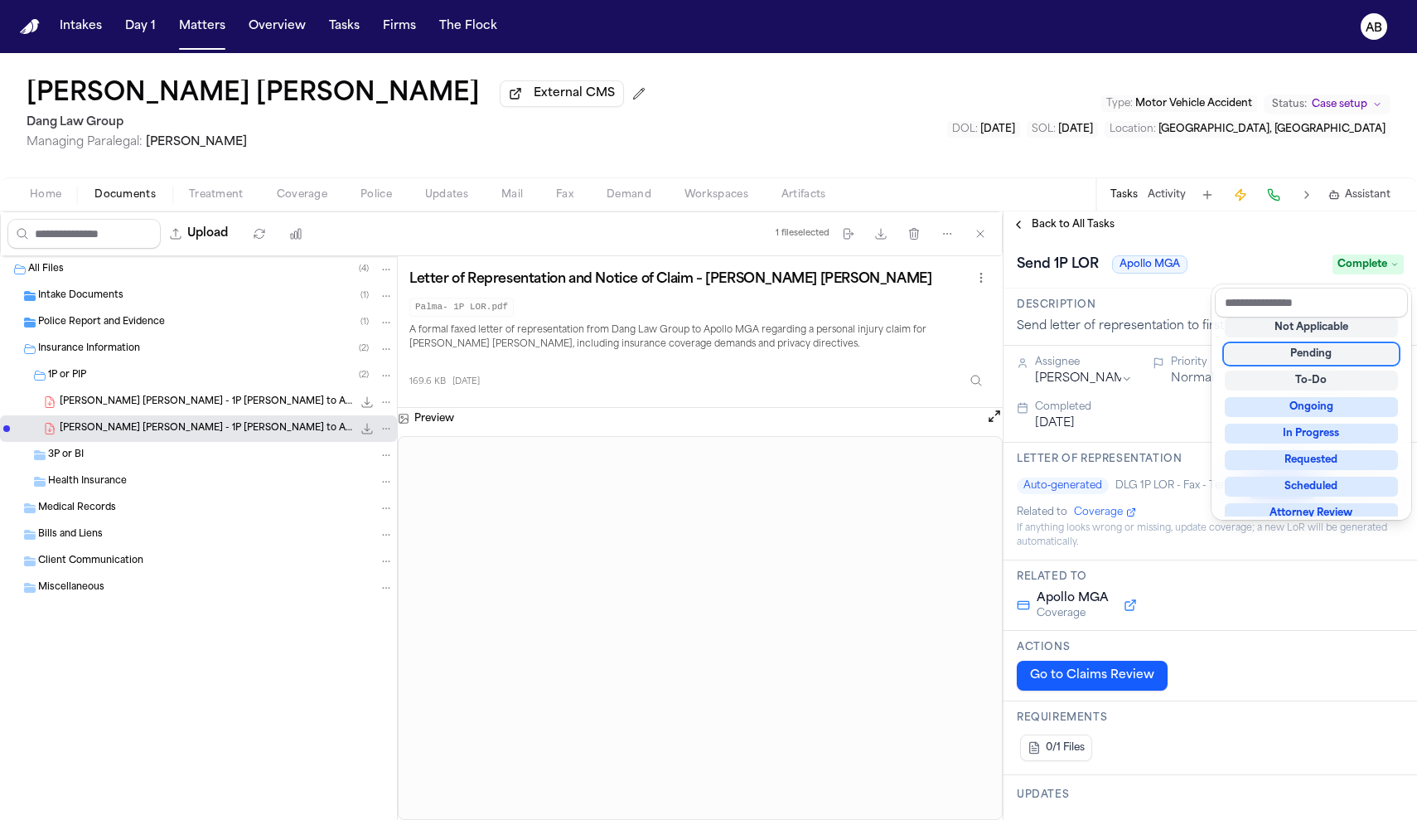
click at [1083, 231] on div "**********" at bounding box center [1211, 515] width 414 height 608
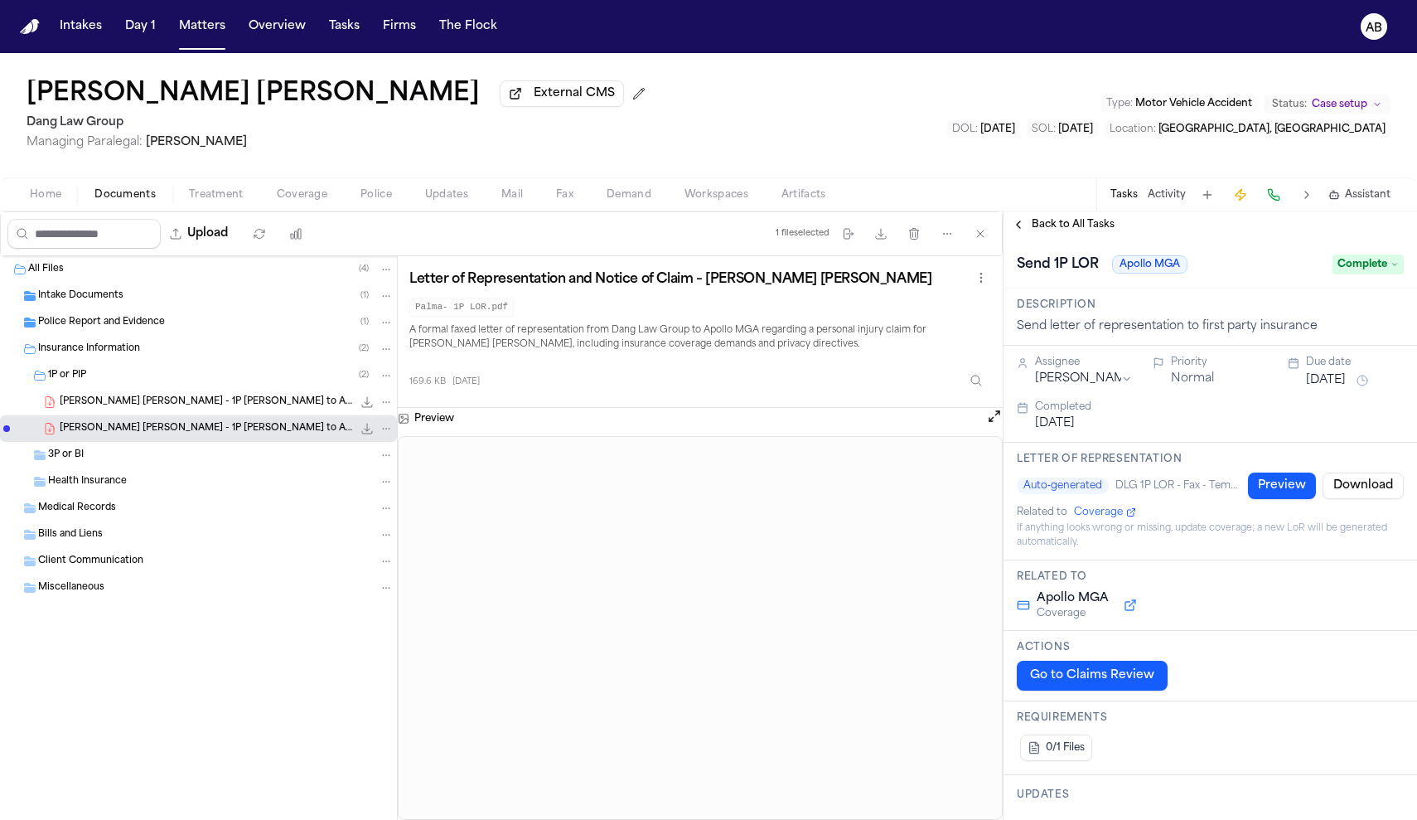
click at [1065, 238] on div "Back to All Tasks" at bounding box center [1211, 224] width 414 height 27
click at [1076, 236] on div "Back to All Tasks" at bounding box center [1211, 224] width 414 height 27
click at [1075, 225] on span "Back to All Tasks" at bounding box center [1073, 224] width 83 height 13
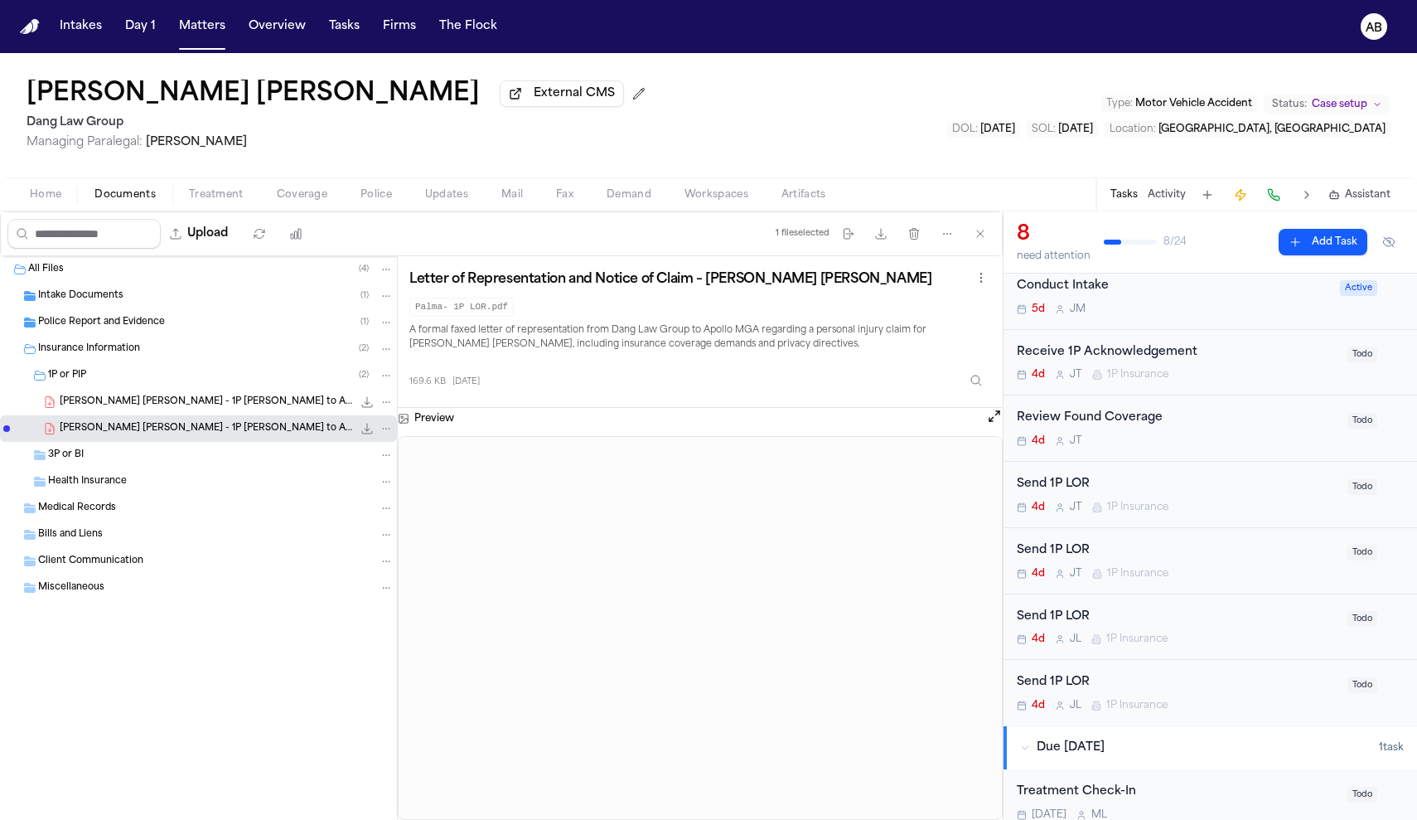
scroll to position [253, 0]
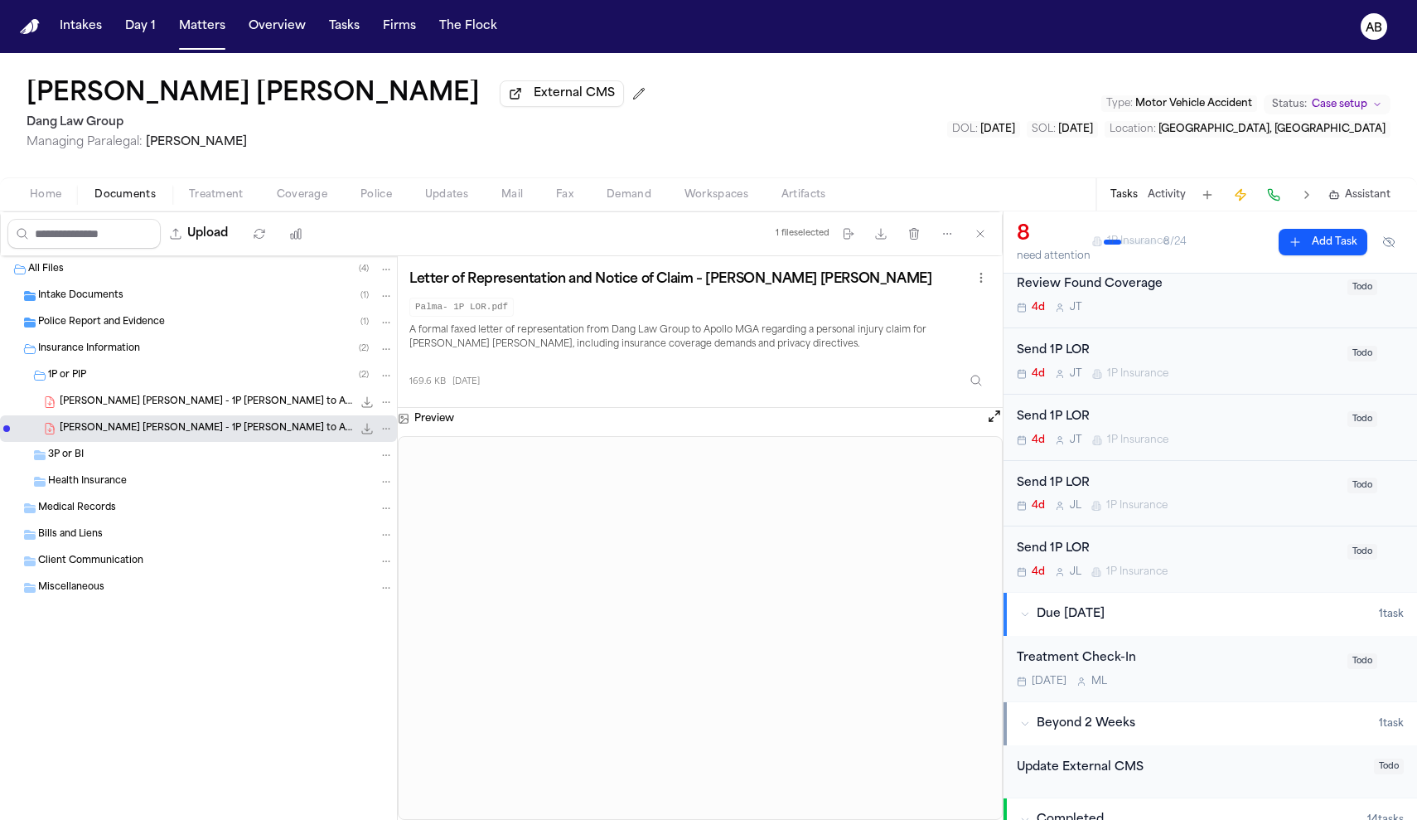
click at [1214, 496] on div "Send 1P LOR 4d [PERSON_NAME] 1P Insurance" at bounding box center [1177, 493] width 321 height 39
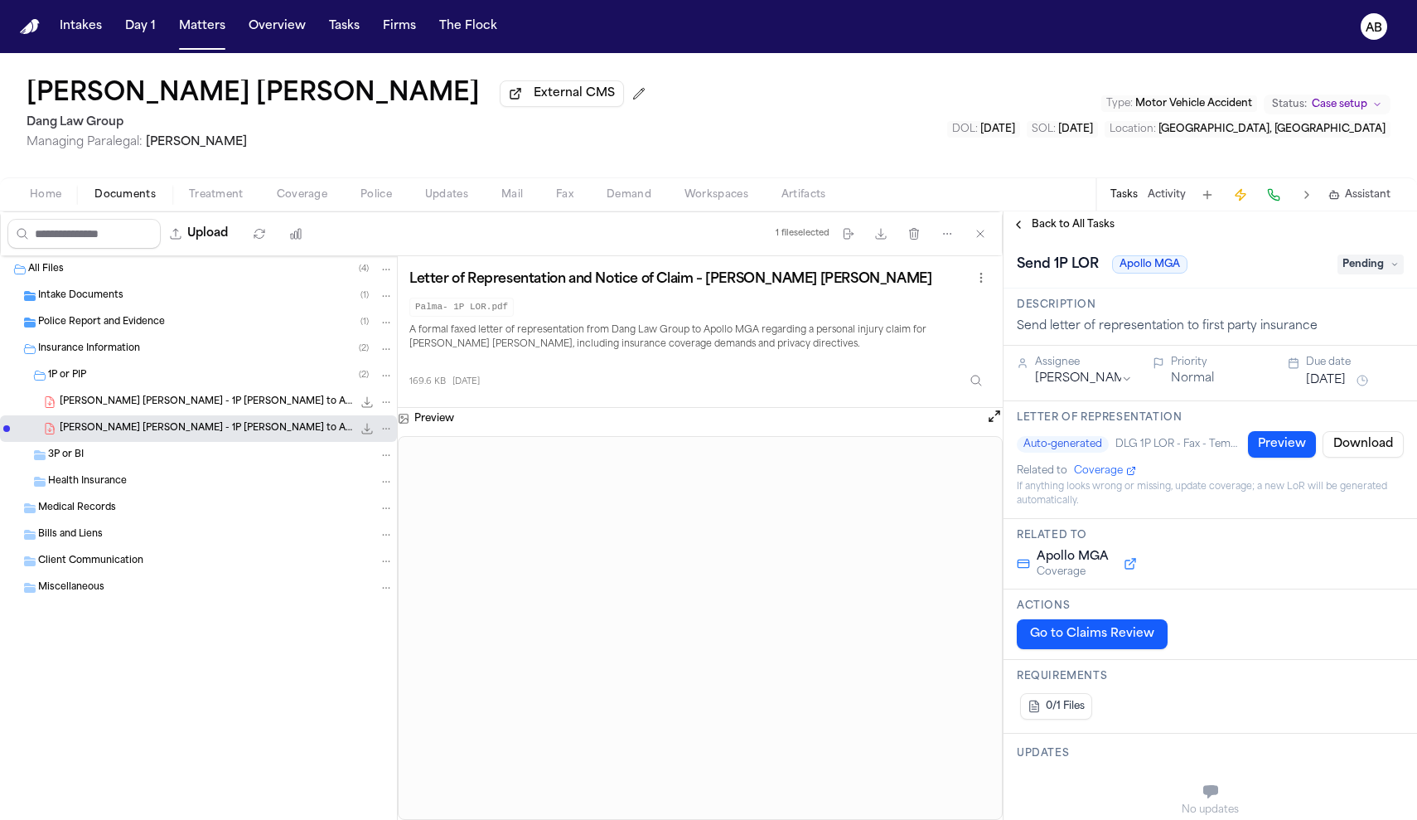
click at [1364, 264] on span "Pending" at bounding box center [1370, 264] width 66 height 20
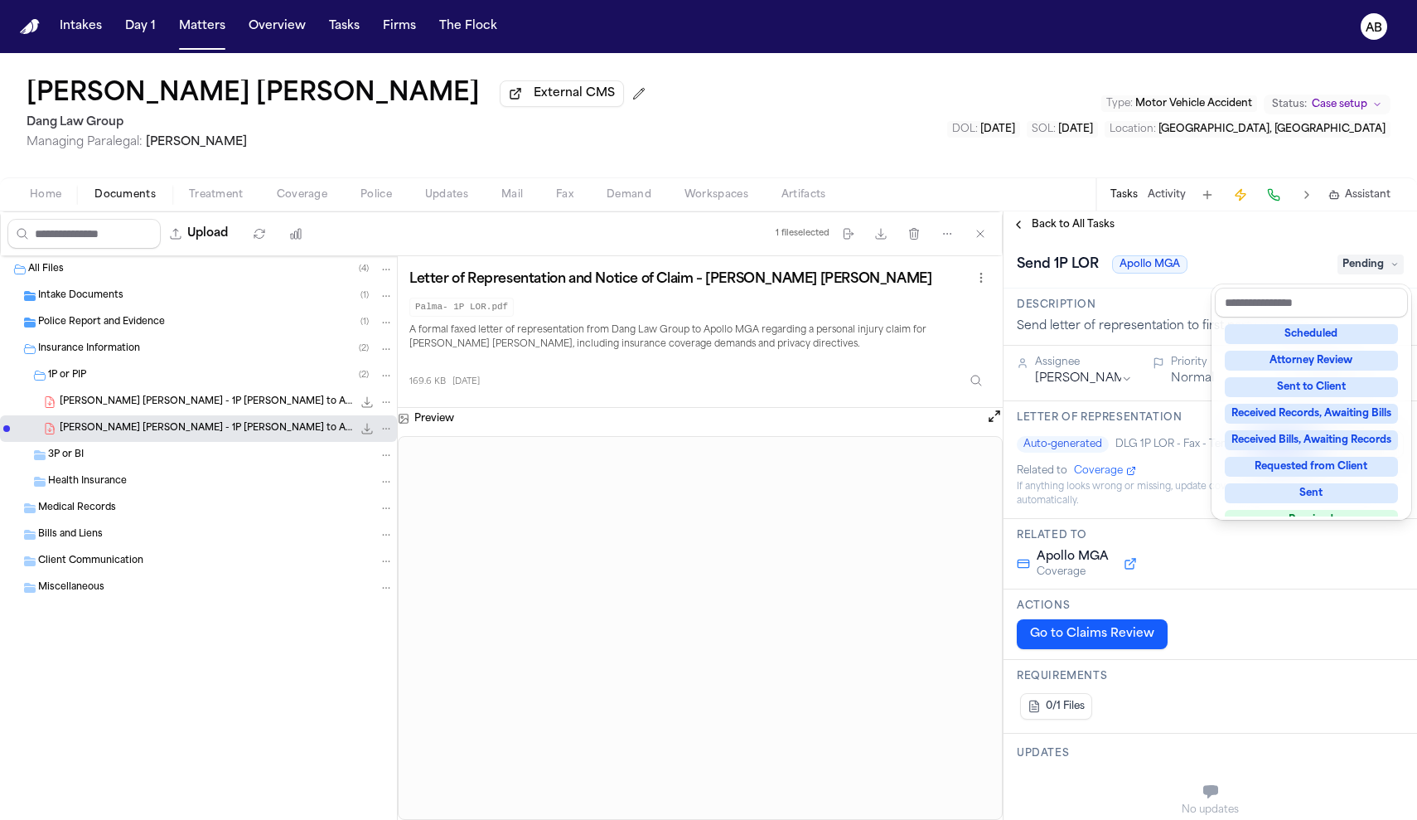
scroll to position [228, 0]
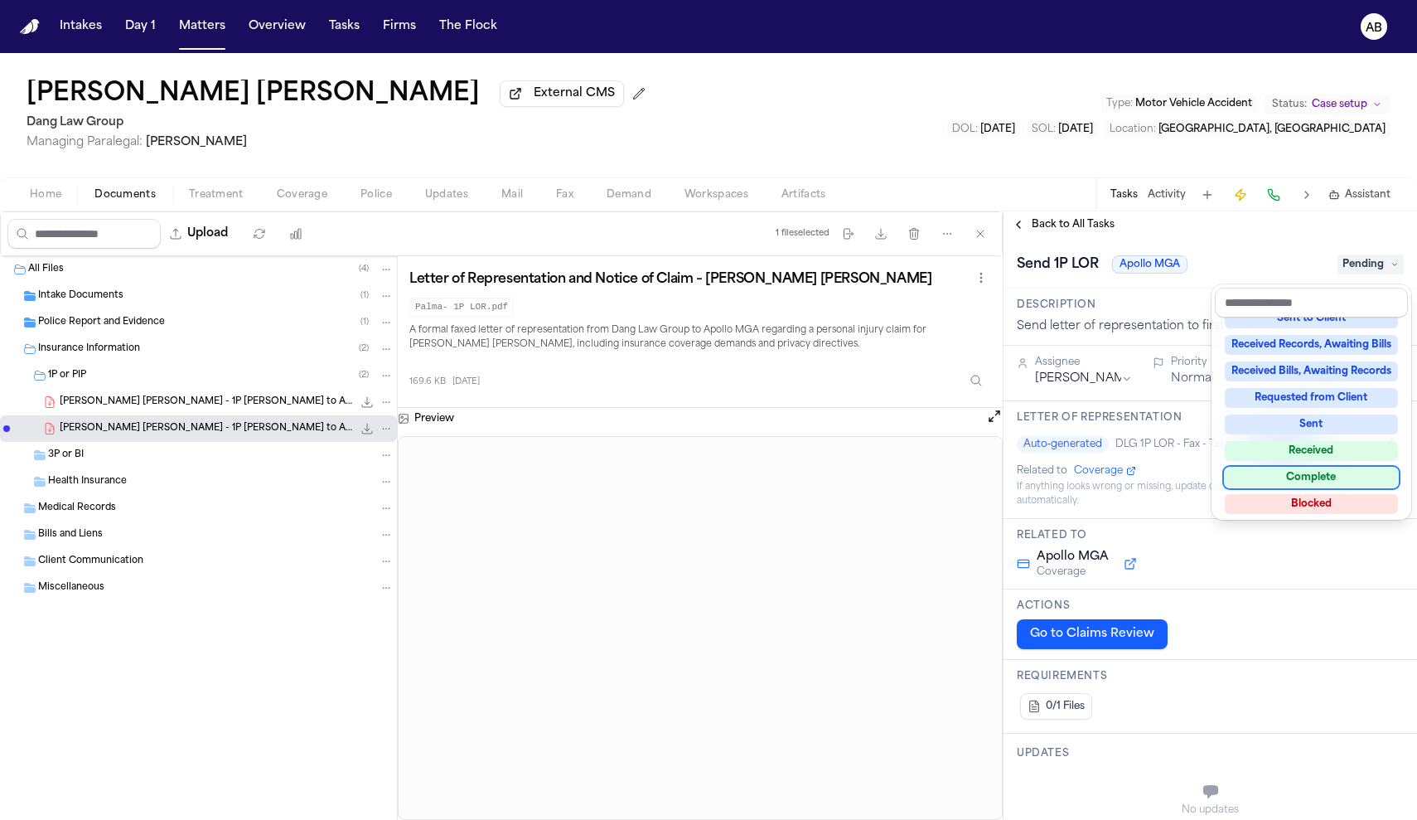
click at [1336, 476] on div "Complete" at bounding box center [1311, 477] width 173 height 20
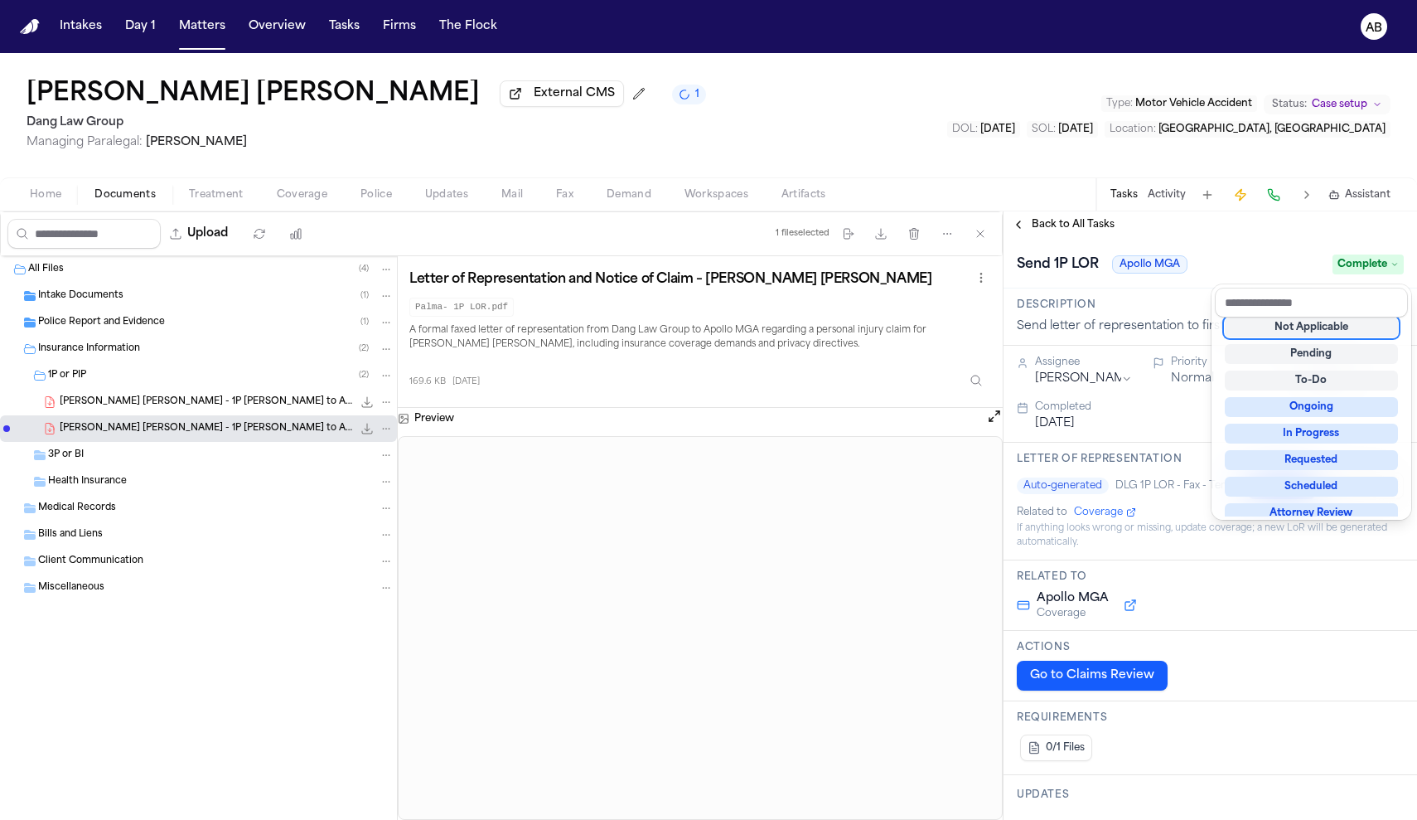
click at [1075, 227] on div "**********" at bounding box center [1211, 515] width 414 height 608
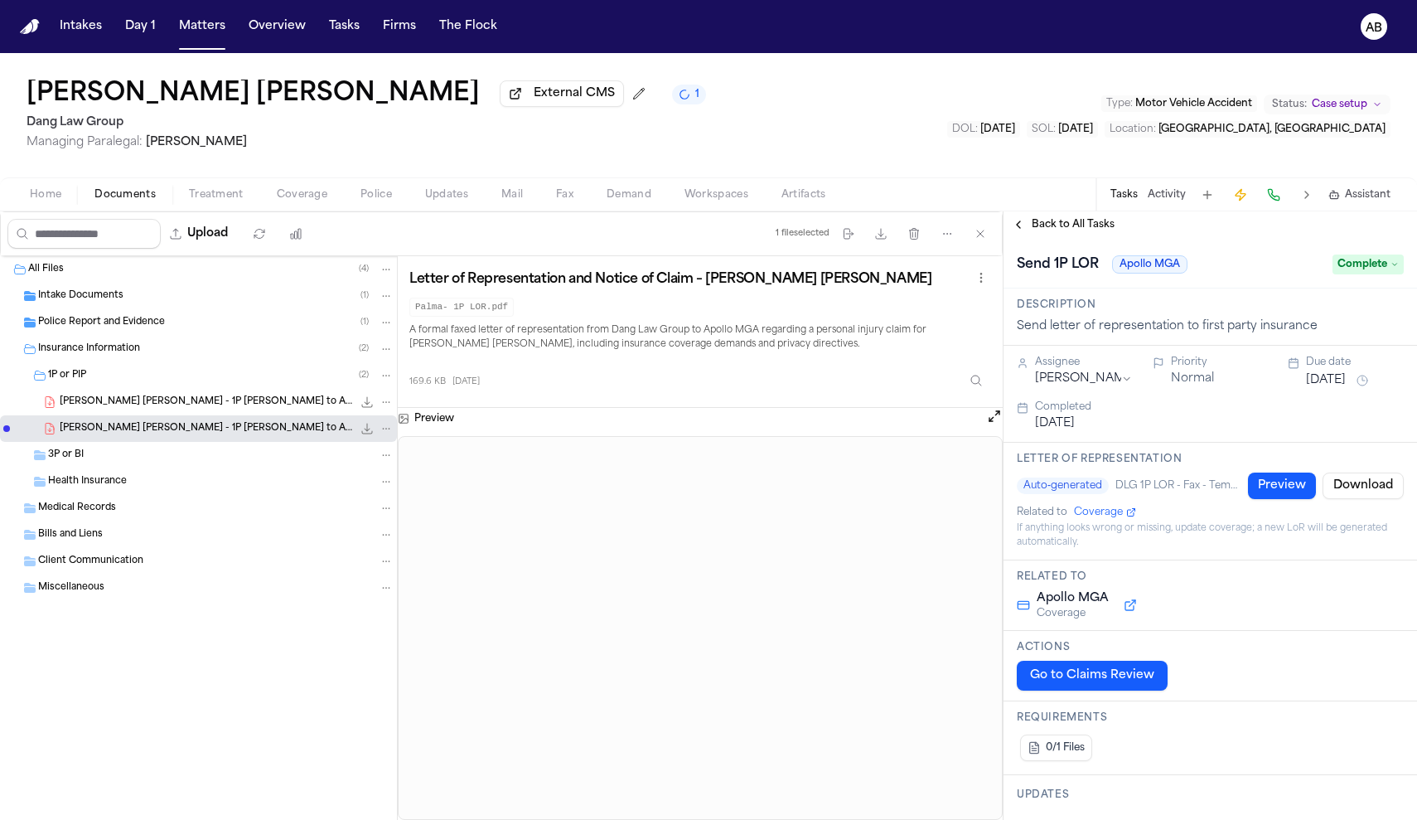
click at [1071, 231] on span "Back to All Tasks" at bounding box center [1073, 224] width 83 height 13
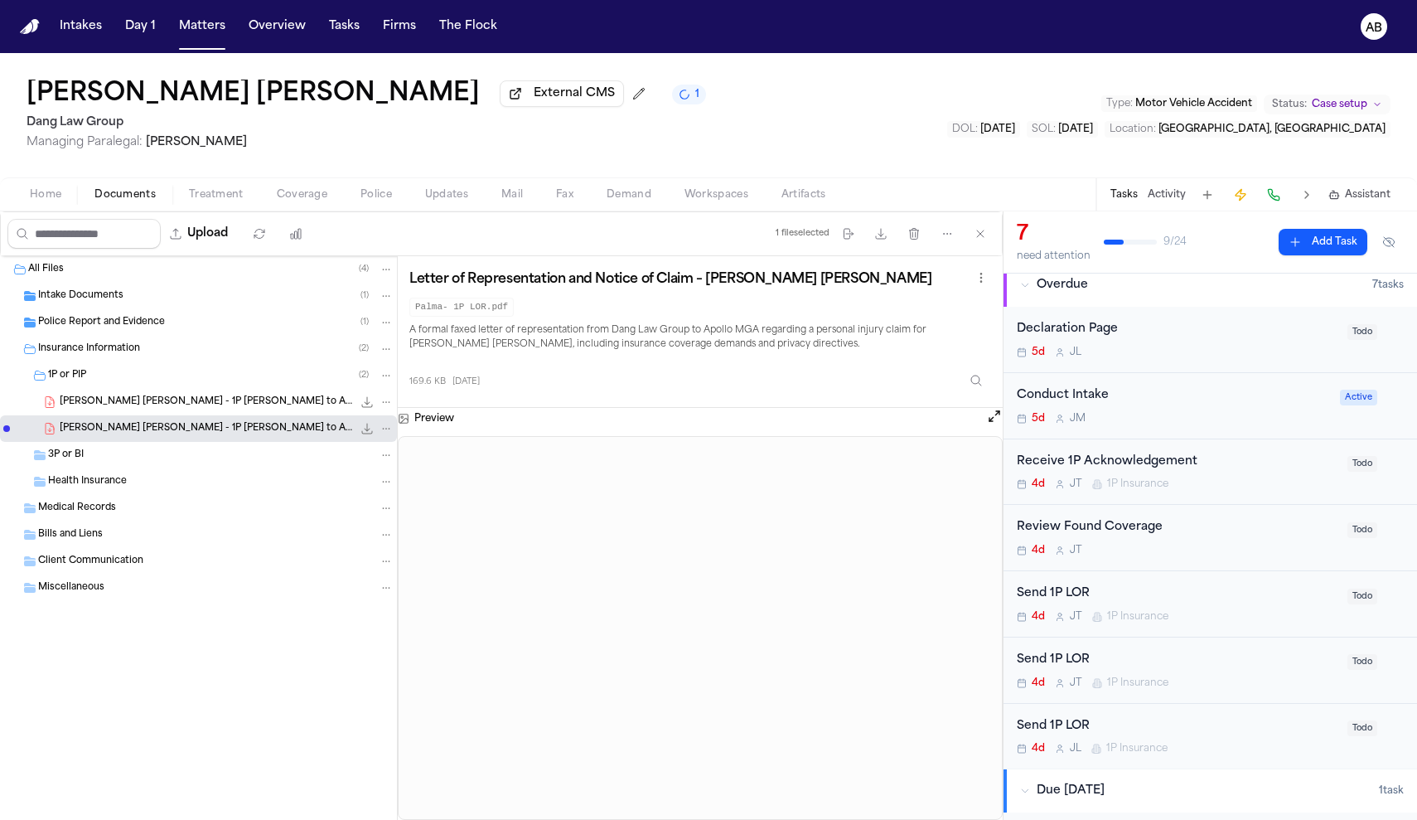
scroll to position [31, 0]
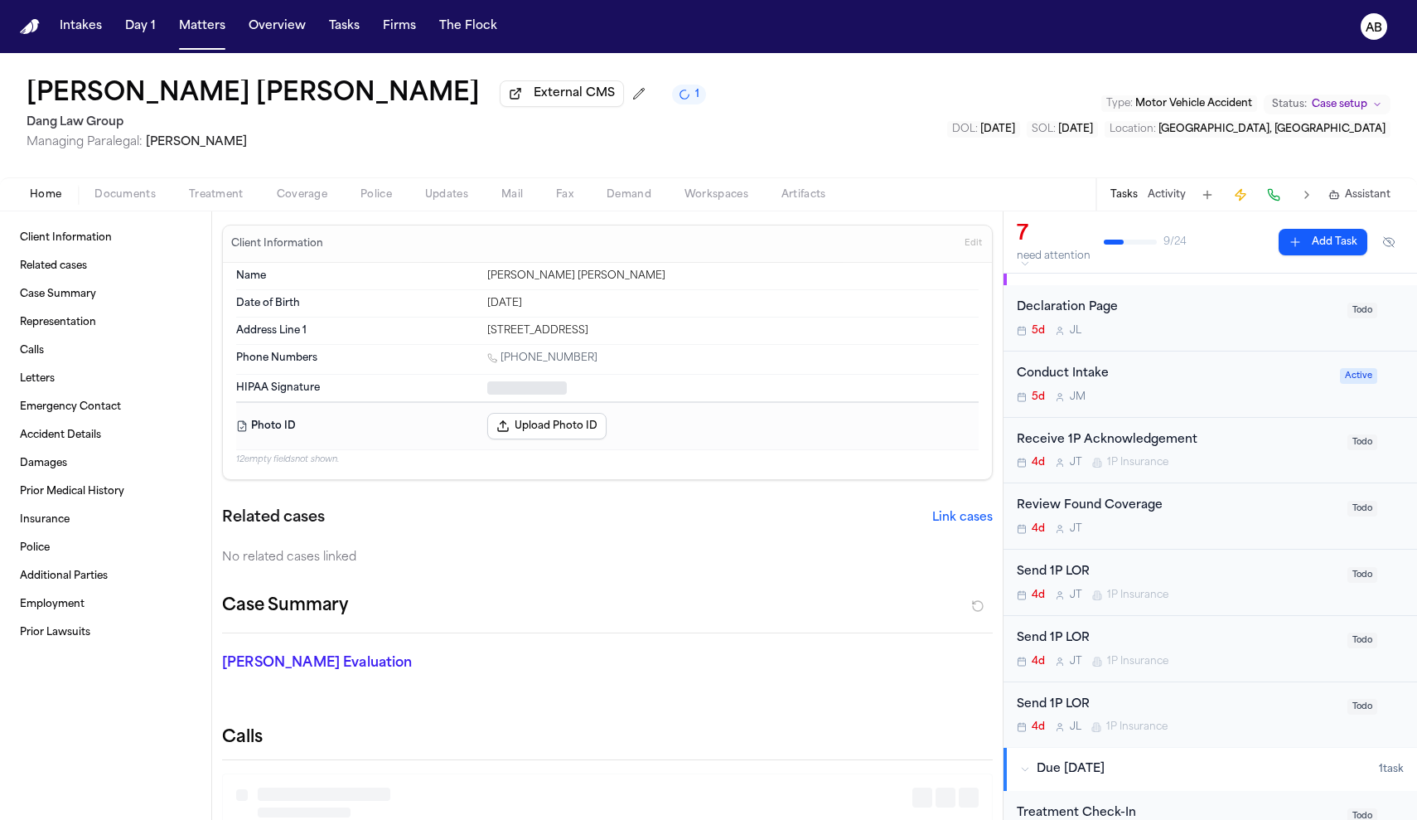
click at [37, 195] on span "Home" at bounding box center [45, 194] width 31 height 13
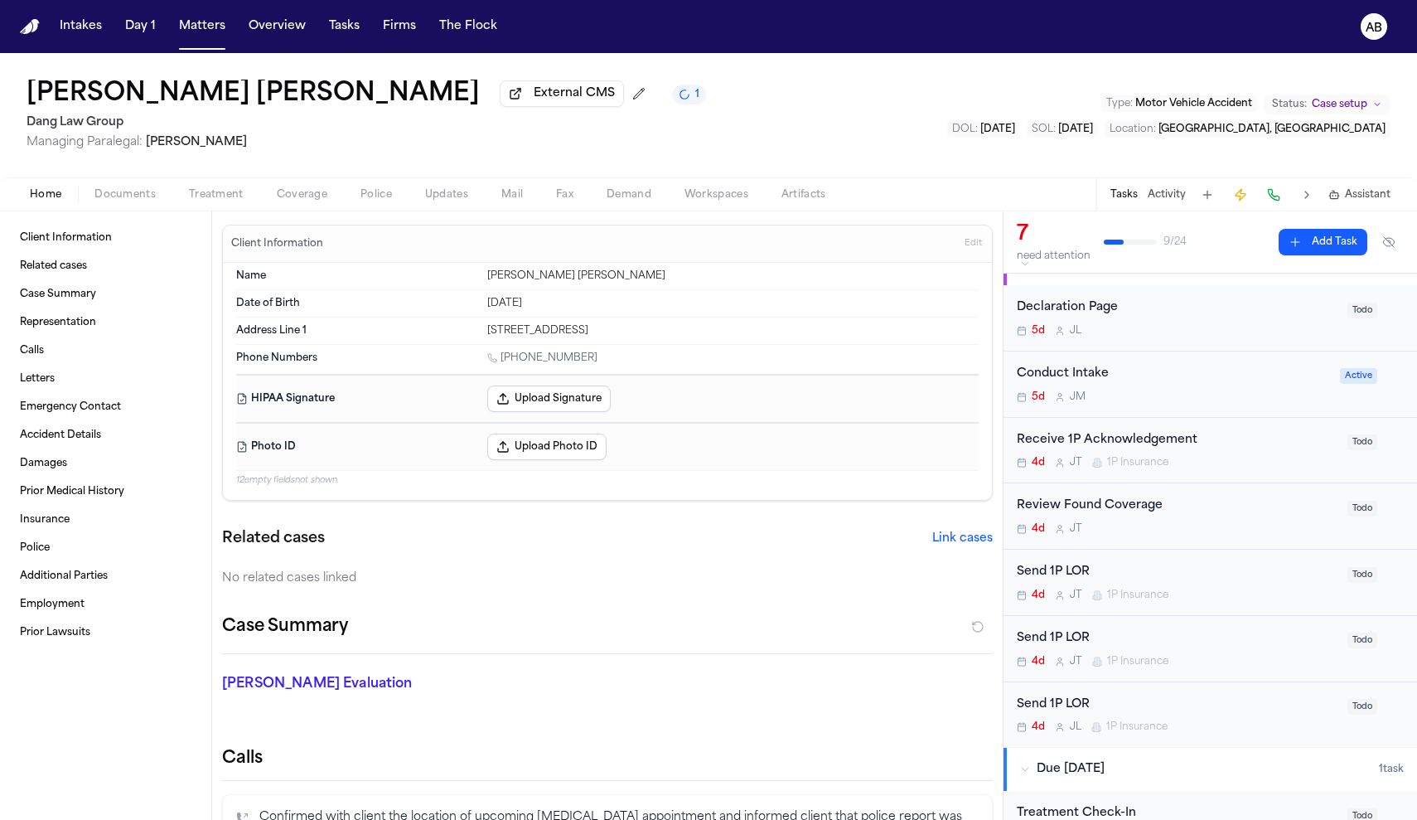
click at [1130, 195] on button "Tasks" at bounding box center [1123, 194] width 27 height 13
click at [1170, 201] on button "Activity" at bounding box center [1167, 194] width 38 height 13
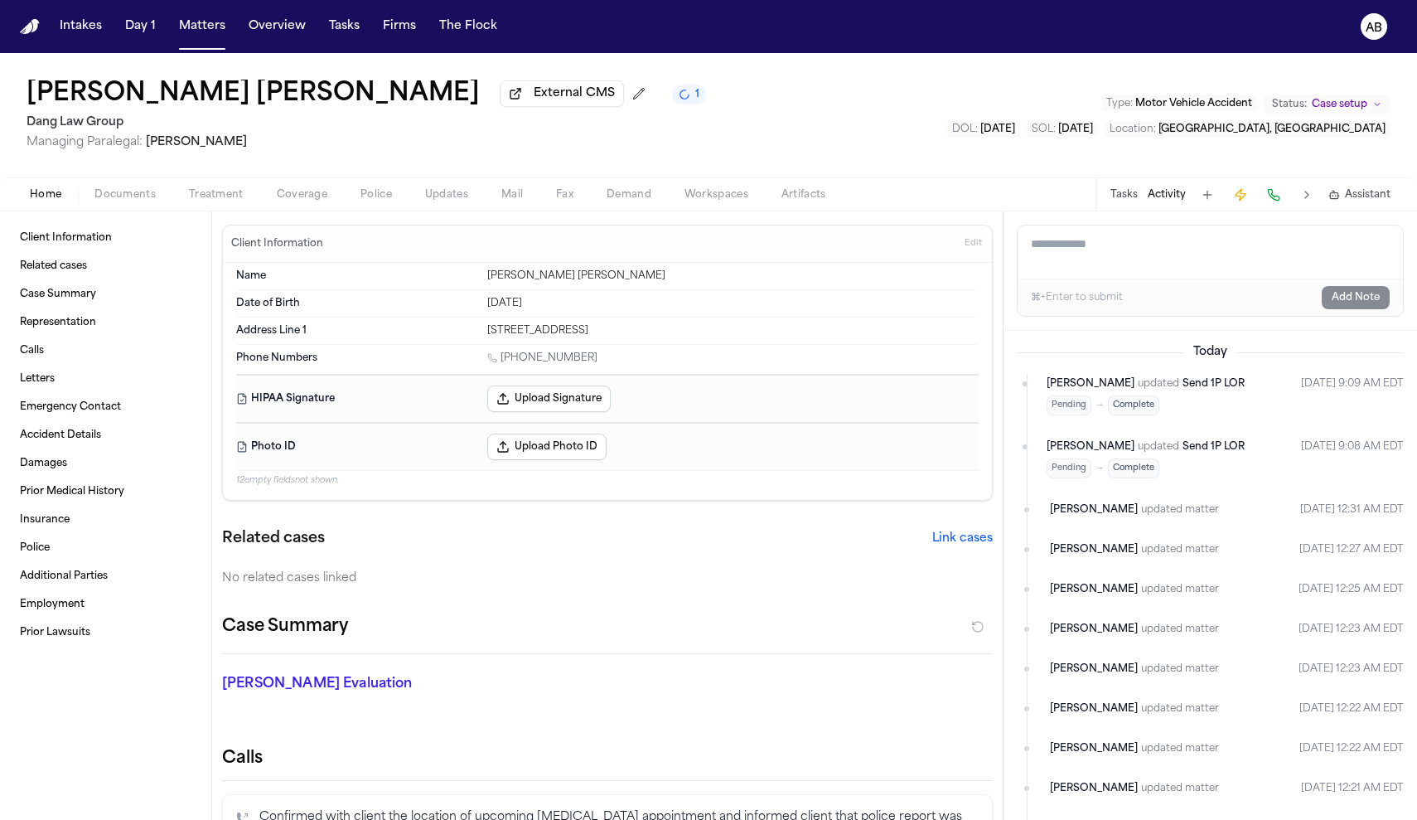
click at [1125, 201] on button "Tasks" at bounding box center [1123, 194] width 27 height 13
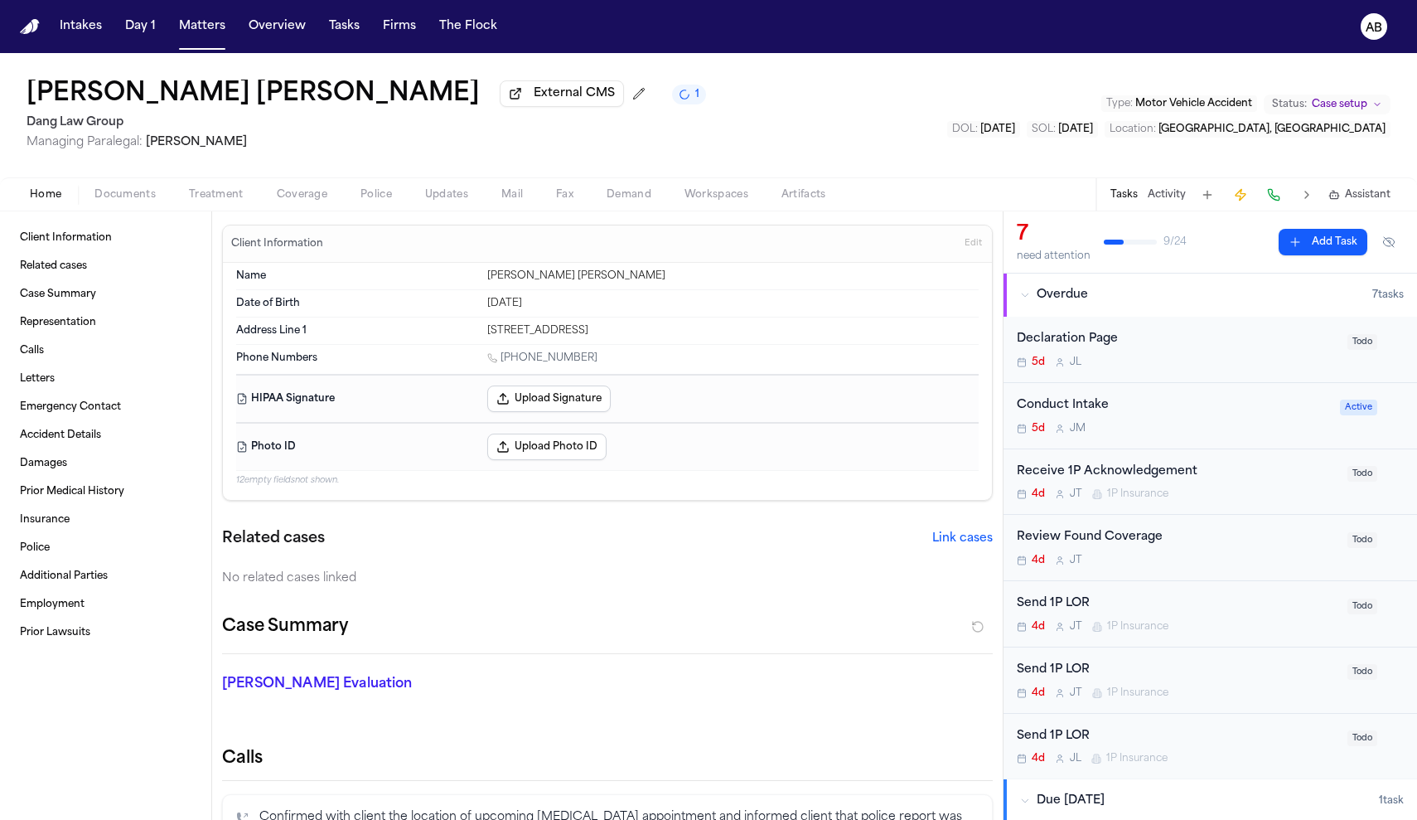
click at [1213, 617] on div "Send 1P LOR 4d [PERSON_NAME] 1P Insurance" at bounding box center [1177, 613] width 321 height 39
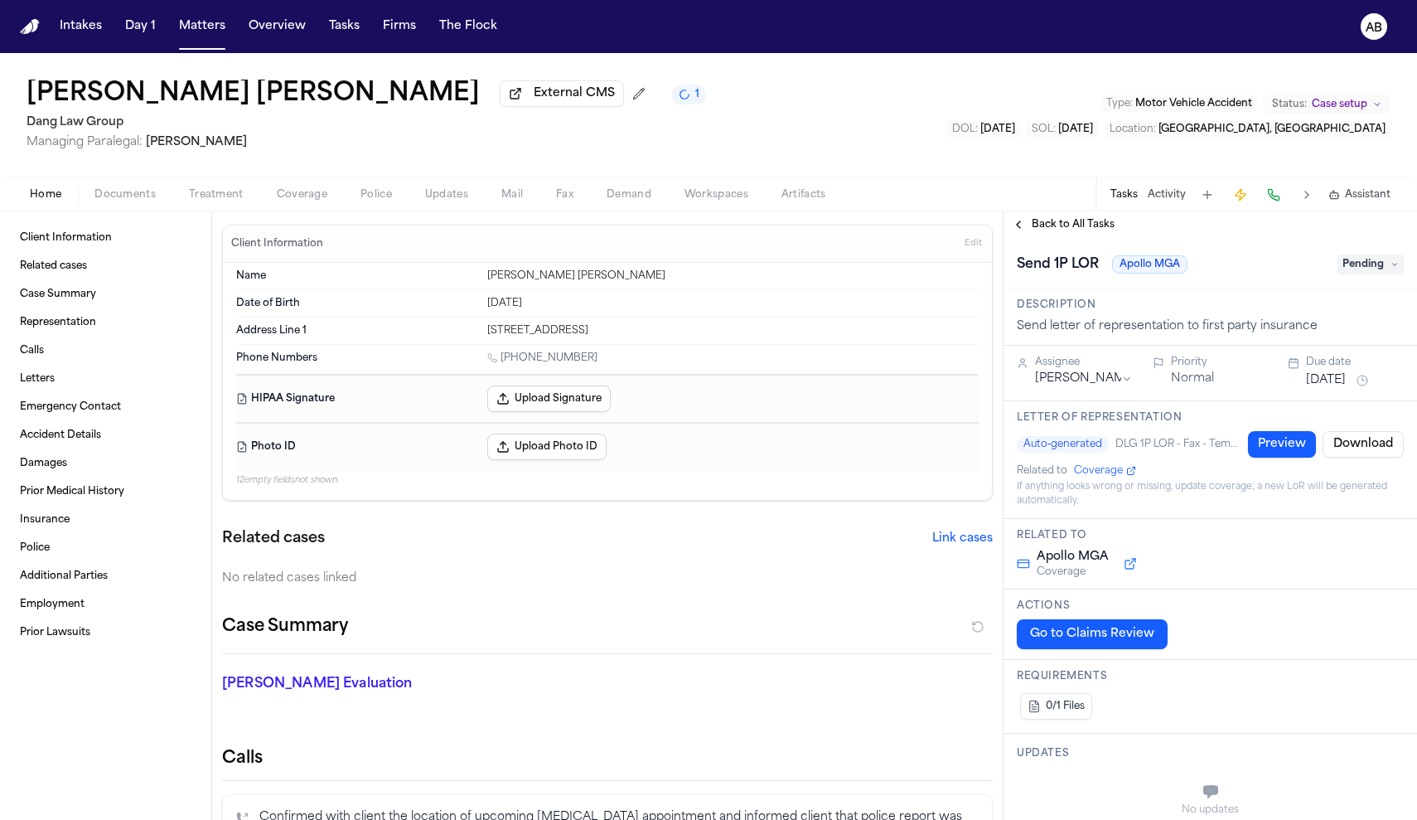
click at [1360, 274] on span "Pending" at bounding box center [1370, 264] width 66 height 20
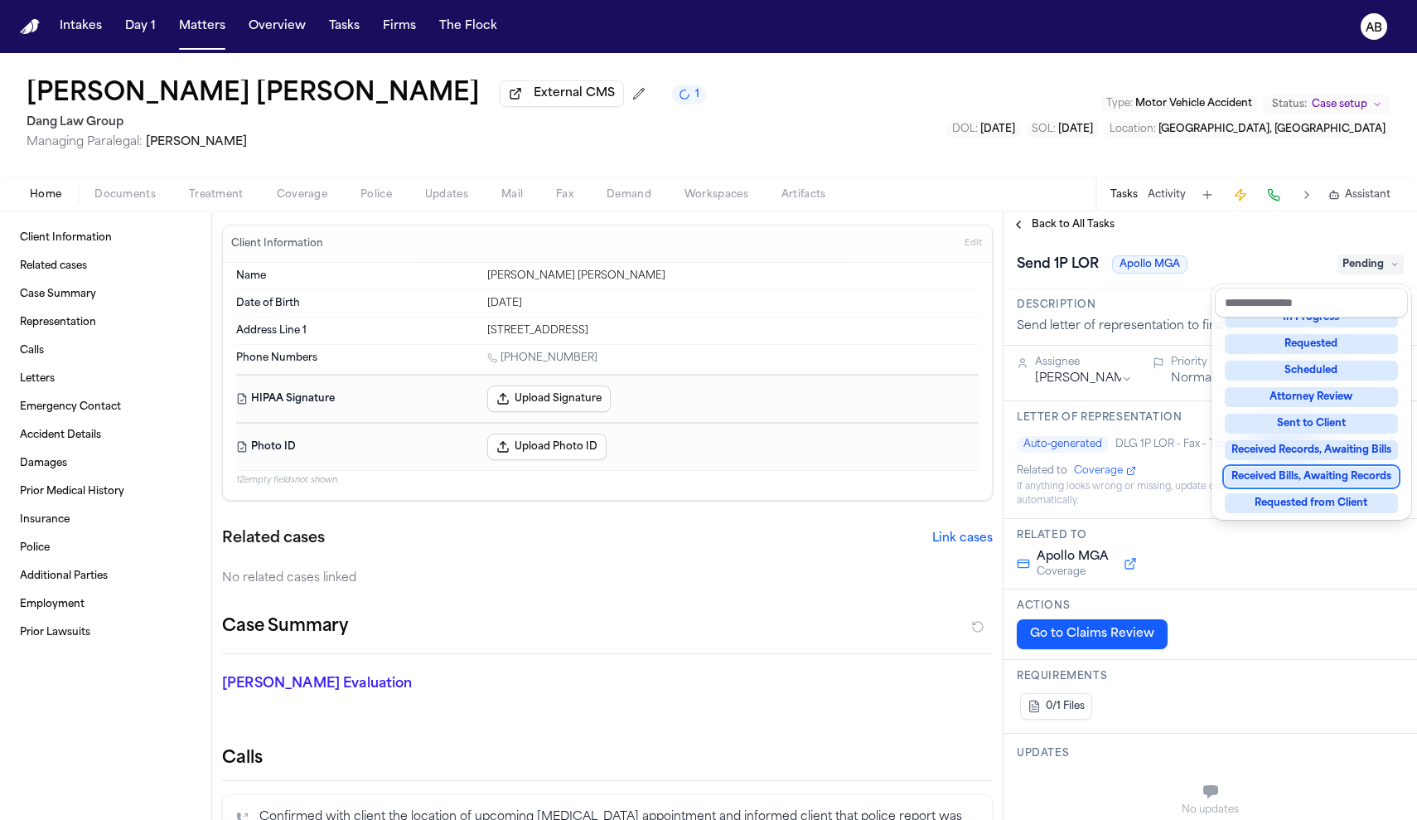
scroll to position [242, 0]
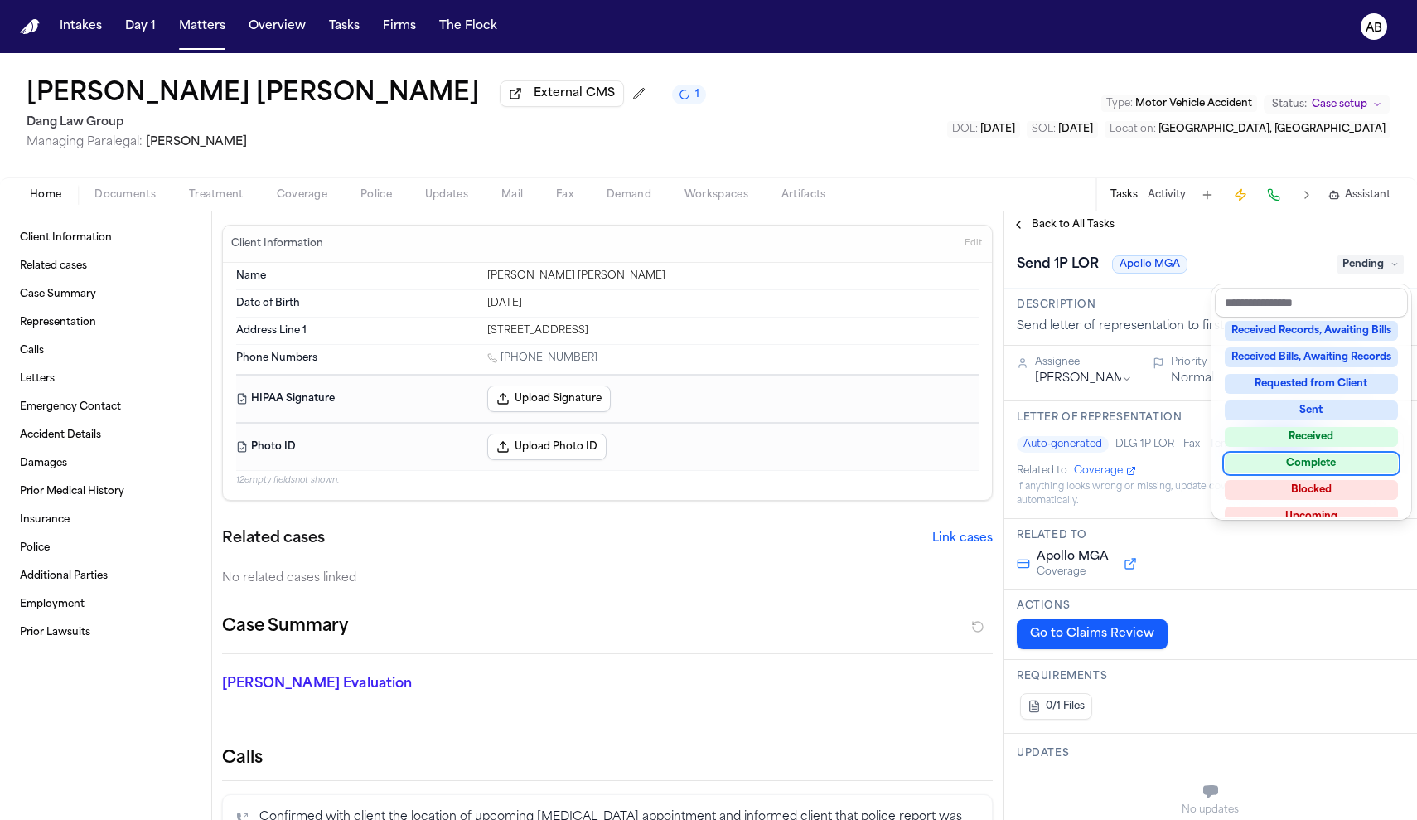
click at [1328, 462] on div "Complete" at bounding box center [1311, 463] width 173 height 20
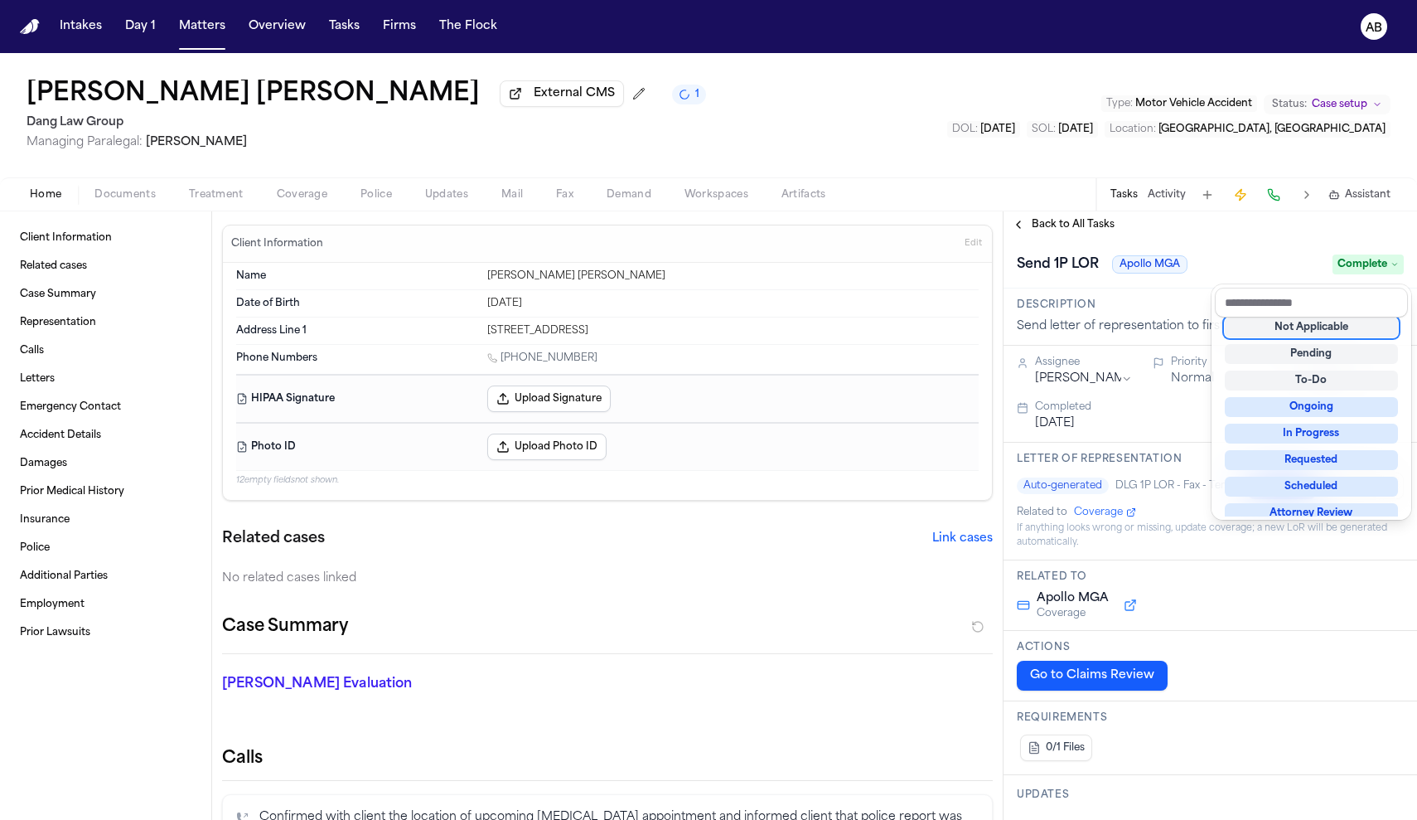
click at [1287, 261] on div "Send 1P LOR Apollo MGA Complete" at bounding box center [1210, 264] width 387 height 27
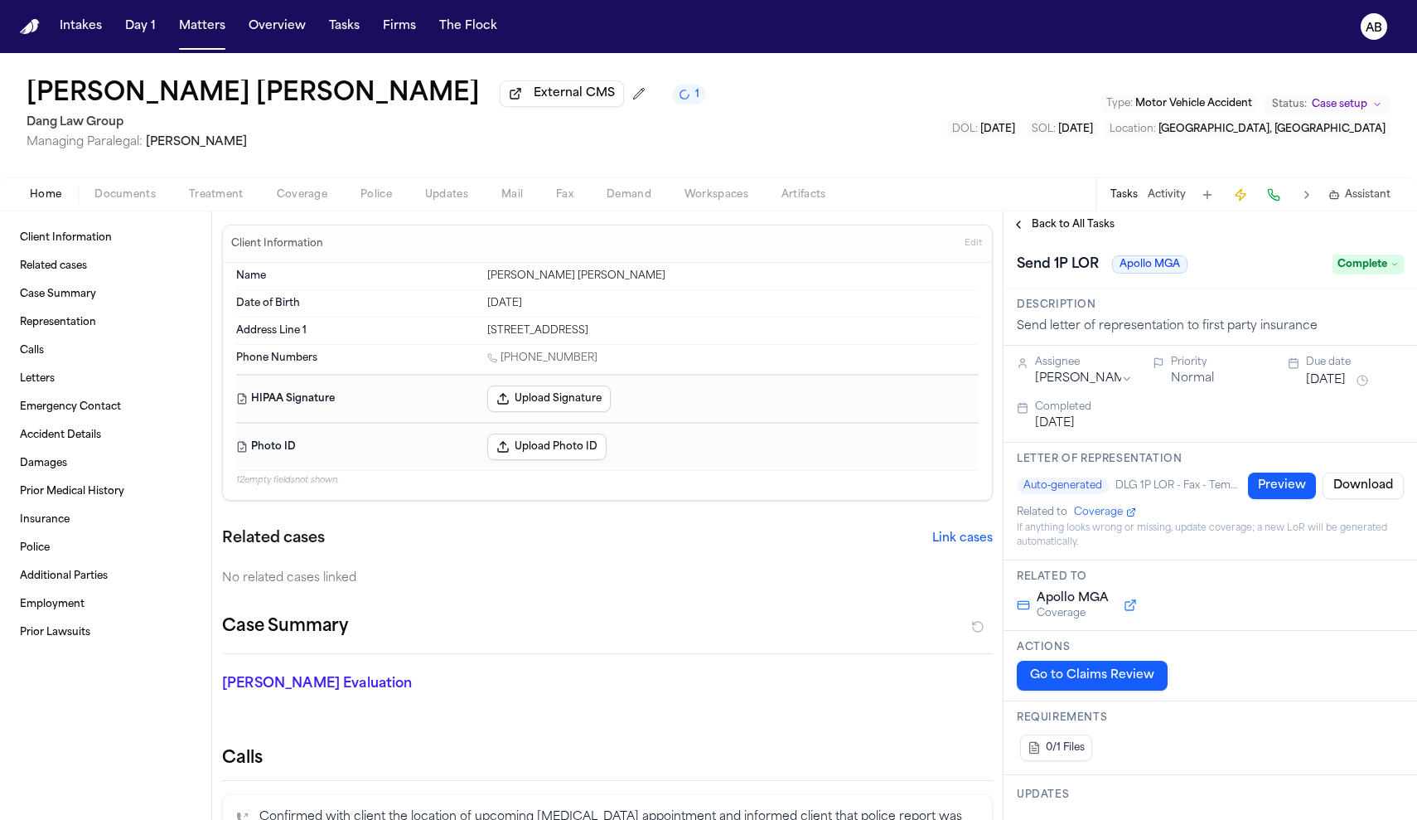
click at [1066, 231] on span "Back to All Tasks" at bounding box center [1073, 224] width 83 height 13
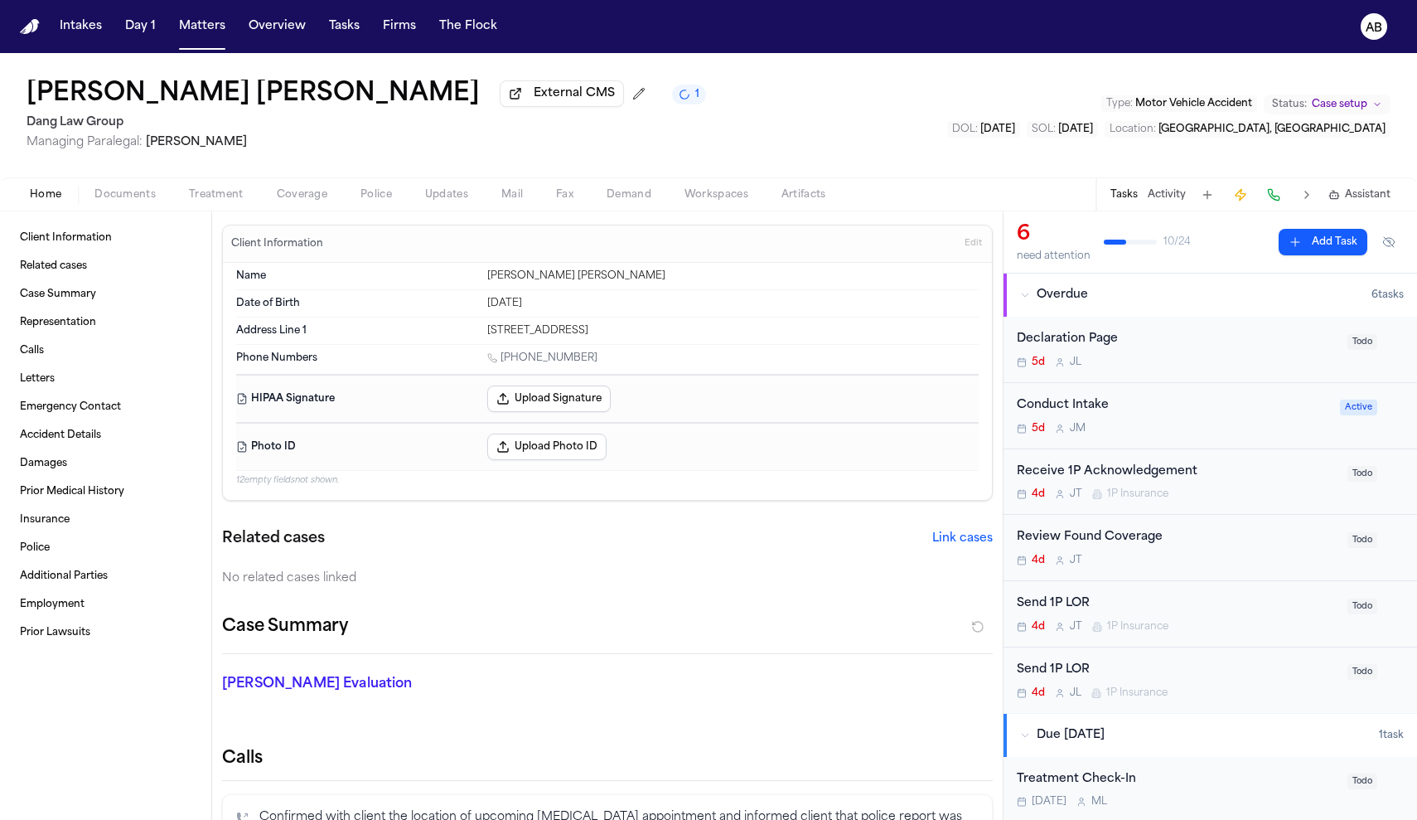
click at [1223, 606] on div "Send 1P LOR" at bounding box center [1177, 603] width 321 height 19
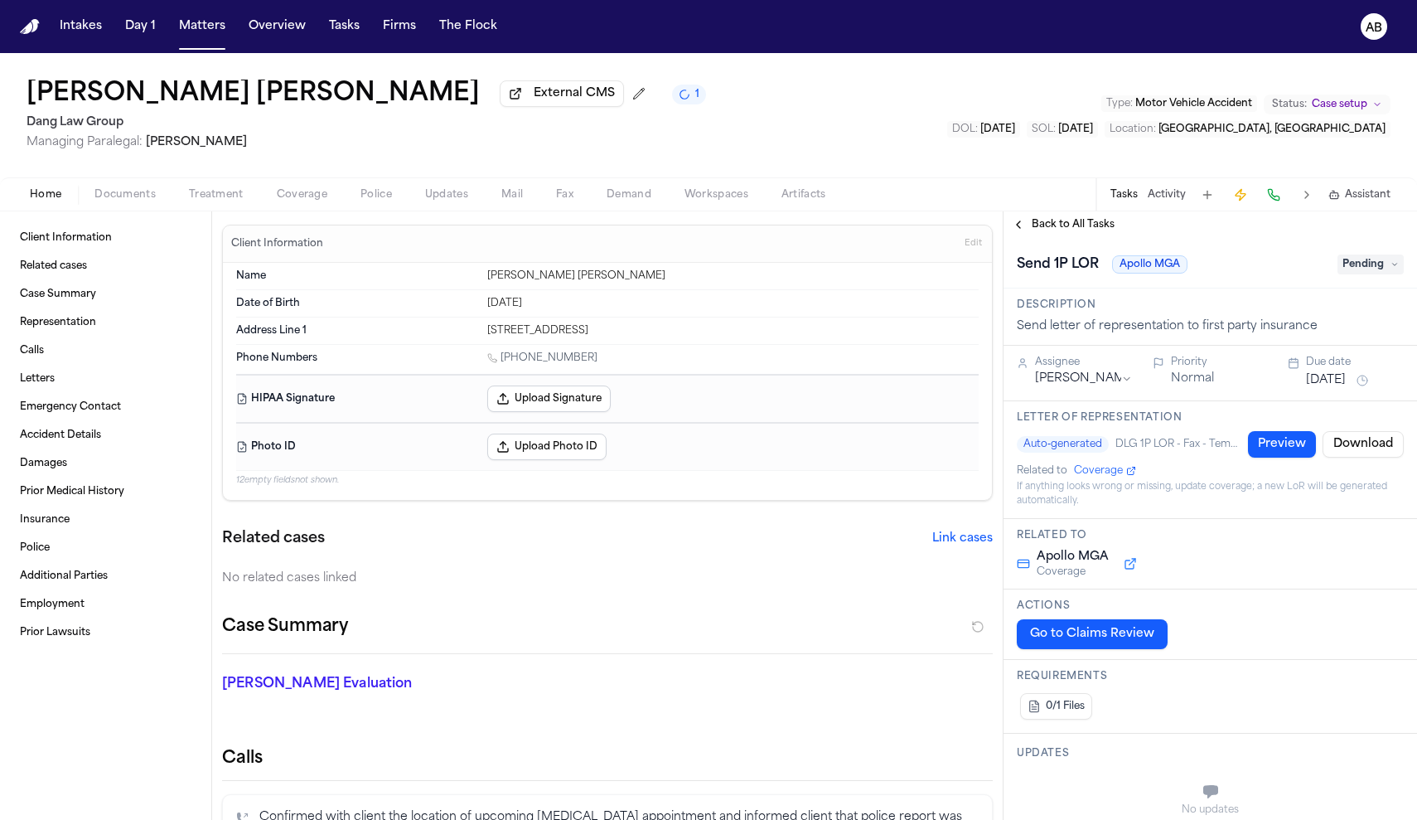
click at [1350, 271] on span "Pending" at bounding box center [1370, 264] width 66 height 20
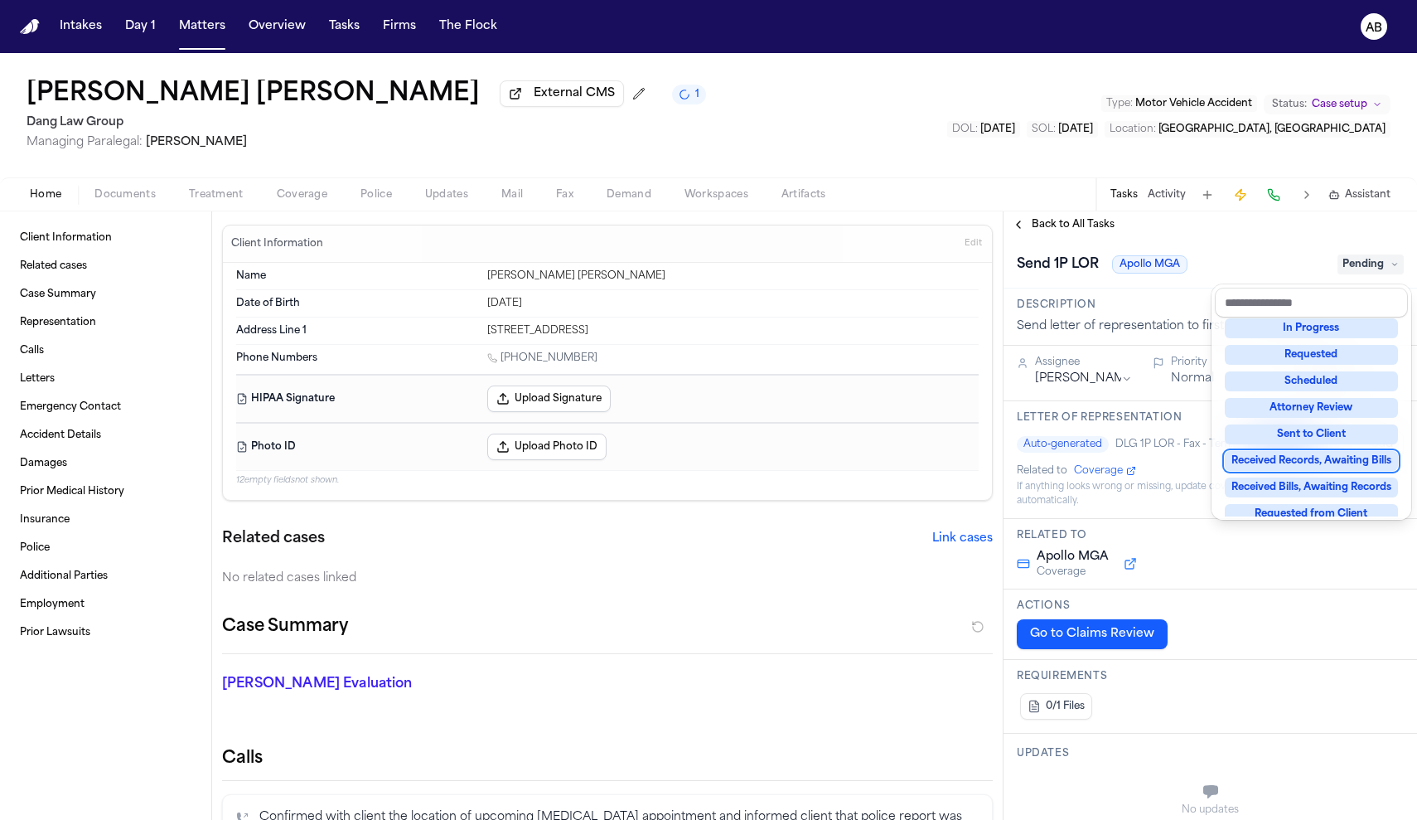
scroll to position [236, 0]
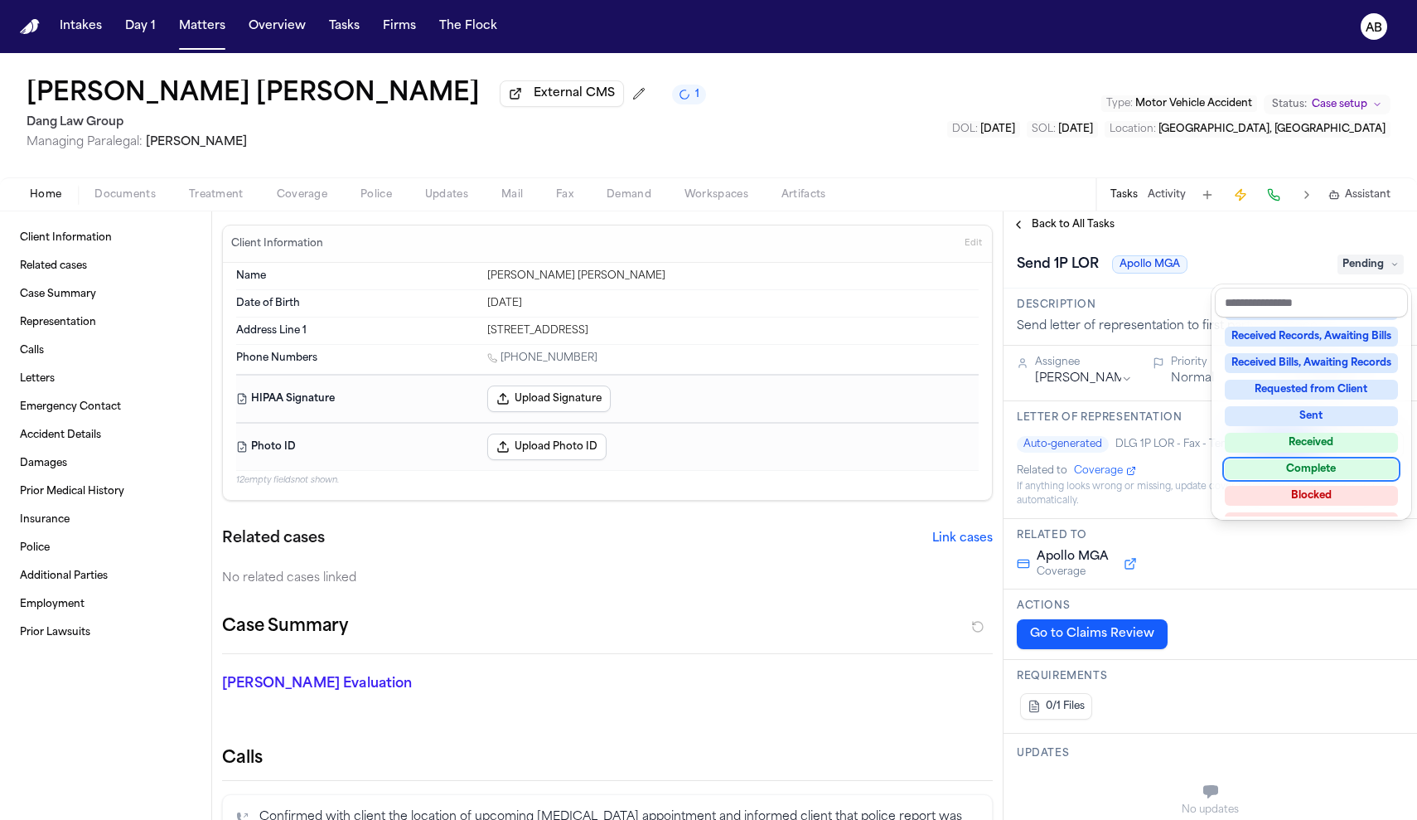
click at [1337, 473] on div "Complete" at bounding box center [1311, 469] width 173 height 20
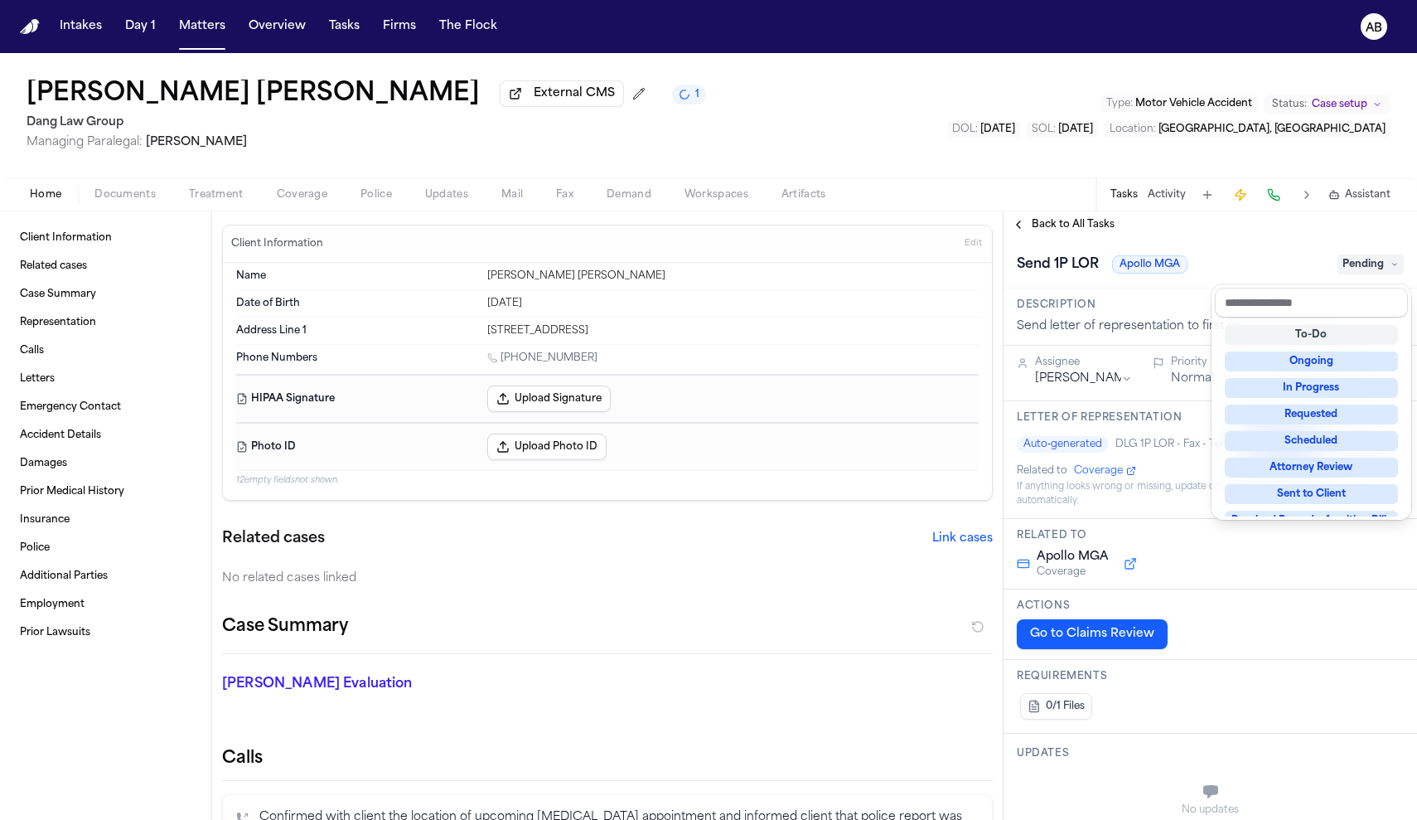
scroll to position [7, 0]
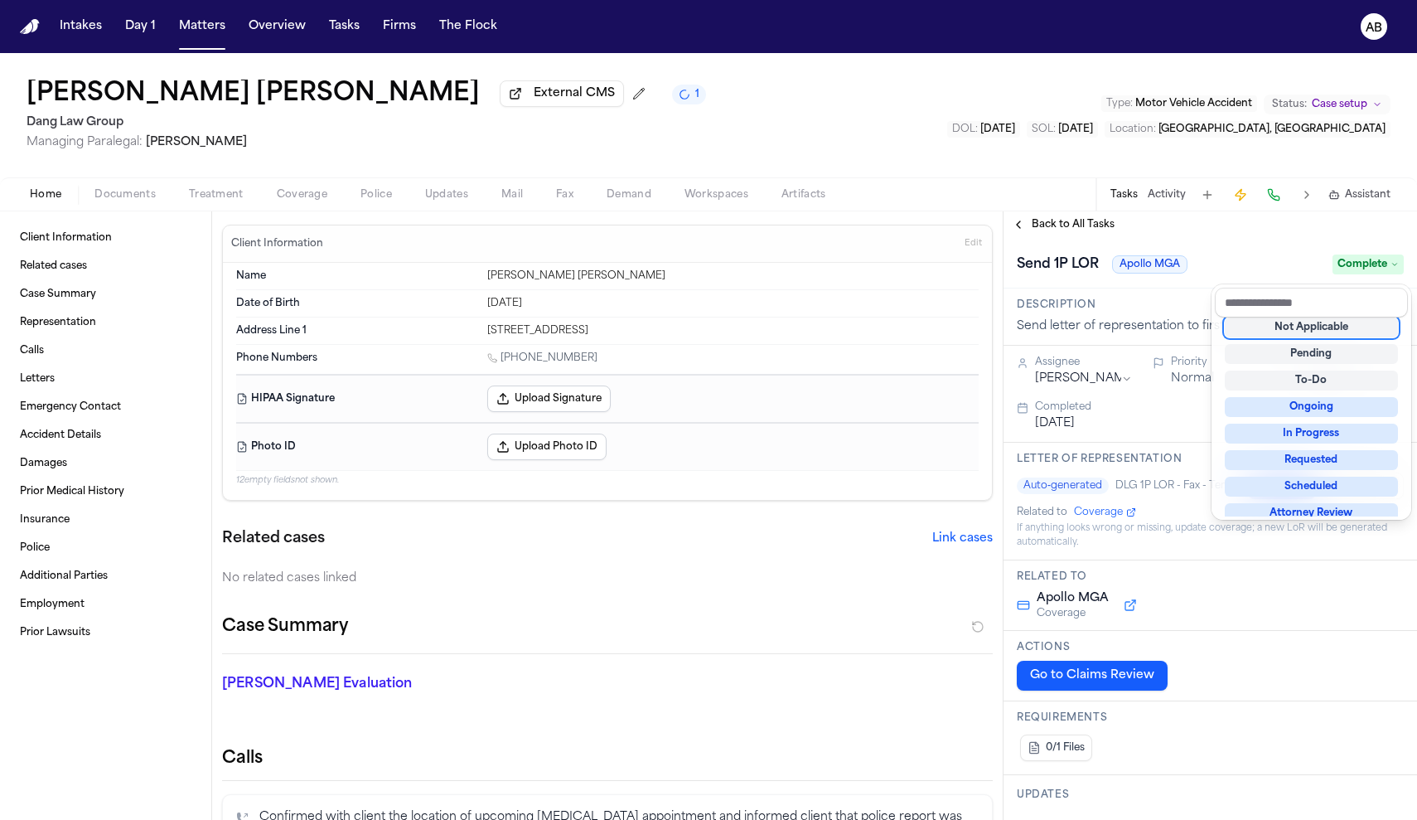
click at [1245, 257] on div "Send 1P LOR Apollo MGA Complete" at bounding box center [1210, 264] width 387 height 27
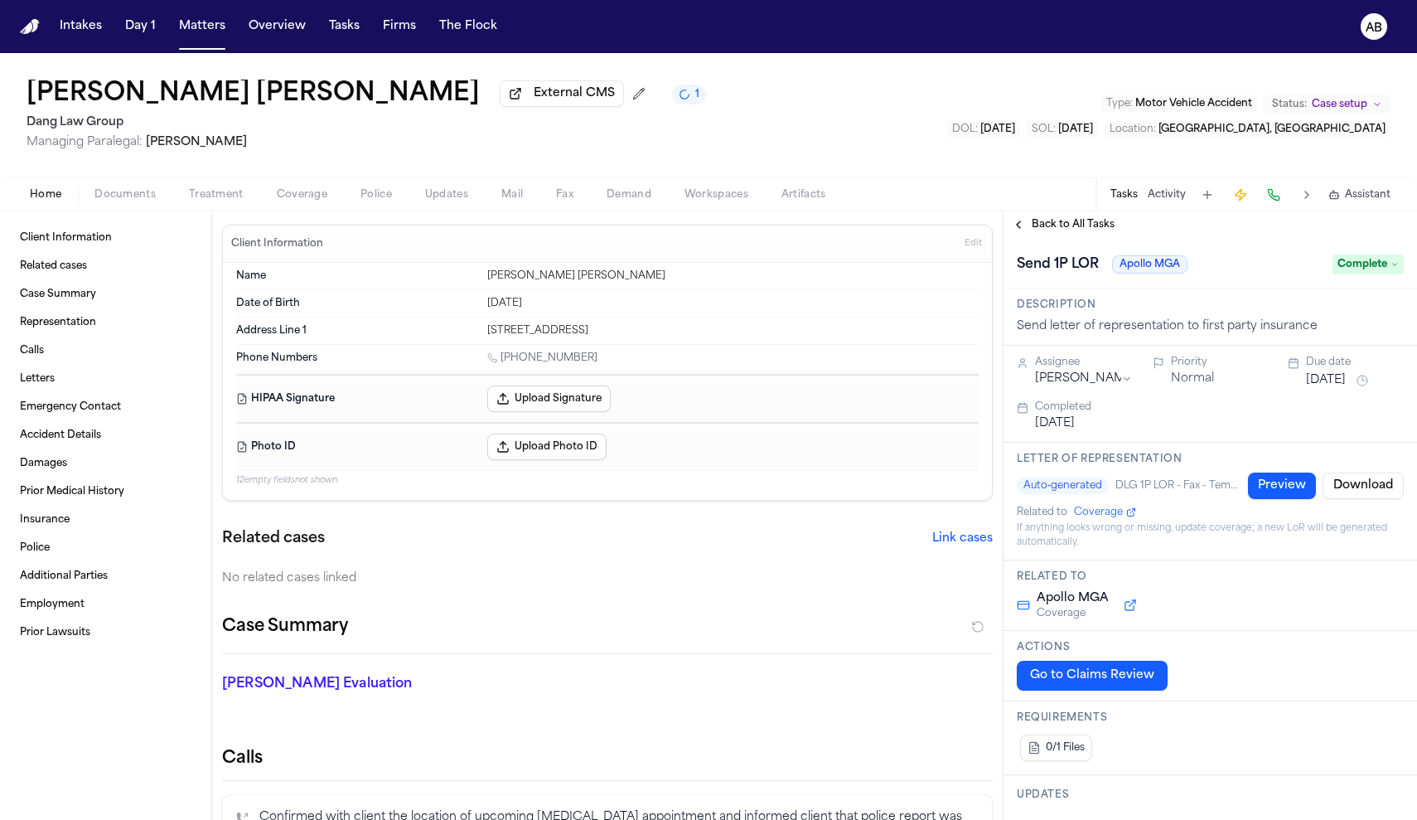
click at [1045, 230] on span "Back to All Tasks" at bounding box center [1073, 224] width 83 height 13
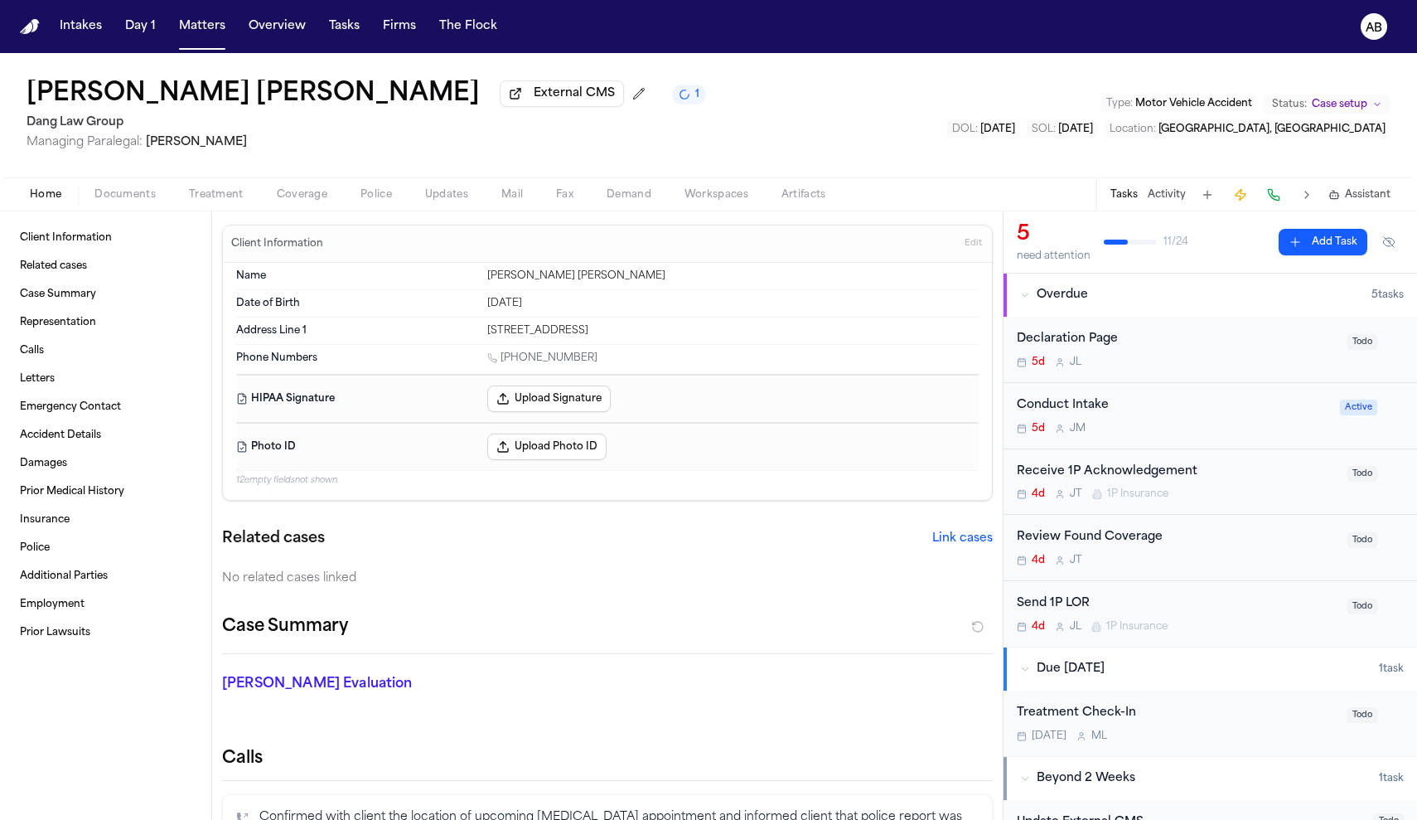
click at [1203, 608] on div "Send 1P LOR" at bounding box center [1177, 603] width 321 height 19
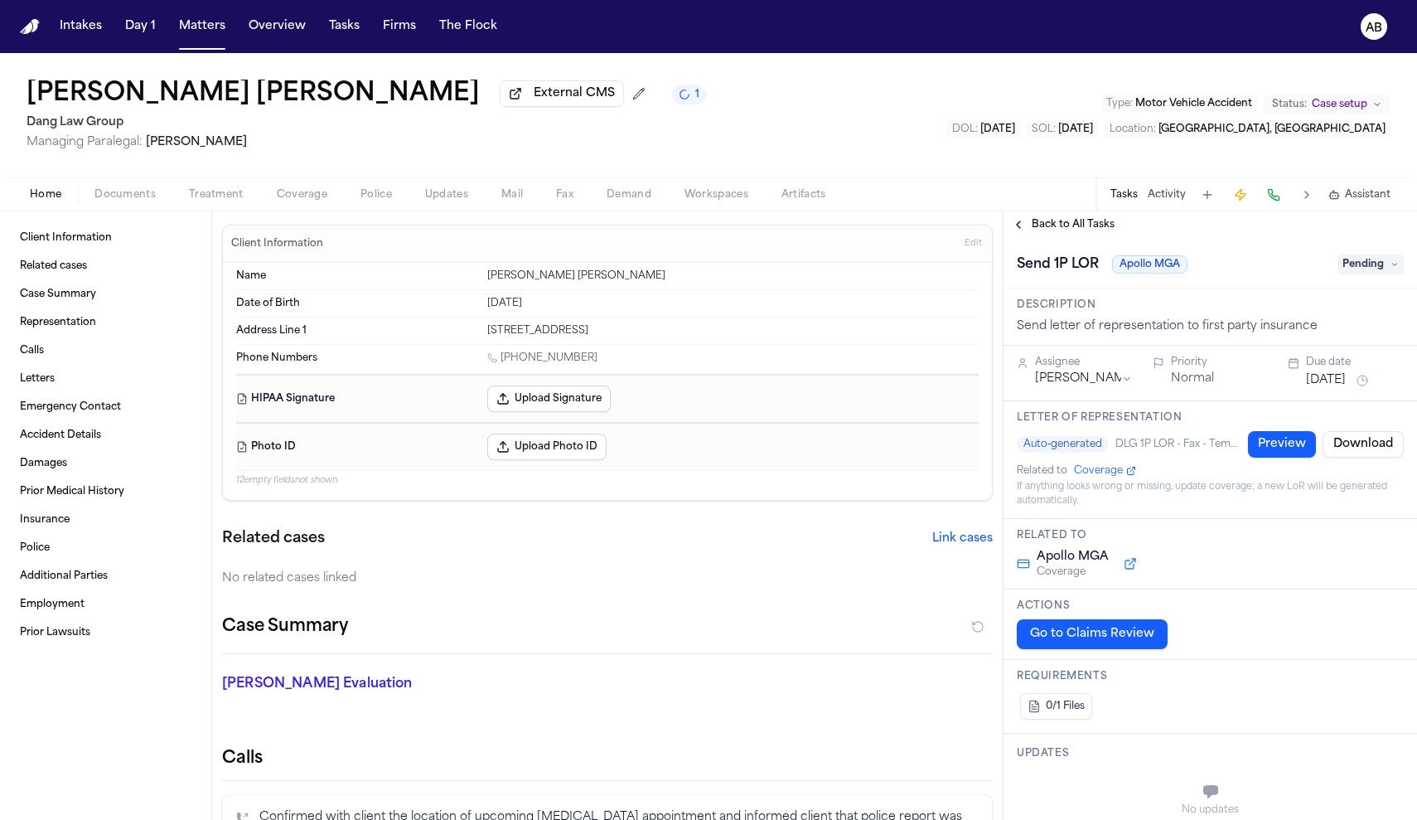
click at [1345, 274] on span "Pending" at bounding box center [1370, 264] width 66 height 20
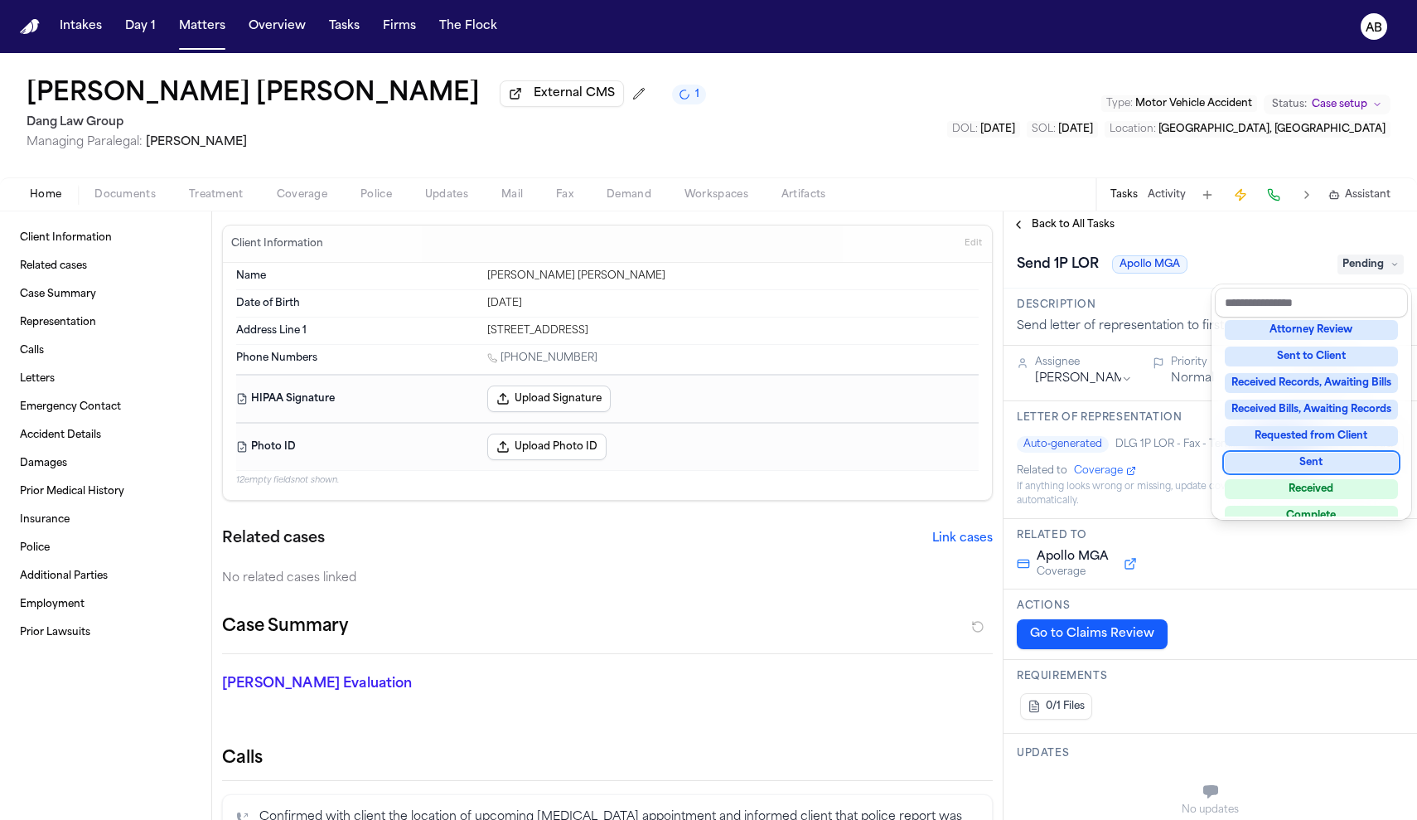
scroll to position [216, 0]
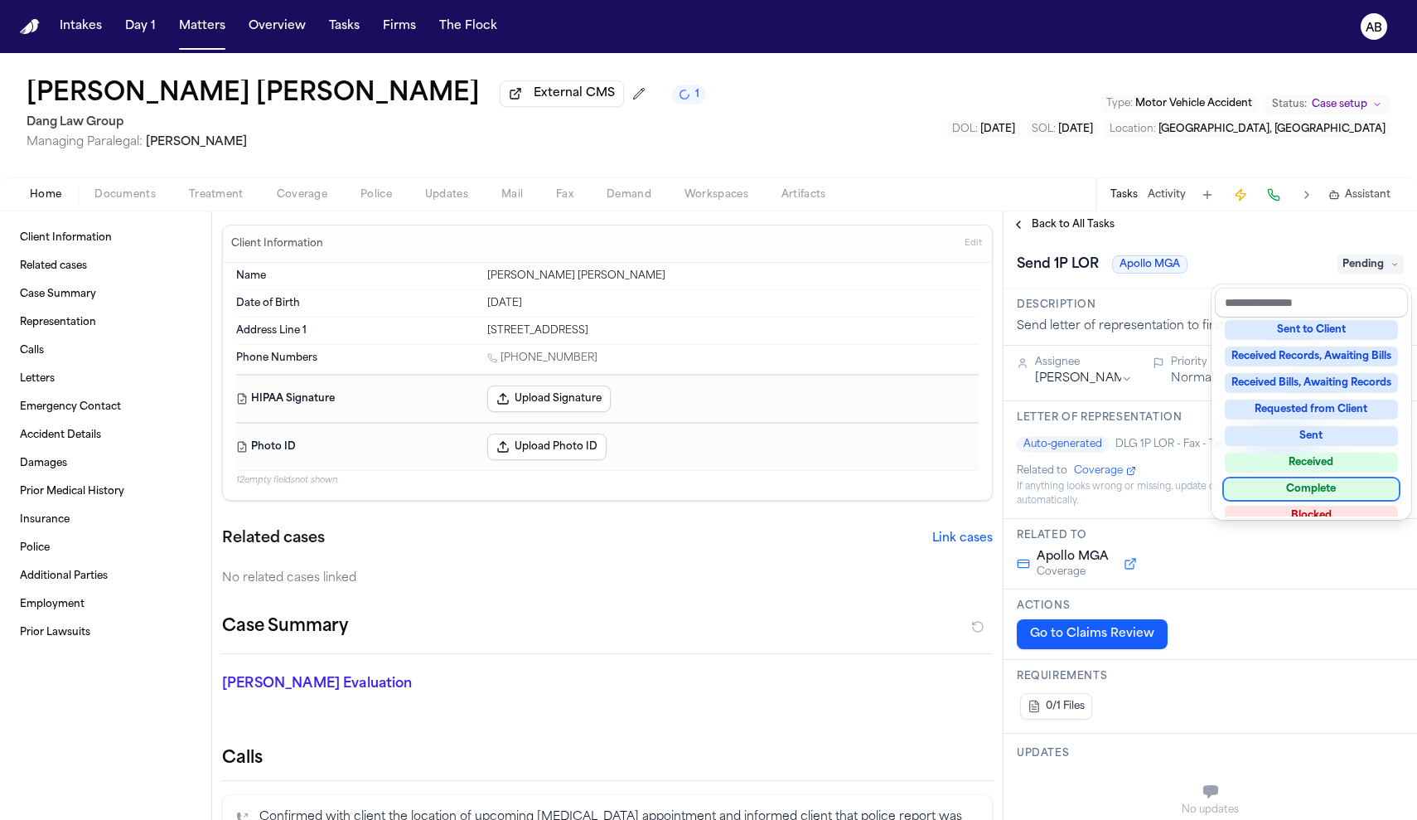
click at [1330, 490] on div "Complete" at bounding box center [1311, 489] width 173 height 20
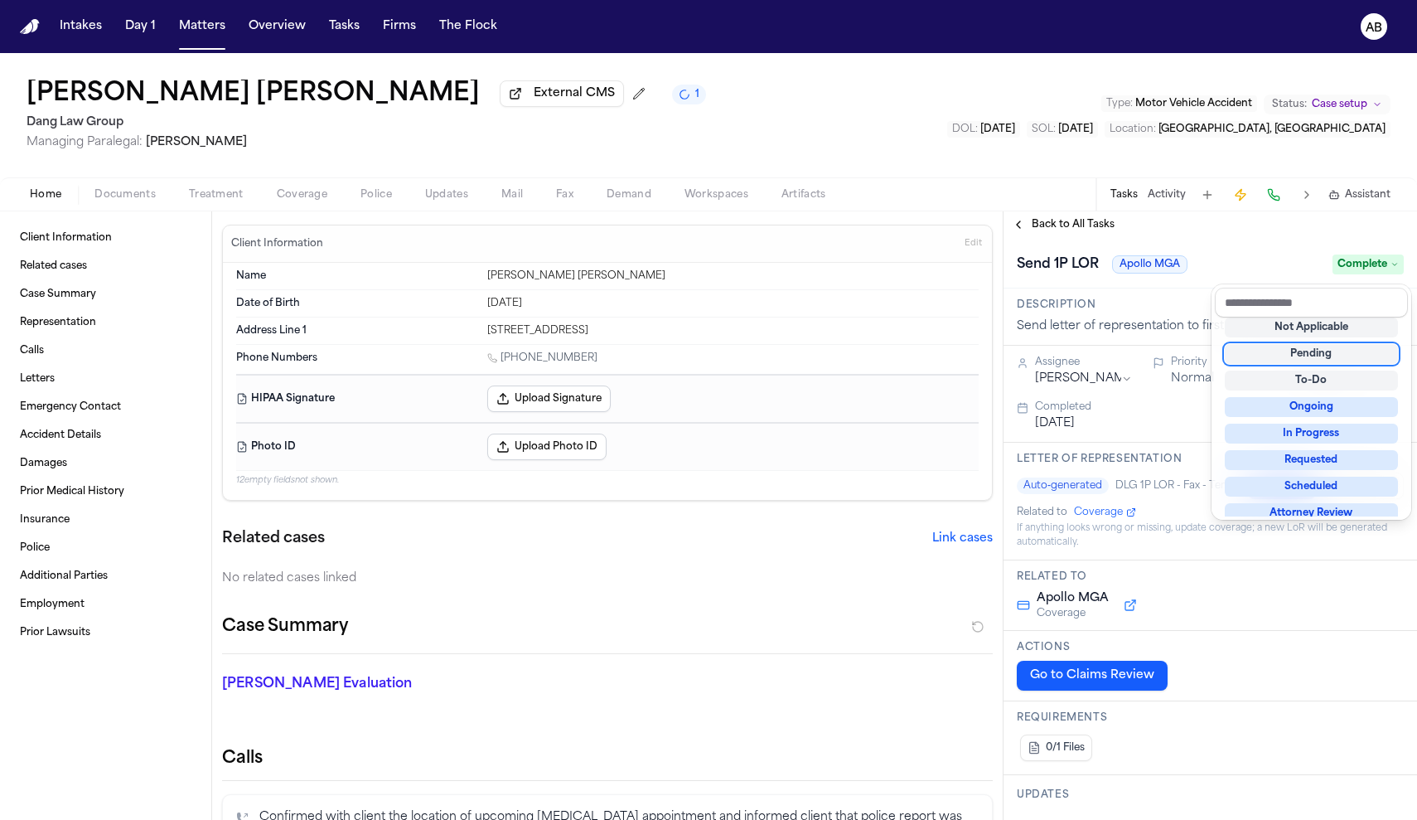
click at [1217, 261] on div "Send 1P LOR Apollo MGA Complete" at bounding box center [1210, 264] width 387 height 27
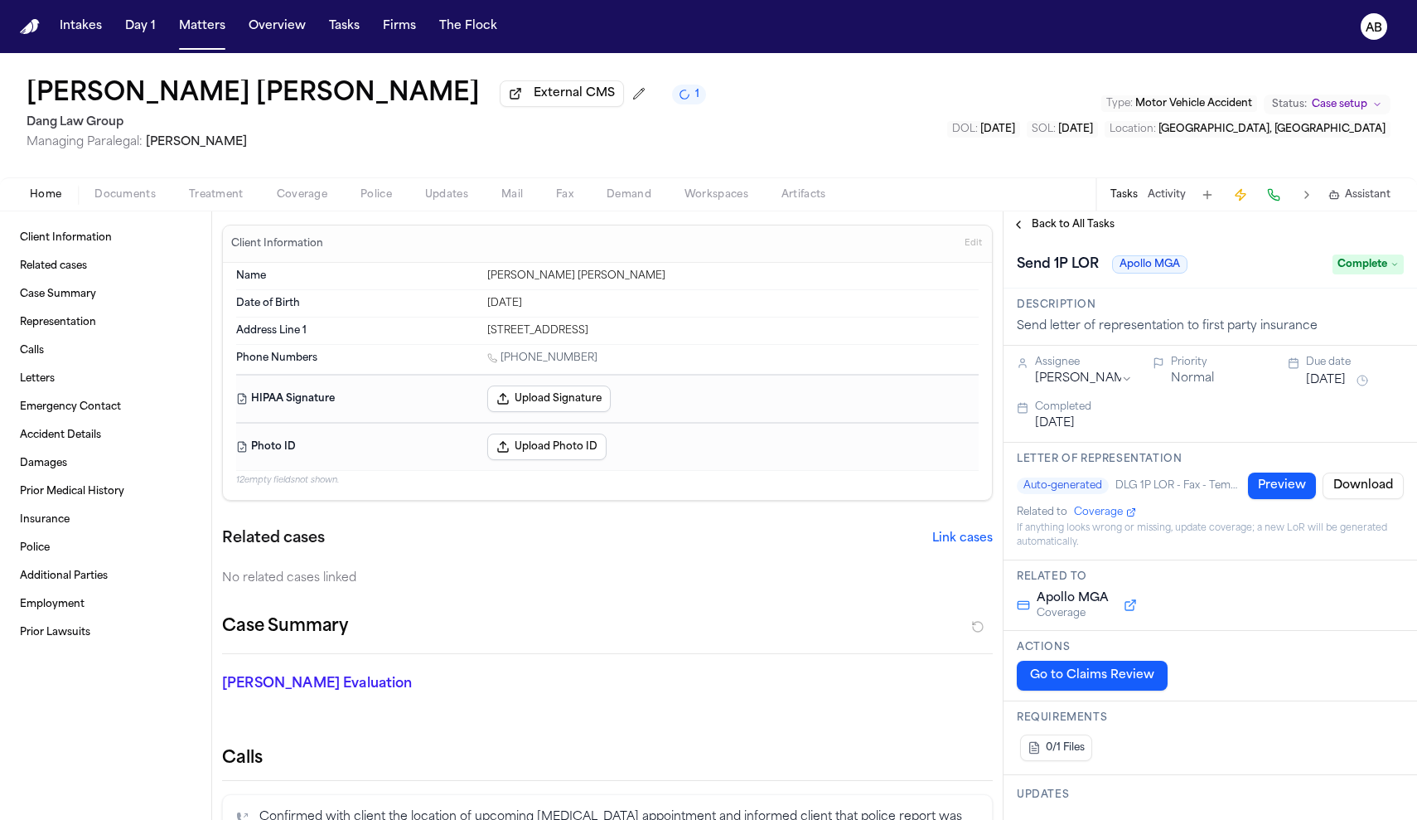
click at [1056, 228] on span "Back to All Tasks" at bounding box center [1073, 224] width 83 height 13
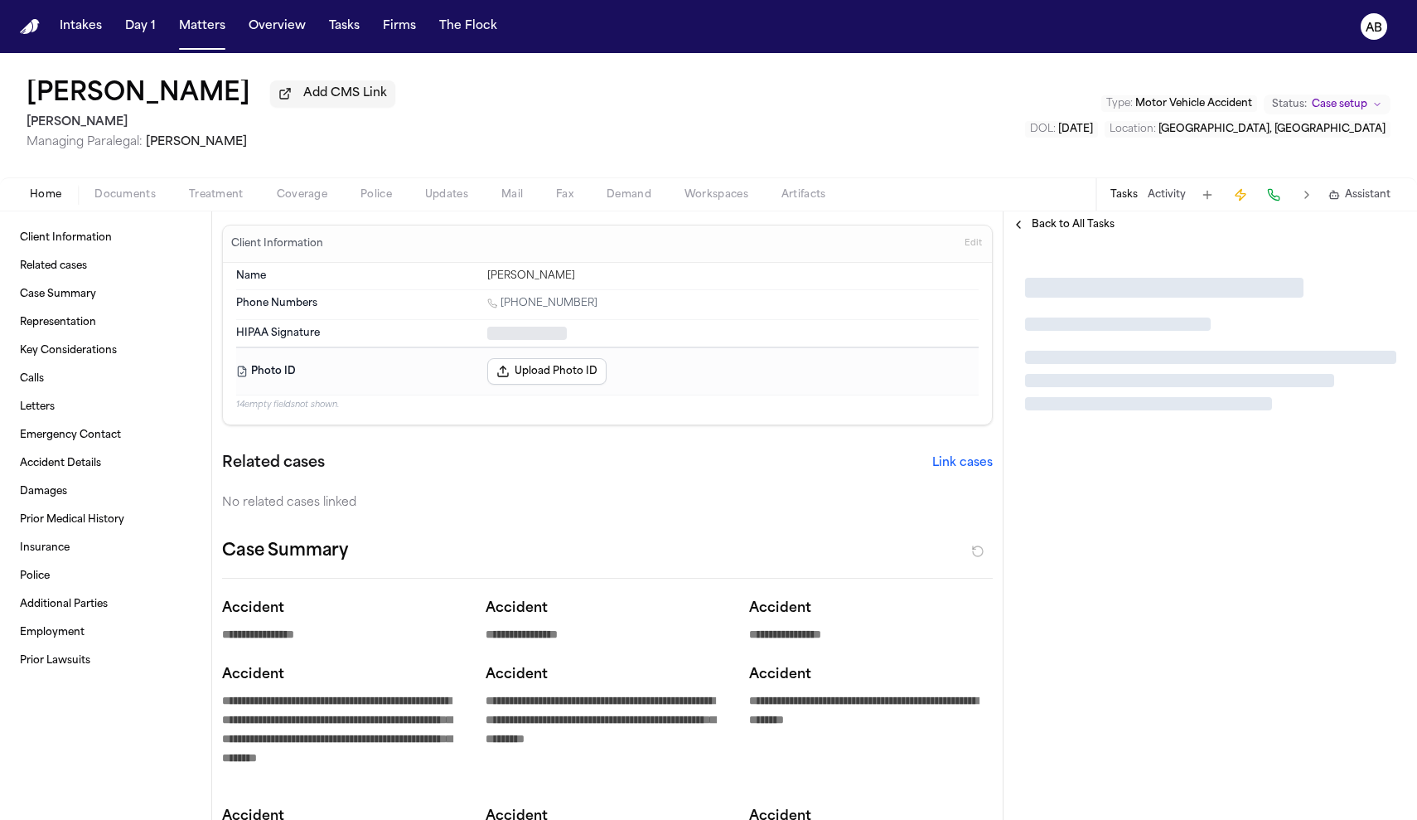
type textarea "*"
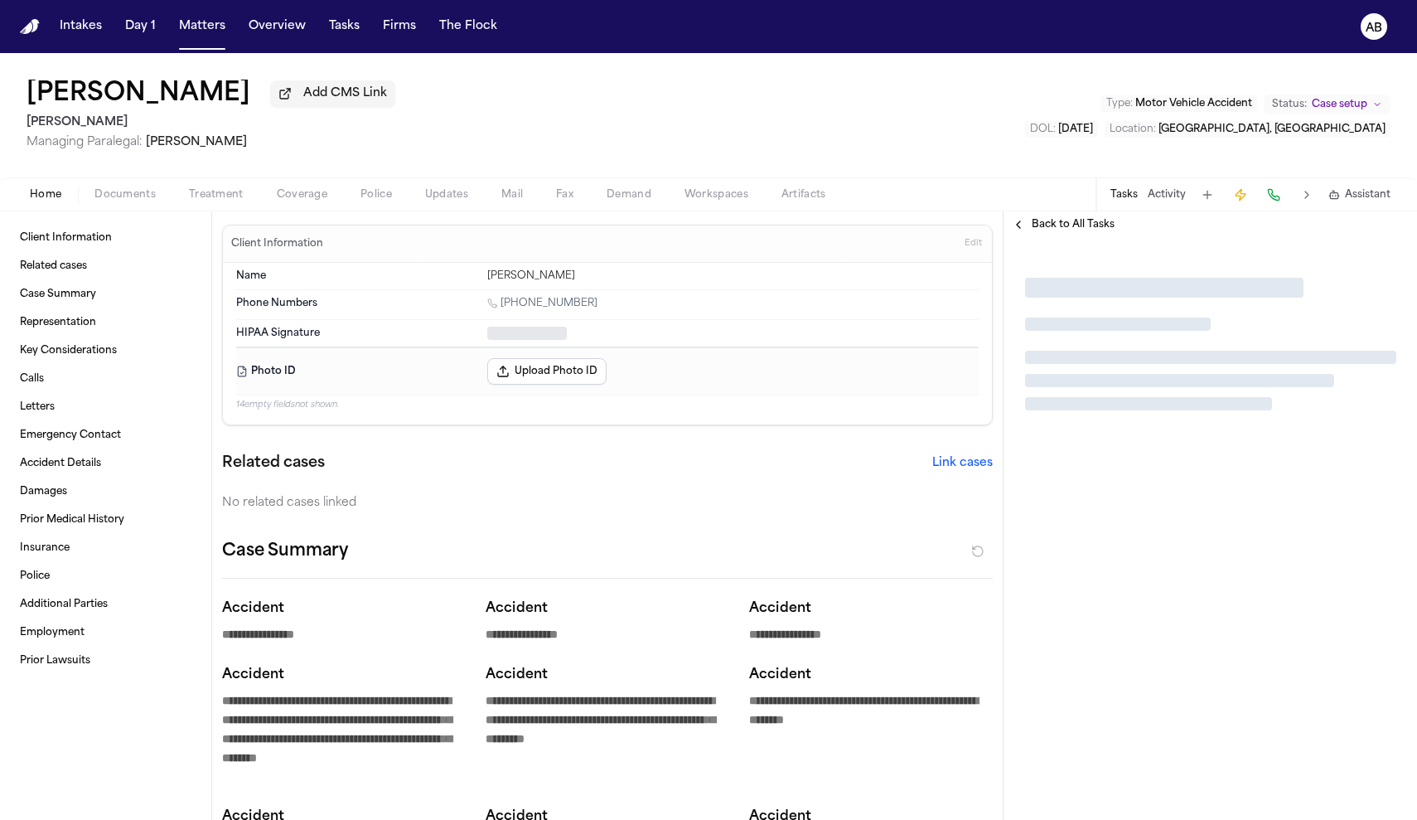
type textarea "*"
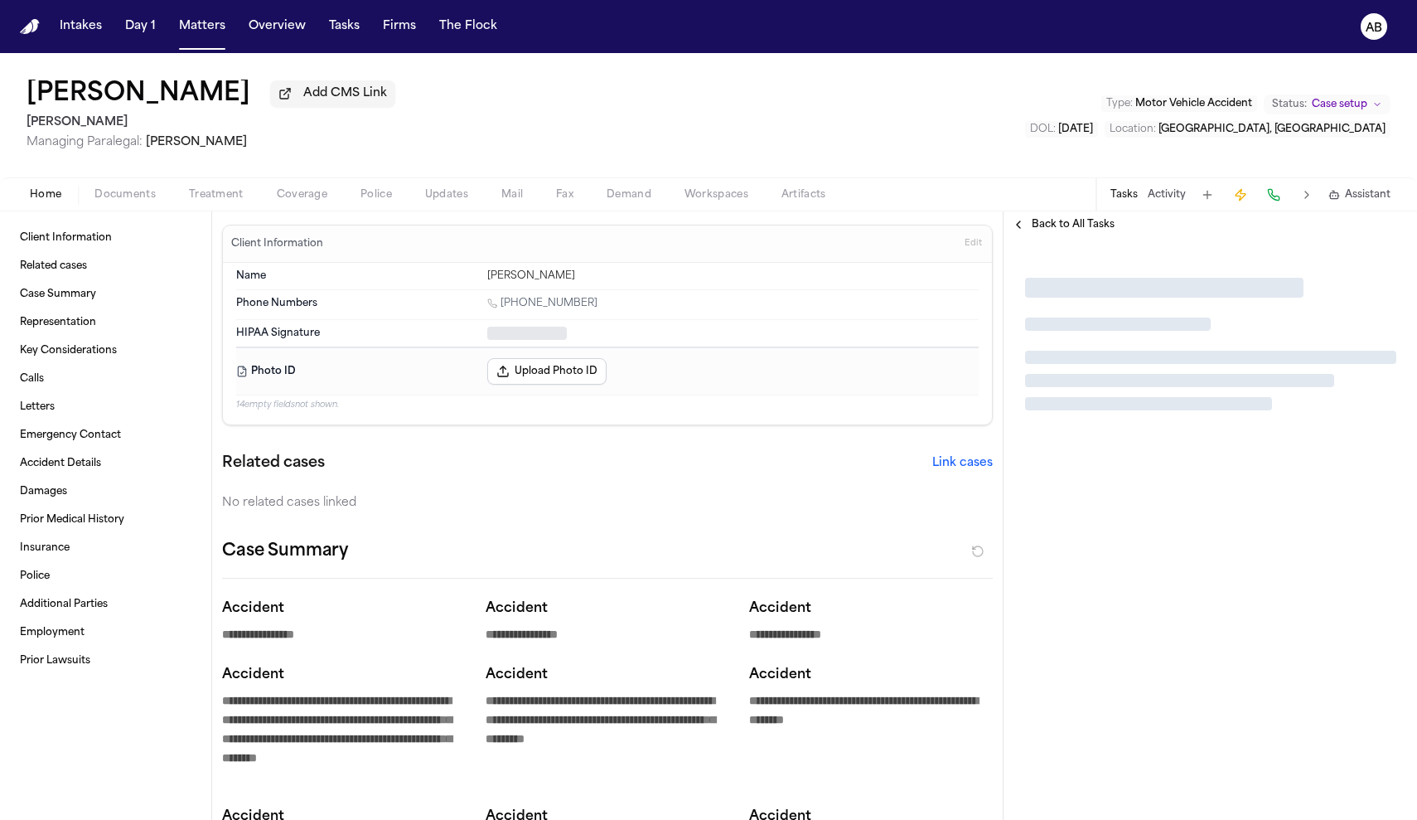
type textarea "*"
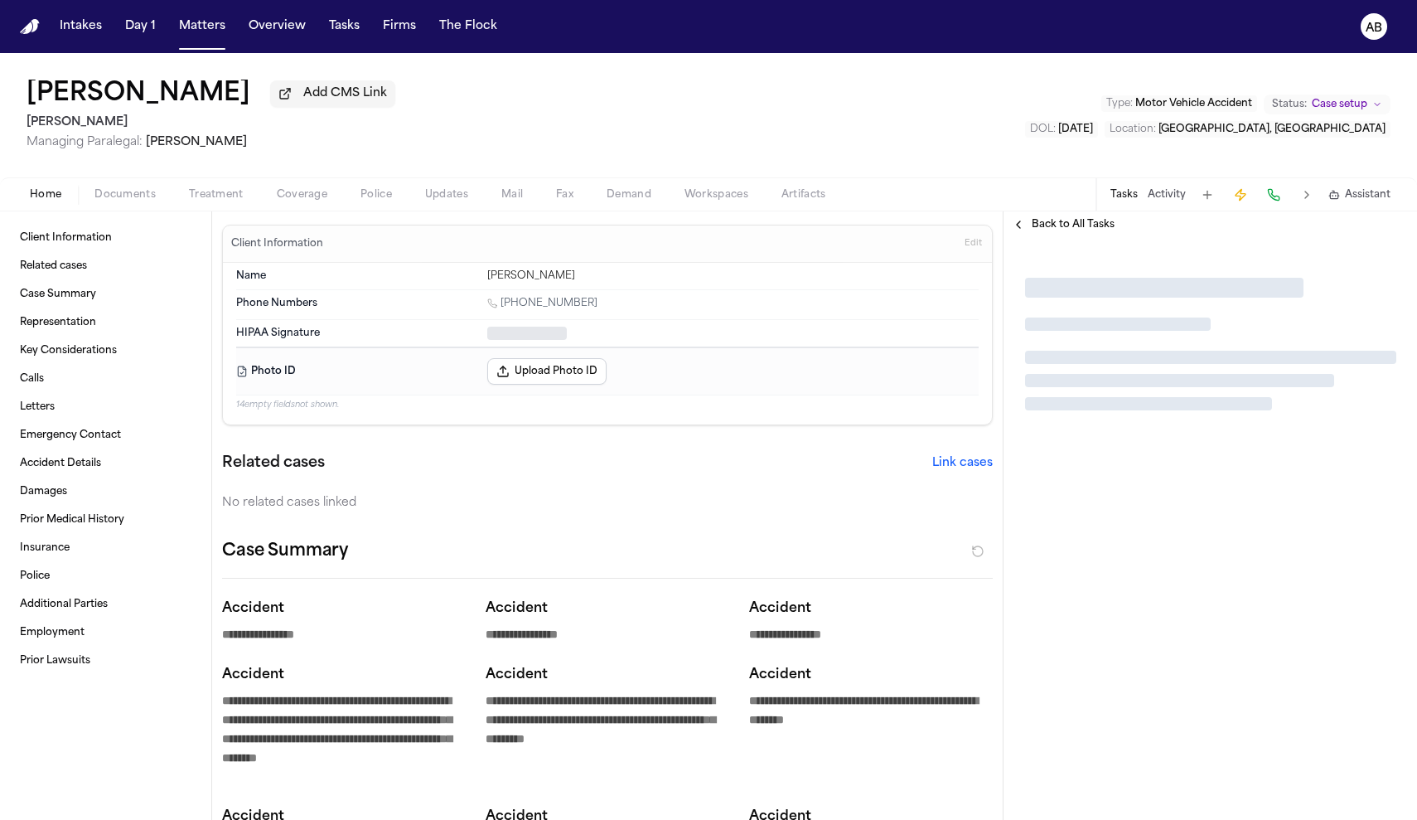
type textarea "*"
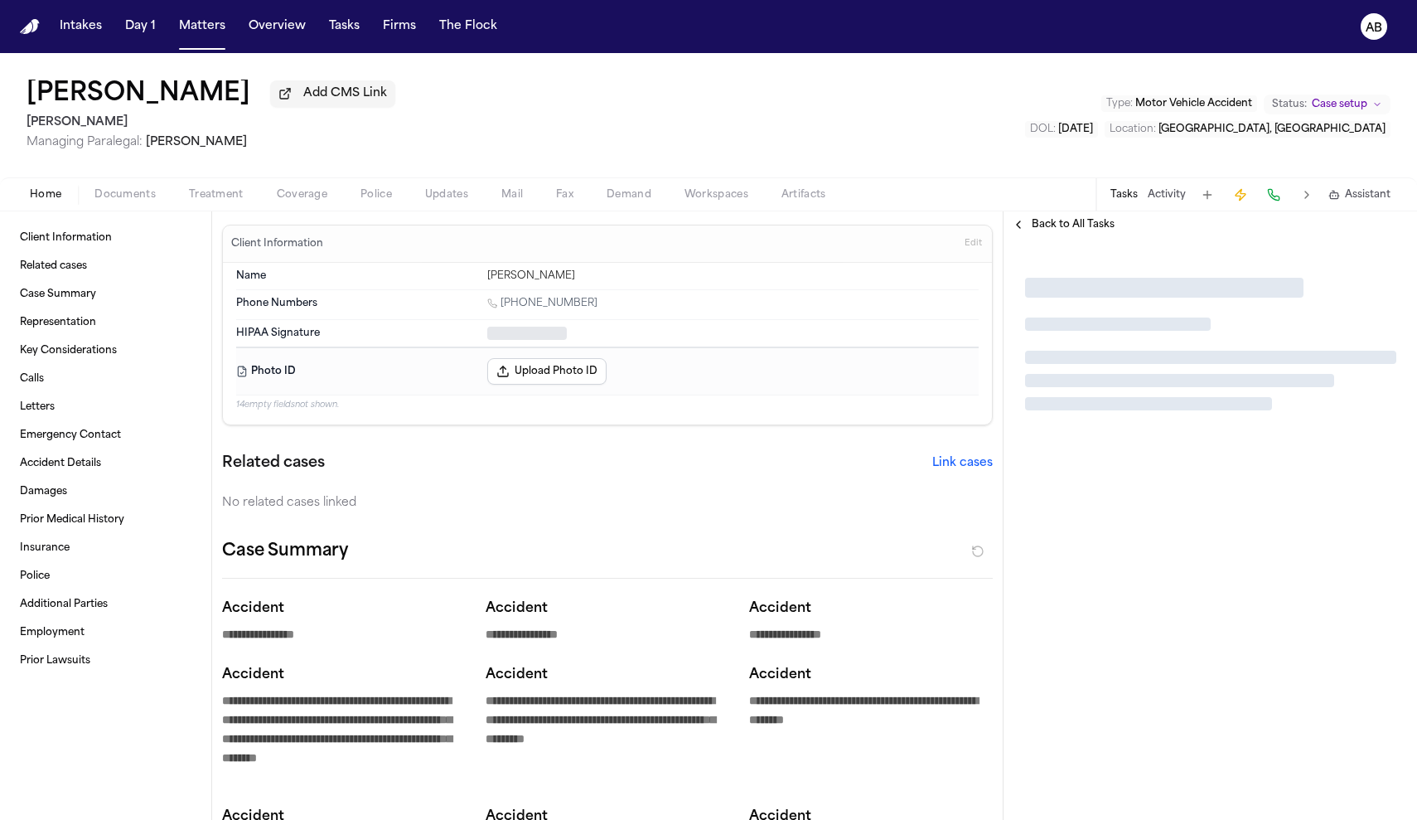
type textarea "*"
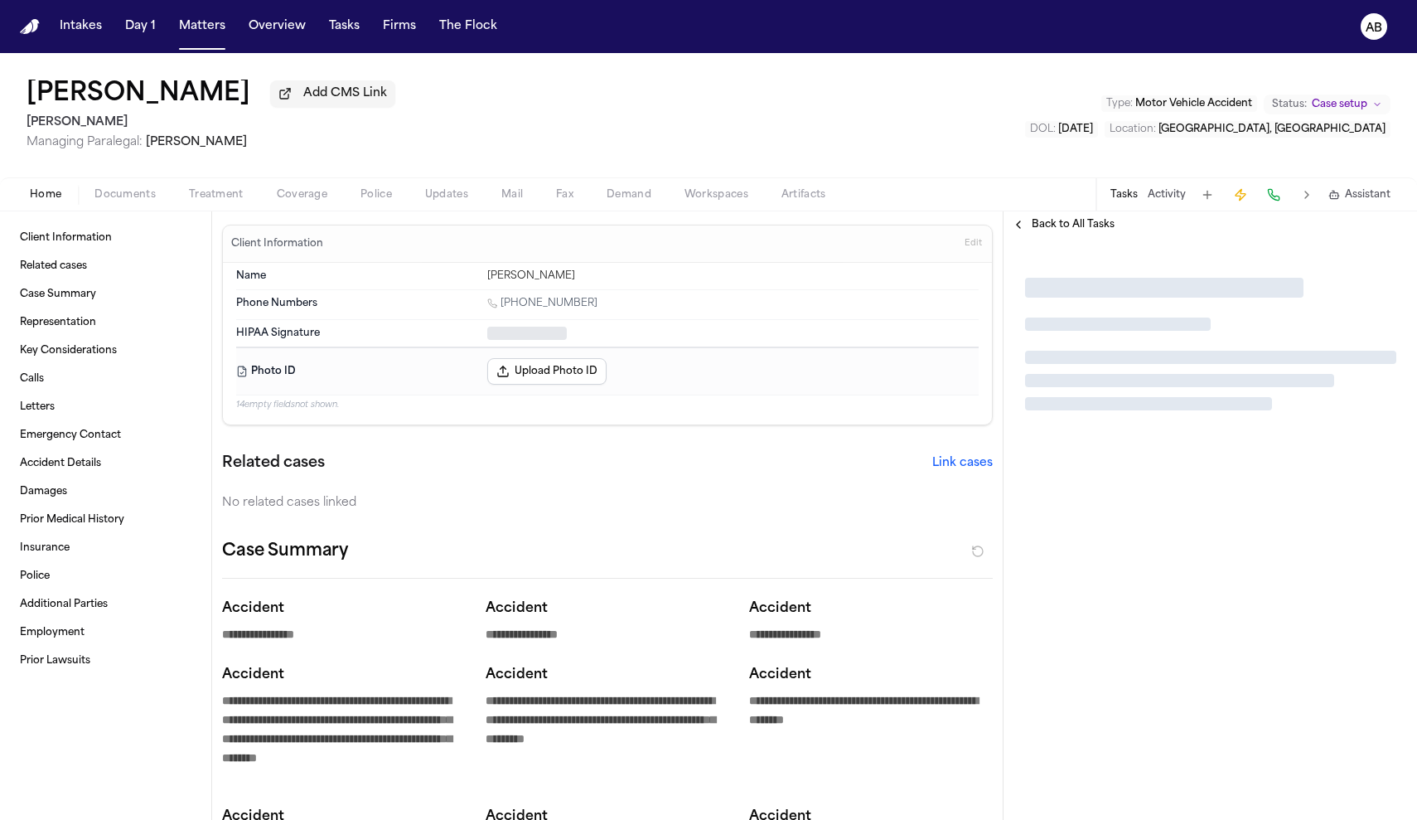
type textarea "*"
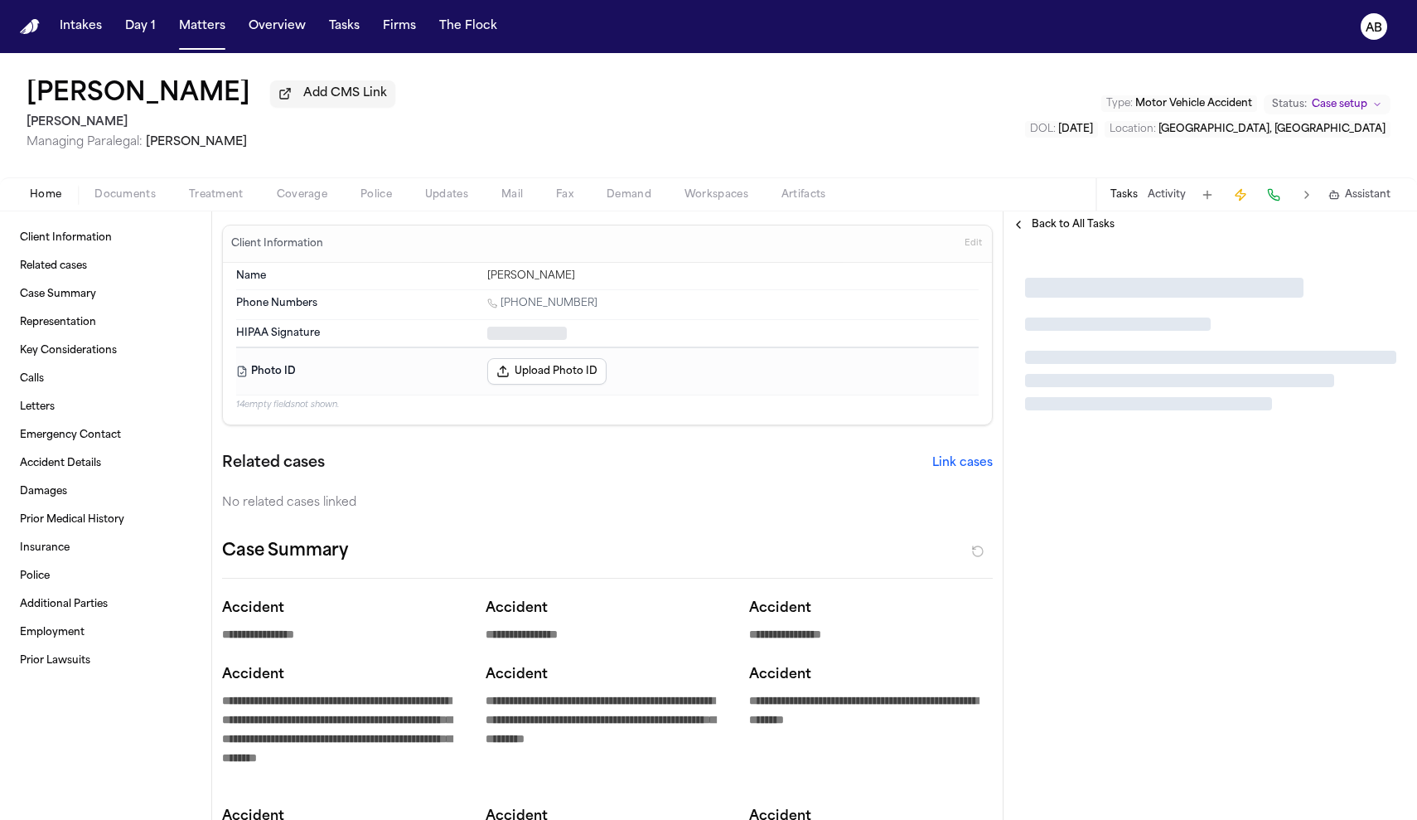
type textarea "*"
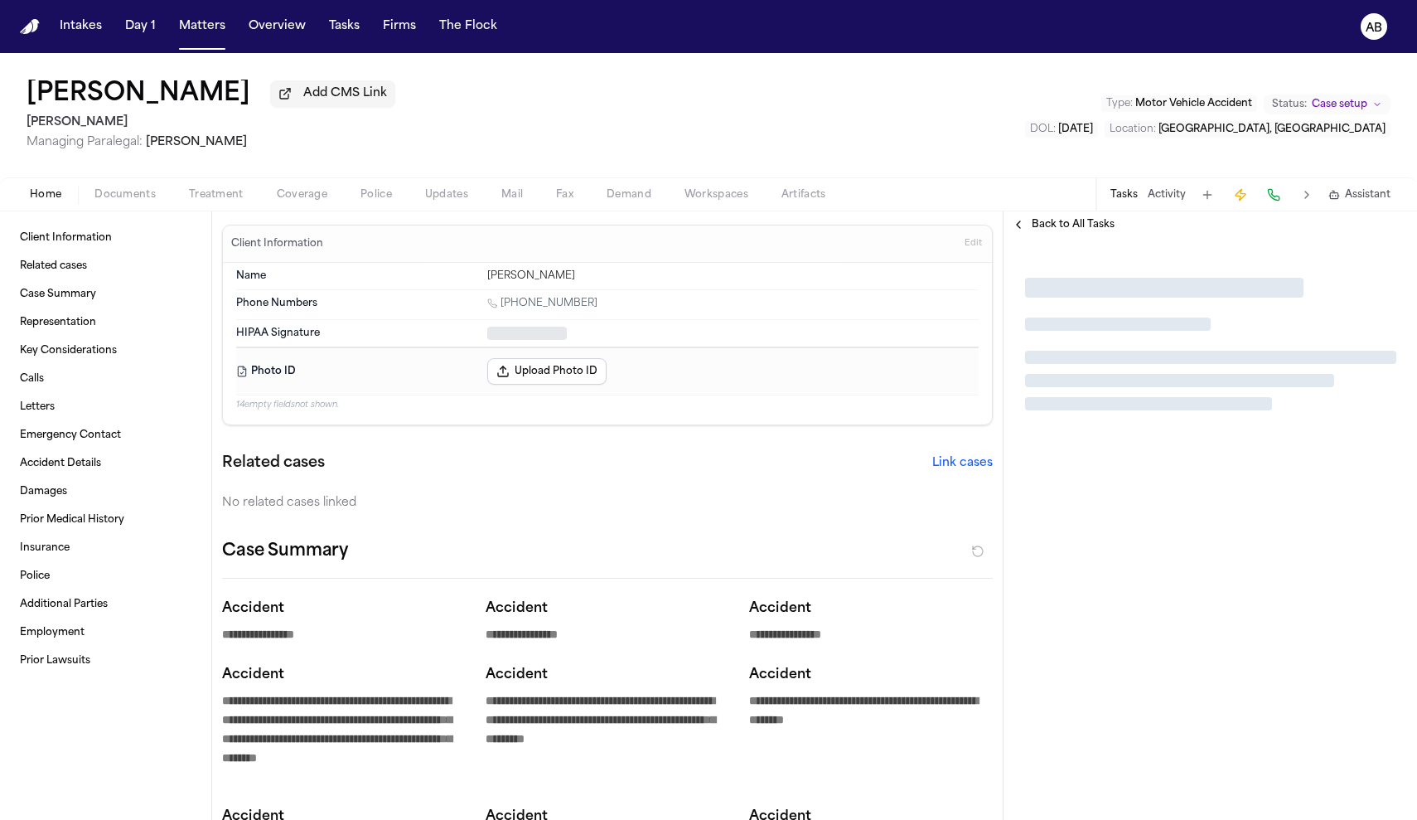
type textarea "*"
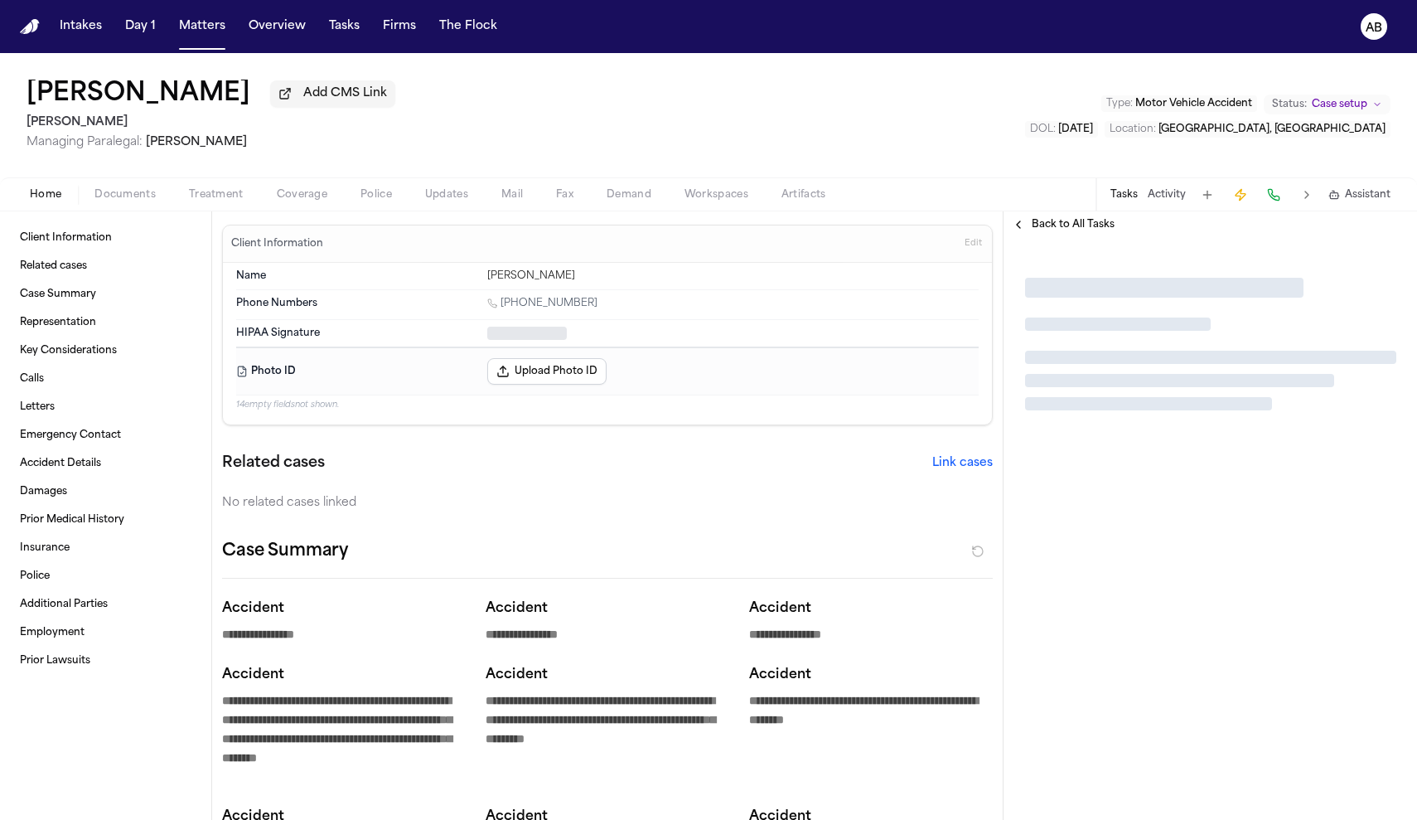
type textarea "*"
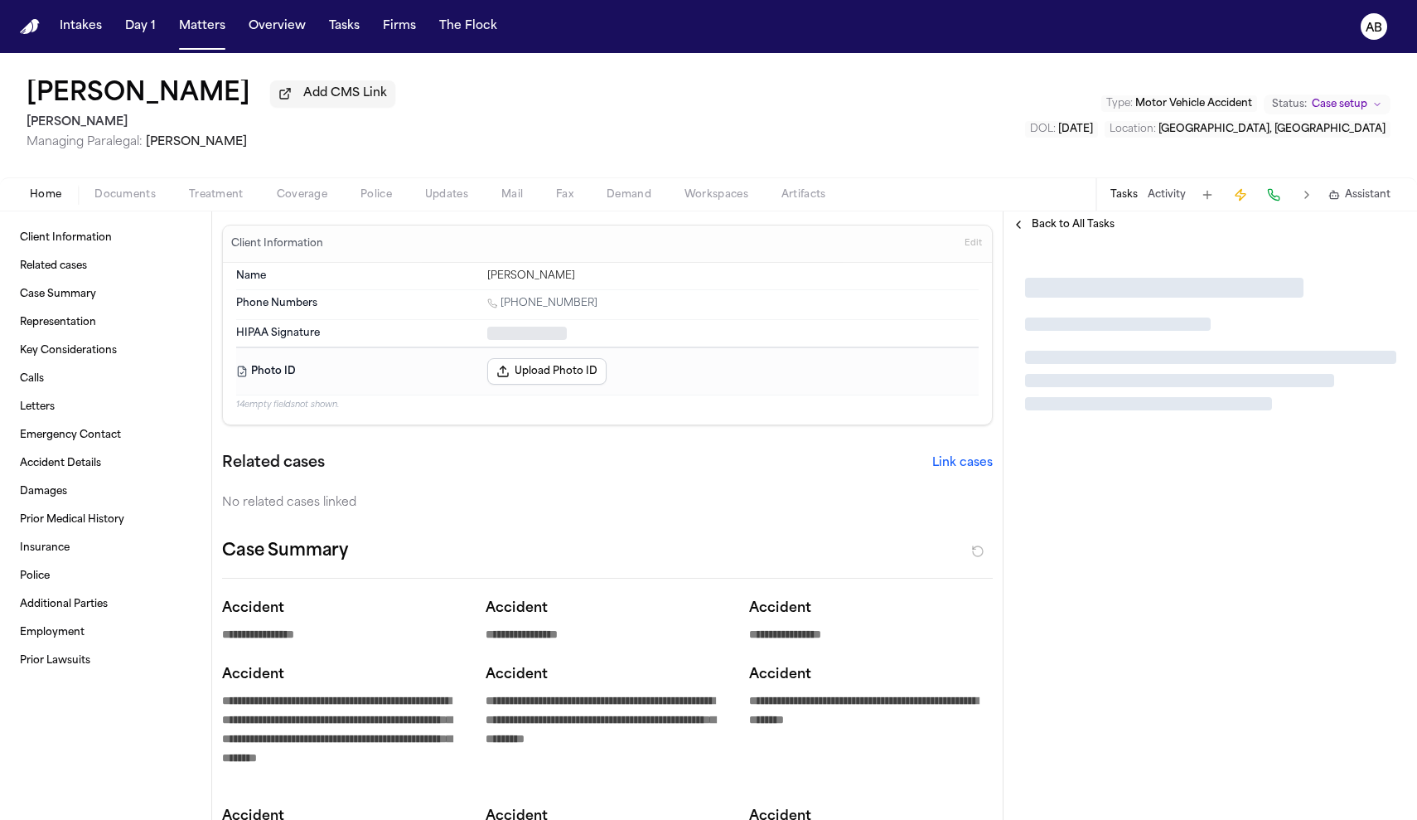
type textarea "*"
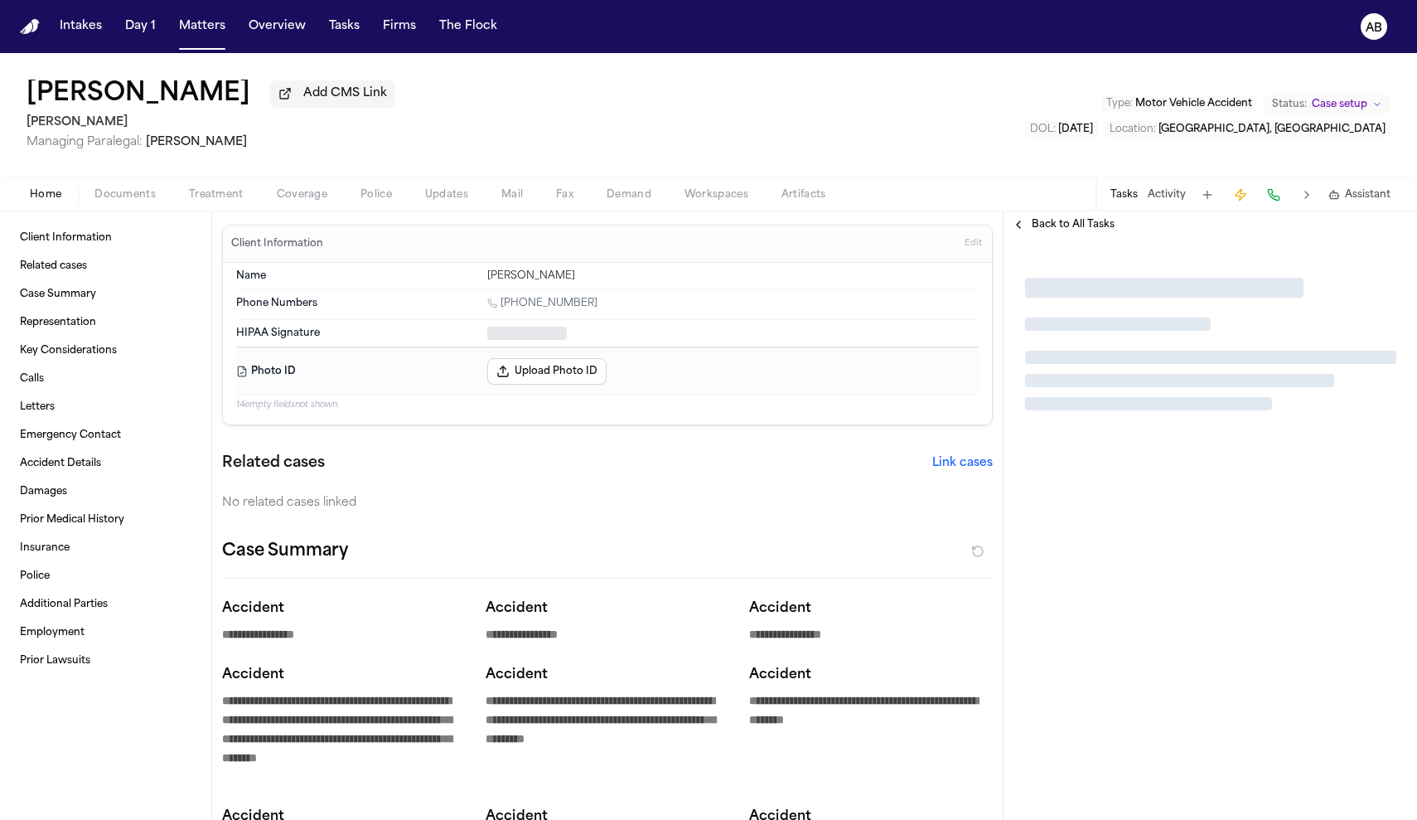
type textarea "*"
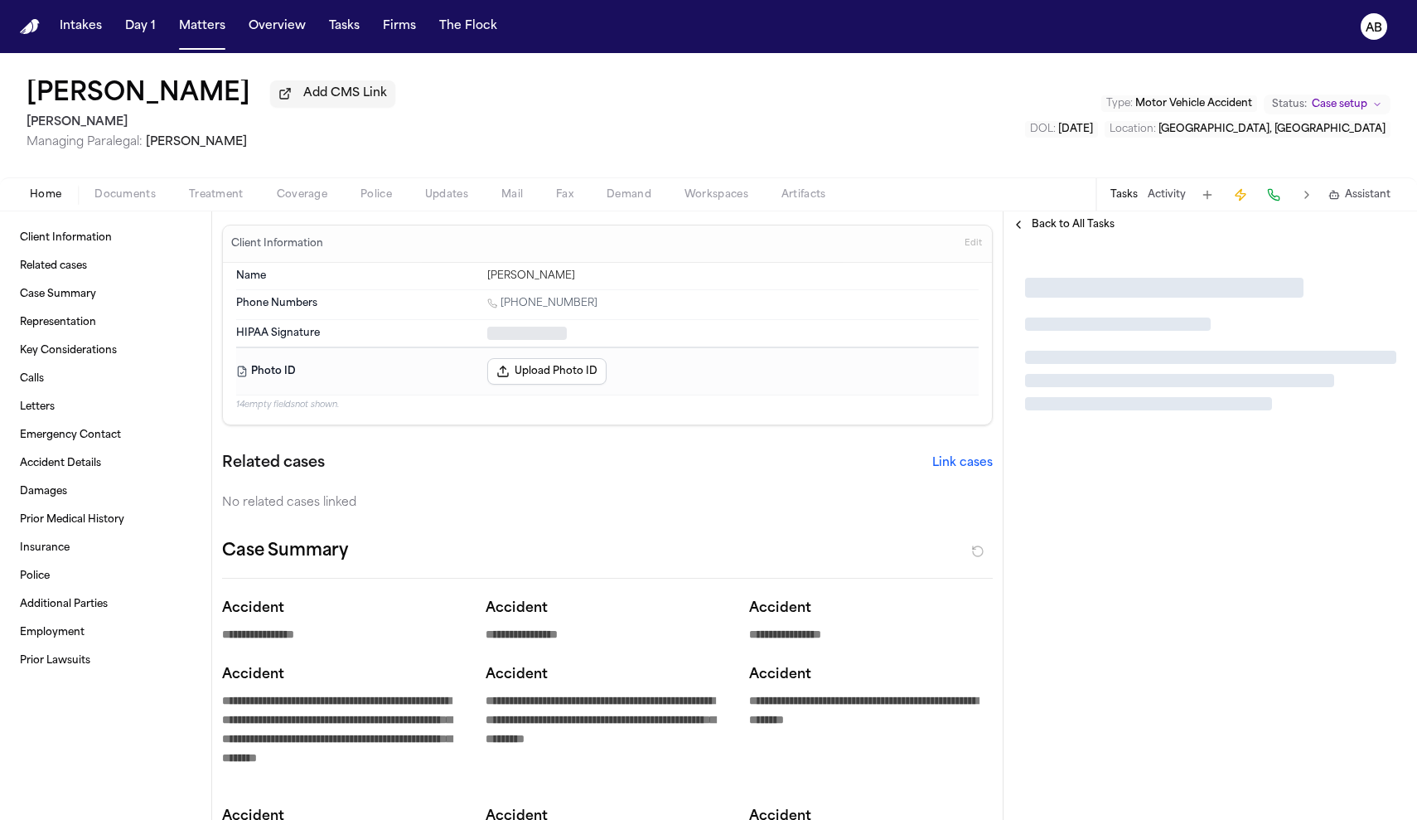
type textarea "*"
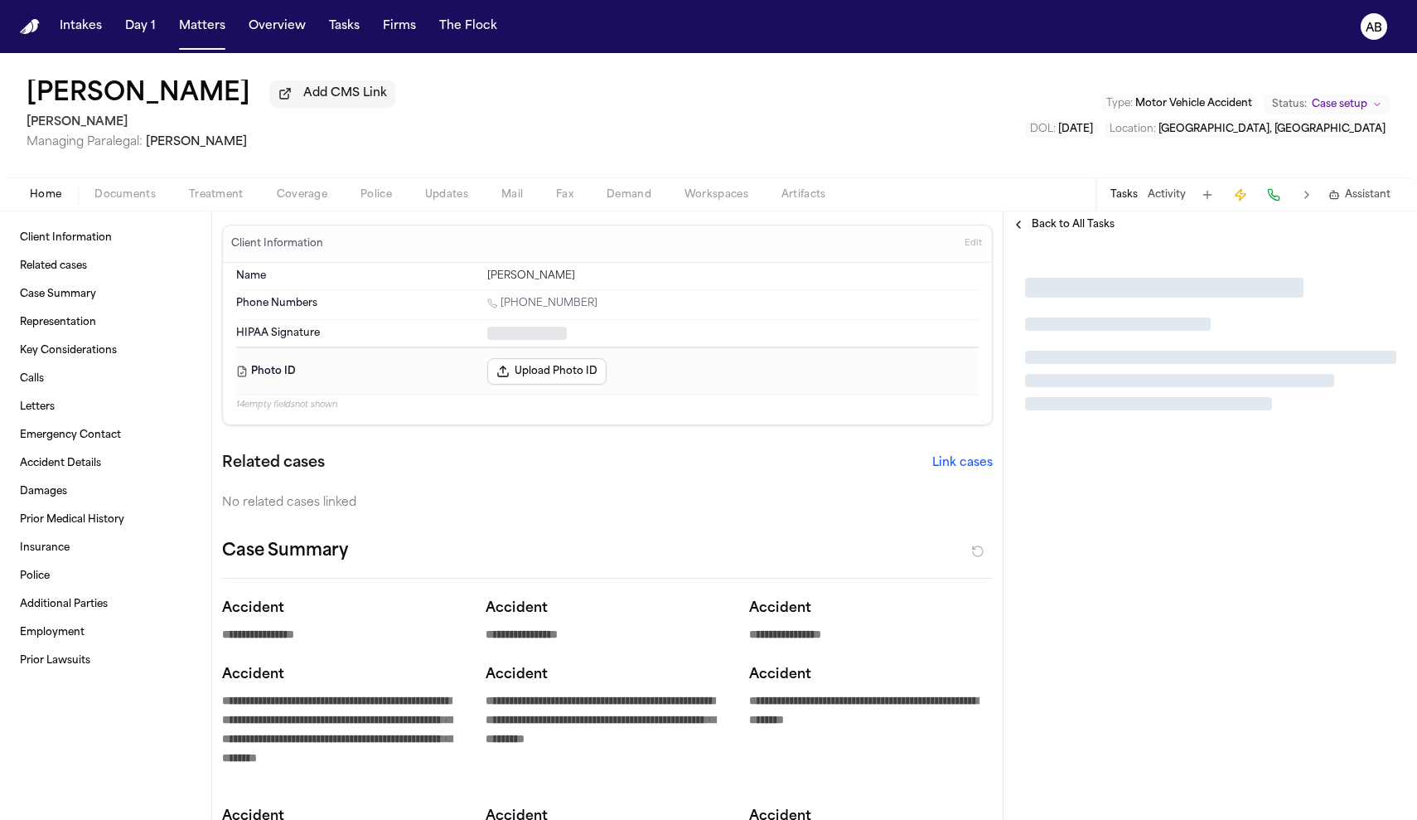
type textarea "*"
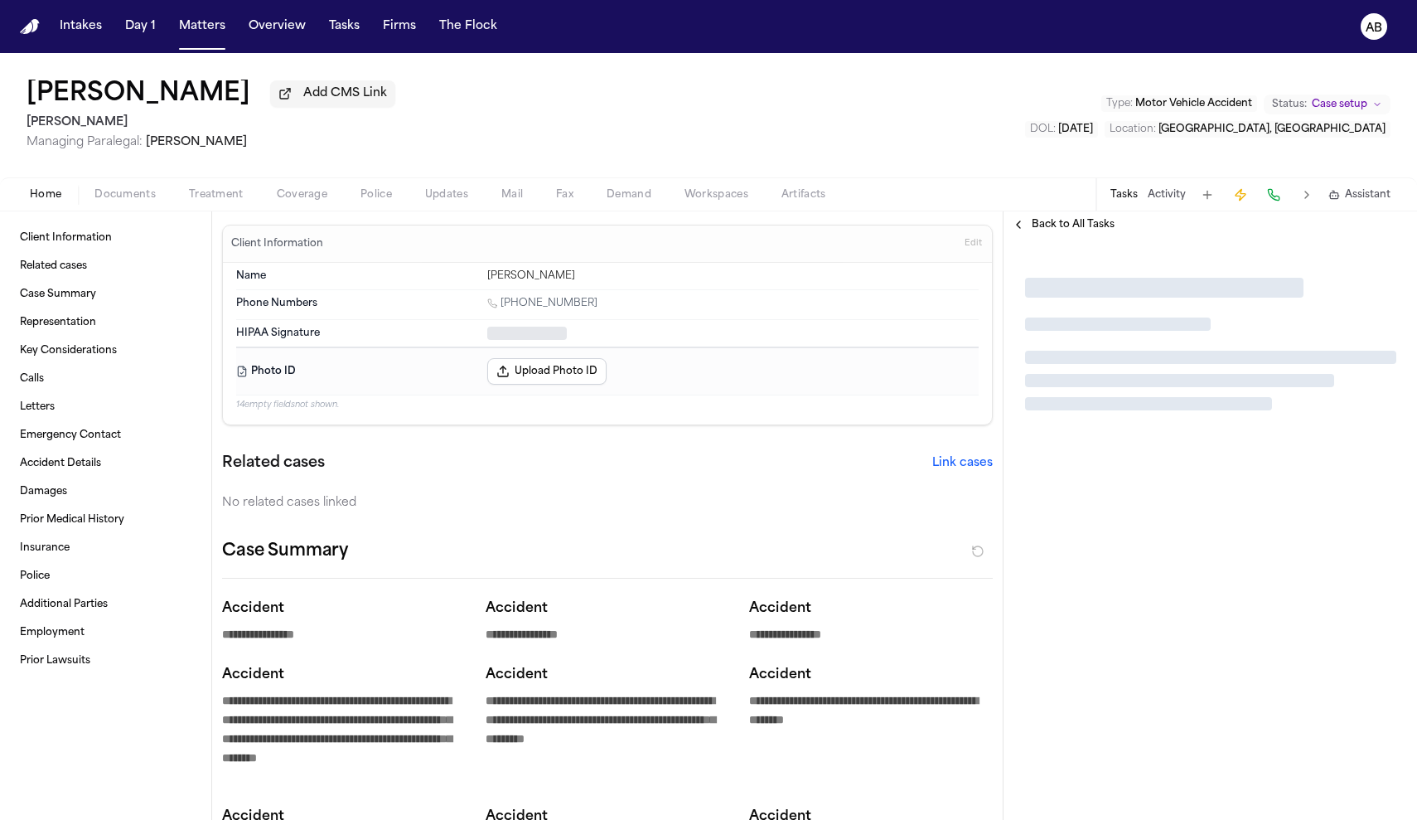
type textarea "*"
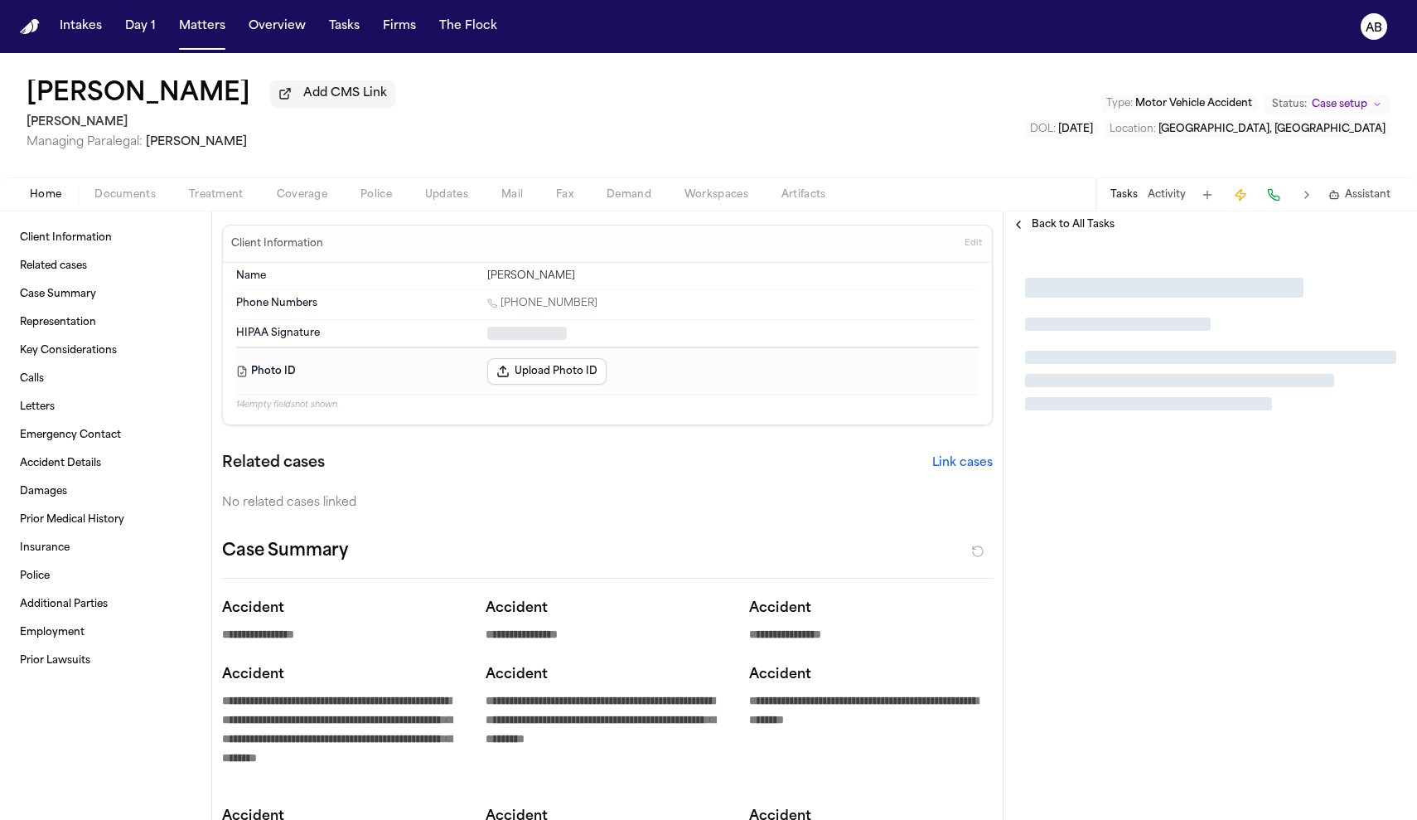
type textarea "*"
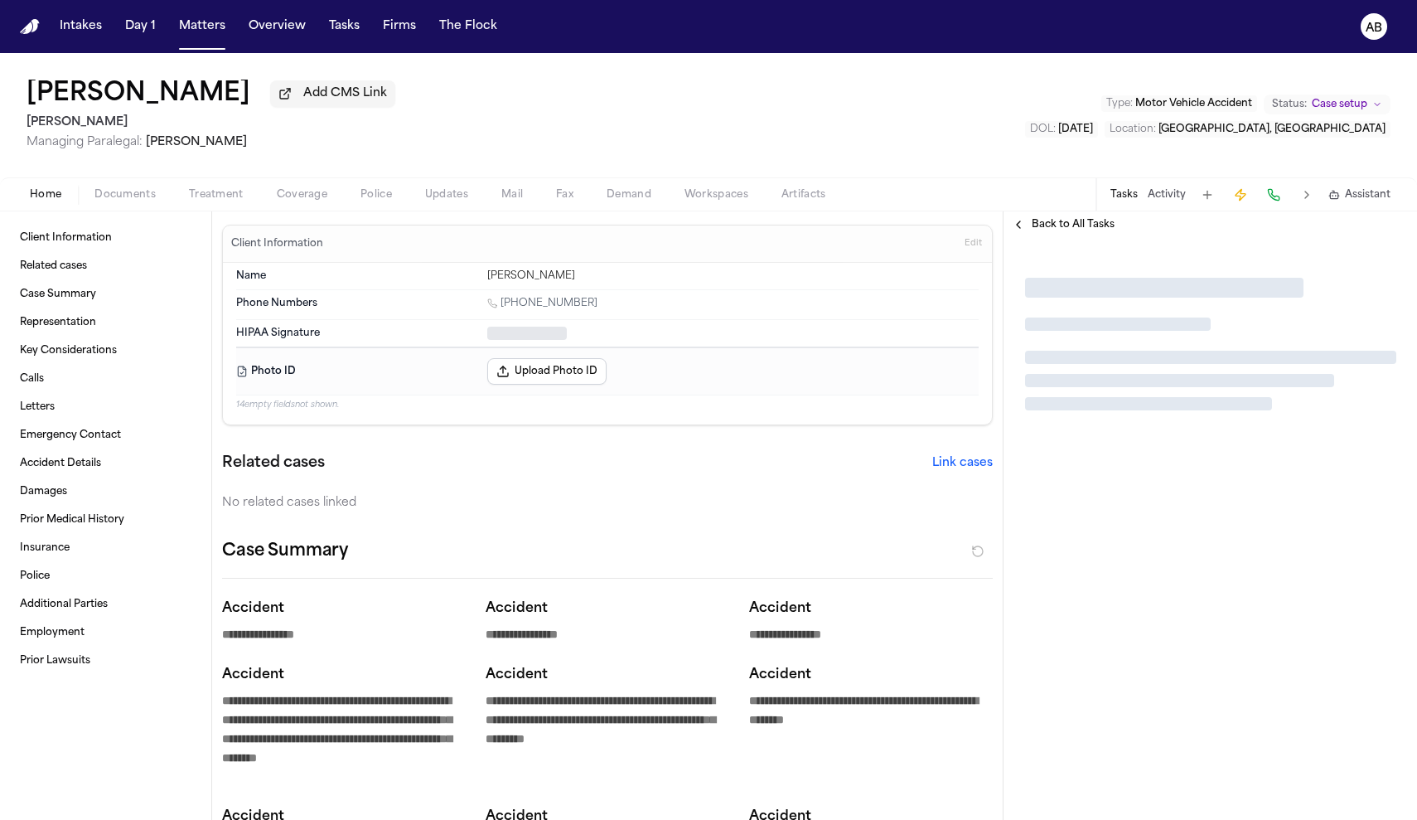
type textarea "*"
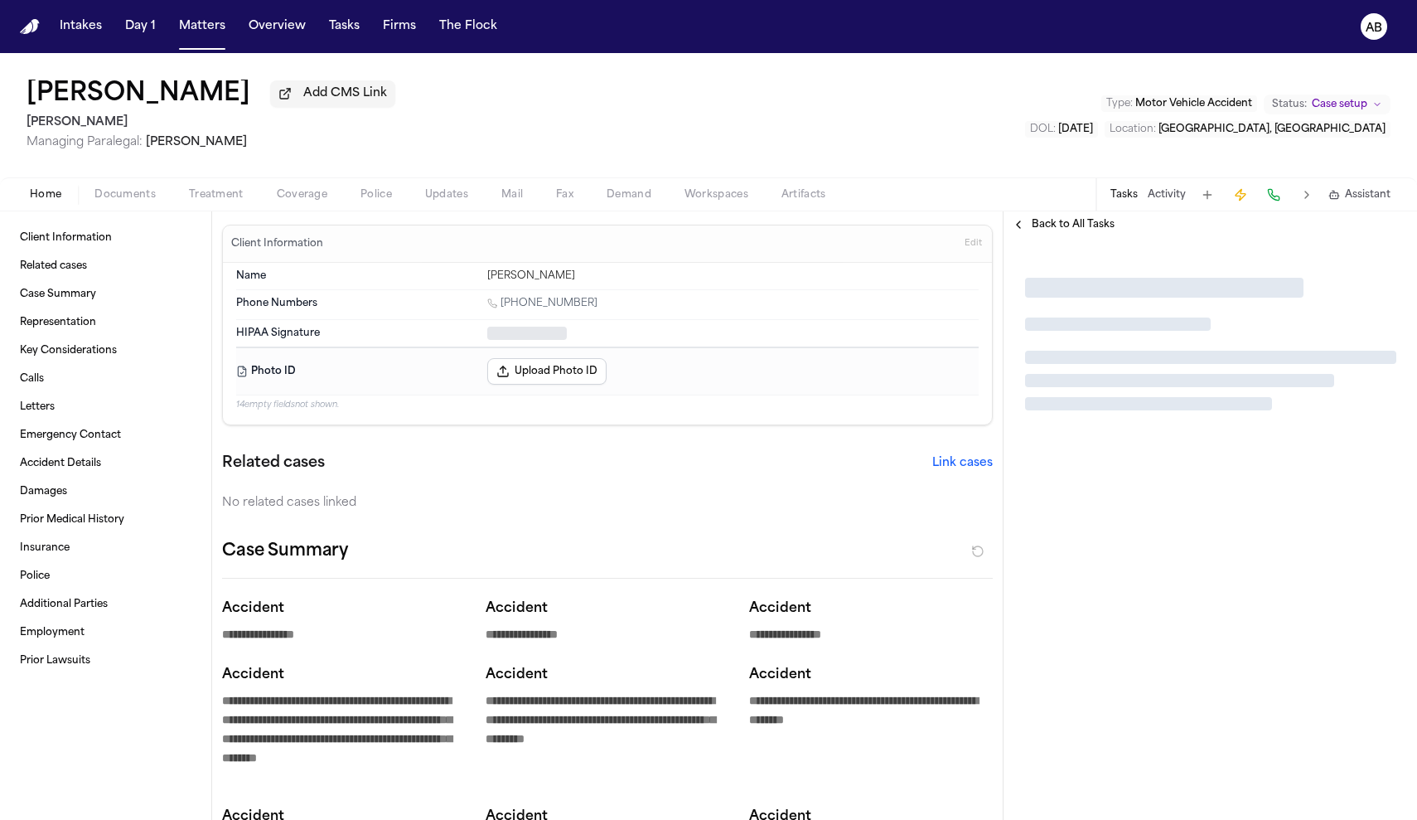
type textarea "*"
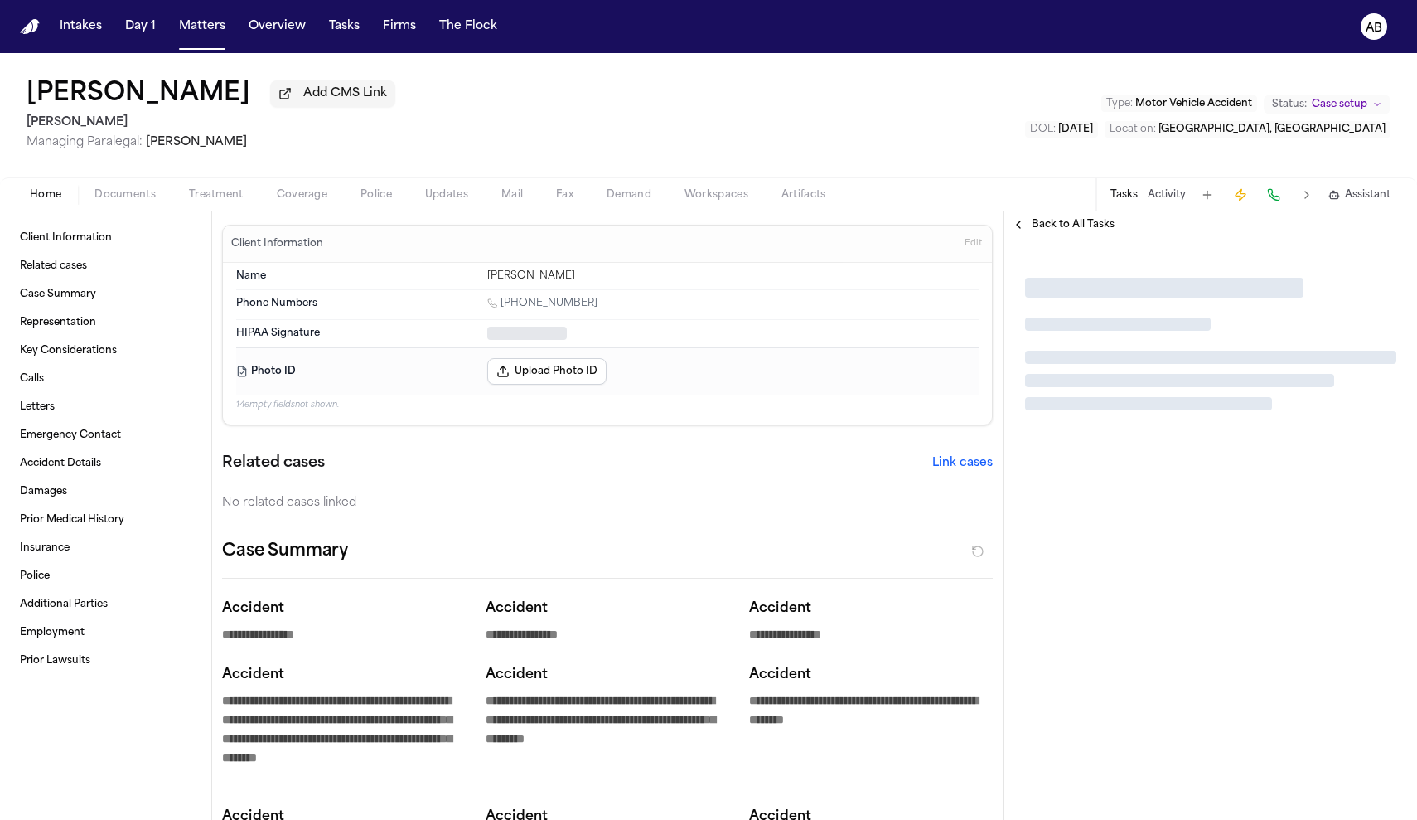
type textarea "*"
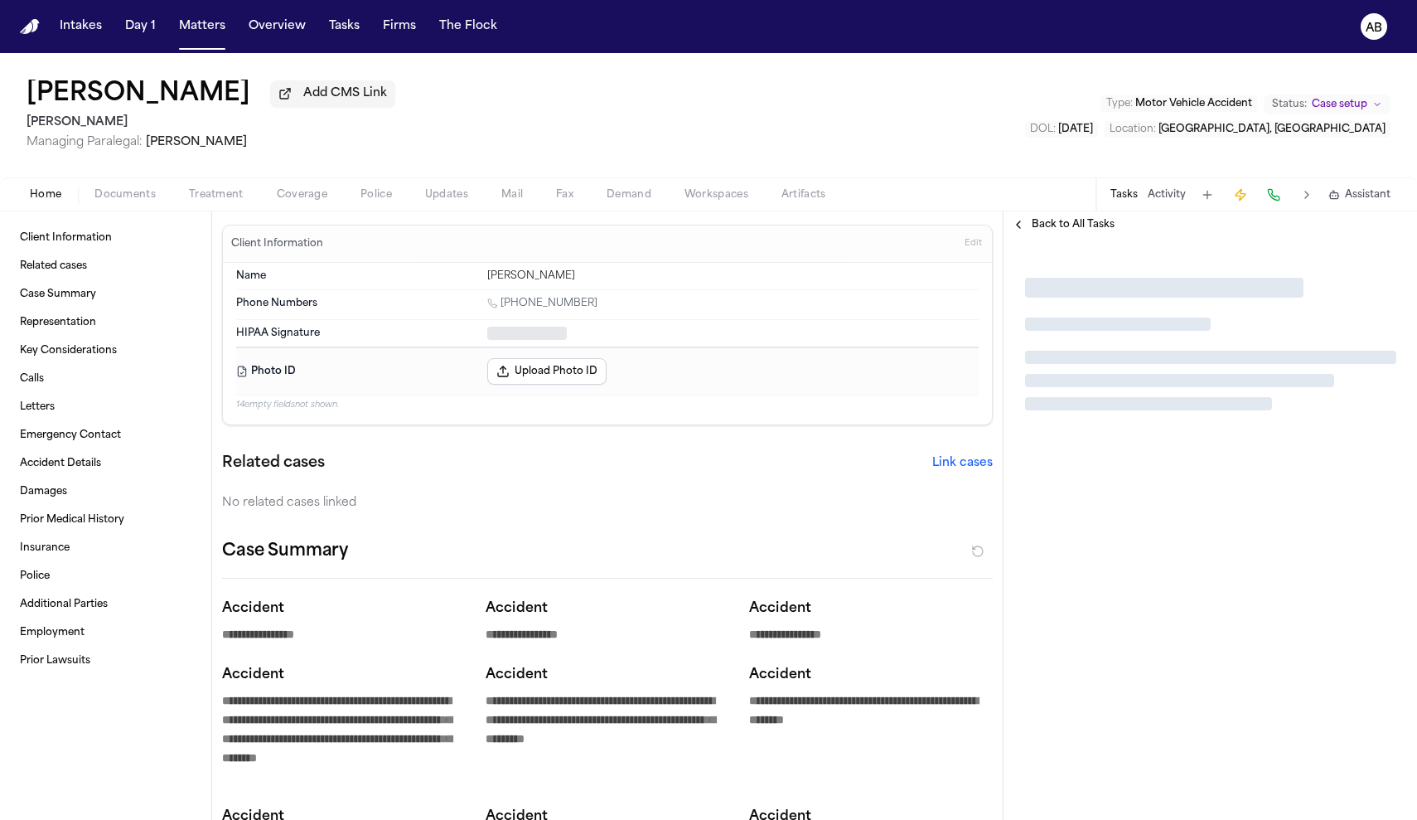
type textarea "*"
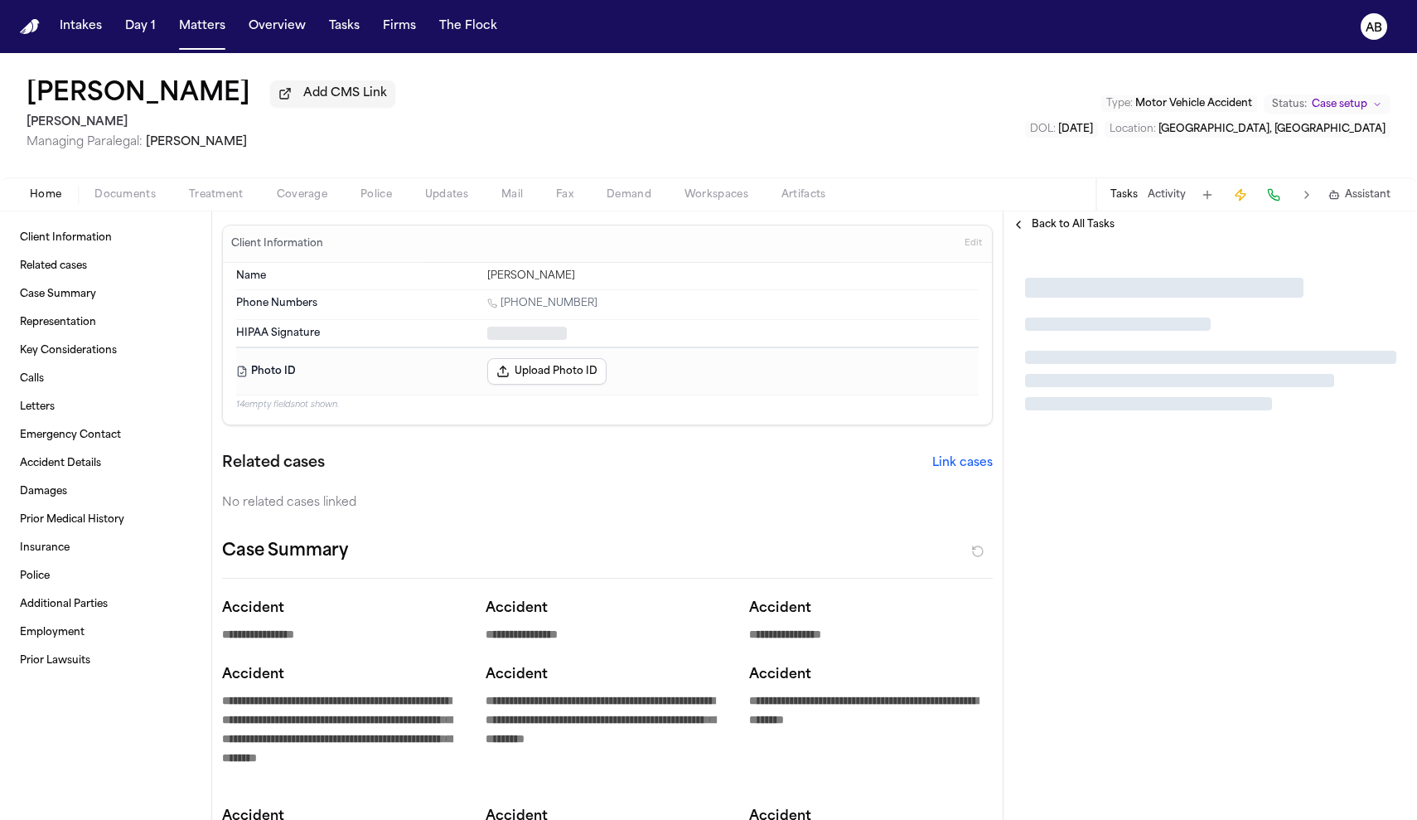
type textarea "*"
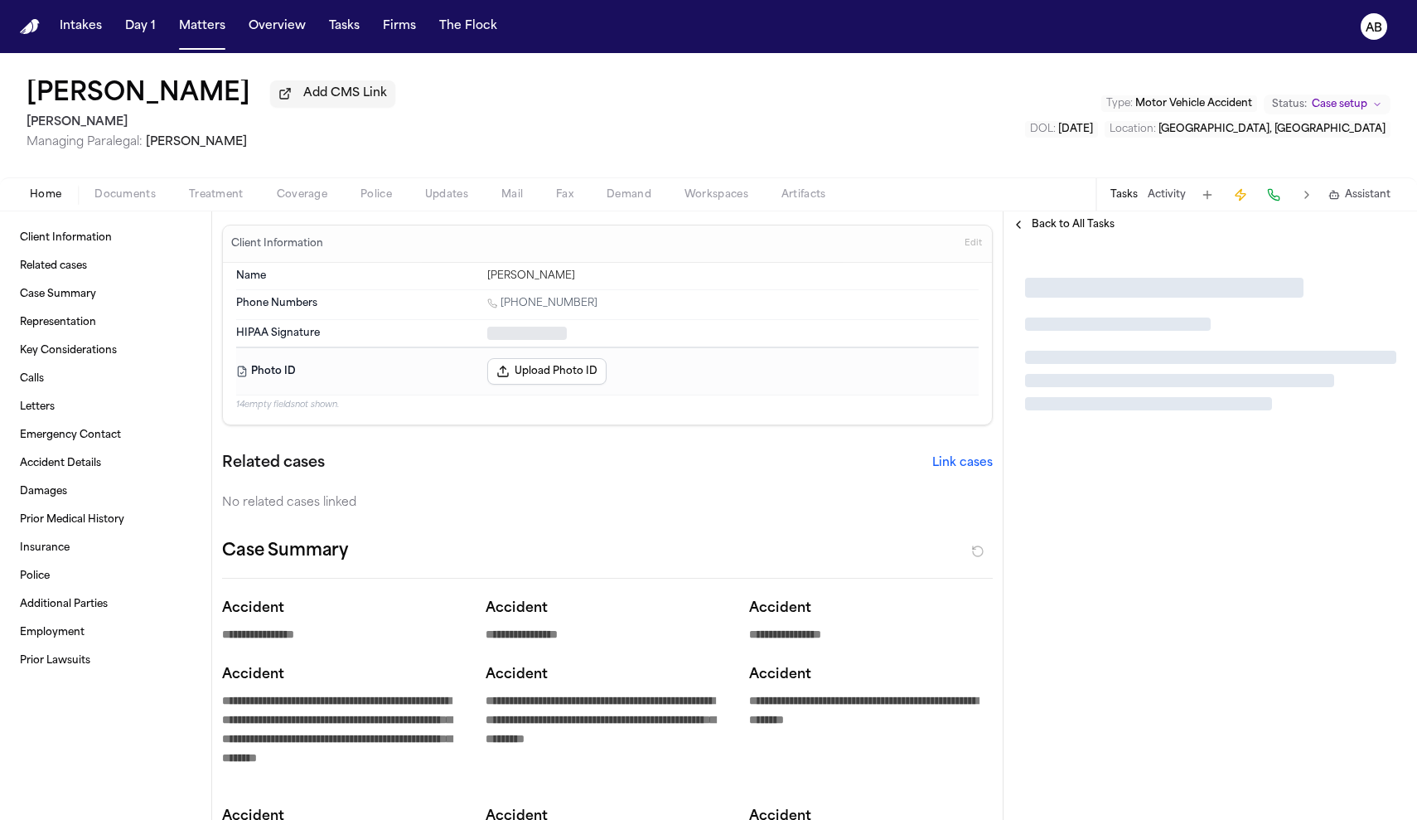
type textarea "*"
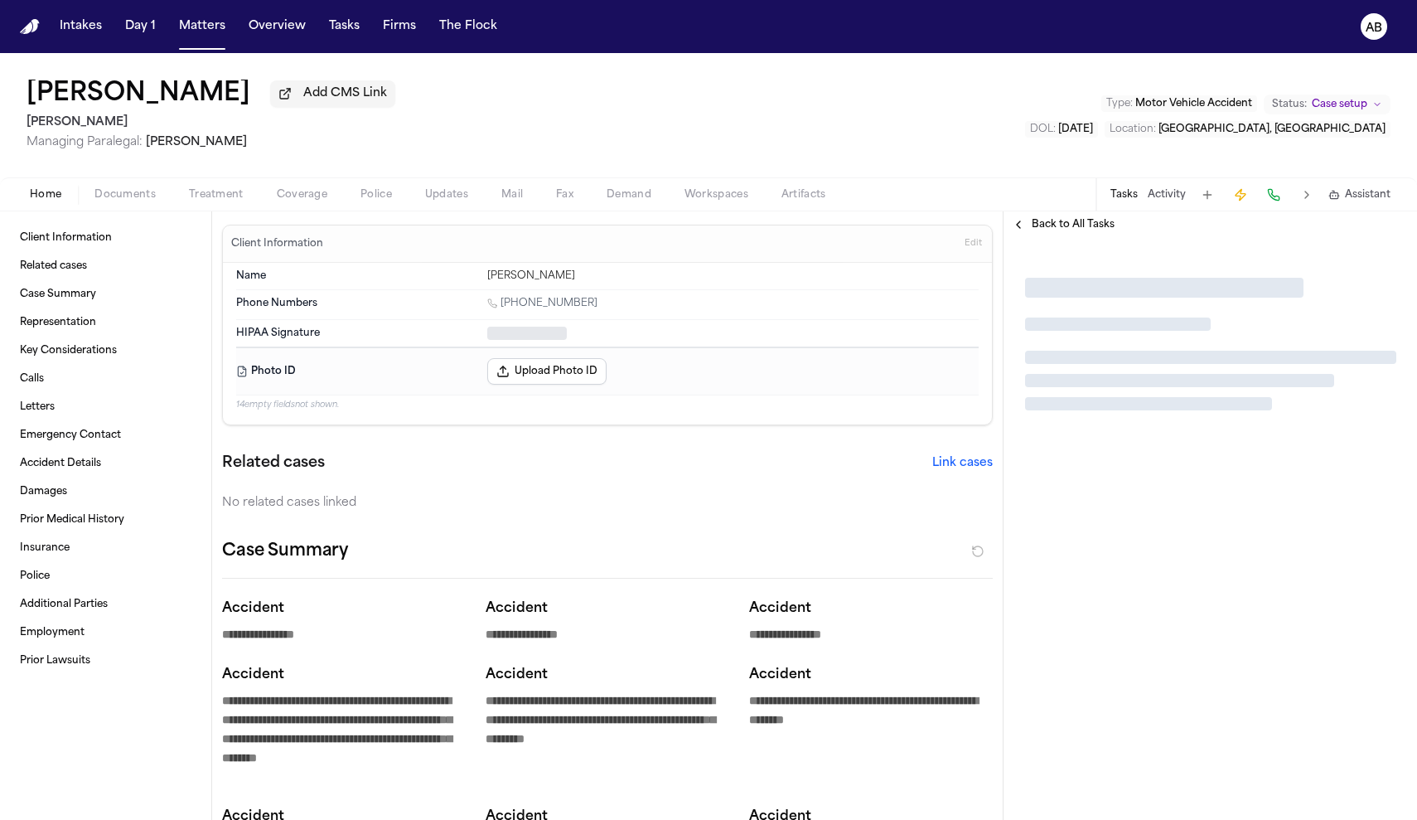
type textarea "*"
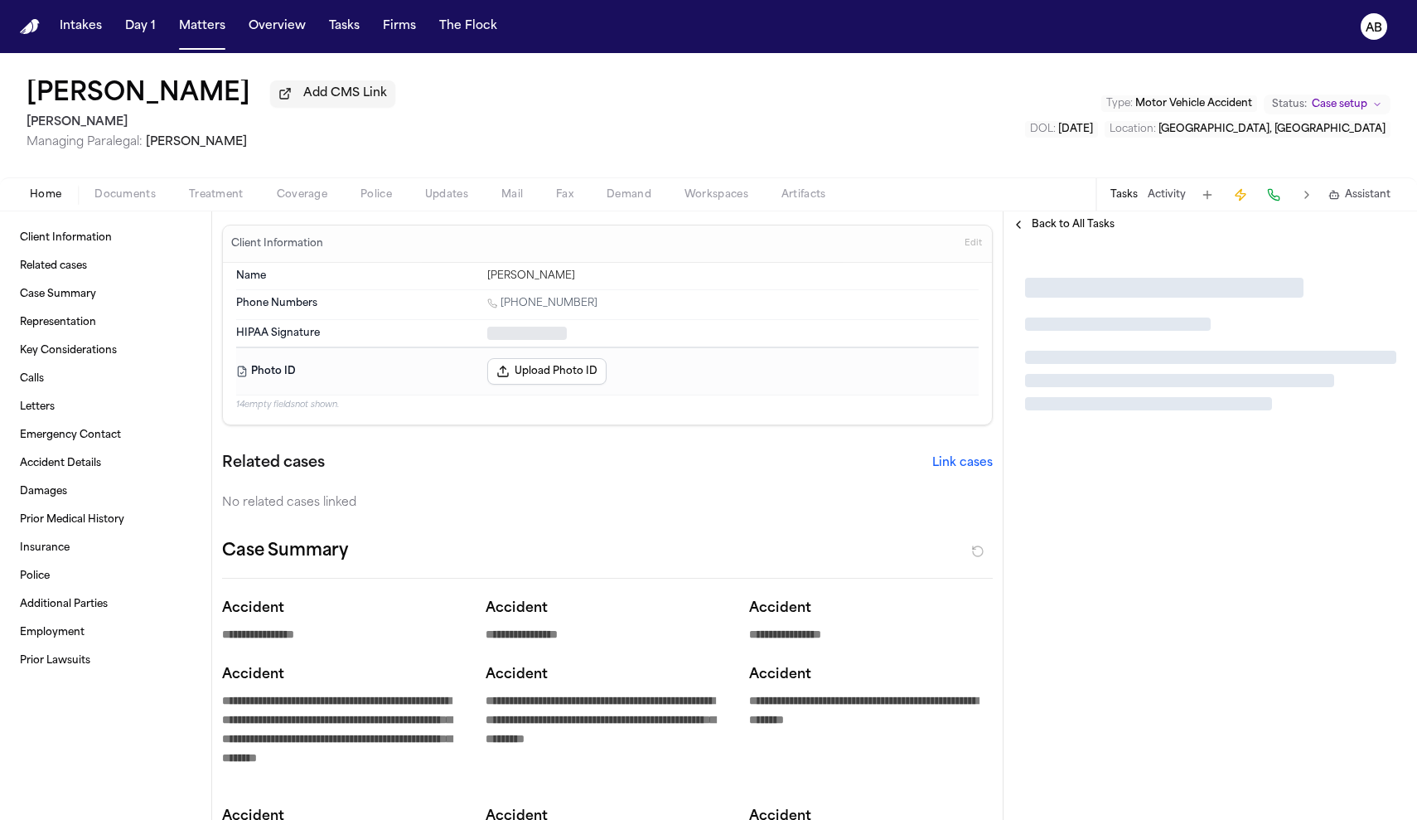
type textarea "*"
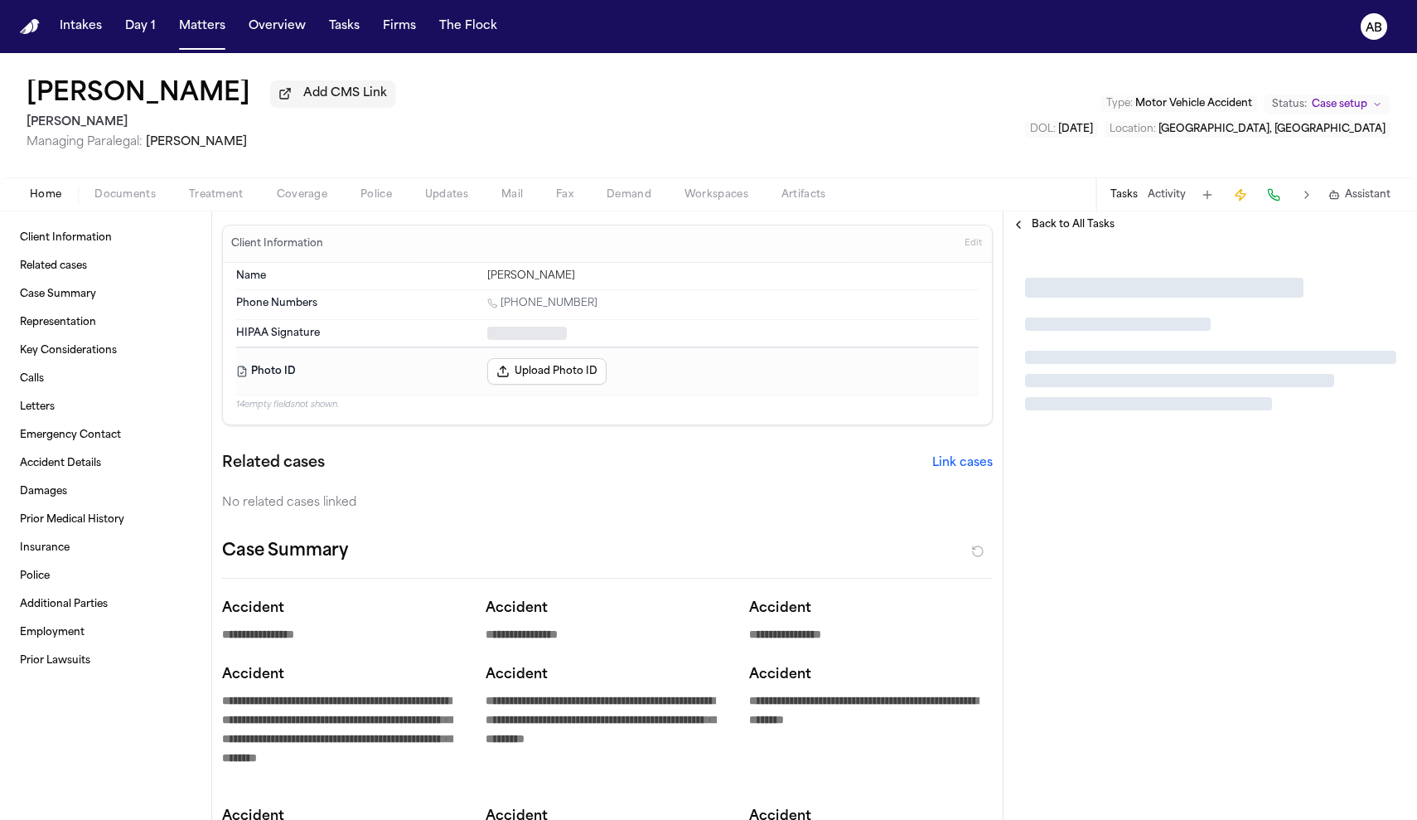
type textarea "*"
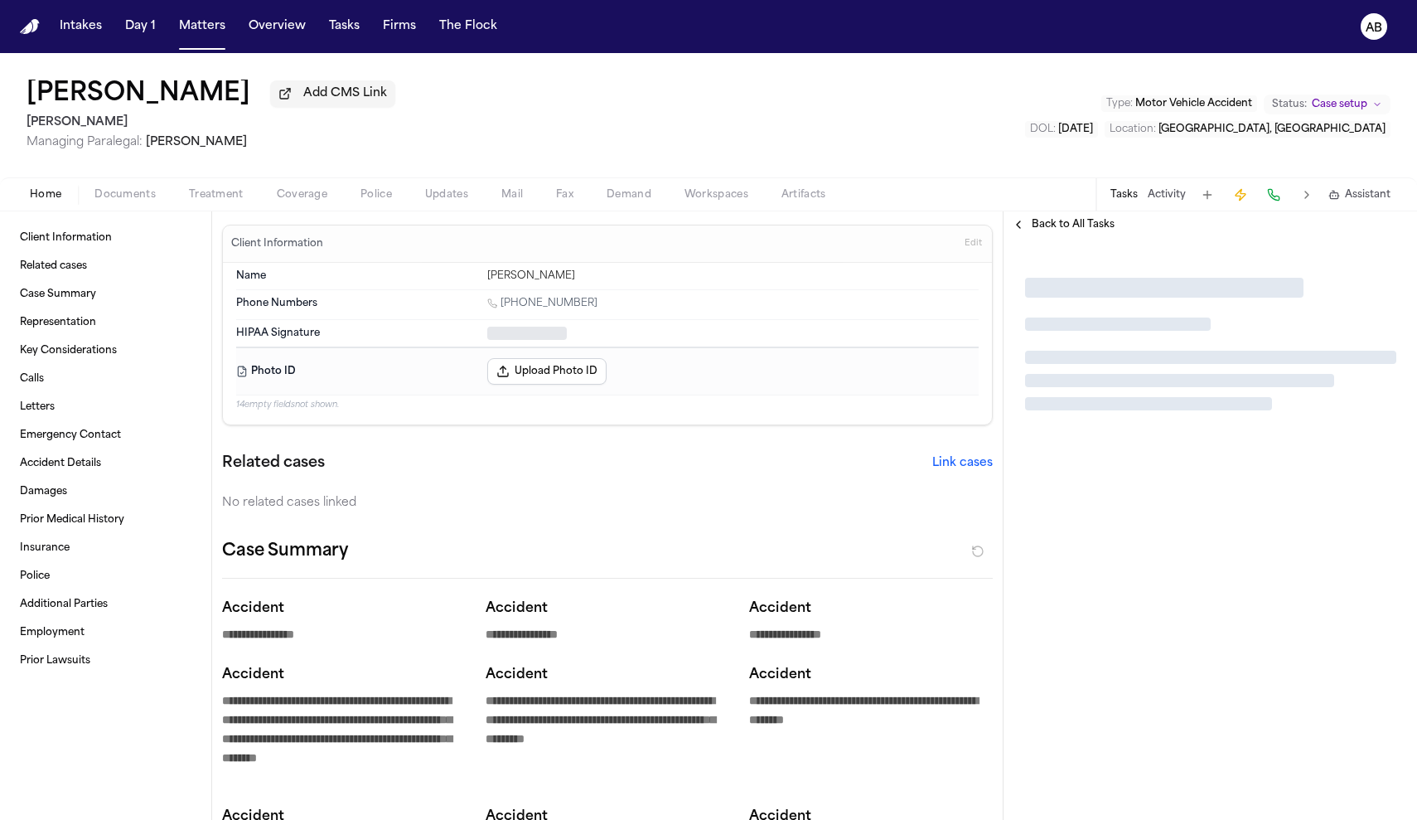
type textarea "*"
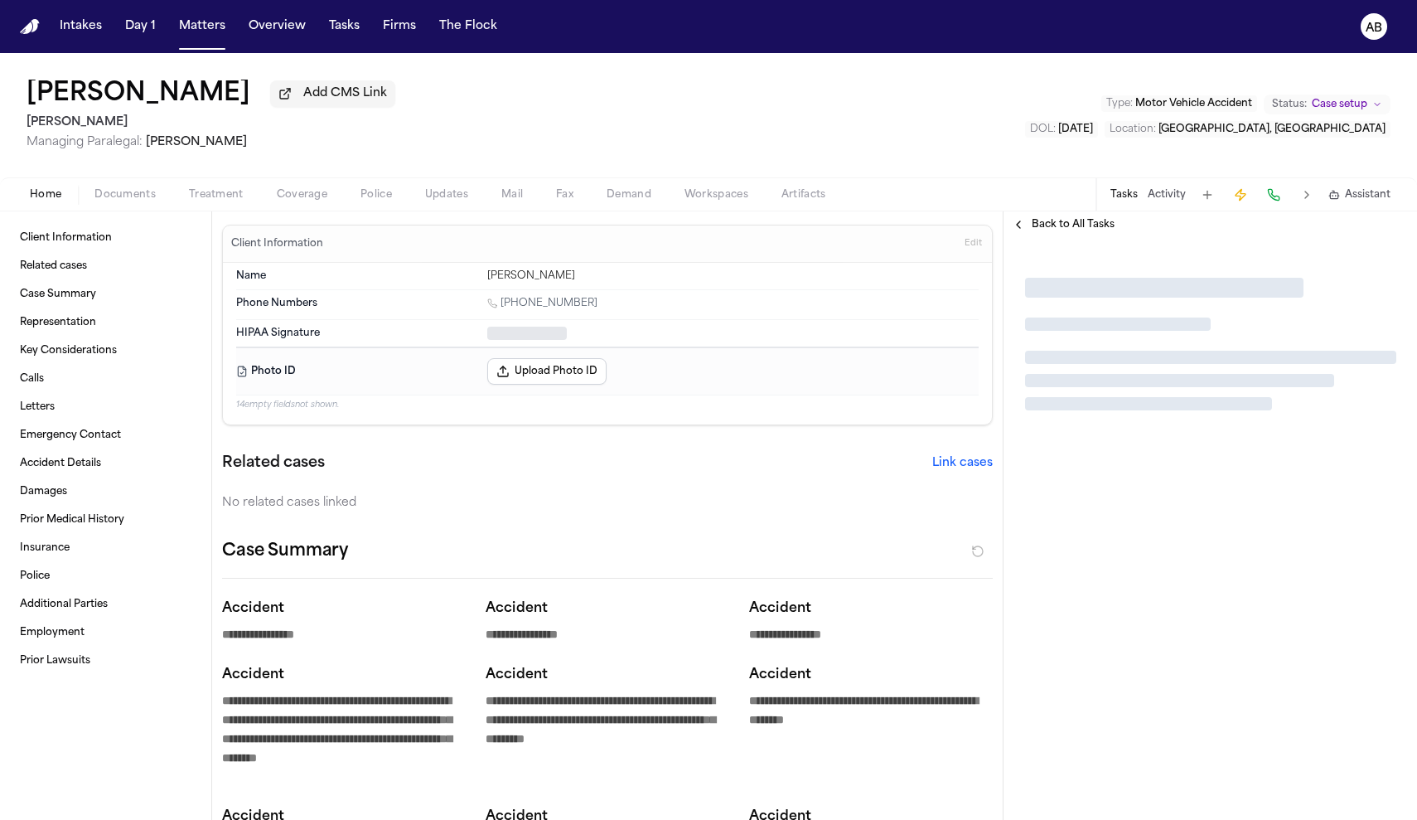
type textarea "*"
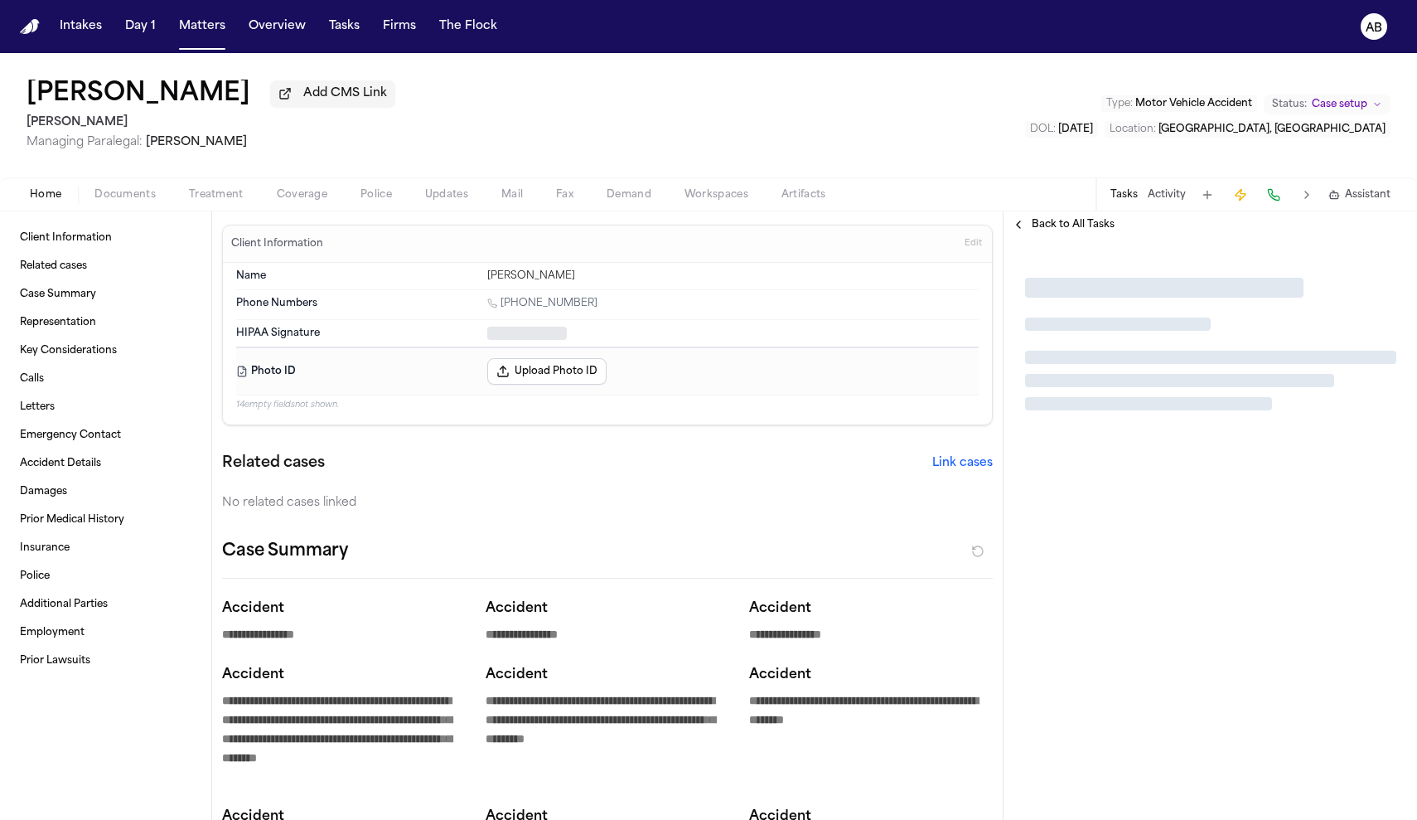
type textarea "*"
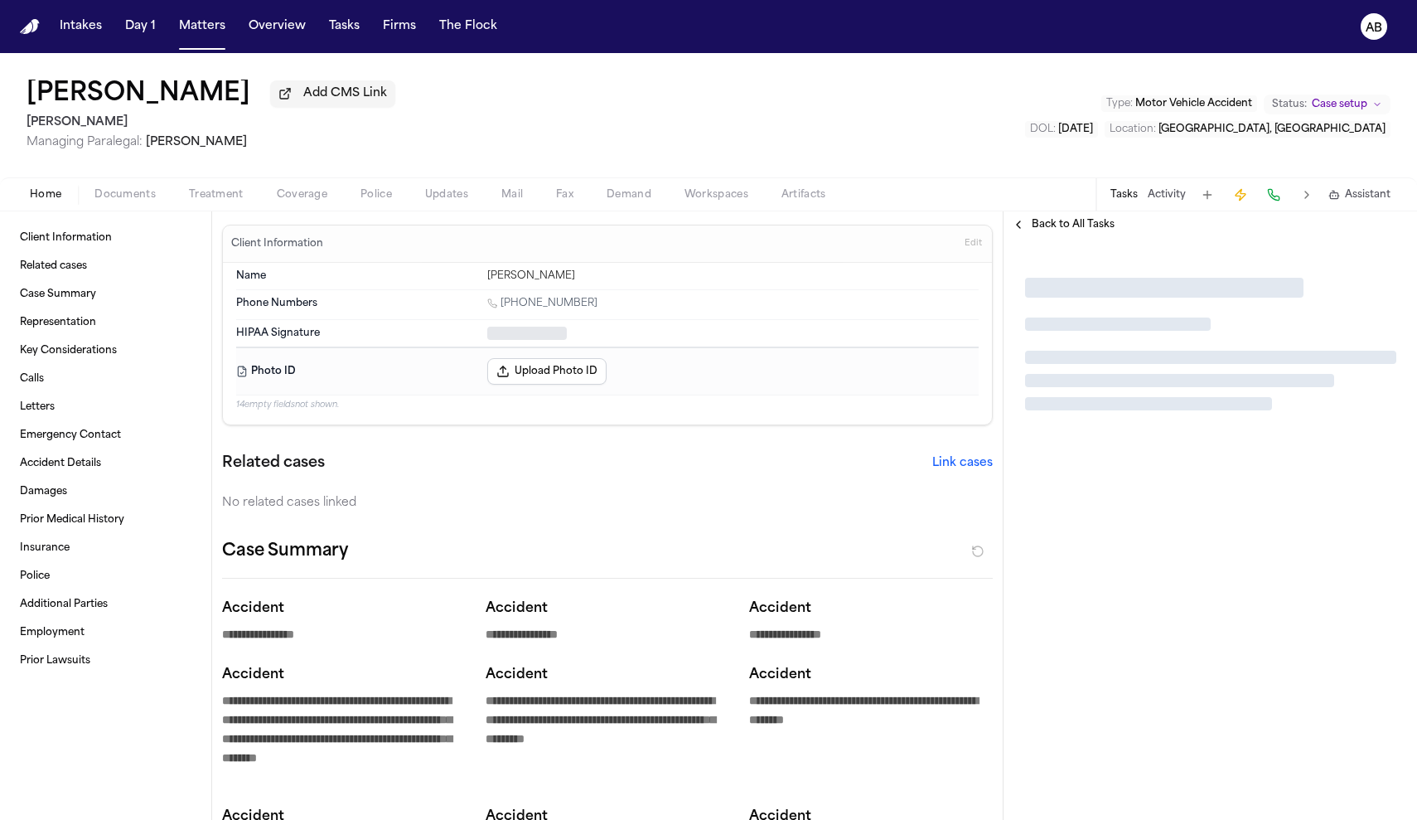
type textarea "*"
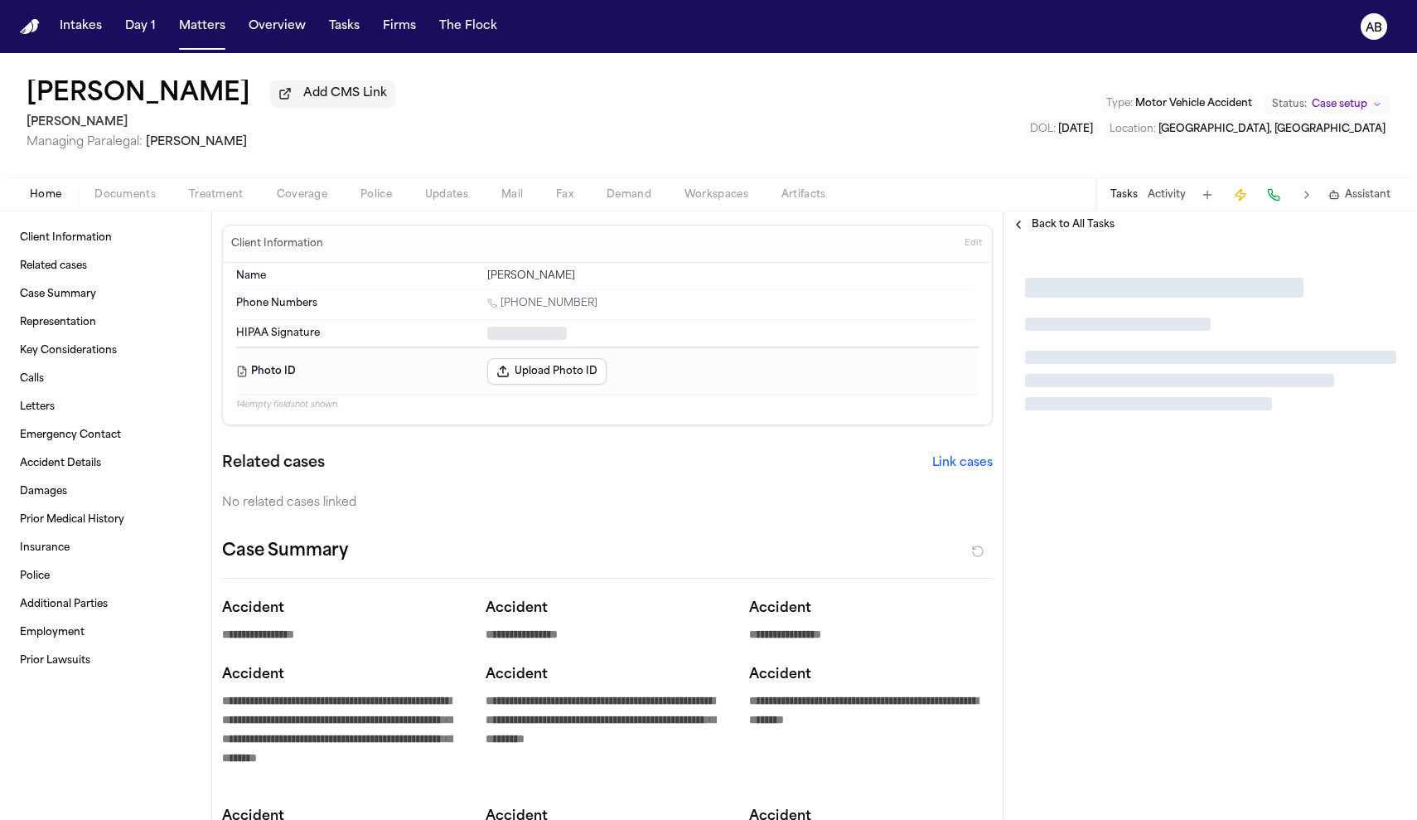
type textarea "*"
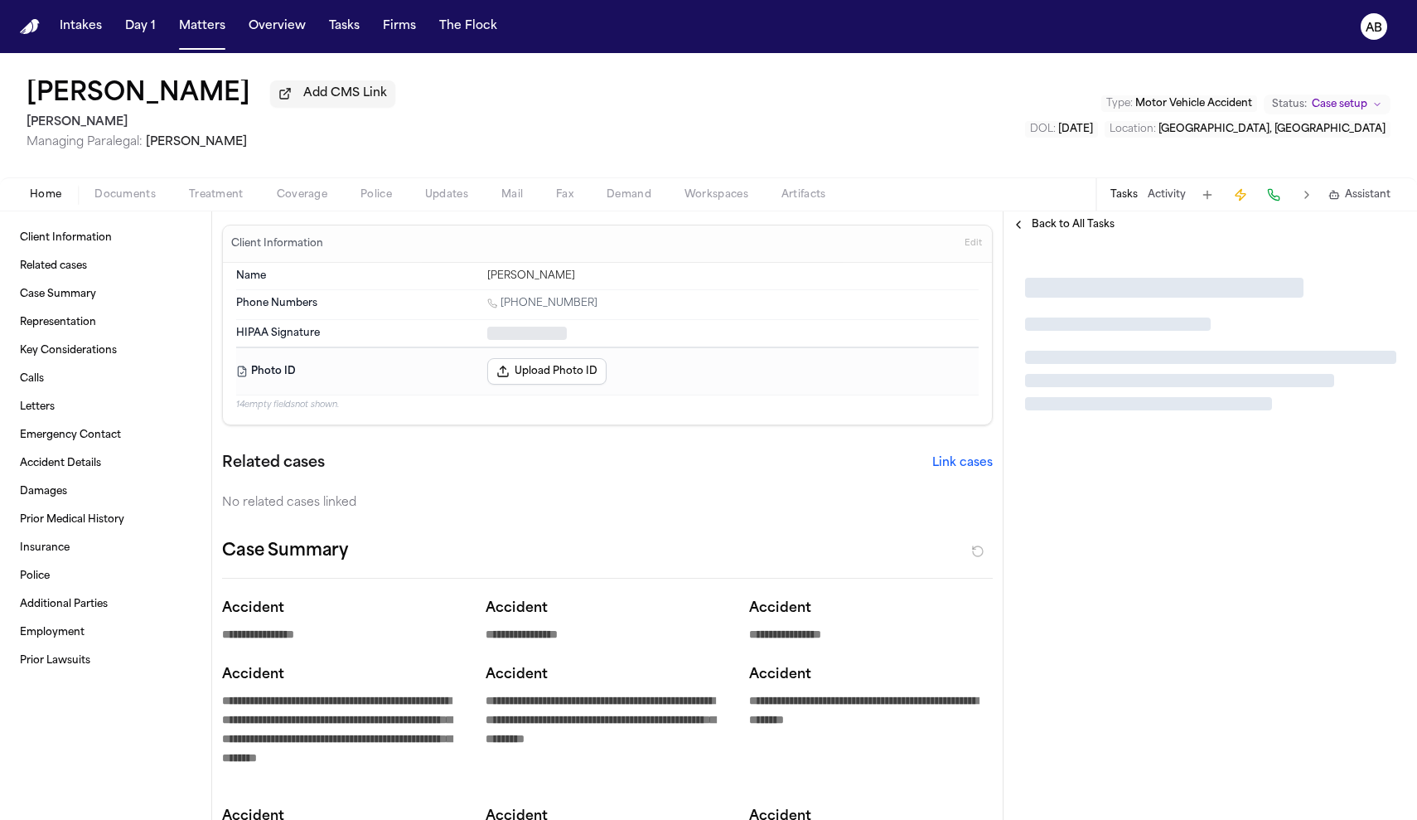
type textarea "*"
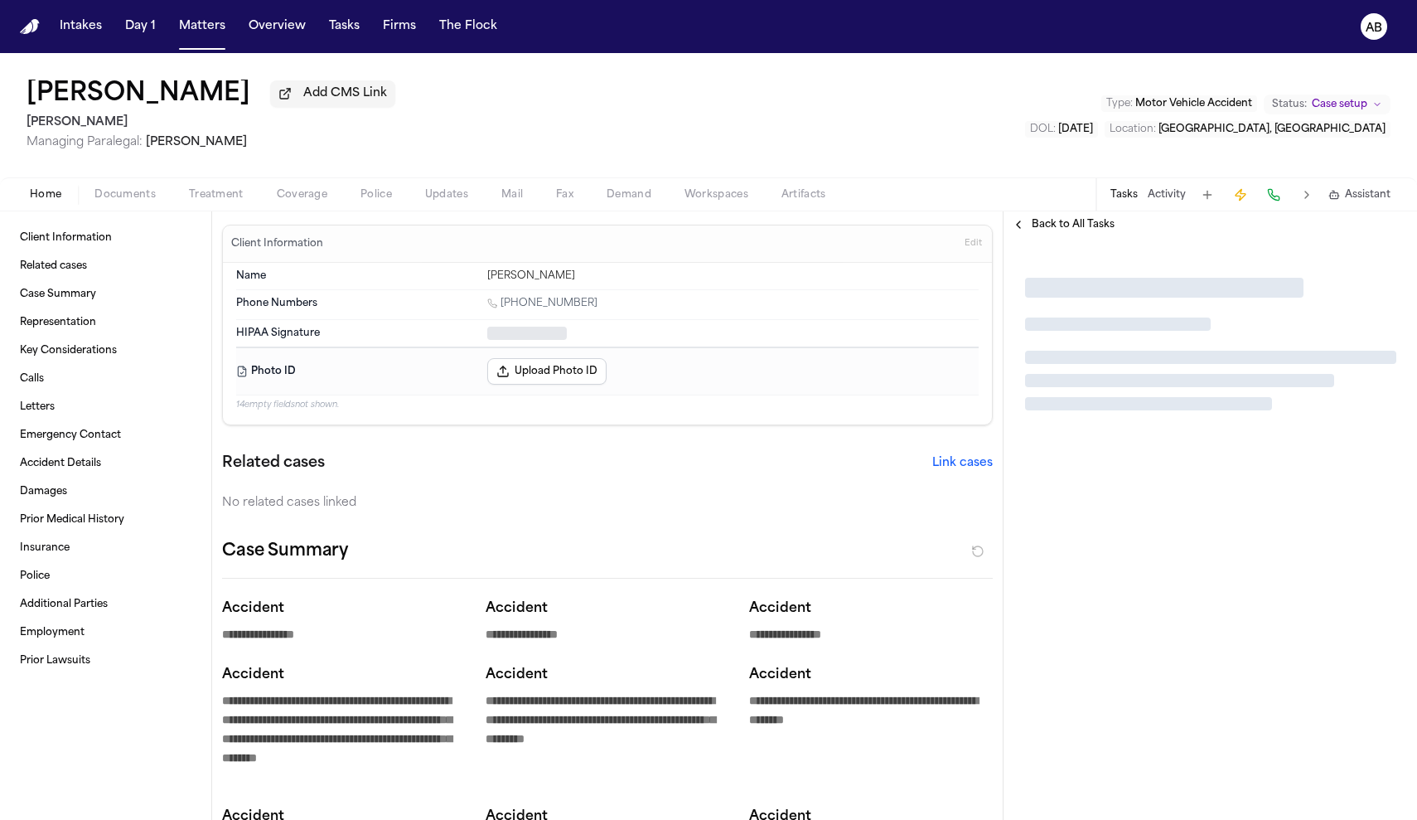
type textarea "*"
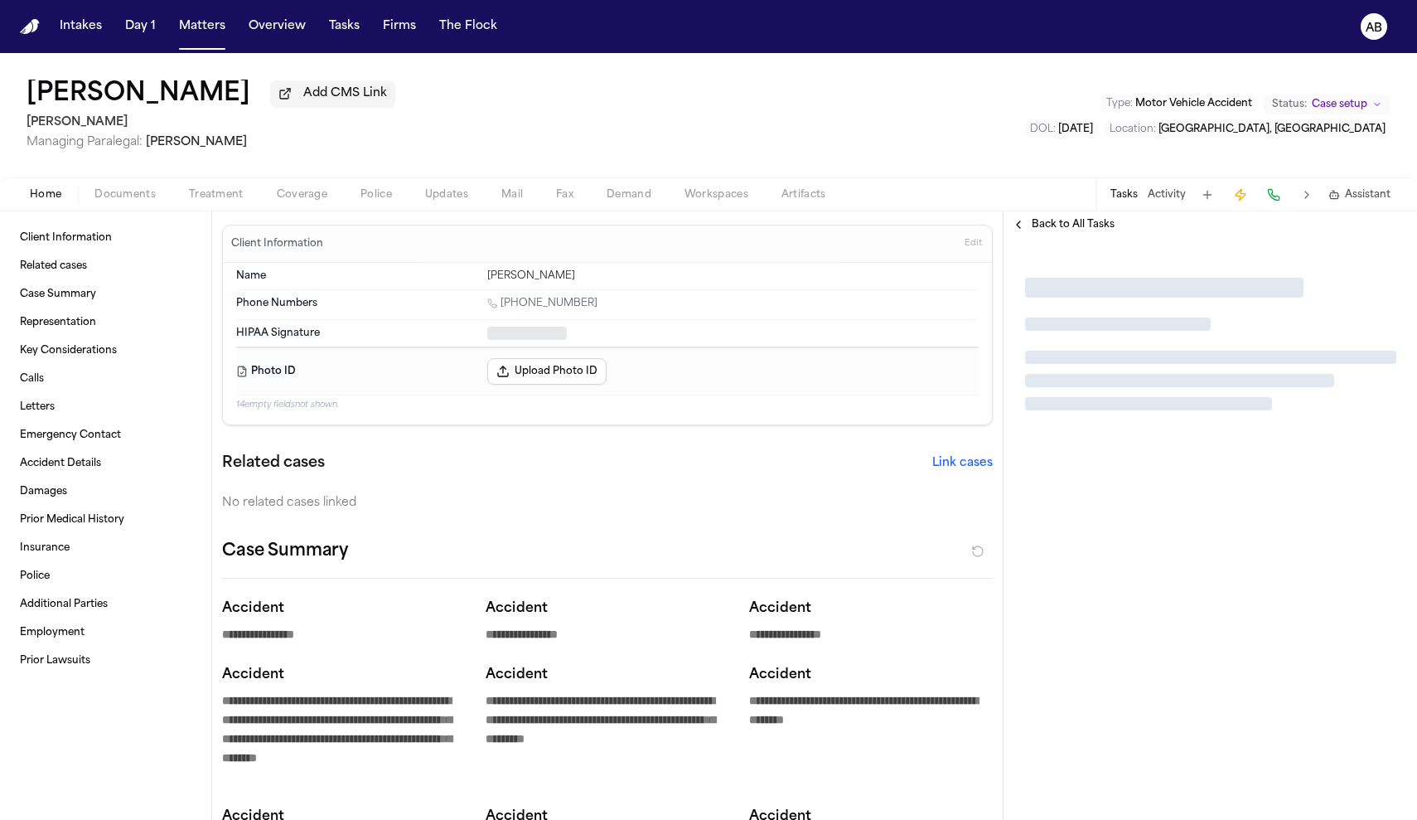
type textarea "*"
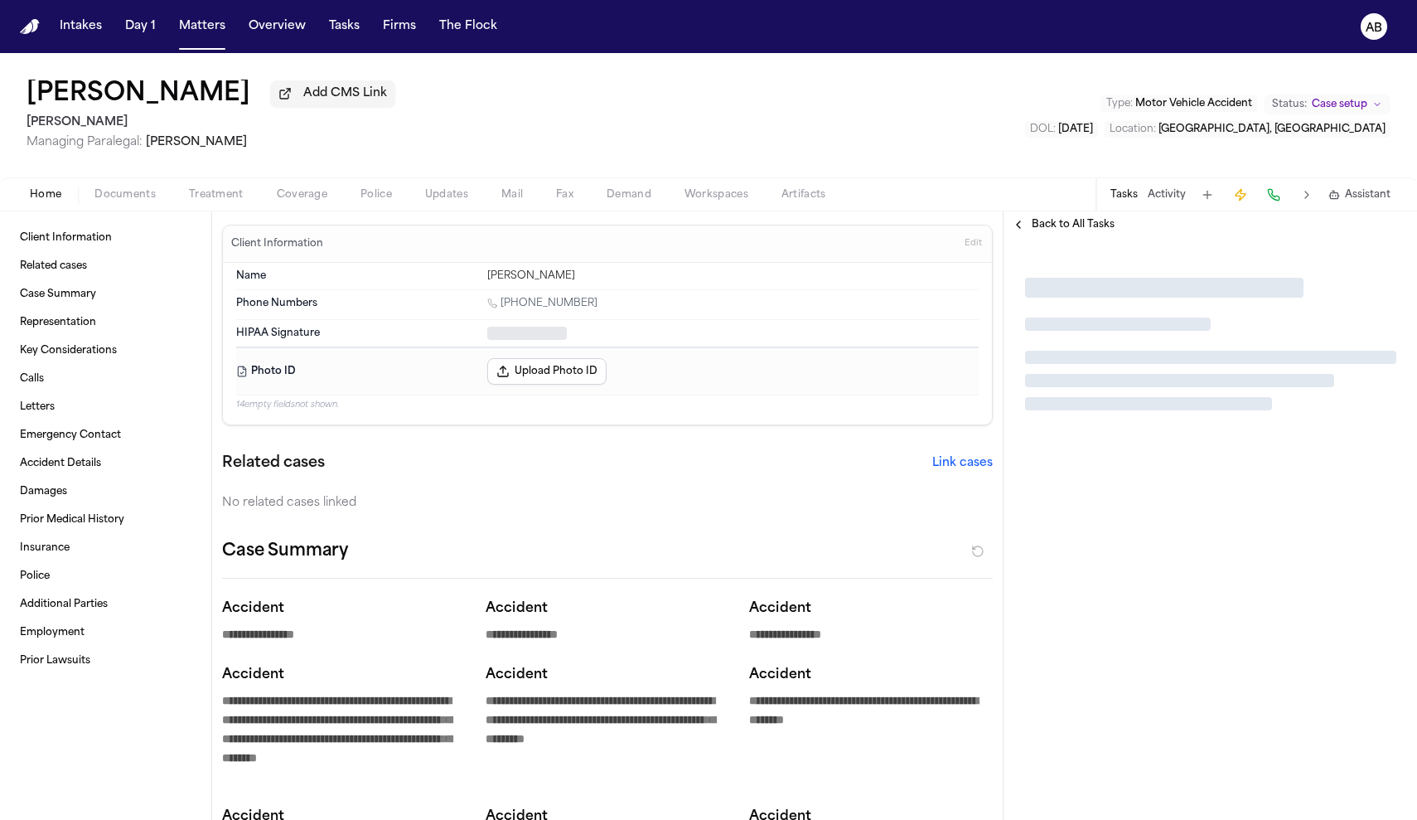
type textarea "*"
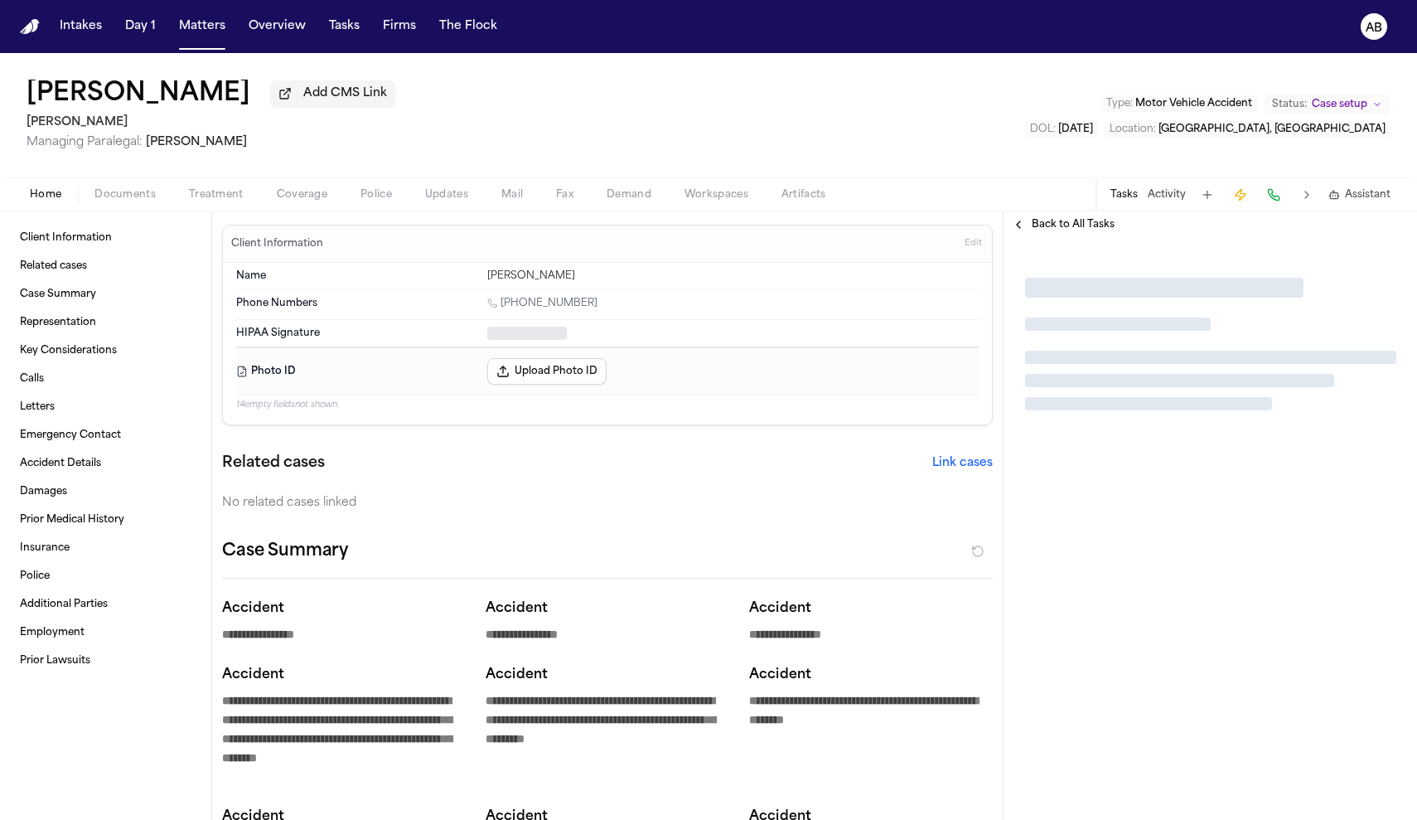
type textarea "*"
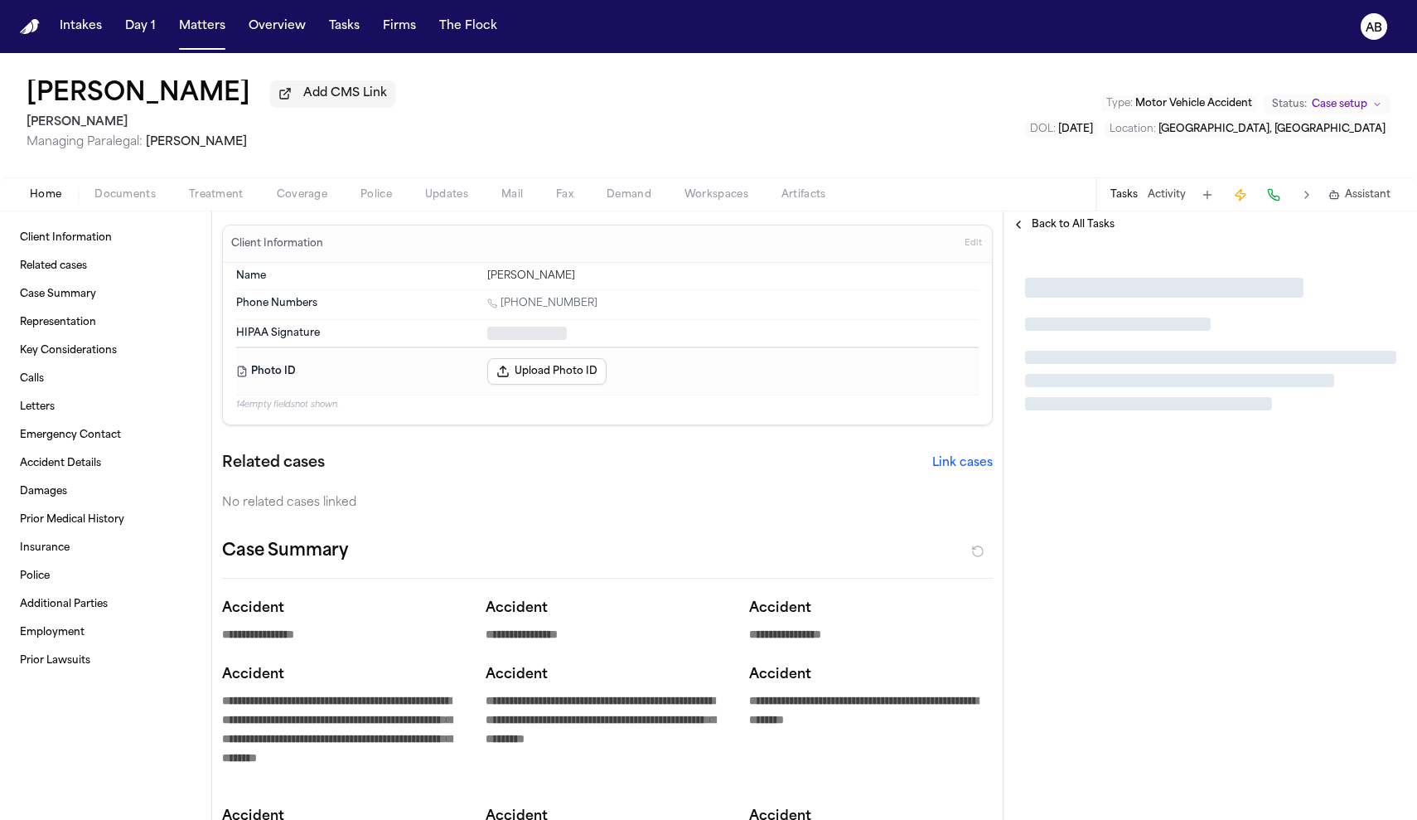
type textarea "*"
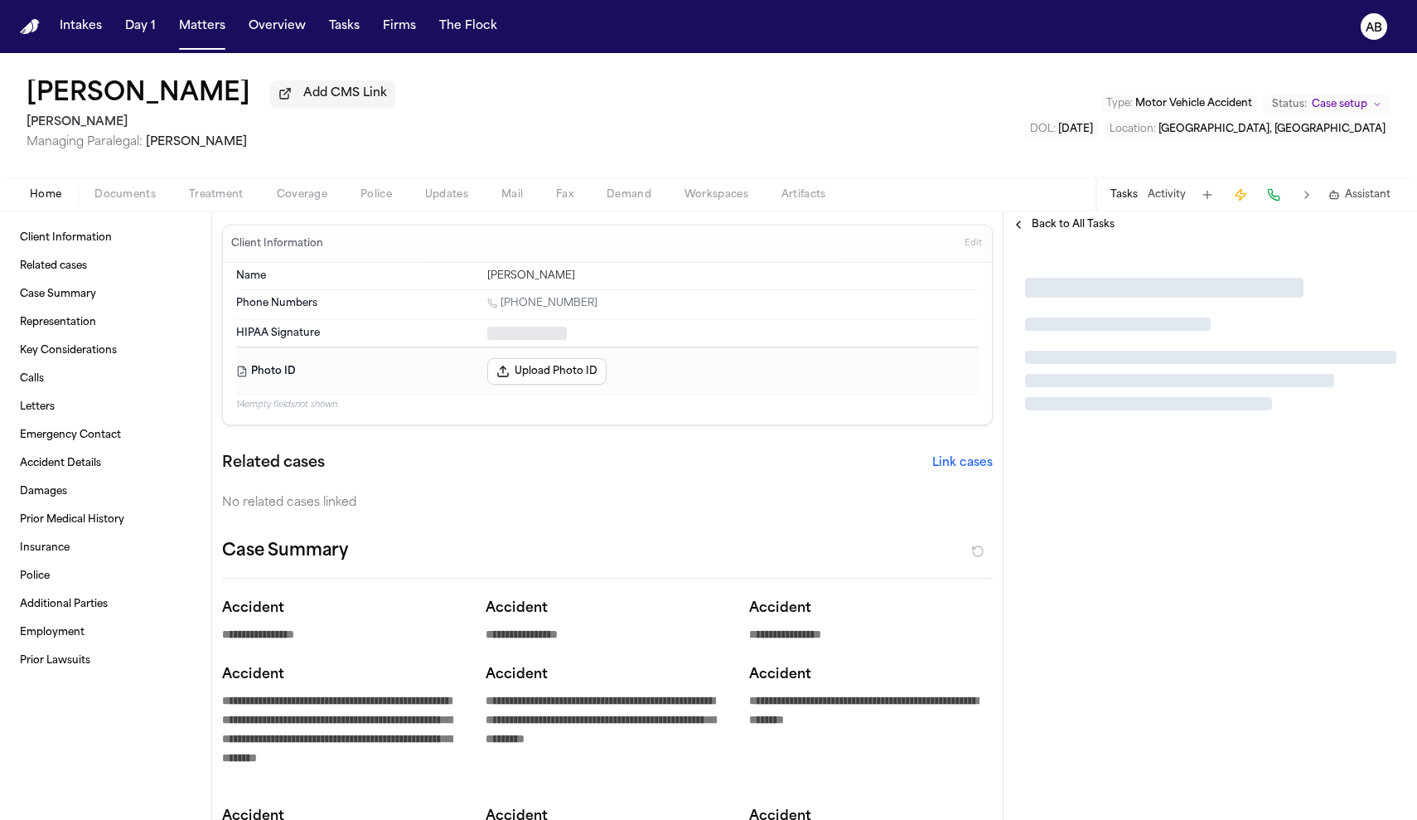
type textarea "*"
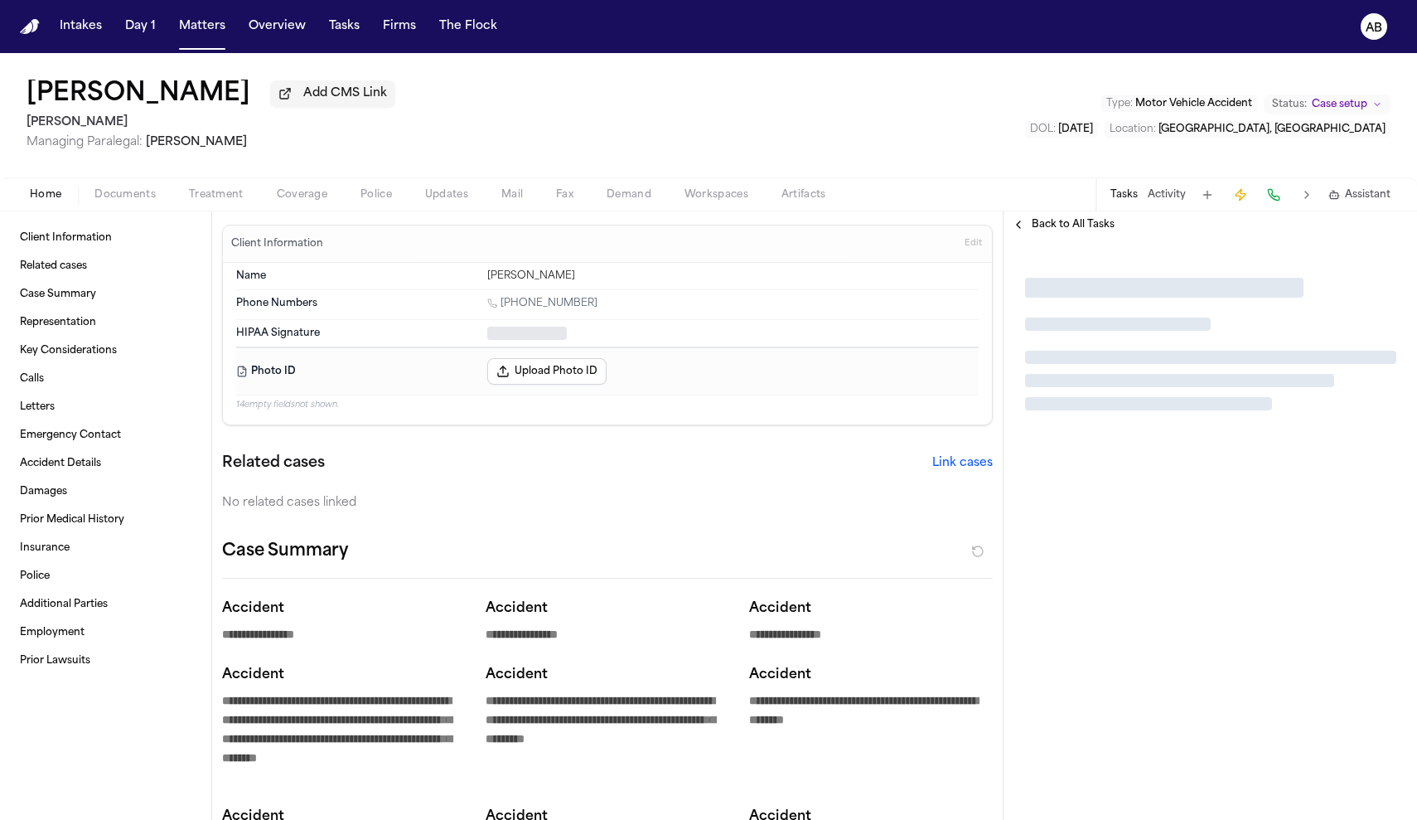
type textarea "*"
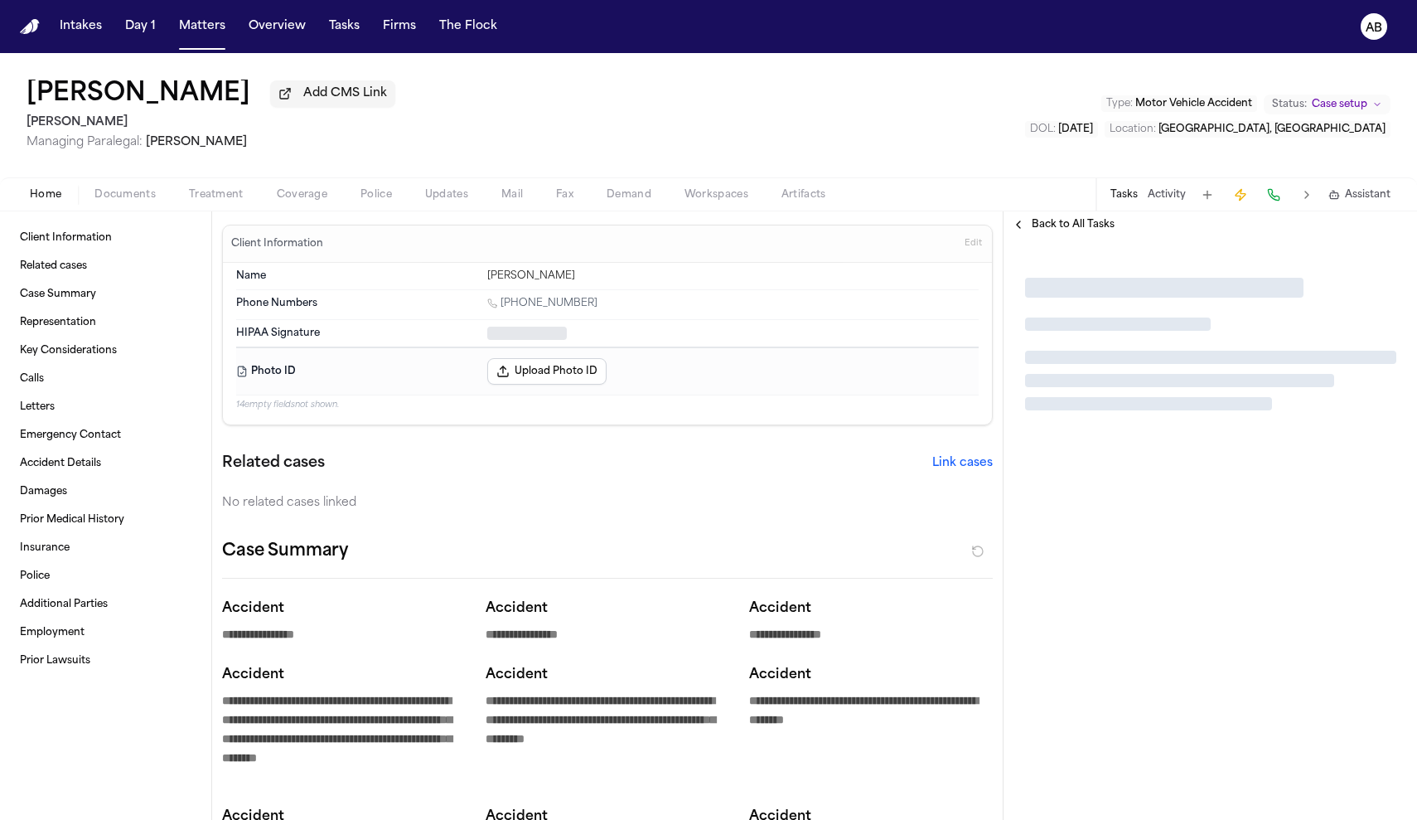
type textarea "*"
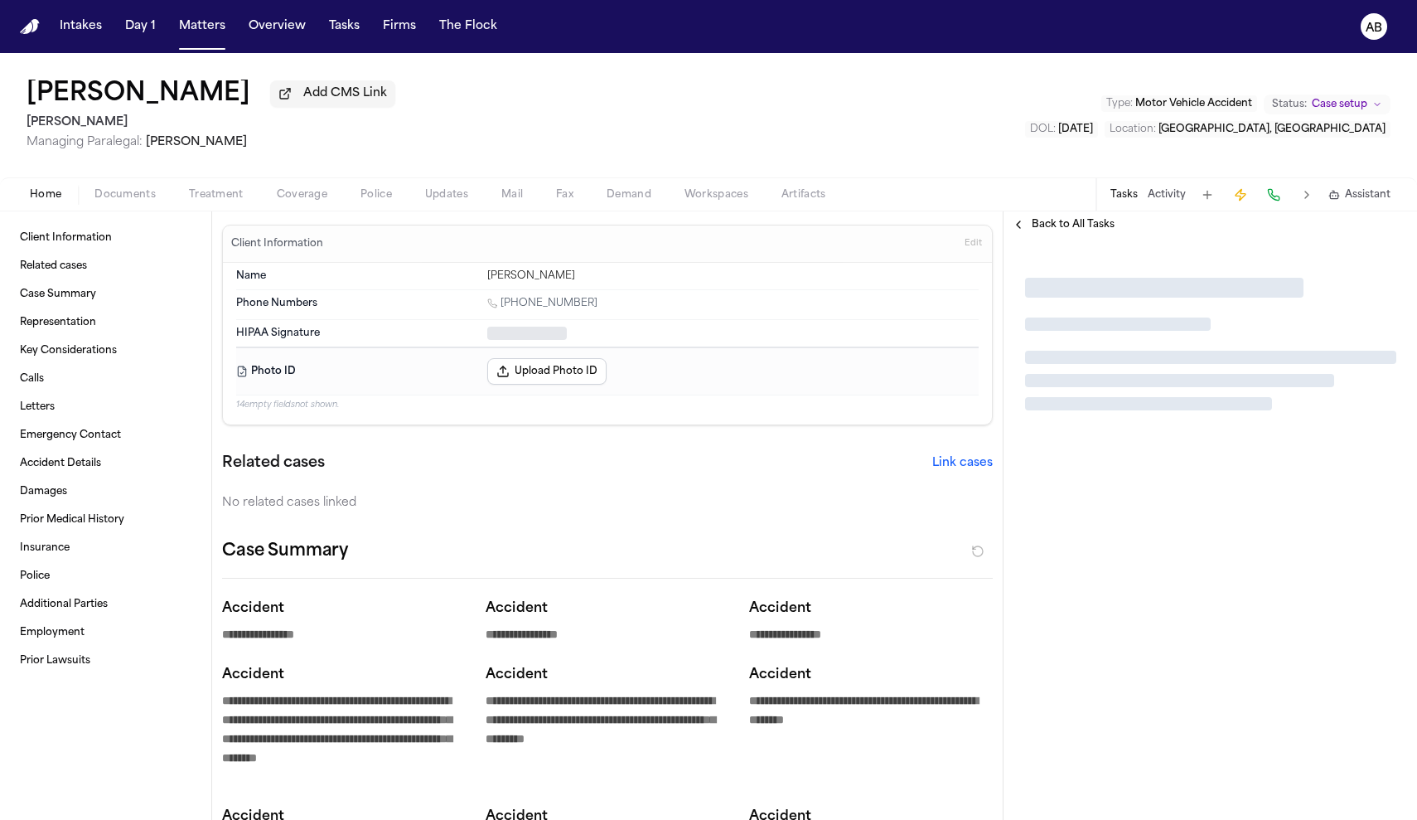
type textarea "*"
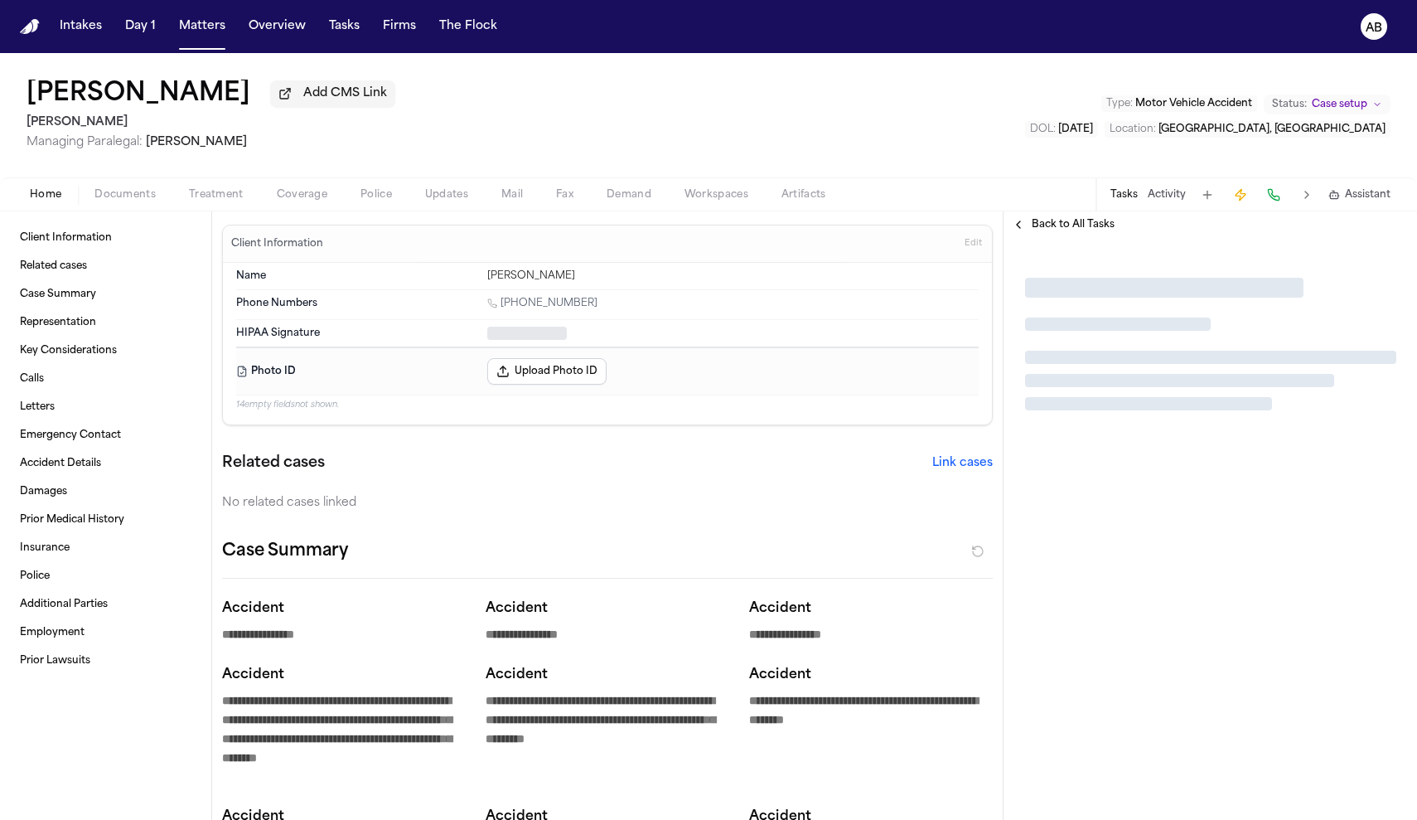
type textarea "*"
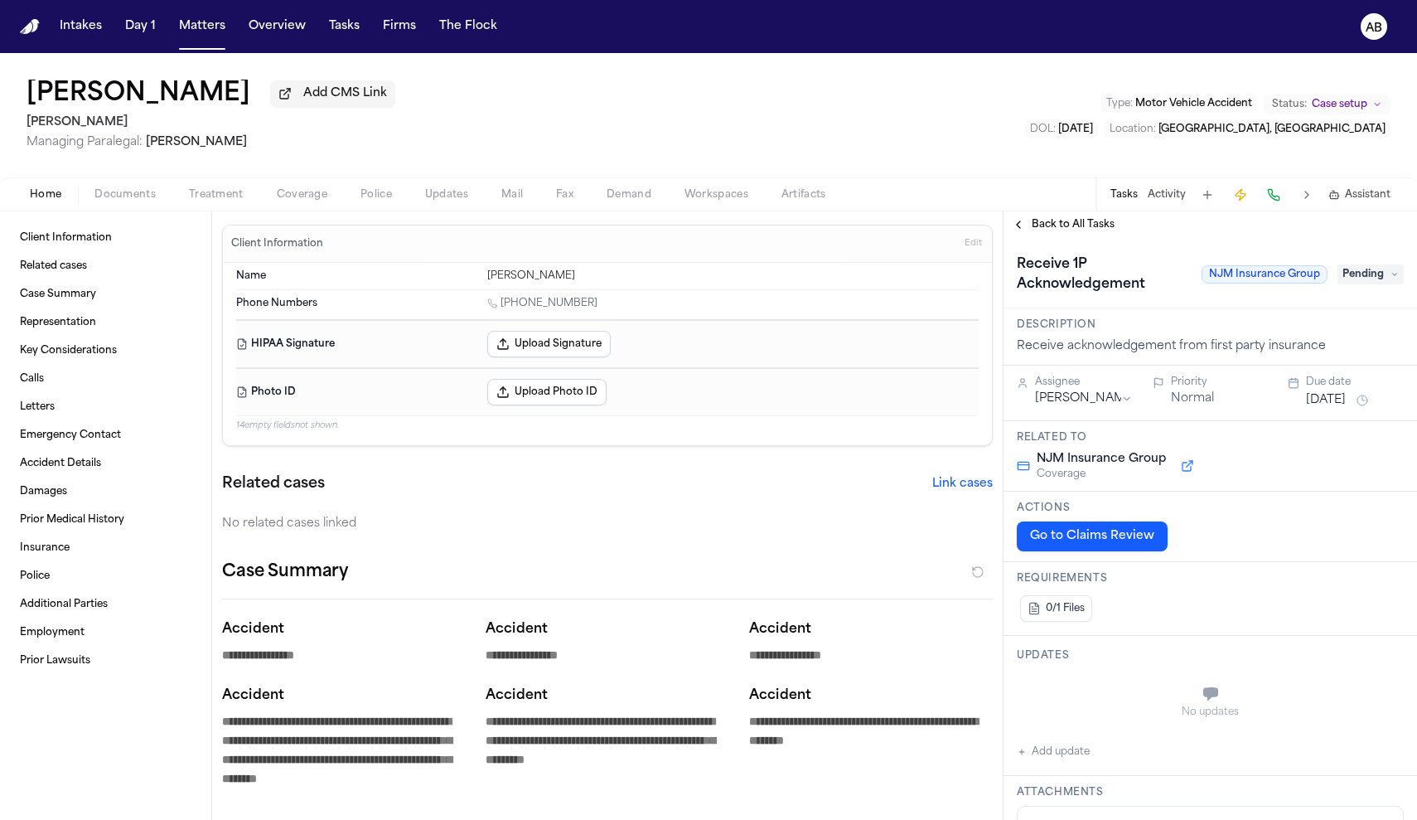
click at [151, 201] on span "Documents" at bounding box center [124, 194] width 61 height 13
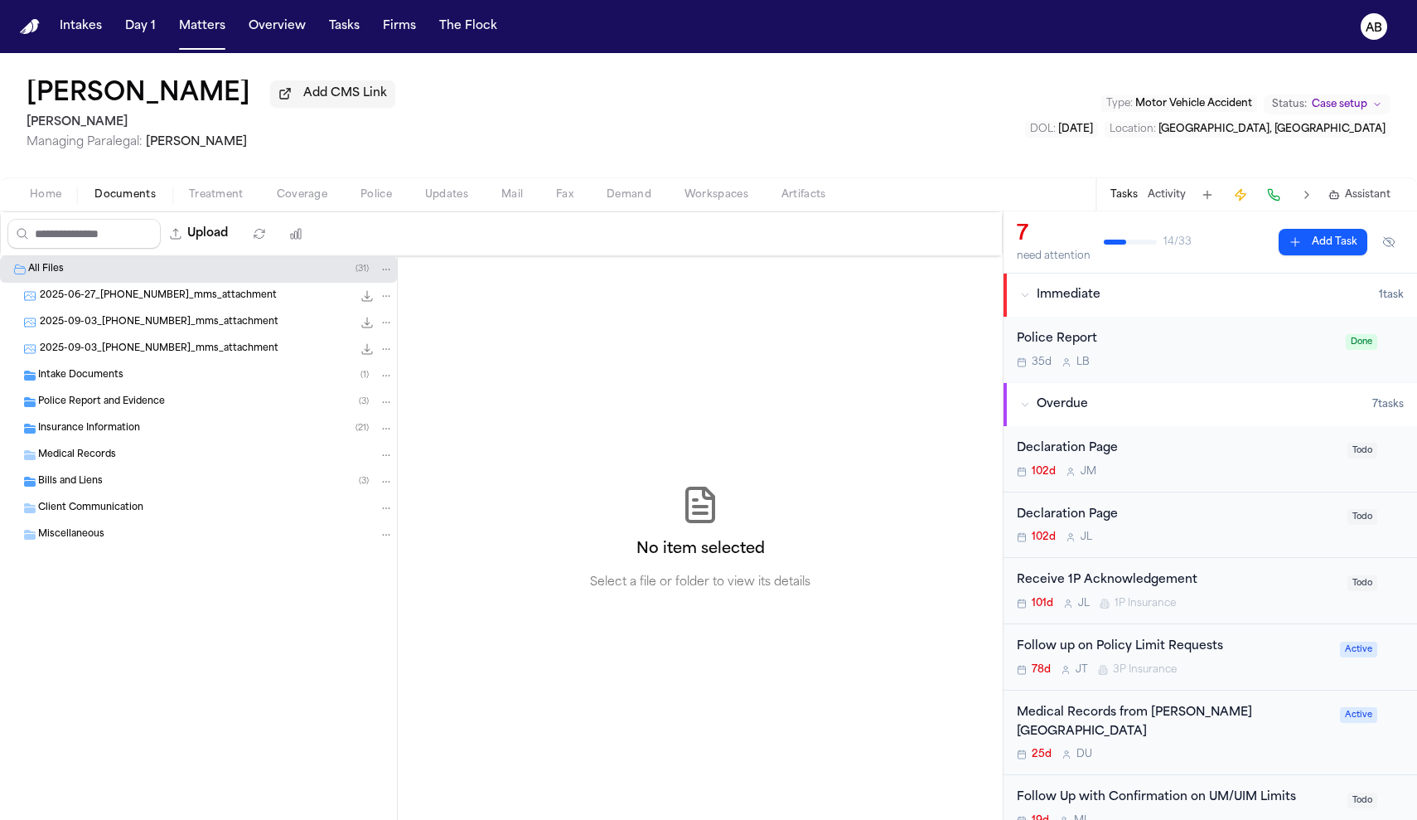
click at [85, 432] on span "Insurance Information" at bounding box center [89, 429] width 102 height 14
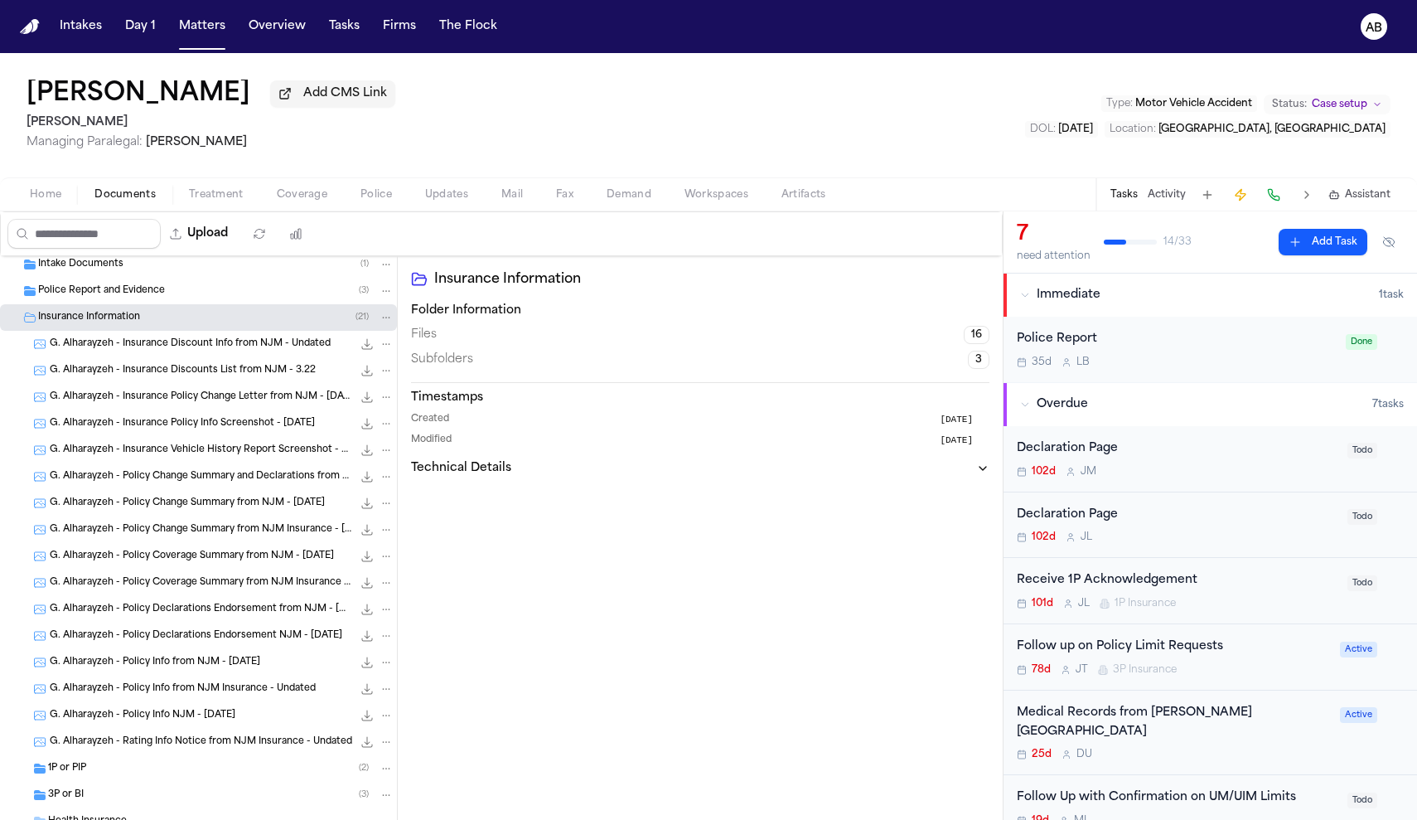
scroll to position [168, 0]
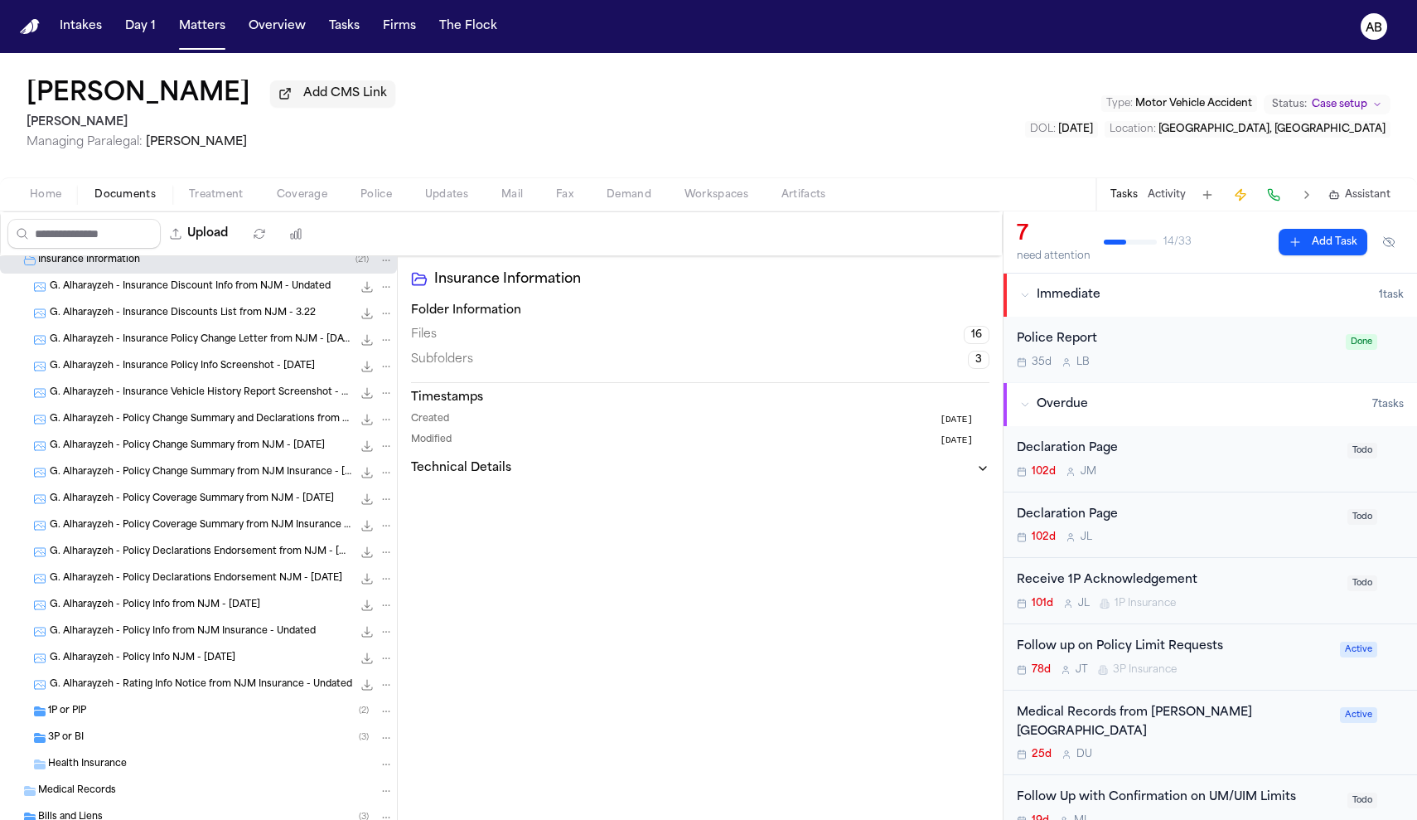
click at [66, 718] on span "1P or PIP" at bounding box center [67, 711] width 38 height 14
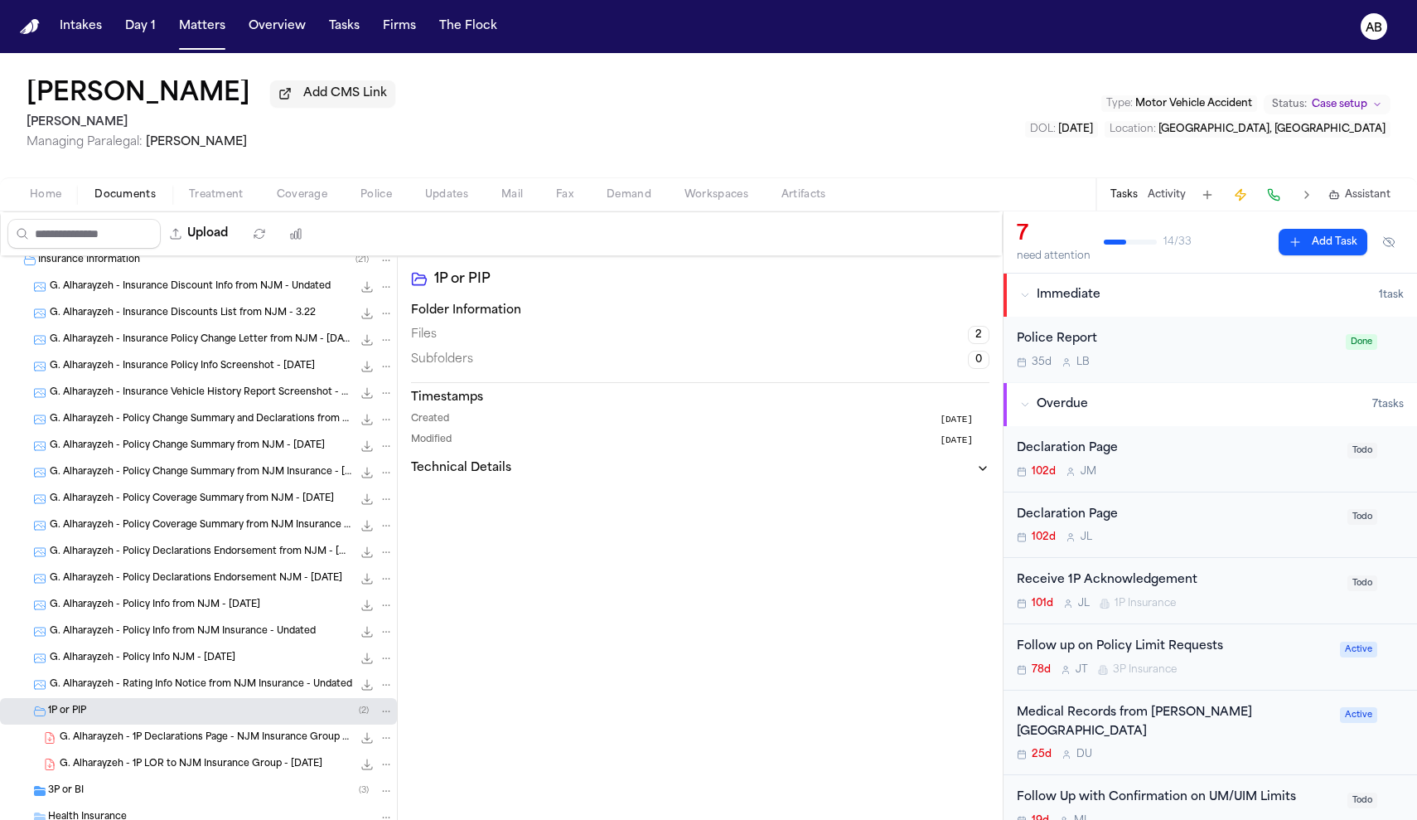
scroll to position [190, 0]
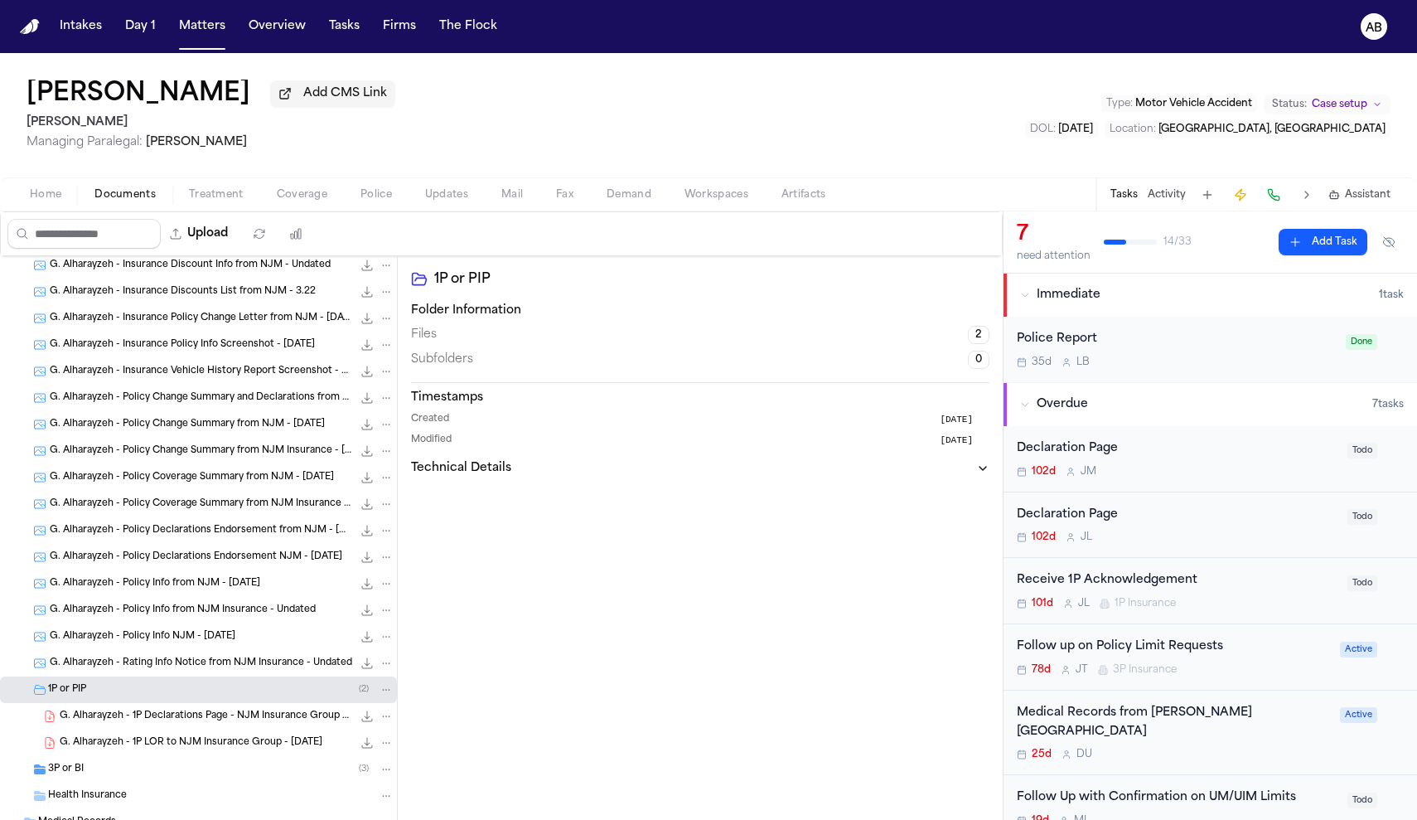
click at [175, 718] on span "G. Alharayzeh - 1P Declarations Page - NJM Insurance Group - [DATE]" at bounding box center [206, 716] width 293 height 14
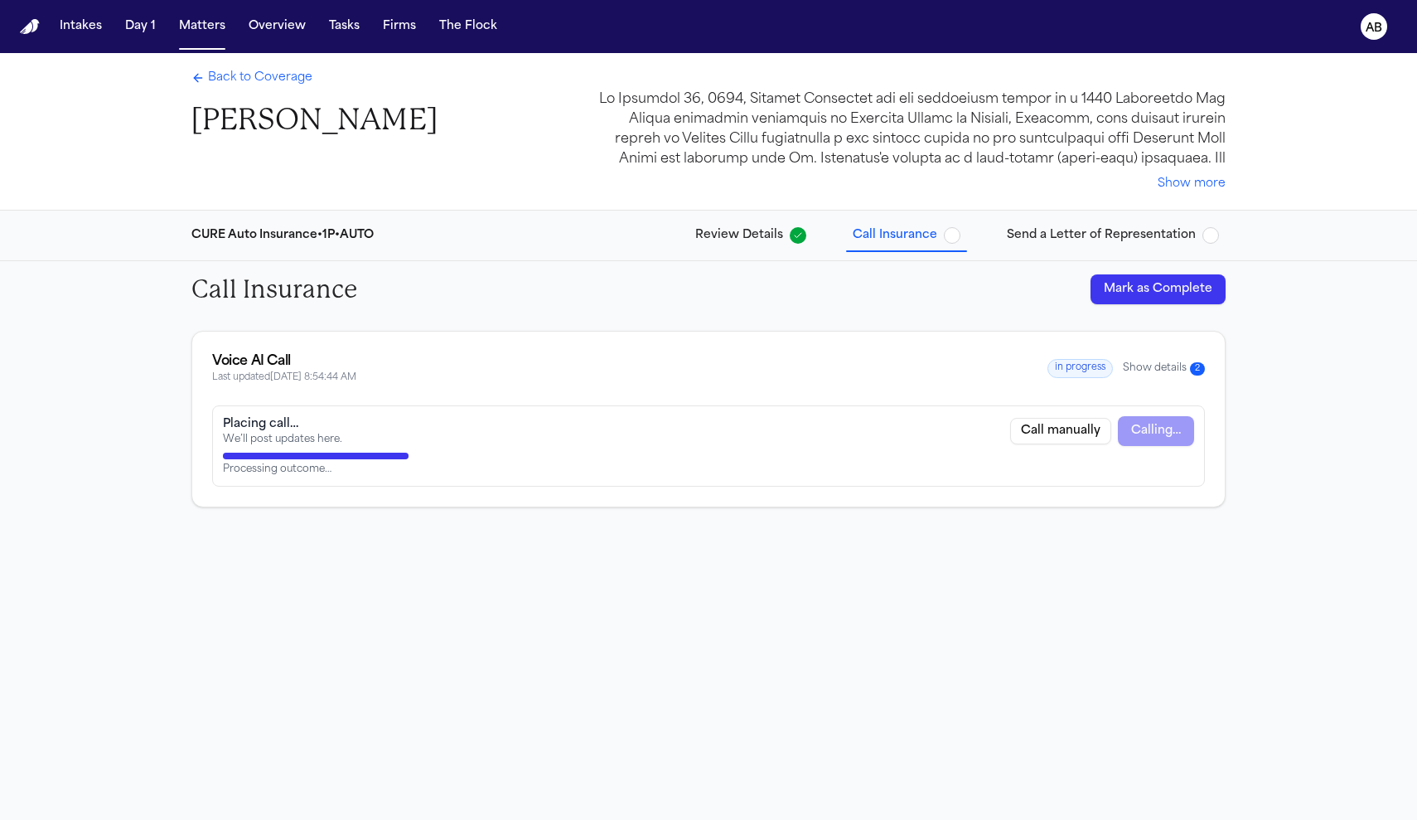
click at [271, 63] on div "Back to Coverage [PERSON_NAME] Show more" at bounding box center [708, 131] width 1061 height 157
click at [262, 76] on span "Back to Coverage" at bounding box center [260, 78] width 104 height 17
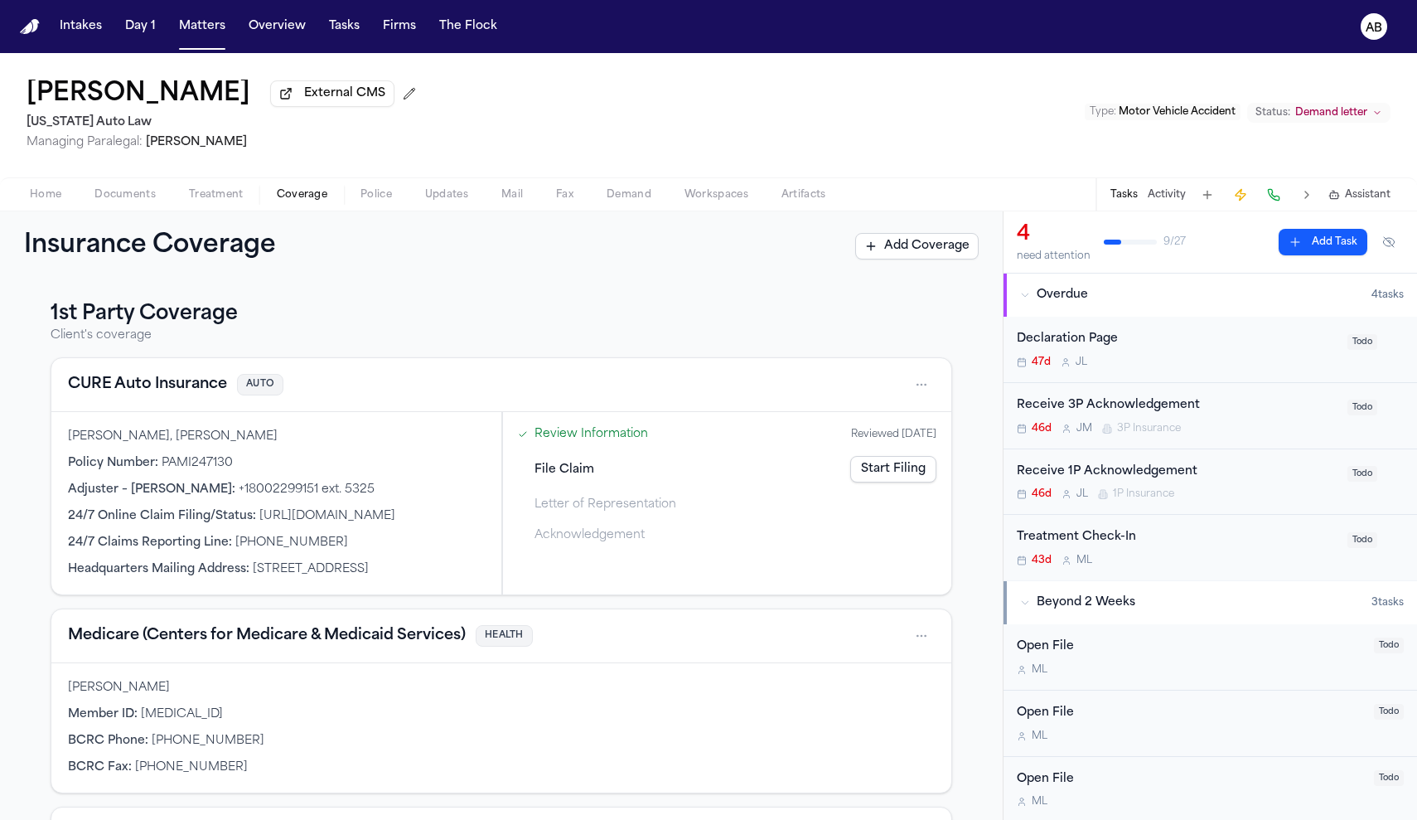
click at [316, 457] on div "[PERSON_NAME], [PERSON_NAME] Policy Number : PAMI247130 Adjuster – [PERSON_NAME…" at bounding box center [276, 503] width 450 height 182
click at [341, 495] on span "+18002299151 ext. 5325" at bounding box center [307, 489] width 136 height 12
click at [146, 200] on span "Documents" at bounding box center [124, 194] width 61 height 13
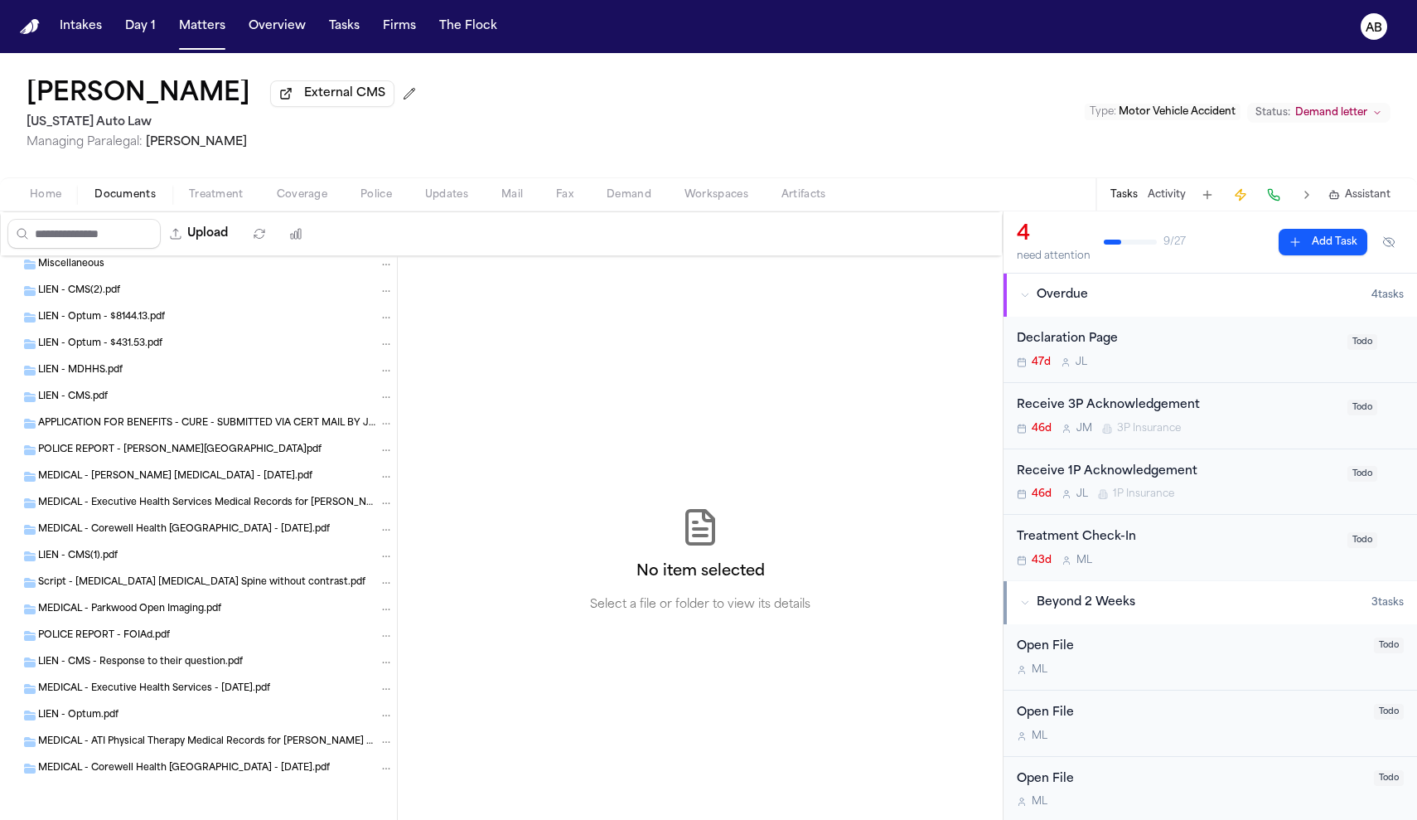
scroll to position [223, 0]
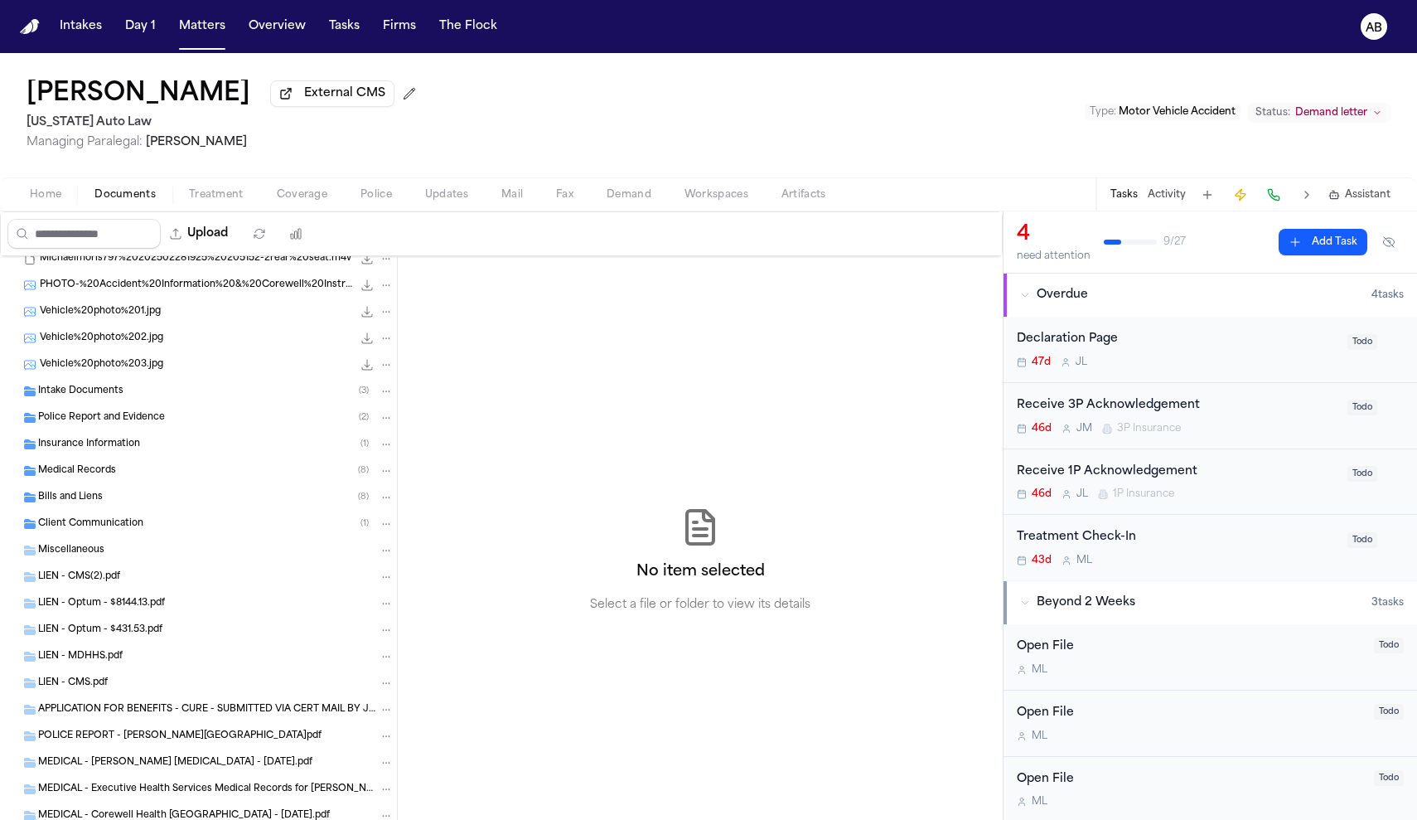
click at [104, 443] on span "Insurance Information" at bounding box center [89, 445] width 102 height 14
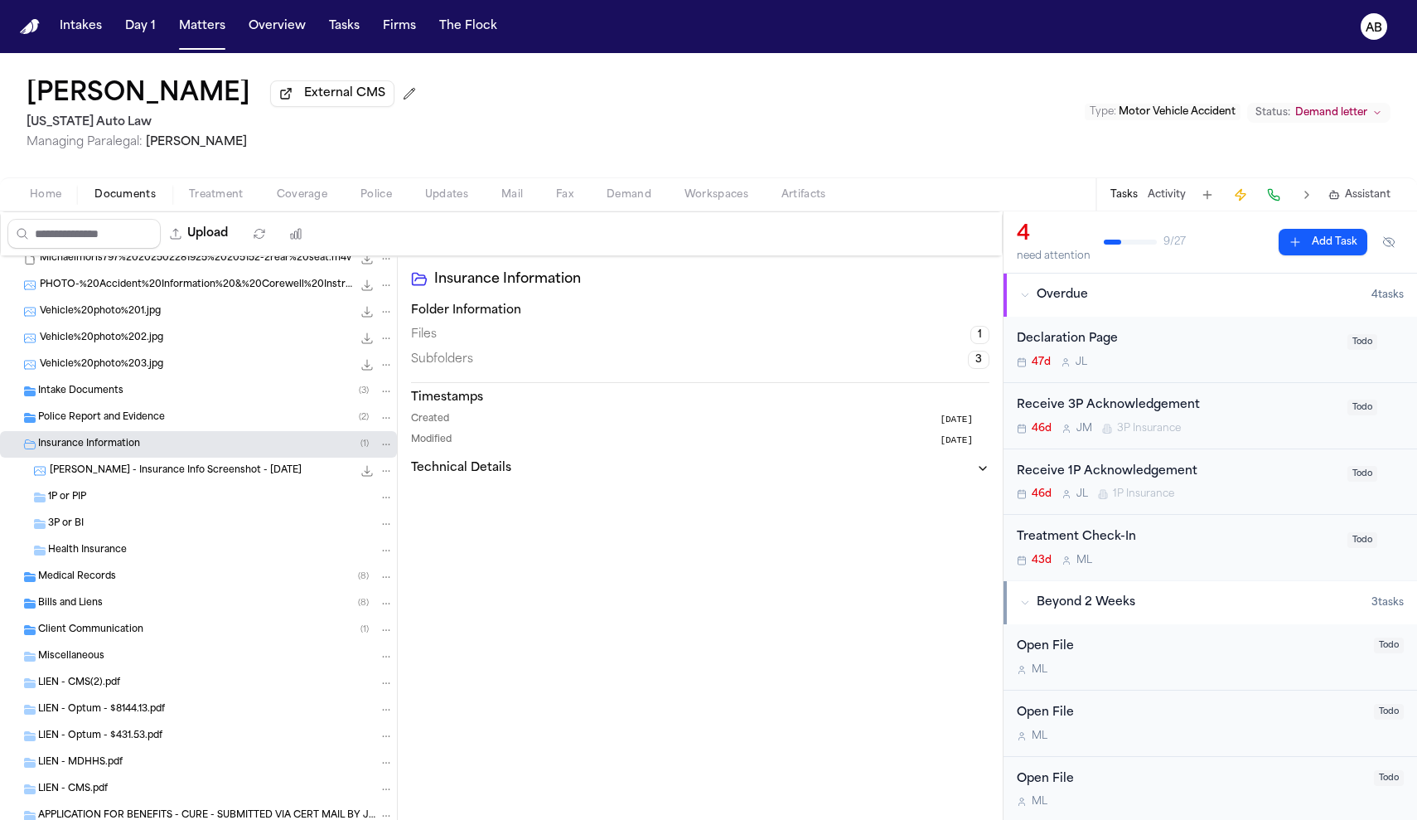
click at [101, 473] on span "[PERSON_NAME] - Insurance Info Screenshot - [DATE]" at bounding box center [176, 471] width 252 height 14
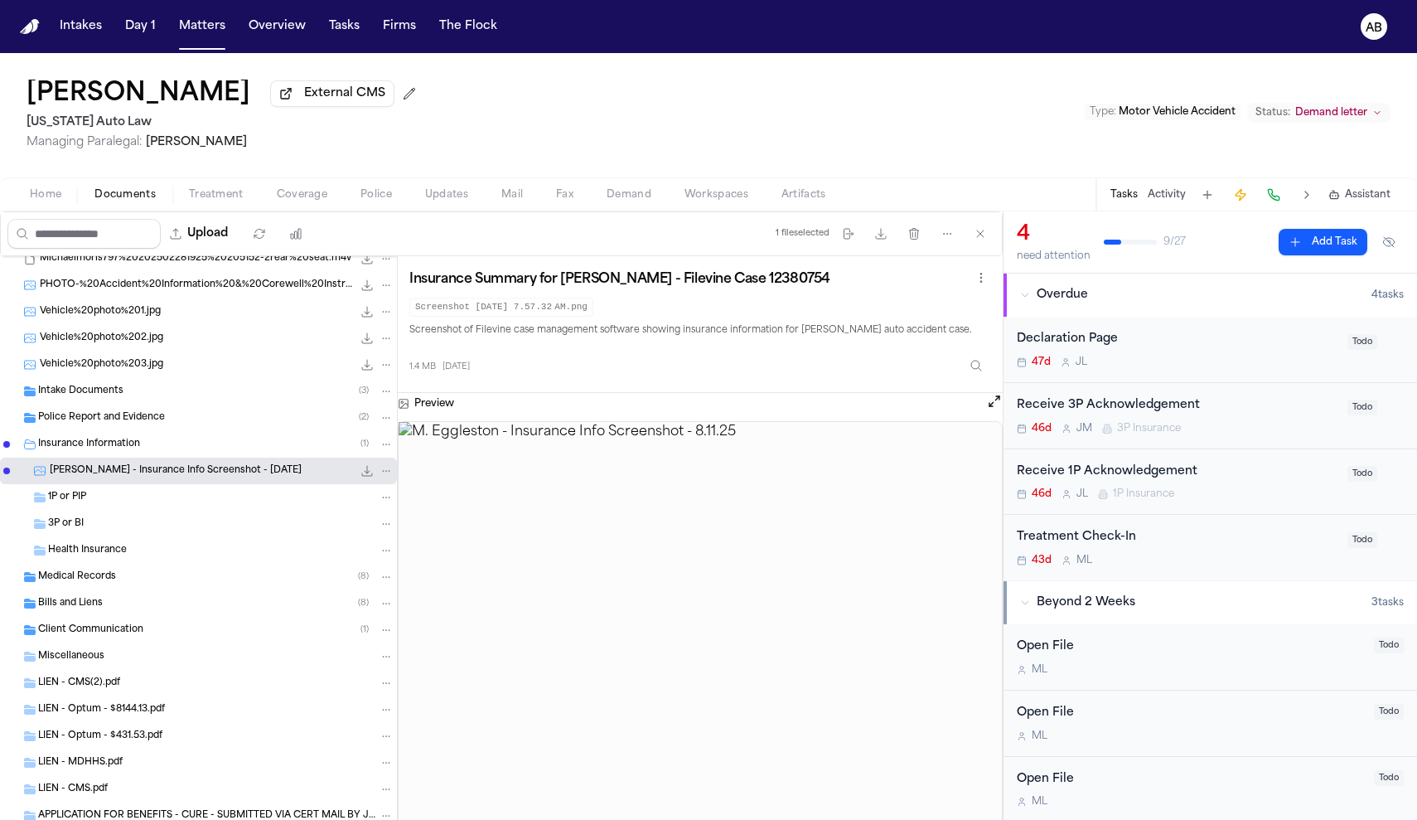
click at [549, 551] on img at bounding box center [700, 643] width 603 height 442
click at [548, 588] on img at bounding box center [700, 643] width 603 height 442
click at [403, 408] on icon at bounding box center [404, 406] width 7 height 5
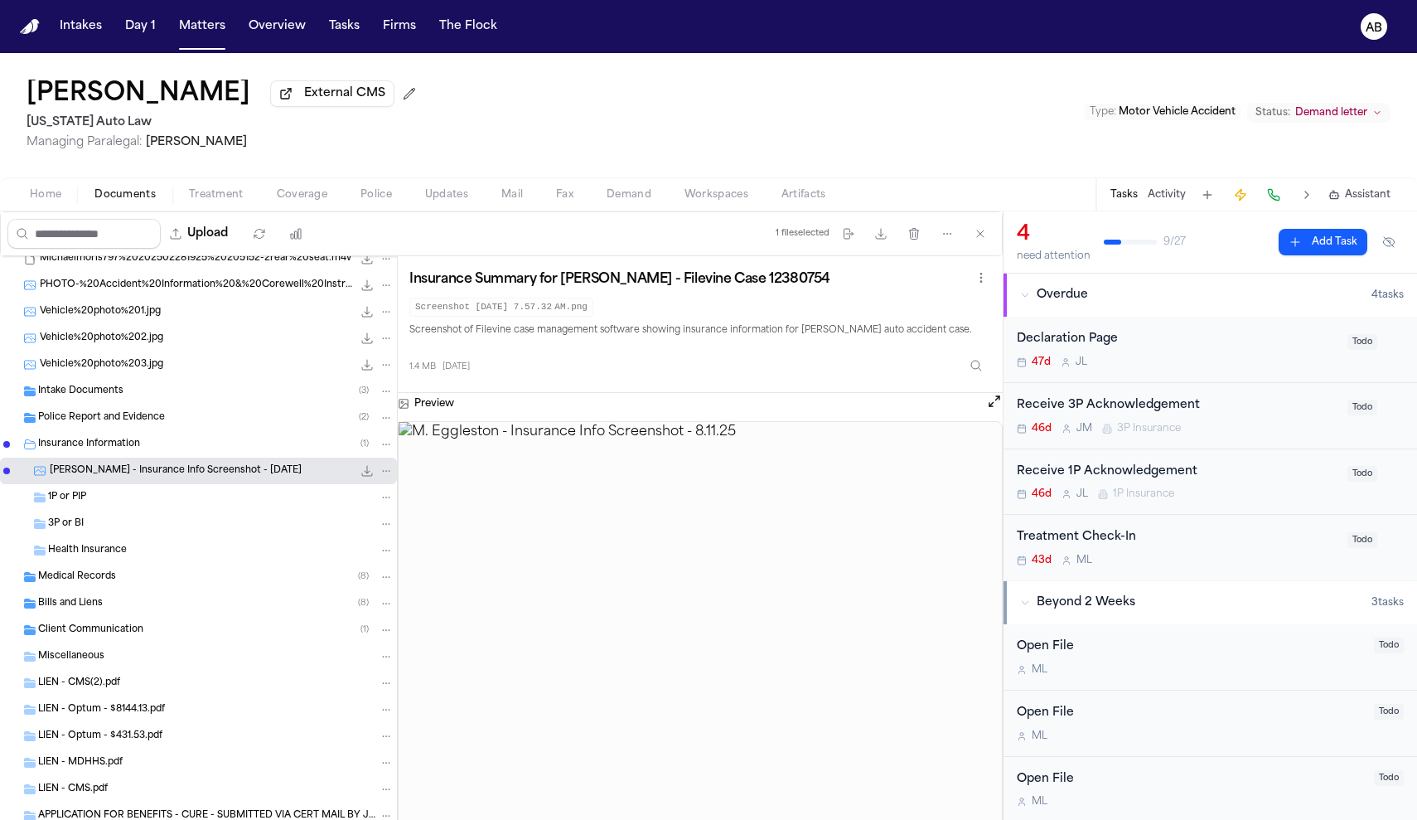
click at [980, 548] on img at bounding box center [700, 643] width 603 height 442
click at [265, 477] on span "[PERSON_NAME] - Insurance Info Screenshot - [DATE]" at bounding box center [176, 471] width 252 height 14
click at [361, 478] on button "File: M. Eggleston - Insurance Info Screenshot - 8.11.25" at bounding box center [367, 470] width 17 height 17
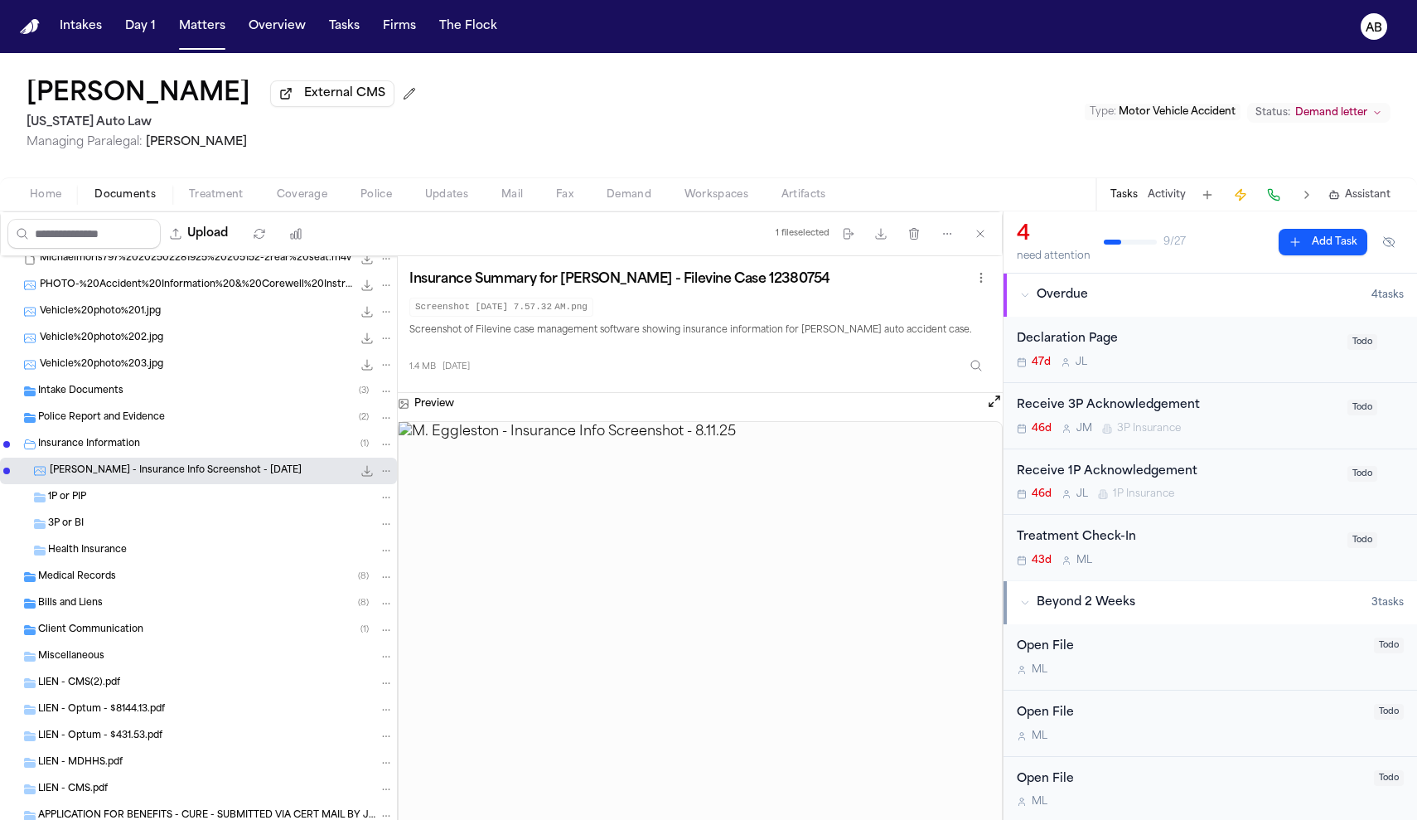
click at [288, 199] on span "Coverage" at bounding box center [302, 194] width 51 height 13
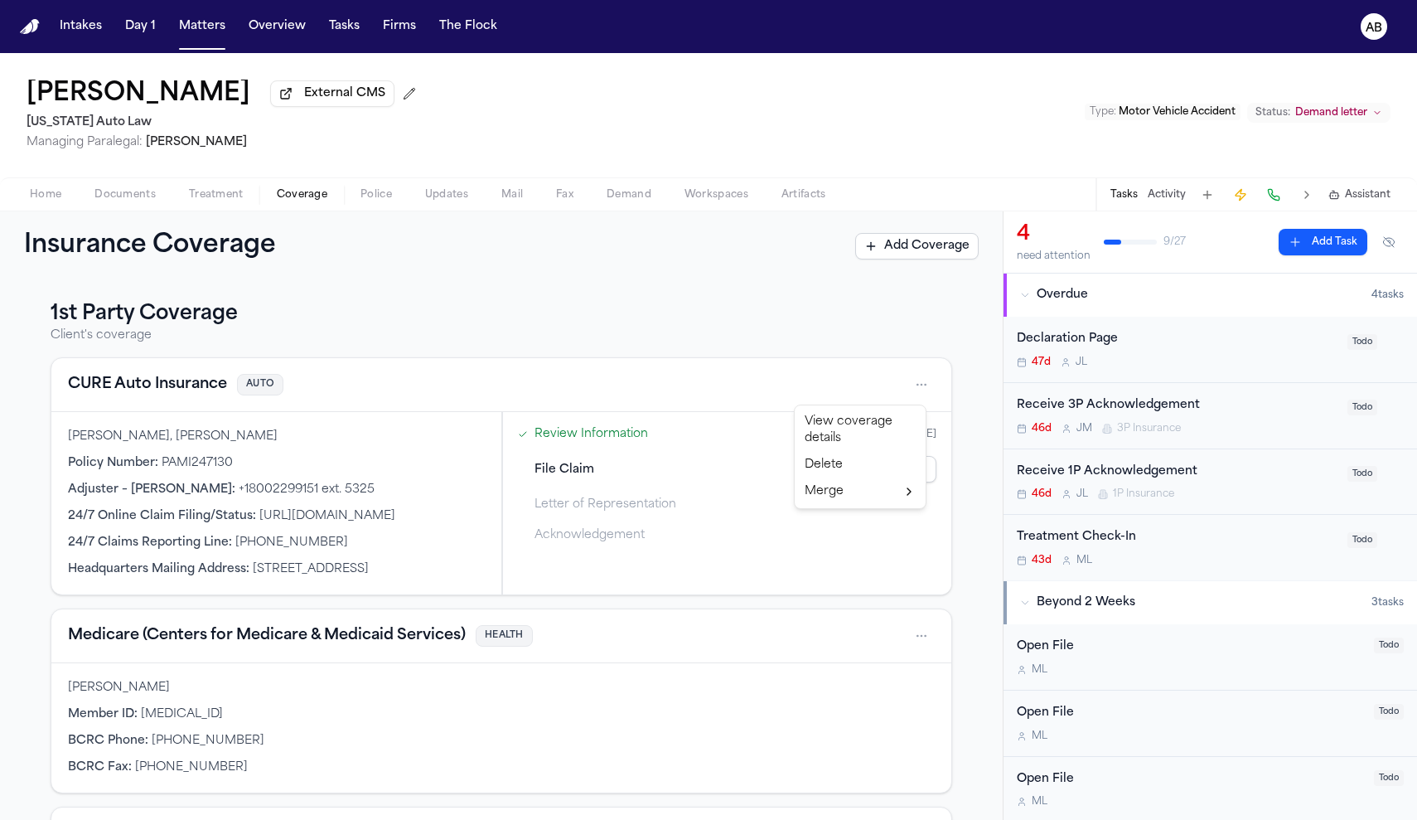
click at [915, 387] on html "Intakes Day 1 Matters Overview Tasks Firms The Flock AB [PERSON_NAME] External …" at bounding box center [708, 410] width 1417 height 820
click at [847, 433] on div "View coverage details" at bounding box center [860, 430] width 124 height 43
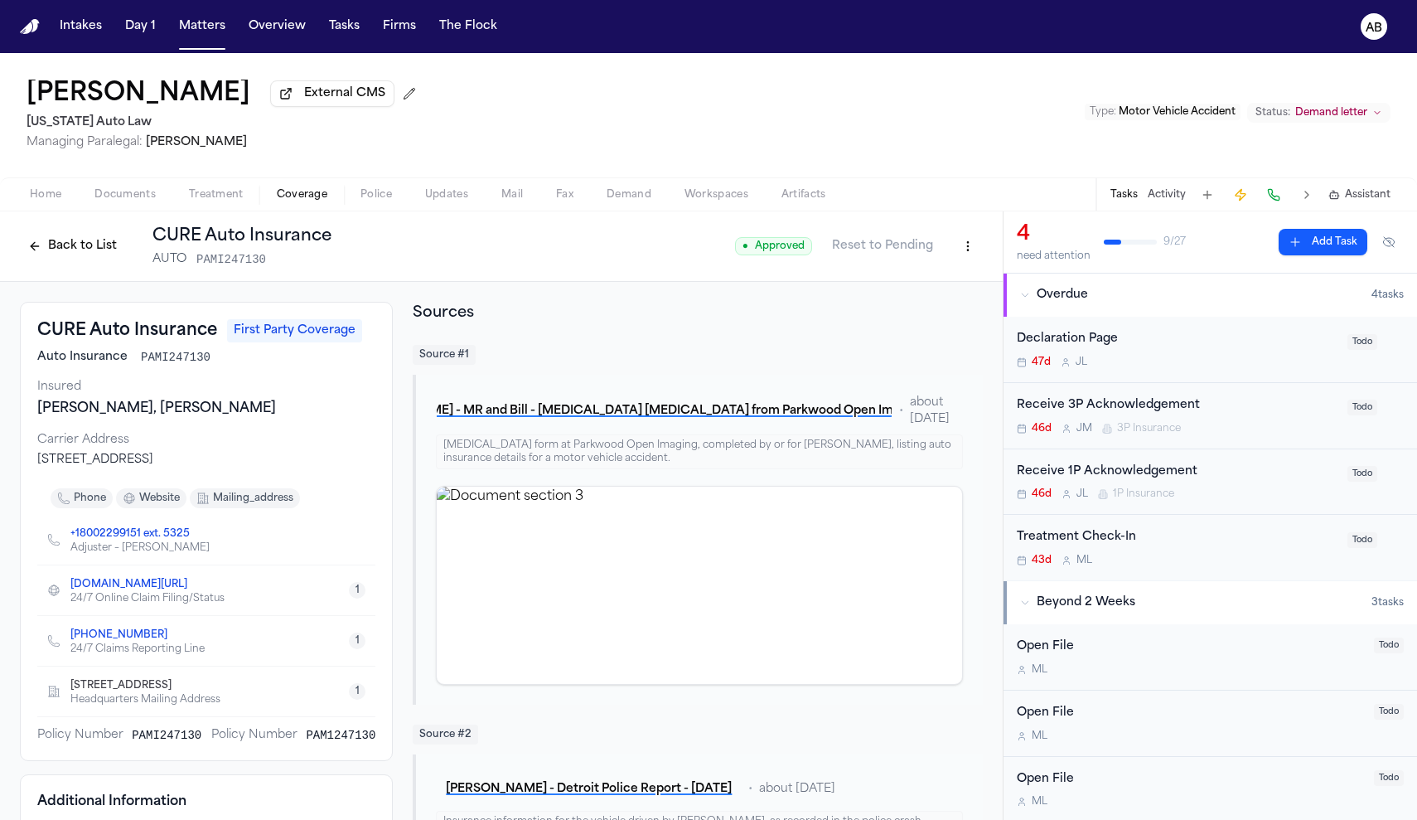
click at [100, 250] on button "Back to List" at bounding box center [72, 246] width 105 height 27
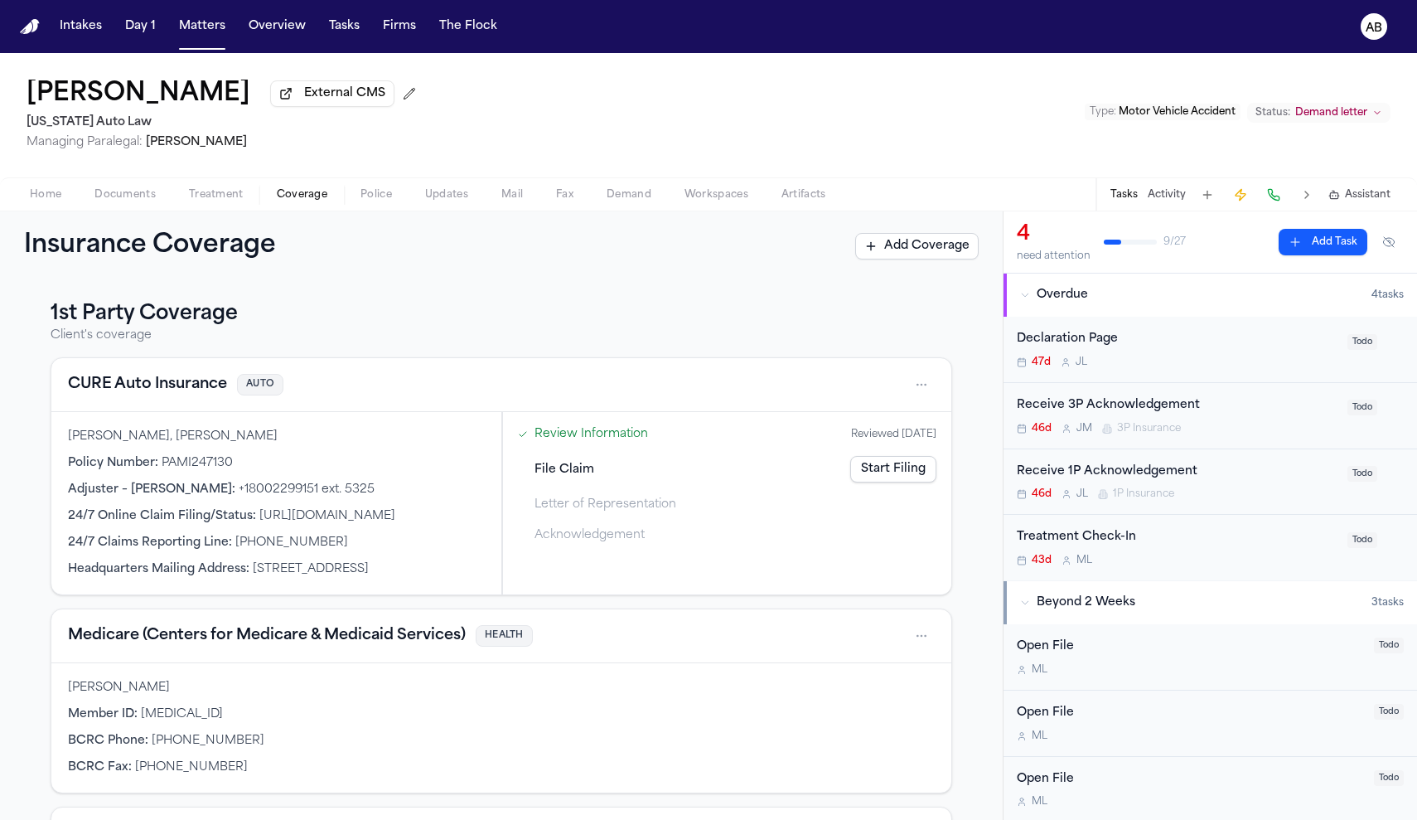
click at [901, 481] on link "Start Filing" at bounding box center [893, 469] width 86 height 27
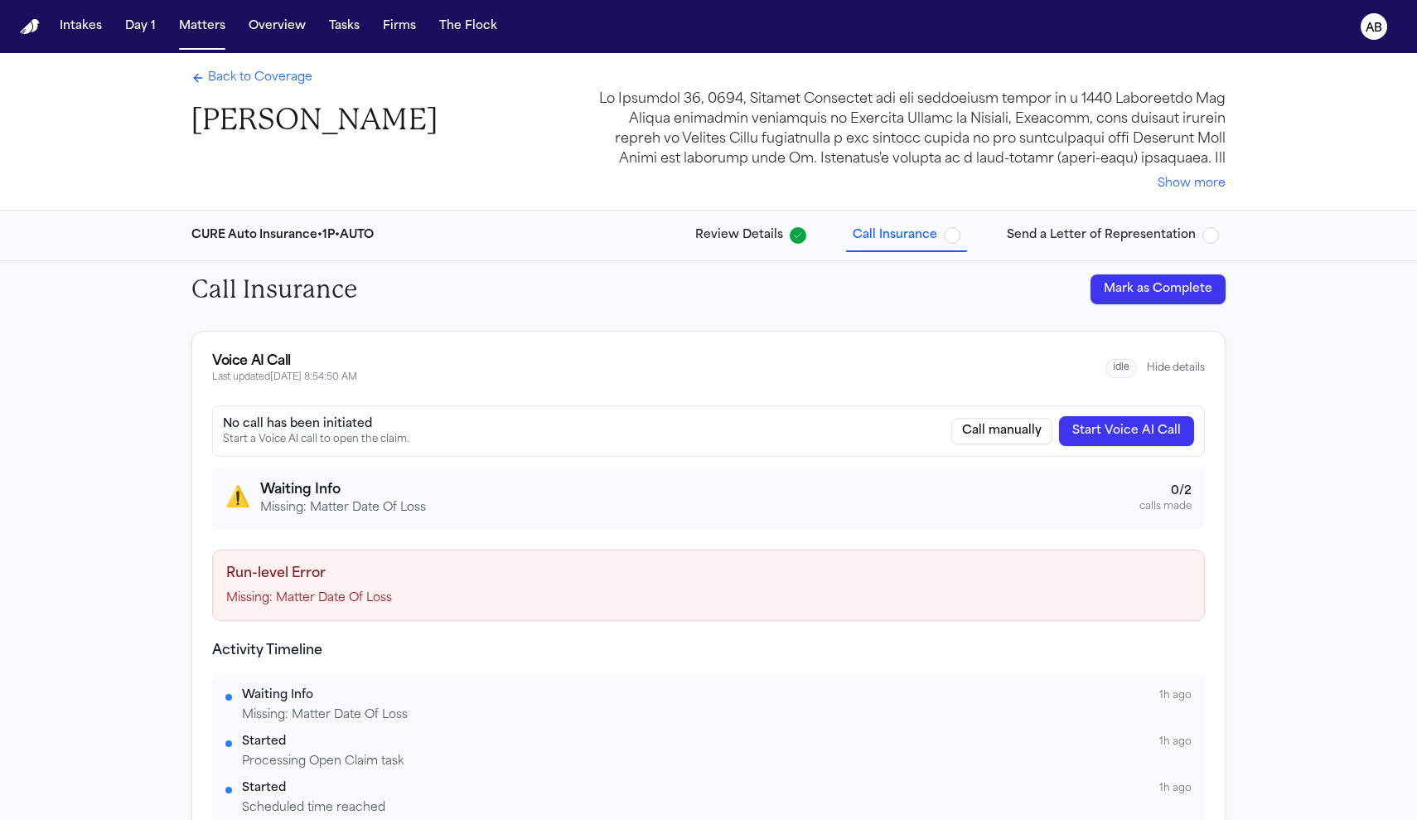
click at [790, 573] on h4 "Run-level Error" at bounding box center [708, 574] width 965 height 20
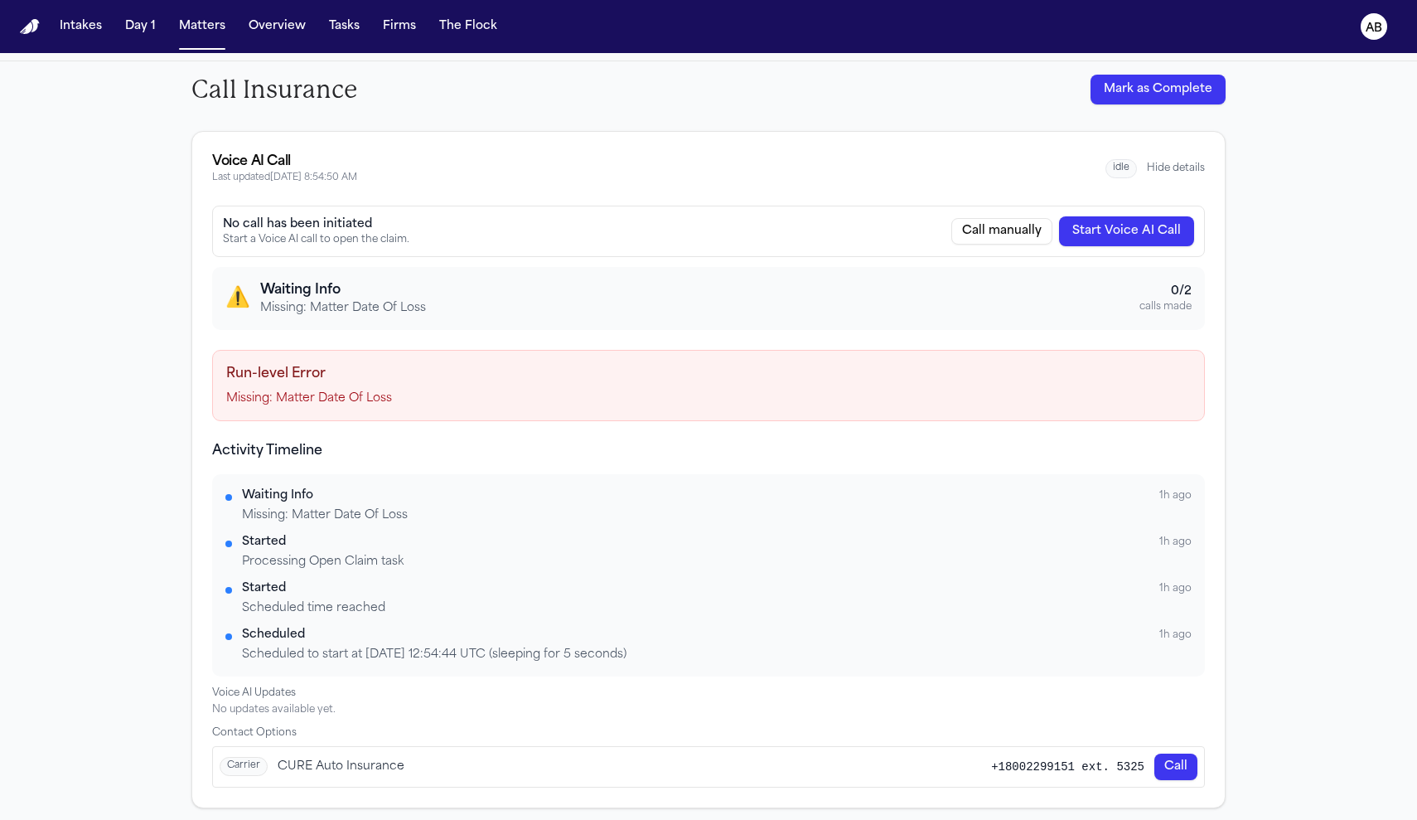
click at [1173, 495] on span "1h ago" at bounding box center [1175, 495] width 32 height 13
click at [356, 515] on div "Missing: Matter Date Of Loss" at bounding box center [717, 515] width 950 height 17
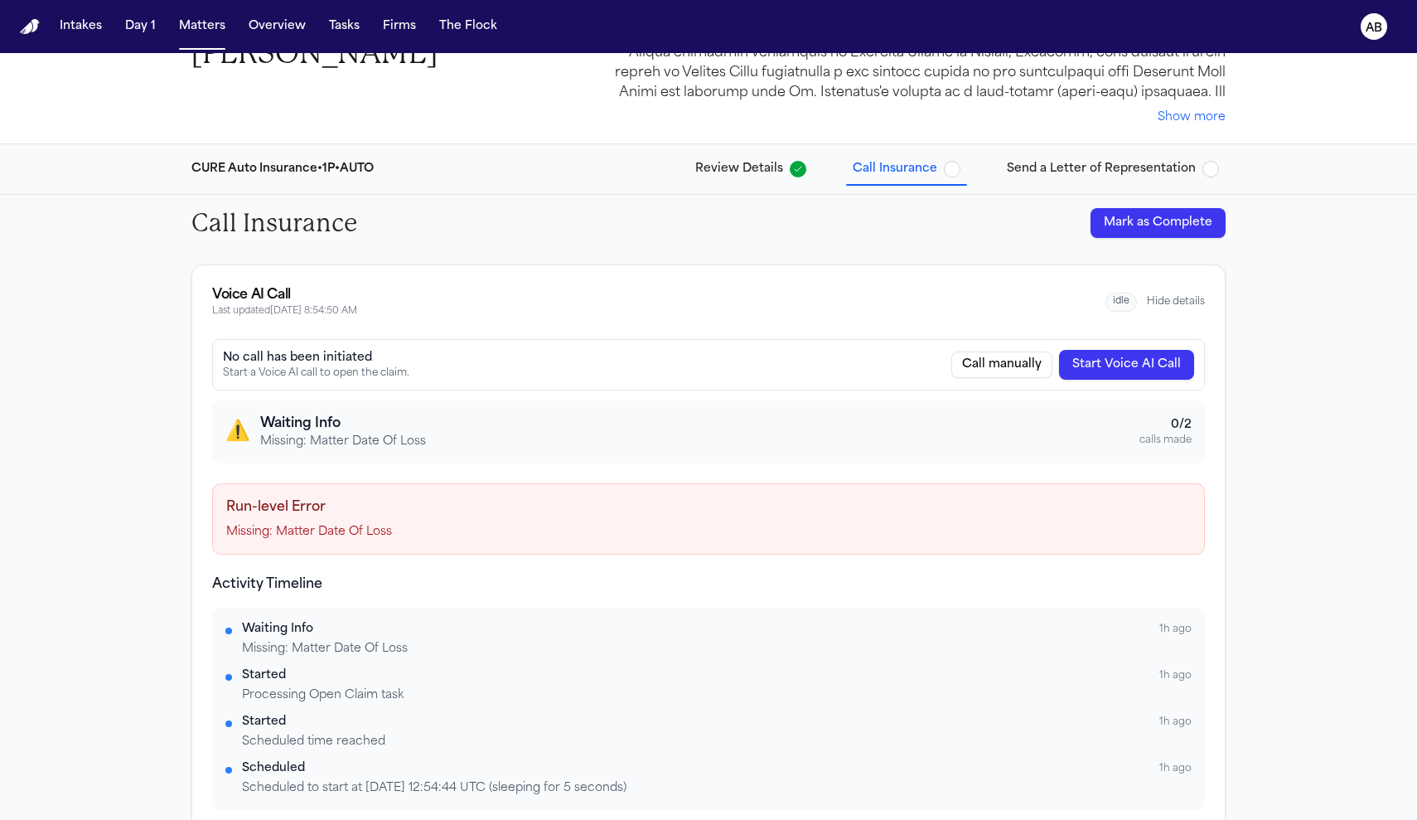
scroll to position [0, 0]
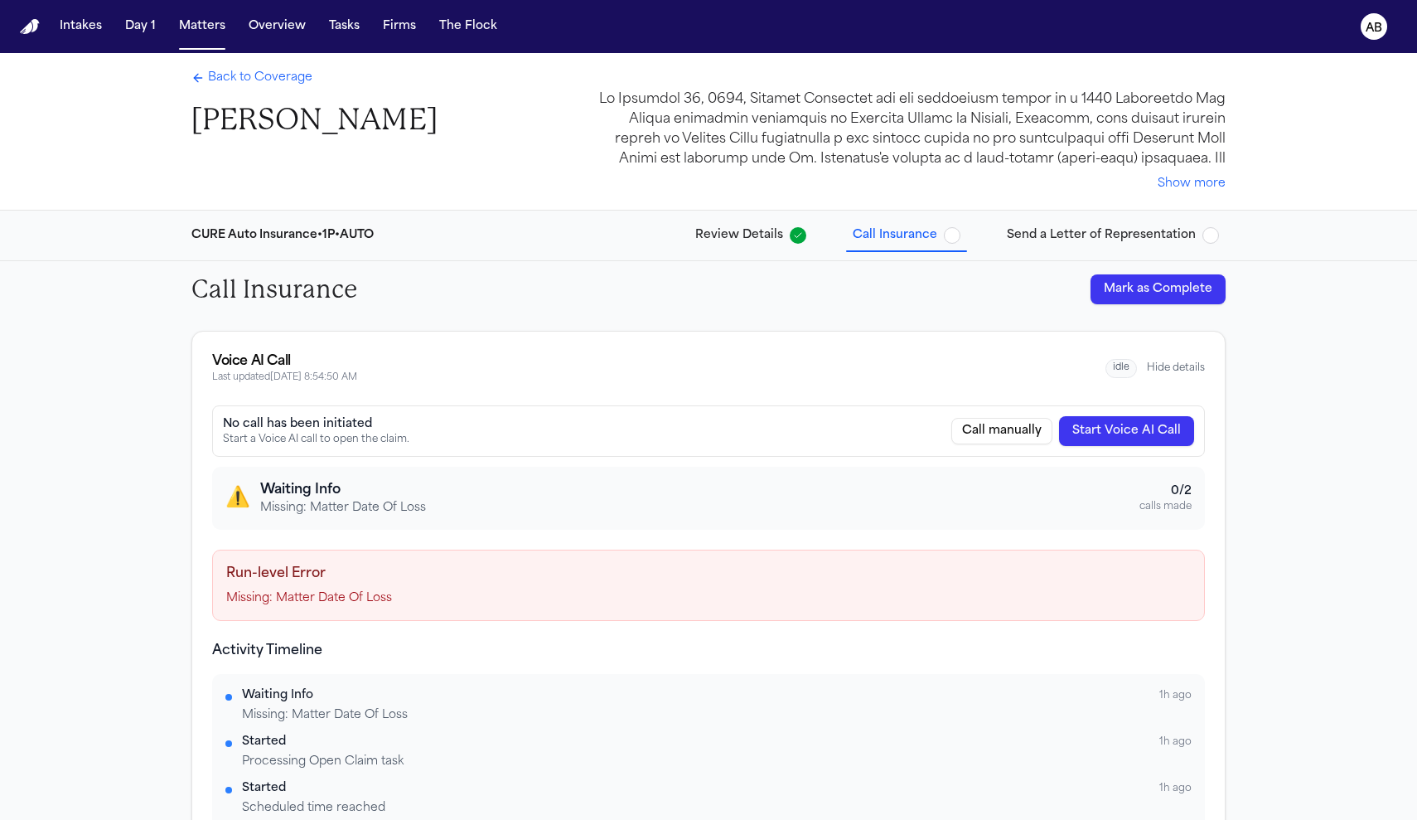
click at [295, 85] on span "Back to Coverage" at bounding box center [260, 78] width 104 height 17
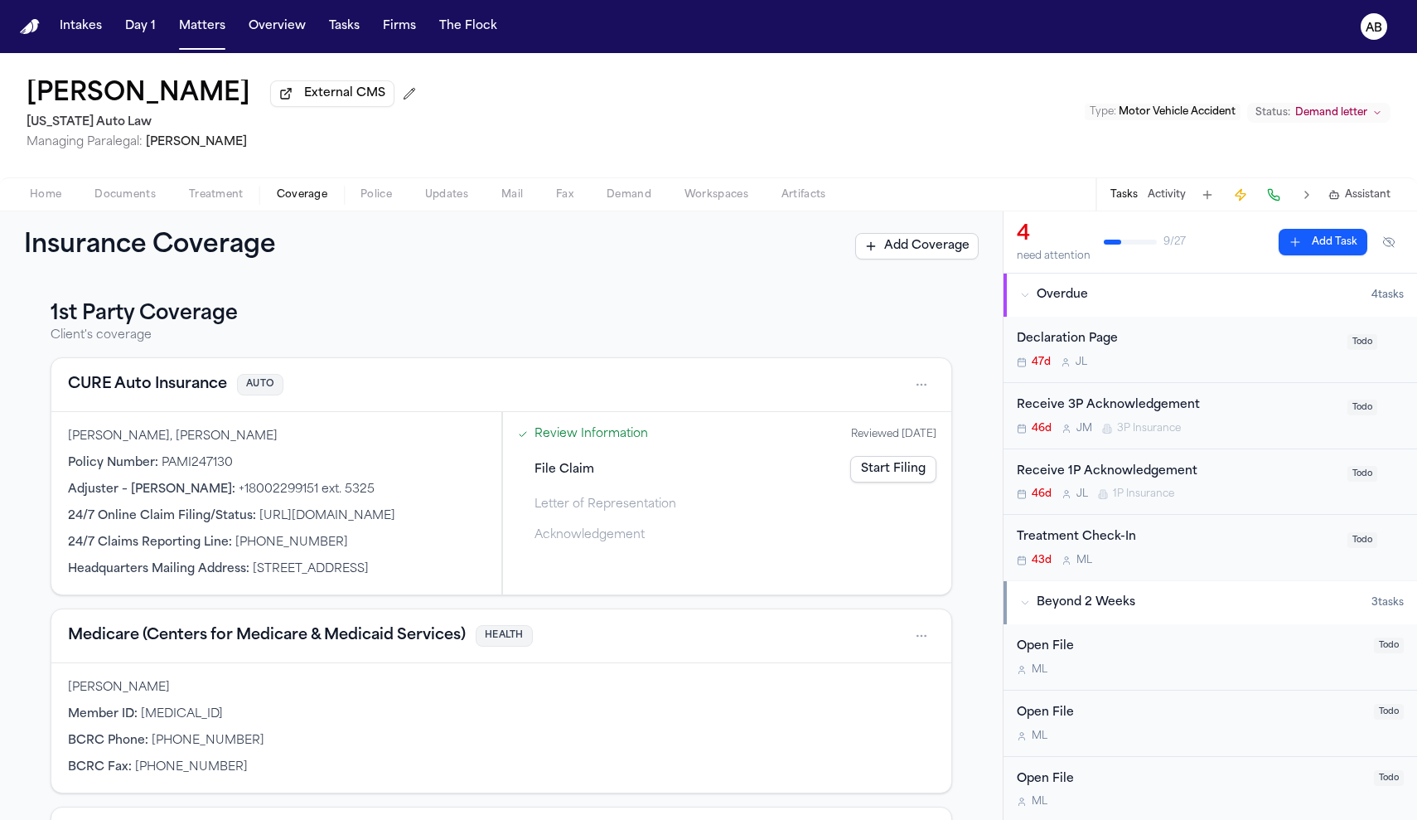
click at [64, 196] on button "Home" at bounding box center [45, 195] width 65 height 20
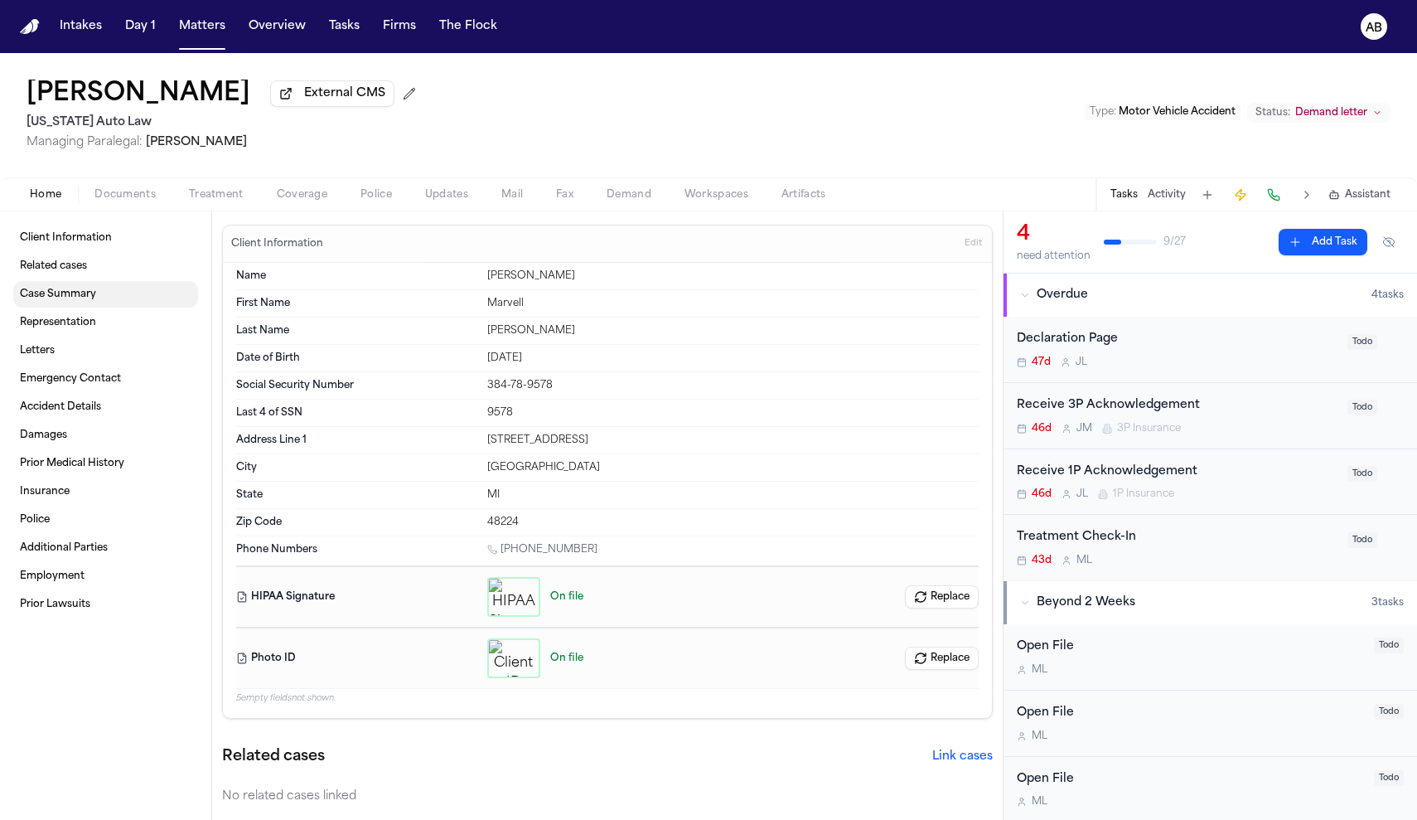
click at [89, 307] on link "Case Summary" at bounding box center [105, 294] width 185 height 27
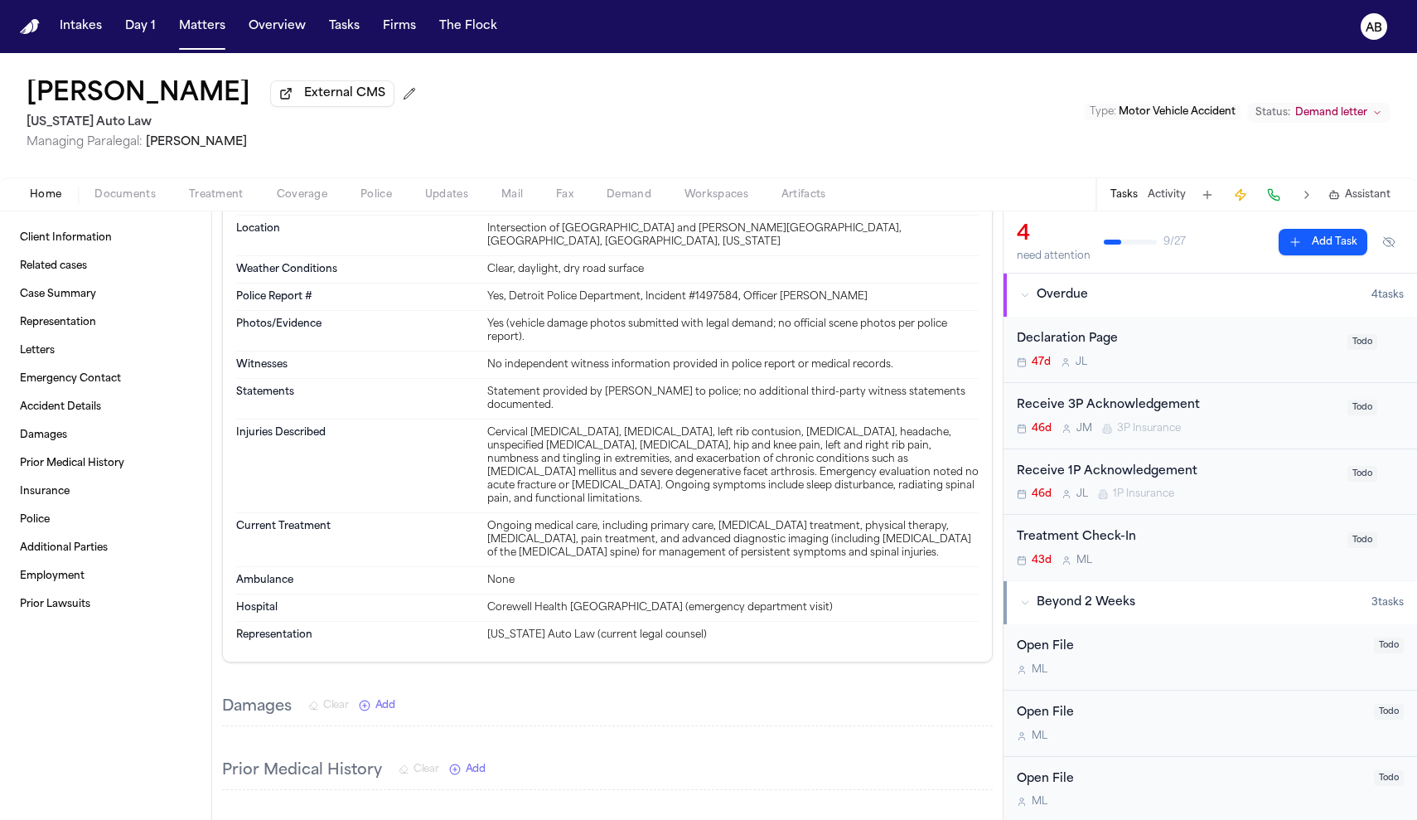
scroll to position [767, 0]
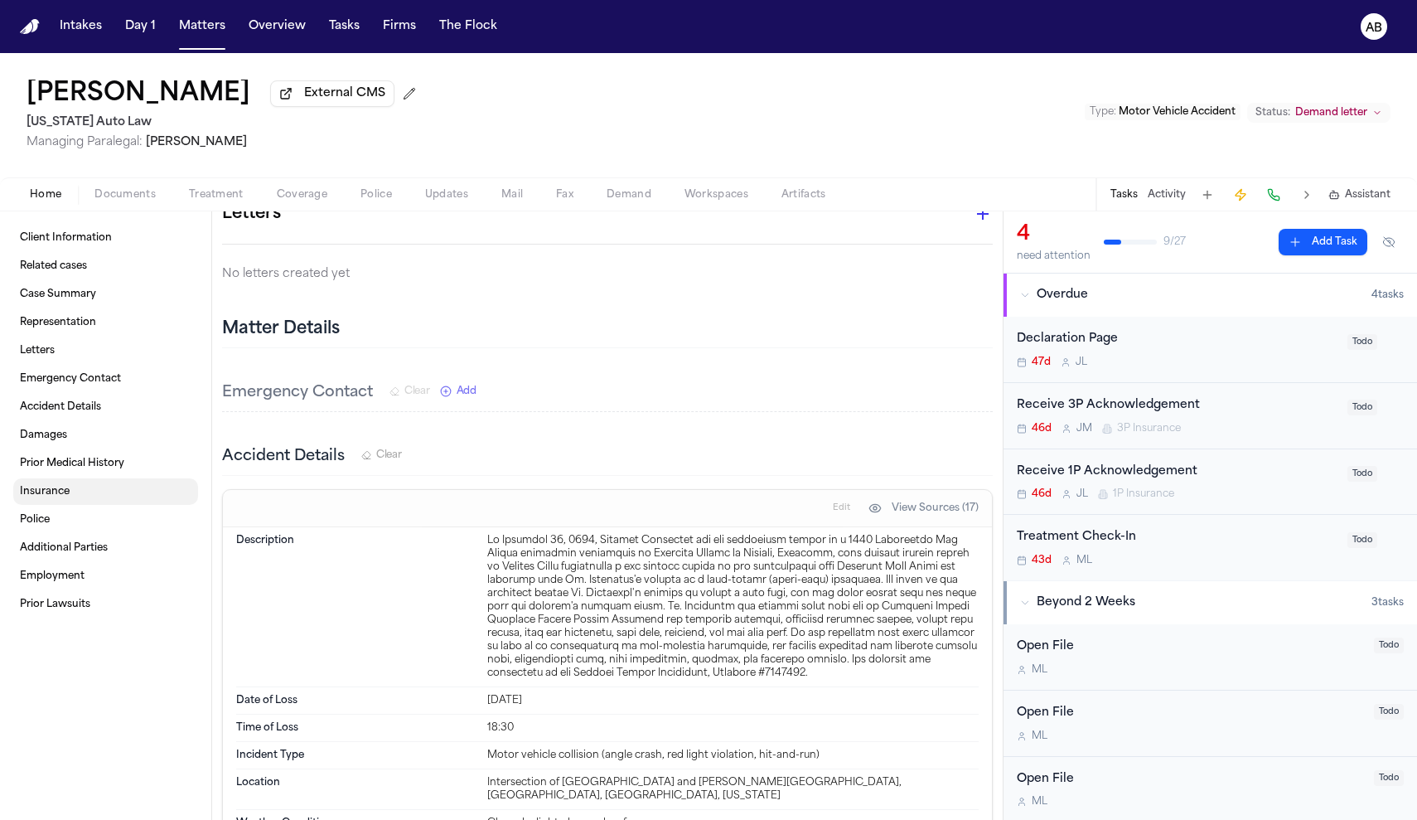
click at [28, 496] on span "Insurance" at bounding box center [45, 491] width 50 height 13
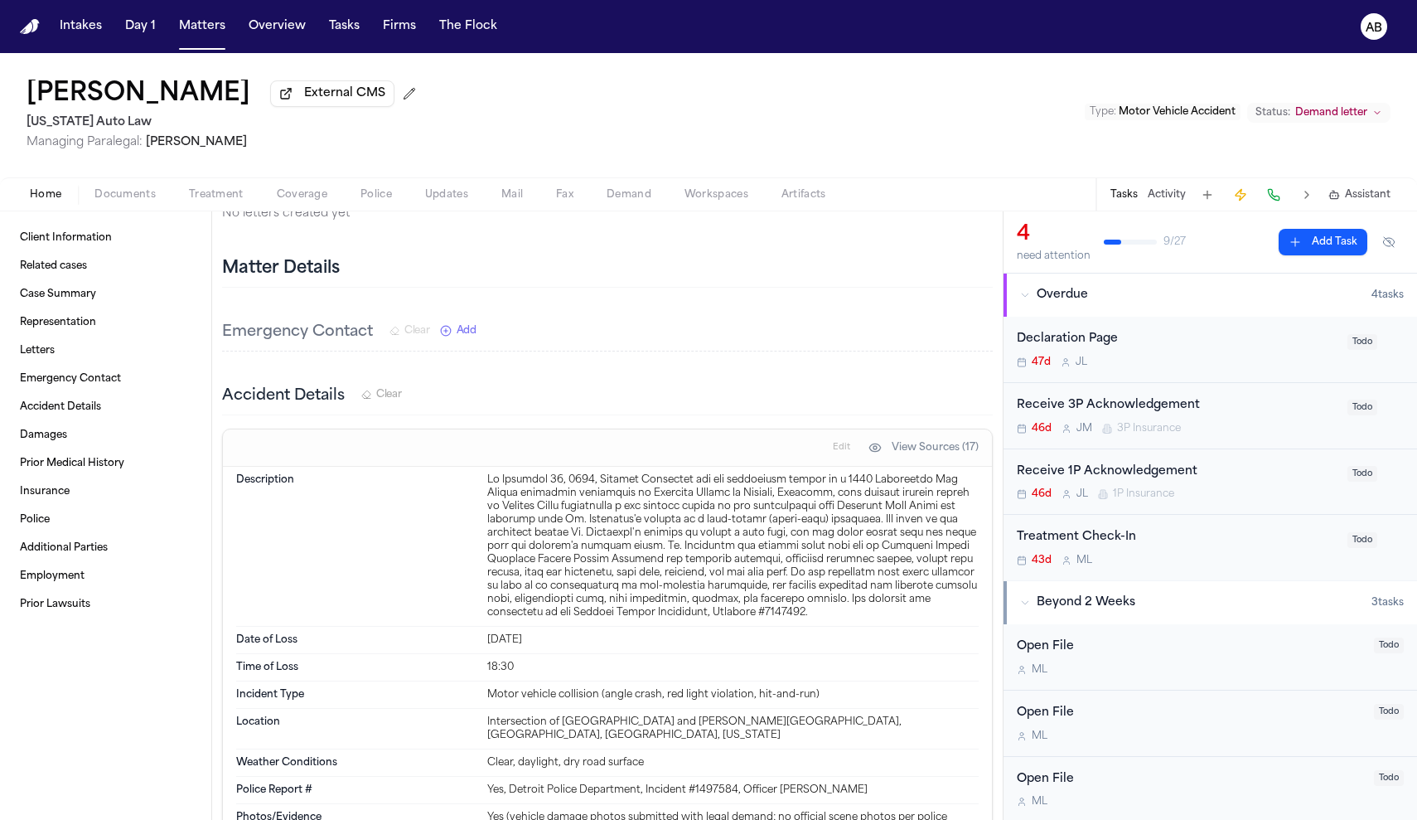
scroll to position [935, 0]
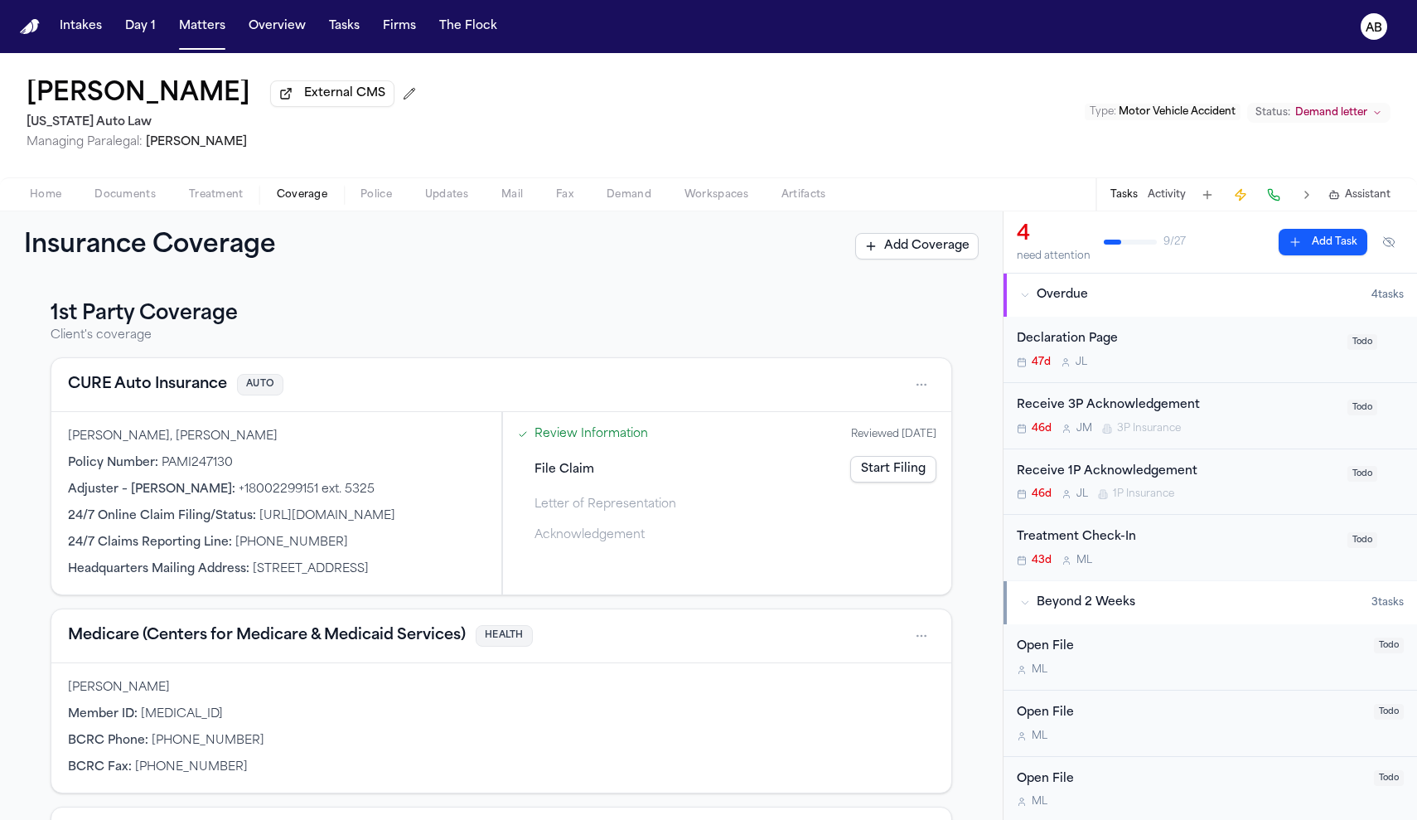
click at [303, 197] on span "Coverage" at bounding box center [302, 194] width 51 height 13
click at [920, 386] on html "Intakes Day 1 Matters Overview Tasks Firms The Flock AB [PERSON_NAME] External …" at bounding box center [708, 410] width 1417 height 820
click at [862, 421] on div "View coverage details" at bounding box center [860, 430] width 124 height 43
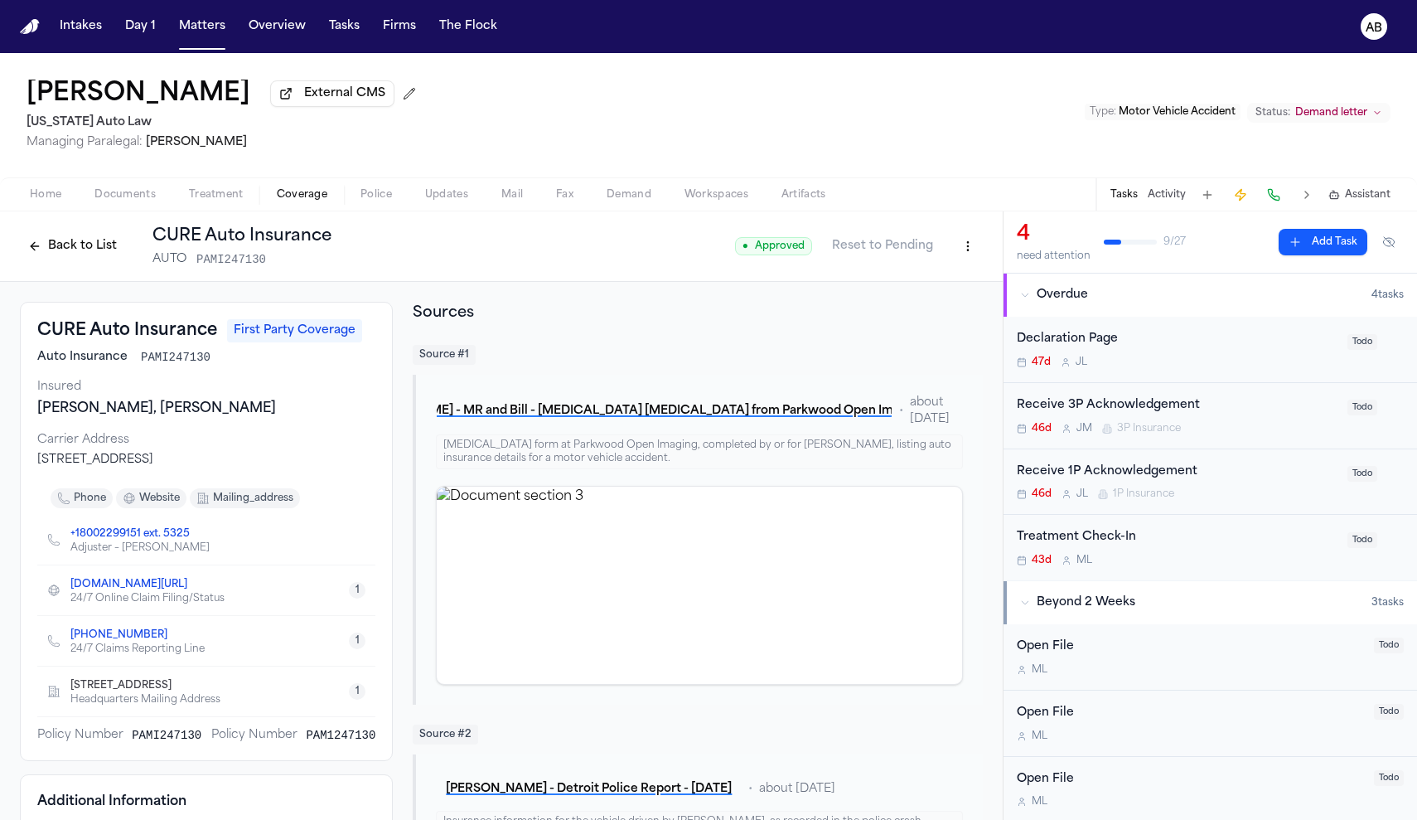
click at [950, 248] on html "Intakes Day 1 Matters Overview Tasks Firms The Flock AB [PERSON_NAME] External …" at bounding box center [708, 410] width 1417 height 820
click at [66, 248] on button "Back to List" at bounding box center [72, 246] width 105 height 27
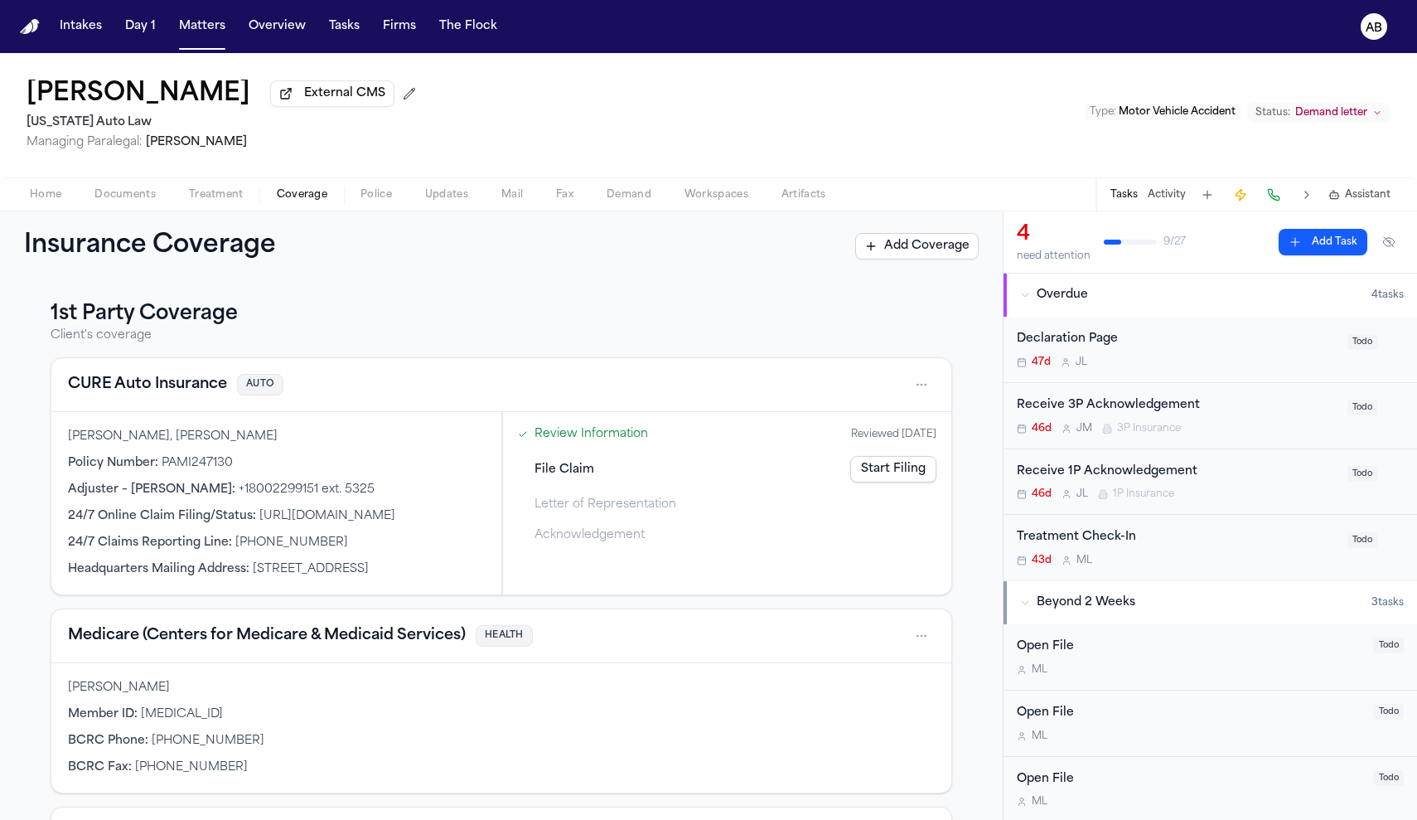
click at [914, 477] on link "Start Filing" at bounding box center [893, 469] width 86 height 27
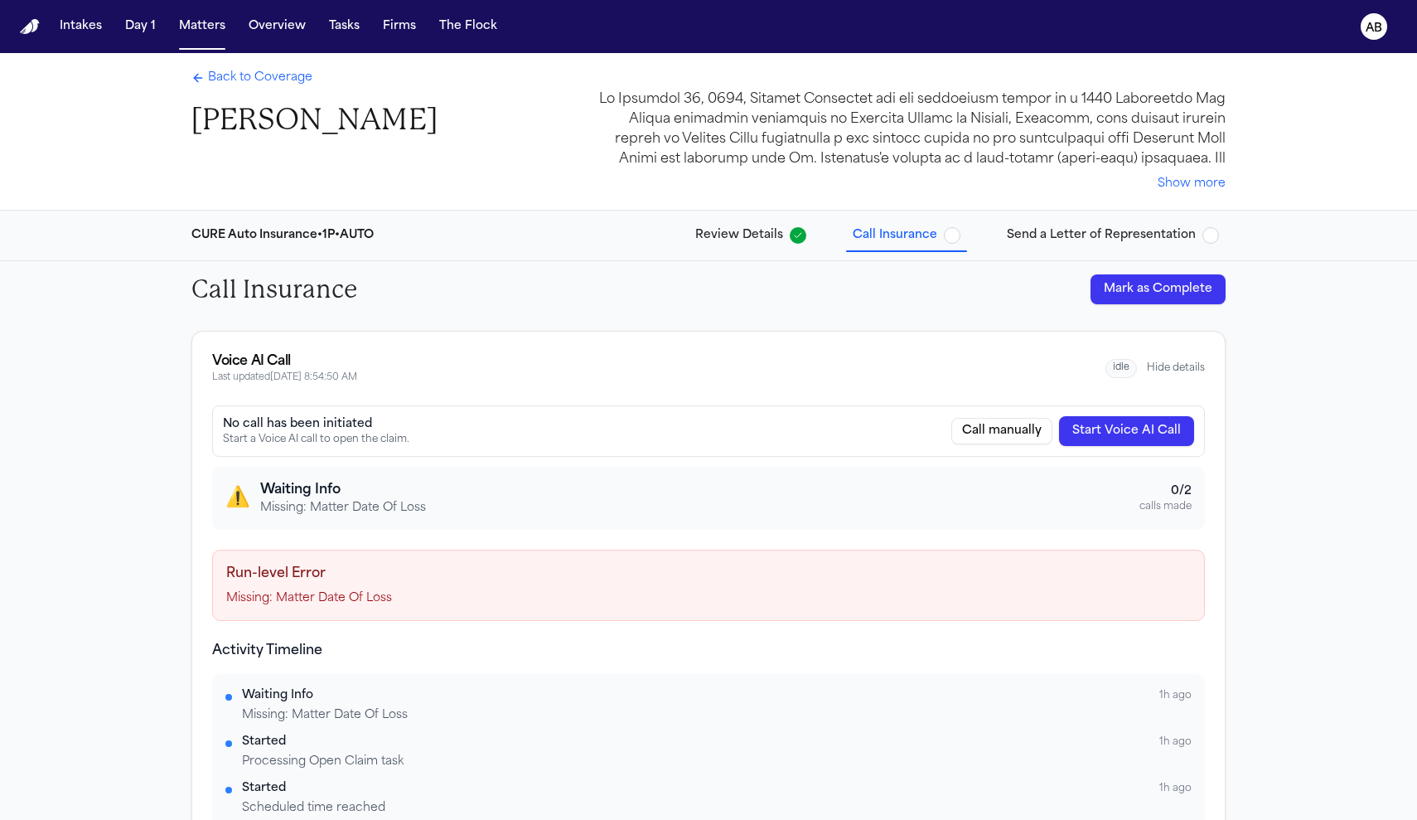
click at [410, 578] on h4 "Run-level Error" at bounding box center [708, 574] width 965 height 20
click at [308, 500] on p "Missing: Matter Date Of Loss" at bounding box center [343, 508] width 166 height 17
click at [298, 564] on h4 "Run-level Error" at bounding box center [708, 574] width 965 height 20
click at [291, 595] on p "Missing: Matter Date Of Loss" at bounding box center [708, 598] width 965 height 17
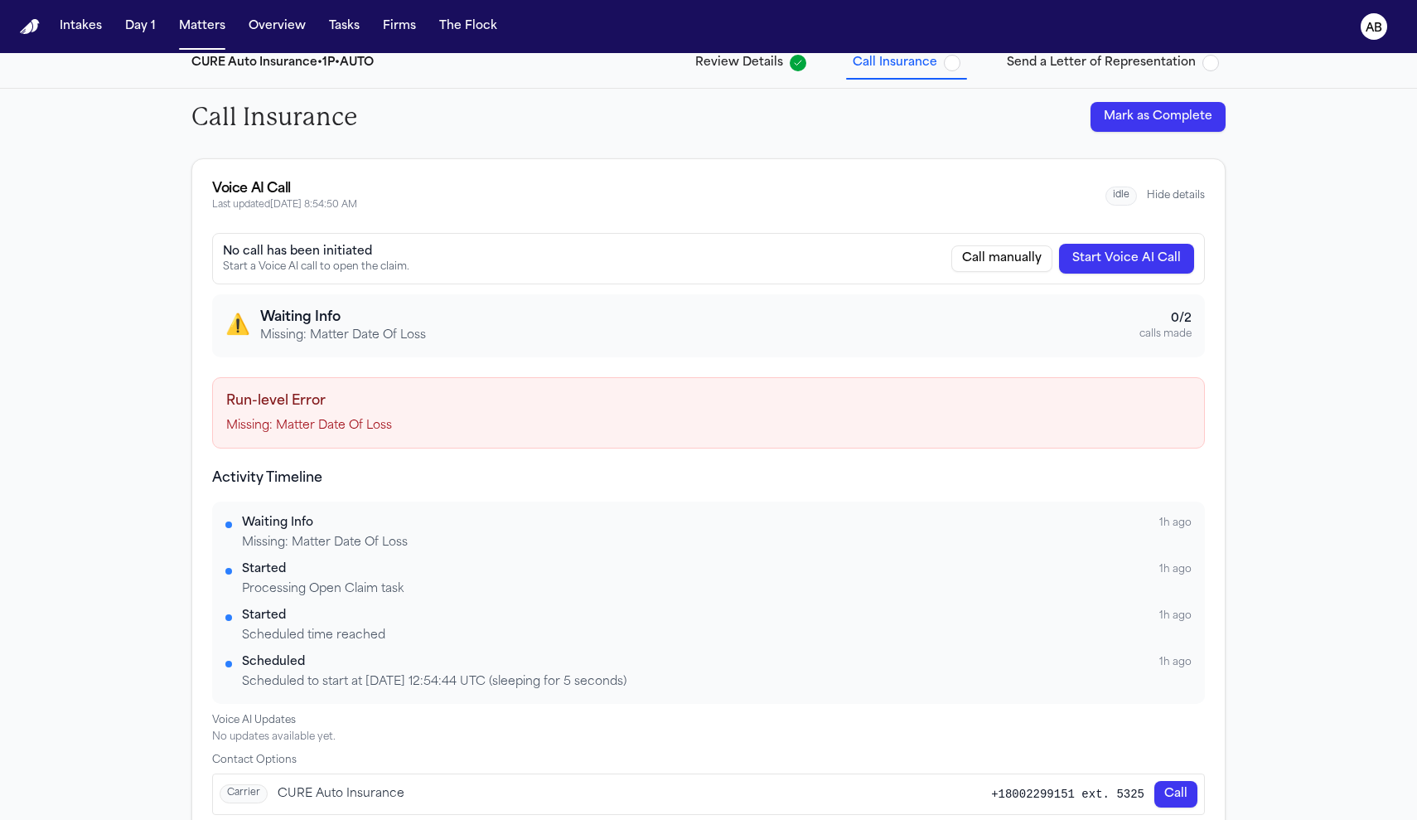
scroll to position [199, 0]
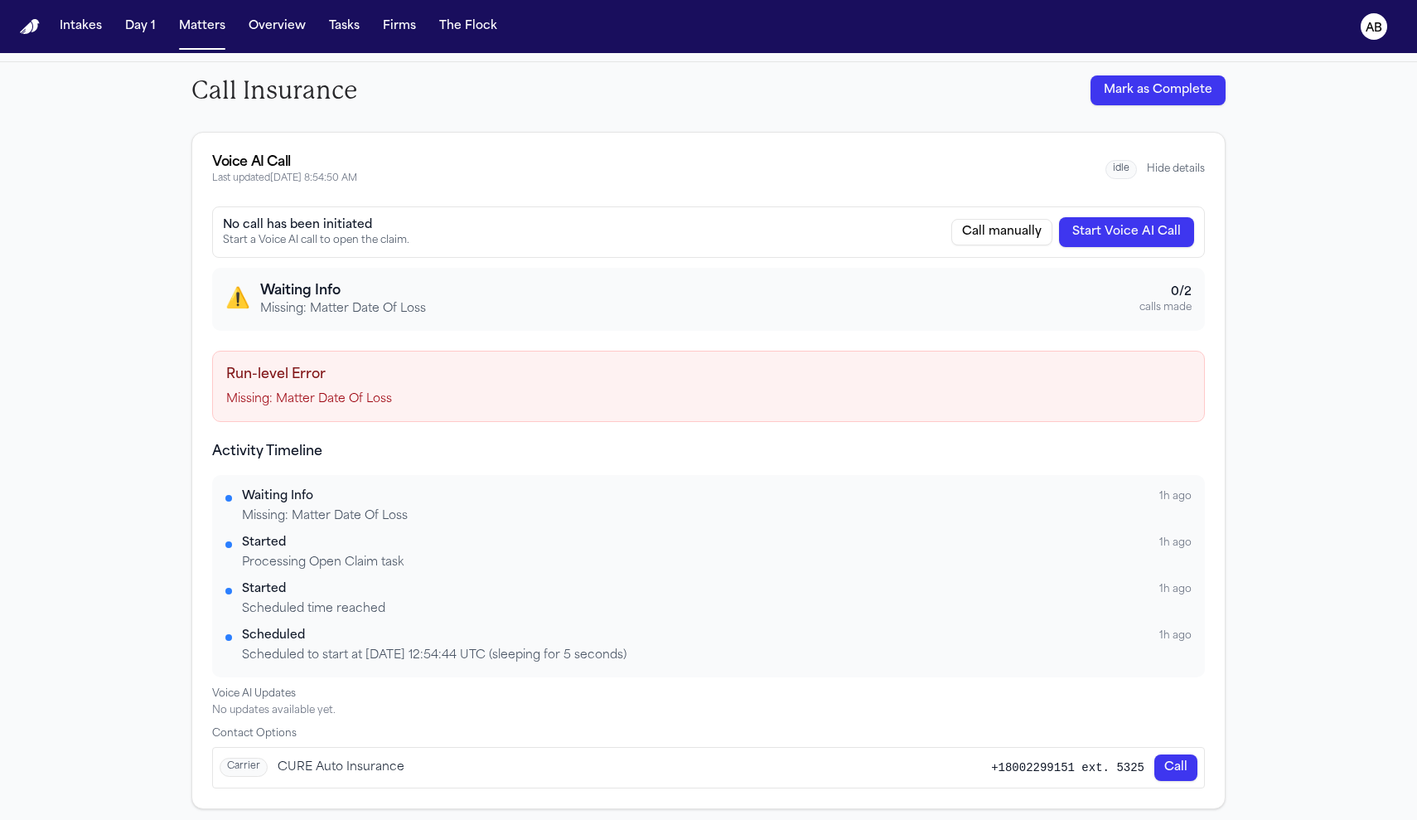
click at [317, 511] on div "Missing: Matter Date Of Loss" at bounding box center [717, 516] width 950 height 17
click at [287, 508] on div "Missing: Matter Date Of Loss" at bounding box center [717, 516] width 950 height 17
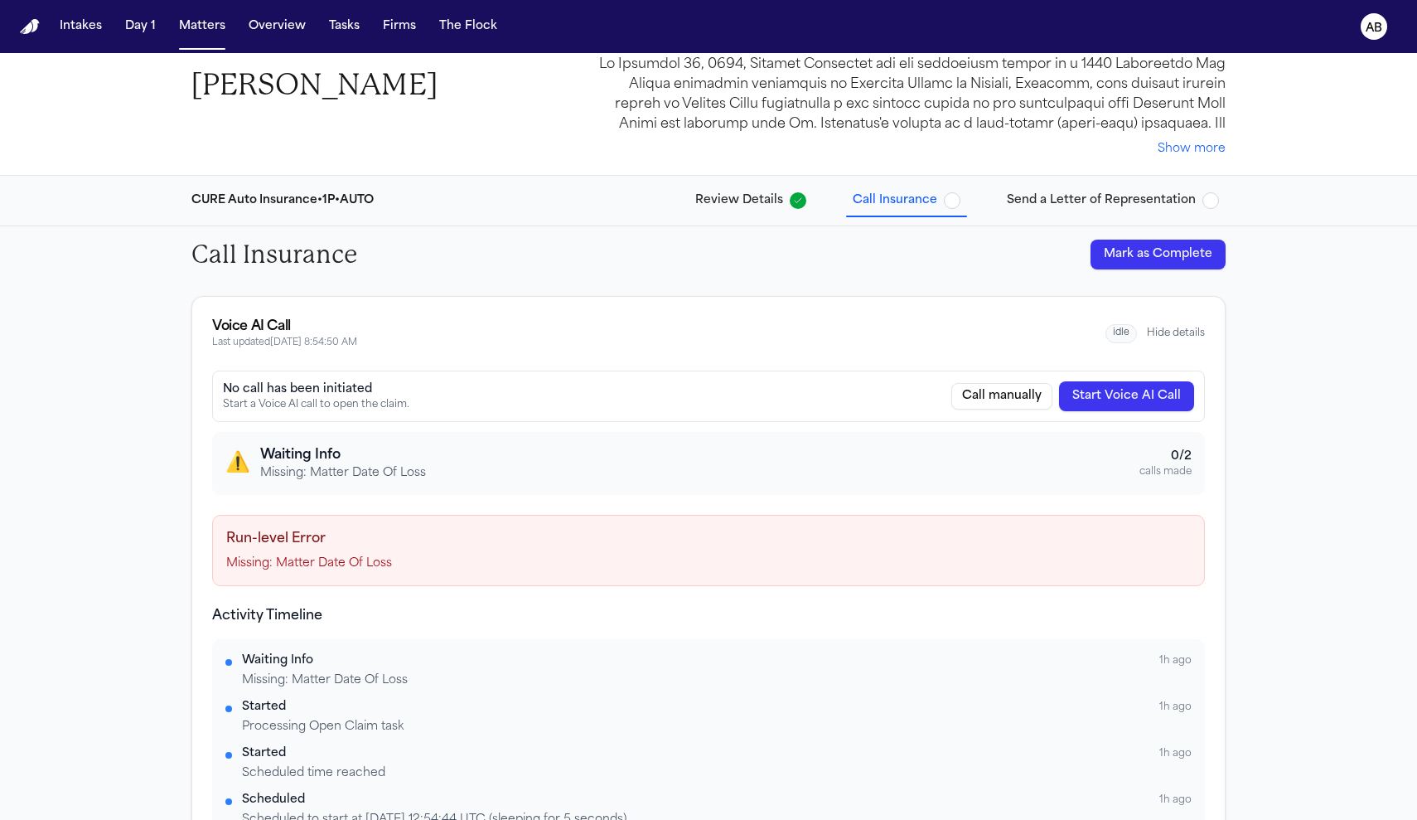
scroll to position [0, 0]
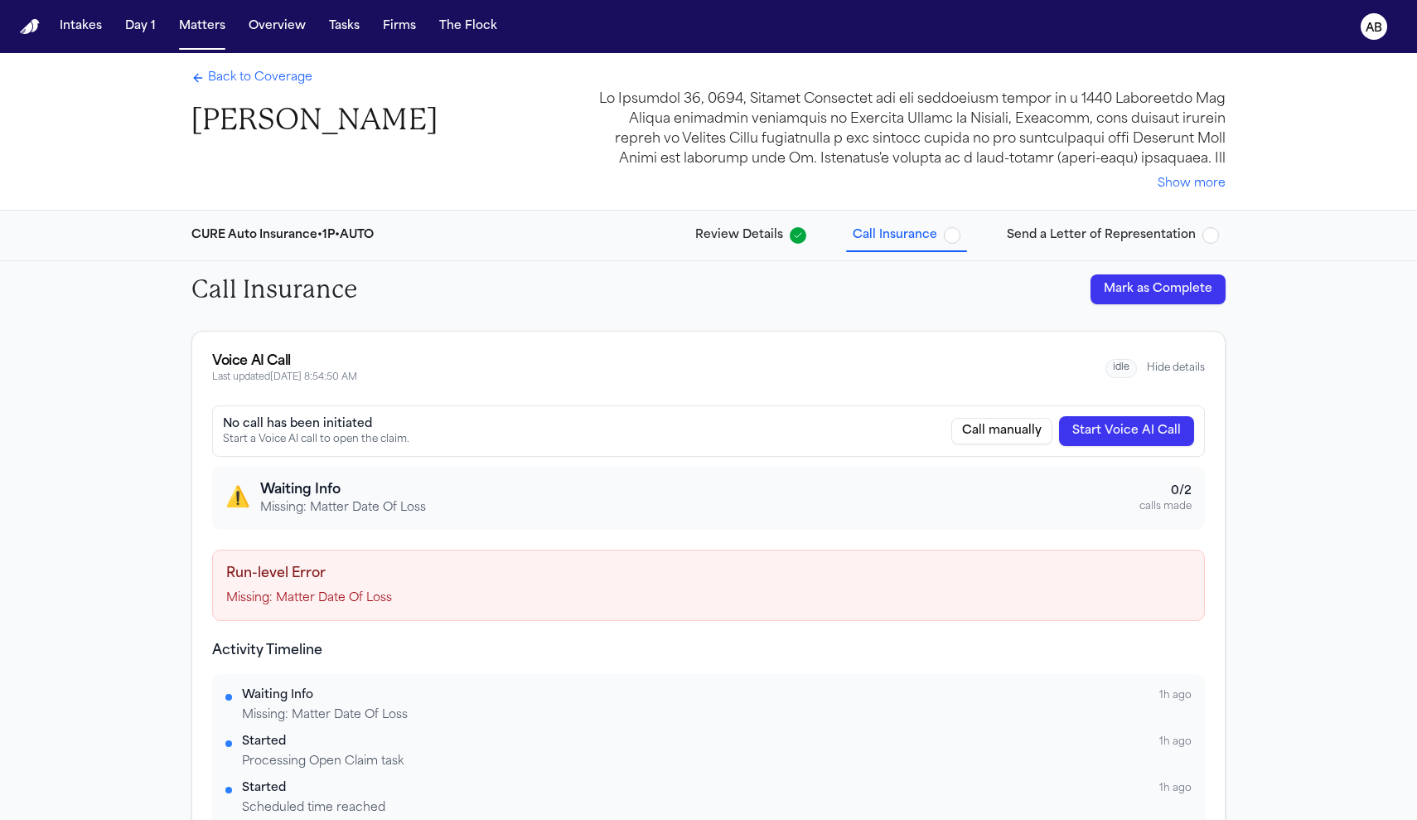
click at [778, 237] on span "Review Details" at bounding box center [739, 235] width 88 height 17
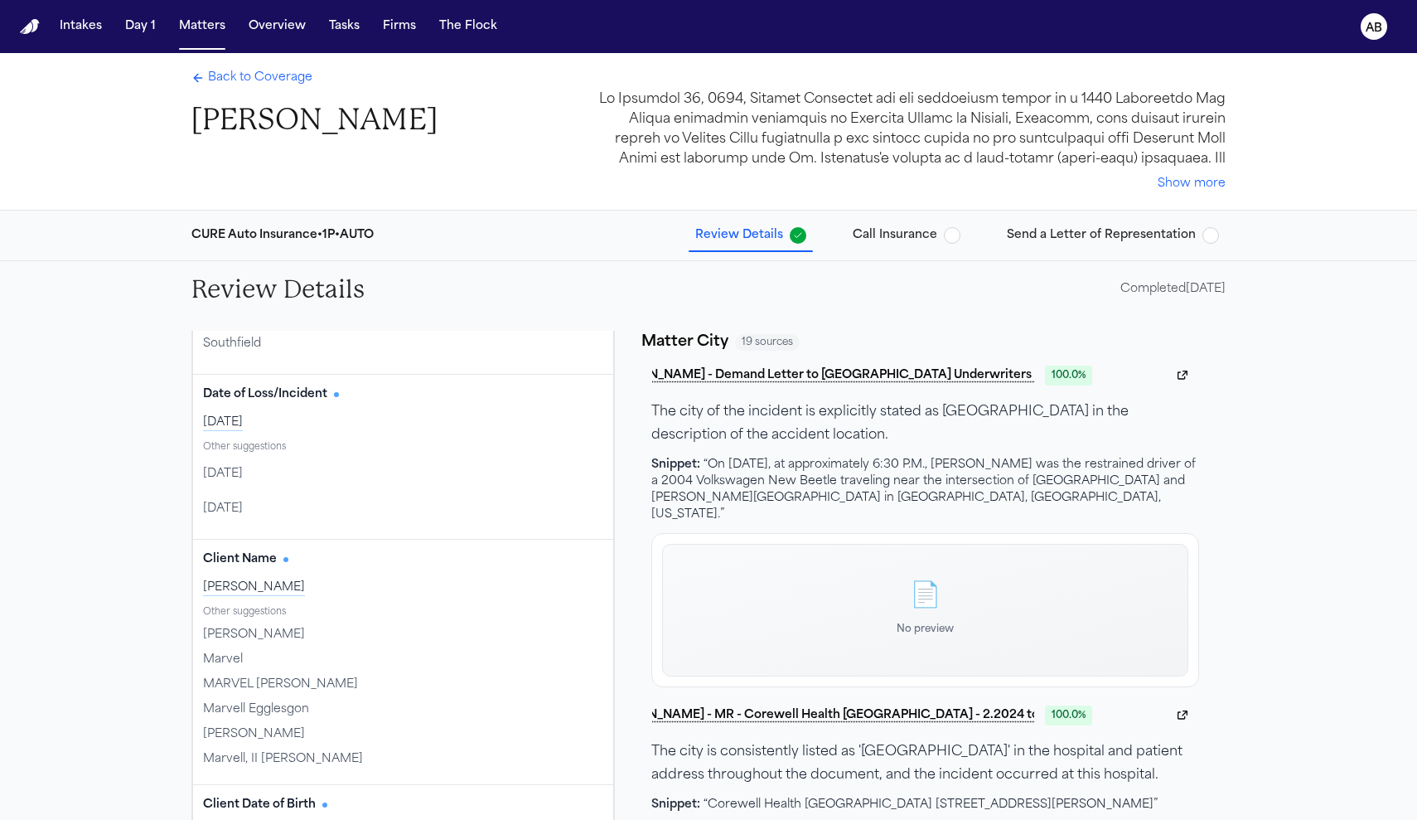
scroll to position [609, 0]
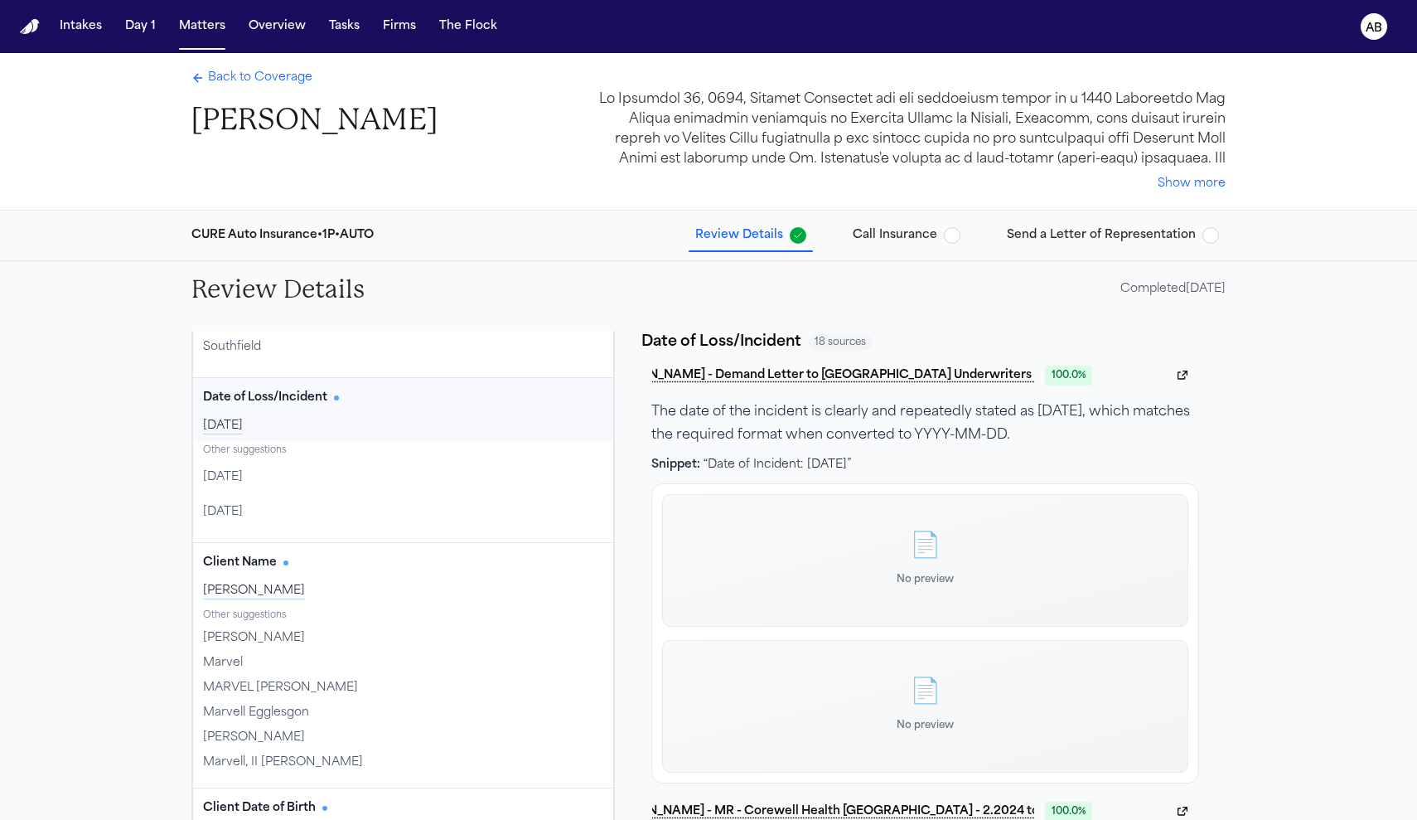
click at [278, 428] on div "[DATE]" at bounding box center [403, 426] width 400 height 17
click at [235, 421] on div "[DATE]" at bounding box center [403, 426] width 400 height 17
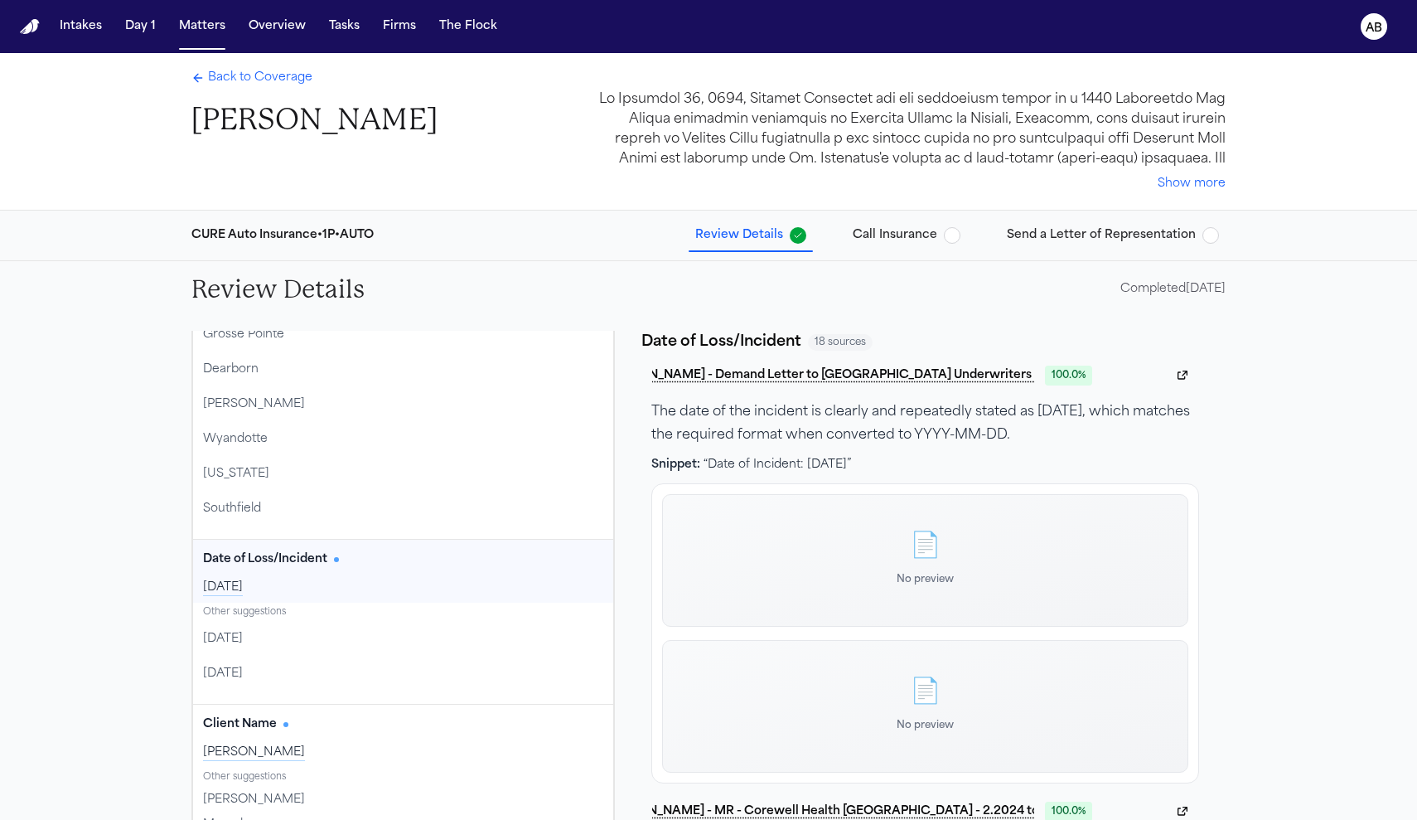
scroll to position [465, 0]
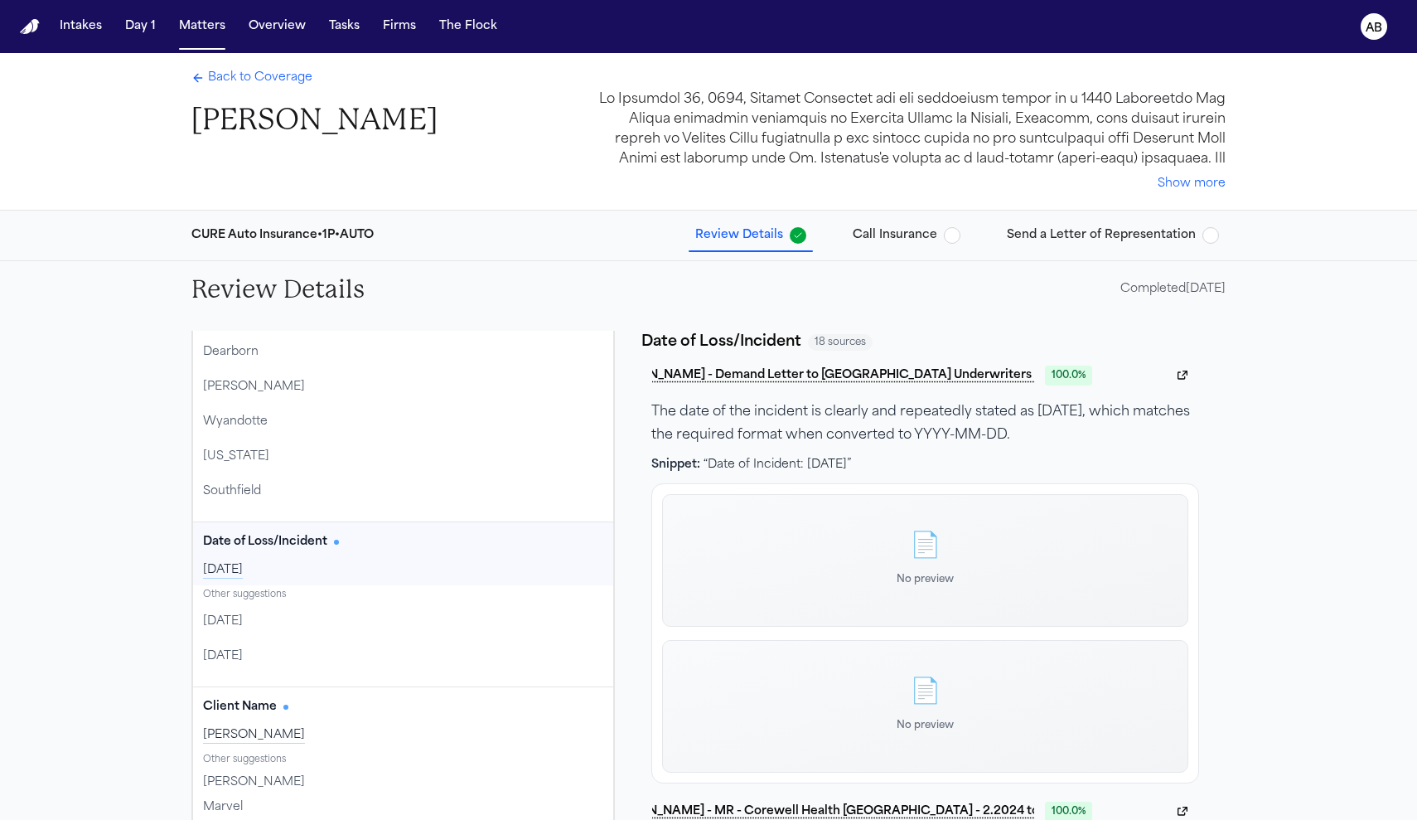
click at [286, 568] on div "[DATE]" at bounding box center [403, 570] width 400 height 17
click at [575, 540] on button "Edit" at bounding box center [582, 542] width 41 height 27
click at [555, 564] on button "Update" at bounding box center [575, 567] width 56 height 27
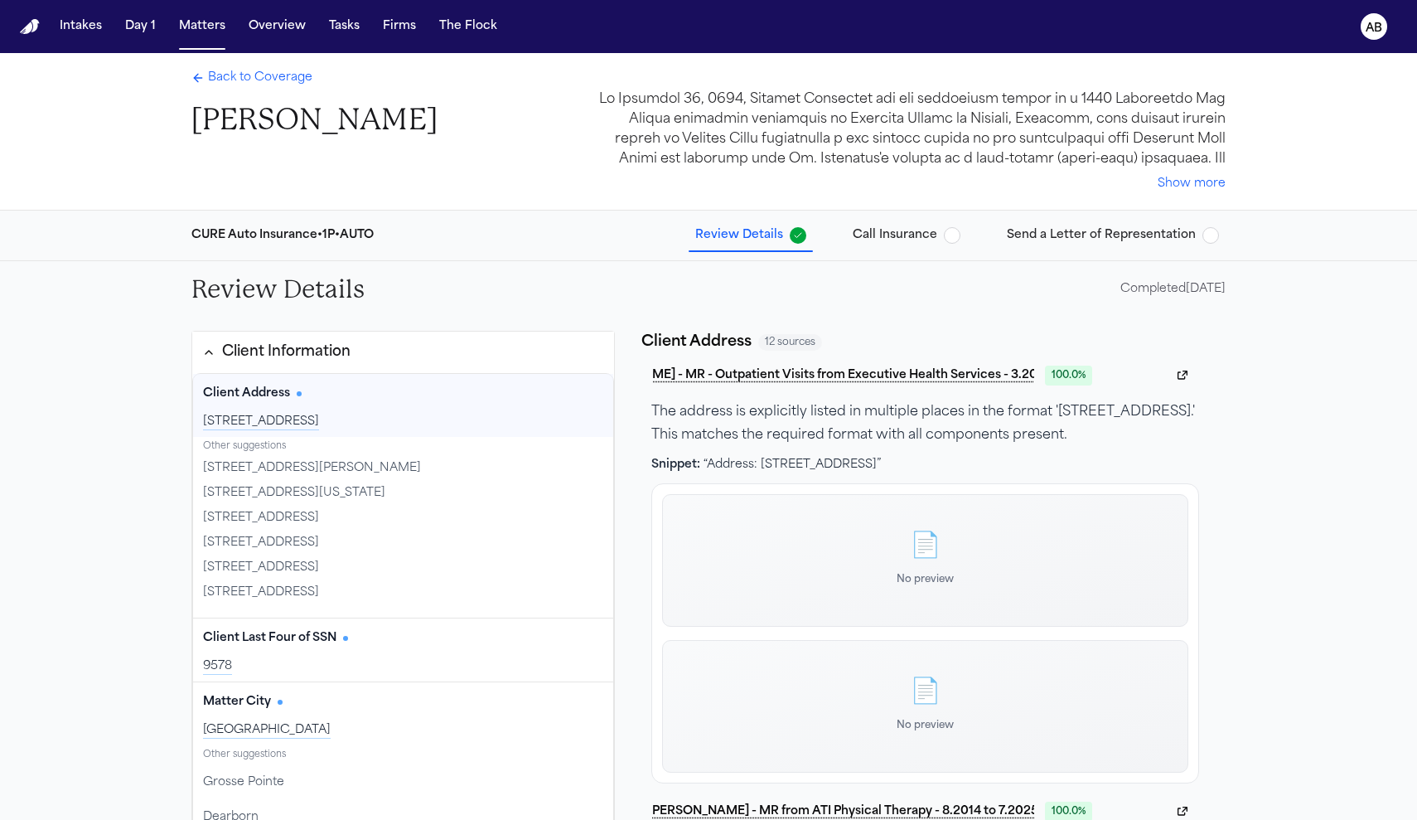
scroll to position [119, 0]
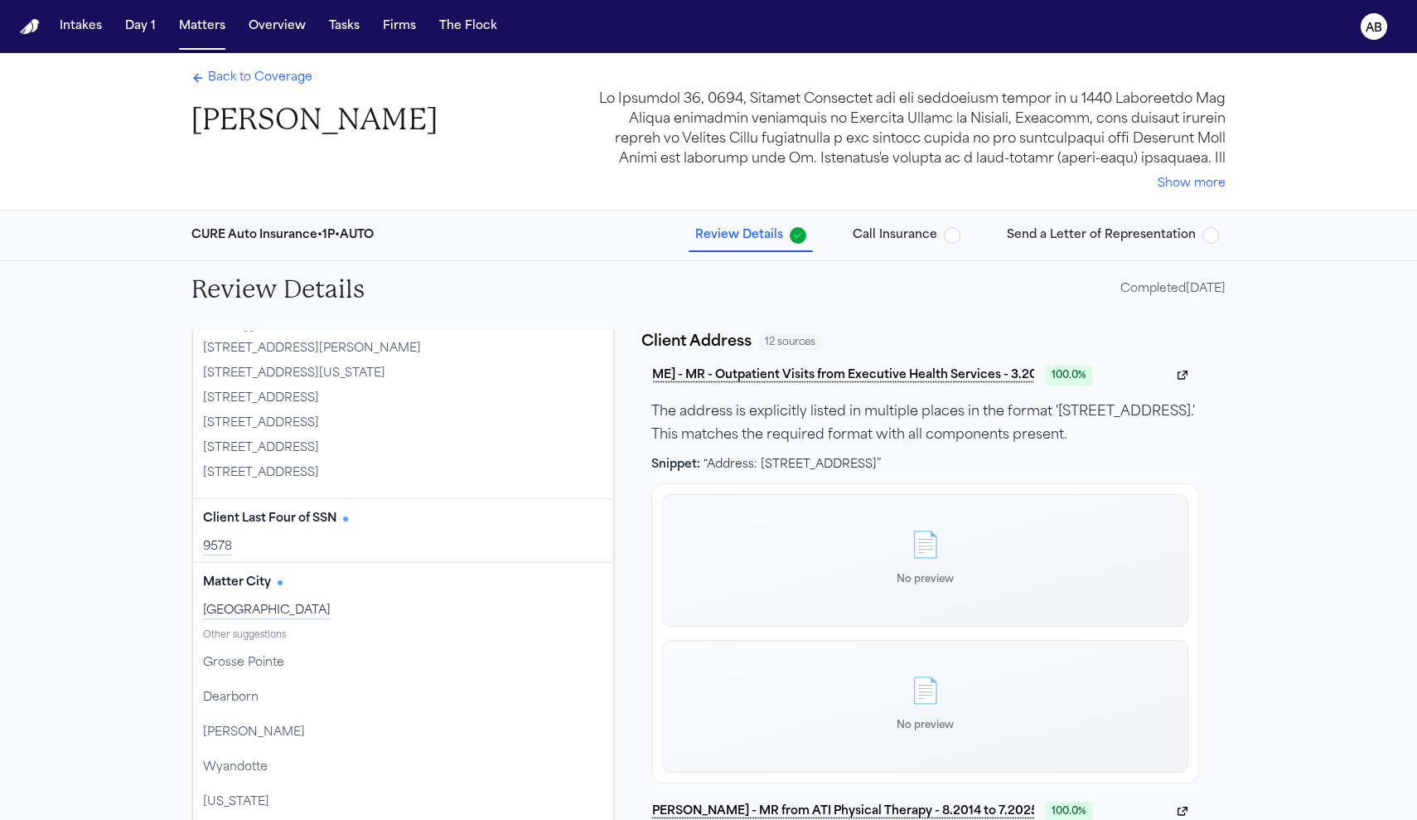
click at [919, 238] on span "Call Insurance" at bounding box center [895, 235] width 85 height 17
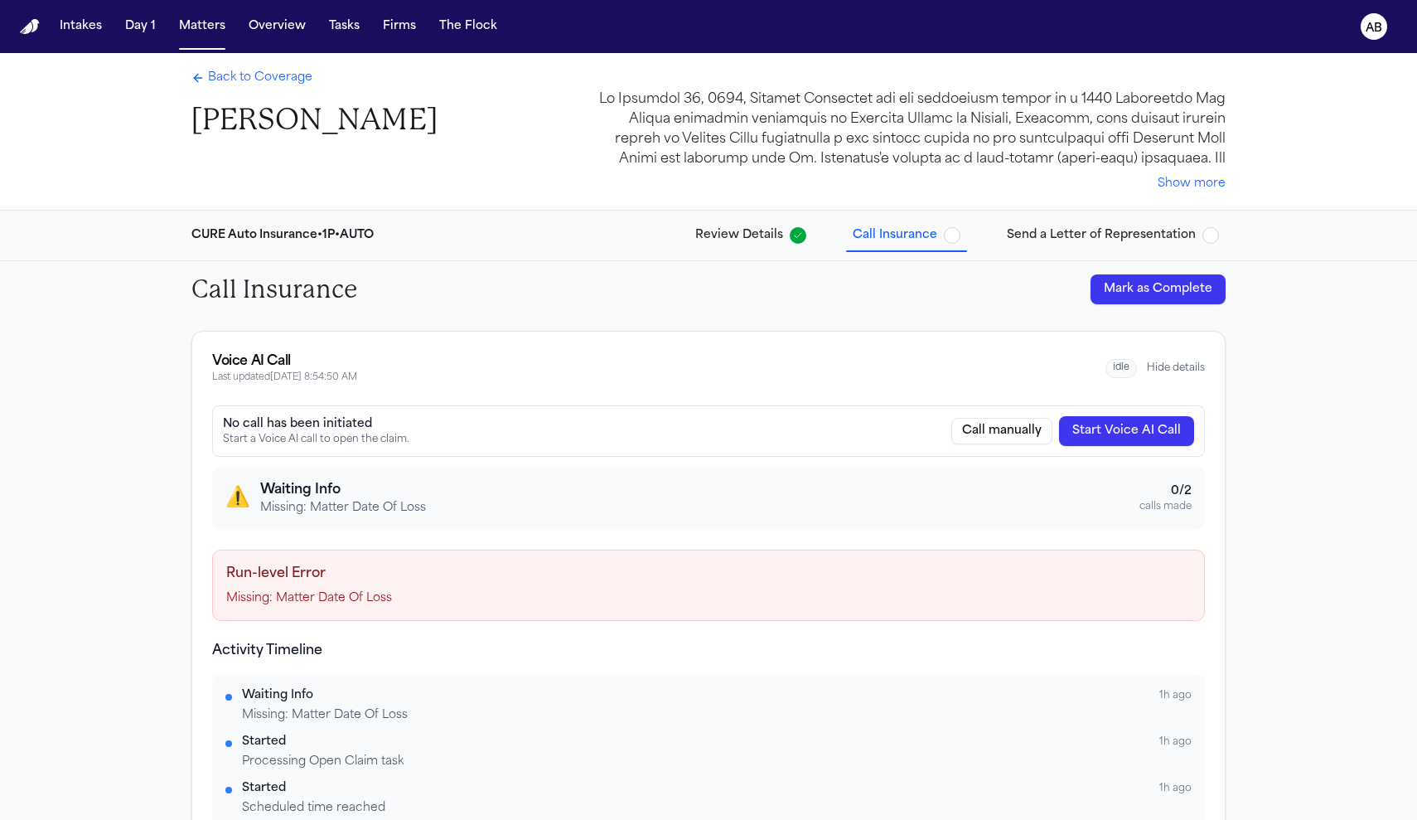
scroll to position [119, 0]
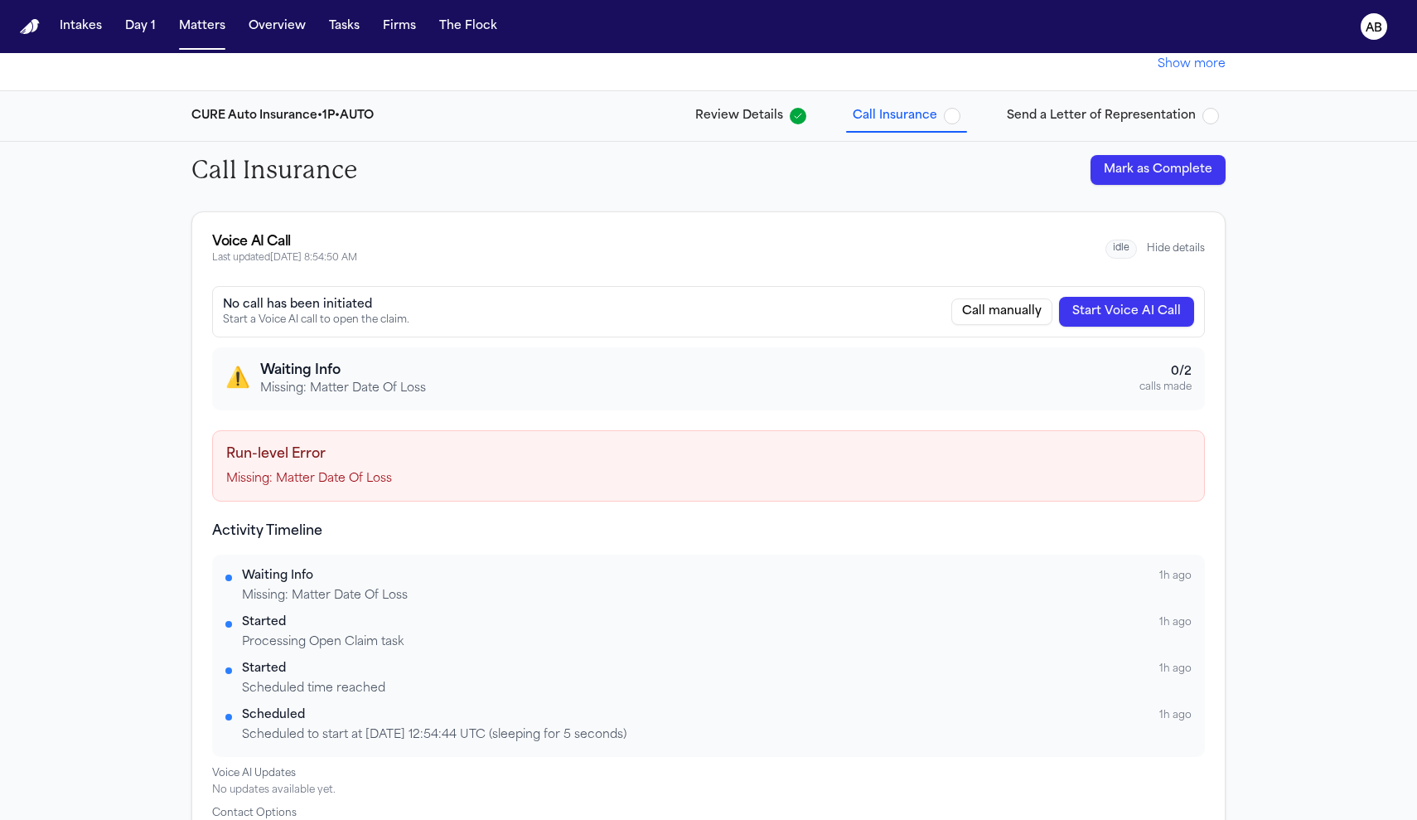
click at [599, 481] on p "Missing: Matter Date Of Loss" at bounding box center [708, 479] width 965 height 17
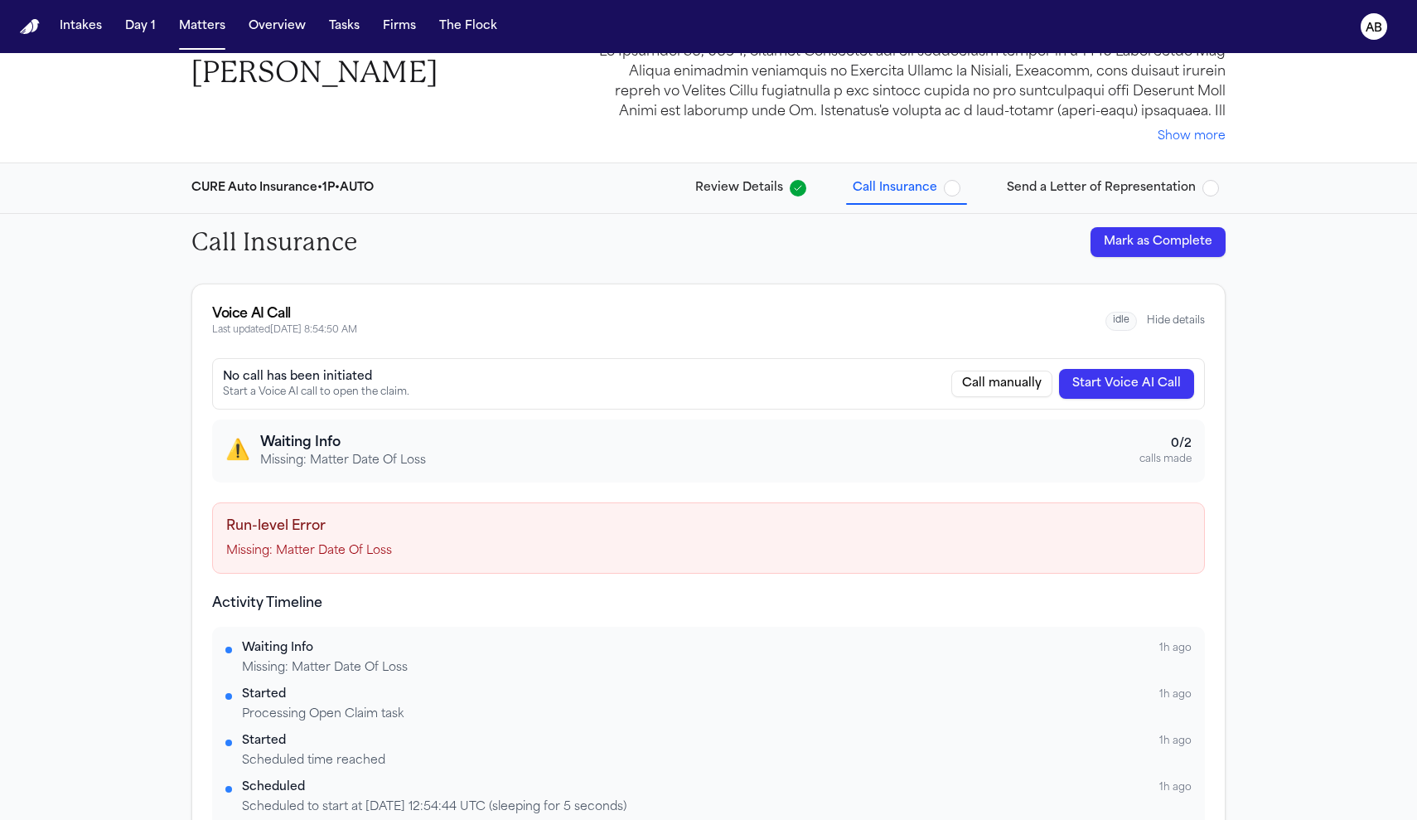
scroll to position [0, 0]
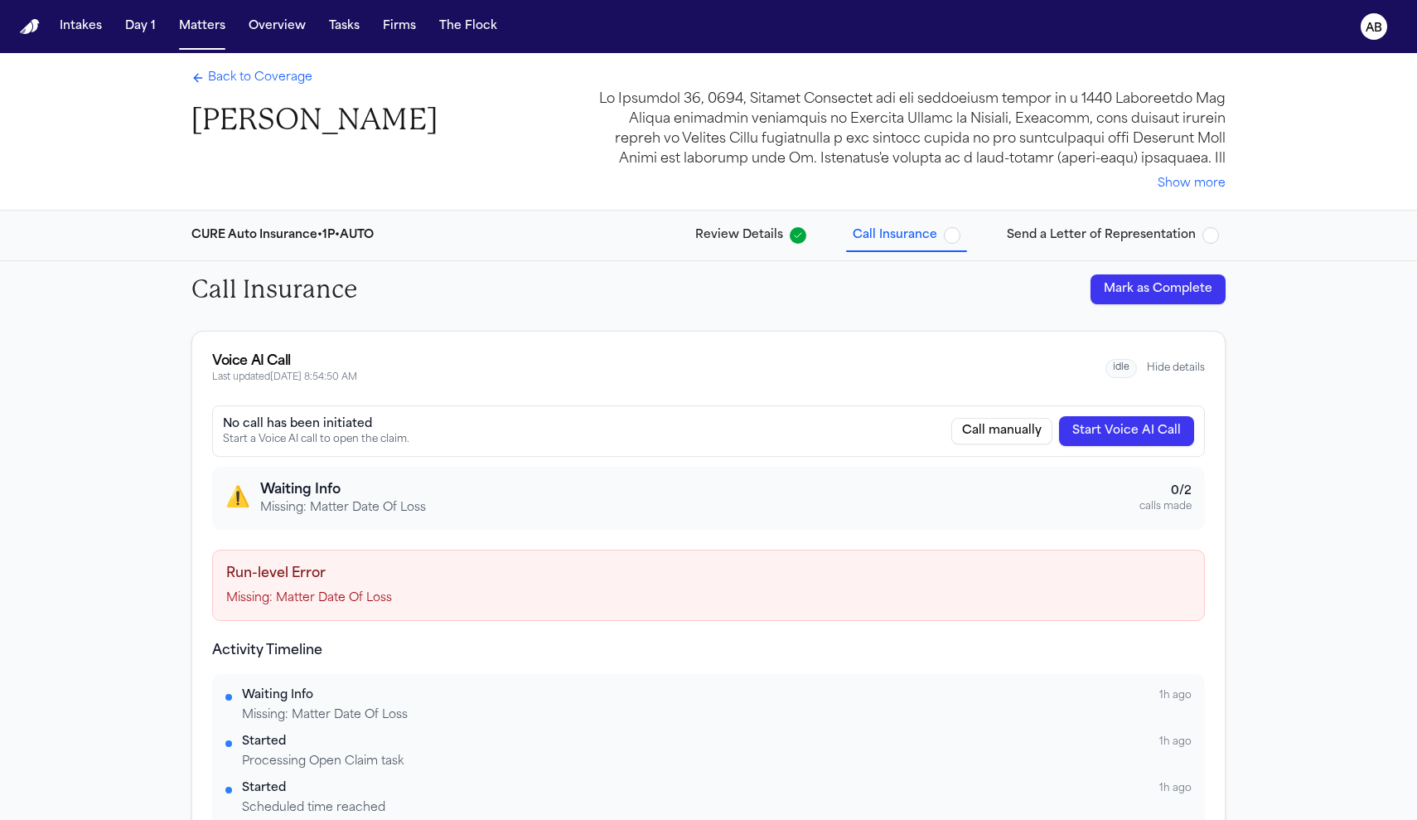
click at [275, 76] on span "Back to Coverage" at bounding box center [260, 78] width 104 height 17
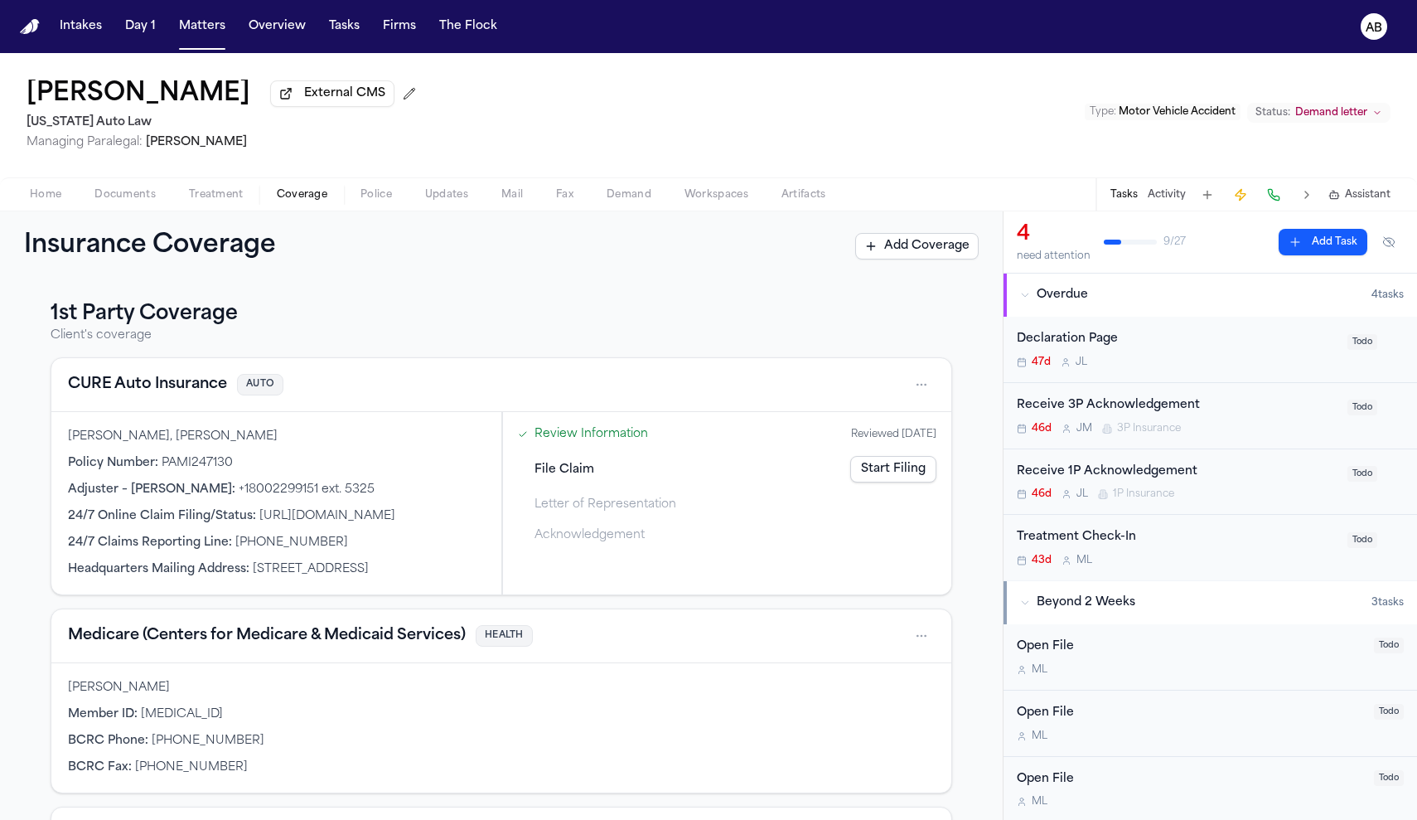
click at [891, 481] on link "Start Filing" at bounding box center [893, 469] width 86 height 27
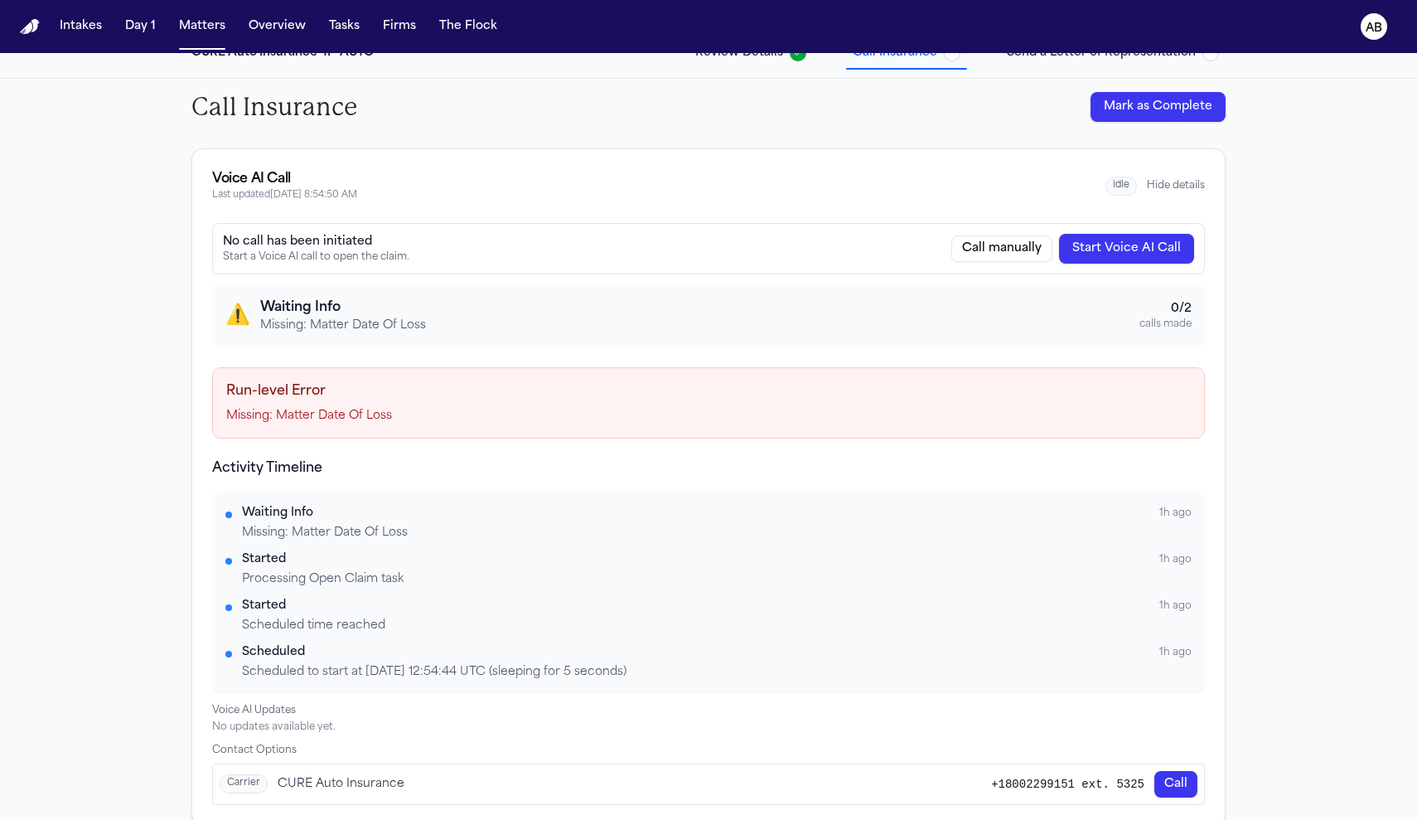
scroll to position [54, 0]
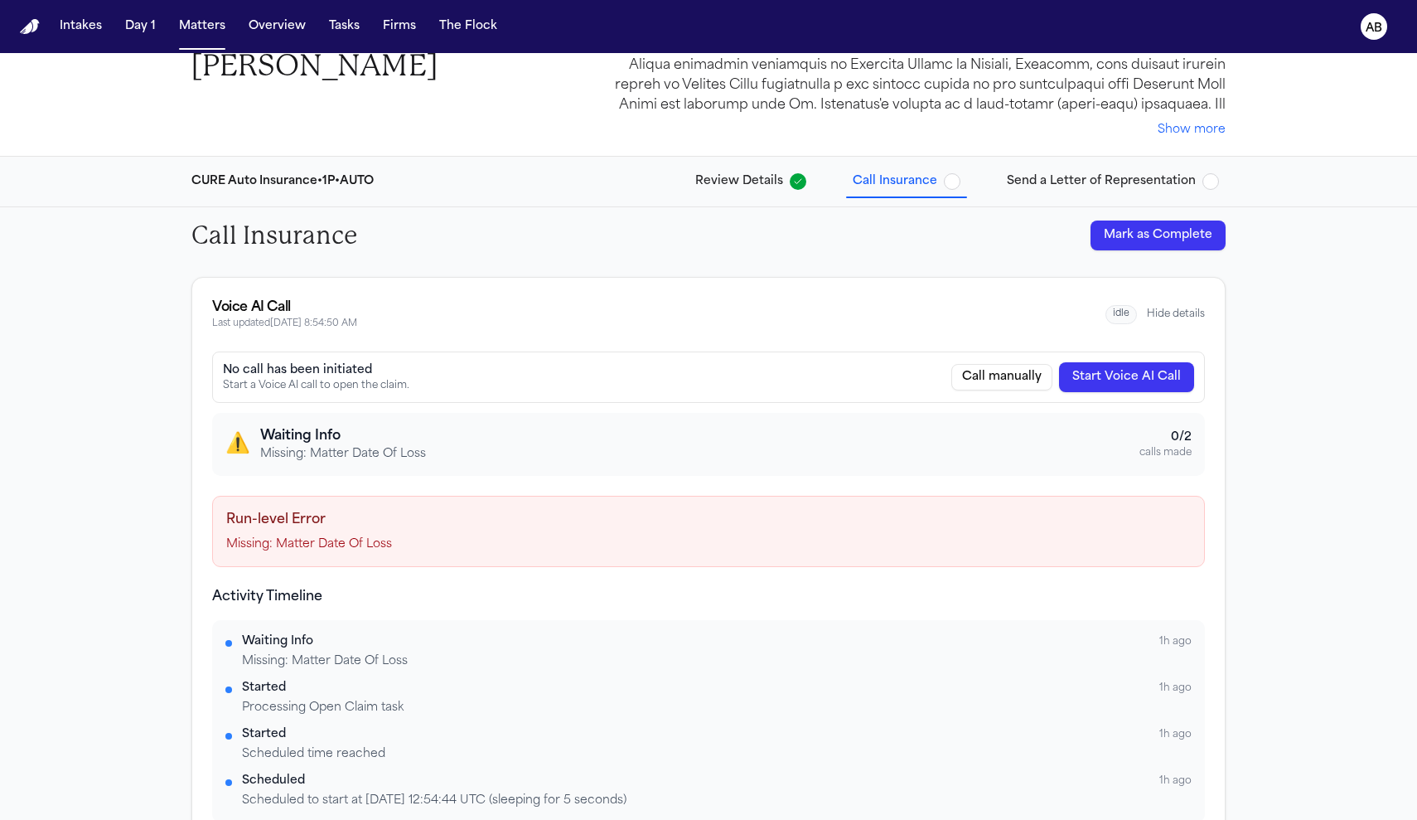
click at [955, 182] on span "button" at bounding box center [952, 181] width 17 height 17
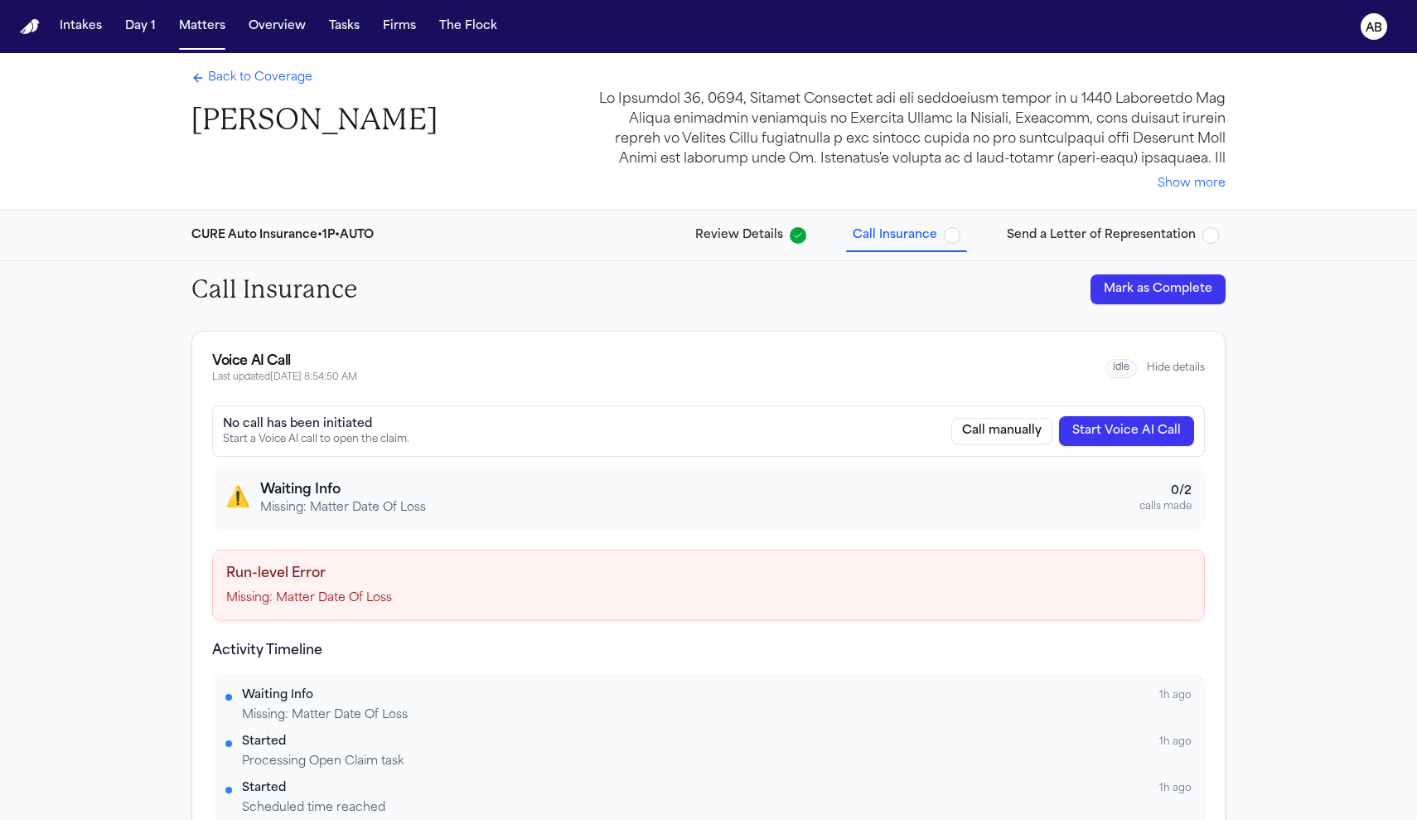
click at [1116, 293] on button "Mark as Complete" at bounding box center [1158, 289] width 135 height 30
click at [1197, 236] on span "Send a Letter of Representation" at bounding box center [1113, 235] width 212 height 17
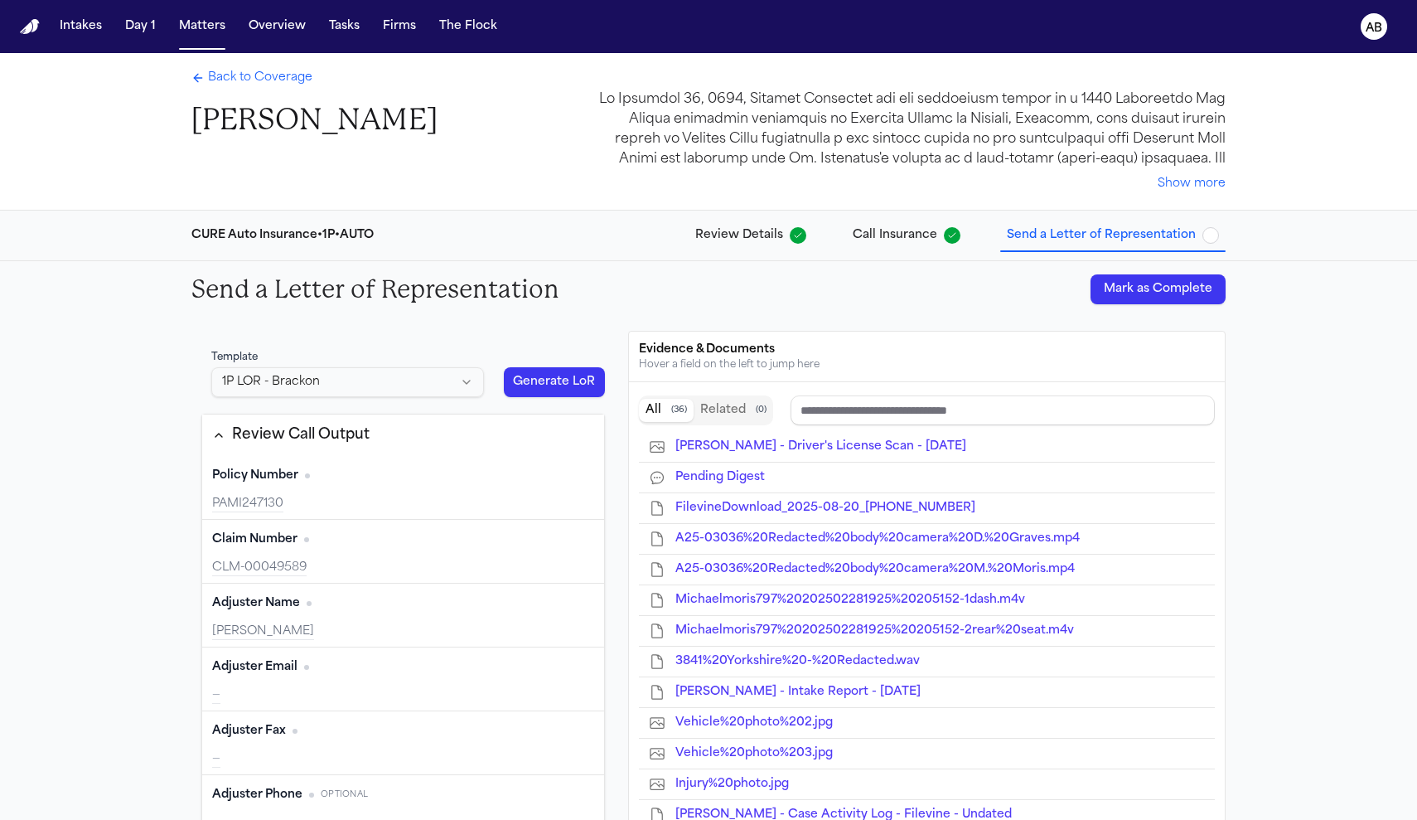
scroll to position [7, 0]
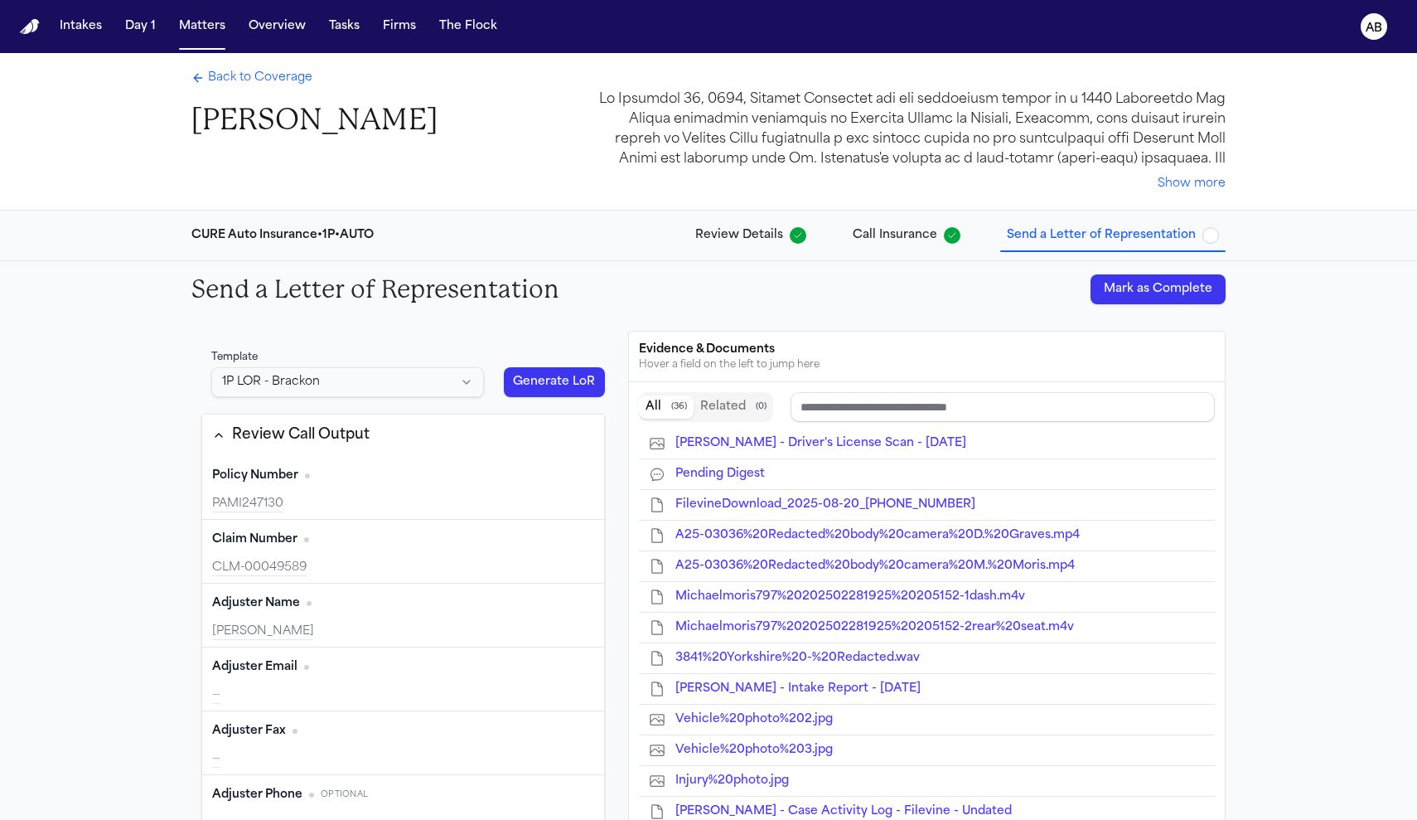
click at [274, 77] on span "Back to Coverage" at bounding box center [260, 78] width 104 height 17
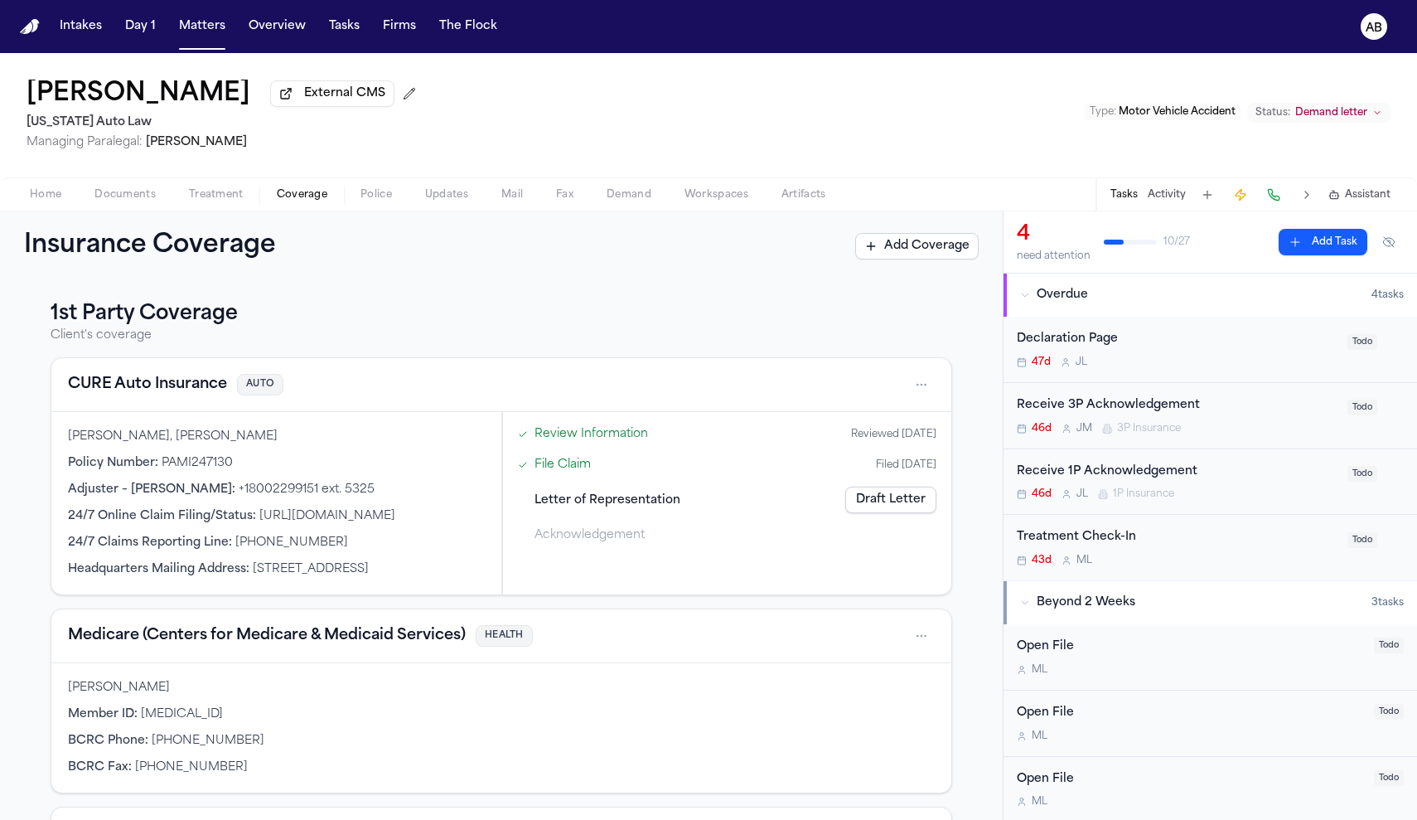
click at [752, 483] on div "Review Information Reviewed 08/21/2025 File Claim Filed 10/07/2025 Letter of Re…" at bounding box center [727, 484] width 432 height 128
click at [723, 508] on div "Letter of Representation Draft Letter" at bounding box center [727, 499] width 432 height 36
click at [873, 502] on link "Draft Letter" at bounding box center [890, 499] width 91 height 27
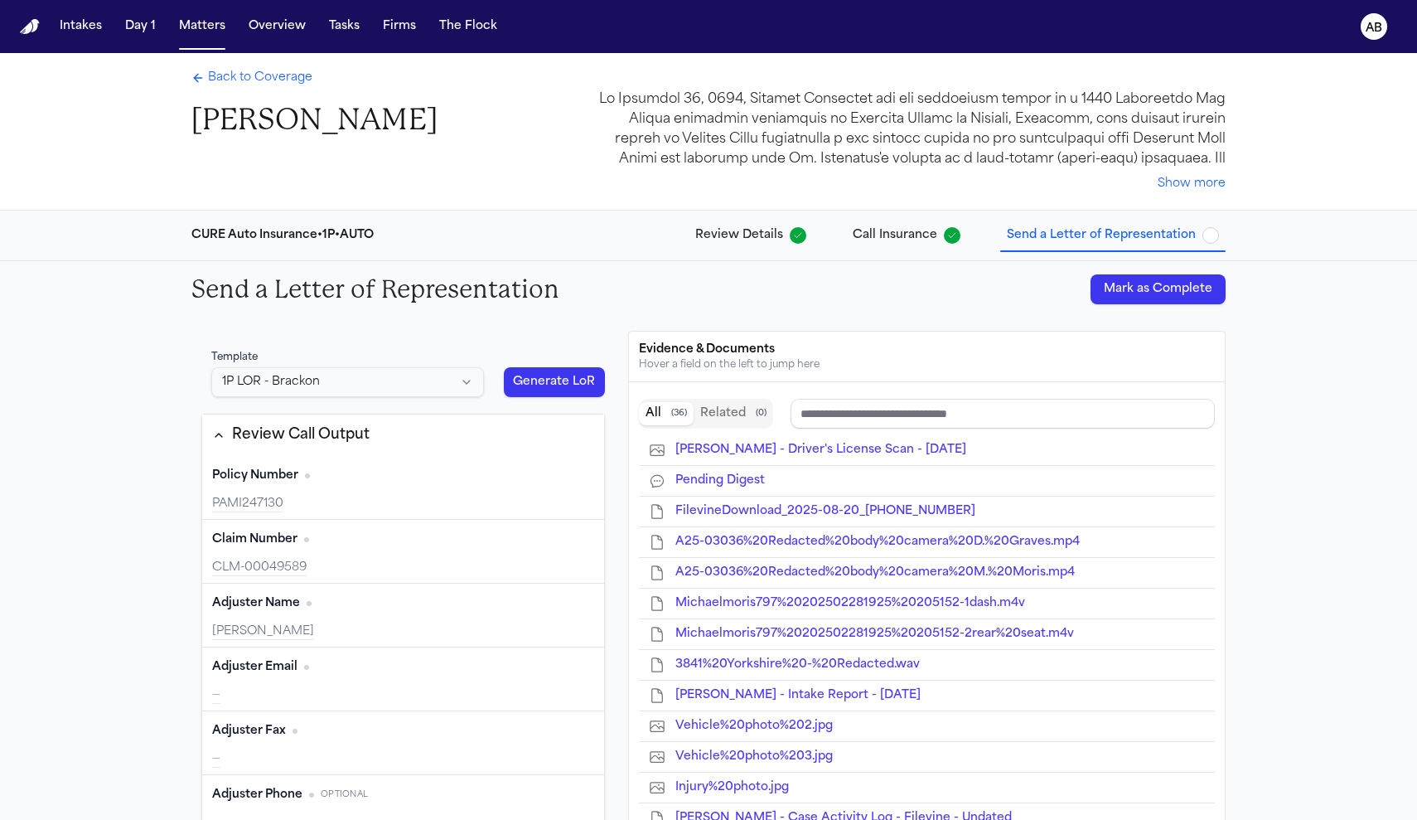
click at [1186, 278] on button "Mark as Complete" at bounding box center [1158, 289] width 135 height 30
click at [283, 89] on div "Back to Coverage Marvell Eggleston" at bounding box center [314, 104] width 246 height 69
click at [286, 84] on span "Back to Coverage" at bounding box center [260, 78] width 104 height 17
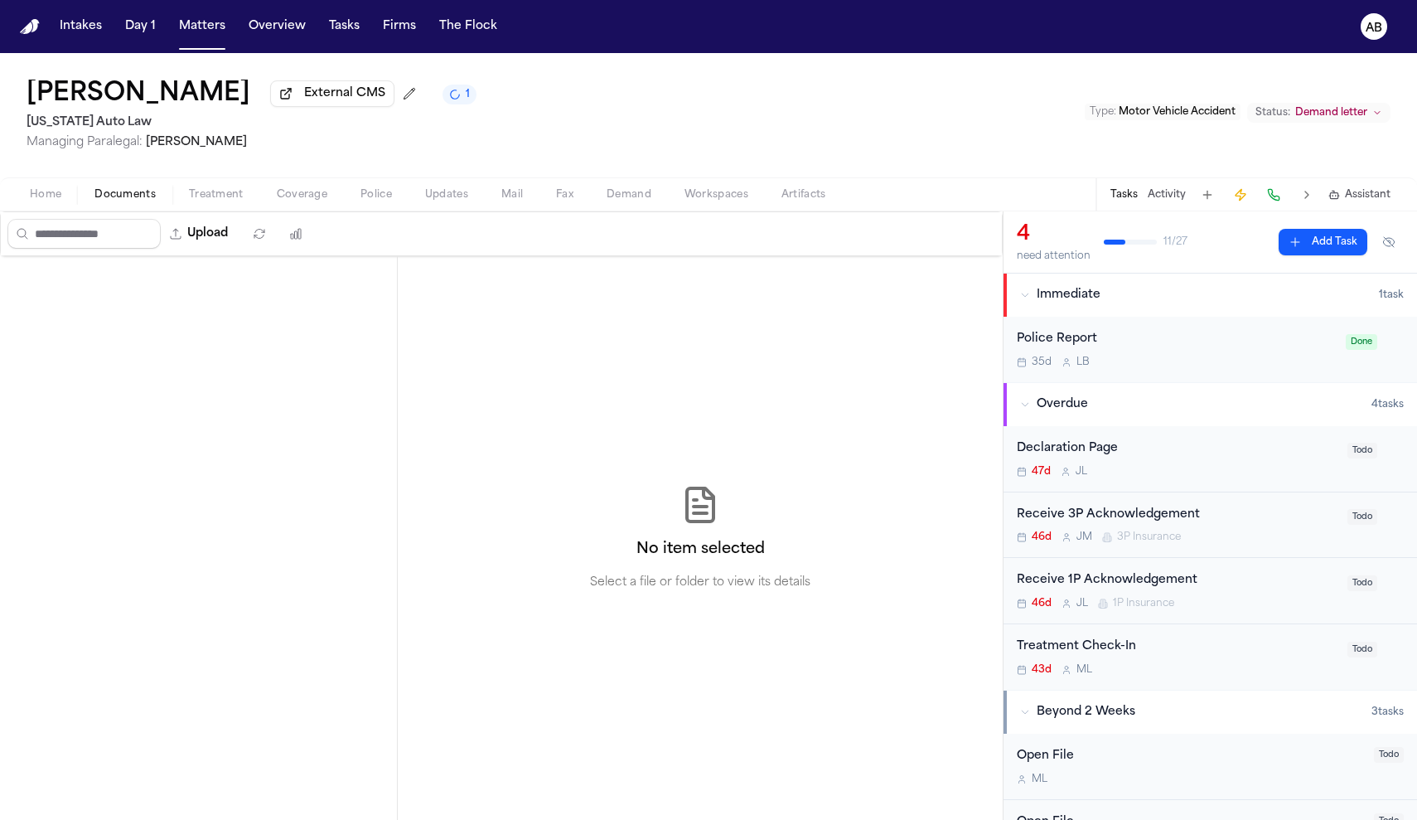
click at [135, 201] on span "Documents" at bounding box center [124, 194] width 61 height 13
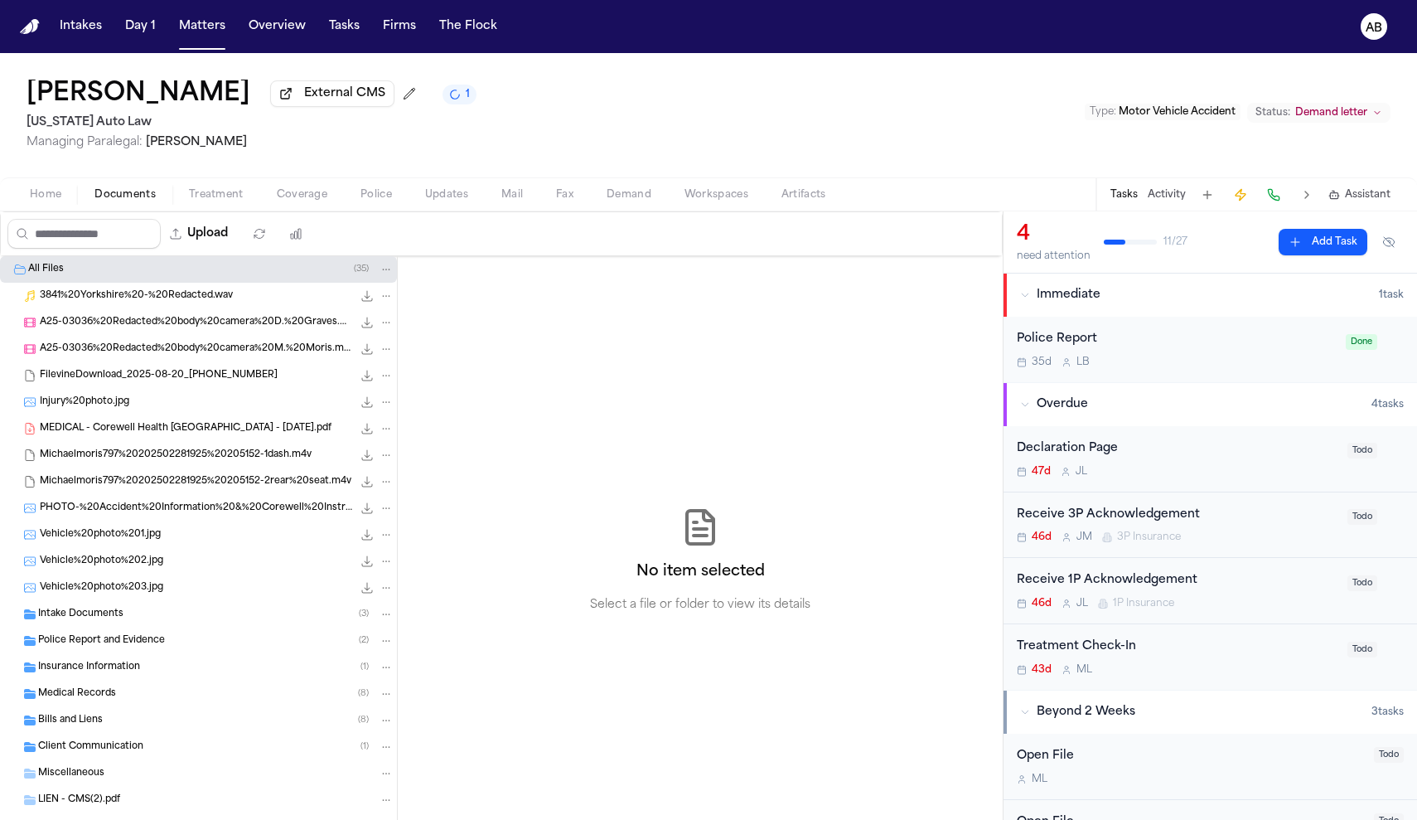
click at [127, 674] on span "Insurance Information" at bounding box center [89, 667] width 102 height 14
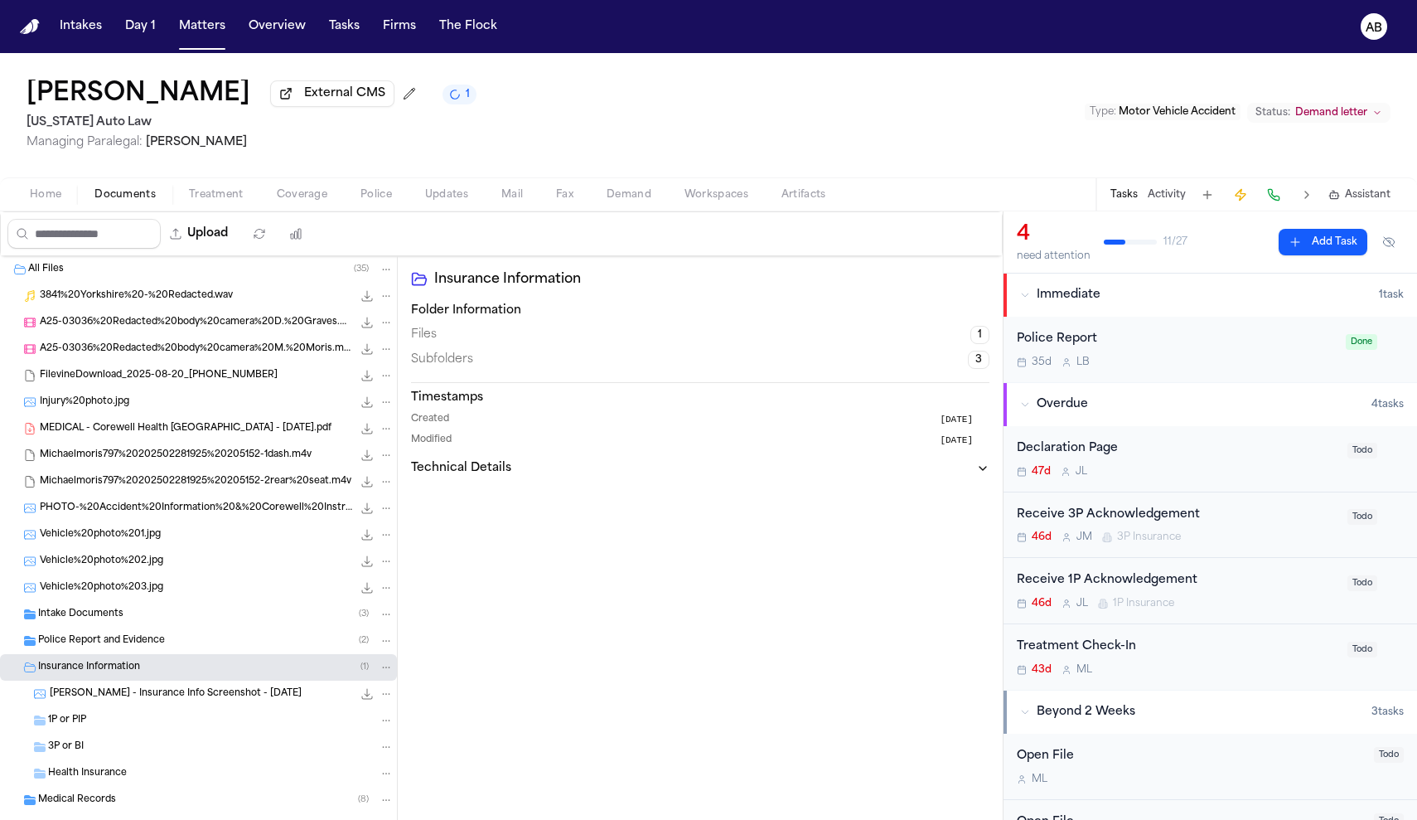
scroll to position [22, 0]
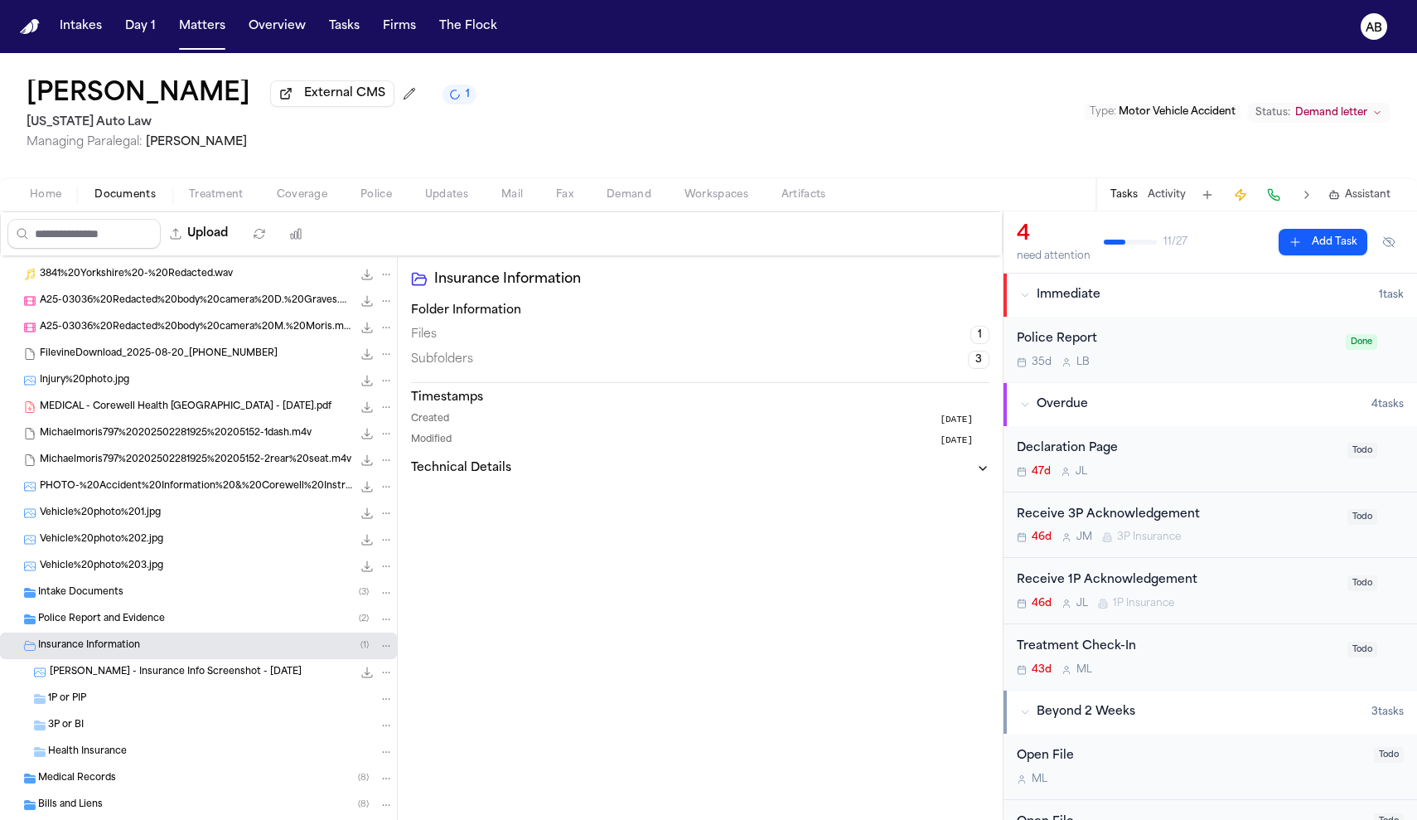
click at [65, 712] on div "1P or PIP" at bounding box center [198, 698] width 397 height 27
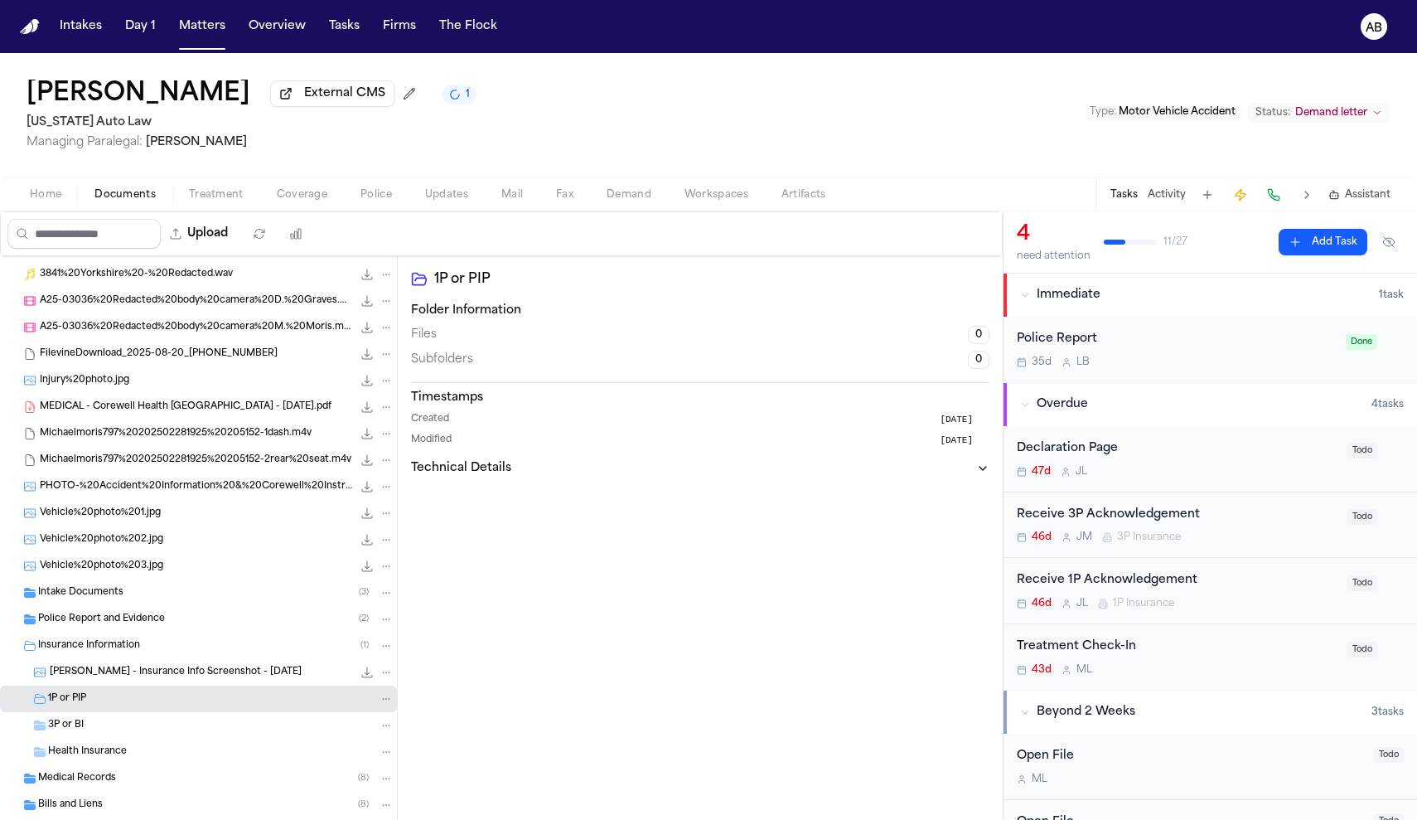
scroll to position [48, 0]
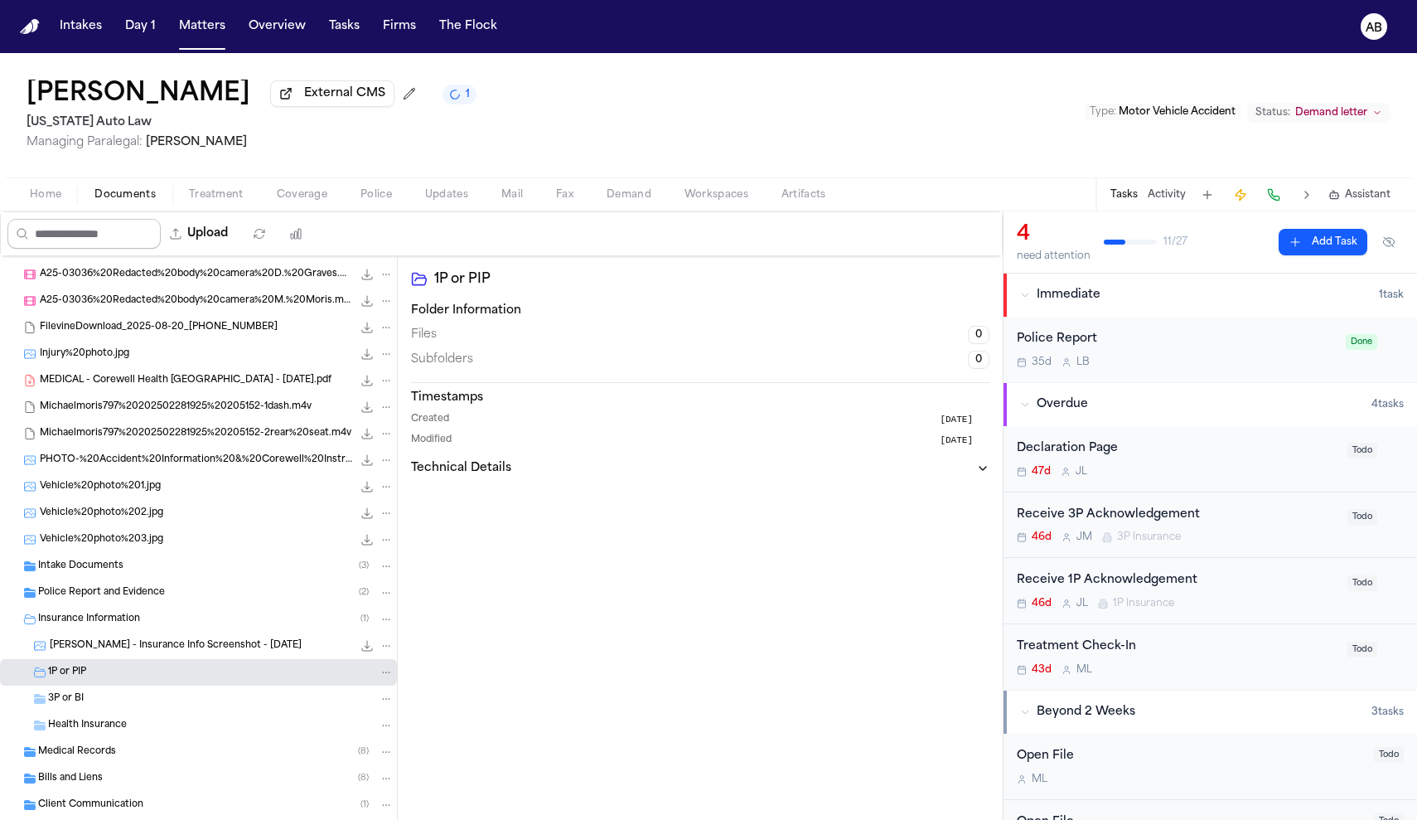
click at [158, 236] on input "Search files" at bounding box center [83, 234] width 153 height 30
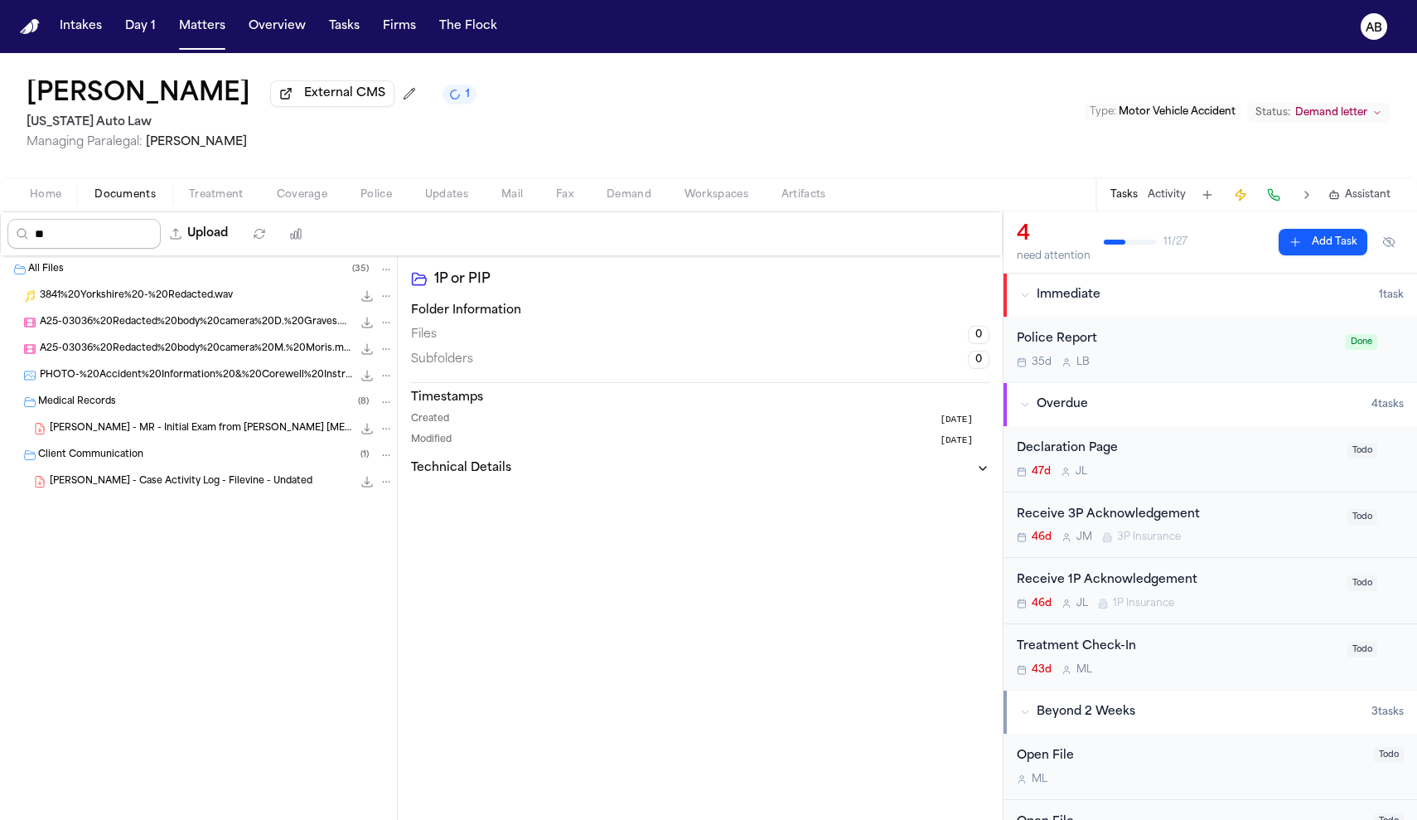
scroll to position [0, 0]
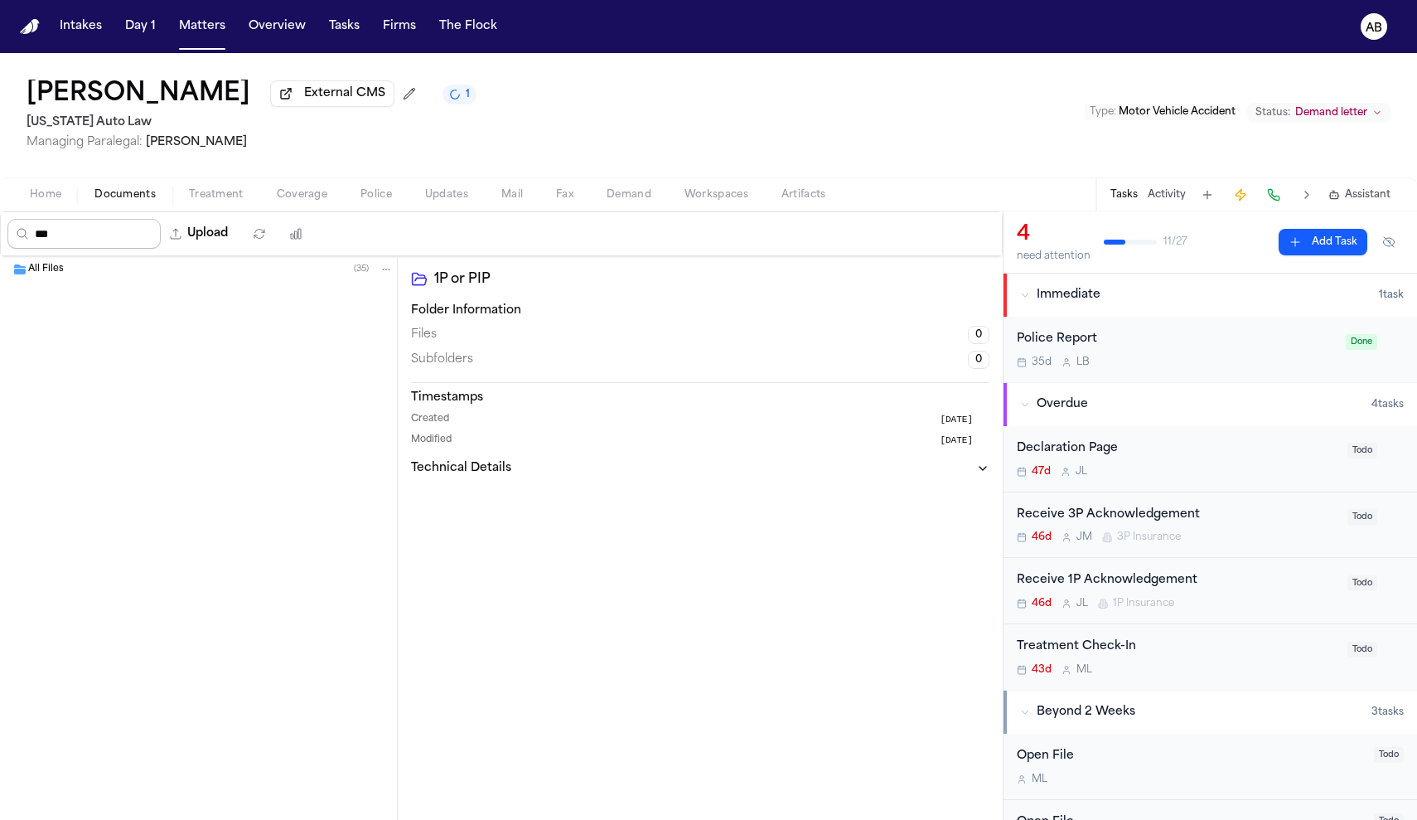
type input "***"
drag, startPoint x: 92, startPoint y: 232, endPoint x: 0, endPoint y: 215, distance: 93.6
click at [0, 215] on div "*** Upload 0 files selected Move files Download files Delete files More actions…" at bounding box center [501, 515] width 1003 height 608
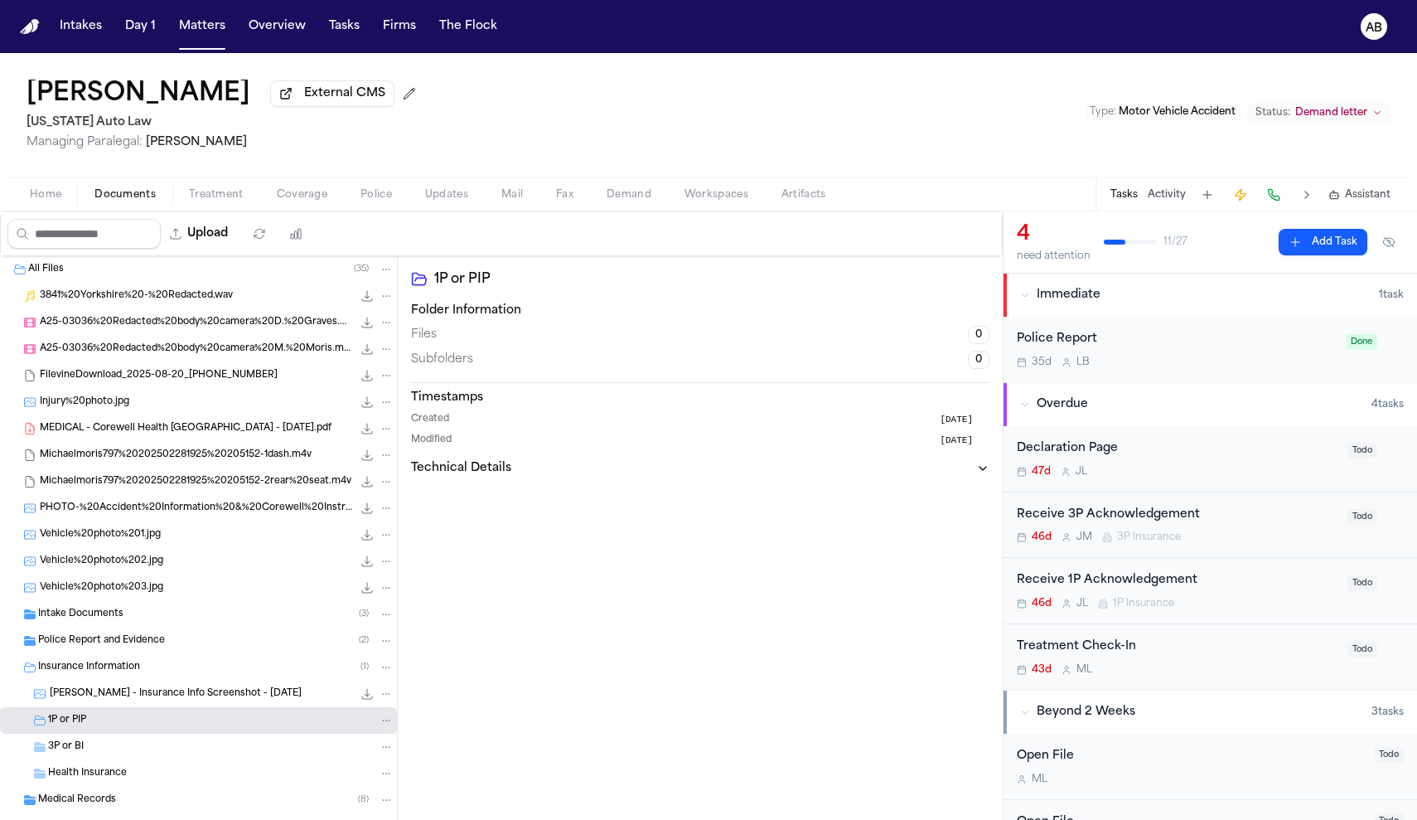
click at [61, 208] on div "Home Documents Treatment Coverage Police Updates Mail Fax Demand Workspaces Art…" at bounding box center [708, 193] width 1417 height 33
click at [57, 201] on span "Home" at bounding box center [45, 194] width 31 height 13
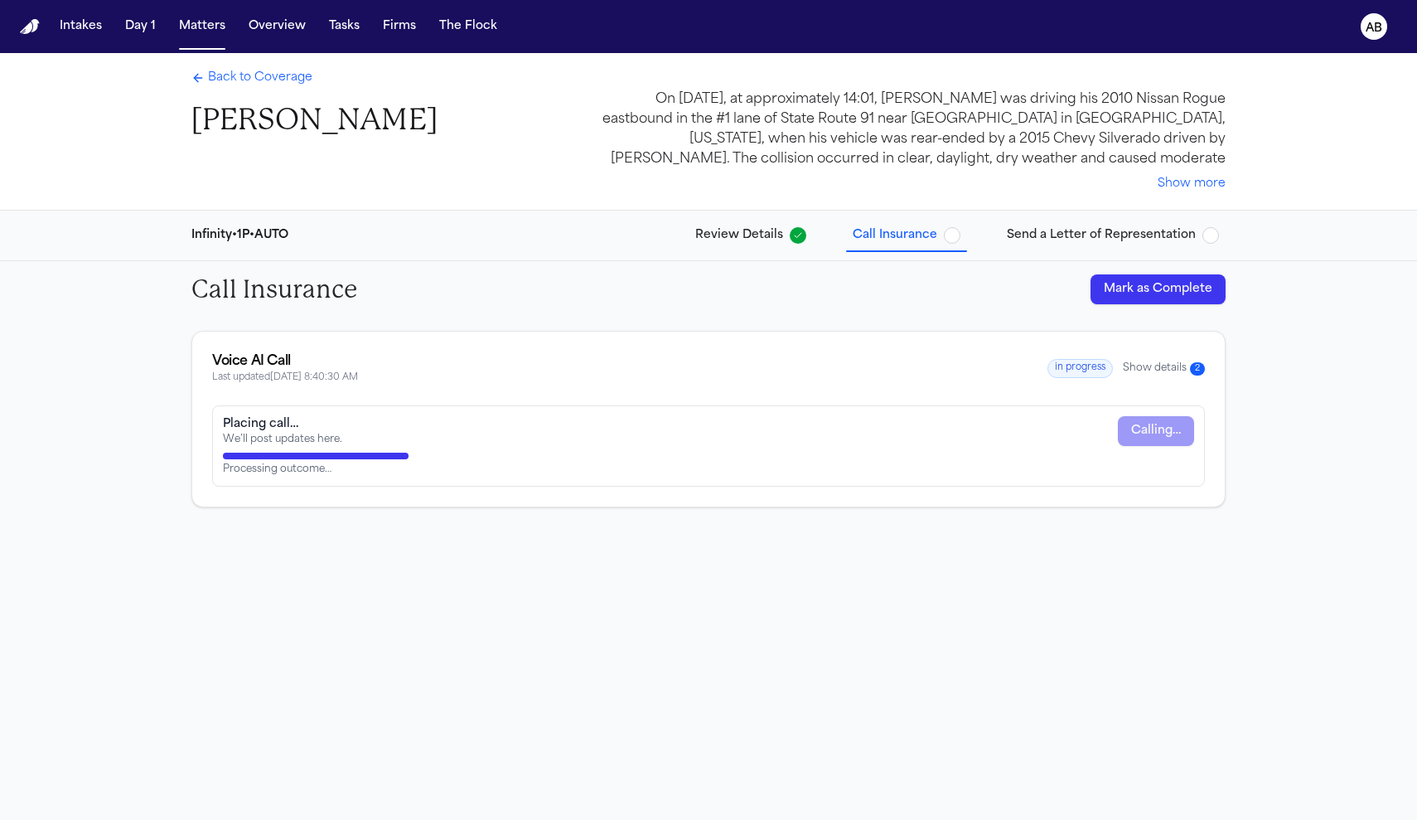
click at [273, 75] on span "Back to Coverage" at bounding box center [260, 78] width 104 height 17
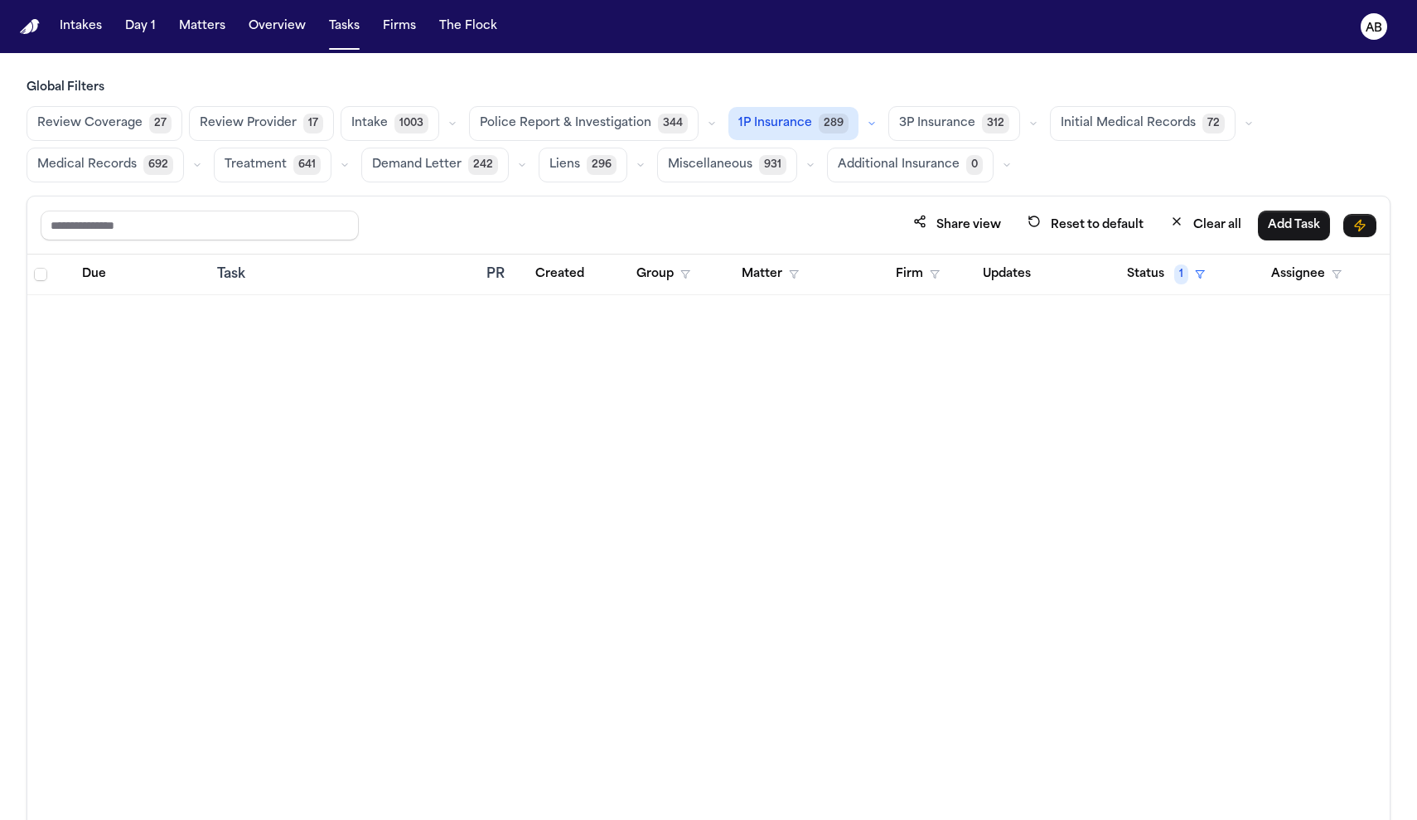
scroll to position [1963, 0]
